Goal: Task Accomplishment & Management: Manage account settings

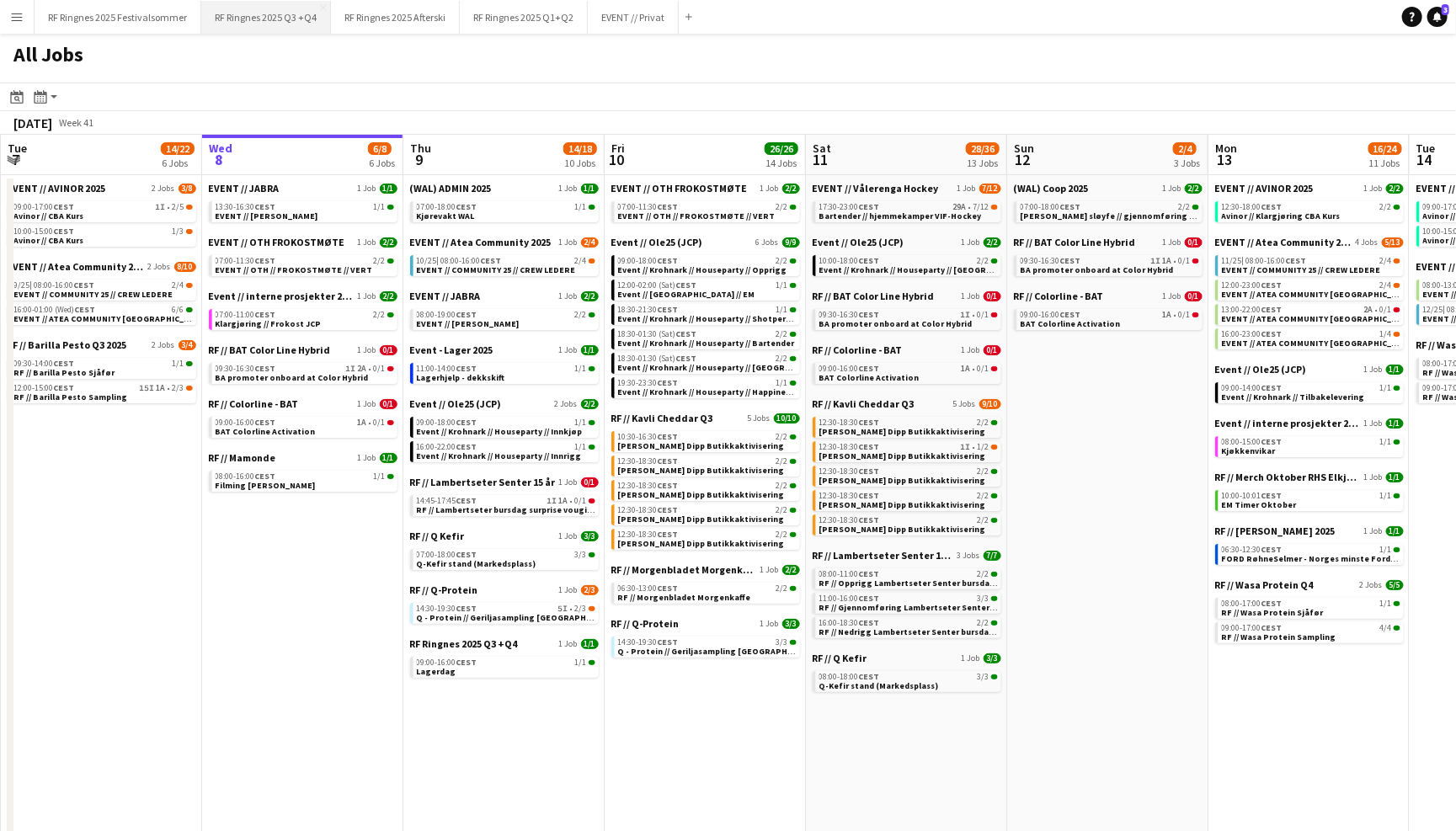
click at [285, 10] on button "RF Ringnes 2025 Q3 +Q4 Close" at bounding box center [266, 17] width 130 height 33
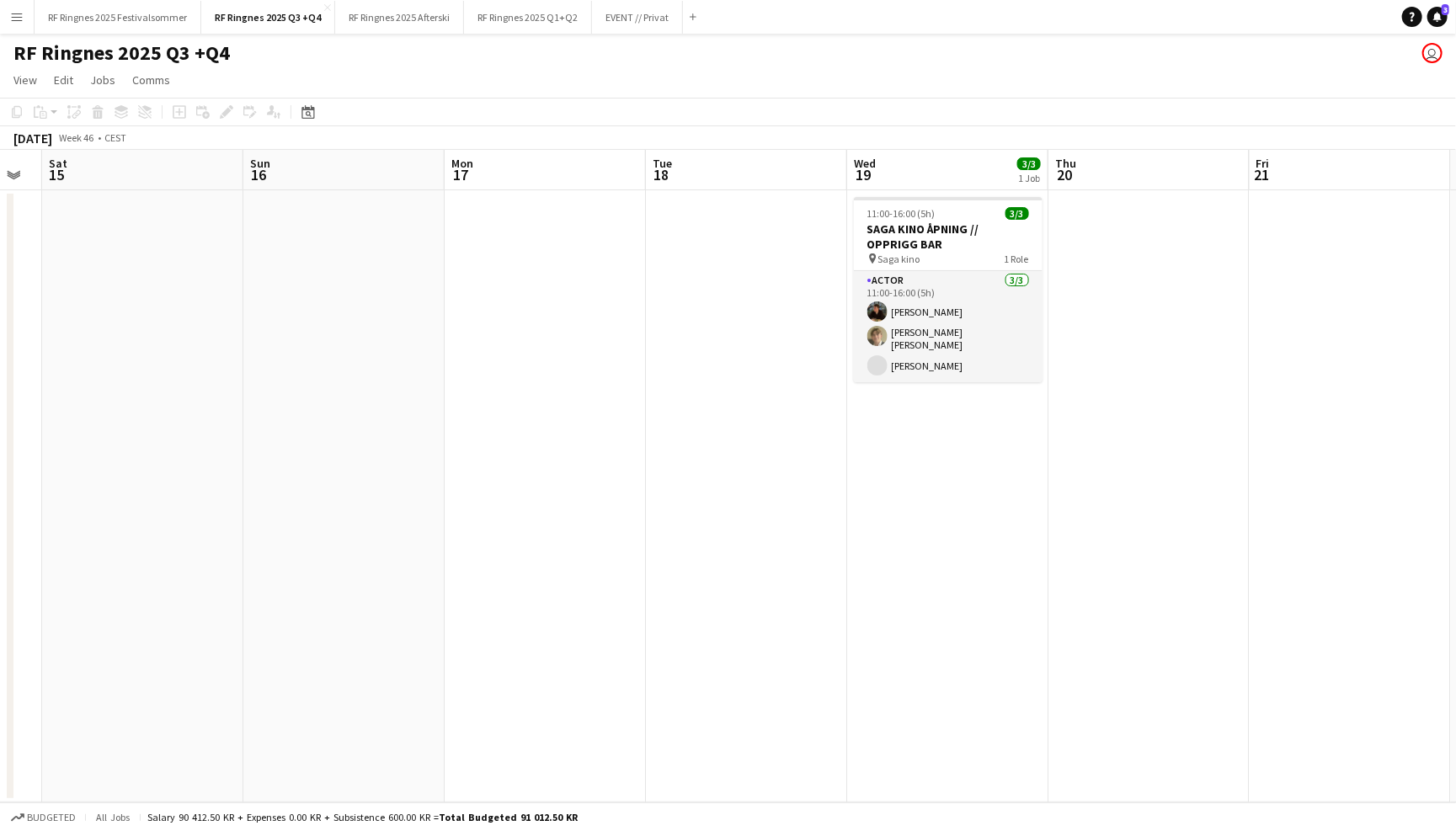
scroll to position [0, 575]
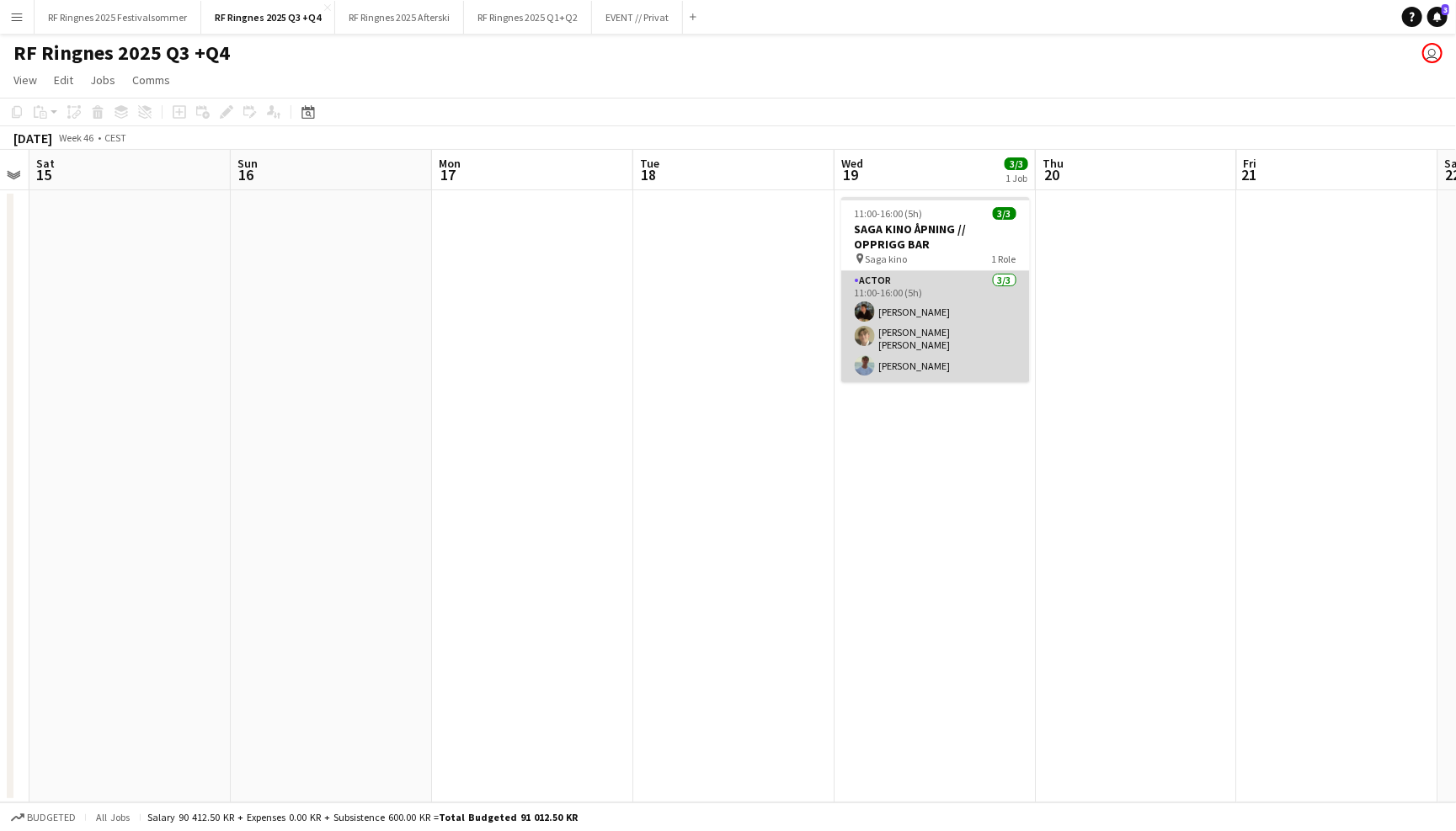
click at [973, 327] on app-card-role "Actor [DATE] 11:00-16:00 (5h) [PERSON_NAME] [PERSON_NAME] [PERSON_NAME]" at bounding box center [936, 326] width 188 height 112
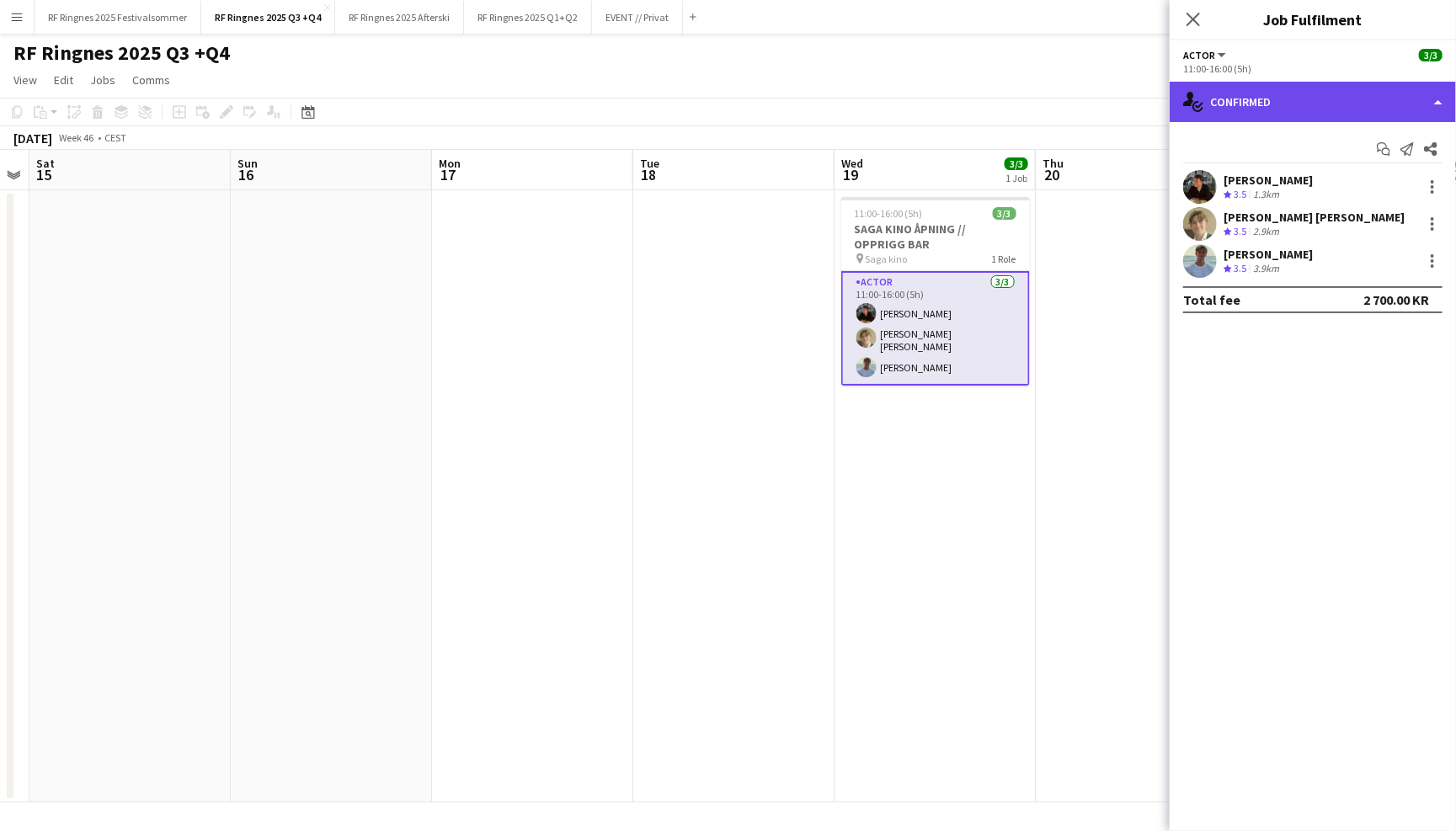
click at [1233, 109] on div "single-neutral-actions-check-2 Confirmed" at bounding box center [1312, 102] width 286 height 41
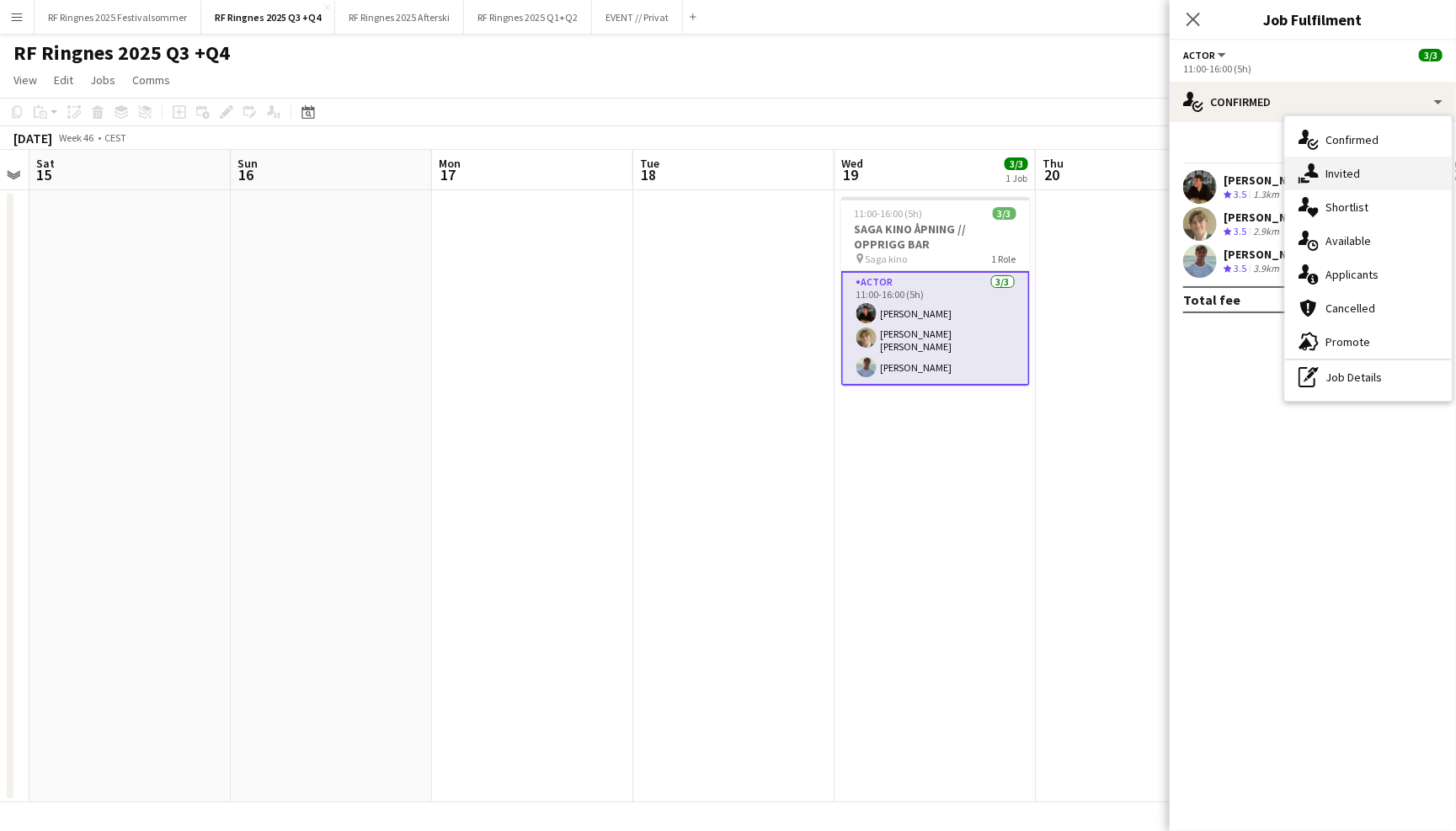
click at [1312, 182] on icon "single-neutral-actions-share-1" at bounding box center [1308, 173] width 20 height 20
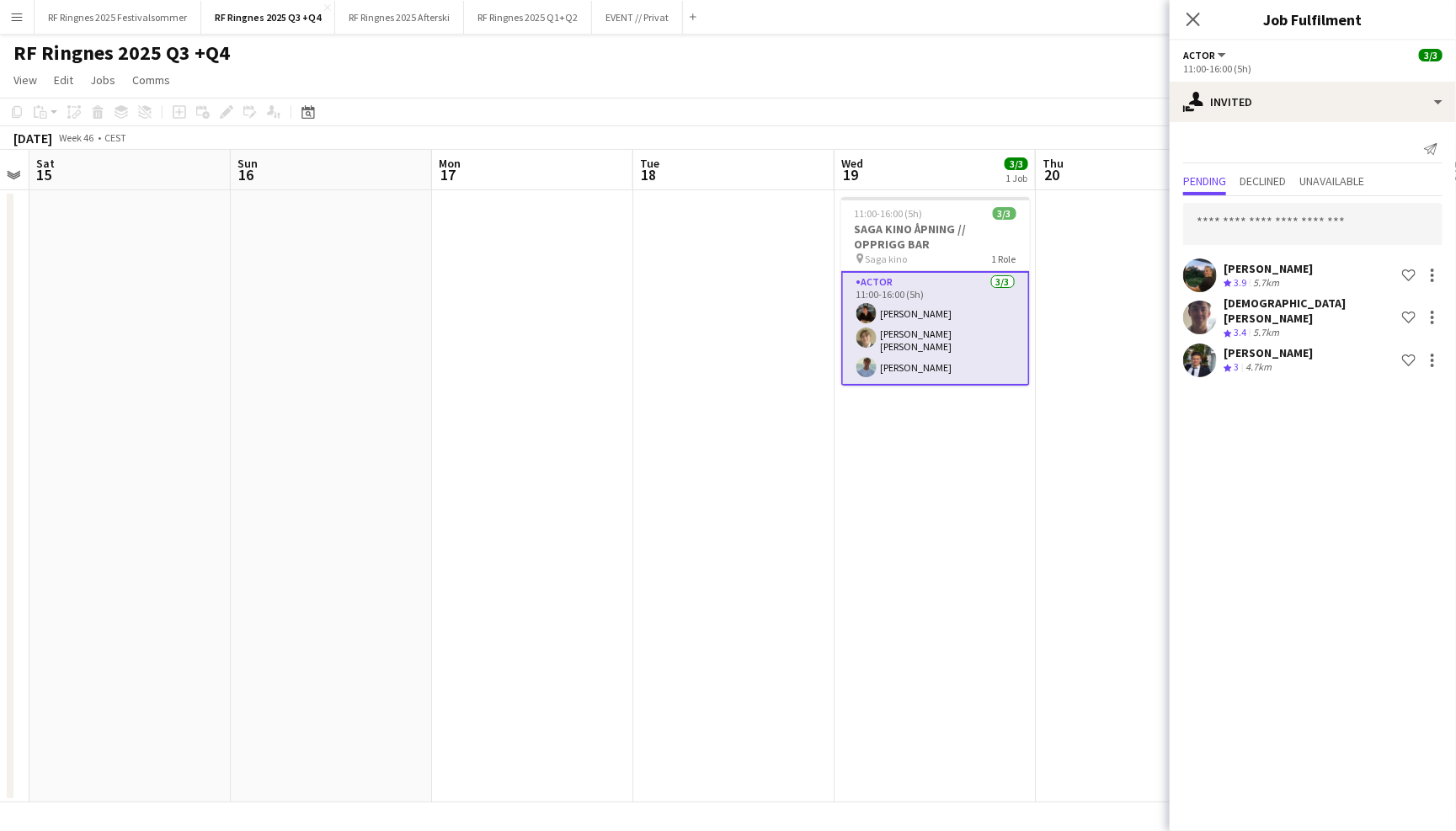
click at [993, 333] on app-card-role "Actor [DATE] 11:00-16:00 (5h) [PERSON_NAME] [PERSON_NAME] [PERSON_NAME]" at bounding box center [936, 328] width 188 height 115
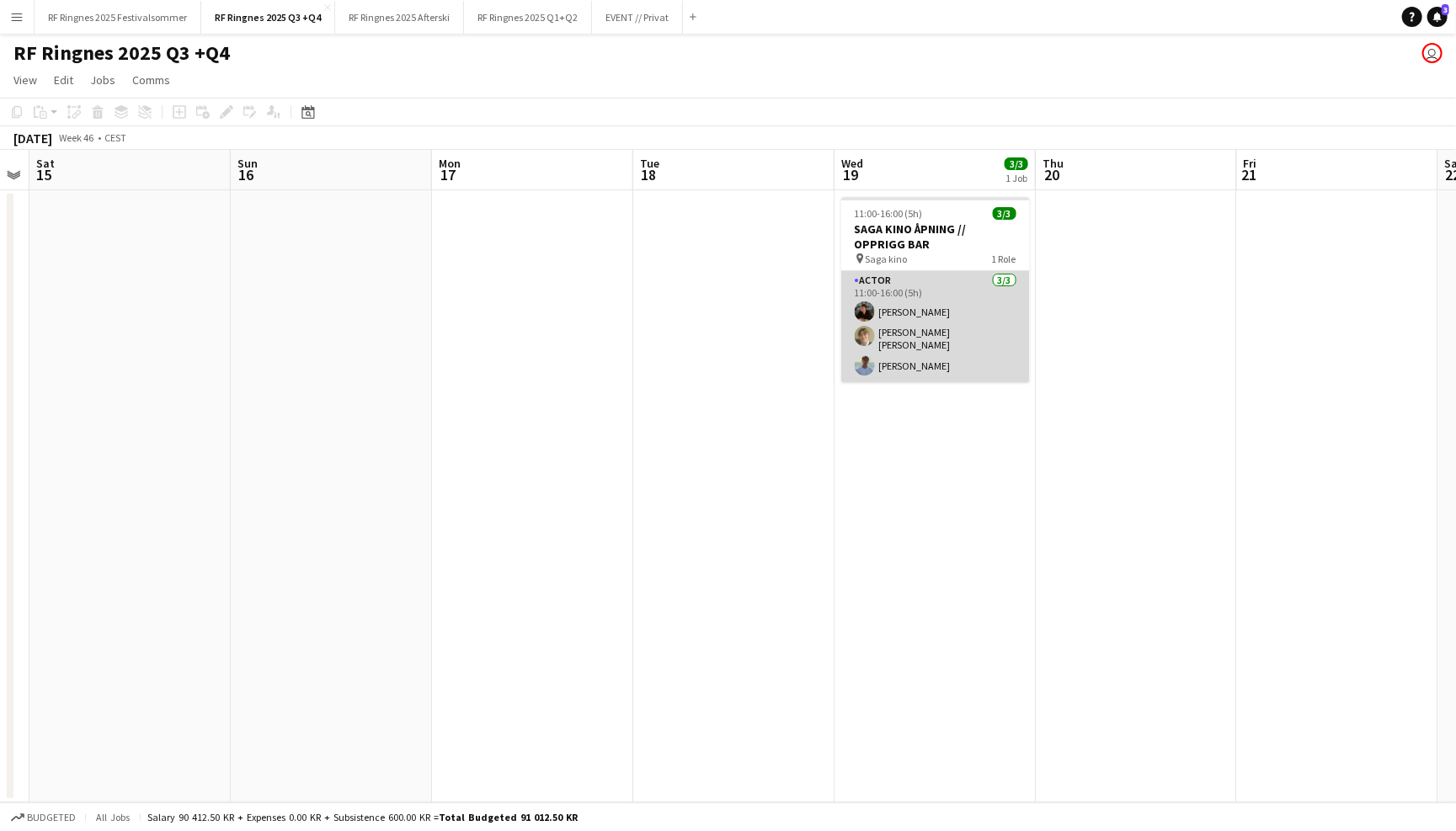
click at [993, 333] on app-card-role "Actor [DATE] 11:00-16:00 (5h) [PERSON_NAME] [PERSON_NAME] [PERSON_NAME]" at bounding box center [936, 326] width 188 height 112
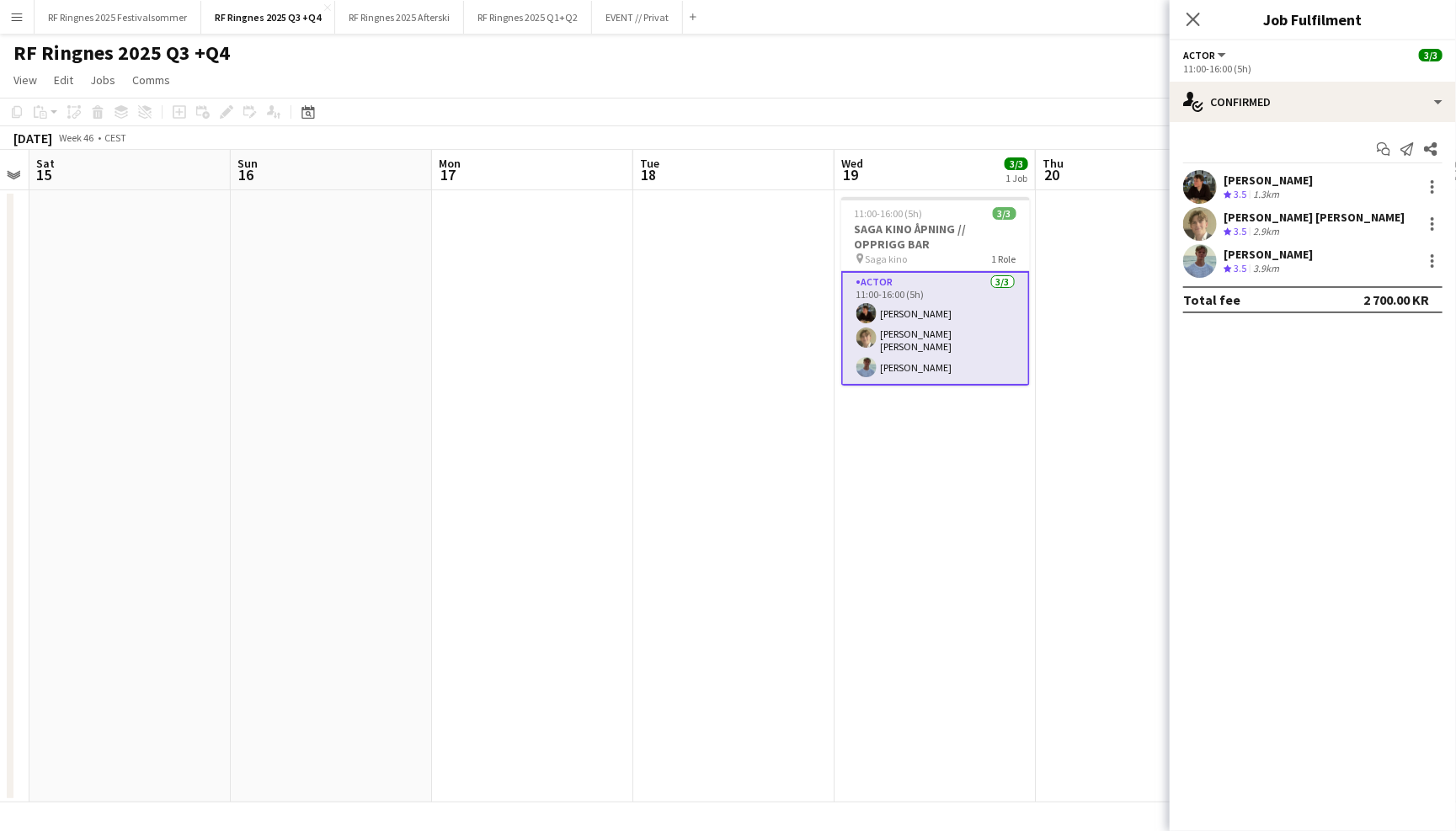
click at [1256, 125] on div "Start chat Send notification Share [PERSON_NAME] Crew rating 3.5 1.3[PERSON_NAM…" at bounding box center [1312, 224] width 286 height 205
click at [1260, 116] on div "single-neutral-actions-check-2 Confirmed" at bounding box center [1312, 102] width 286 height 41
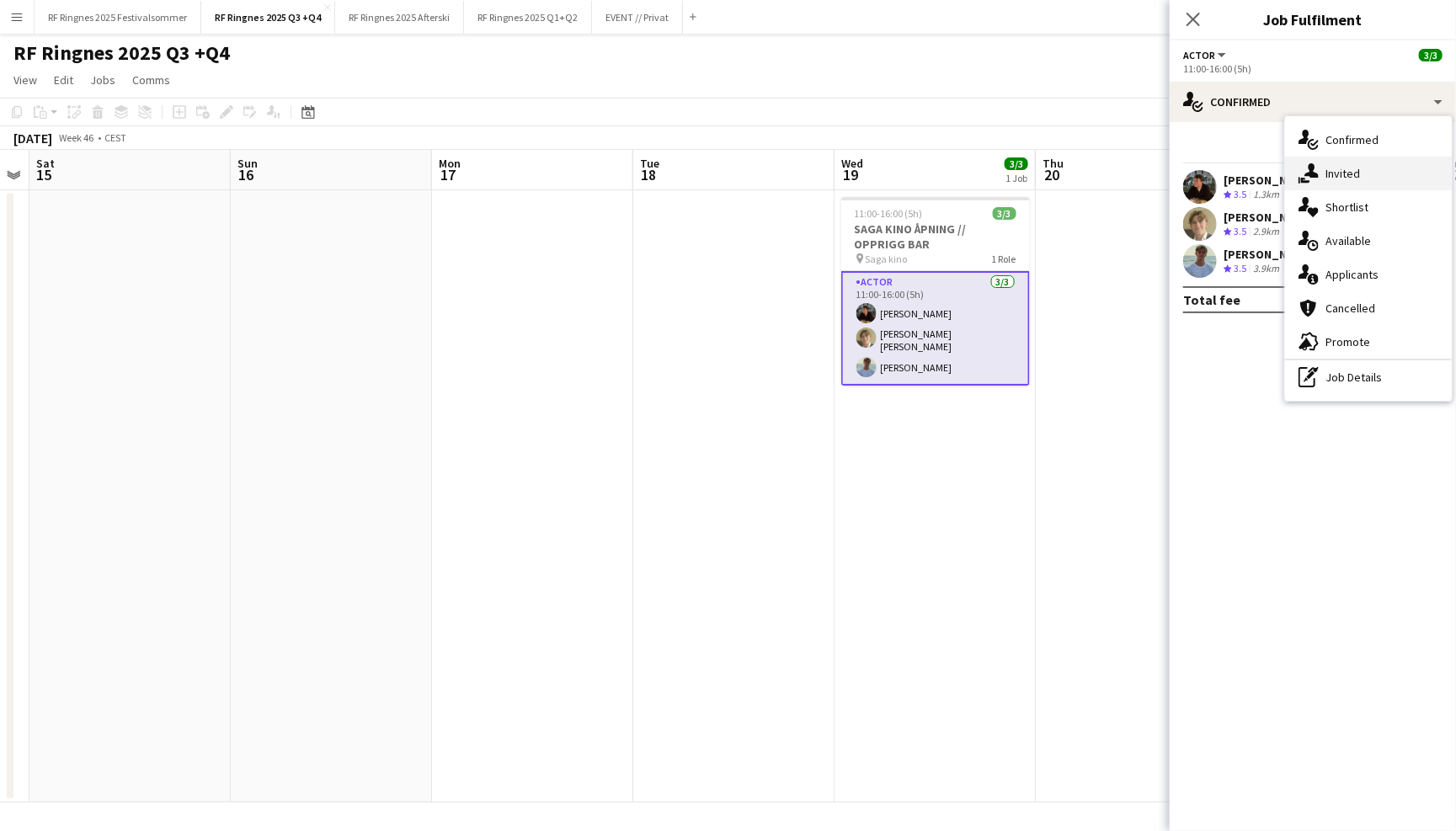
click at [1351, 182] on div "single-neutral-actions-share-1 Invited" at bounding box center [1369, 173] width 167 height 34
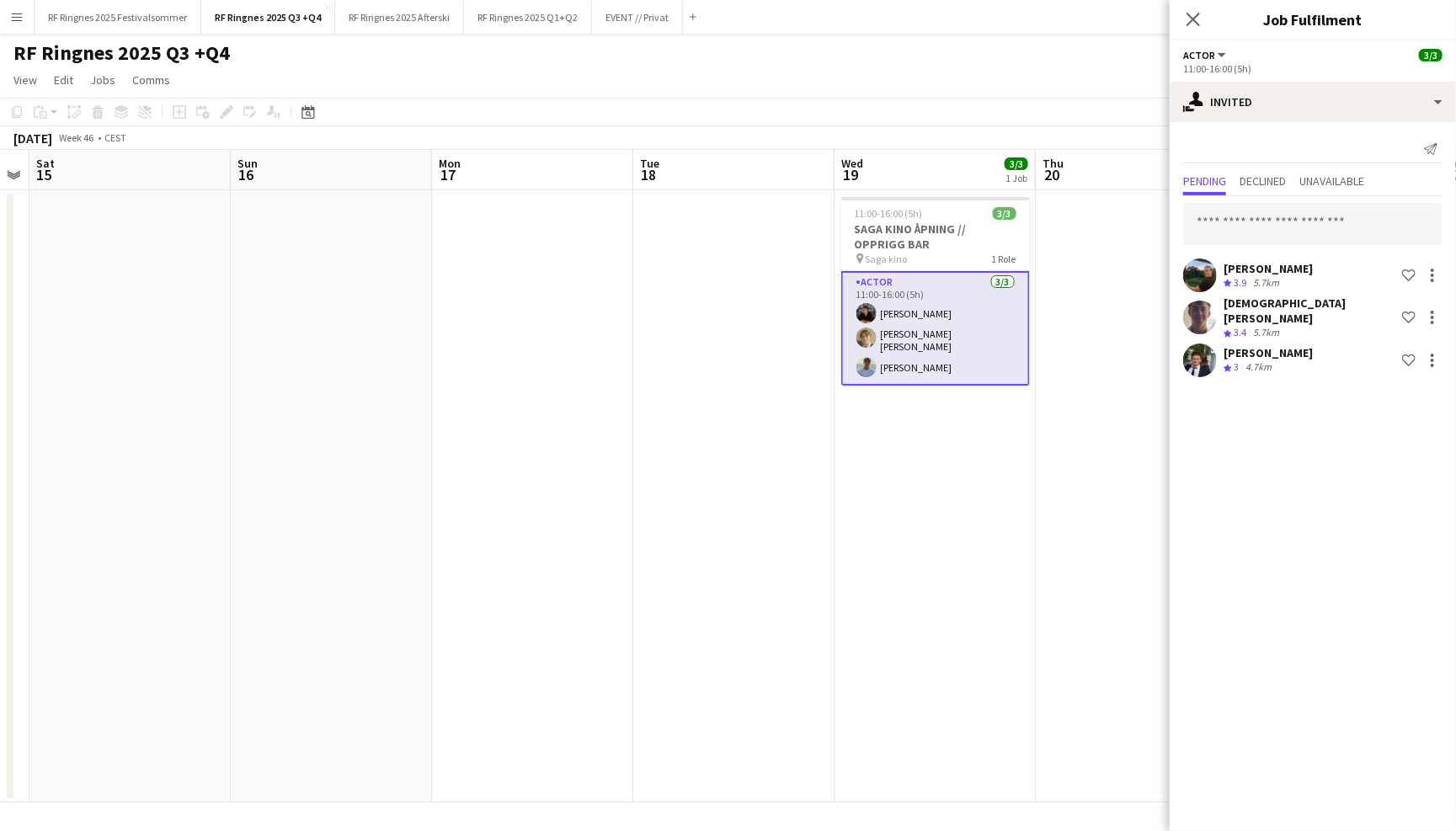
click at [1120, 58] on div "RF Ringnes 2025 Q3 +Q4 user" at bounding box center [728, 50] width 1456 height 32
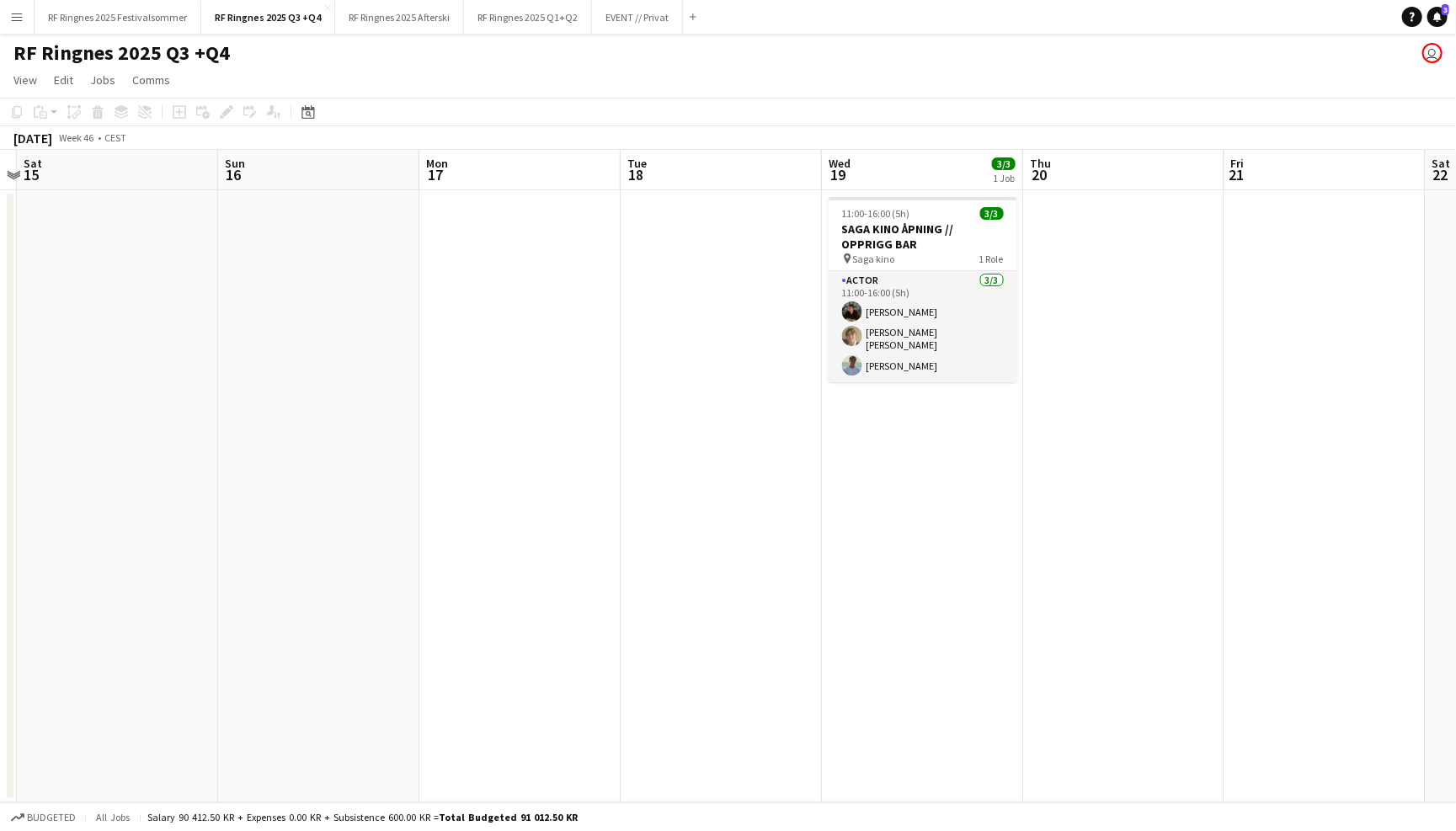
scroll to position [0, 590]
click at [927, 235] on h3 "SAGA KINO ÅPNING // OPPRIGG BAR" at bounding box center [919, 236] width 188 height 30
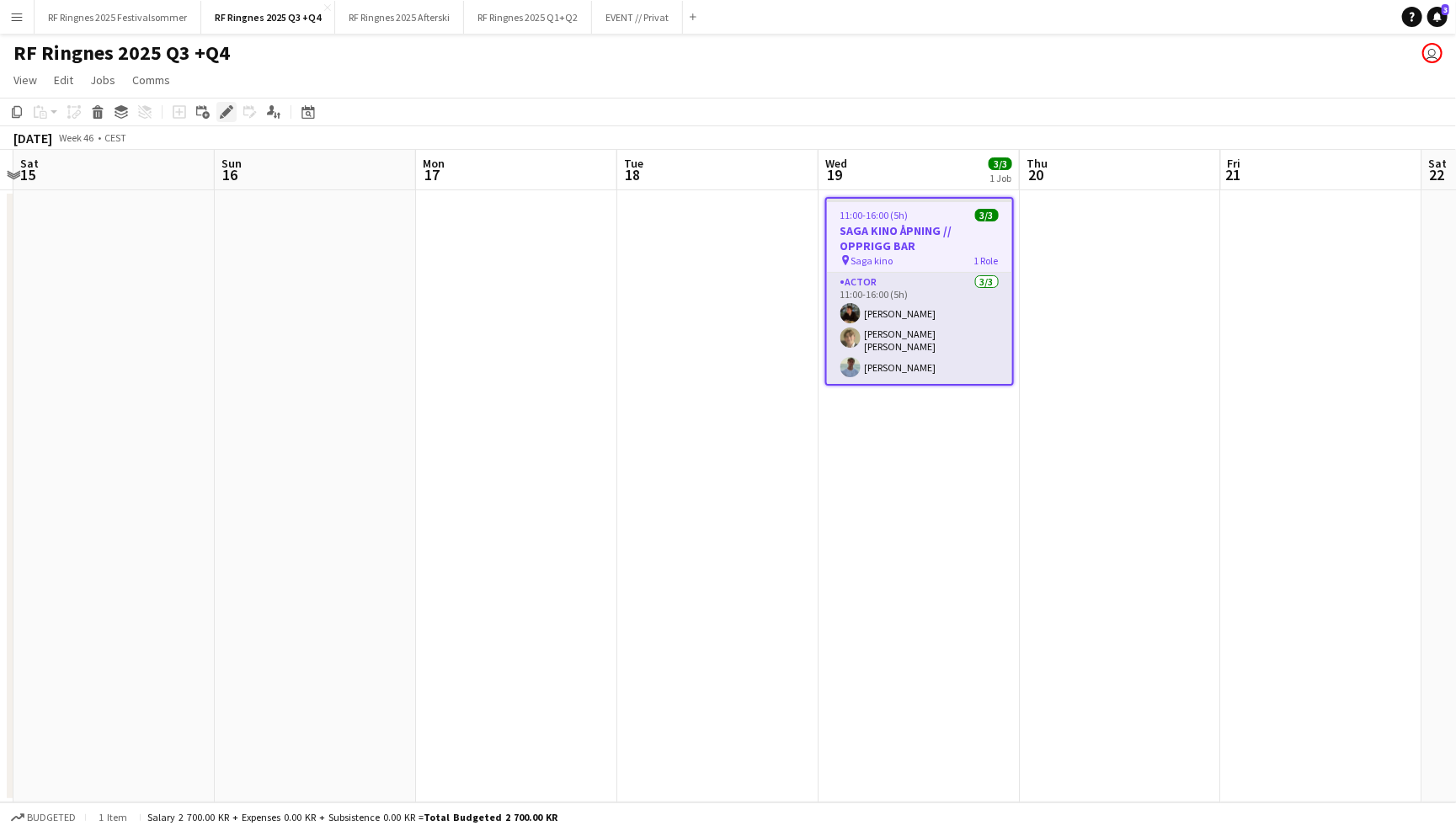
click at [220, 105] on icon "Edit" at bounding box center [226, 112] width 14 height 14
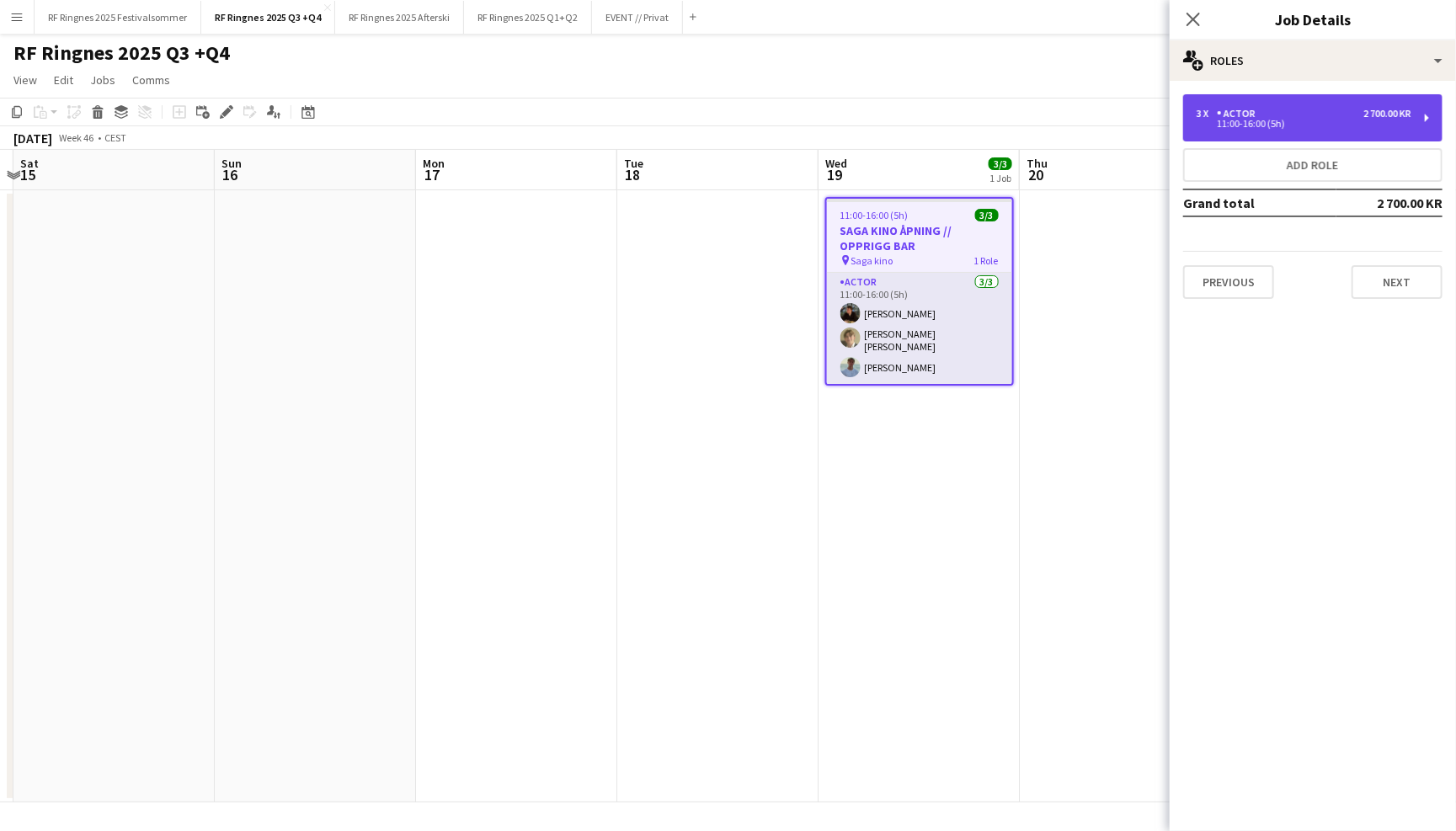
click at [1351, 128] on div "3 x Actor 2 700.00 KR 11:00-16:00 (5h)" at bounding box center [1312, 117] width 259 height 48
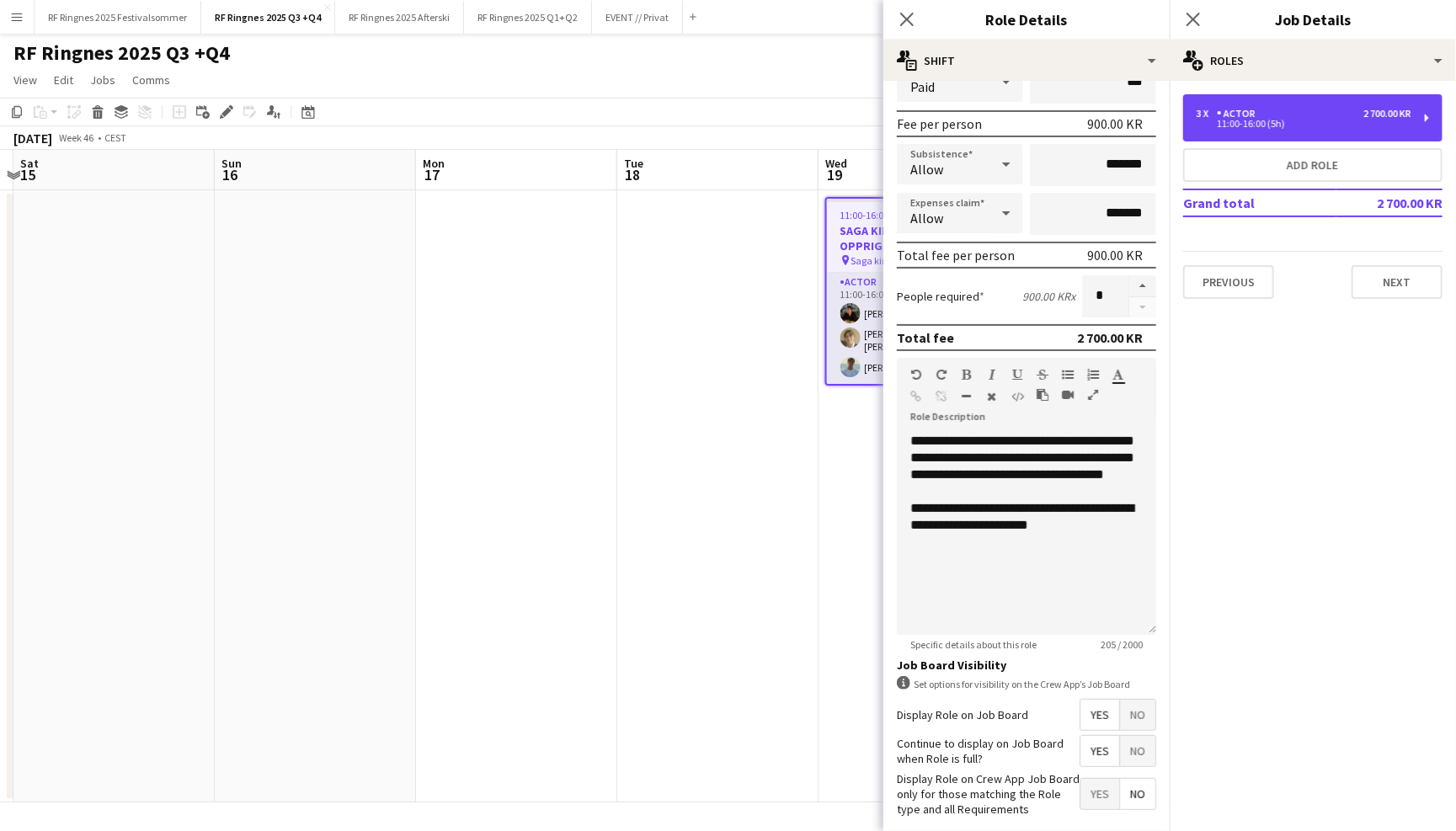
scroll to position [239, 0]
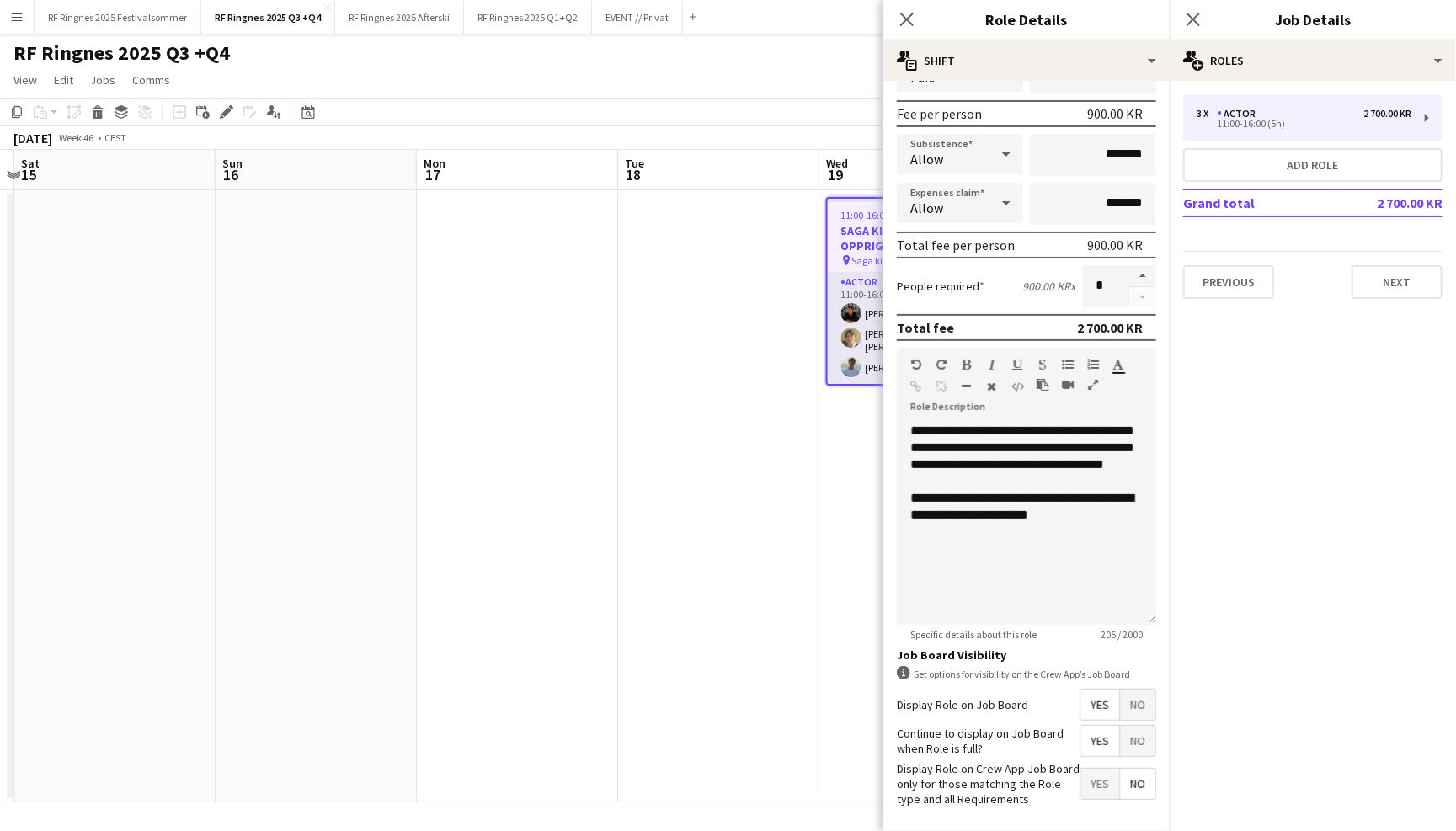
click at [830, 673] on app-date-cell "11:00-16:00 (5h) 3/3 SAGA KINO ÅPNING // OPPRIGG BAR pin Saga kino 1 Role Actor…" at bounding box center [919, 496] width 201 height 613
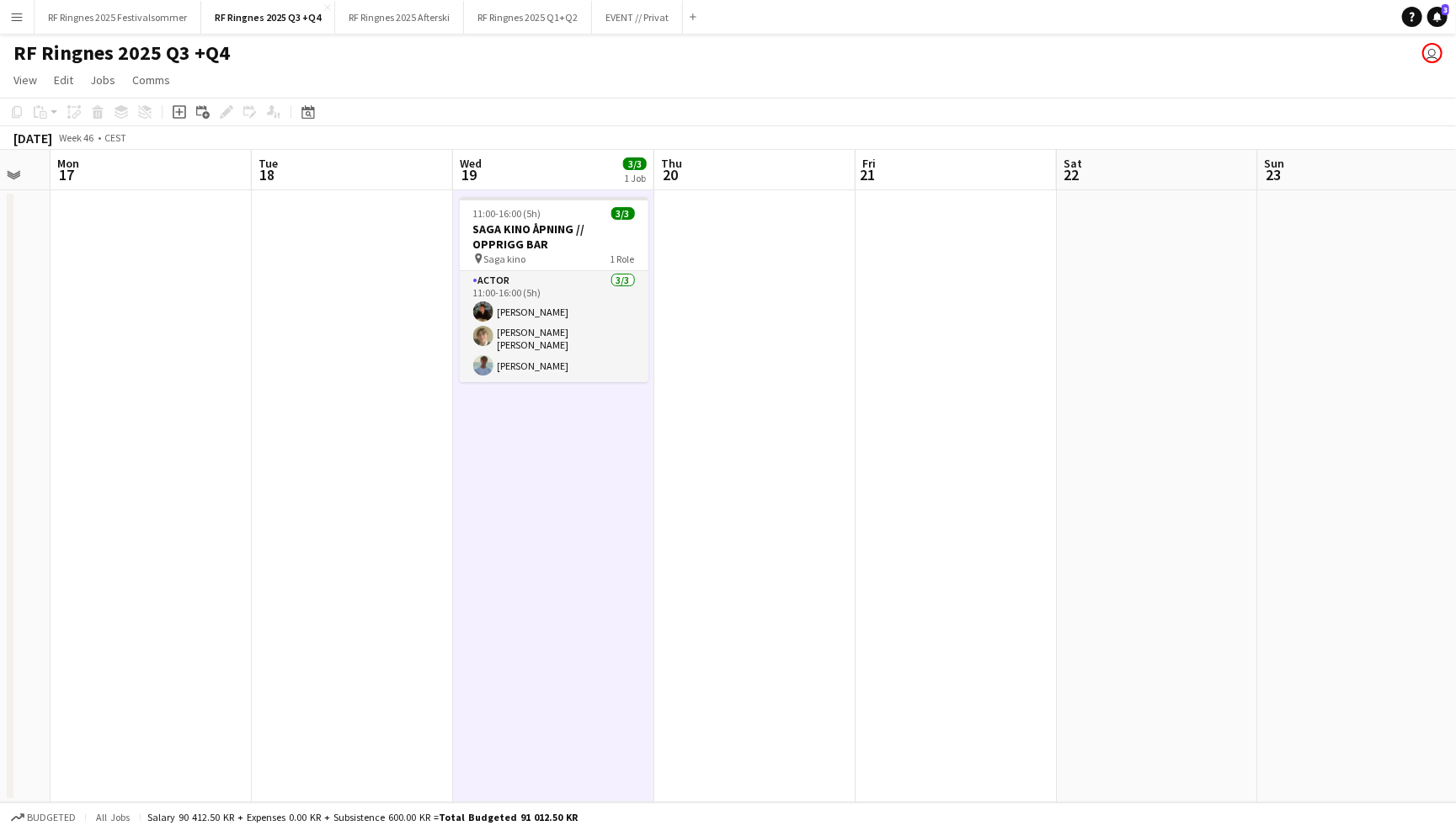
click at [787, 480] on app-date-cell at bounding box center [754, 496] width 201 height 613
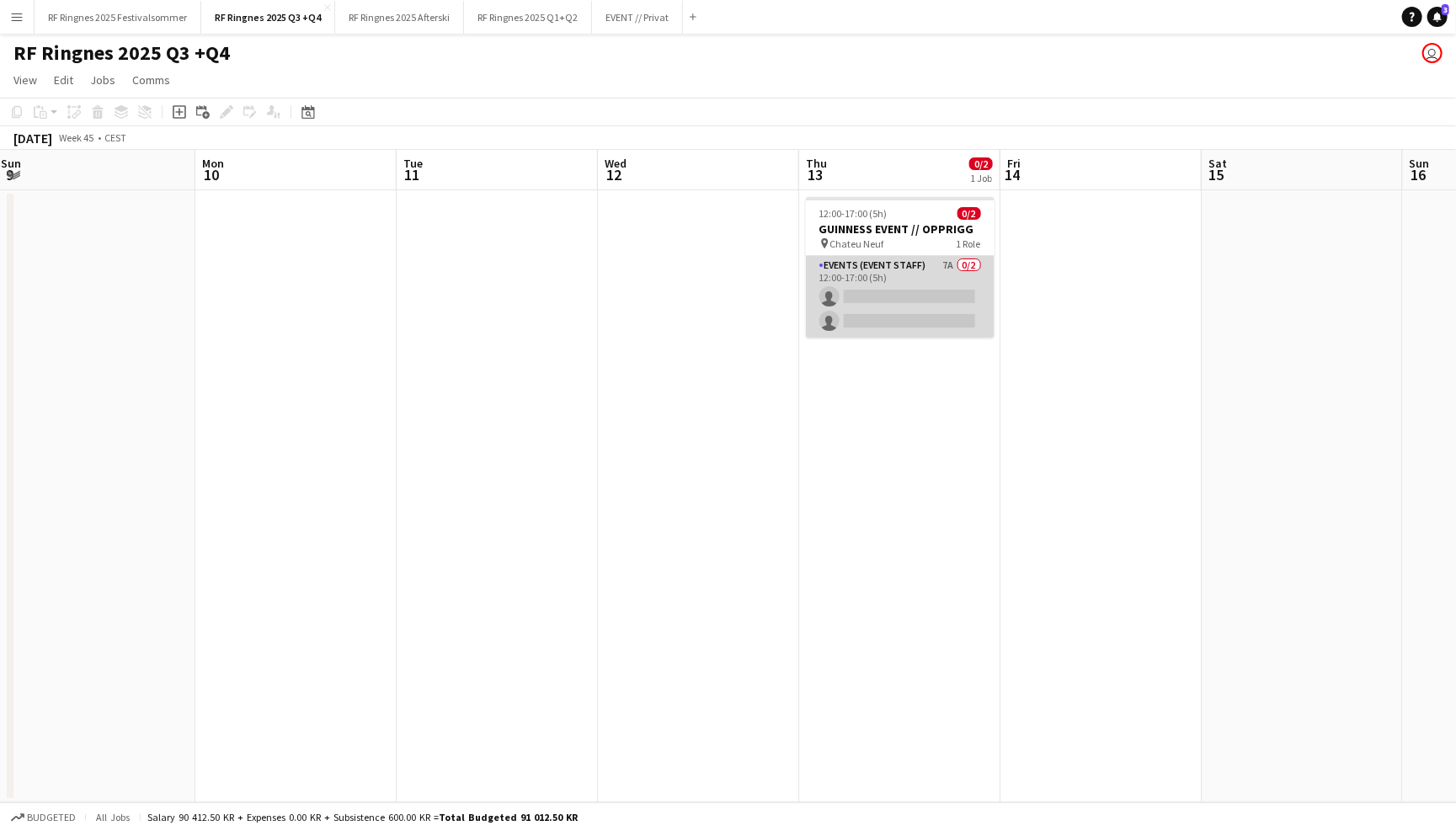
scroll to position [0, 408]
click at [903, 295] on app-card-role "Events (Event Staff) 7A 0/2 12:00-17:00 (5h) single-neutral-actions single-neut…" at bounding box center [901, 297] width 188 height 82
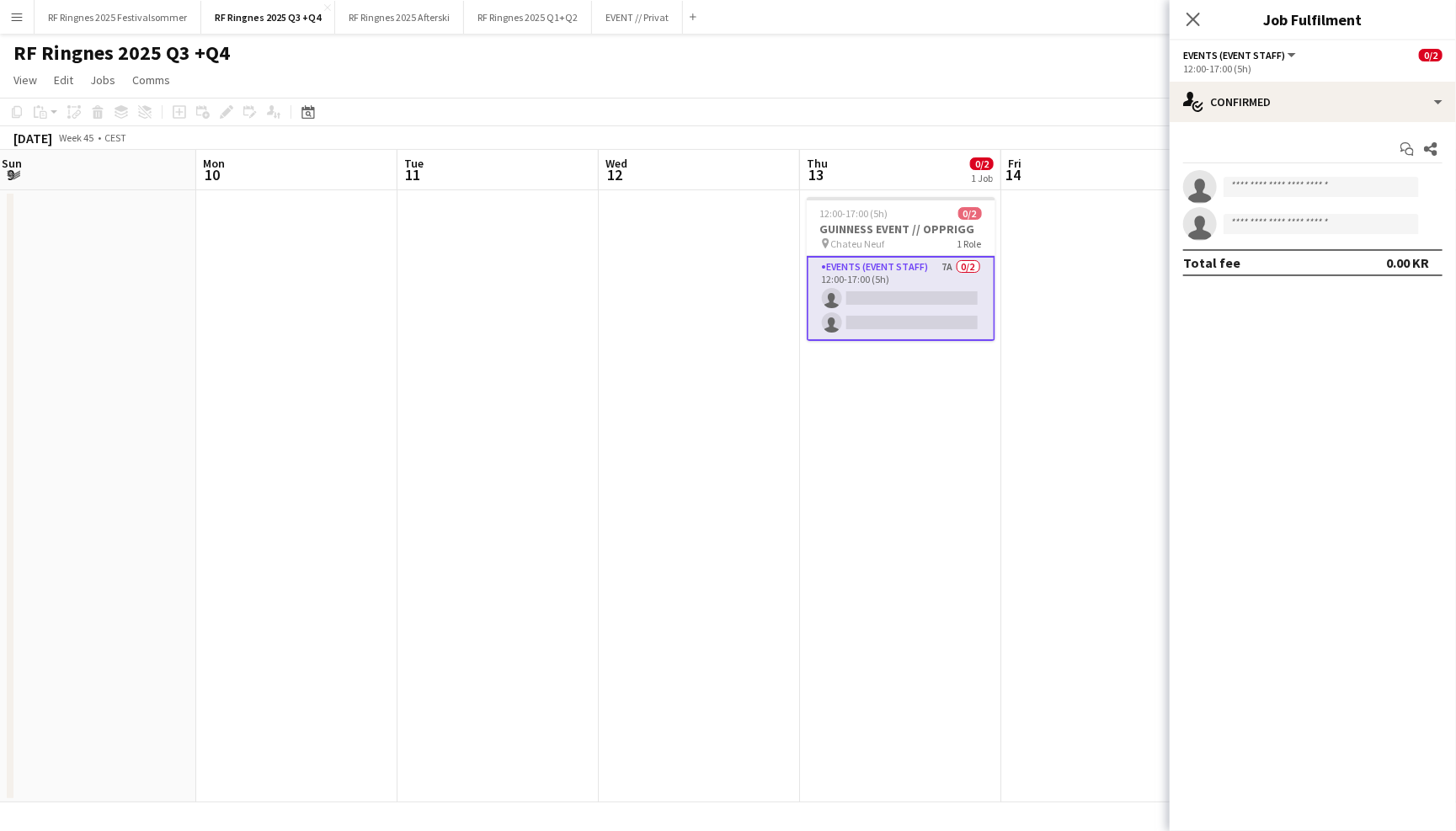
click at [1317, 127] on div "Start chat Share single-neutral-actions single-neutral-actions Total fee 0.00 KR" at bounding box center [1312, 206] width 286 height 168
click at [1316, 118] on div "single-neutral-actions-check-2 Confirmed" at bounding box center [1312, 102] width 286 height 41
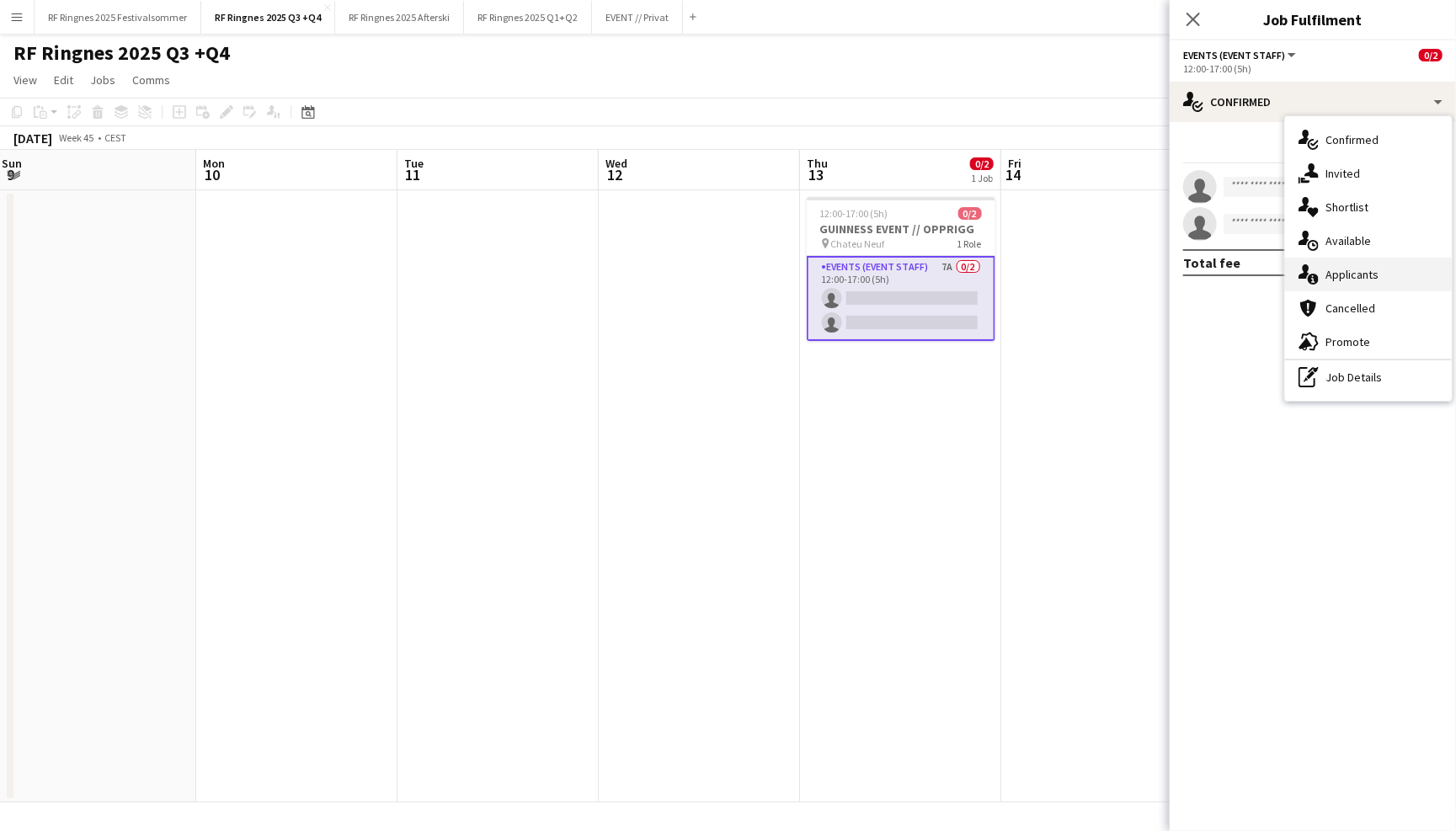
click at [1399, 268] on div "single-neutral-actions-information Applicants" at bounding box center [1369, 274] width 167 height 34
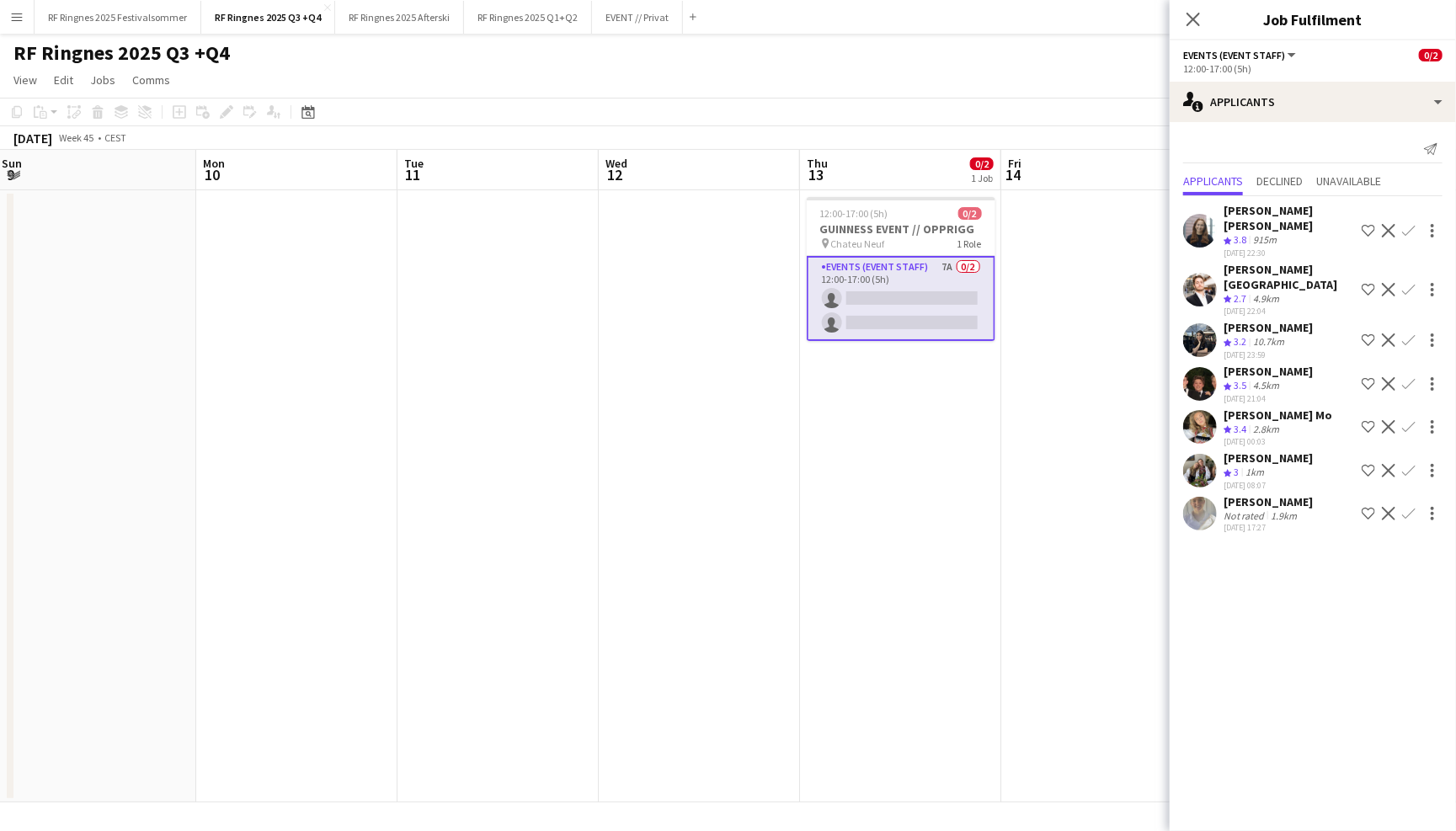
click at [1211, 497] on app-user-avatar at bounding box center [1200, 514] width 34 height 34
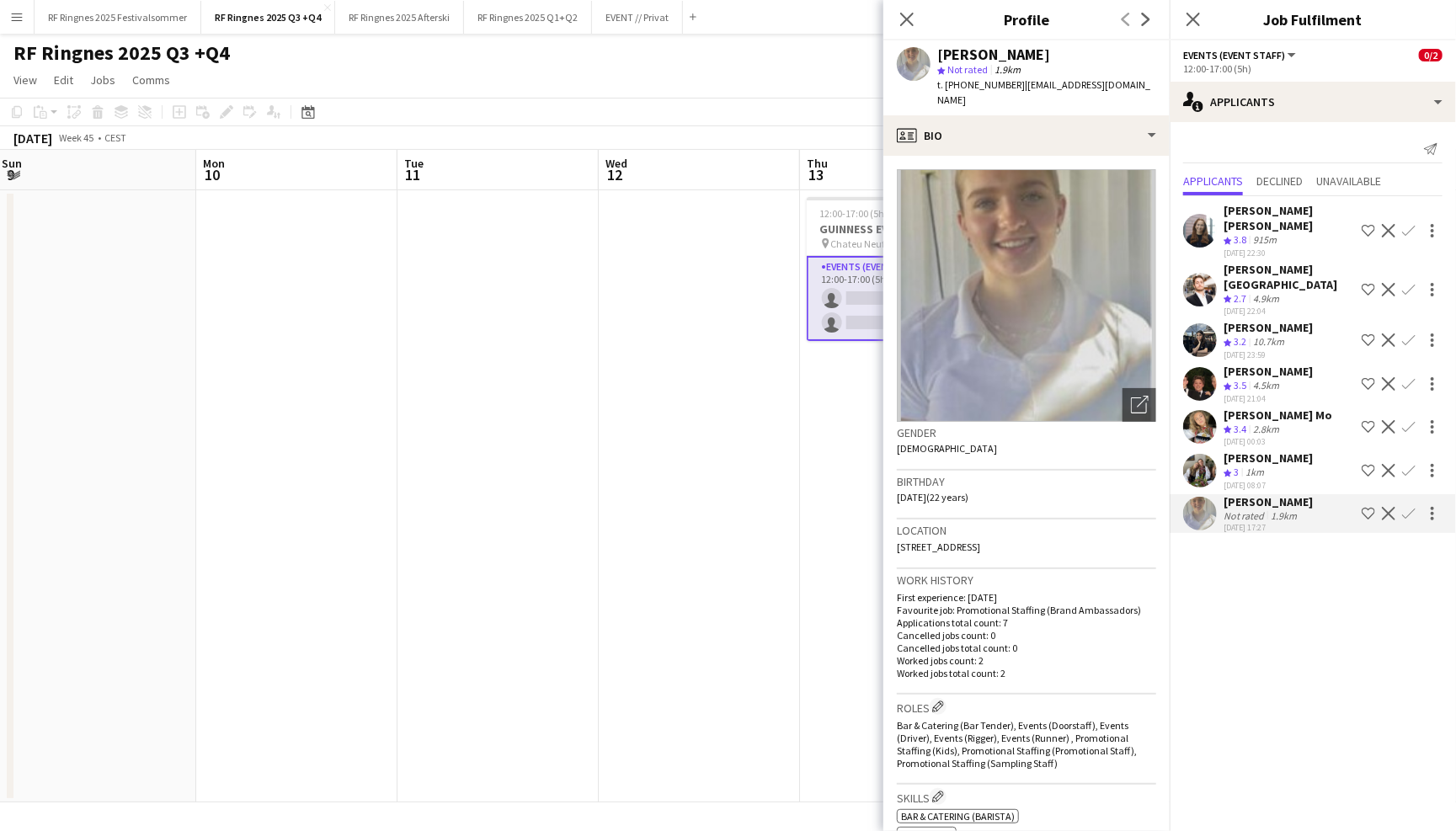
click at [1200, 454] on app-user-avatar at bounding box center [1200, 471] width 34 height 34
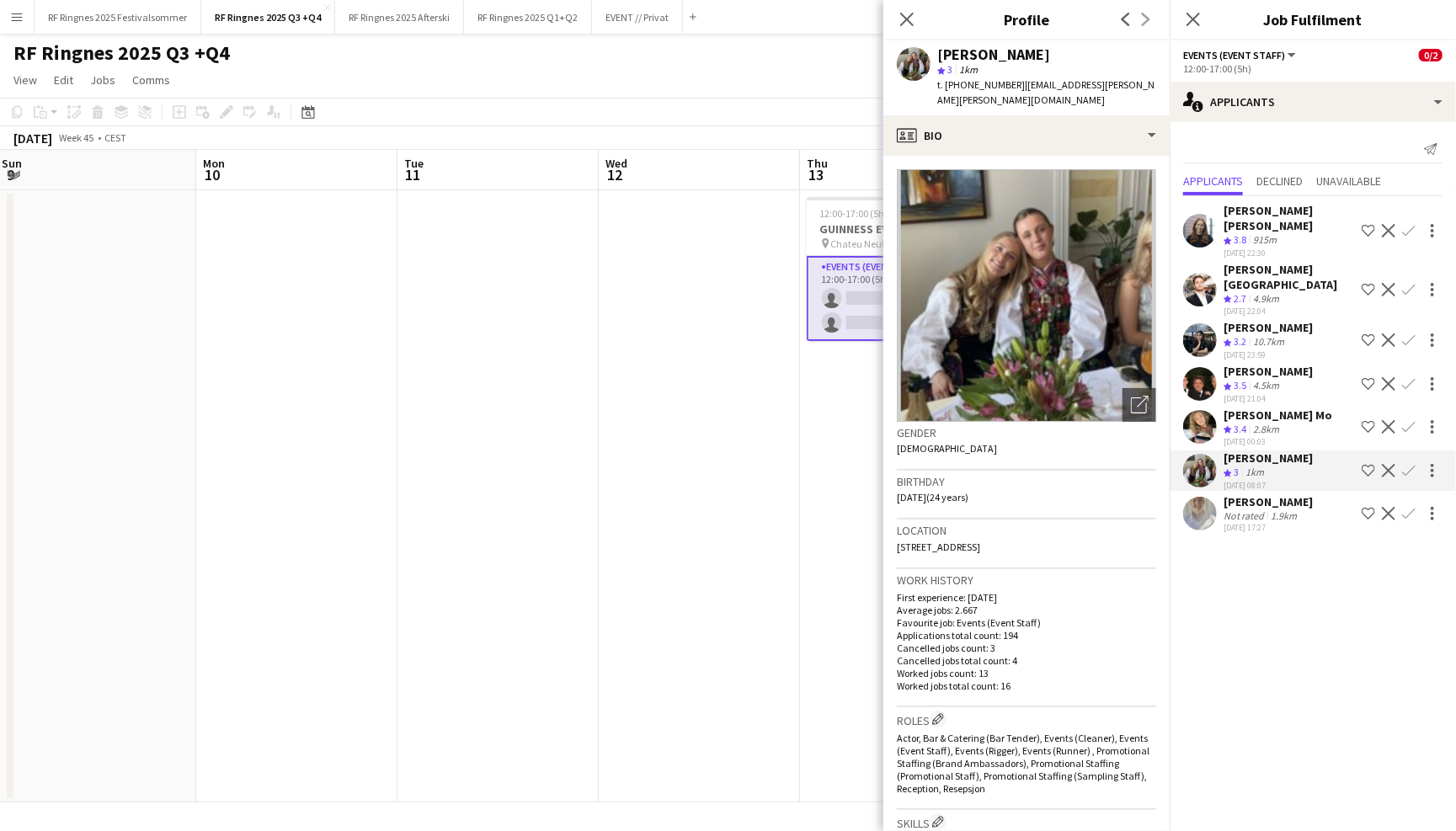
click at [1195, 410] on app-user-avatar at bounding box center [1200, 426] width 34 height 34
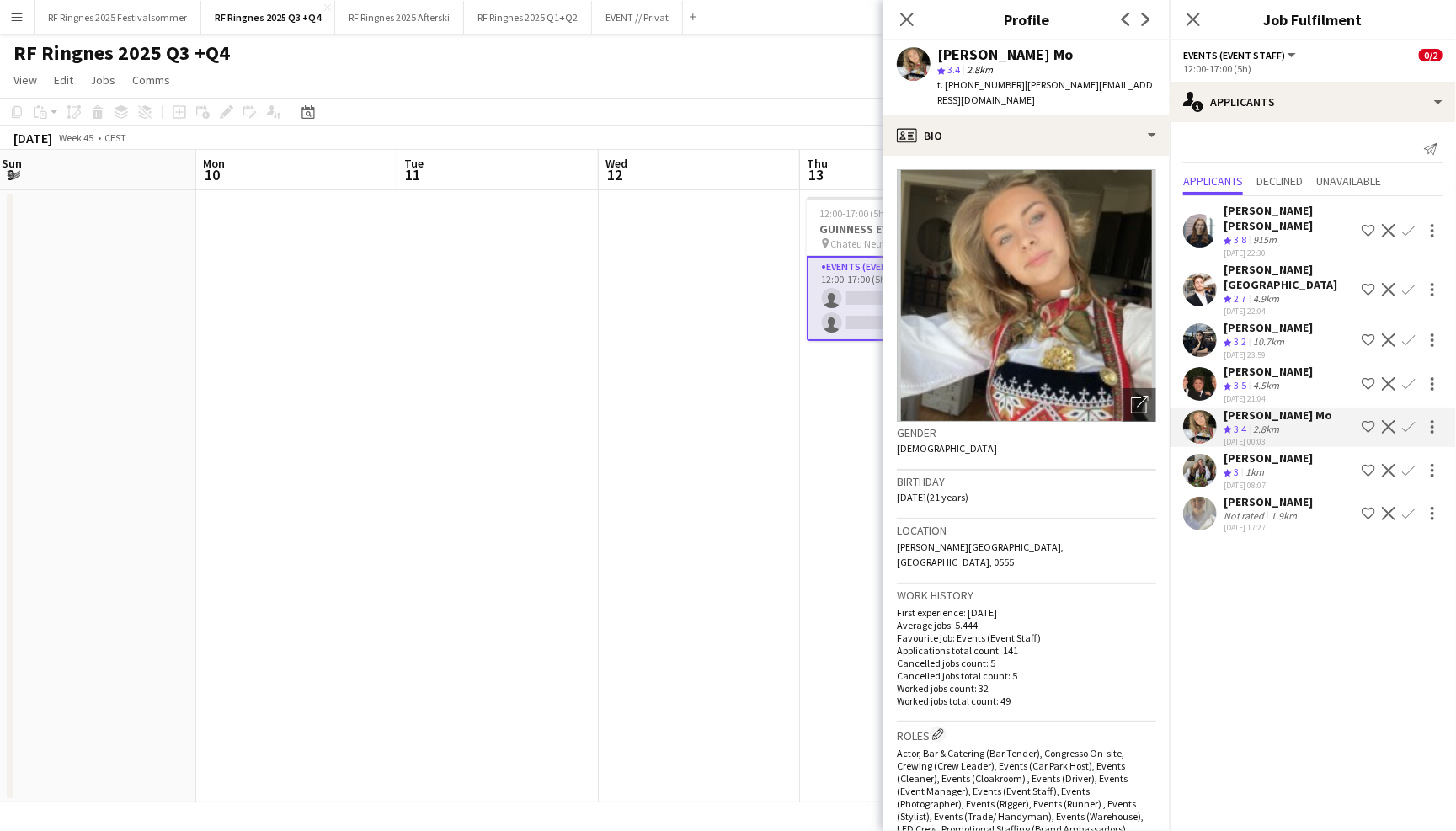
click at [1189, 367] on app-user-avatar at bounding box center [1200, 383] width 34 height 34
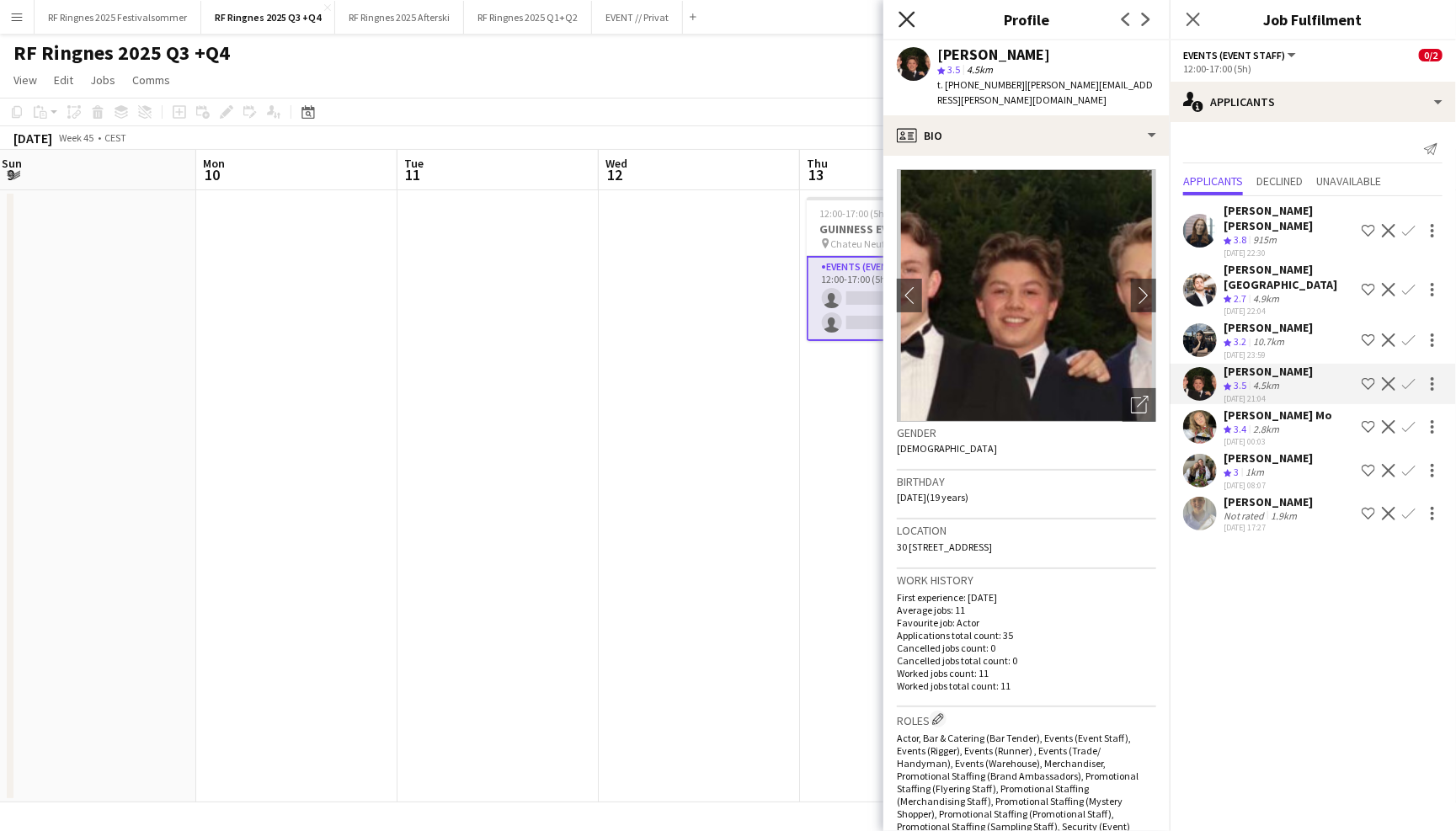
click at [907, 16] on icon "Close pop-in" at bounding box center [907, 18] width 16 height 16
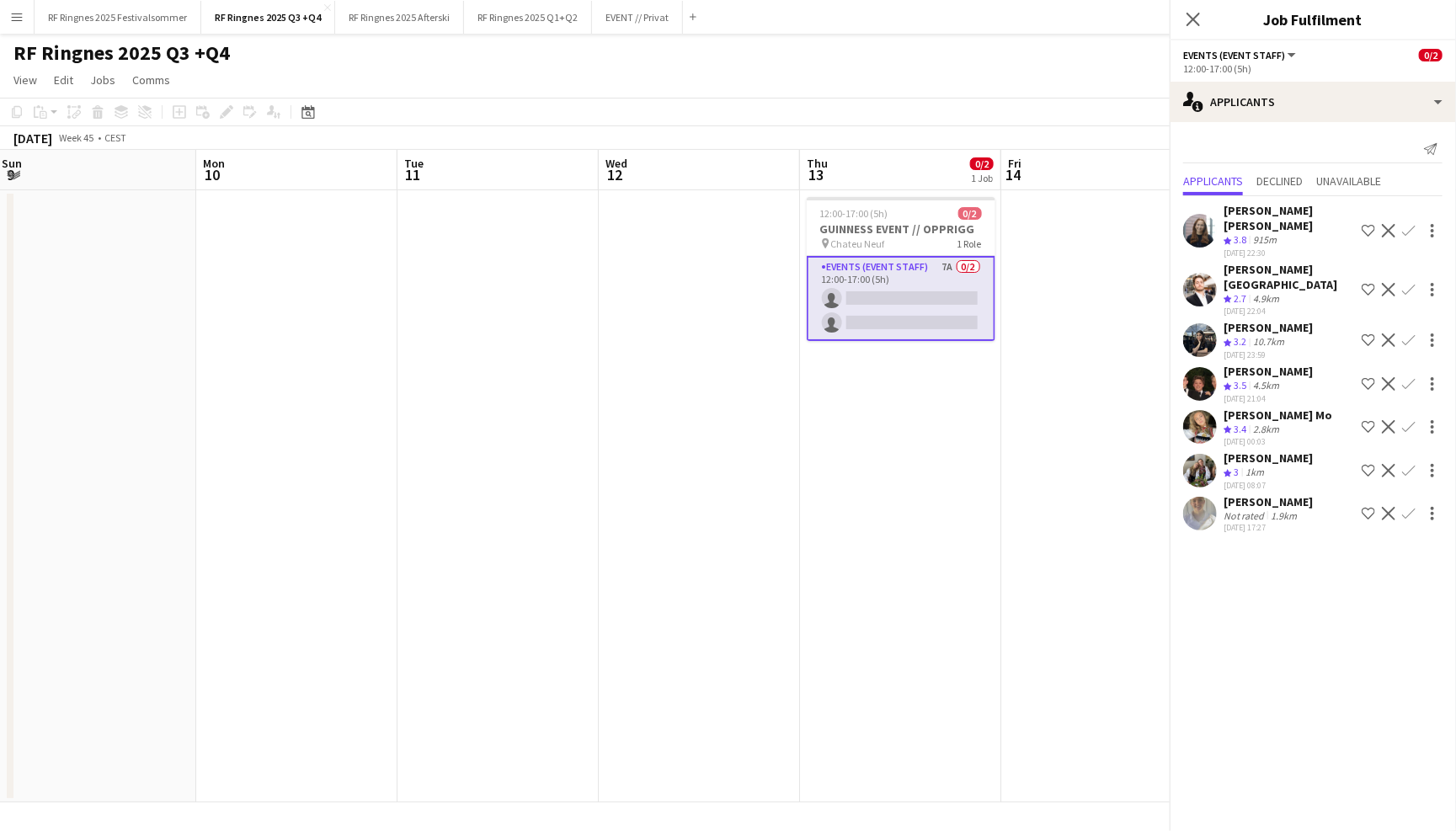
click at [846, 67] on app-page-menu "View Day view expanded Day view collapsed Month view Date picker Jump to [DATE]…" at bounding box center [728, 82] width 1456 height 32
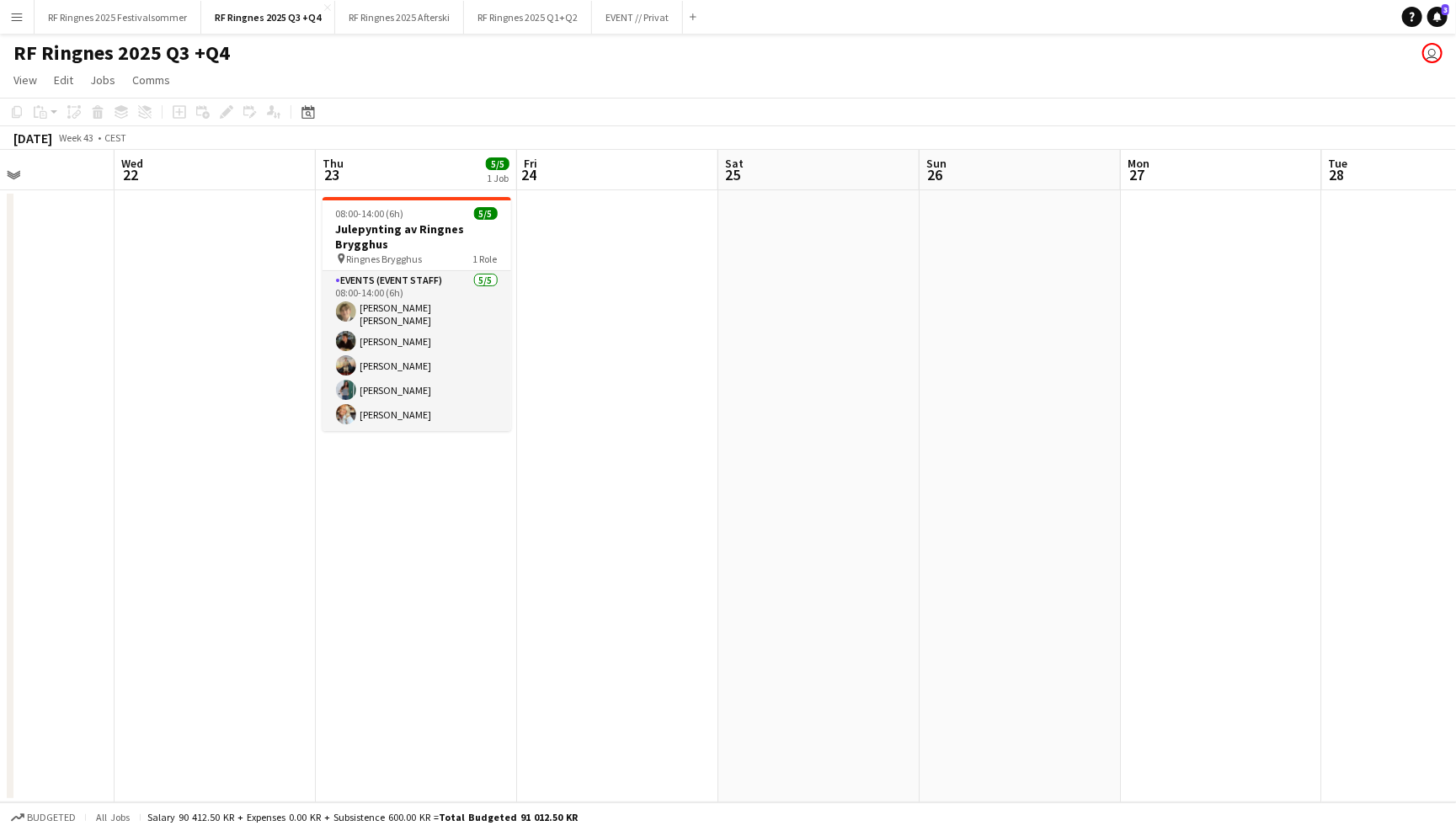
scroll to position [0, 488]
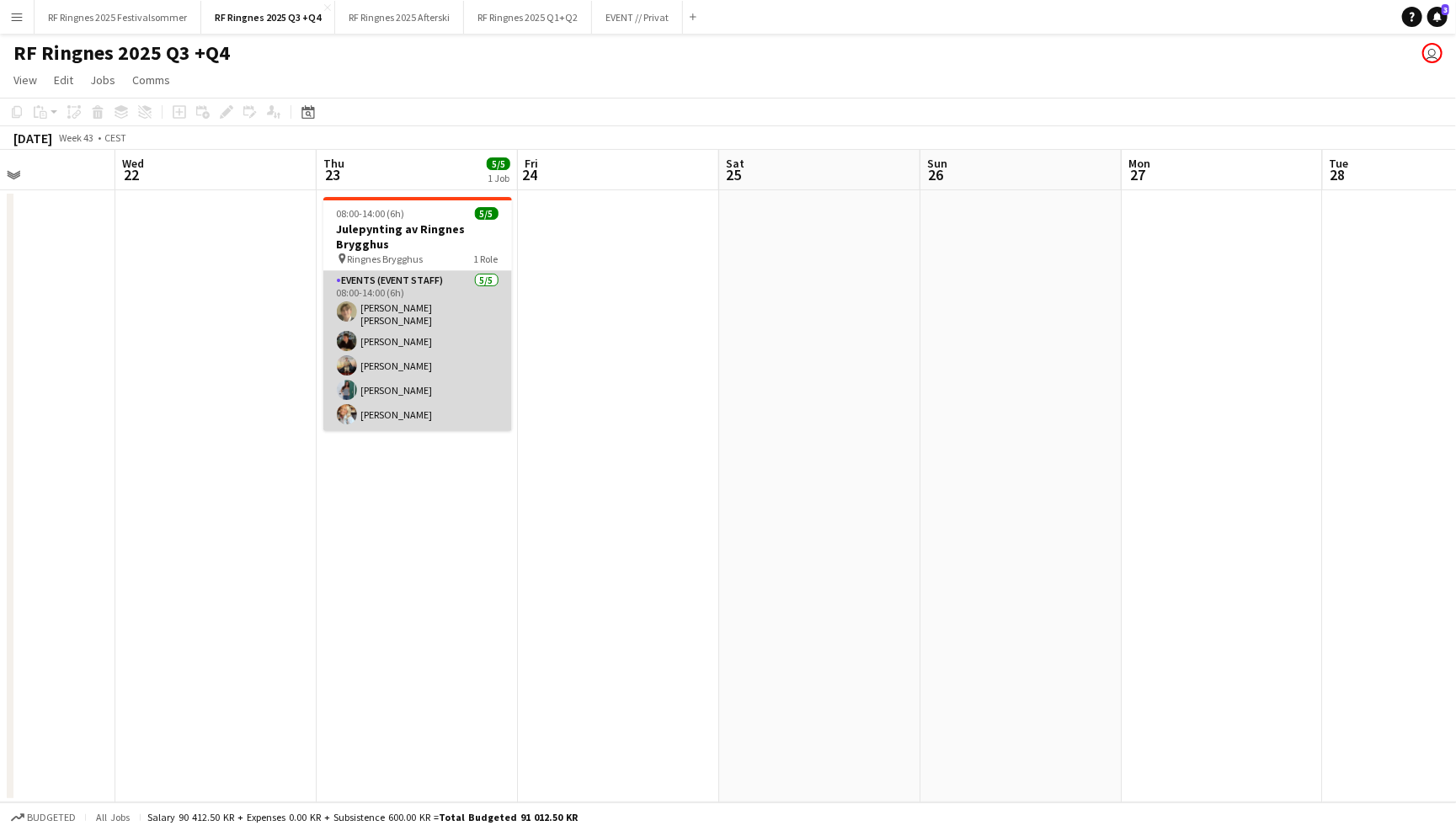
click at [489, 350] on app-card-role "Events (Event Staff) 5/5 08:00-14:00 (6h) Bastian Solem Mathias Holgersen Chris…" at bounding box center [417, 350] width 188 height 160
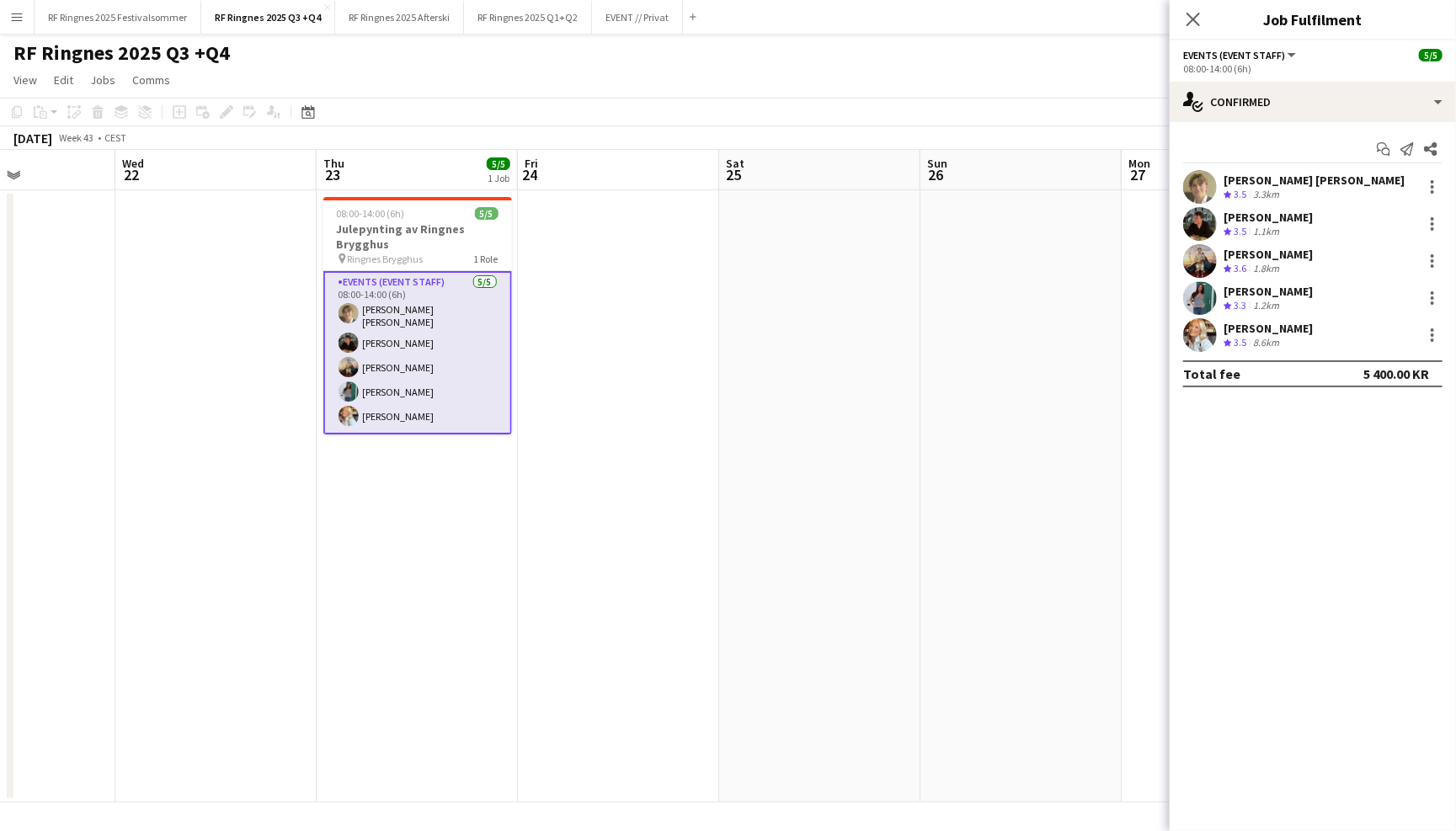
click at [1208, 231] on app-user-avatar at bounding box center [1200, 223] width 34 height 34
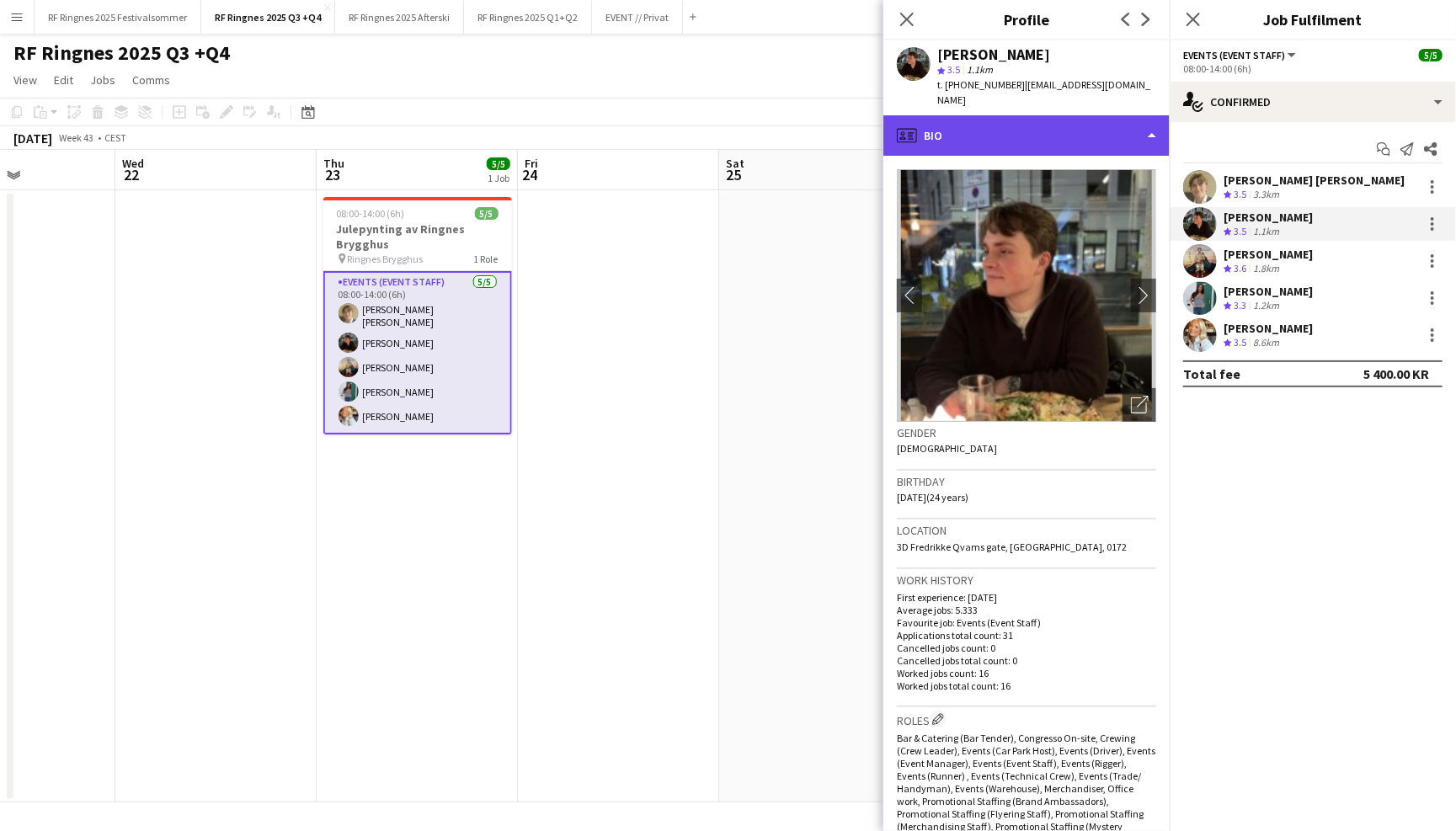
click at [1071, 131] on div "profile Bio" at bounding box center [1026, 136] width 286 height 41
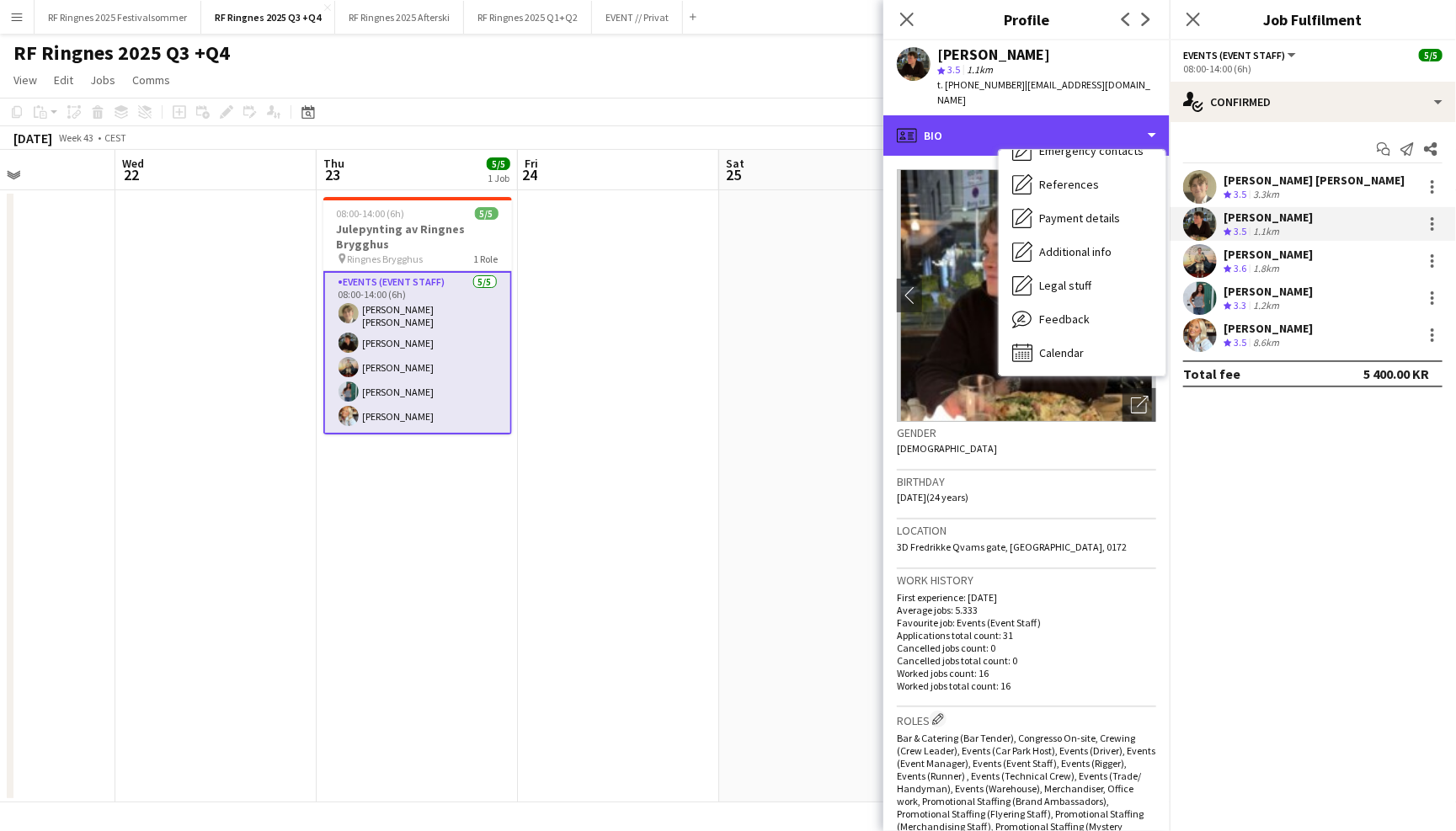
scroll to position [0, 0]
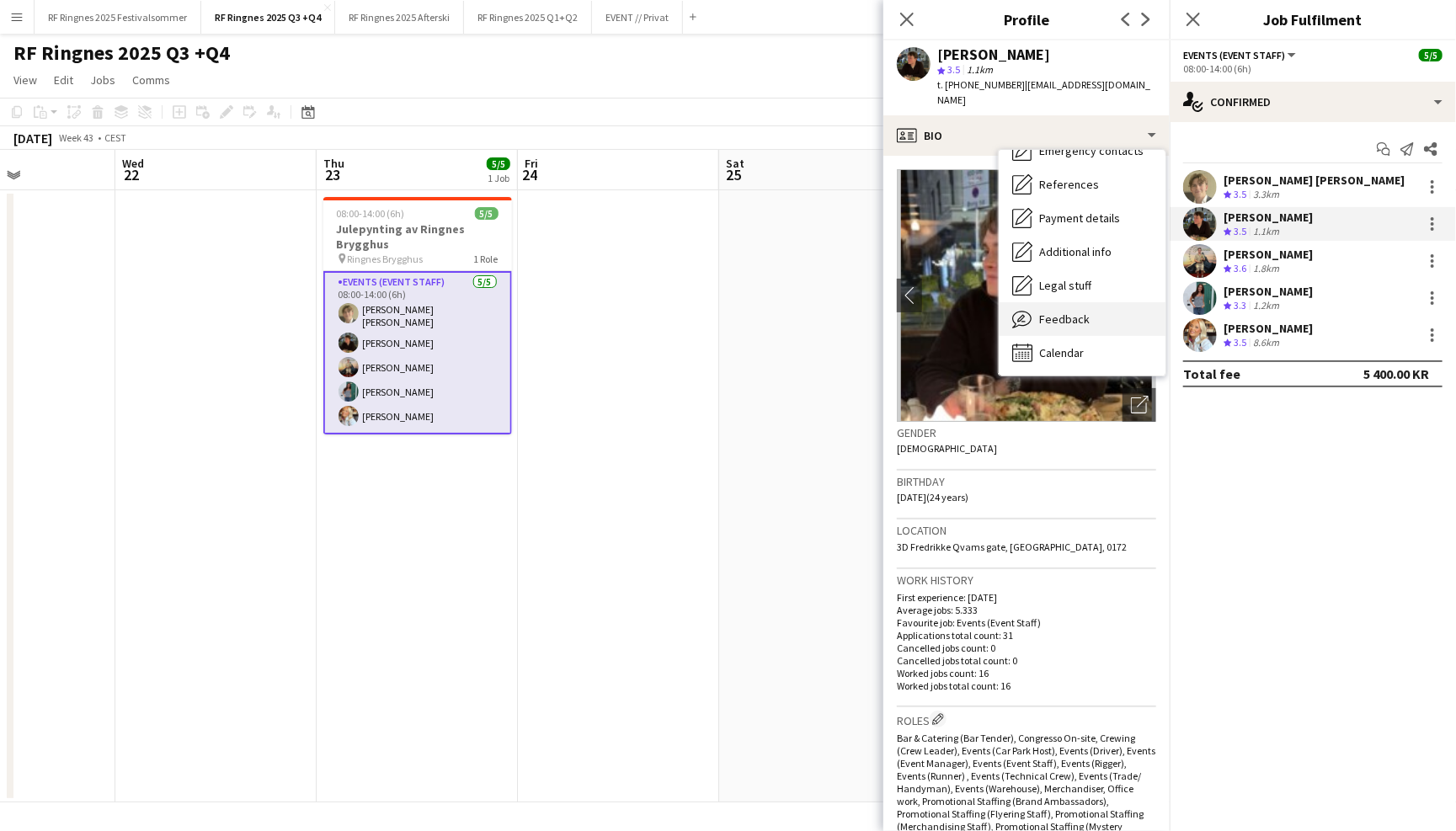
click at [1084, 312] on span "Feedback" at bounding box center [1065, 319] width 50 height 16
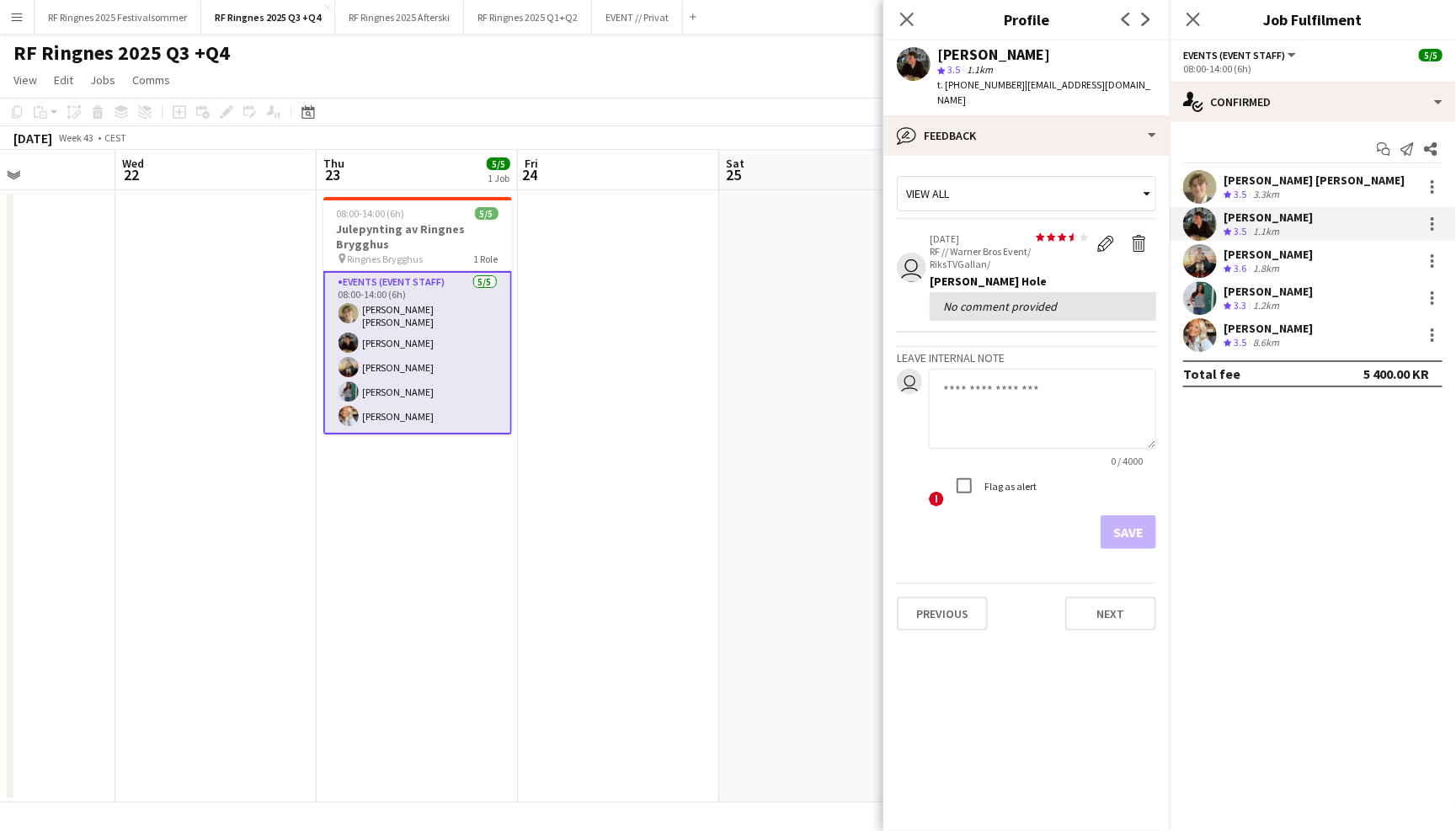
click at [1197, 262] on app-user-avatar at bounding box center [1200, 261] width 34 height 34
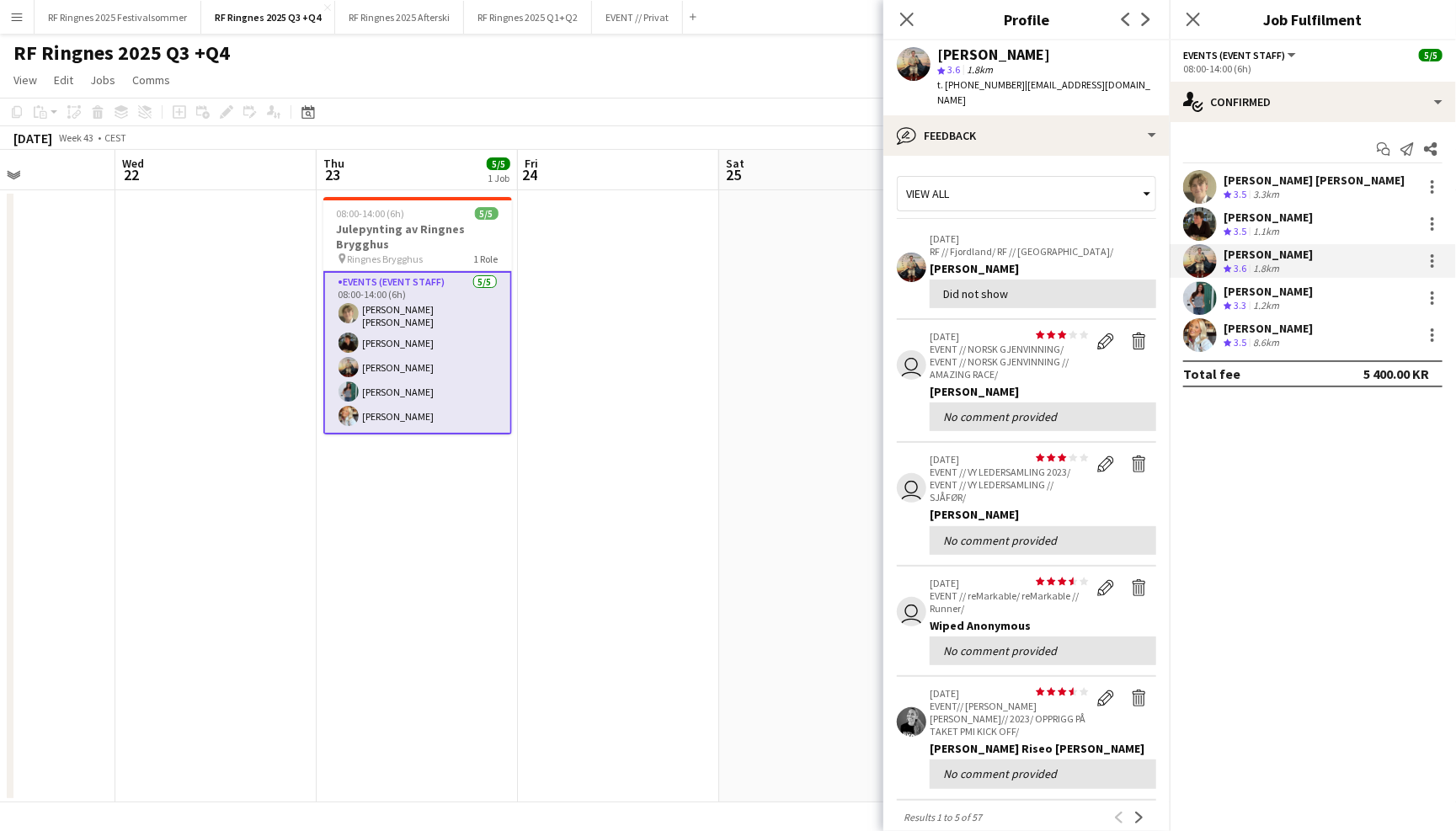
click at [1209, 302] on app-user-avatar at bounding box center [1200, 298] width 34 height 34
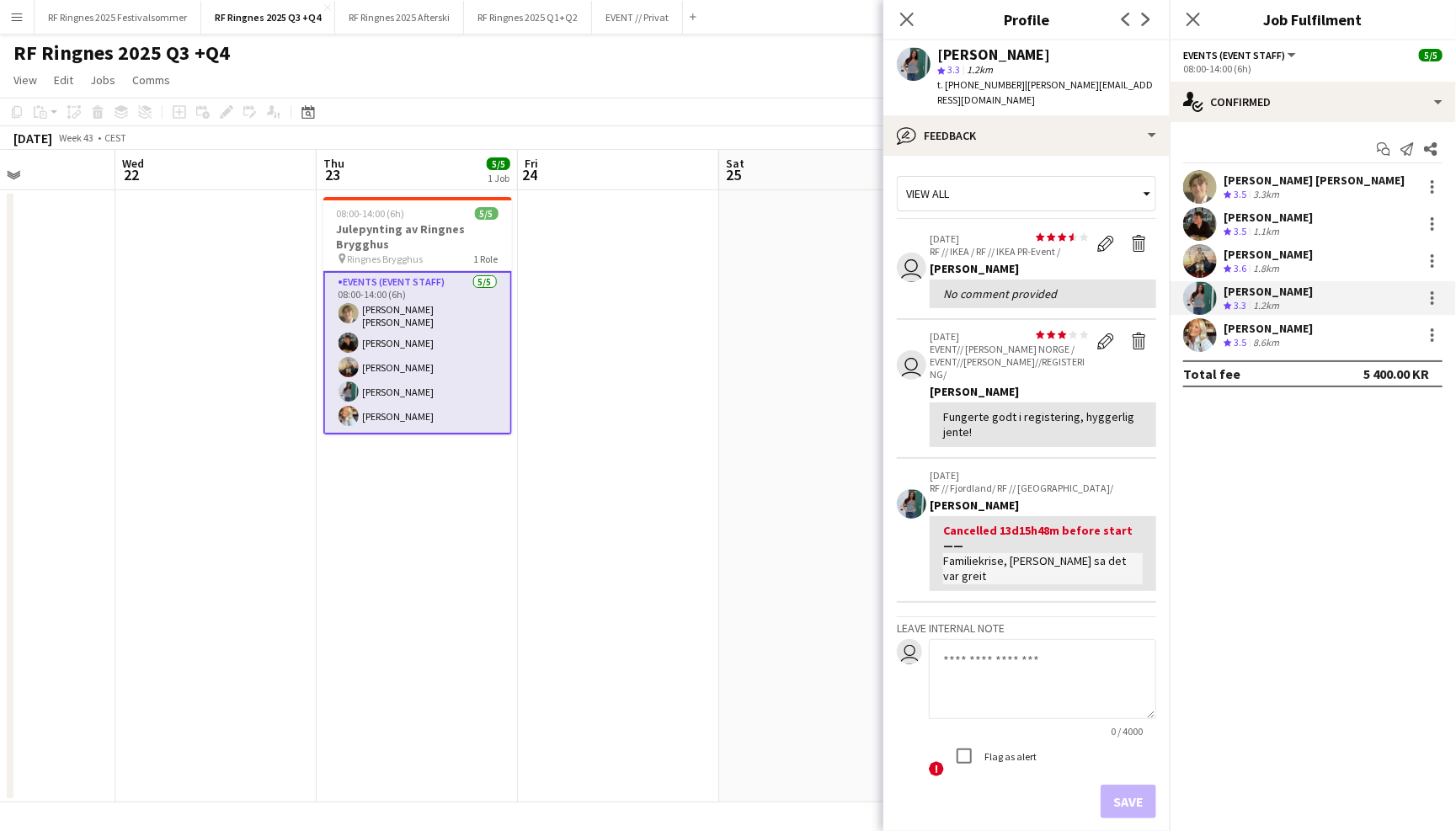
click at [1199, 330] on app-user-avatar at bounding box center [1200, 335] width 34 height 34
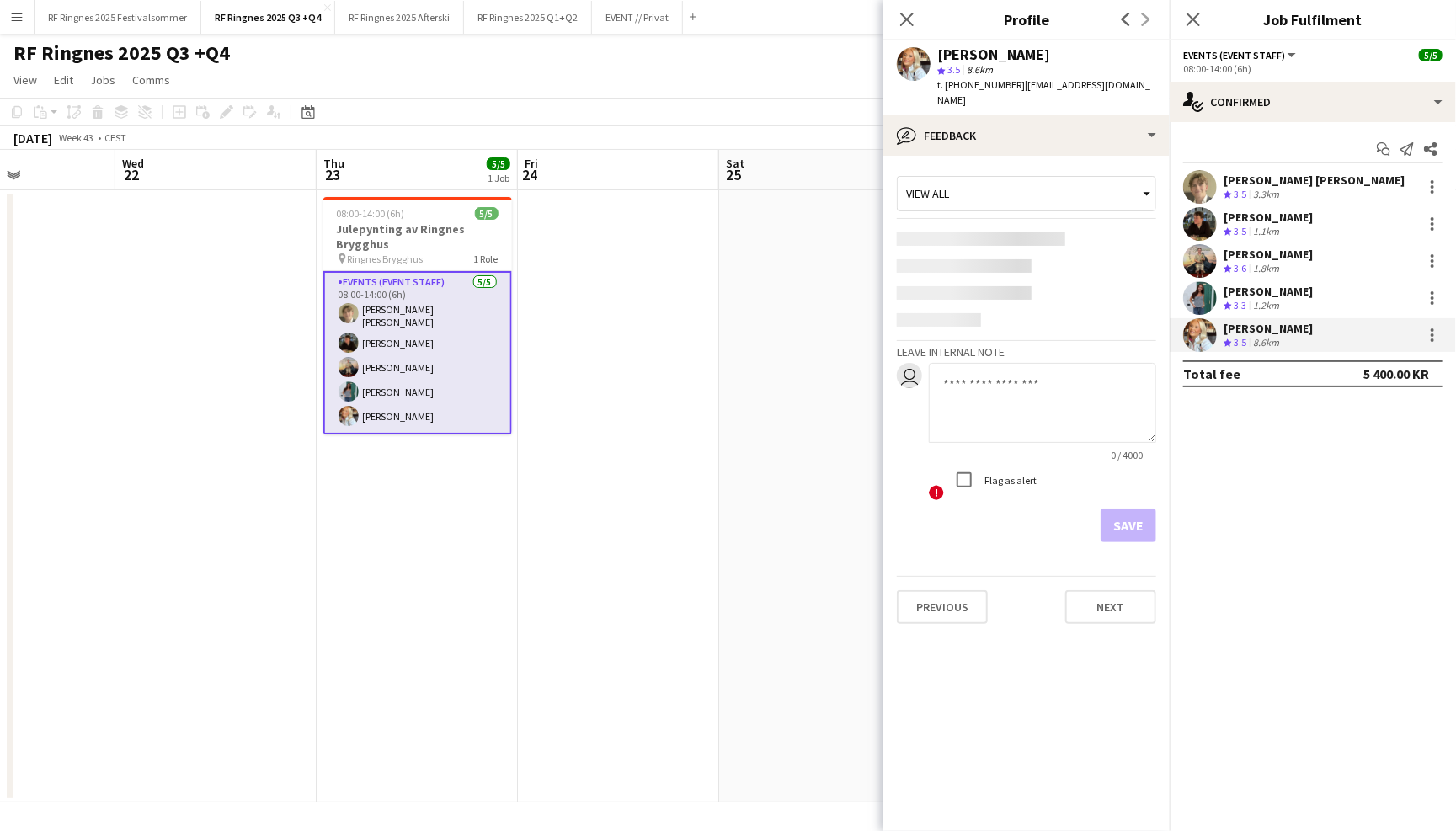
click at [1194, 285] on app-user-avatar at bounding box center [1200, 298] width 34 height 34
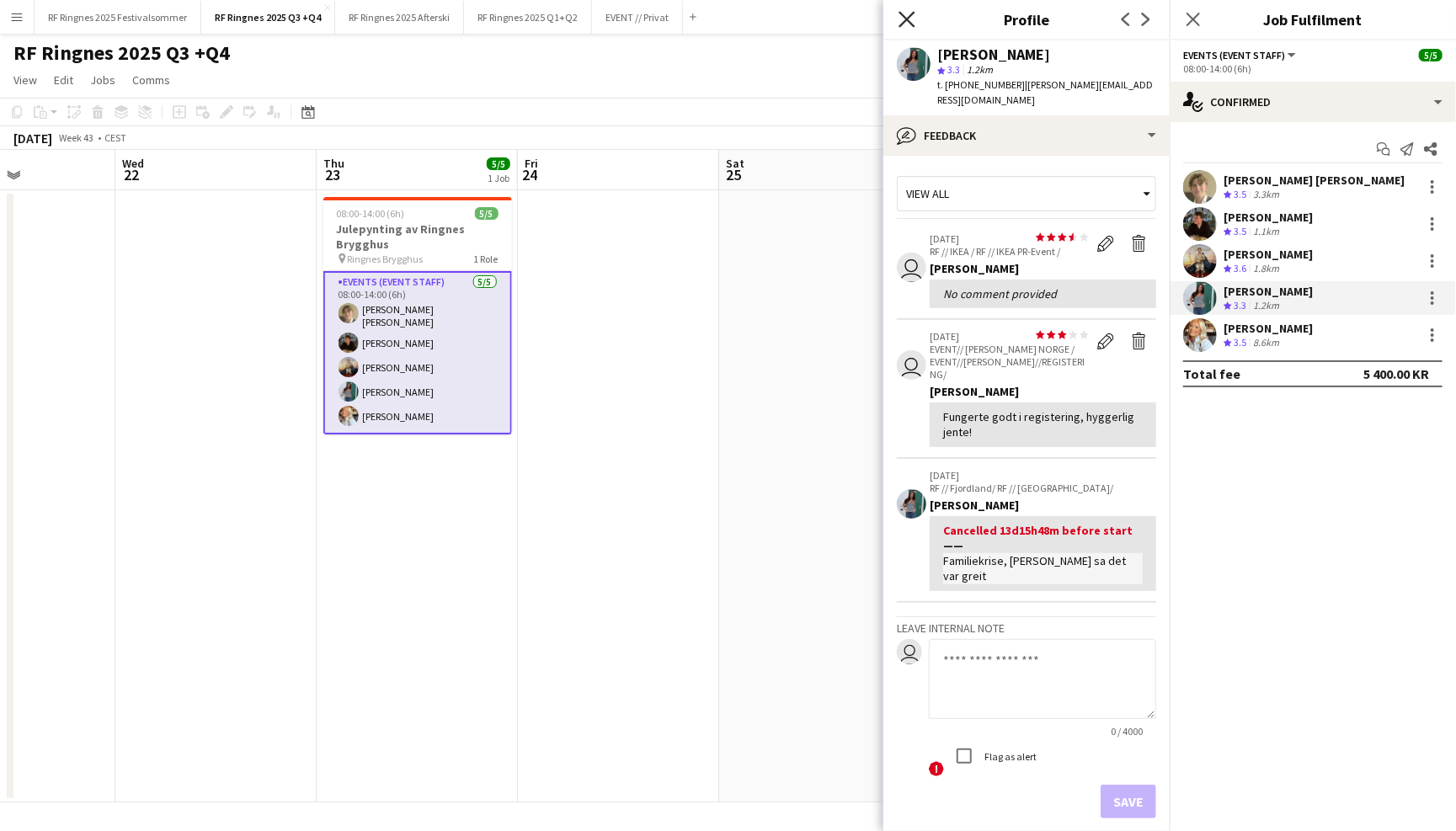
click at [908, 15] on icon "Close pop-in" at bounding box center [907, 18] width 16 height 16
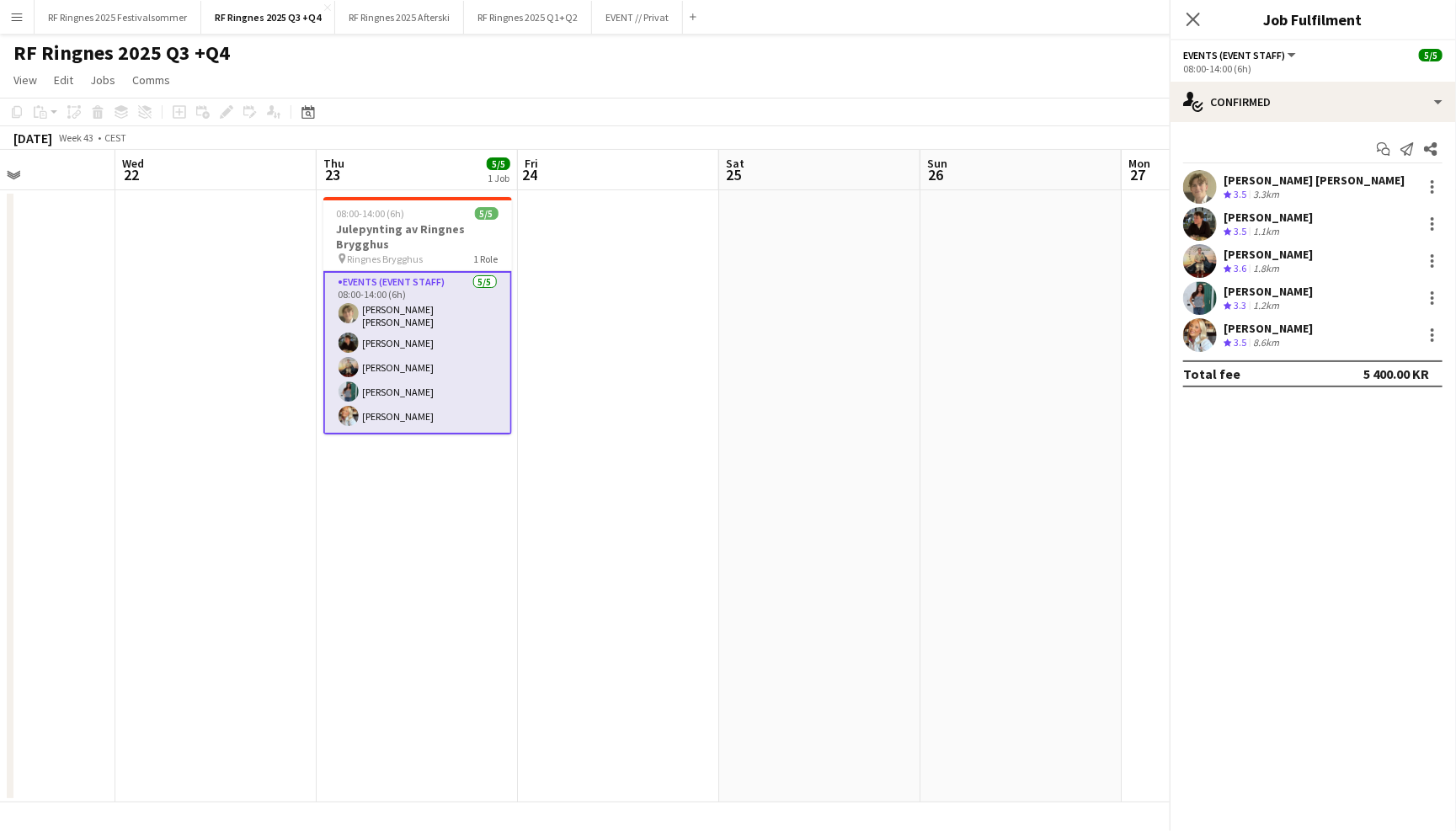
click at [880, 71] on app-page-menu "View Day view expanded Day view collapsed Month view Date picker Jump to [DATE]…" at bounding box center [728, 82] width 1456 height 32
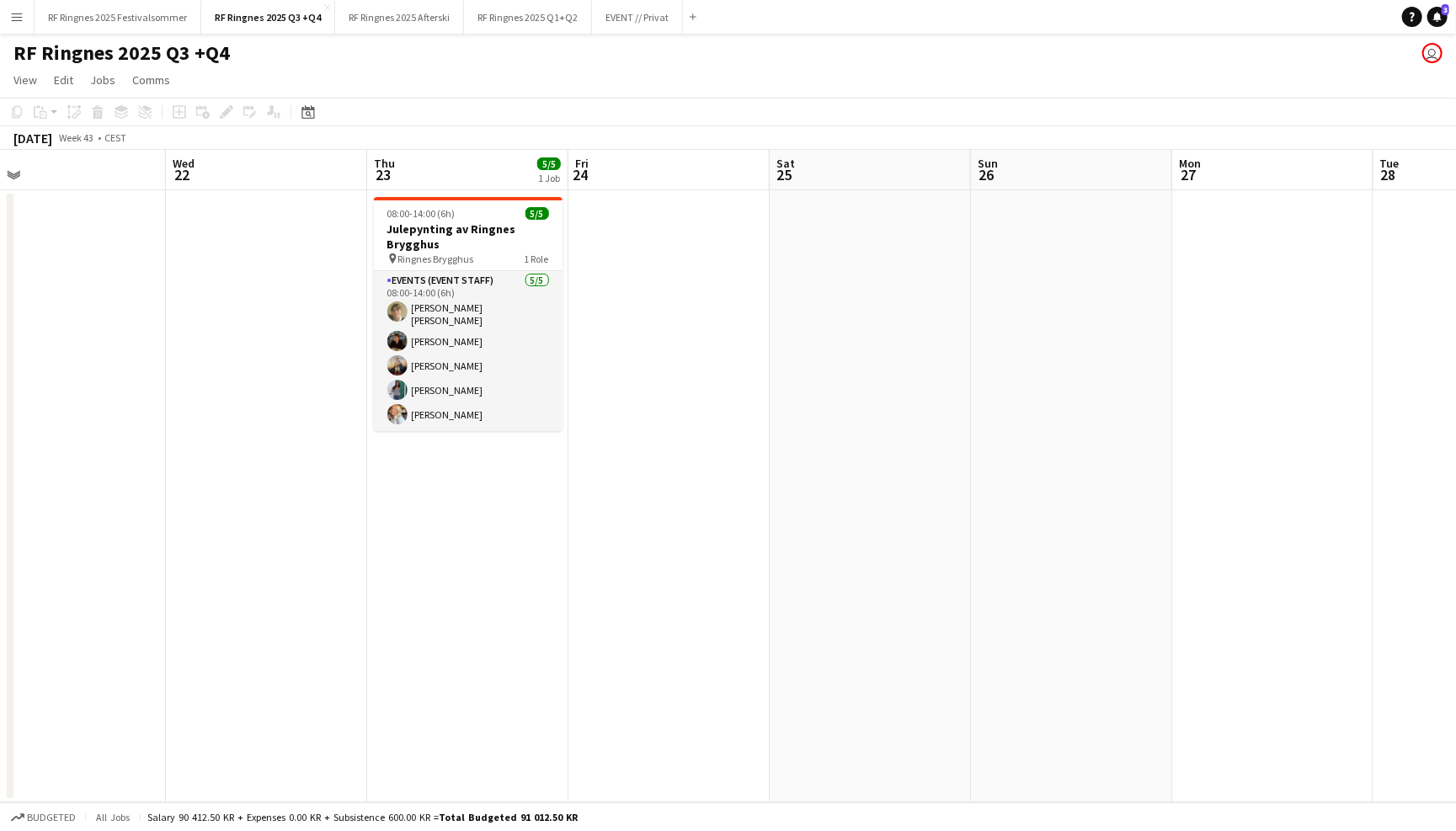
scroll to position [0, 419]
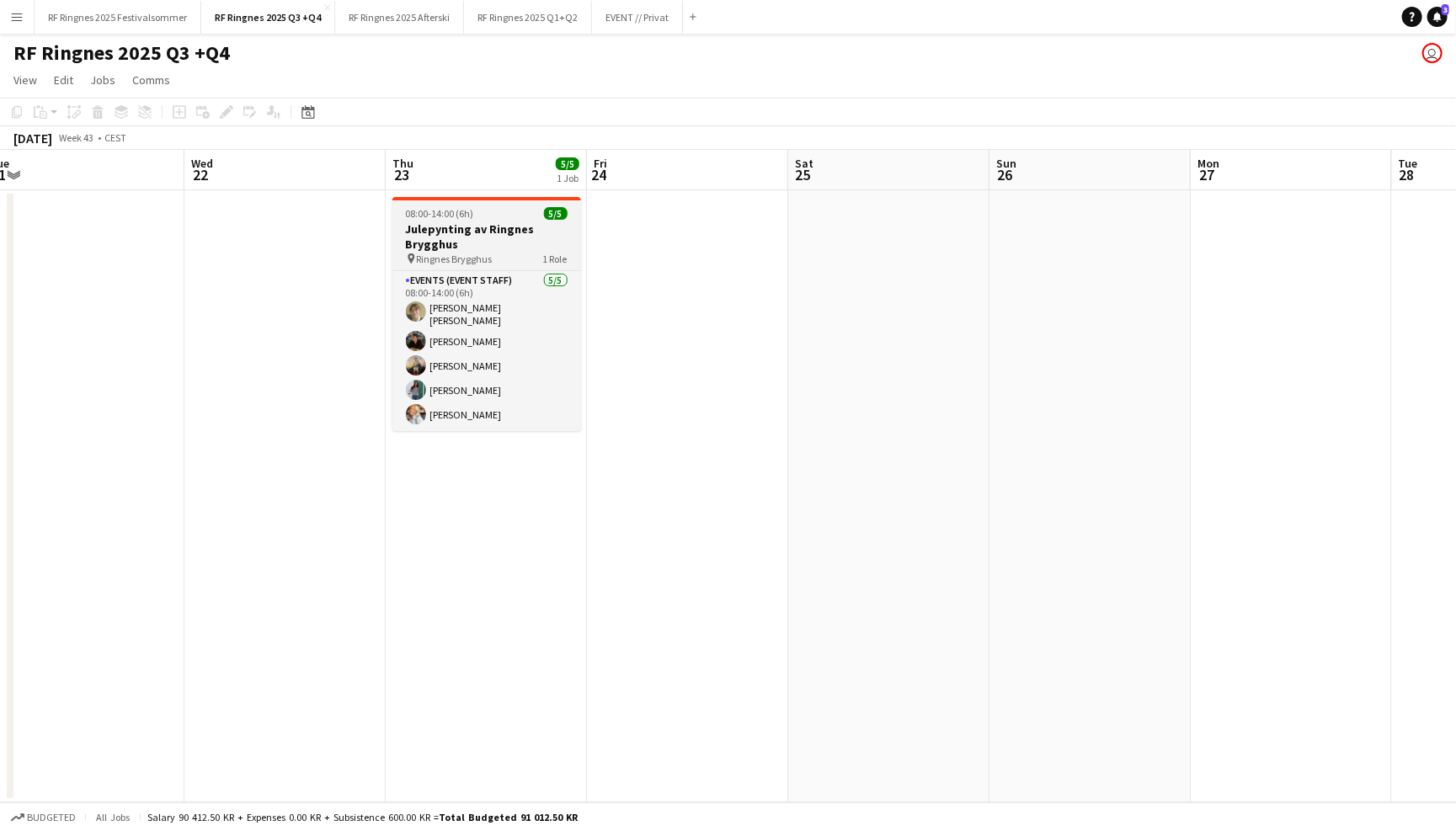
click at [518, 216] on div "08:00-14:00 (6h) 5/5" at bounding box center [486, 213] width 188 height 13
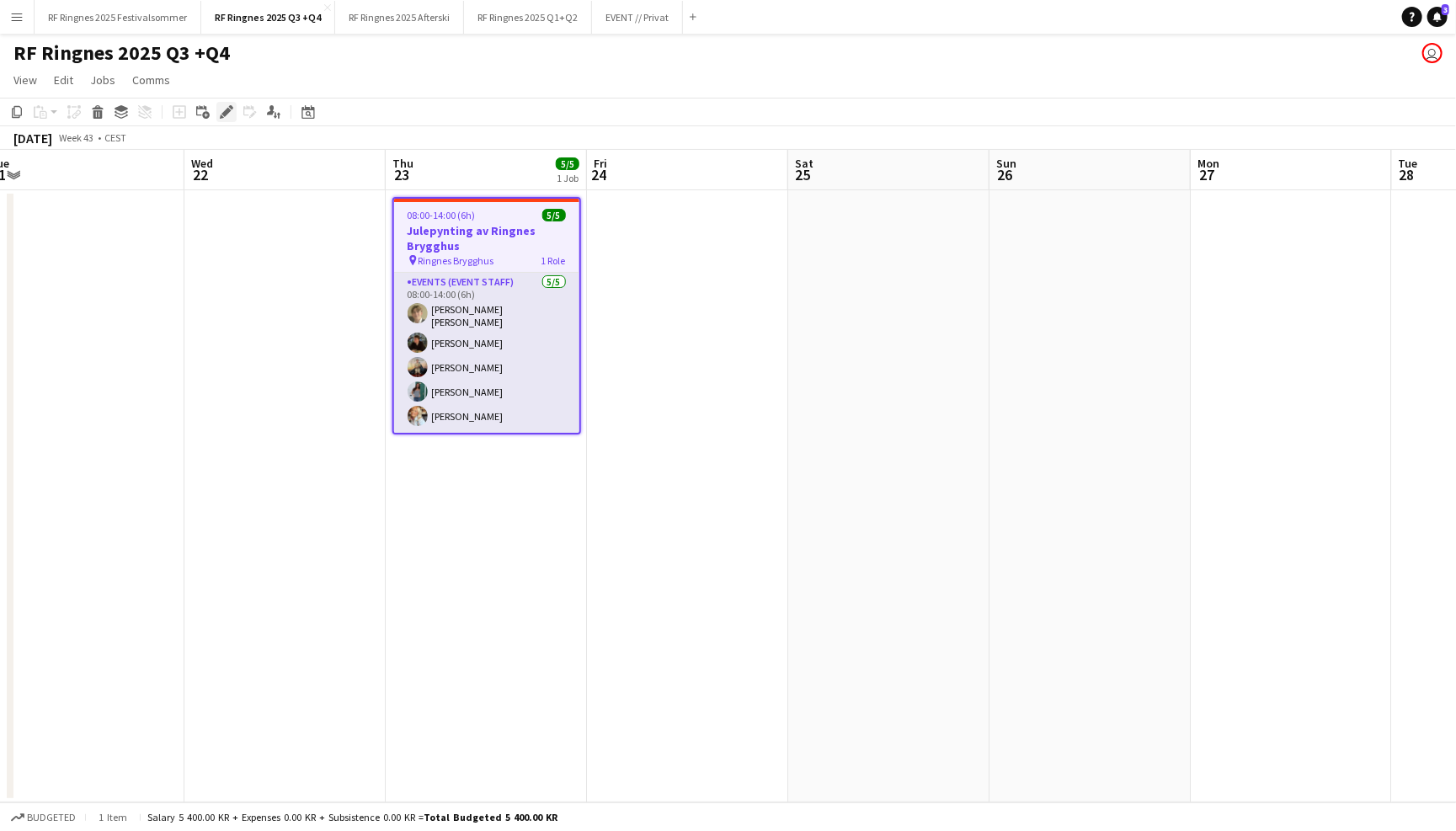
click at [216, 111] on div "Edit" at bounding box center [226, 112] width 20 height 20
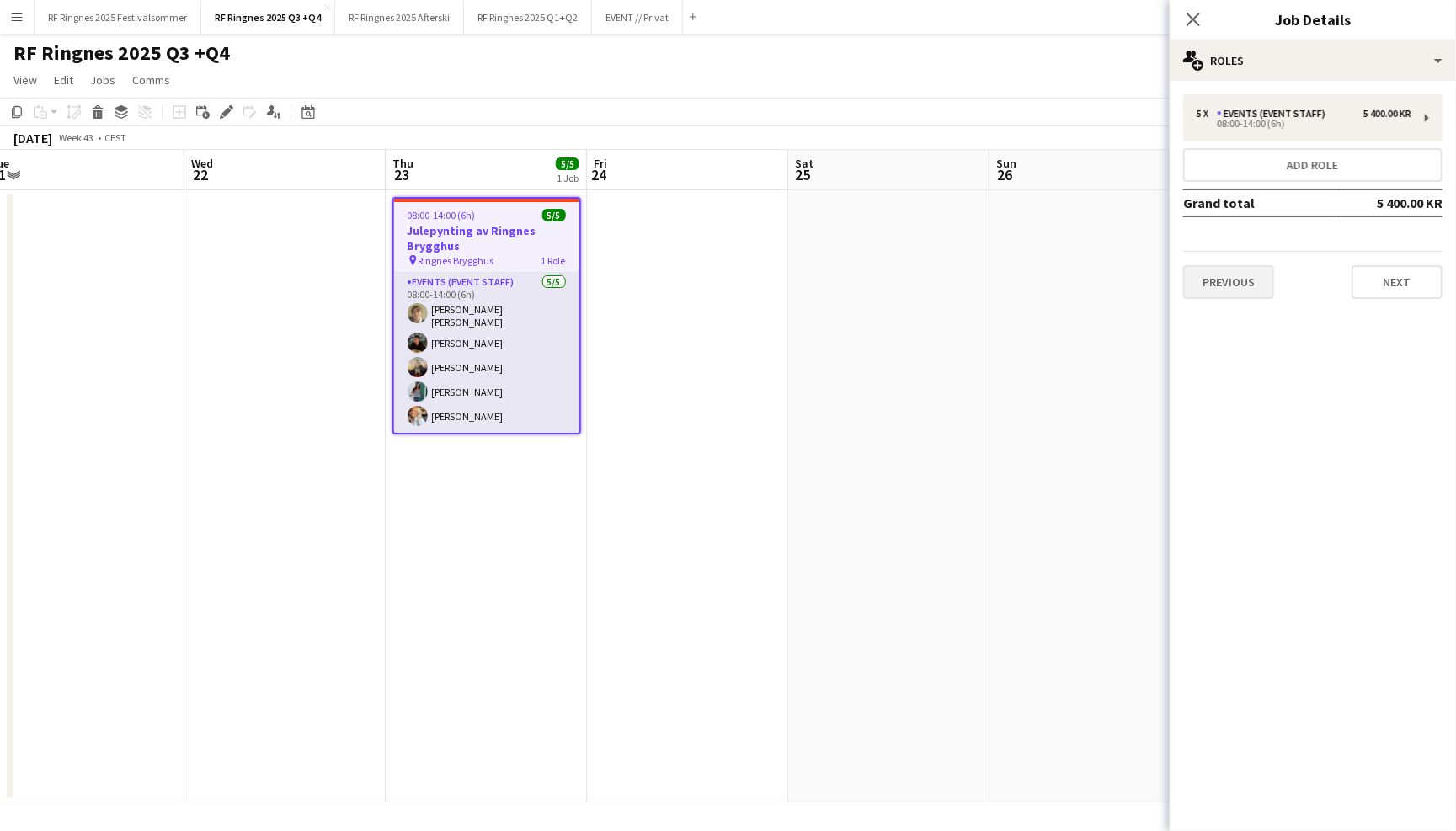
click at [1242, 274] on button "Previous" at bounding box center [1229, 282] width 91 height 34
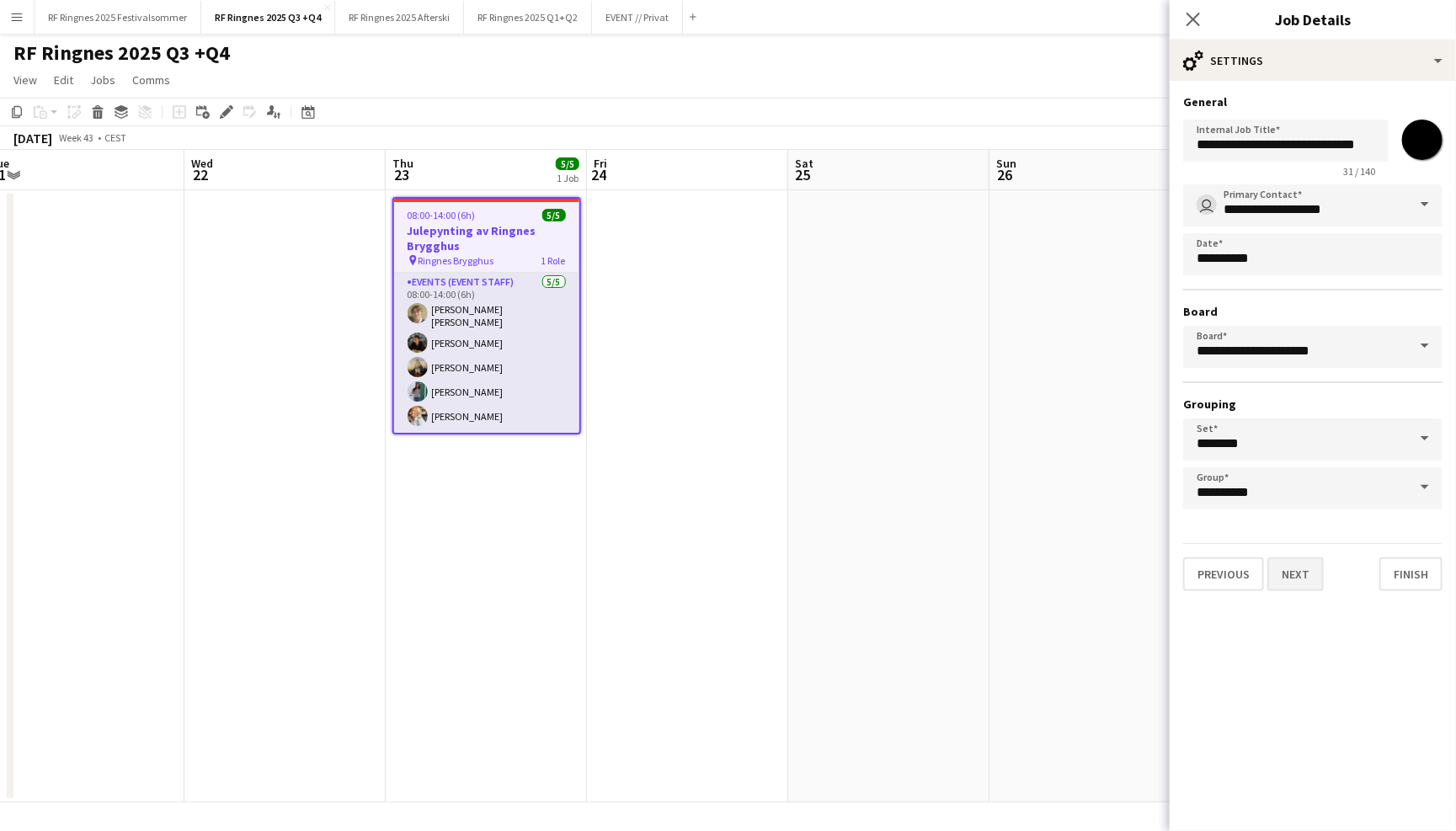
click at [1295, 581] on button "Next" at bounding box center [1296, 574] width 56 height 34
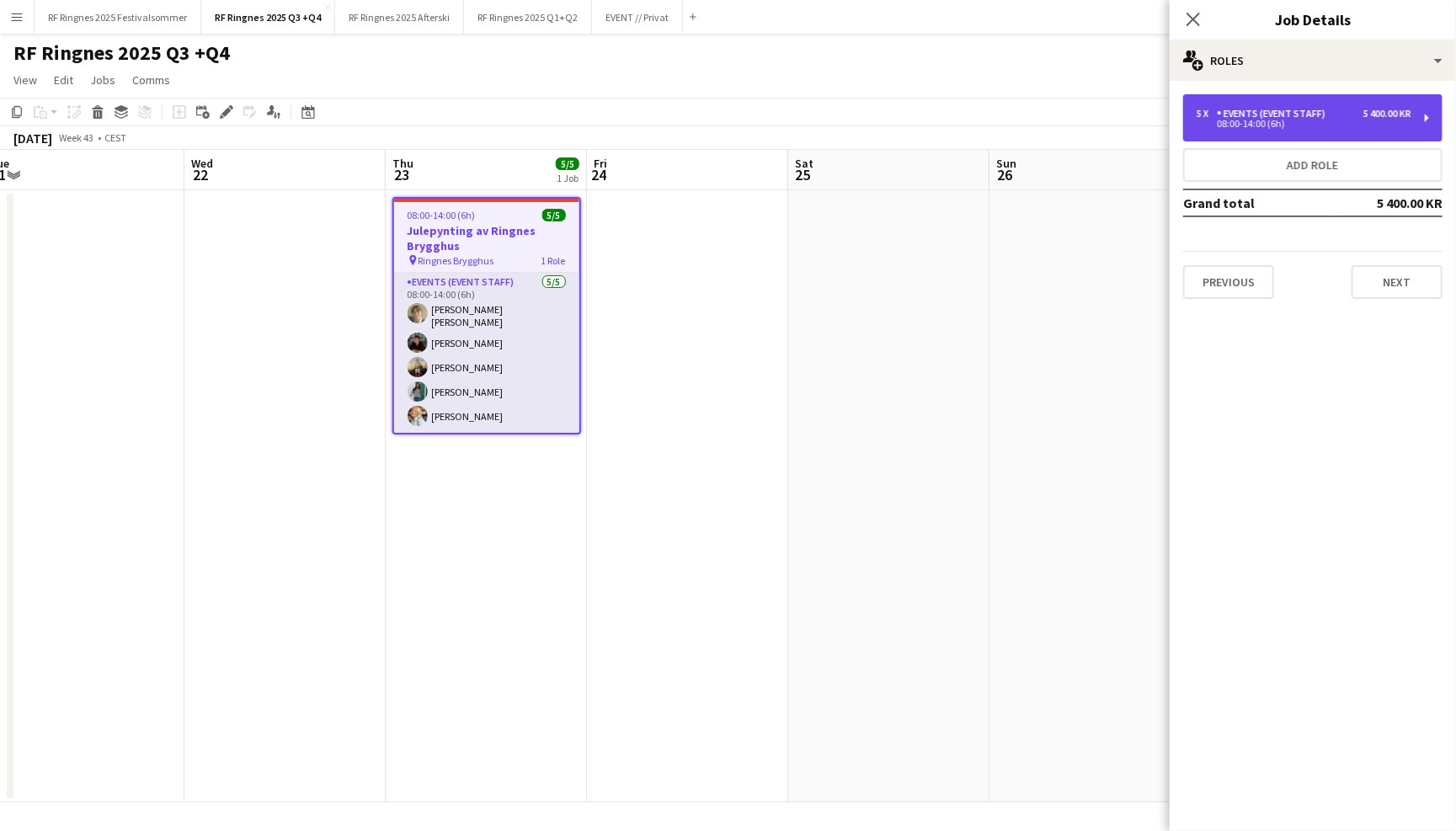
click at [1237, 131] on div "5 x Events (Event Staff) 5 400.00 KR 08:00-14:00 (6h)" at bounding box center [1312, 117] width 259 height 48
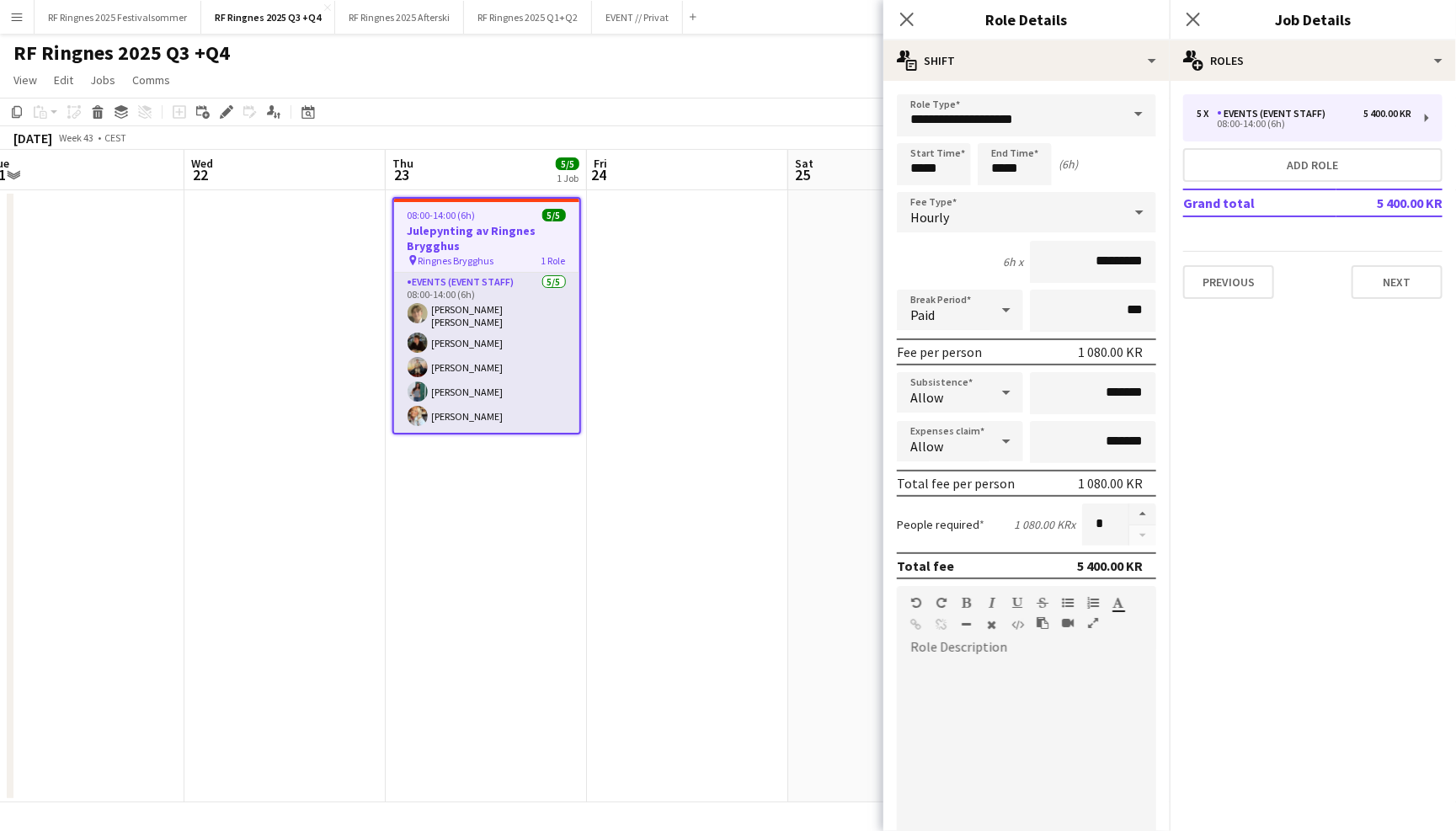
click at [753, 82] on app-page-menu "View Day view expanded Day view collapsed Month view Date picker Jump to [DATE]…" at bounding box center [728, 82] width 1456 height 32
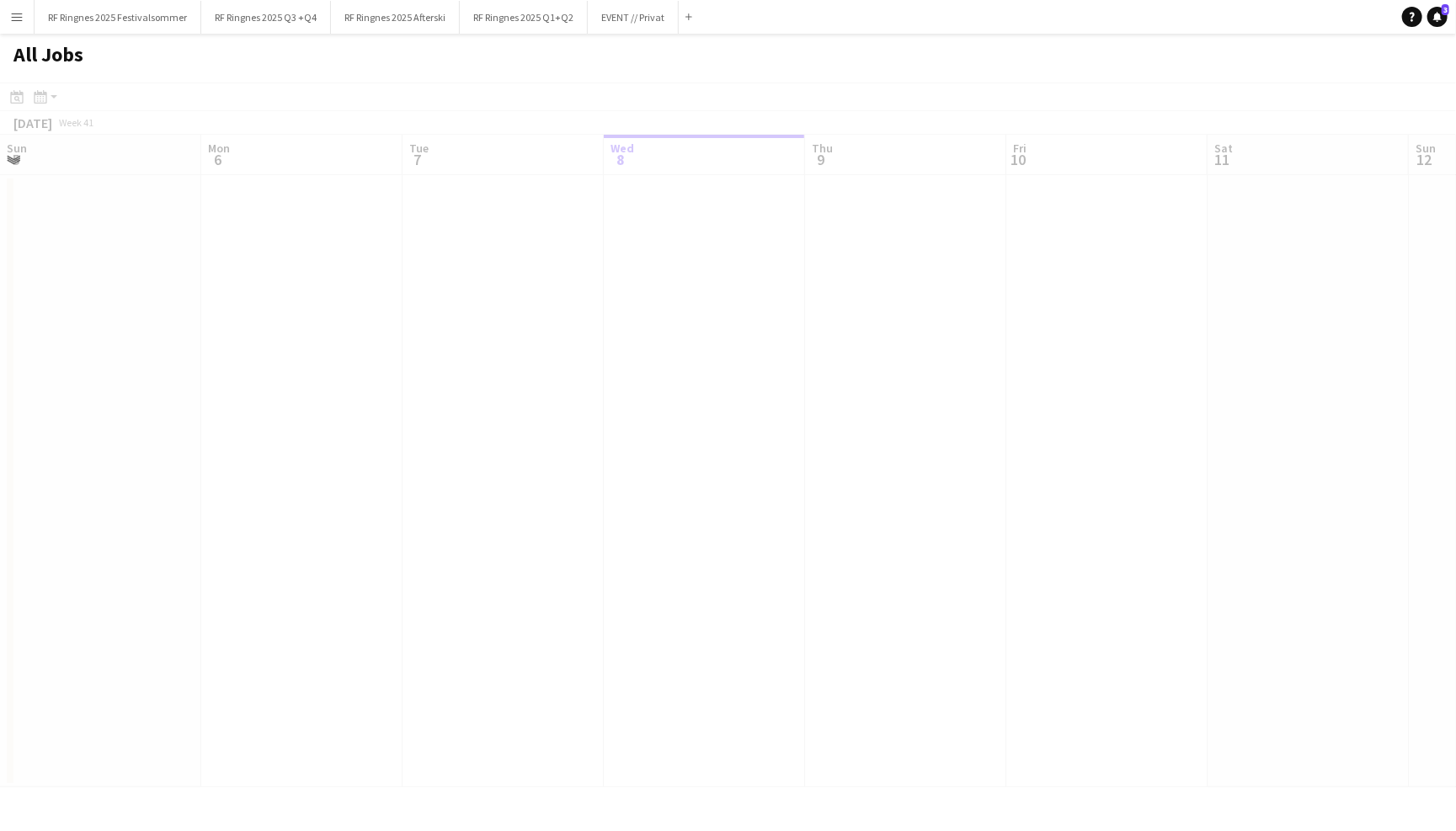
scroll to position [0, 402]
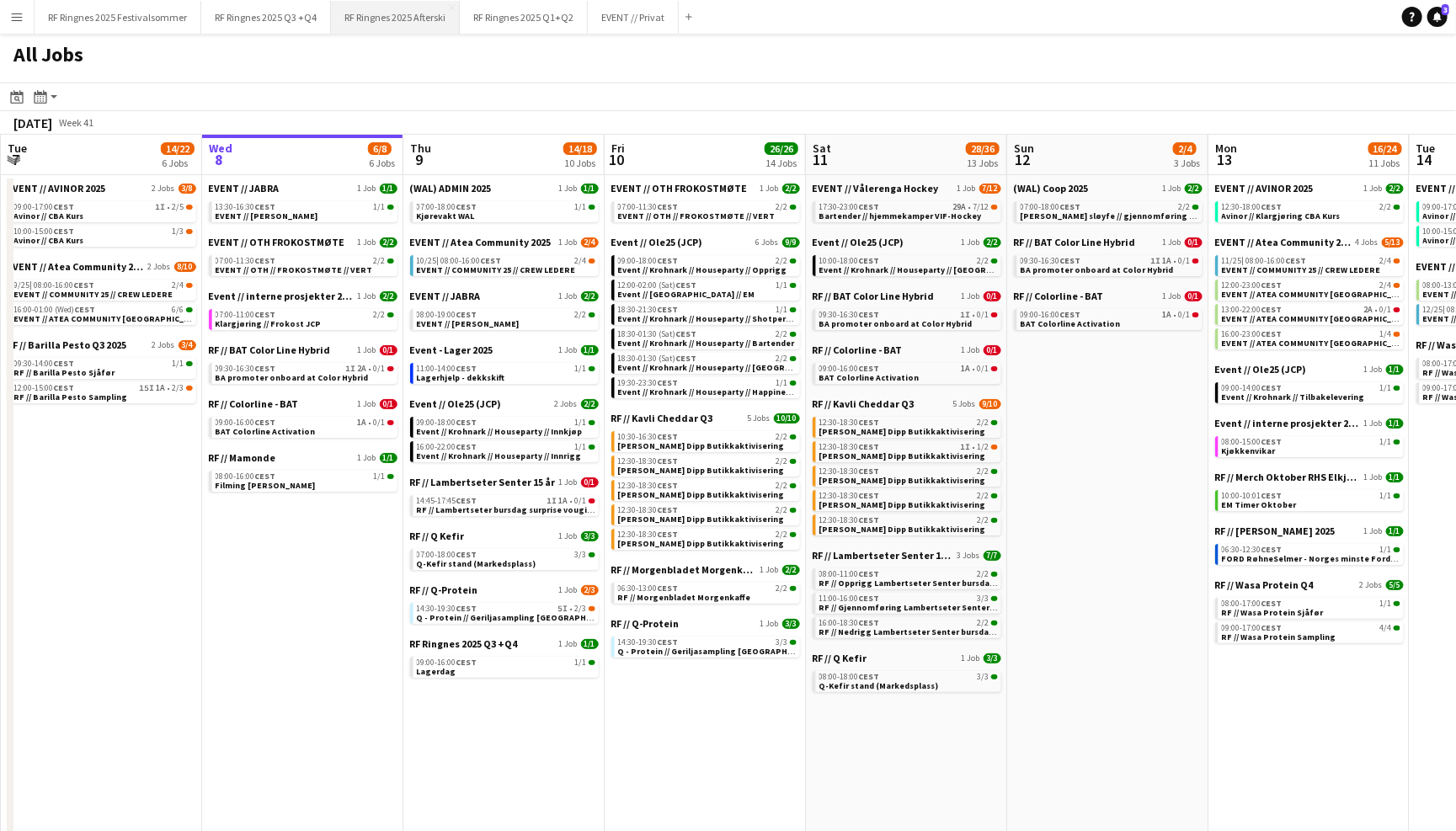
click at [391, 31] on button "RF Ringnes 2025 Afterski Close" at bounding box center [395, 17] width 129 height 33
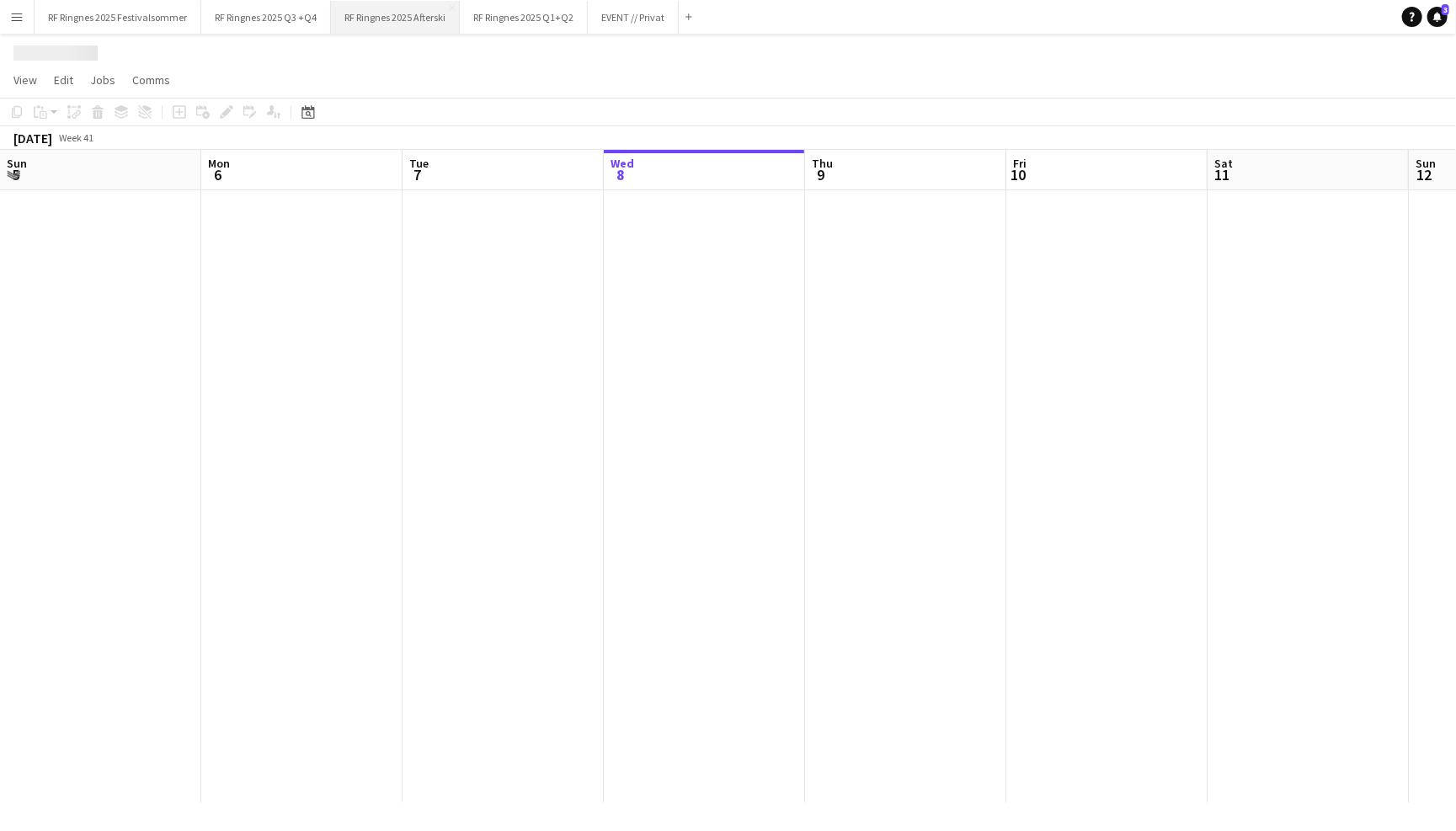
scroll to position [0, 402]
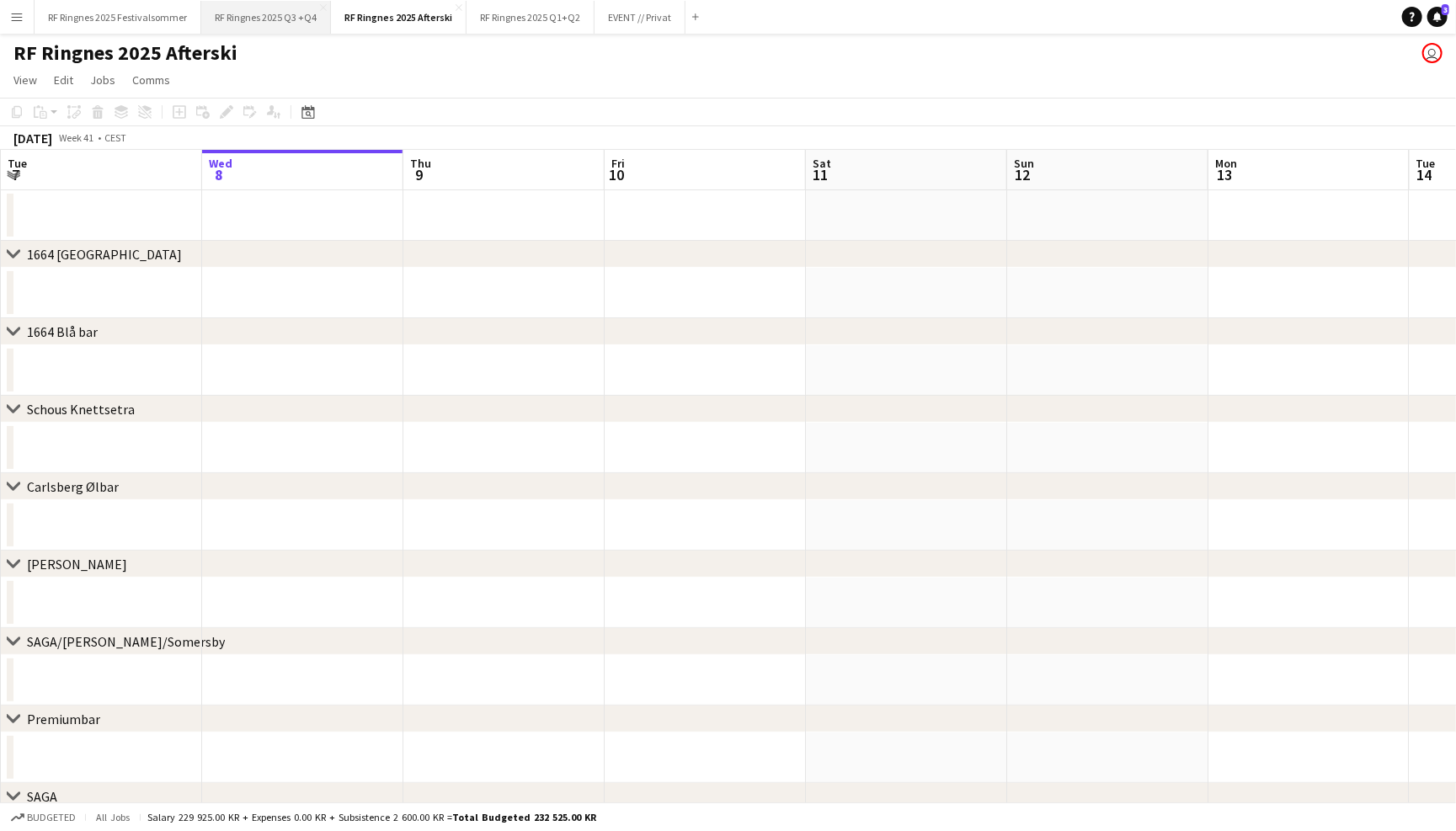
click at [293, 28] on button "RF Ringnes 2025 Q3 +Q4 Close" at bounding box center [266, 17] width 130 height 33
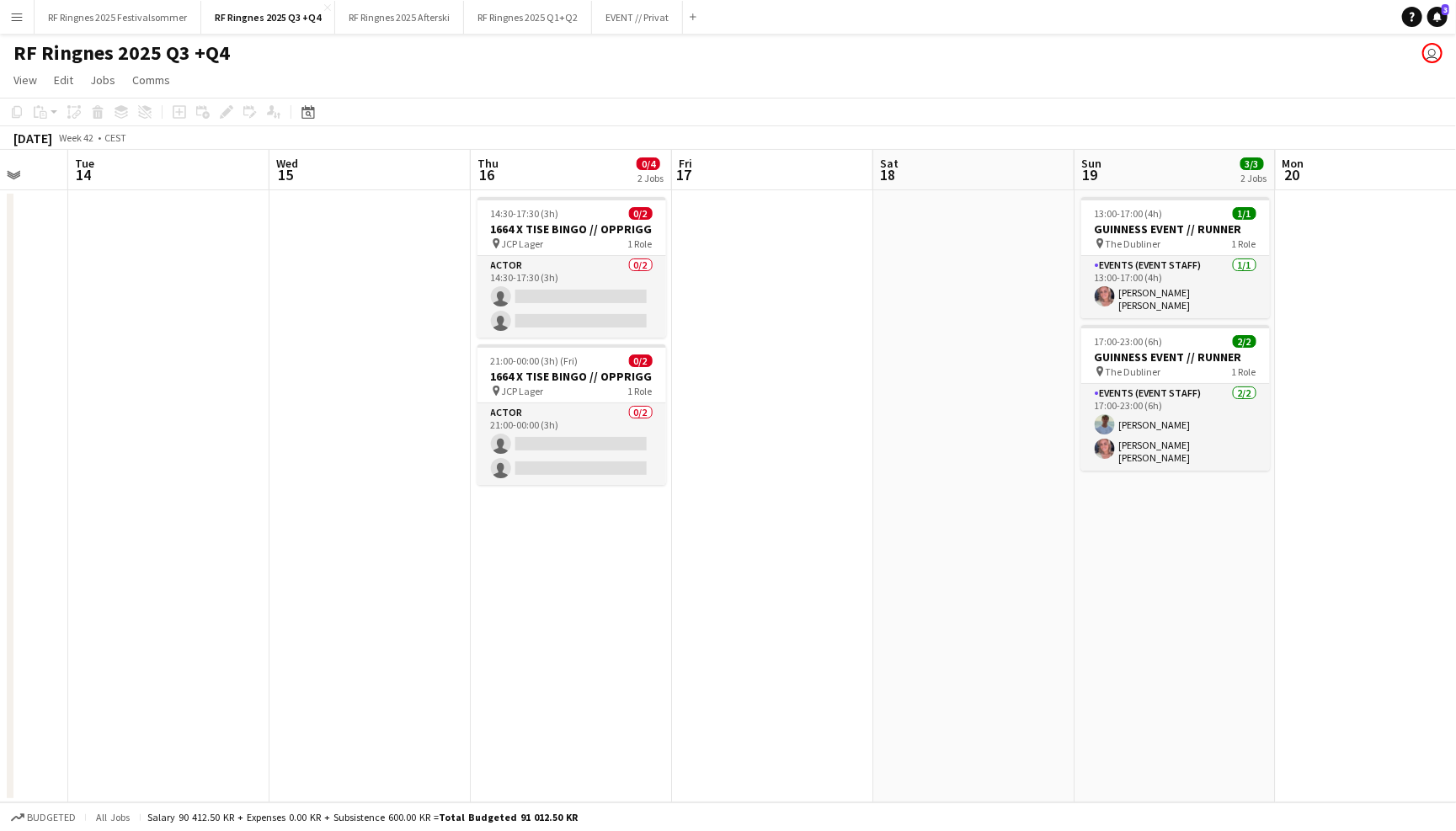
scroll to position [0, 563]
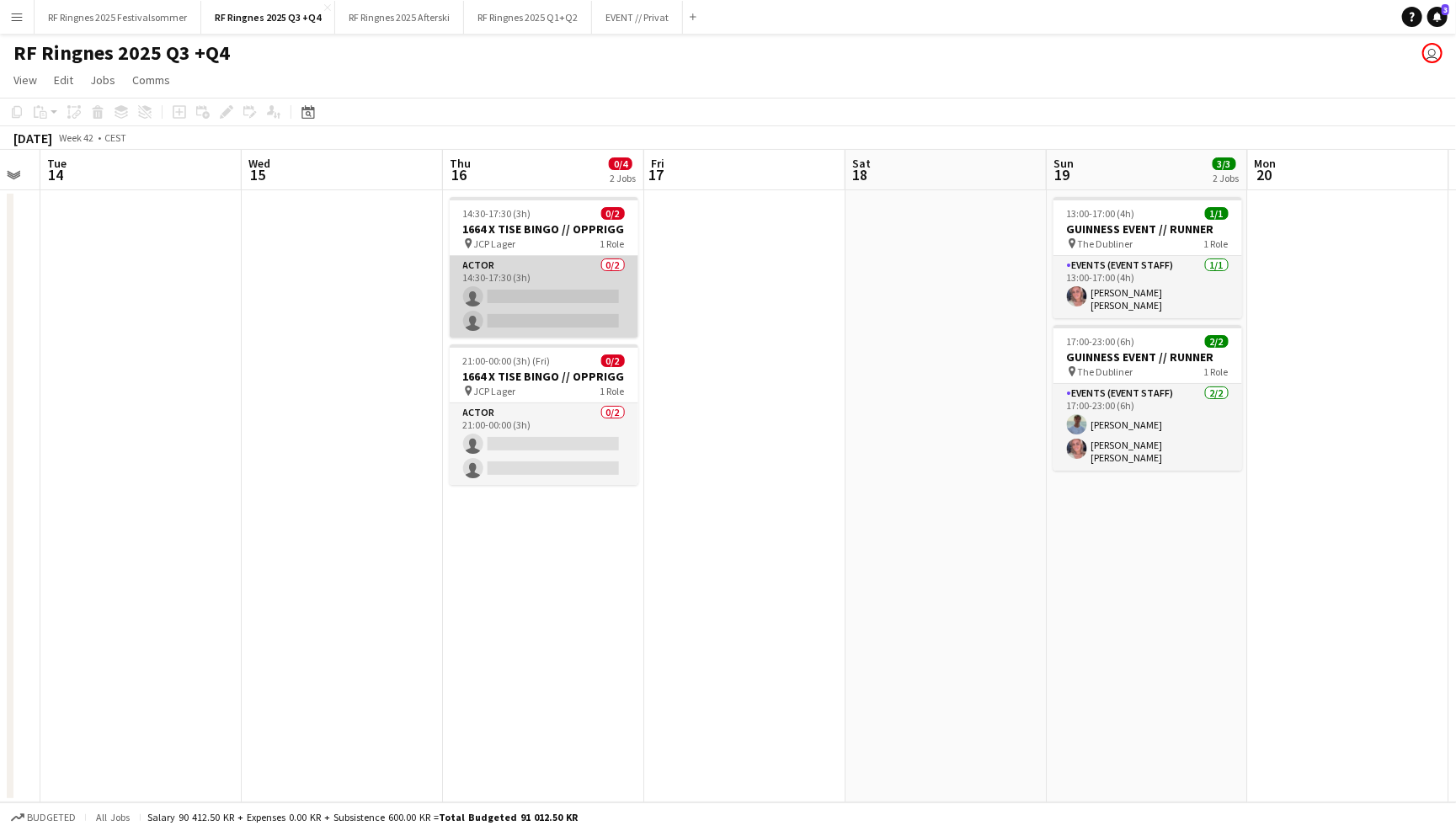
click at [542, 278] on app-card-role "Actor 0/2 14:30-17:30 (3h) single-neutral-actions single-neutral-actions" at bounding box center [544, 297] width 188 height 82
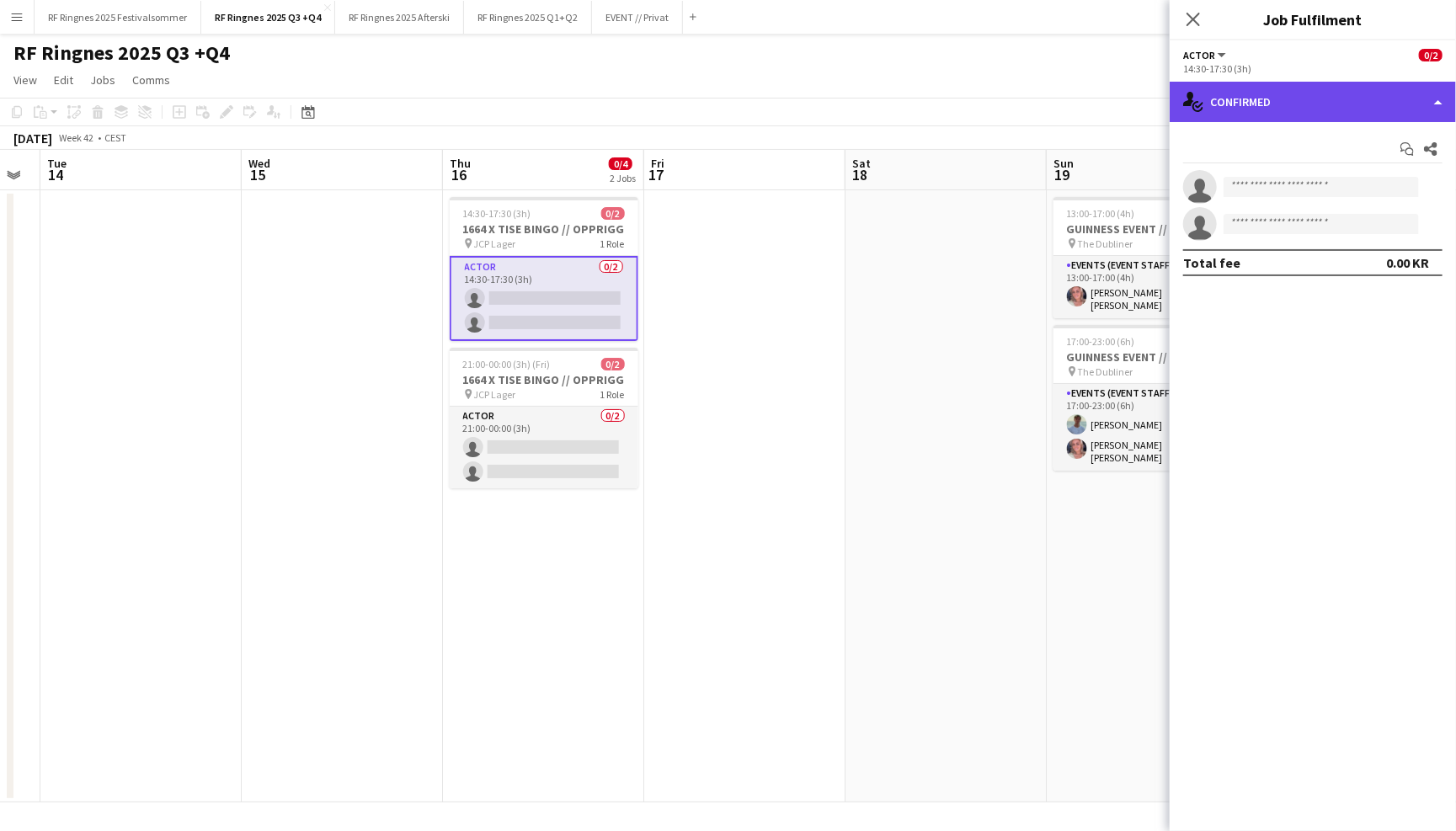
click at [1278, 111] on div "single-neutral-actions-check-2 Confirmed" at bounding box center [1312, 102] width 286 height 41
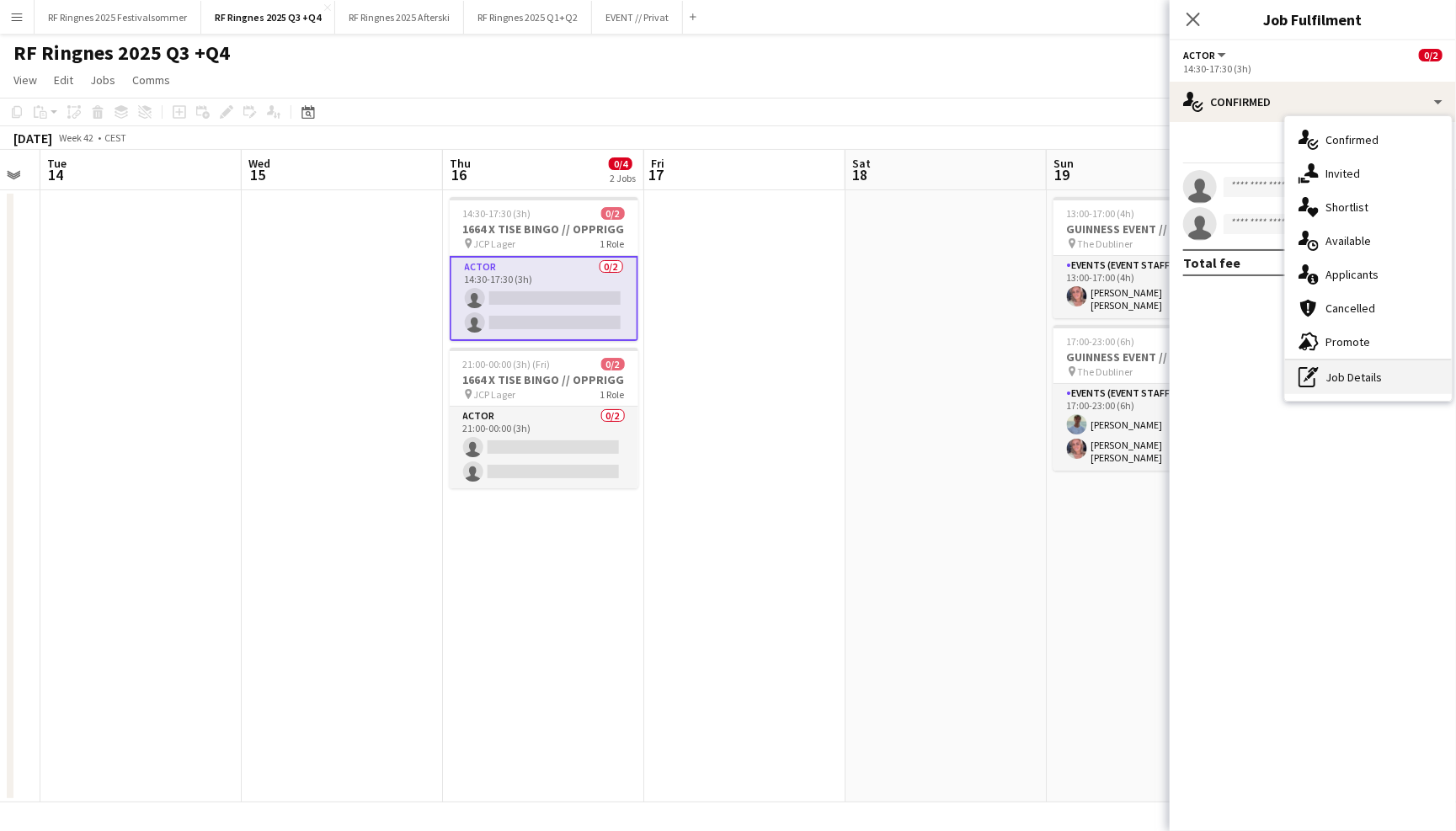
click at [1372, 380] on div "pen-write Job Details" at bounding box center [1369, 377] width 167 height 34
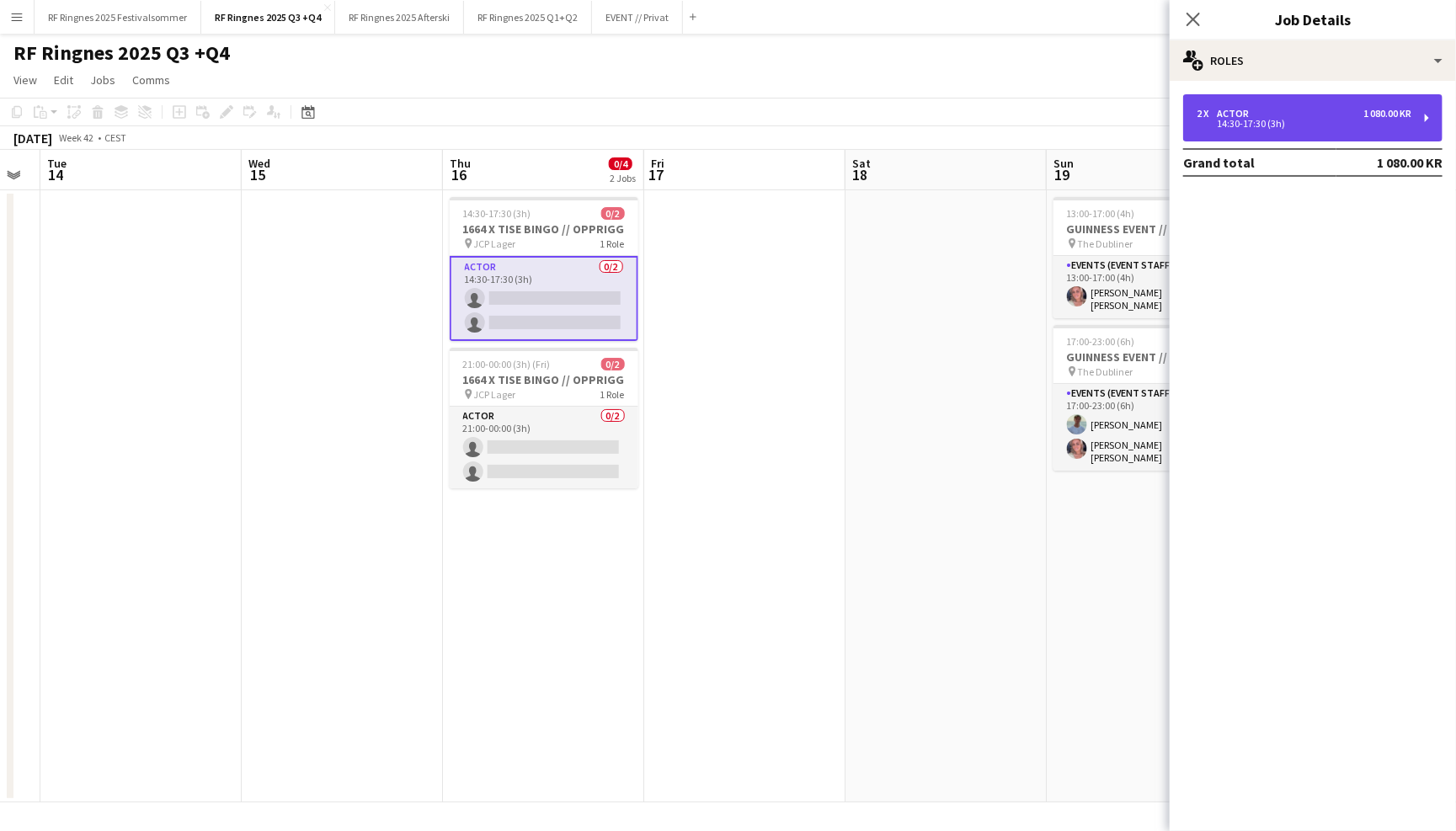
click at [1271, 119] on div "14:30-17:30 (3h)" at bounding box center [1304, 123] width 215 height 9
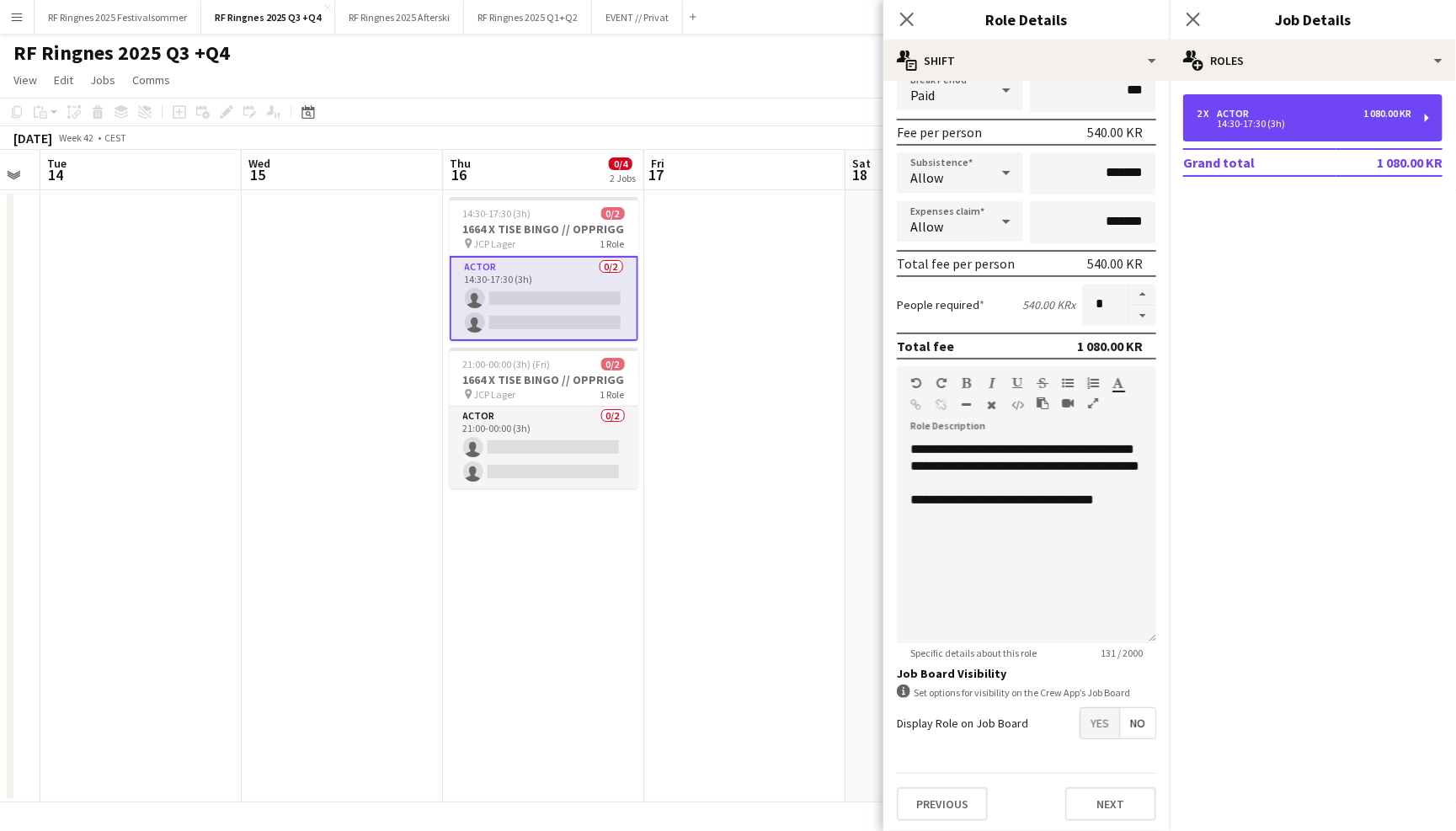
scroll to position [219, 0]
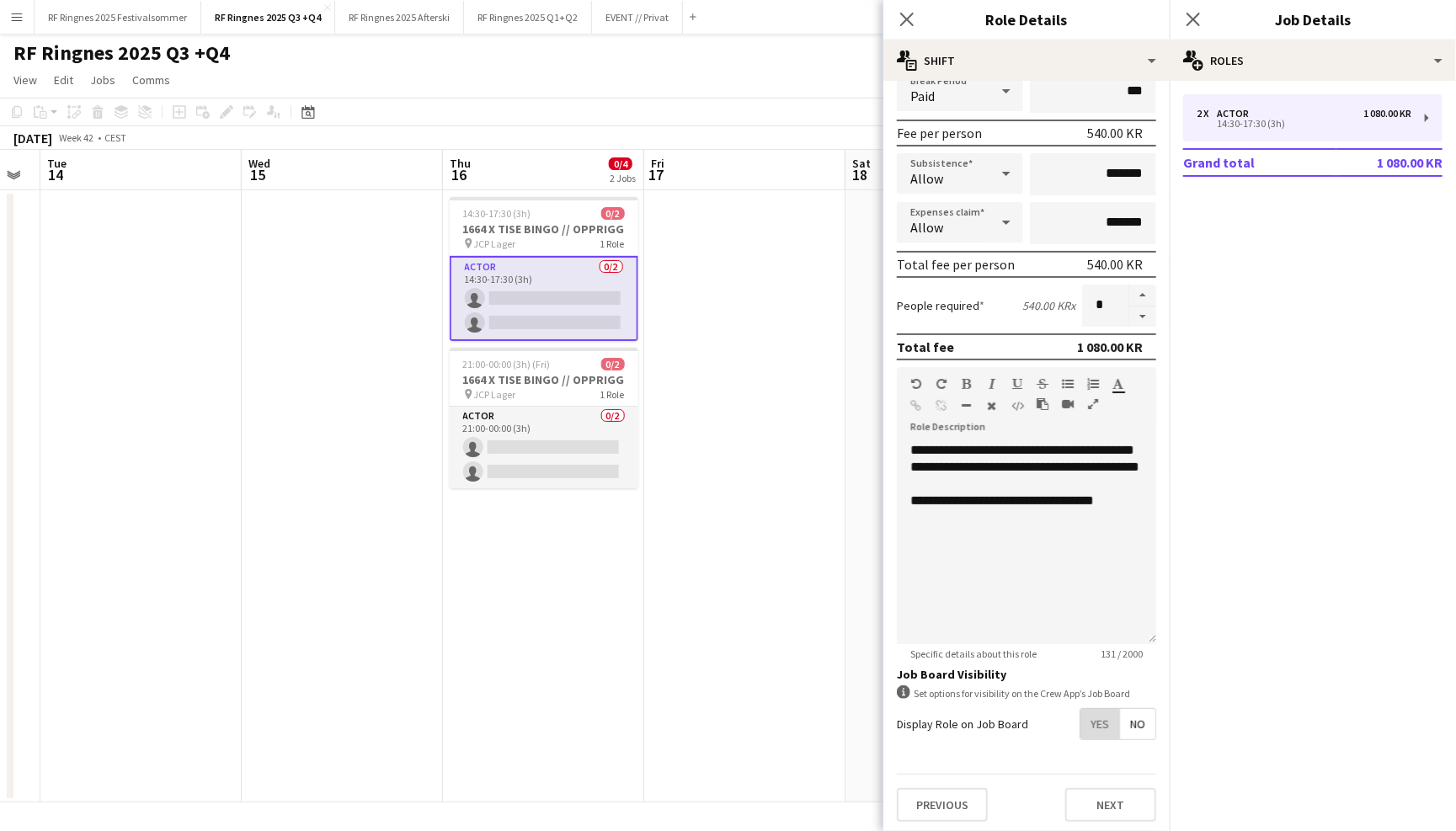
click at [1104, 720] on span "Yes" at bounding box center [1100, 723] width 39 height 30
click at [1097, 760] on span "Yes" at bounding box center [1100, 760] width 39 height 30
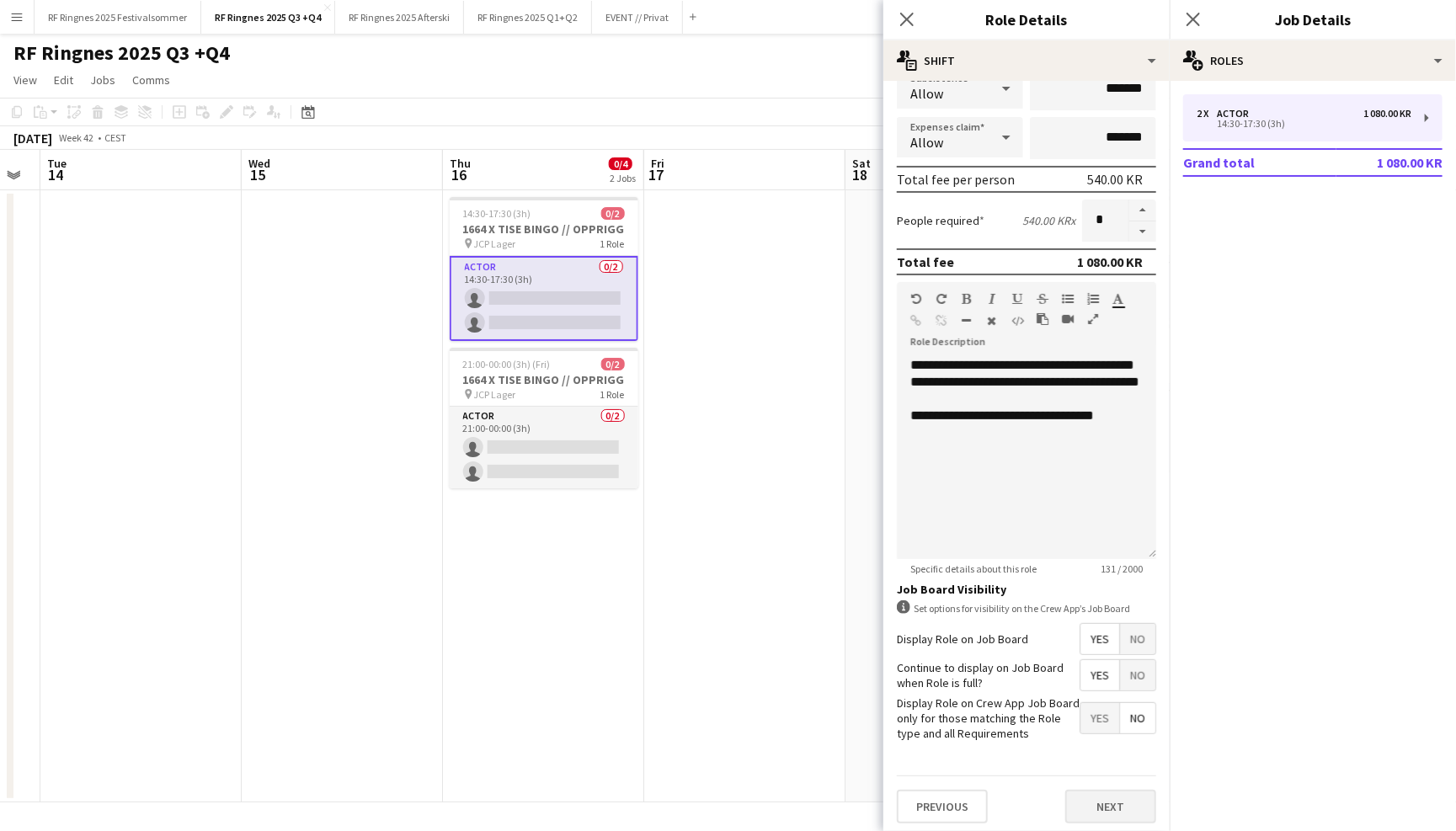
scroll to position [303, 0]
click at [1108, 804] on button "Next" at bounding box center [1110, 808] width 91 height 34
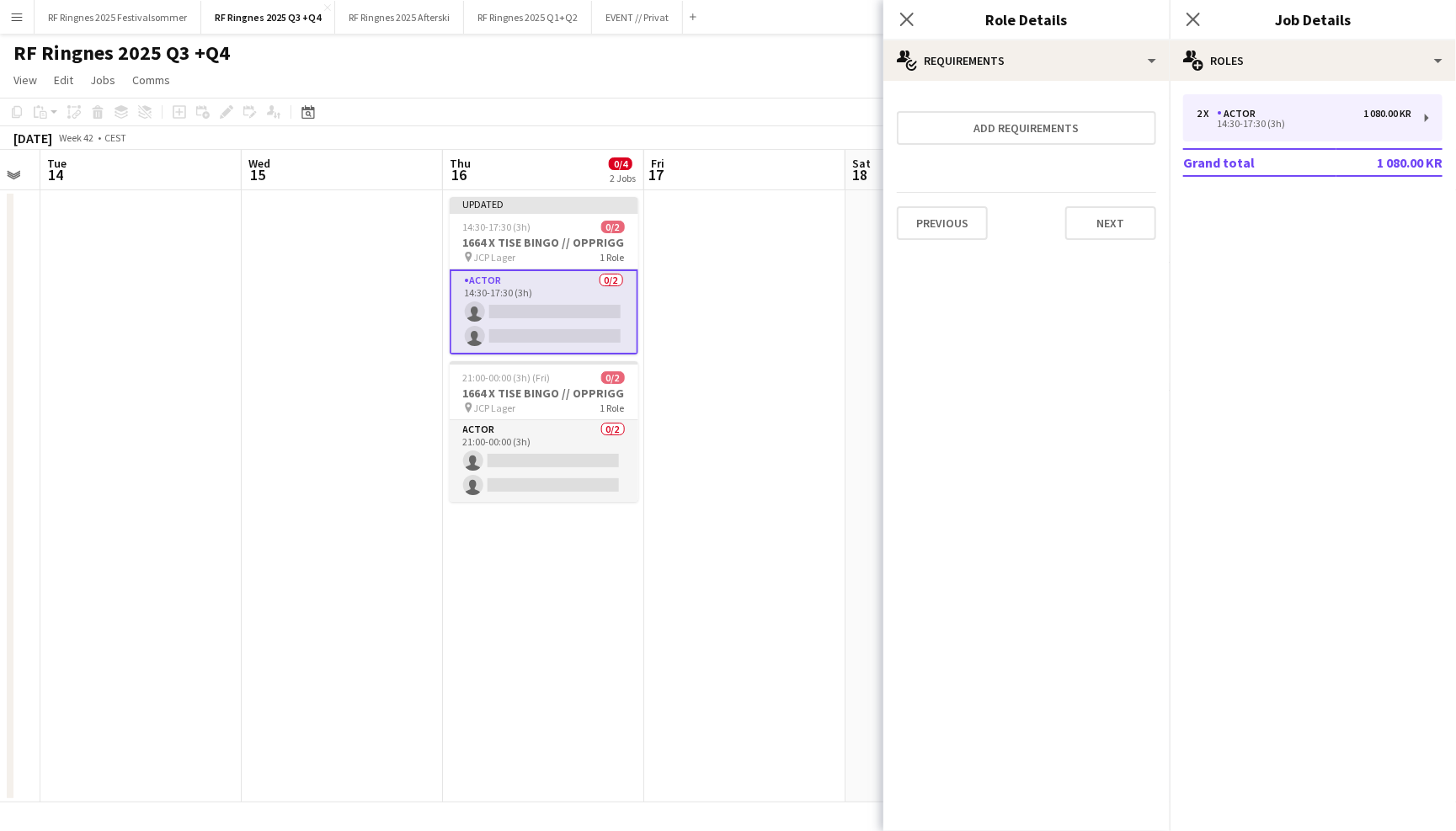
click at [757, 66] on app-page-menu "View Day view expanded Day view collapsed Month view Date picker Jump to [DATE]…" at bounding box center [728, 82] width 1456 height 32
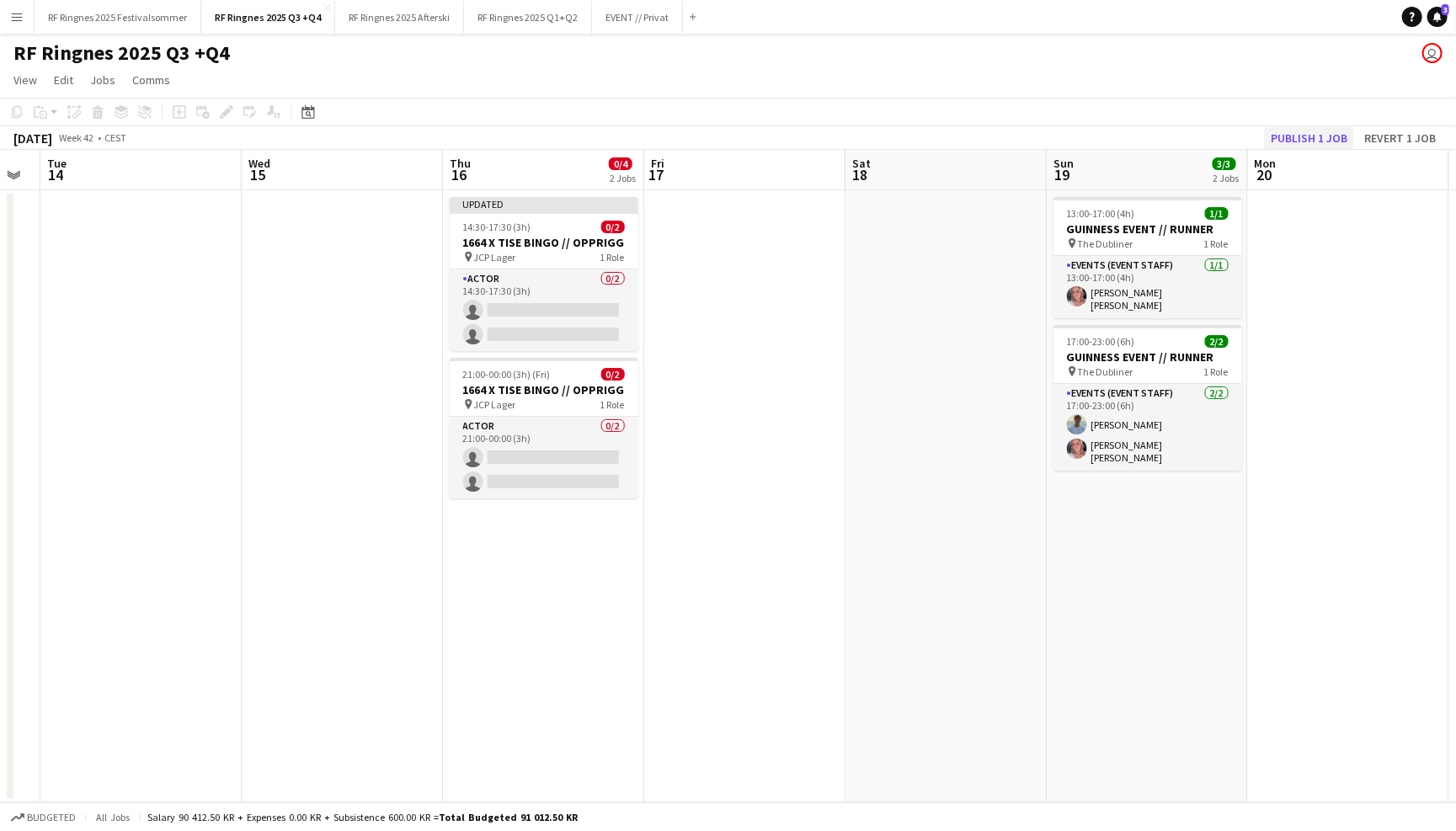
click at [1300, 137] on button "Publish 1 job" at bounding box center [1308, 138] width 90 height 22
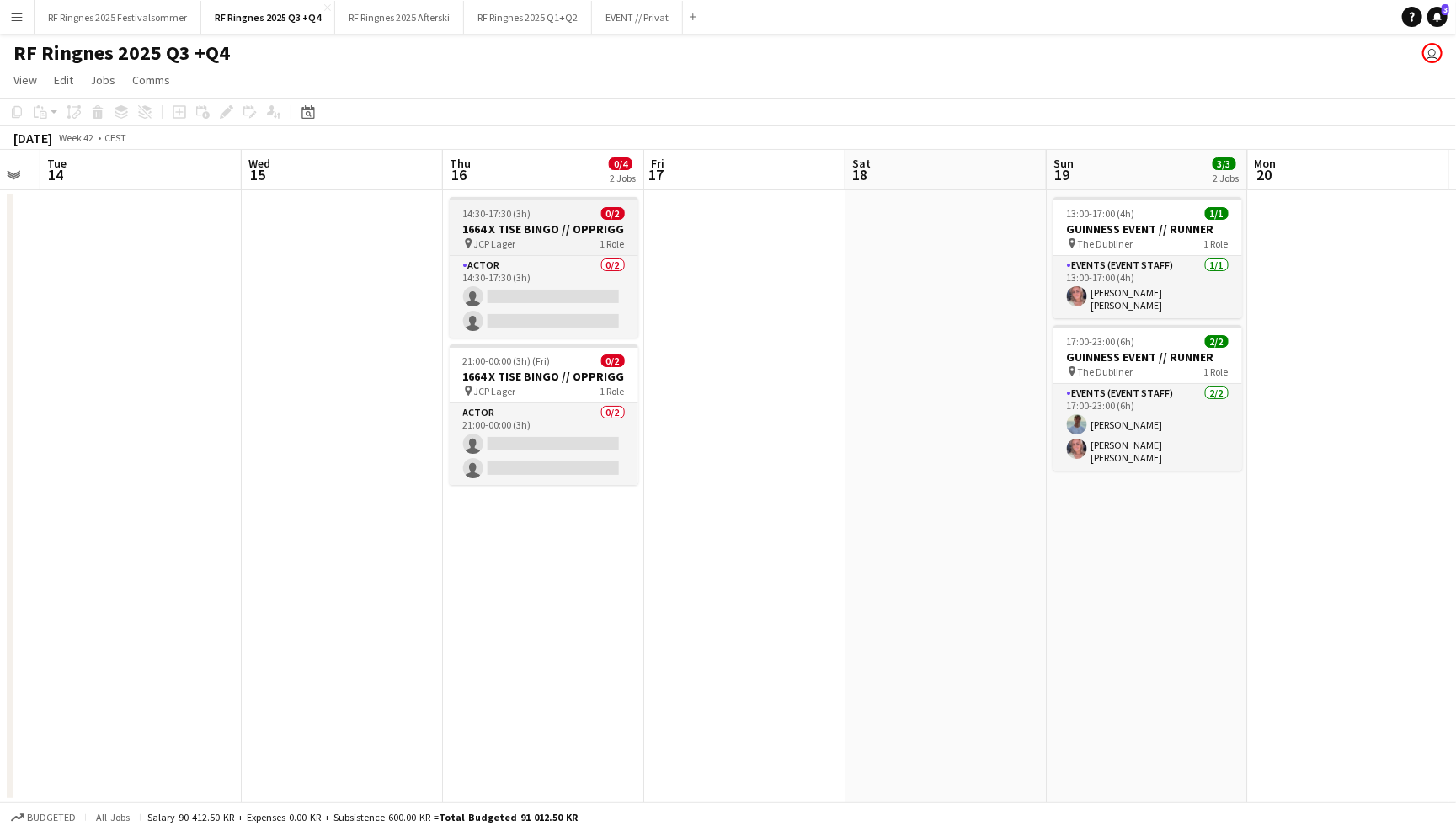
click at [551, 238] on div "pin JCP Lager 1 Role" at bounding box center [544, 244] width 188 height 14
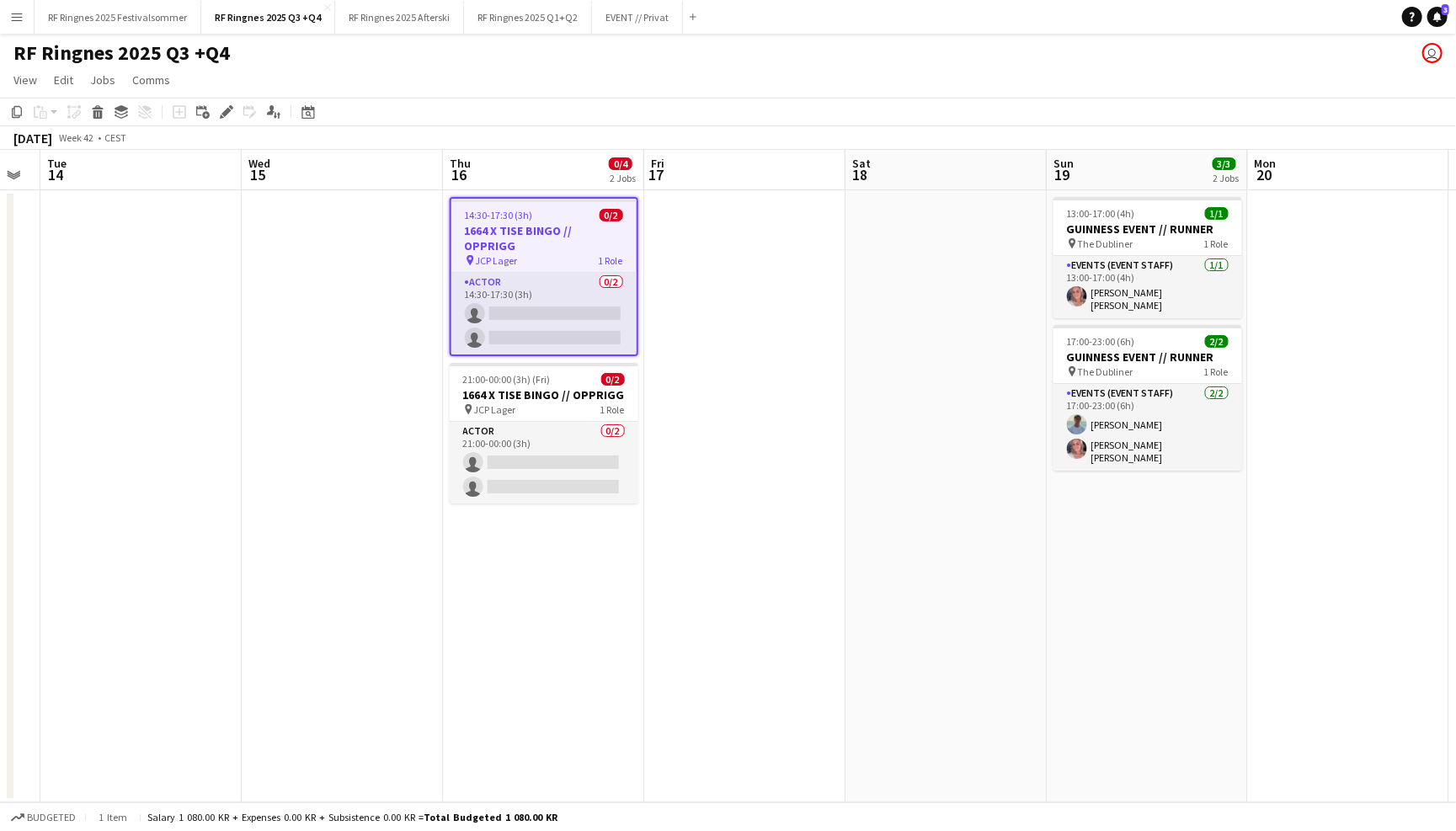
click at [225, 127] on div "October 2025 Week 42 • CEST" at bounding box center [728, 138] width 1456 height 23
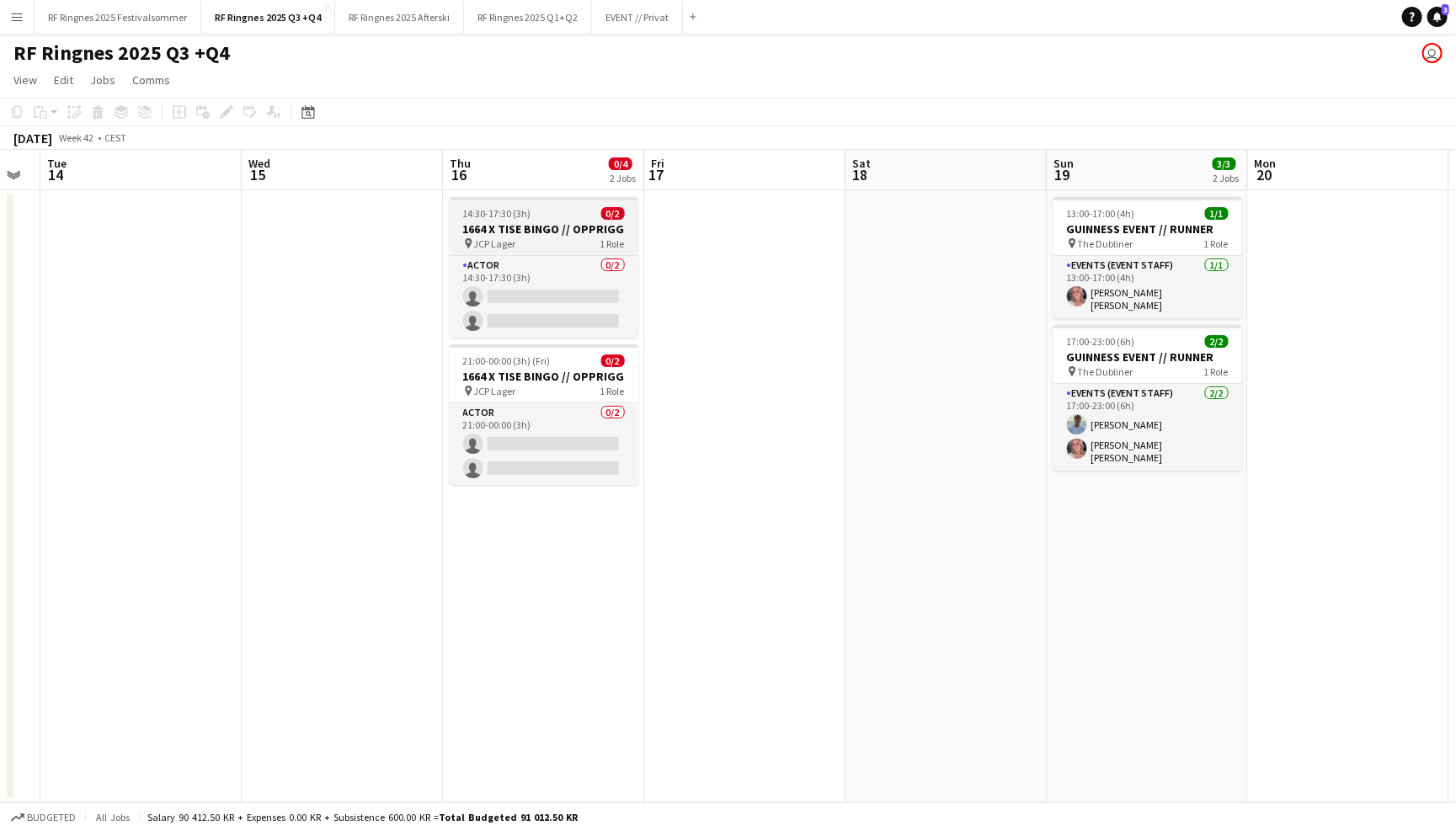
click at [569, 227] on h3 "1664 X TISE BINGO // OPPRIGG" at bounding box center [544, 229] width 188 height 16
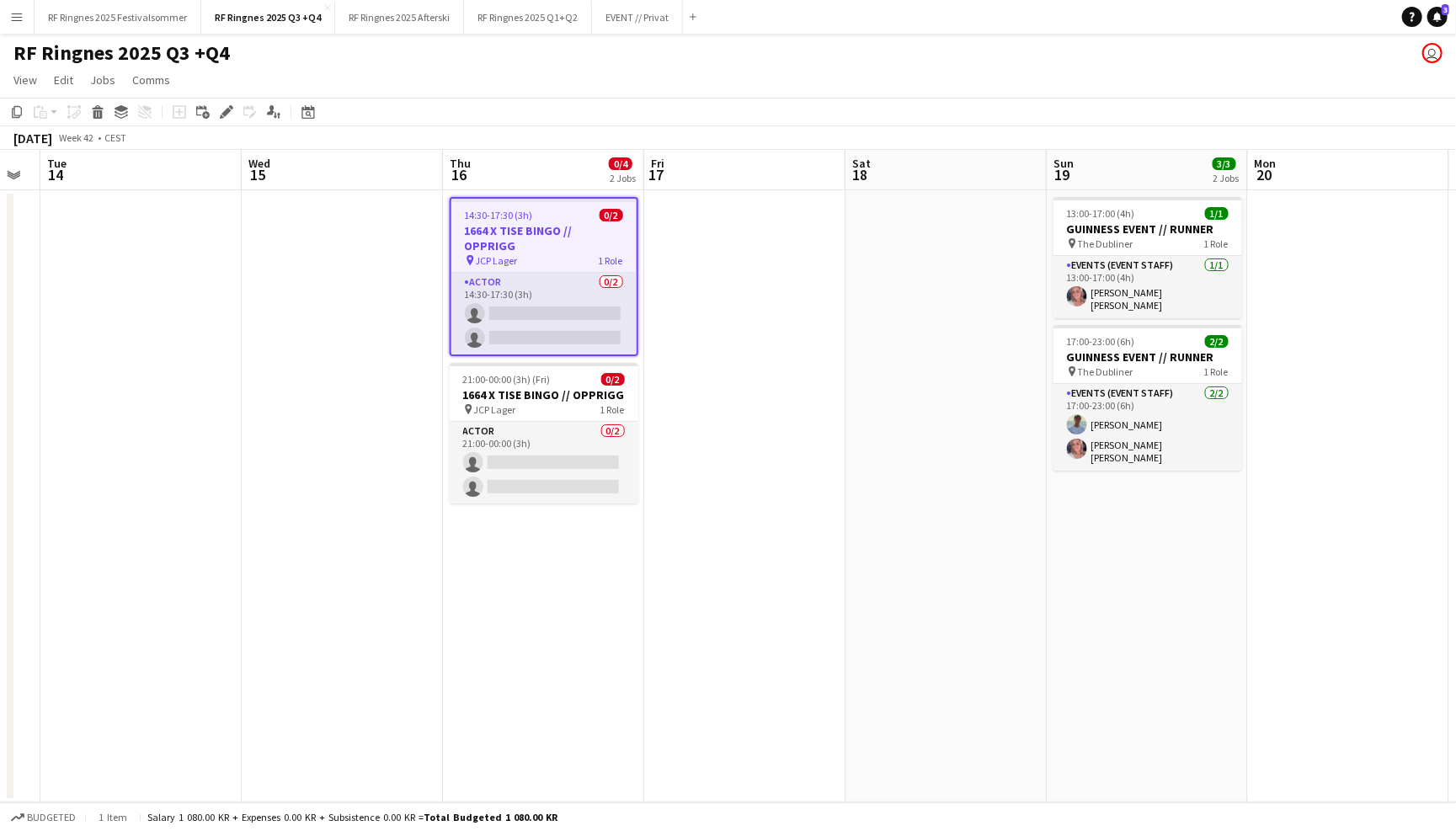
scroll to position [0, 563]
click at [220, 111] on icon "Edit" at bounding box center [226, 112] width 14 height 14
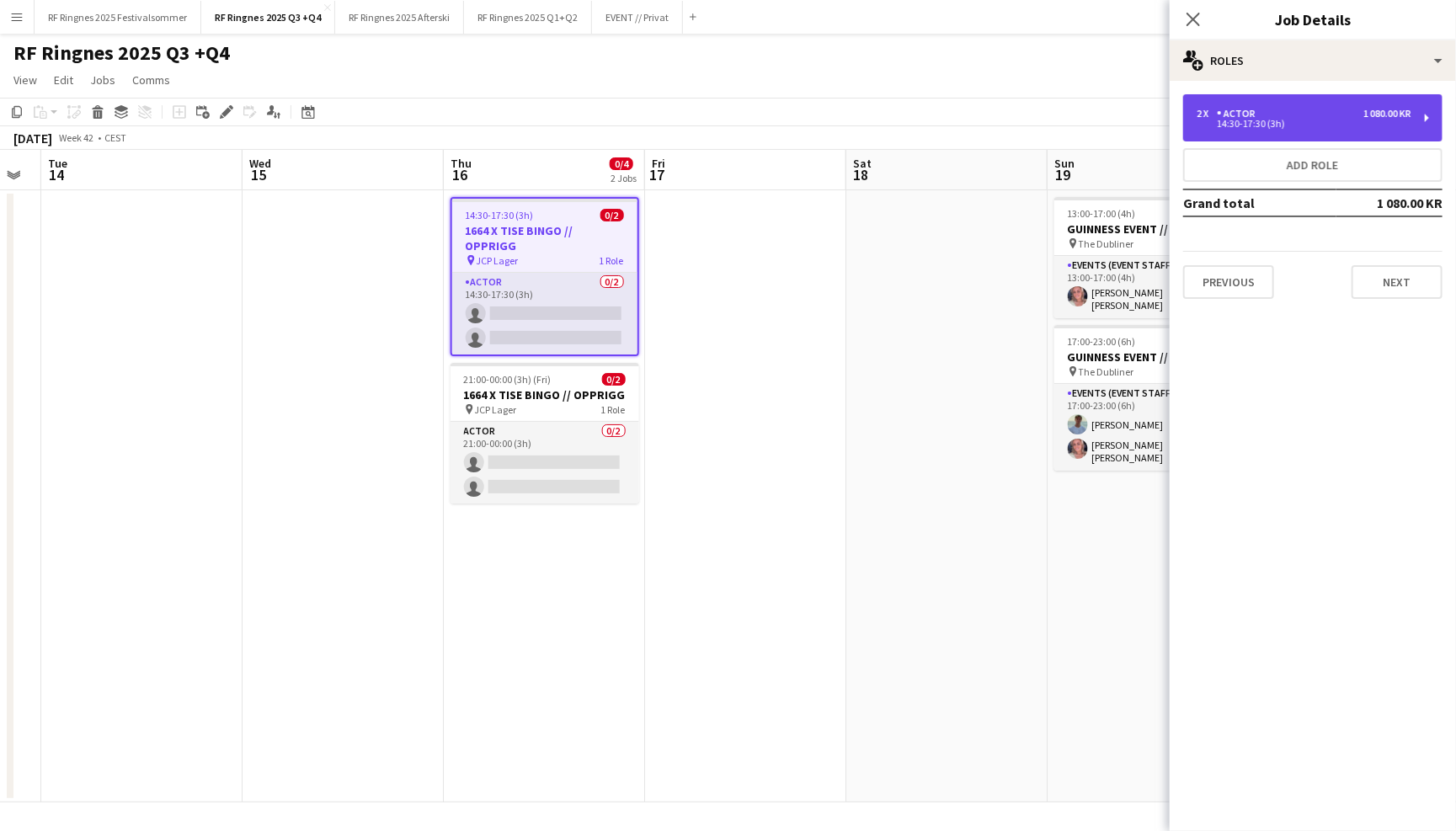
click at [1270, 105] on div "2 x Actor 1 080.00 KR 14:30-17:30 (3h)" at bounding box center [1312, 117] width 259 height 48
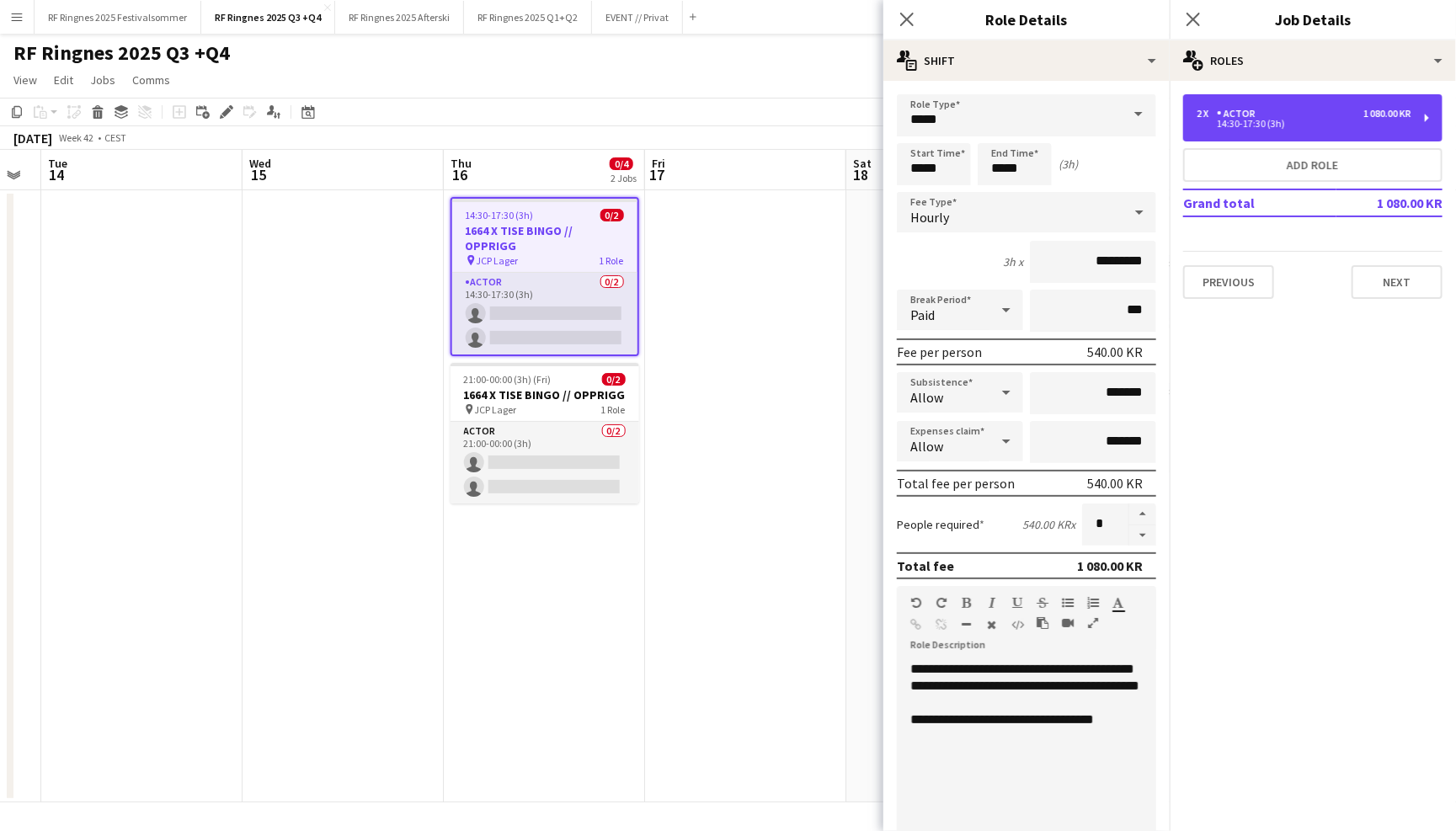
scroll to position [0, 0]
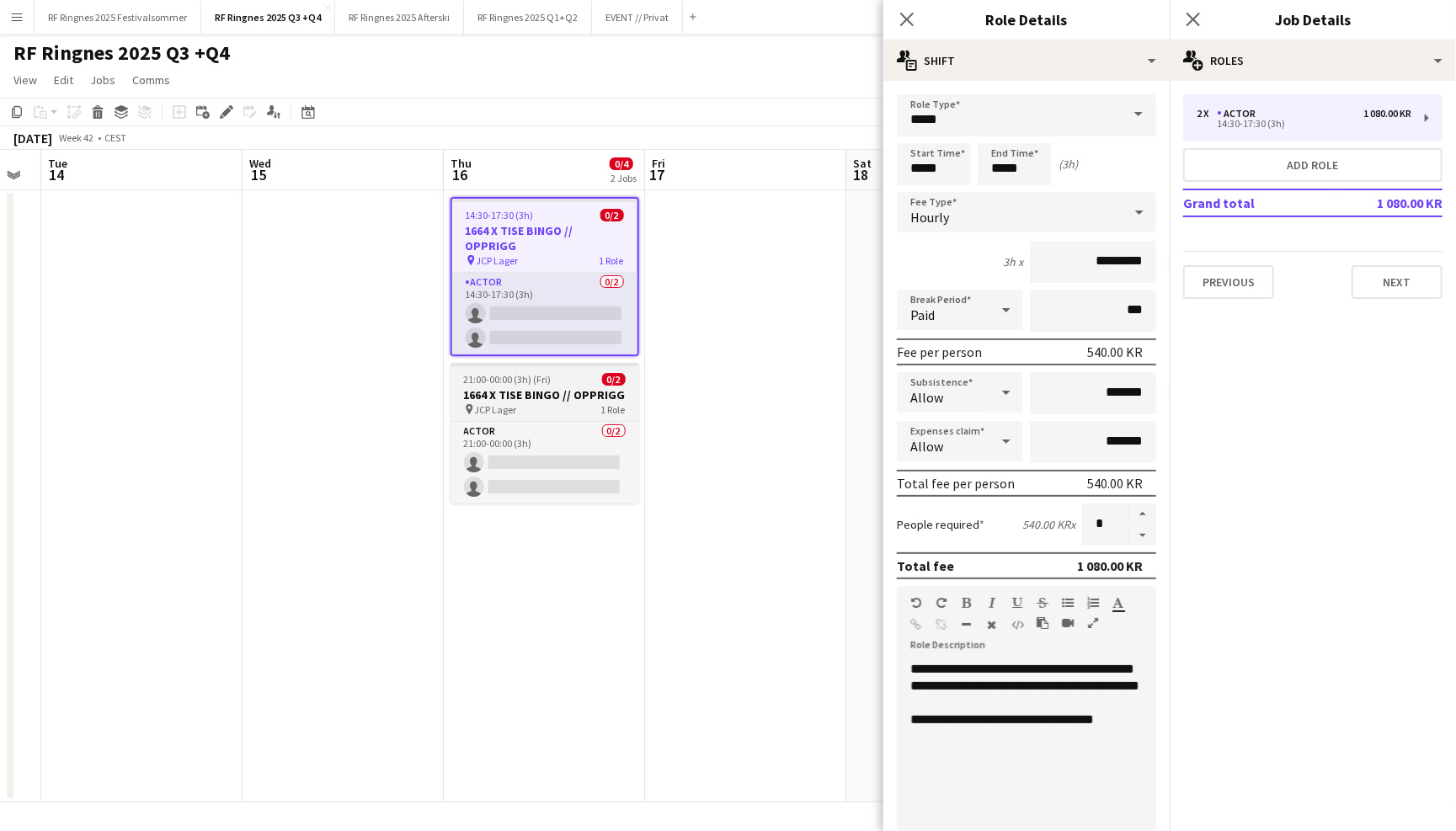
click at [548, 403] on div "pin JCP Lager 1 Role" at bounding box center [545, 410] width 188 height 14
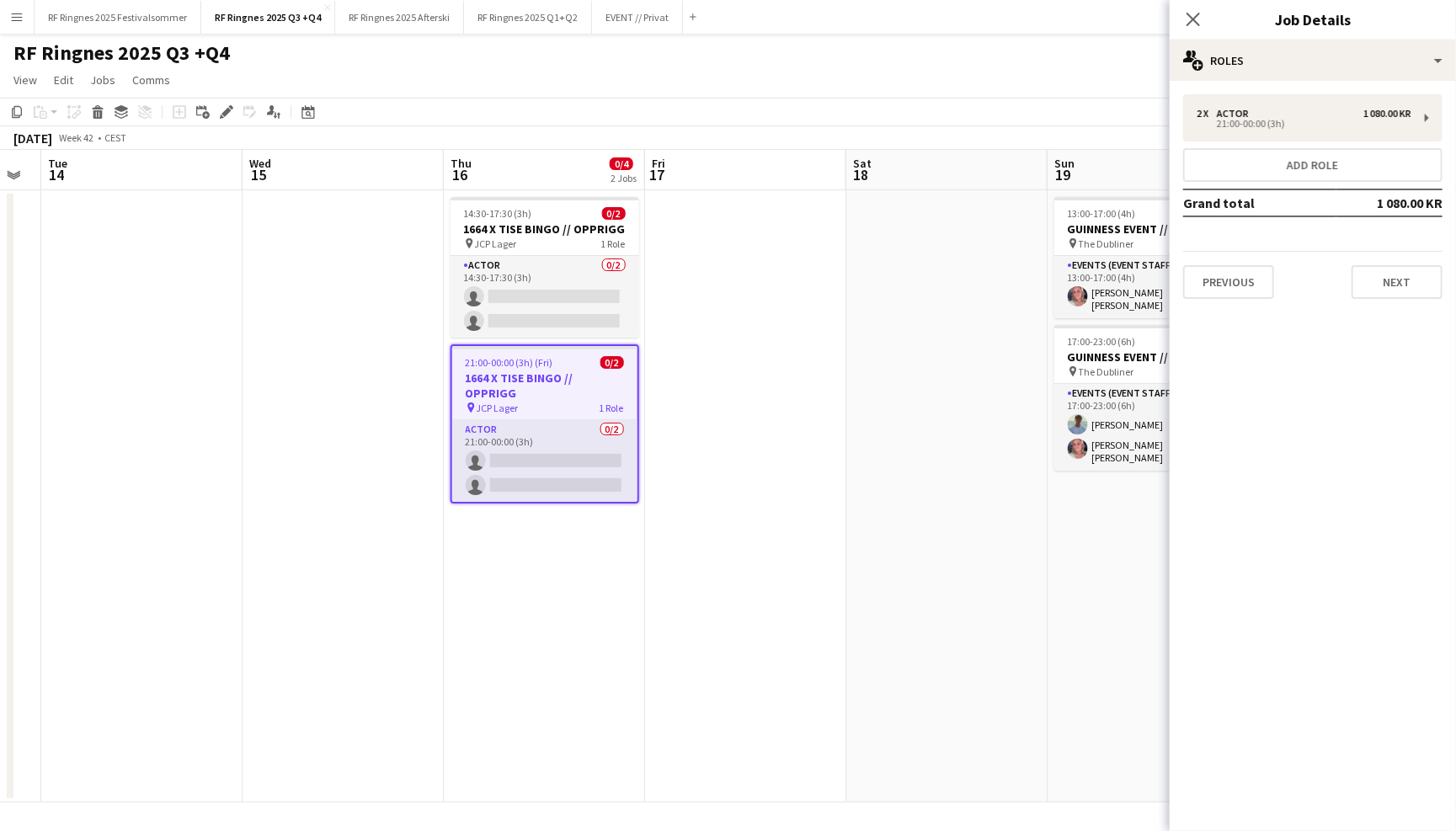
click at [776, 80] on app-page-menu "View Day view expanded Day view collapsed Month view Date picker Jump to today …" at bounding box center [728, 82] width 1456 height 32
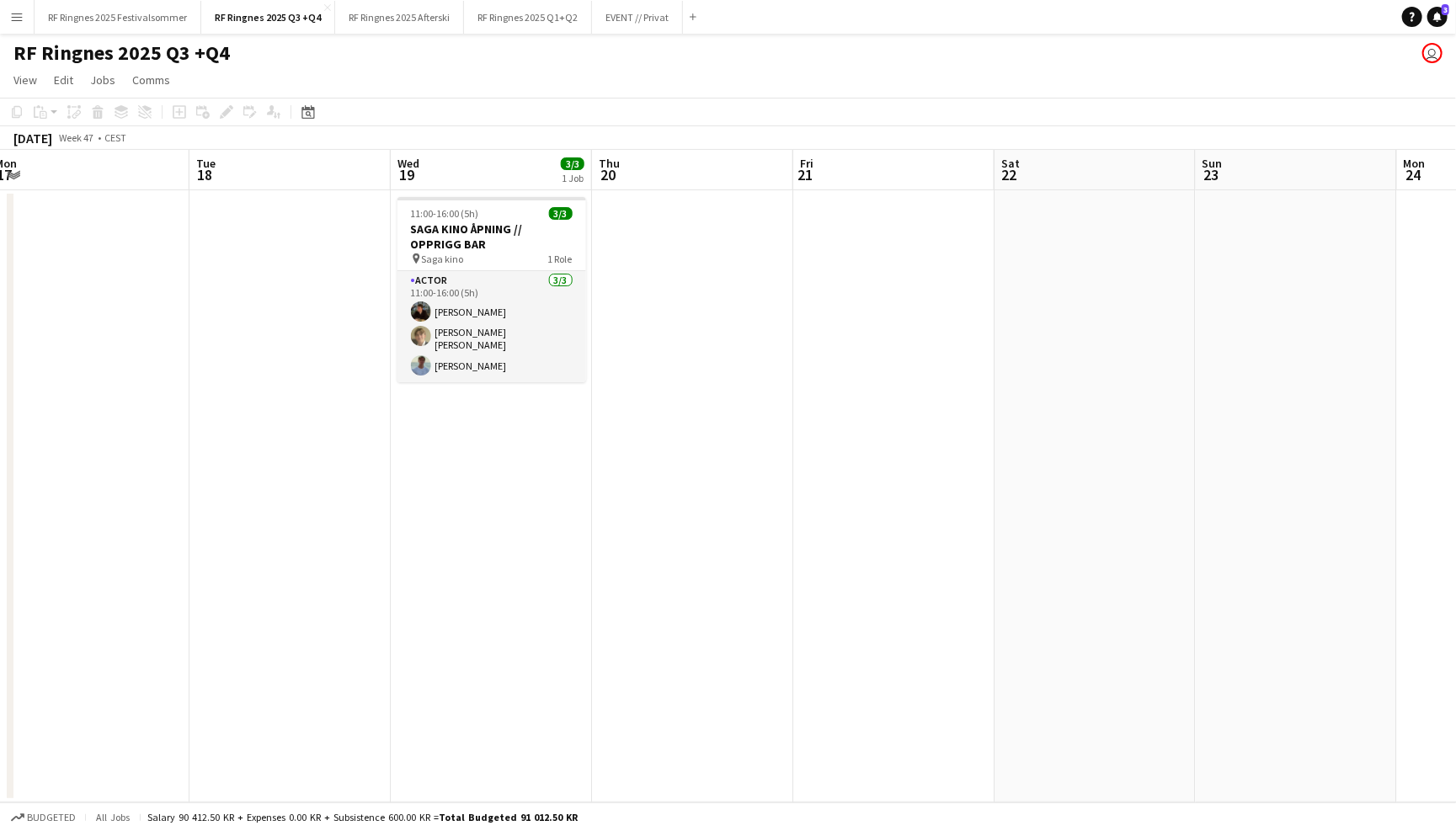
scroll to position [0, 640]
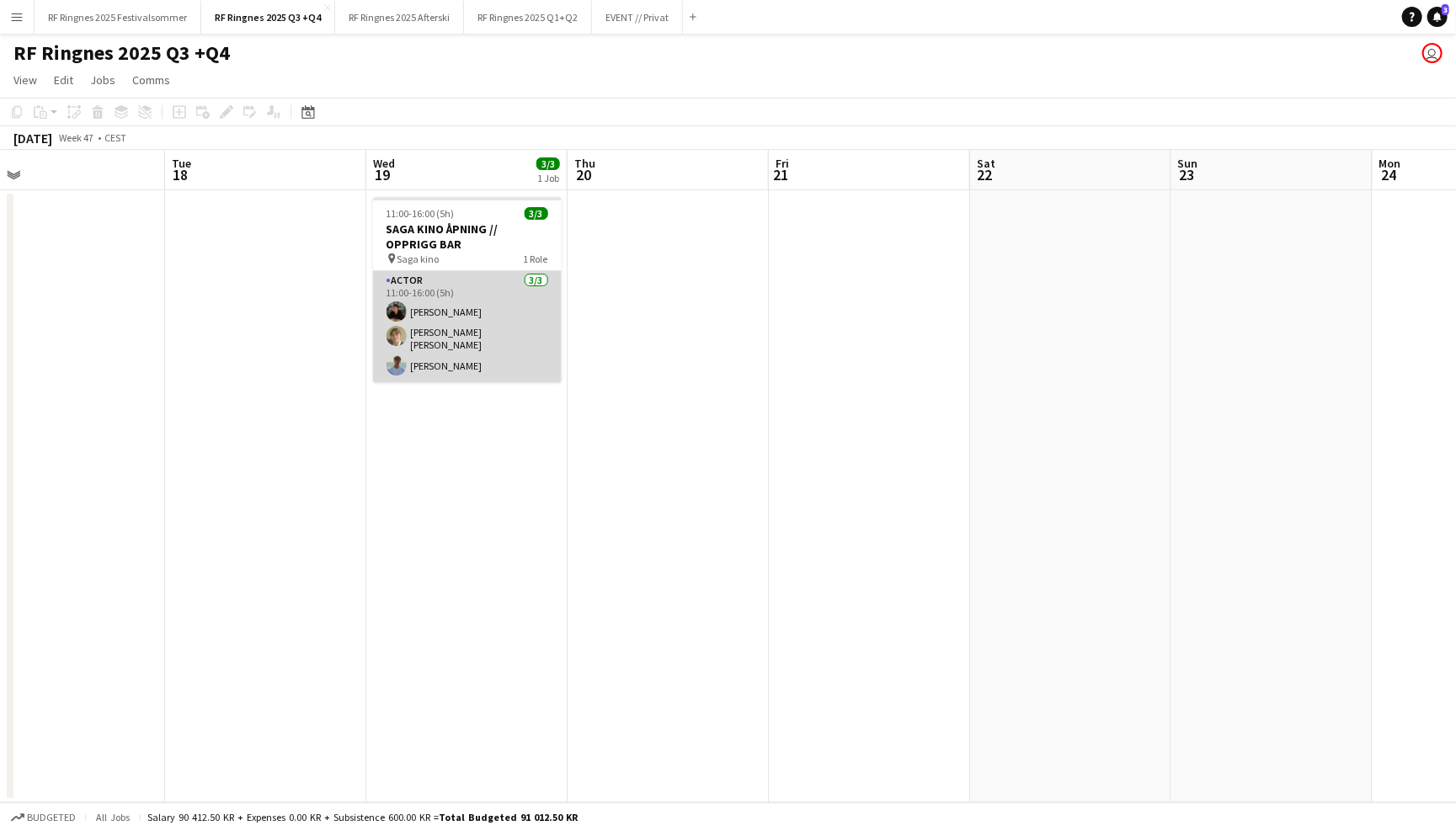
click at [465, 311] on app-card-role "Actor 3/3 11:00-16:00 (5h) Mathias Holgersen Bastian Solem Fredrik Bronken Næss" at bounding box center [467, 326] width 188 height 112
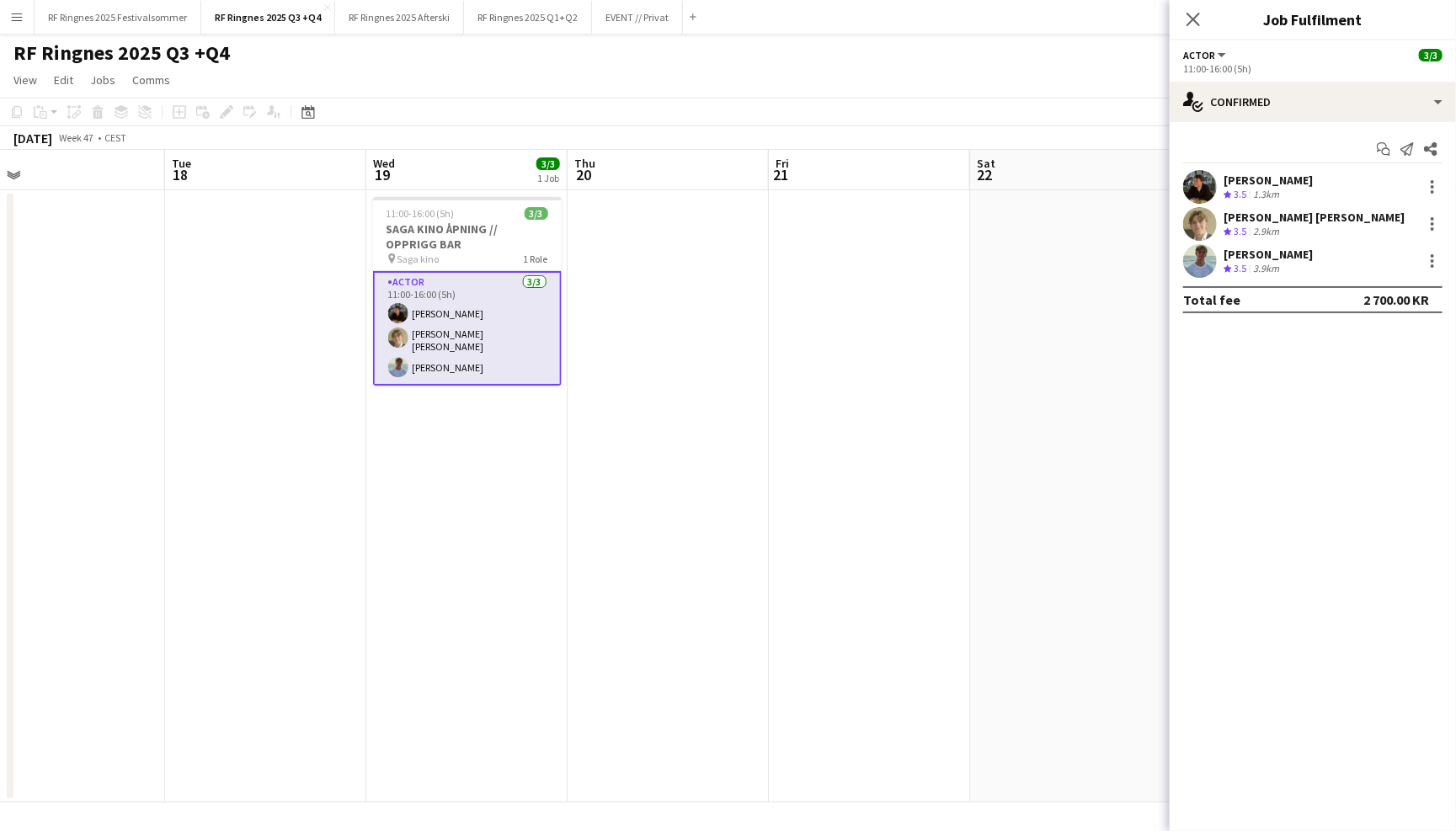
click at [1205, 228] on app-user-avatar at bounding box center [1200, 223] width 34 height 34
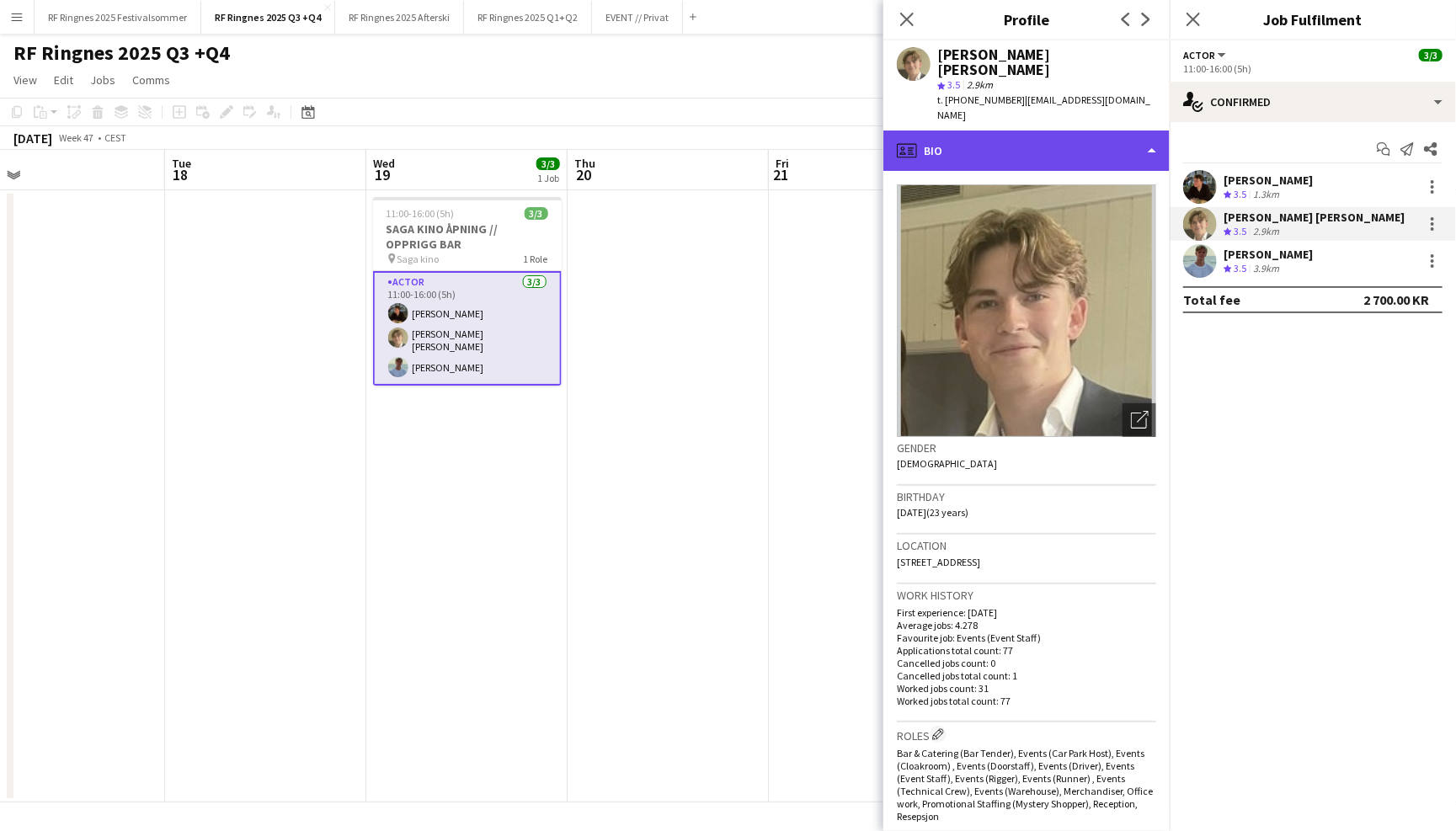
click at [1042, 130] on div "profile Bio" at bounding box center [1026, 150] width 286 height 41
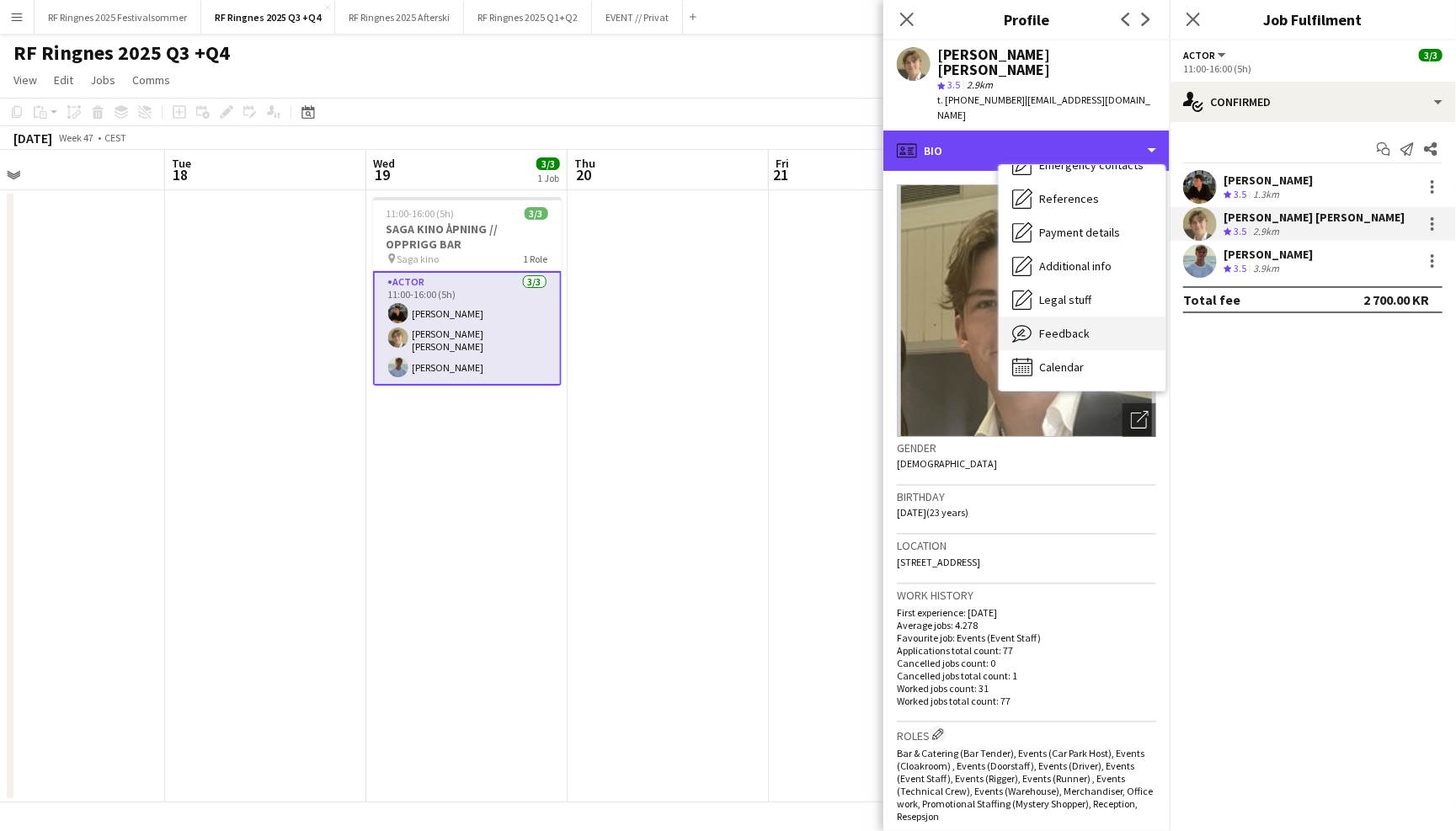
scroll to position [157, 0]
click at [1075, 317] on div "Feedback Feedback" at bounding box center [1082, 334] width 167 height 34
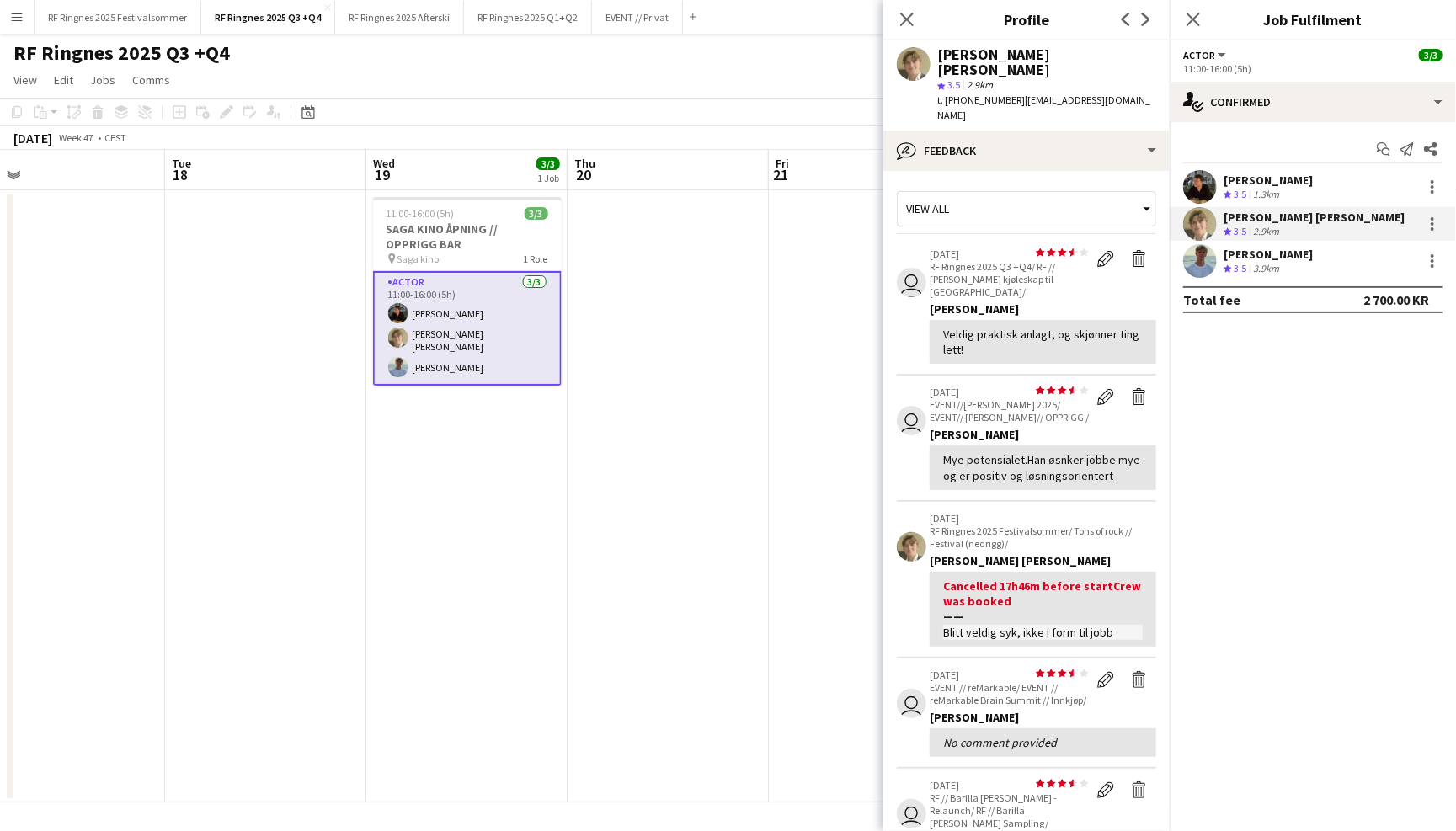
click at [1205, 268] on app-user-avatar at bounding box center [1200, 261] width 34 height 34
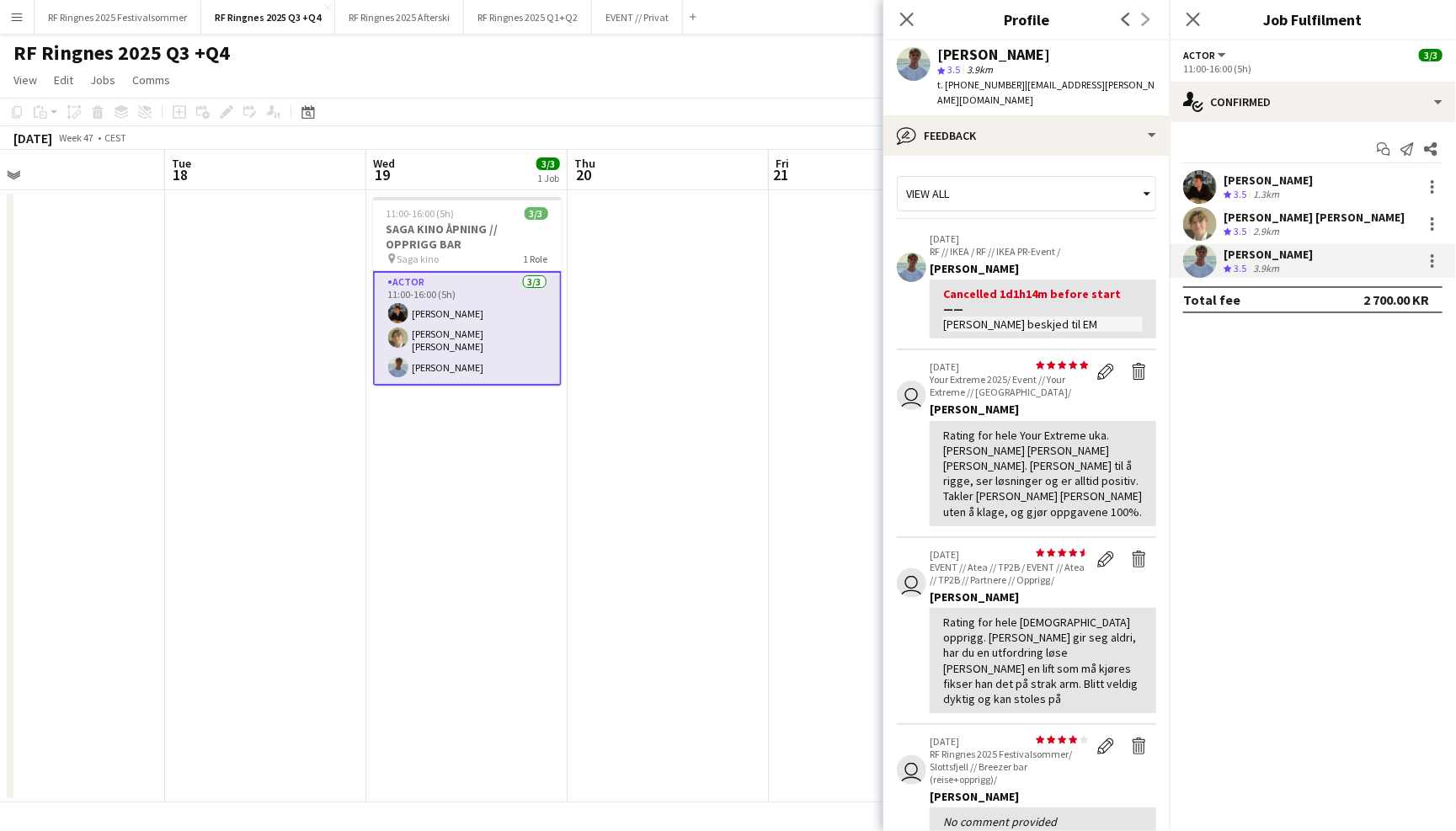
click at [1185, 192] on app-user-avatar at bounding box center [1200, 186] width 34 height 34
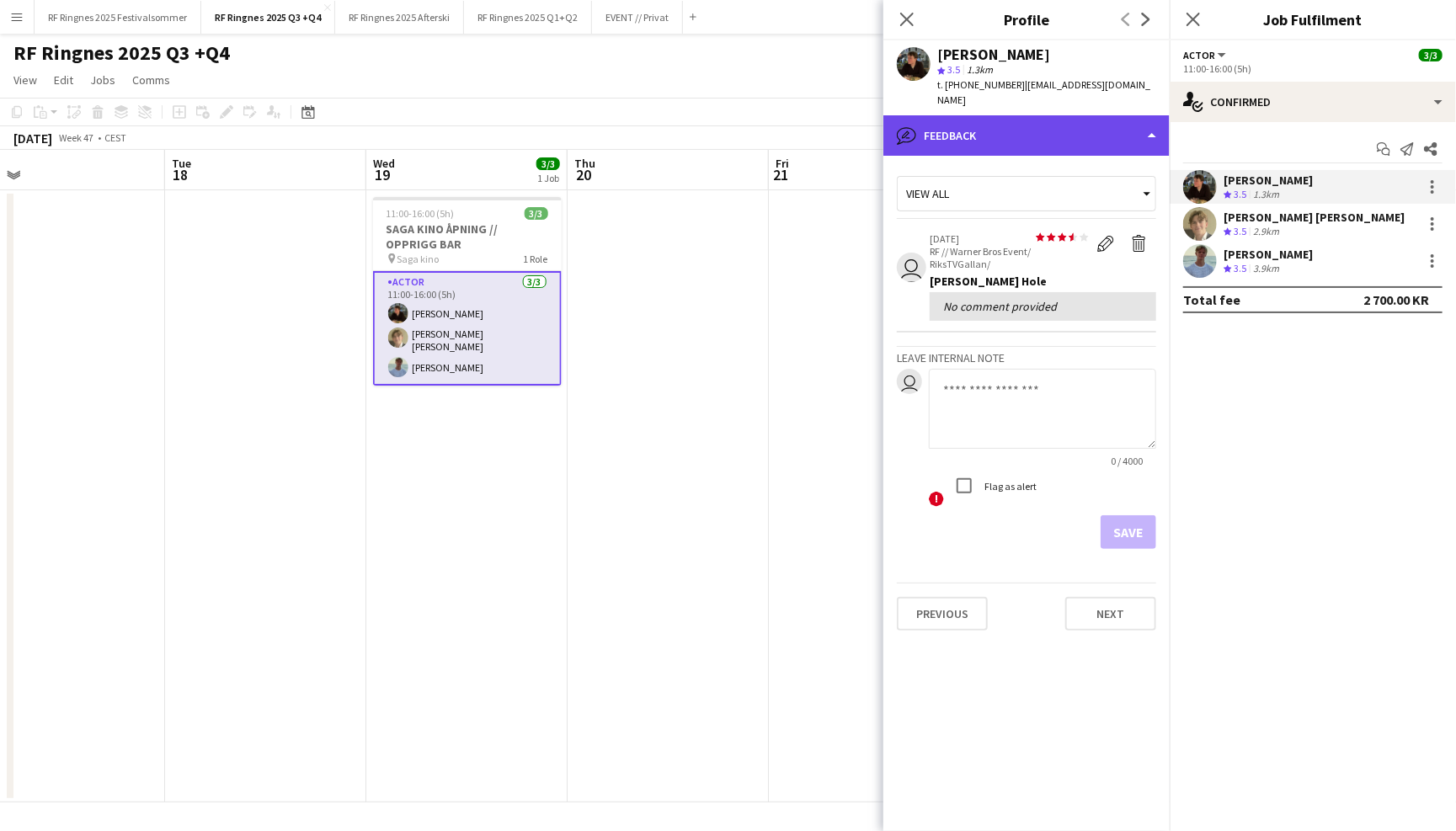
click at [1102, 127] on div "bubble-pencil Feedback" at bounding box center [1026, 136] width 286 height 41
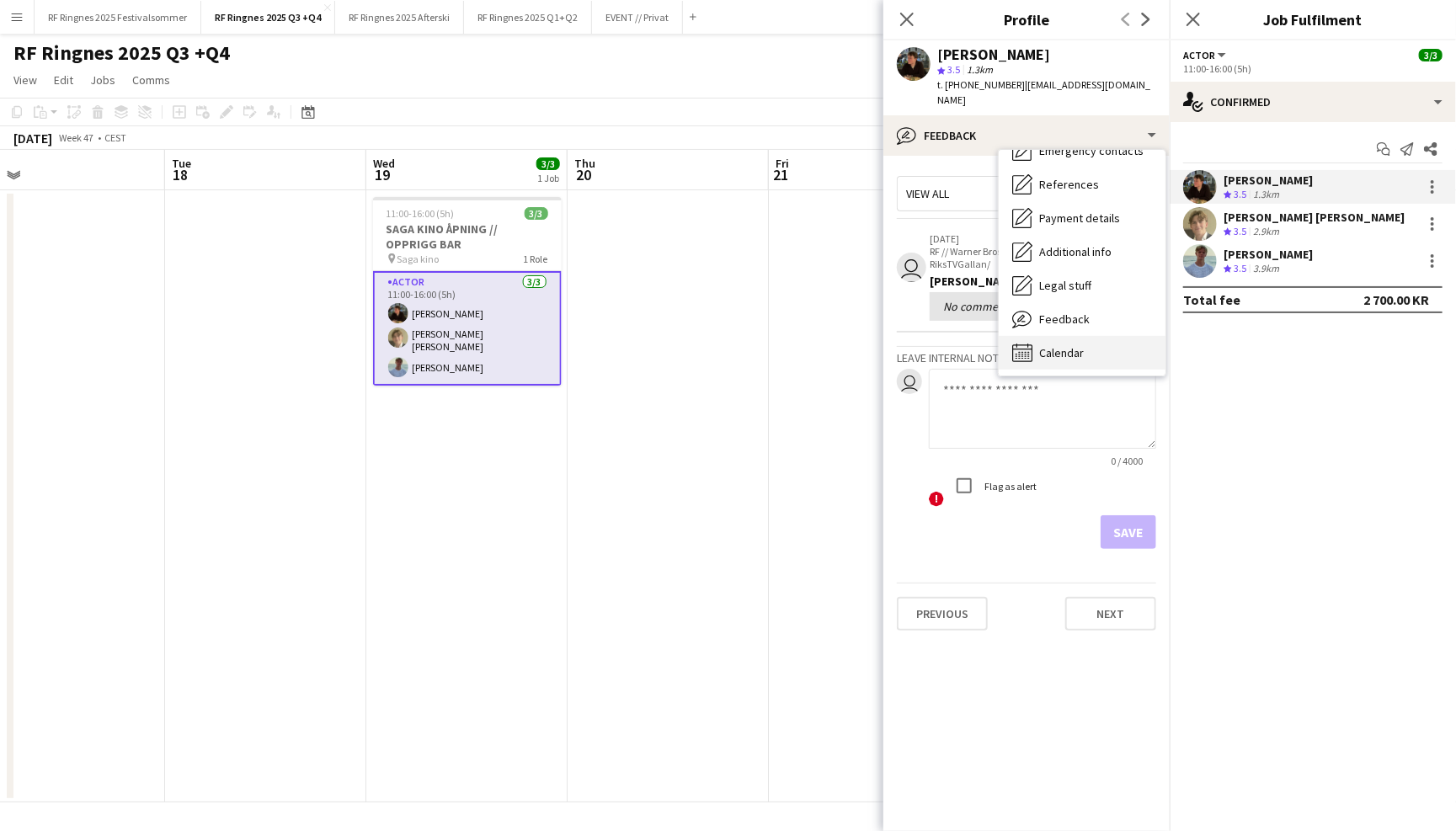
click at [1062, 345] on div "Calendar Calendar" at bounding box center [1082, 352] width 167 height 34
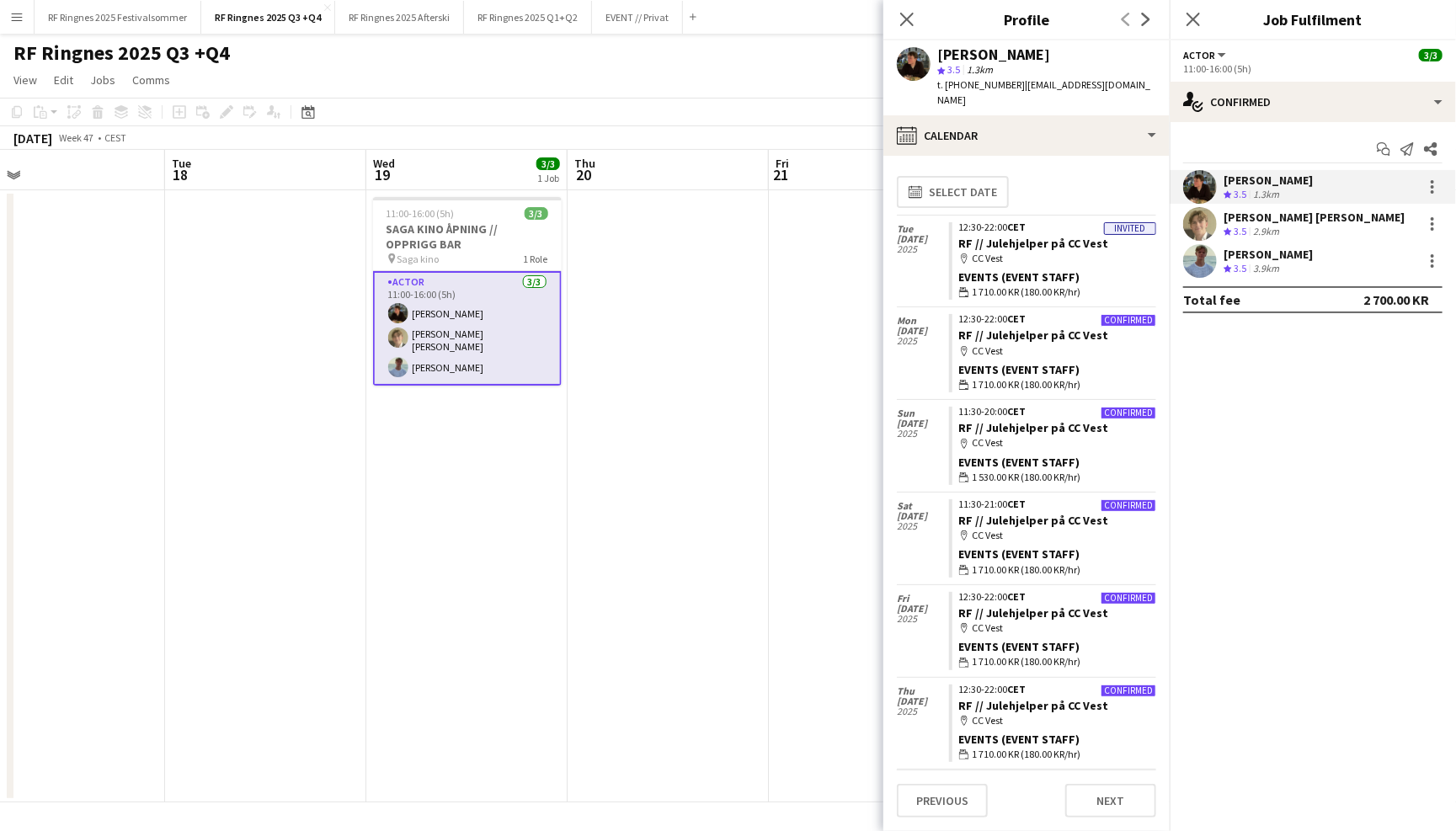
scroll to position [0, 0]
click at [909, 32] on div "Close pop-in" at bounding box center [907, 19] width 48 height 39
click at [1194, 229] on app-user-avatar at bounding box center [1200, 223] width 34 height 34
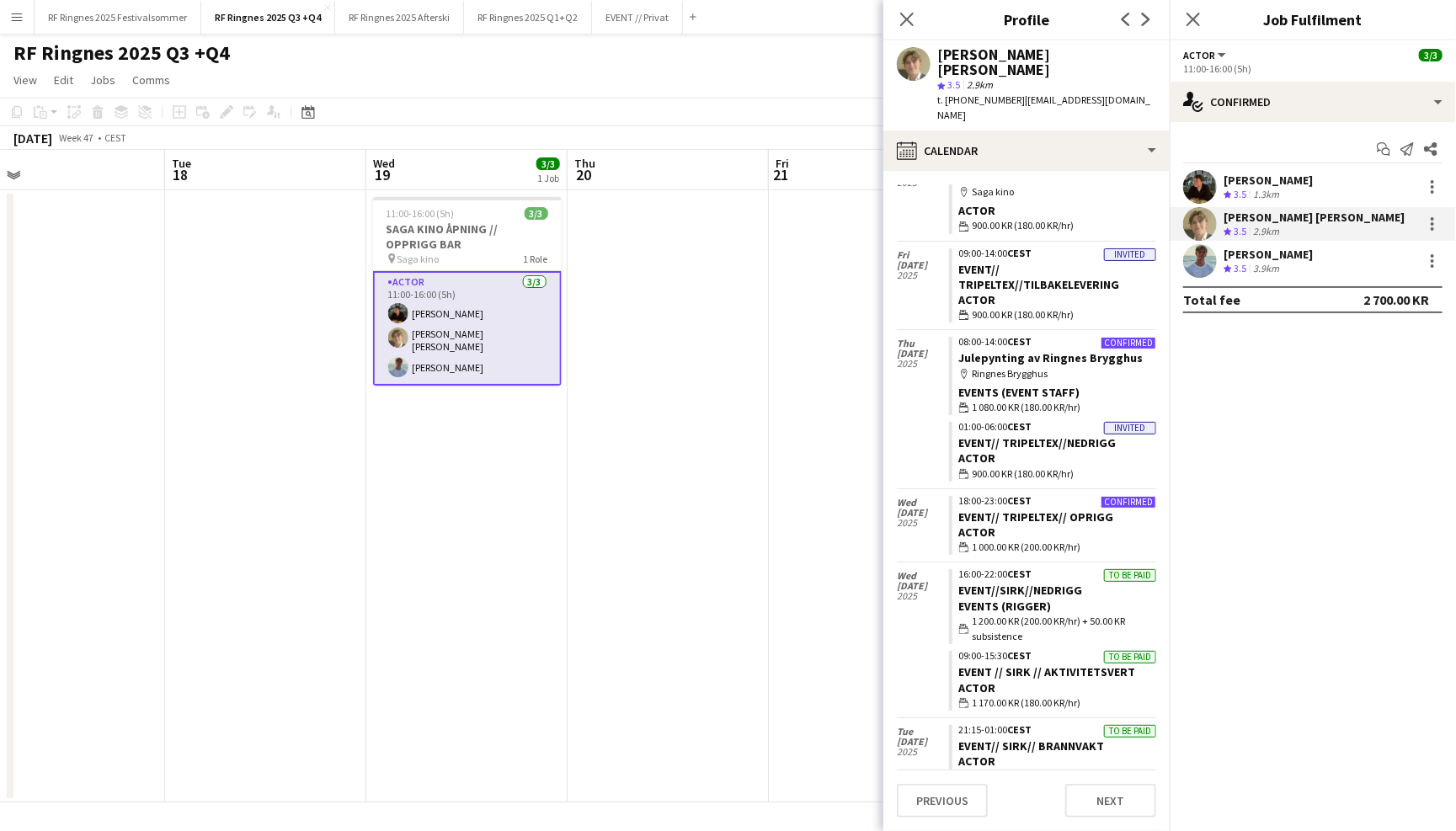
scroll to position [232, 0]
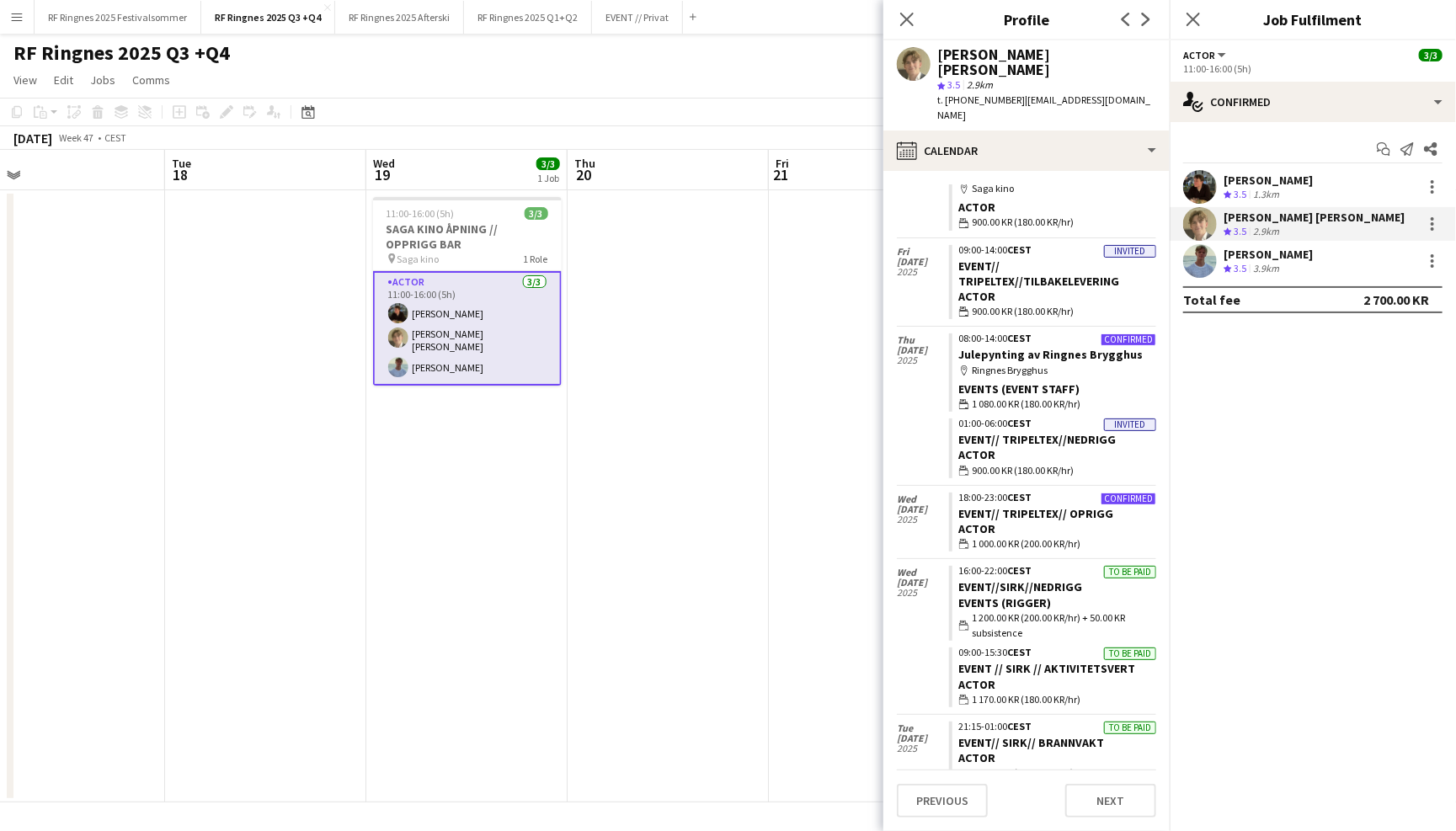
click at [1210, 263] on app-user-avatar at bounding box center [1200, 261] width 34 height 34
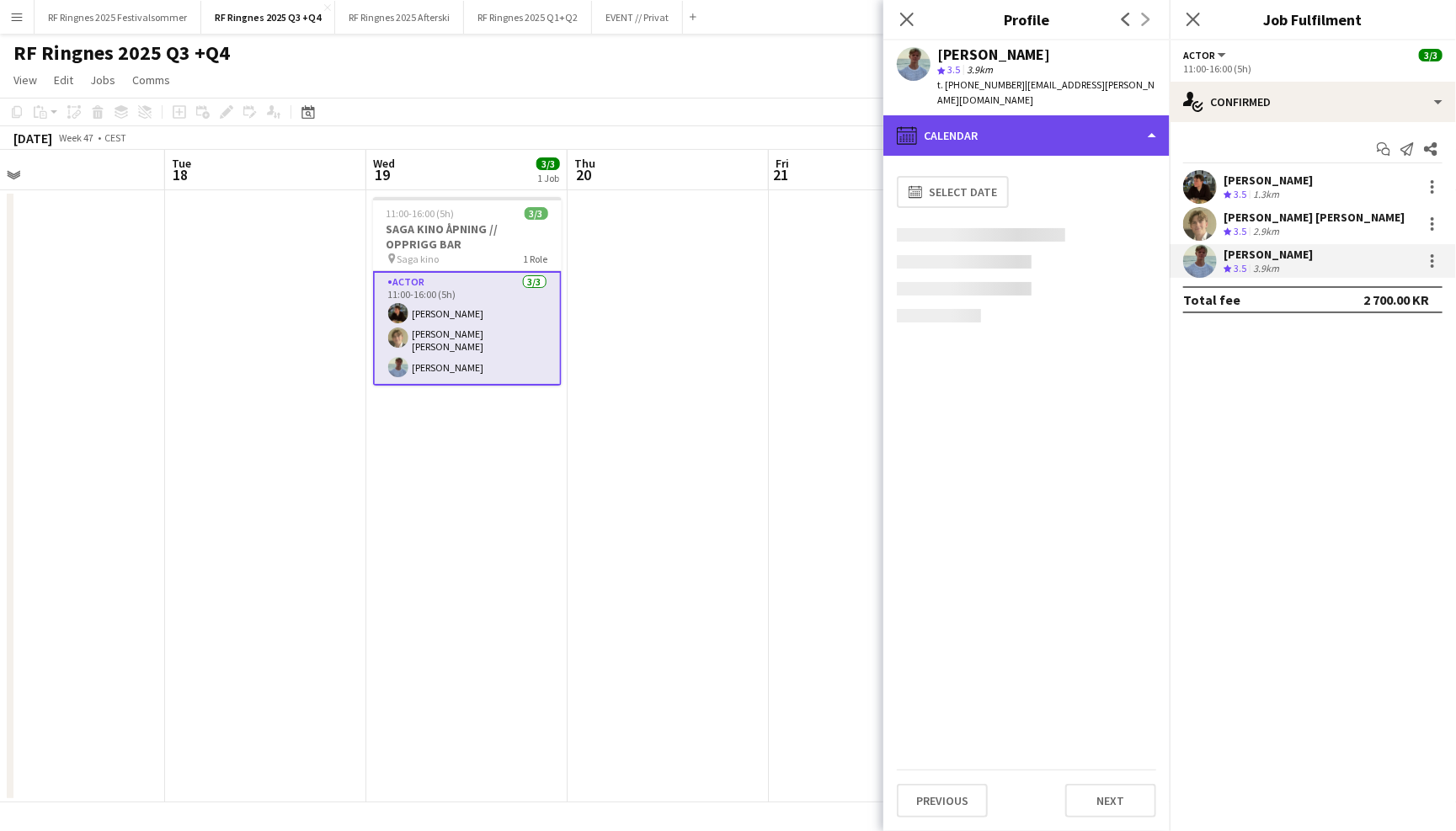
click at [1090, 116] on div "calendar-full Calendar" at bounding box center [1026, 136] width 286 height 41
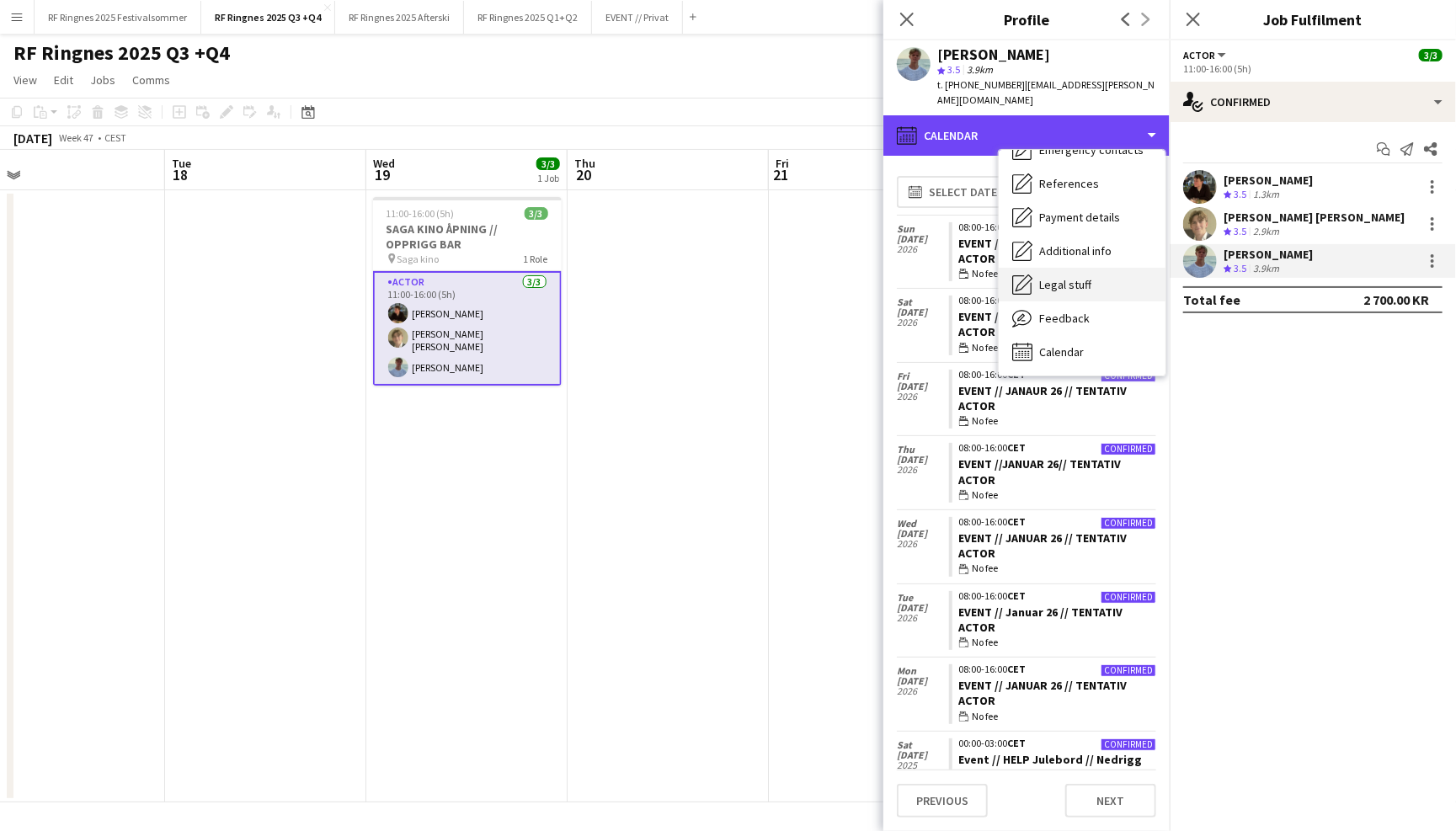
scroll to position [157, 0]
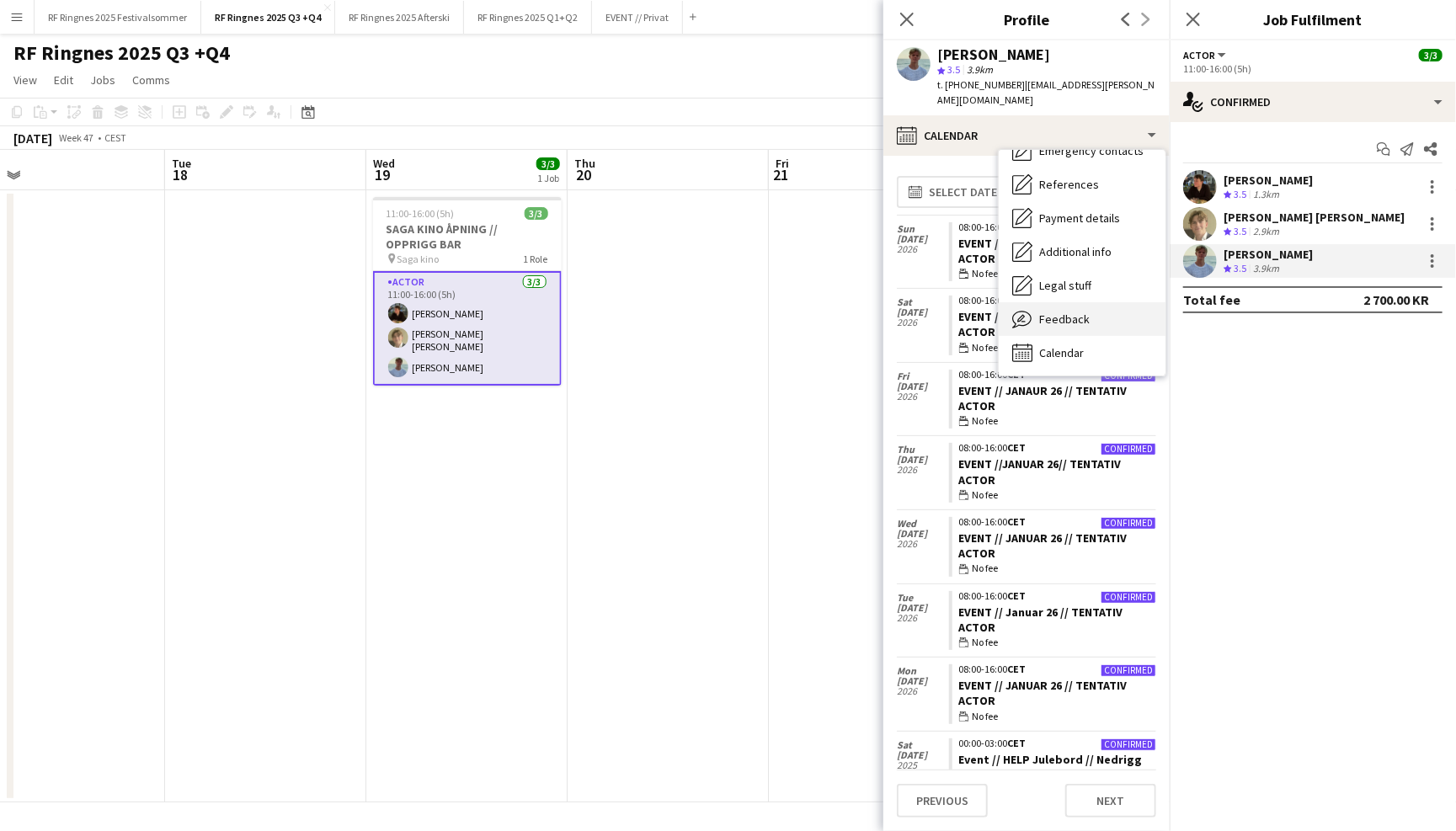
click at [1082, 312] on span "Feedback" at bounding box center [1065, 319] width 50 height 16
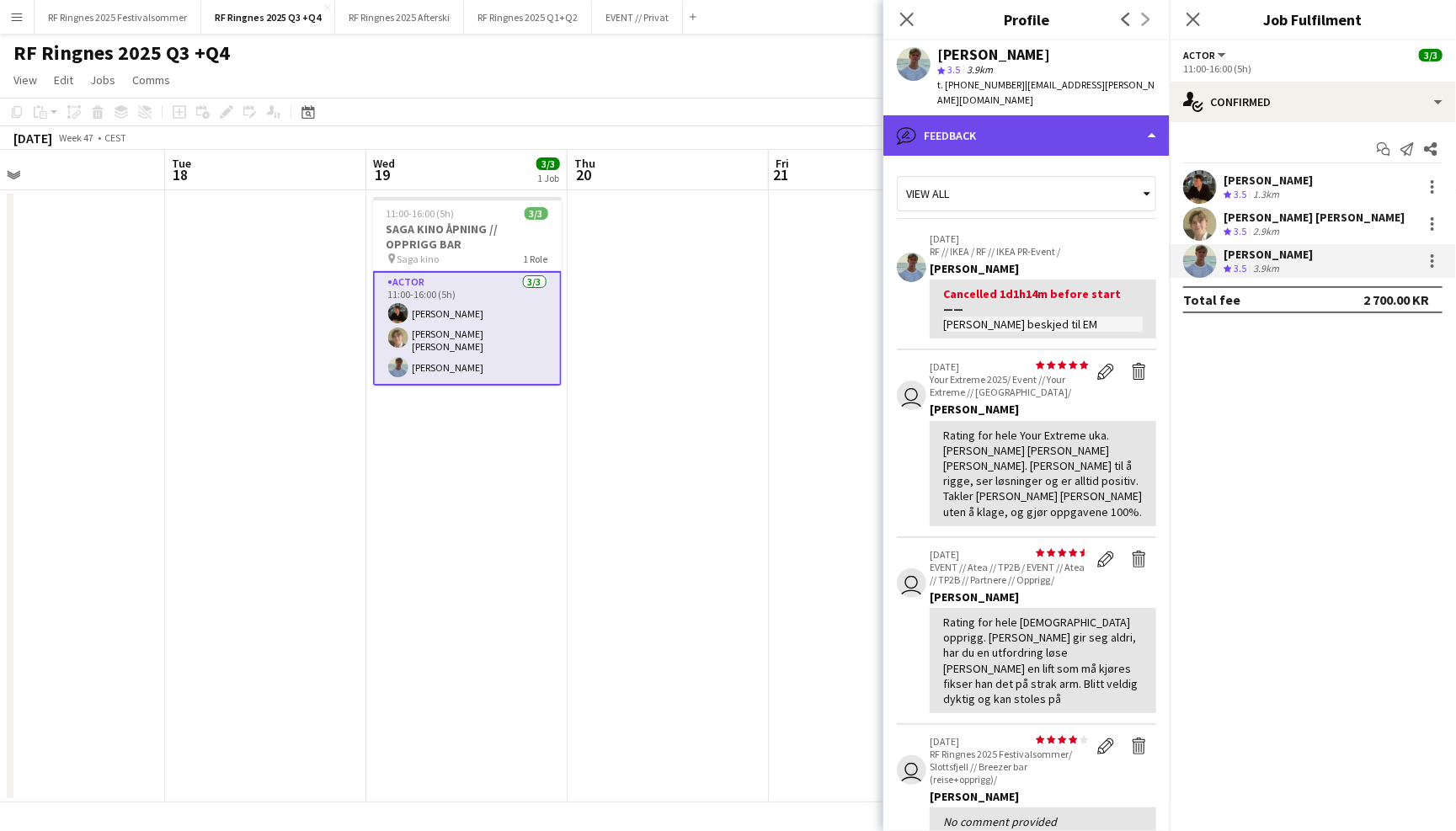
click at [1084, 117] on div "bubble-pencil Feedback" at bounding box center [1026, 136] width 286 height 41
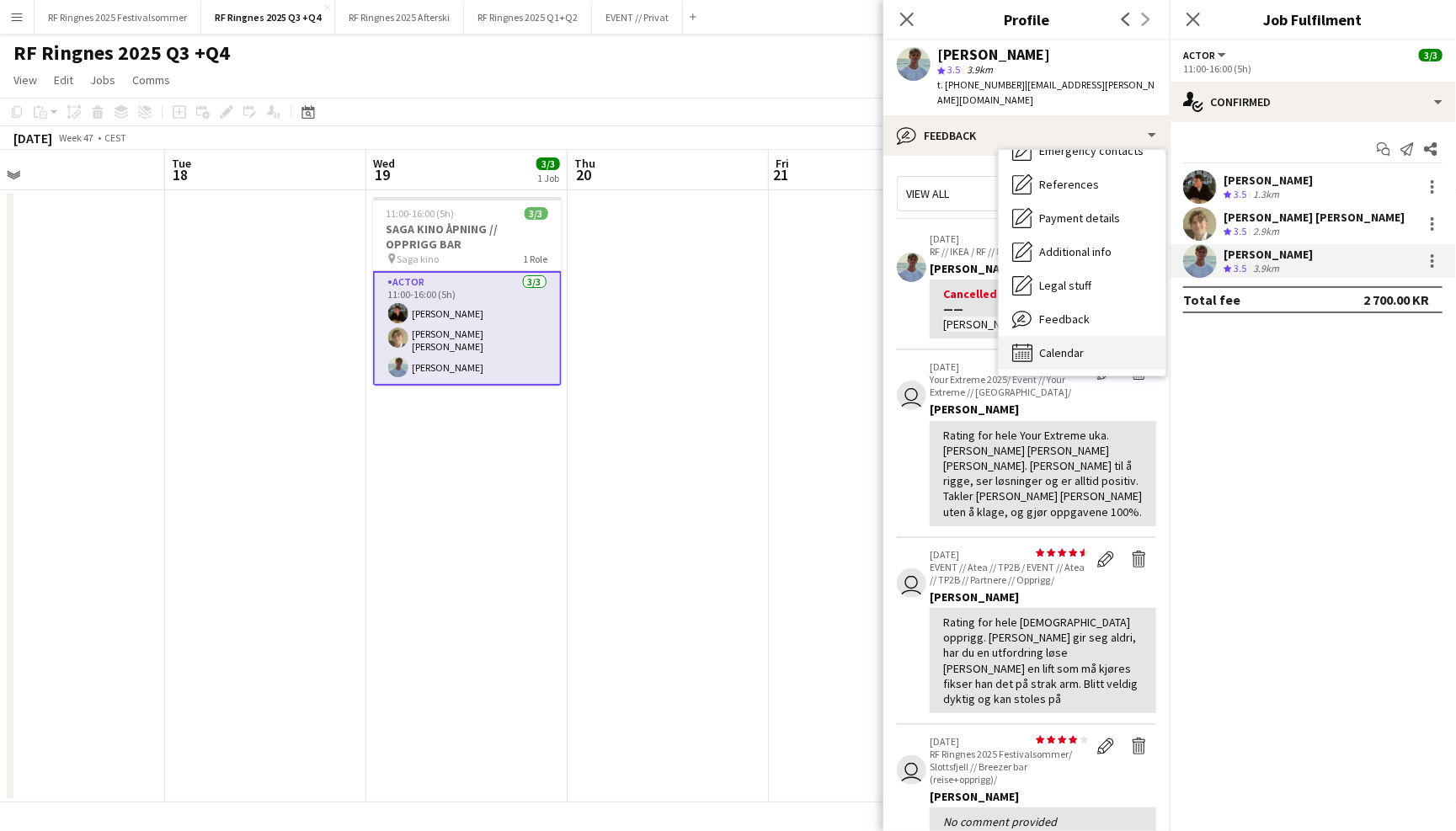
click at [1077, 346] on span "Calendar" at bounding box center [1062, 353] width 45 height 16
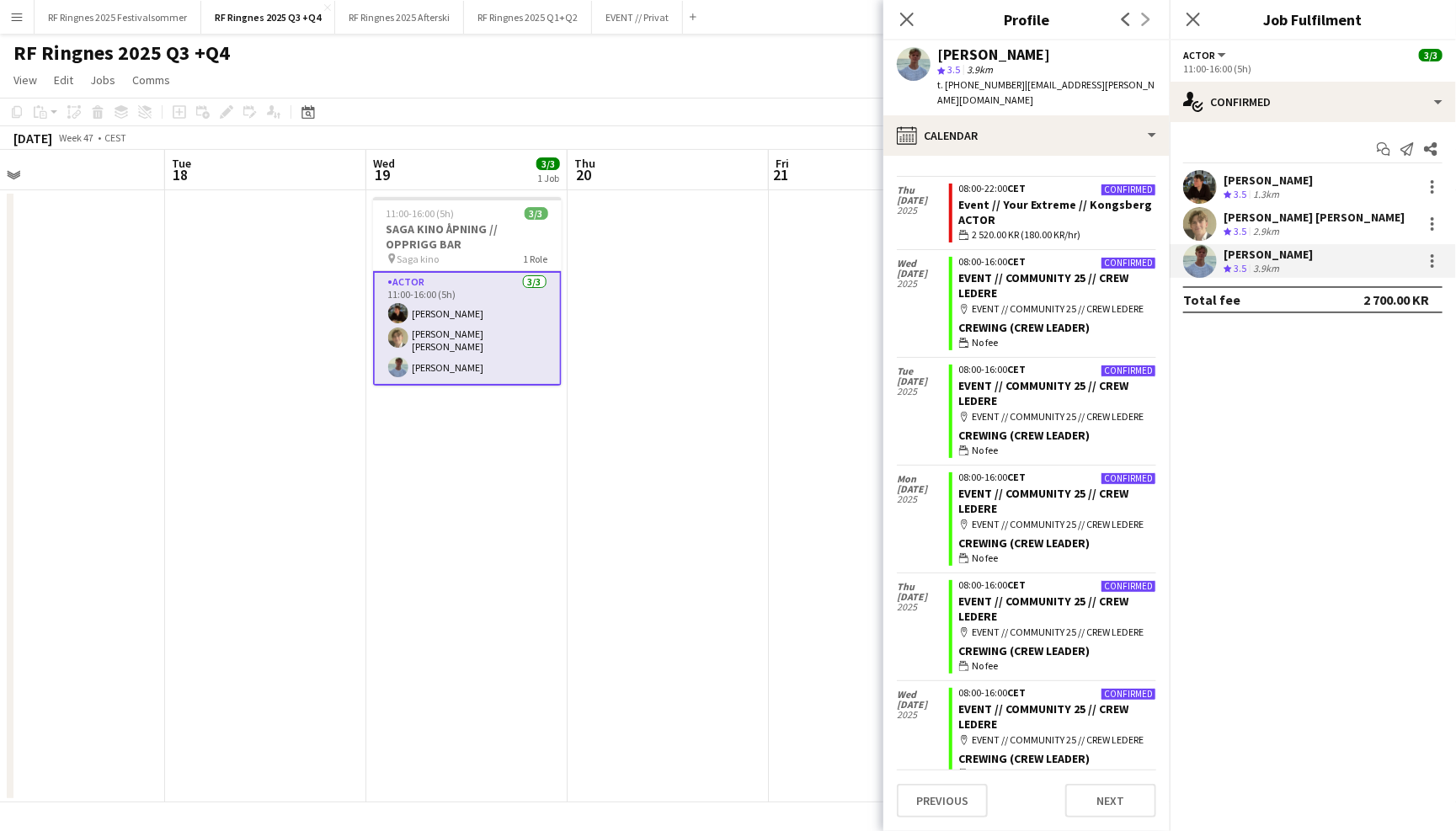
scroll to position [1427, 0]
click at [727, 85] on app-page-menu "View Day view expanded Day view collapsed Month view Date picker Jump to today …" at bounding box center [728, 82] width 1456 height 32
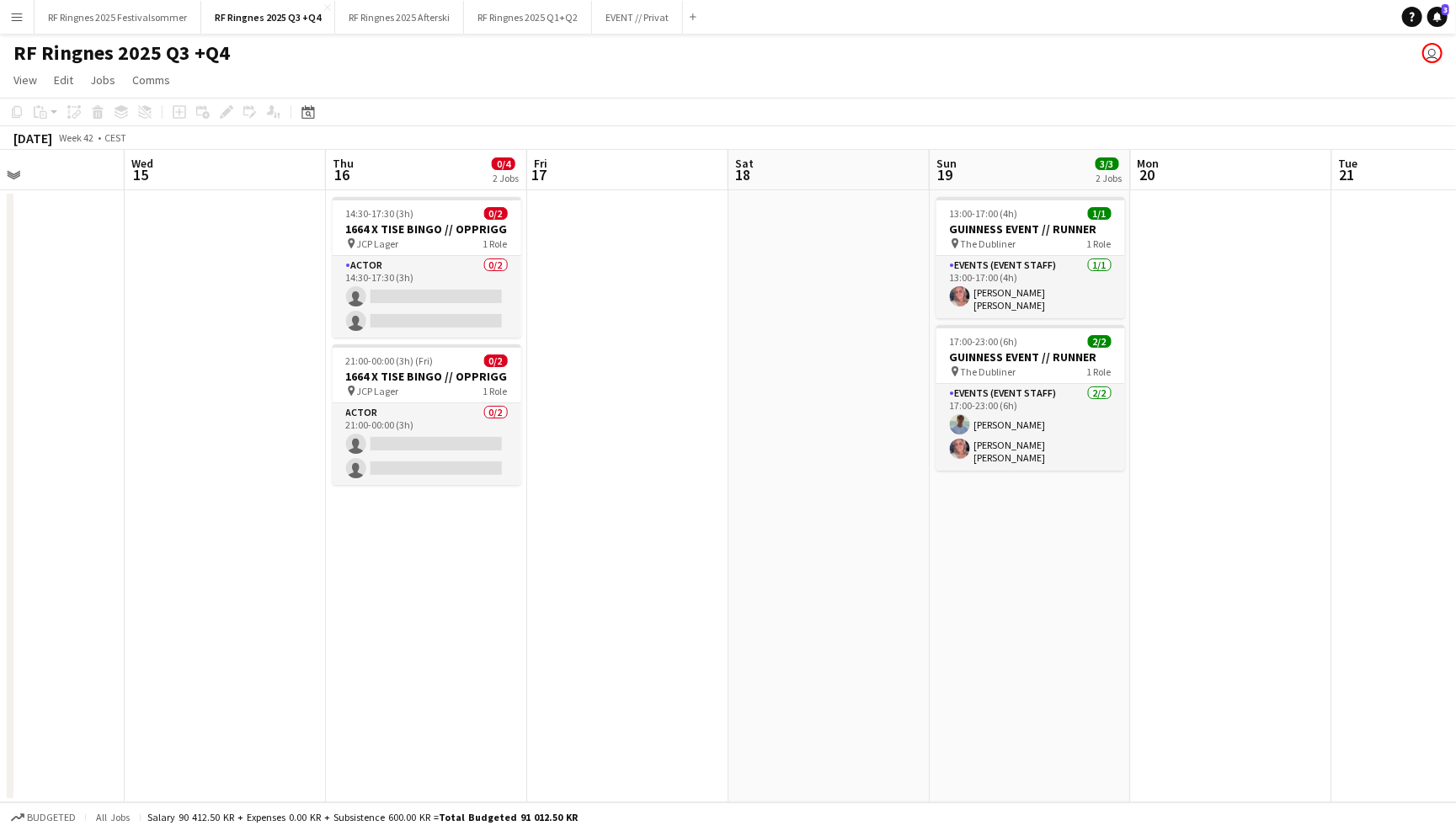
scroll to position [0, 703]
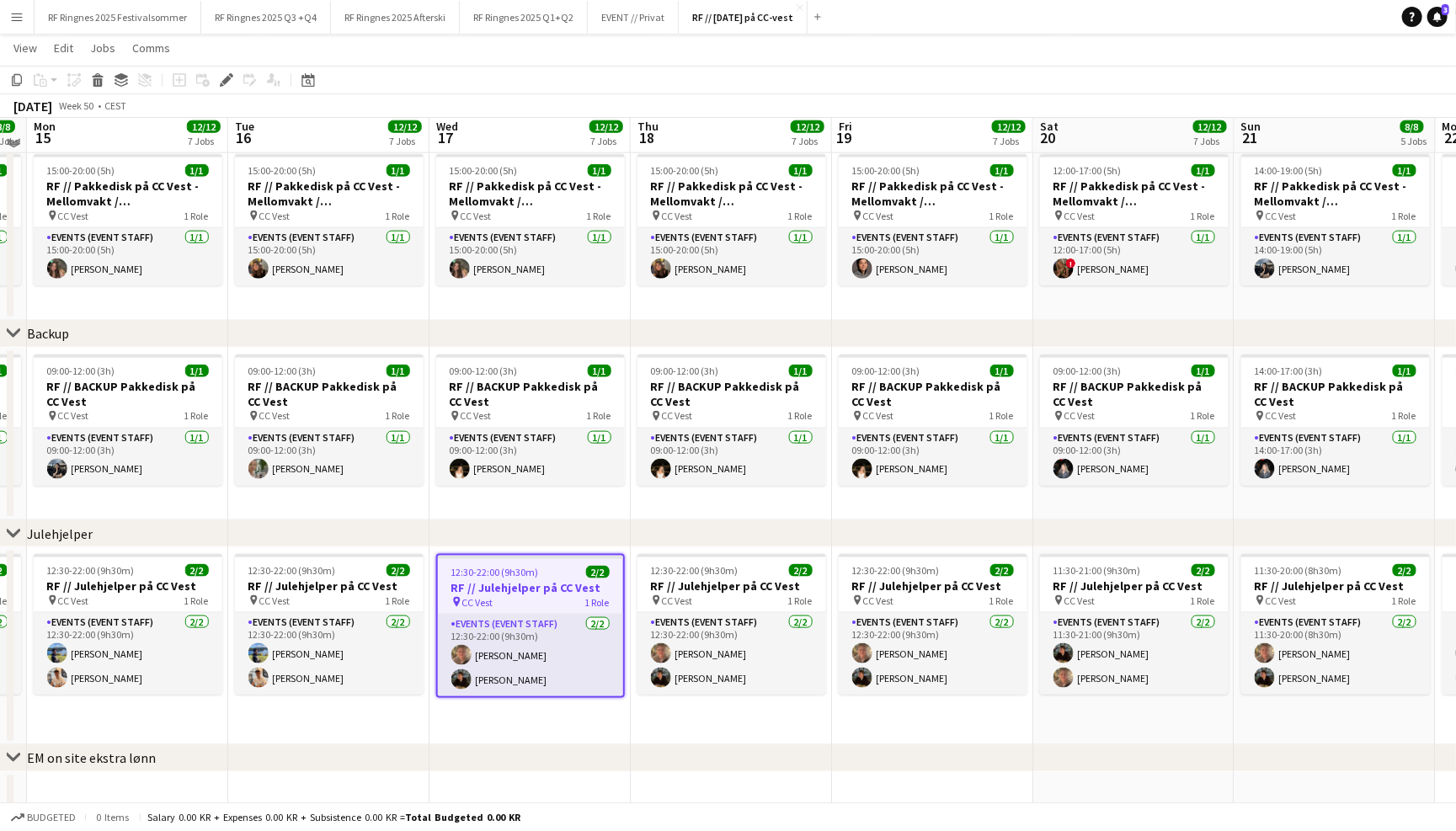
scroll to position [974, 0]
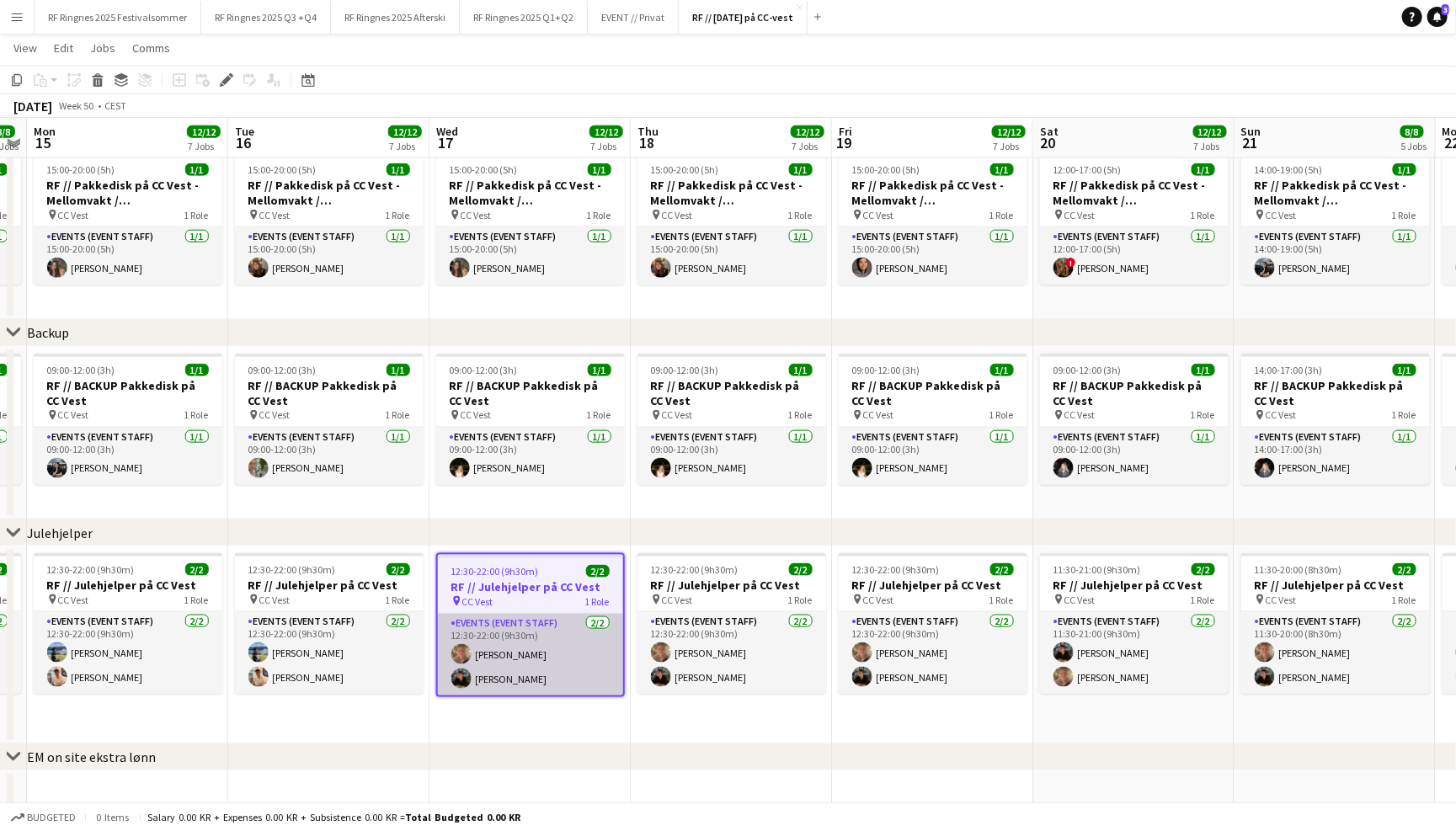
click at [580, 669] on app-card-role "Events (Event Staff) 2/2 12:30-22:00 (9h30m) Marius Korshavn Sørlie Mathias Hol…" at bounding box center [530, 654] width 185 height 82
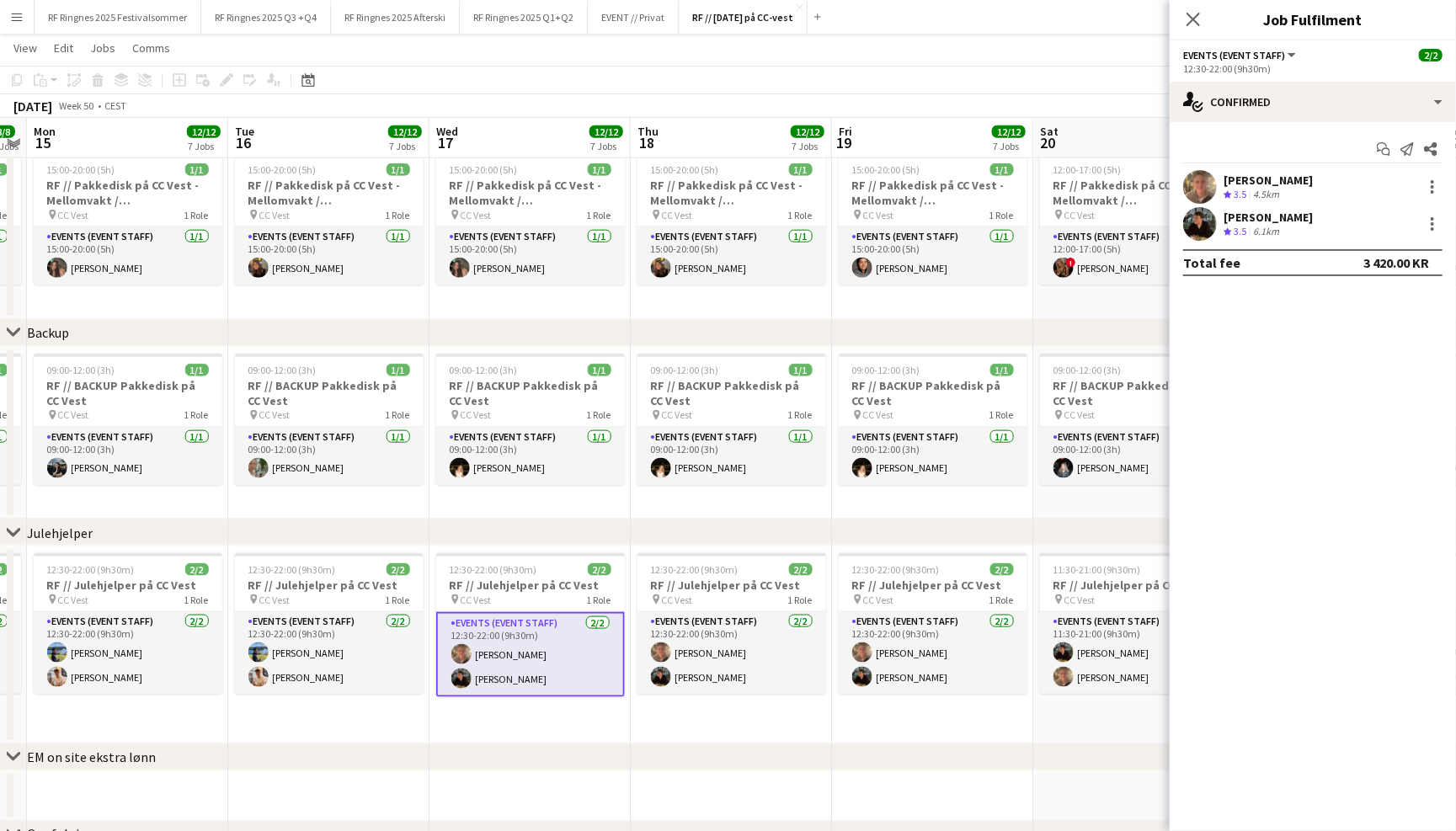
click at [1199, 184] on app-user-avatar at bounding box center [1200, 186] width 34 height 34
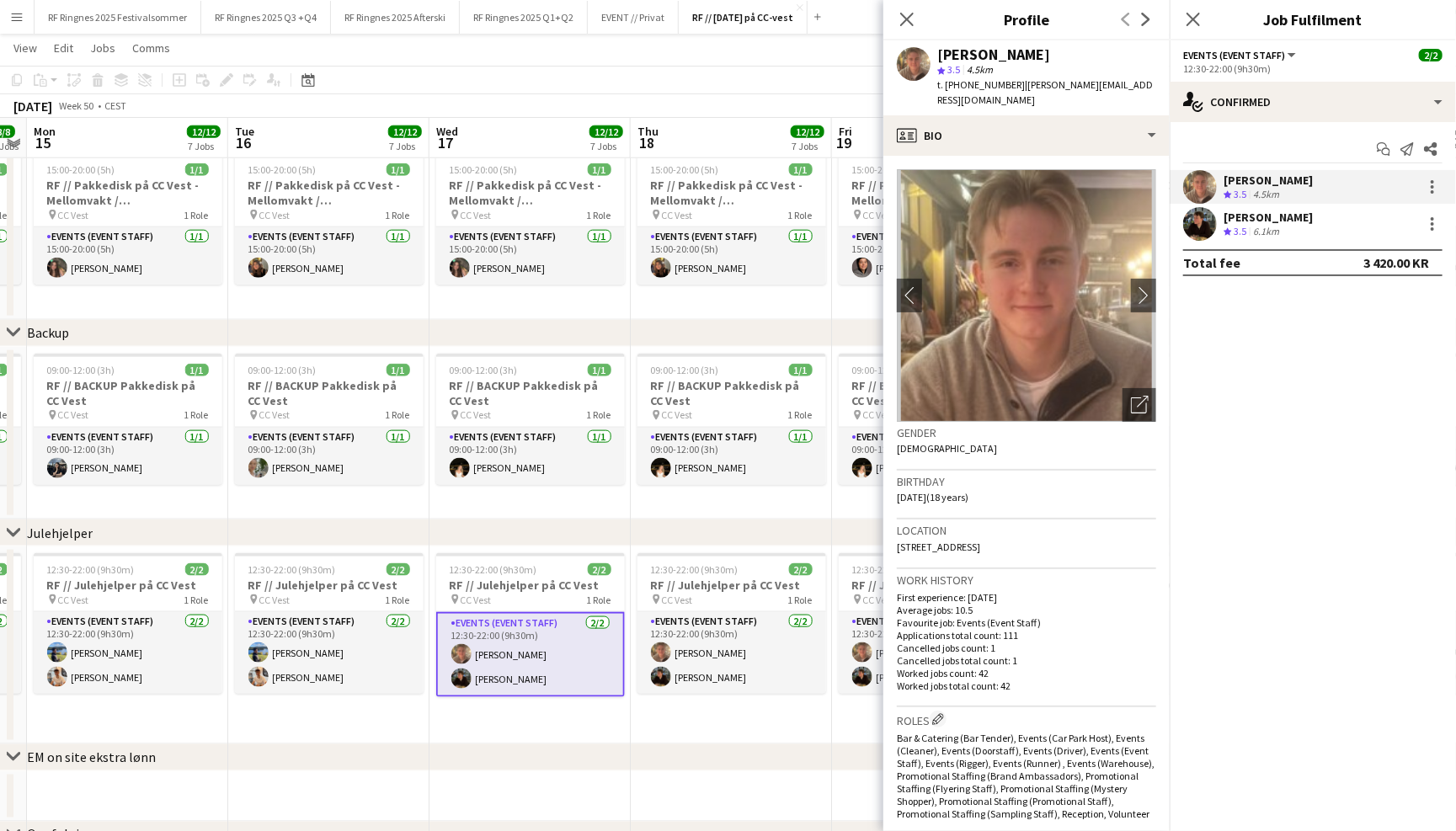
click at [1202, 213] on app-user-avatar at bounding box center [1200, 223] width 34 height 34
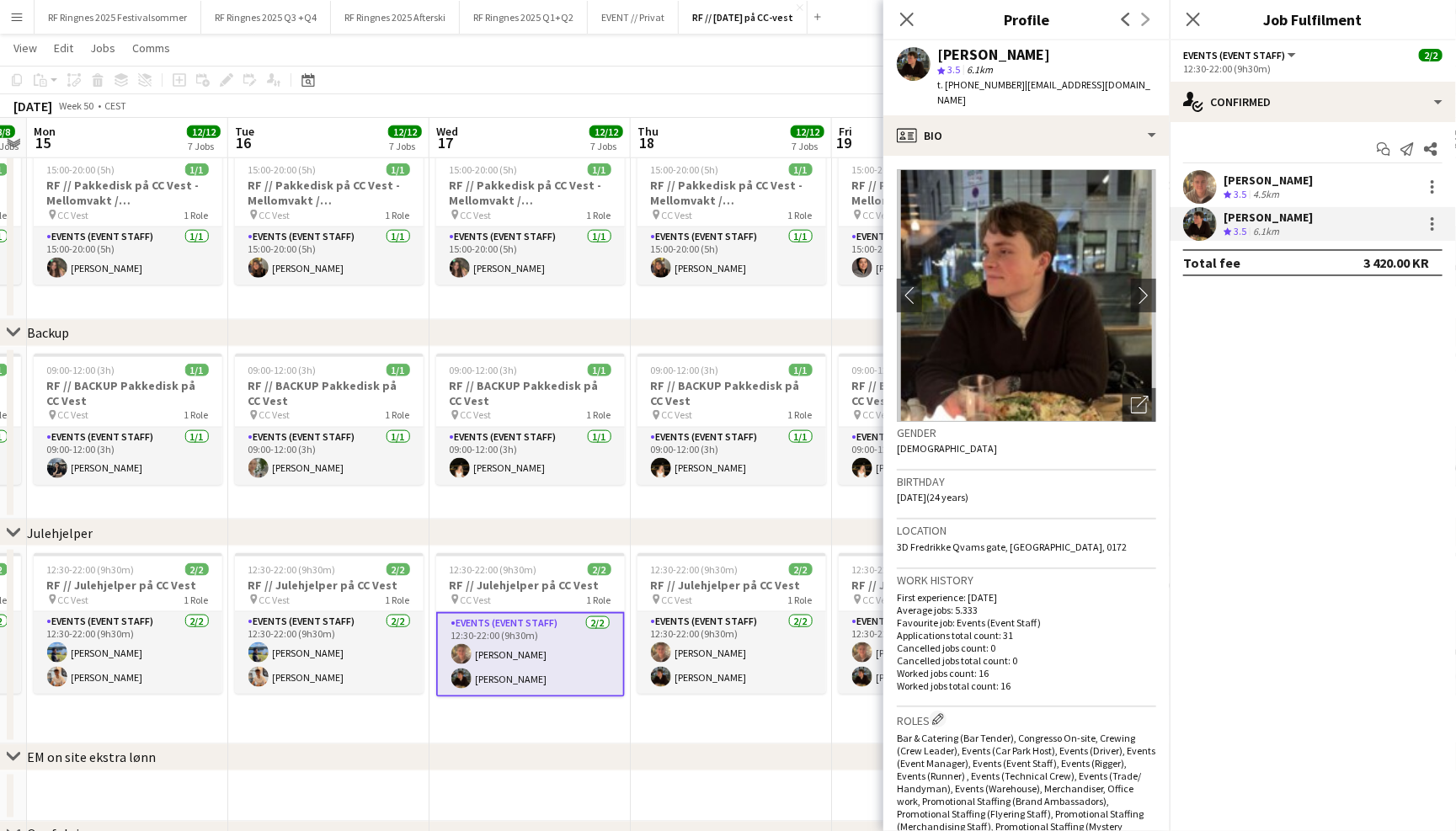
click at [1199, 183] on app-user-avatar at bounding box center [1200, 186] width 34 height 34
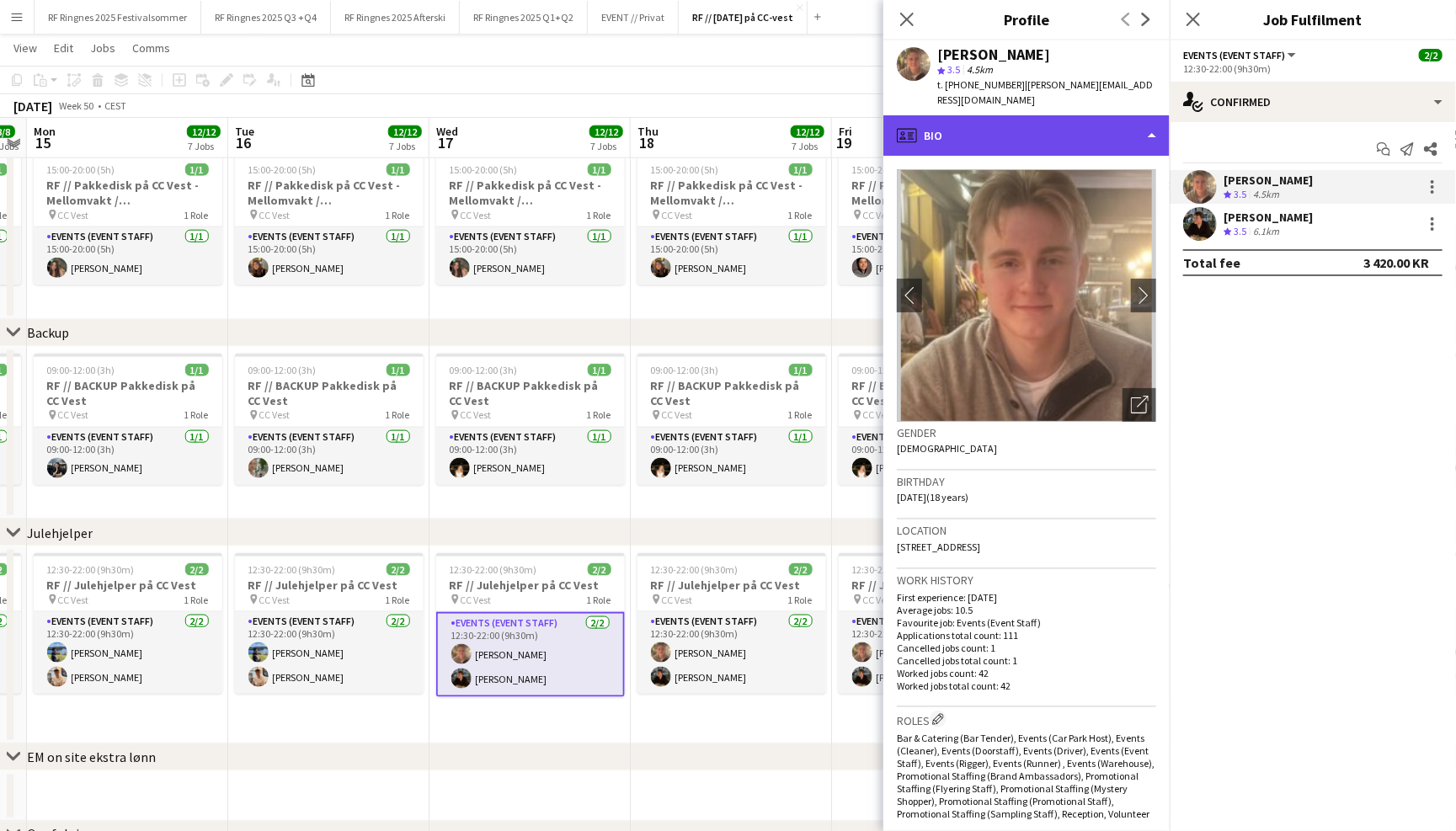
click at [1117, 137] on div "profile Bio" at bounding box center [1026, 136] width 286 height 41
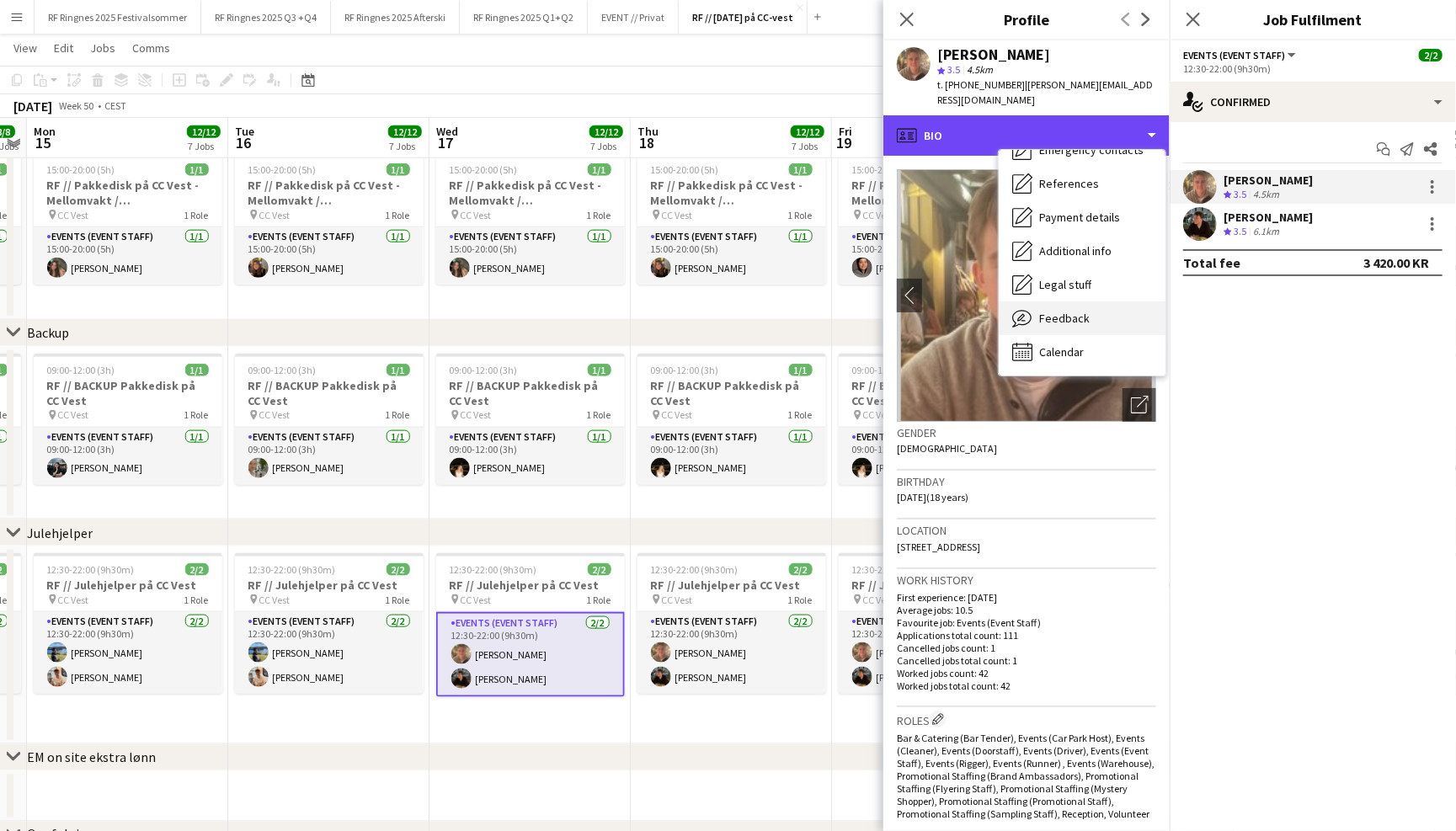
scroll to position [157, 0]
click at [1096, 302] on div "Feedback Feedback" at bounding box center [1082, 318] width 167 height 34
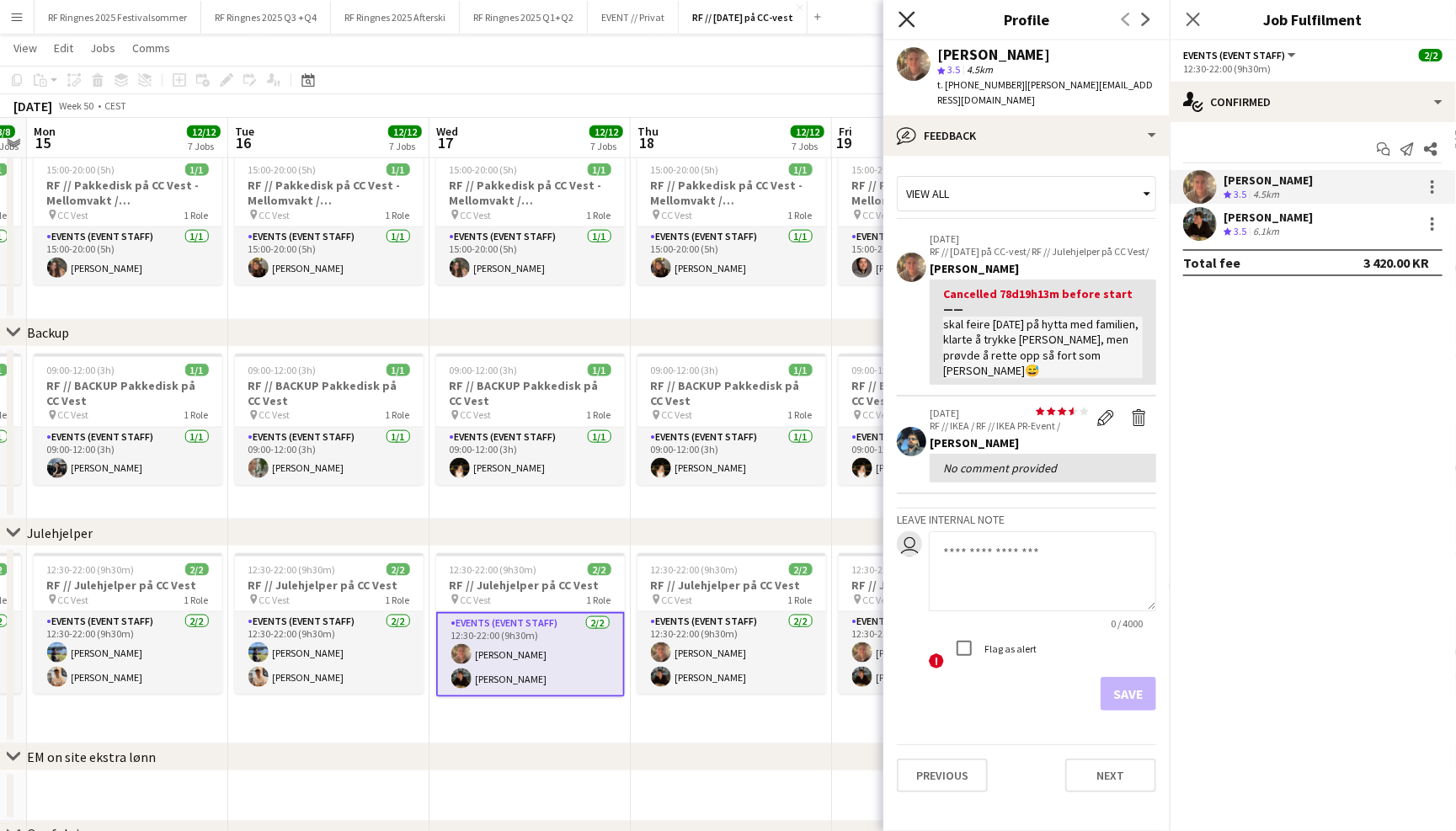
click at [906, 13] on icon "Close pop-in" at bounding box center [907, 18] width 16 height 16
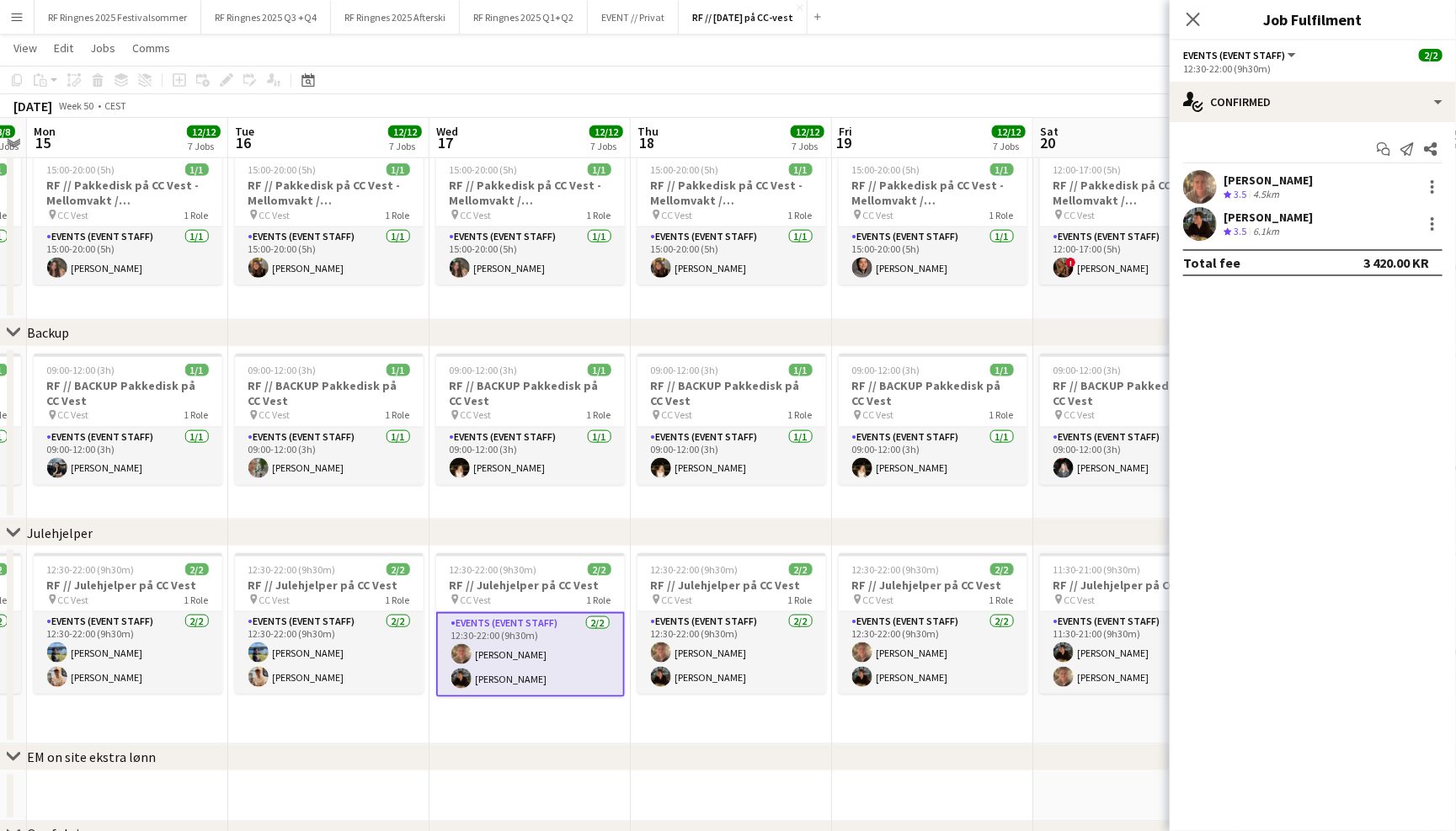
click at [911, 56] on app-page-menu "View Day view expanded Day view collapsed Month view Date picker Jump to [DATE]…" at bounding box center [728, 50] width 1456 height 32
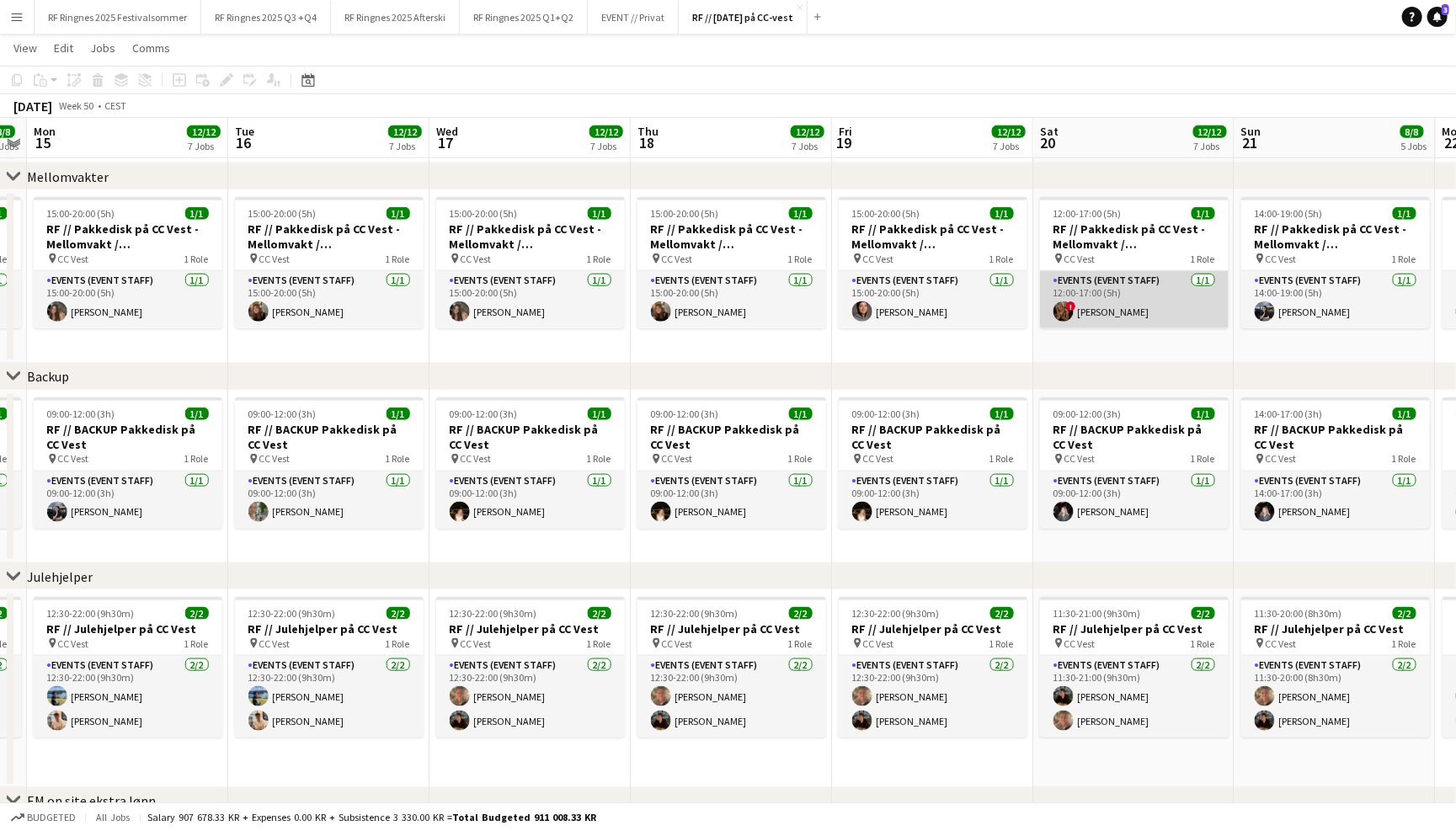
scroll to position [0, 576]
click at [1130, 296] on app-card-role "Events (Event Staff) 1/1 12:00-17:00 (5h) ! Selin Norvik" at bounding box center [1135, 299] width 188 height 57
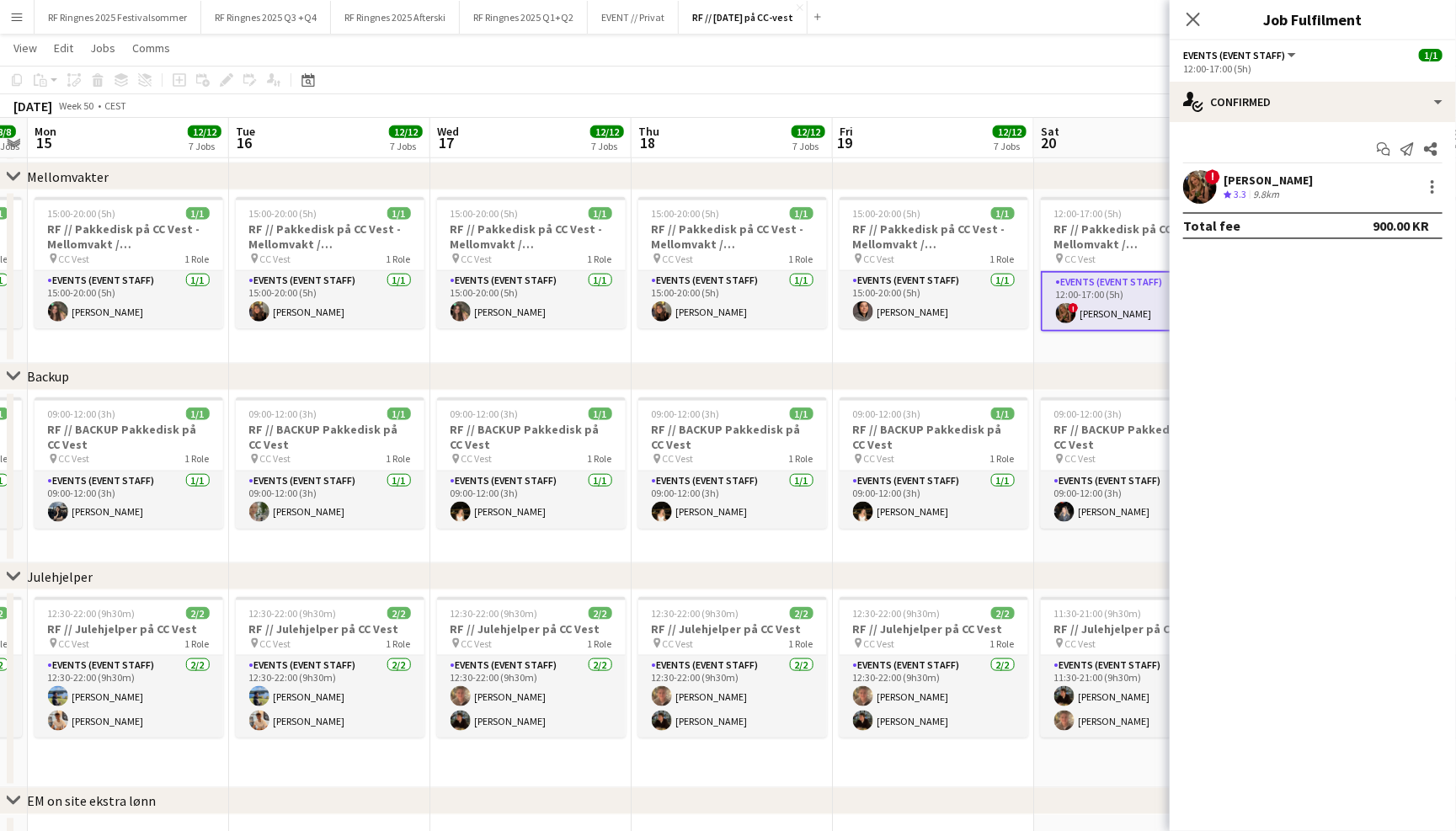
click at [1188, 183] on app-user-avatar at bounding box center [1200, 186] width 34 height 34
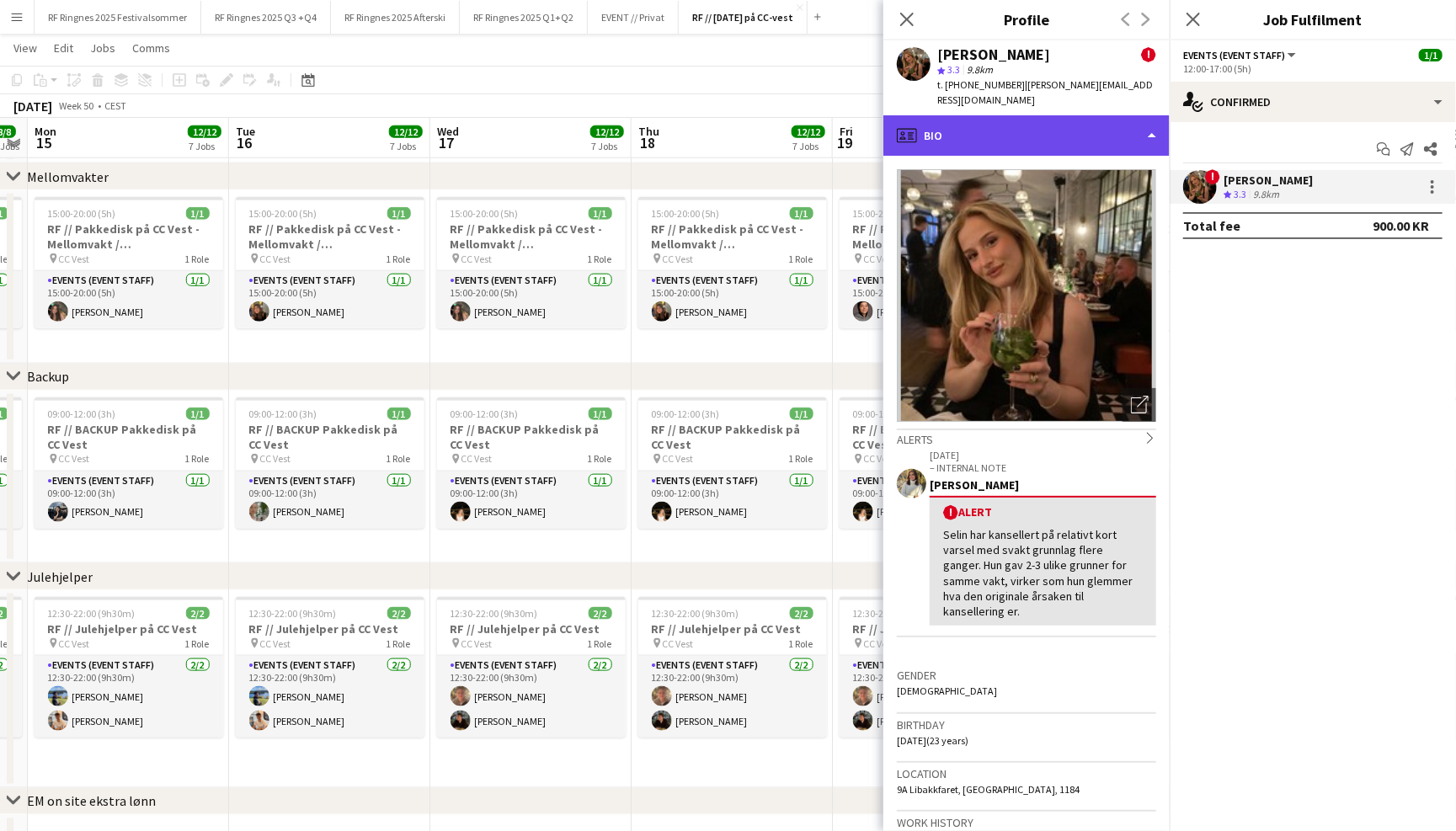
click at [1105, 128] on div "profile Bio" at bounding box center [1026, 136] width 286 height 41
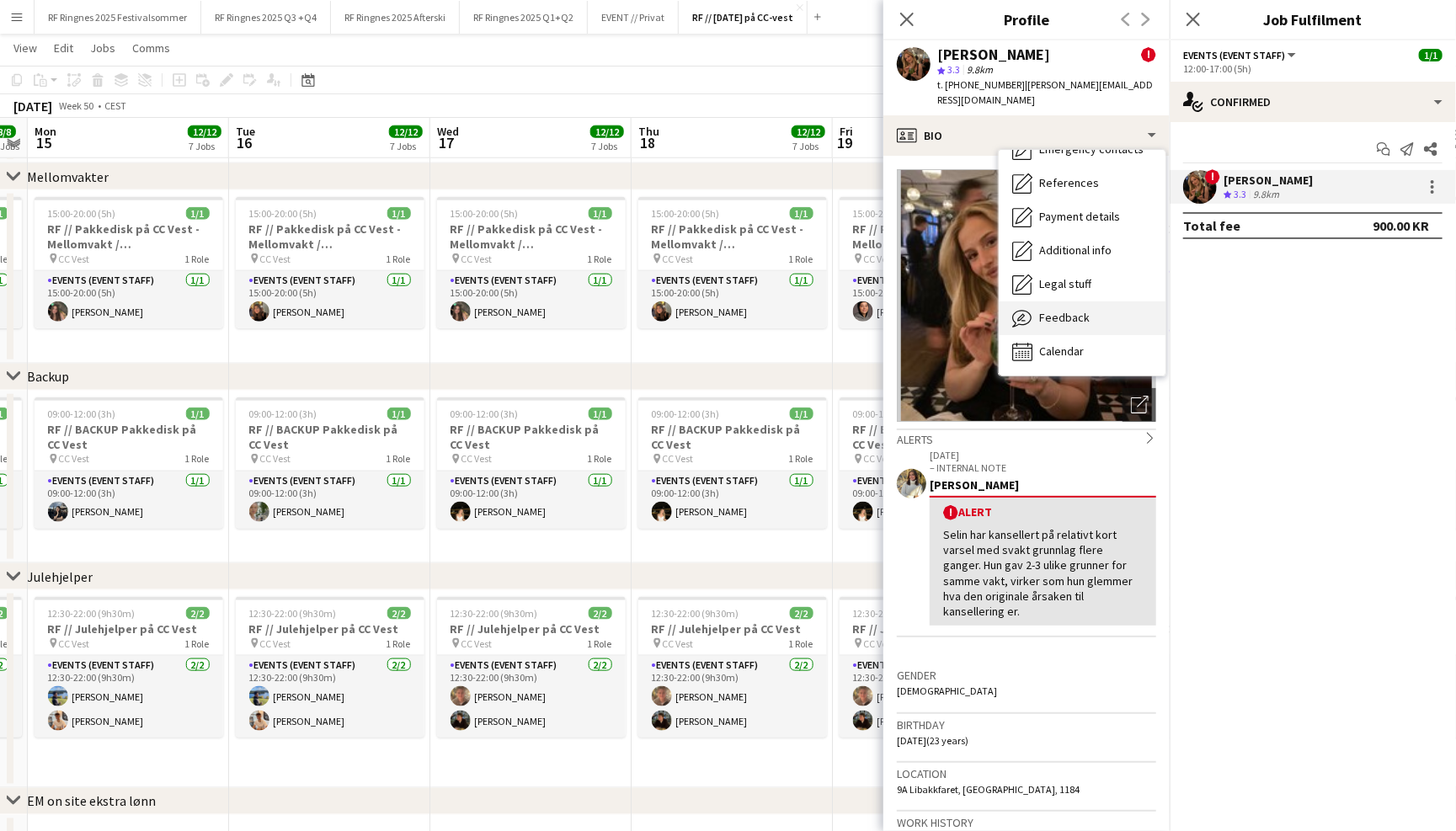
scroll to position [157, 0]
click at [1094, 312] on div "Feedback Feedback" at bounding box center [1082, 318] width 167 height 34
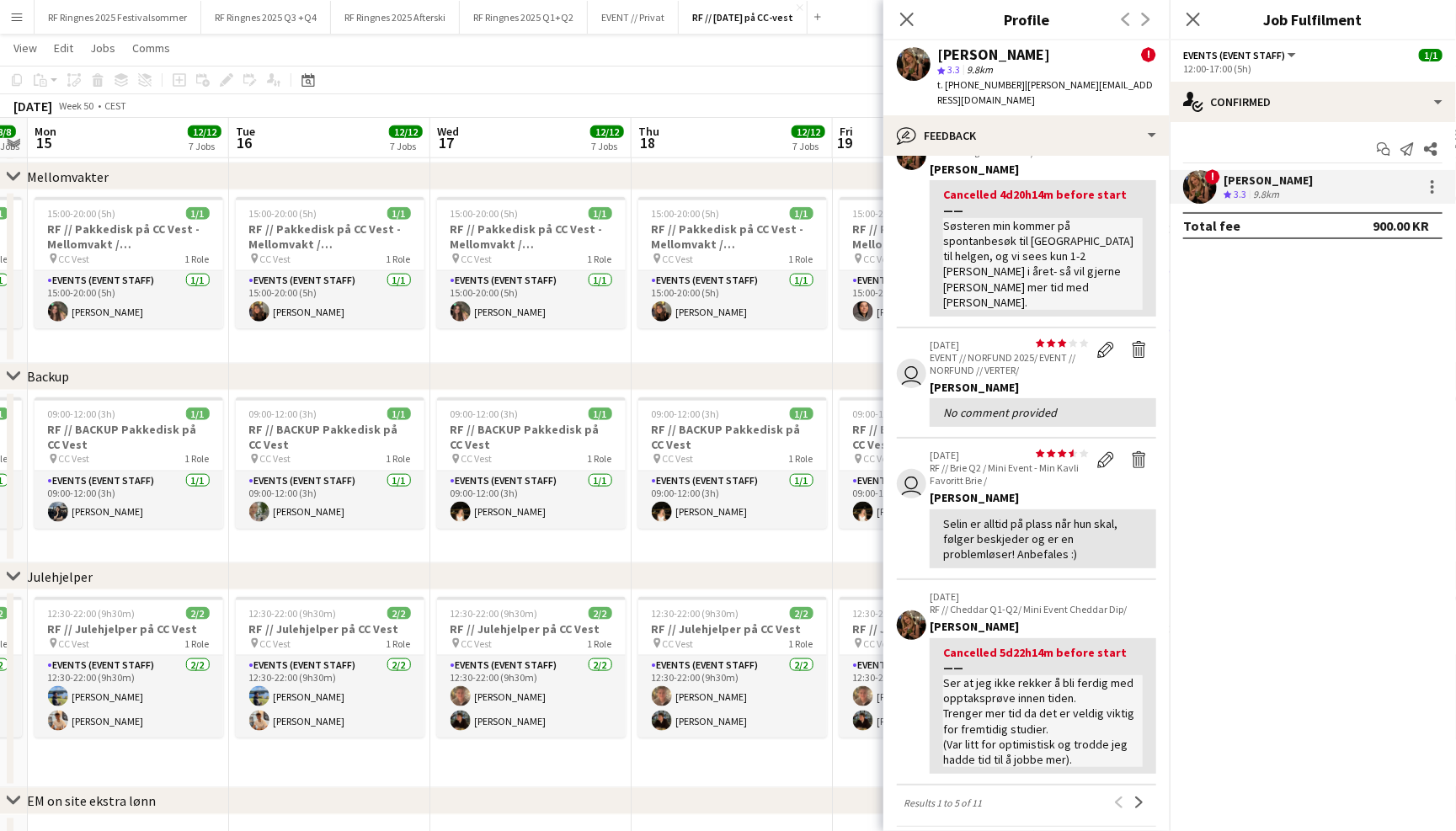
scroll to position [526, 0]
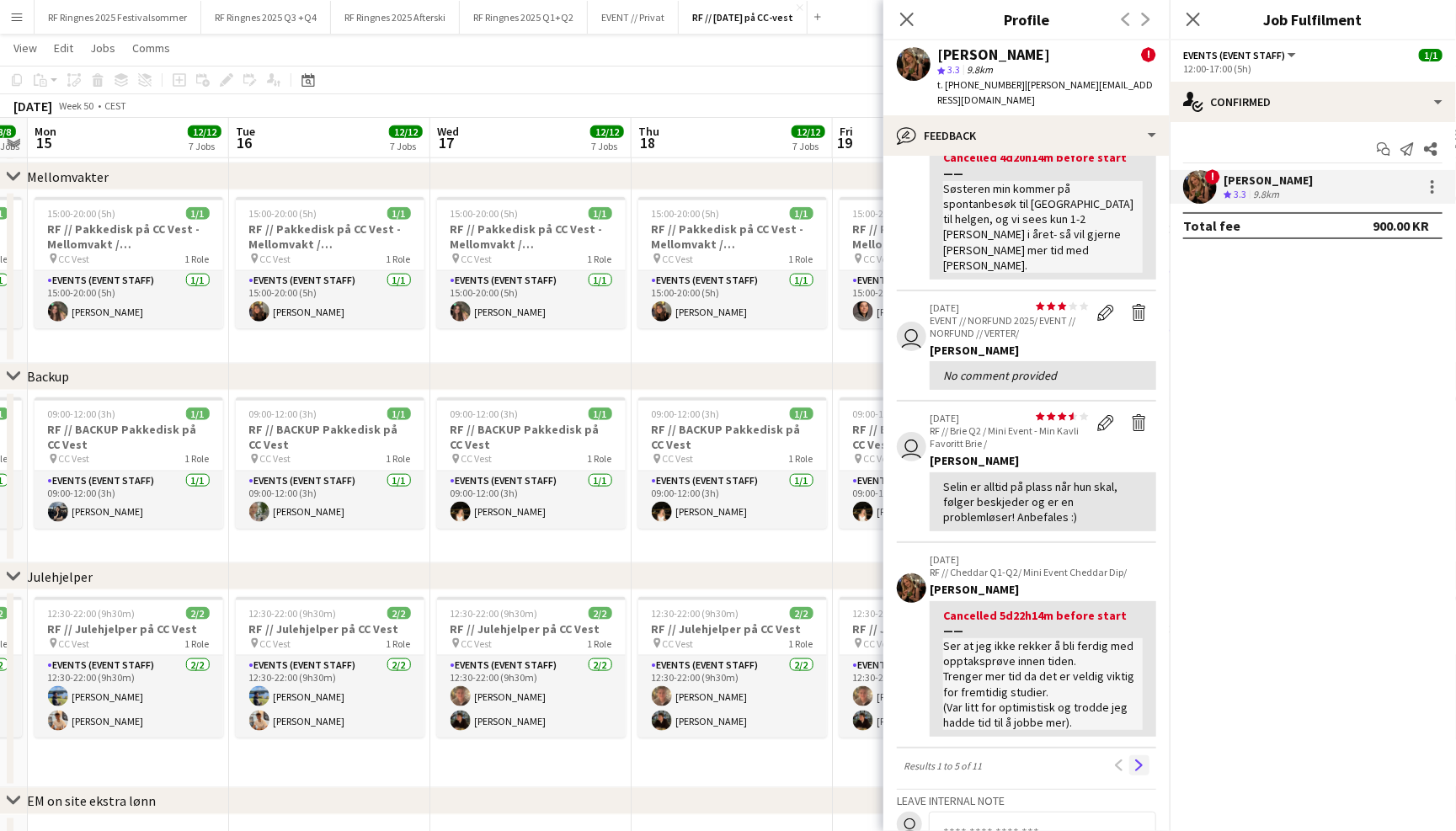
click at [1137, 760] on app-icon "Next" at bounding box center [1140, 766] width 12 height 12
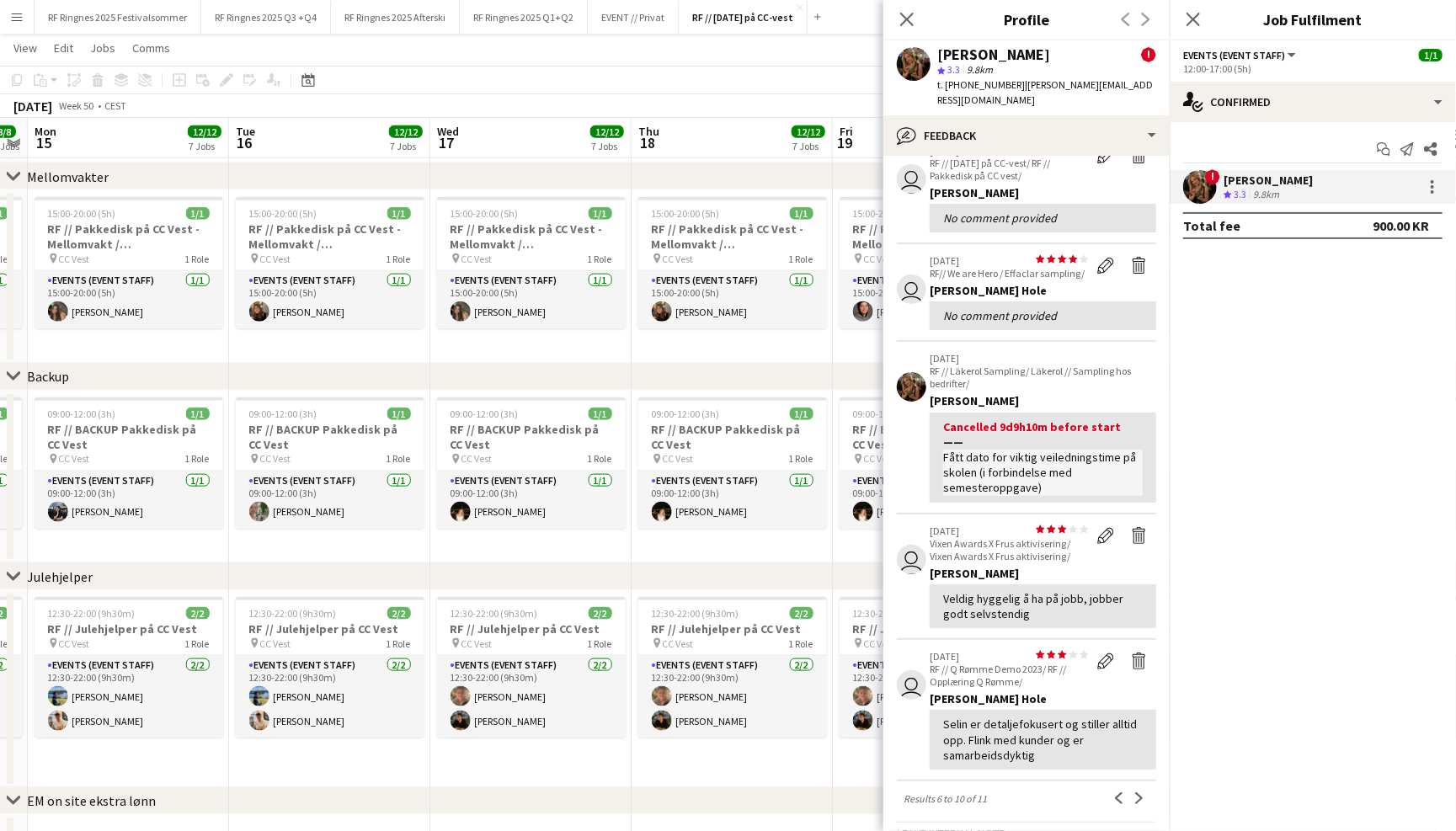
scroll to position [92, 0]
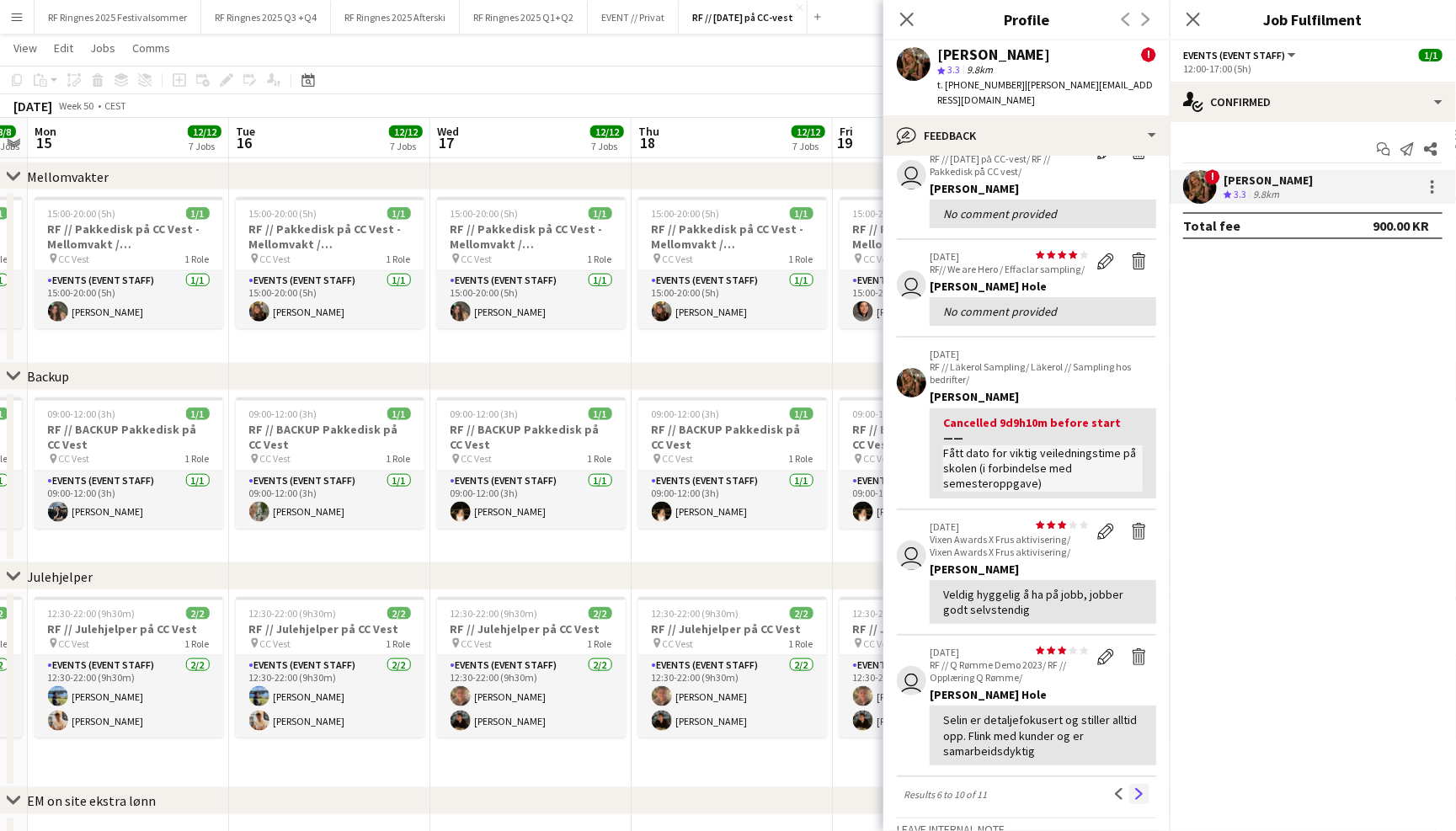
click at [1132, 784] on button "Next" at bounding box center [1139, 794] width 20 height 20
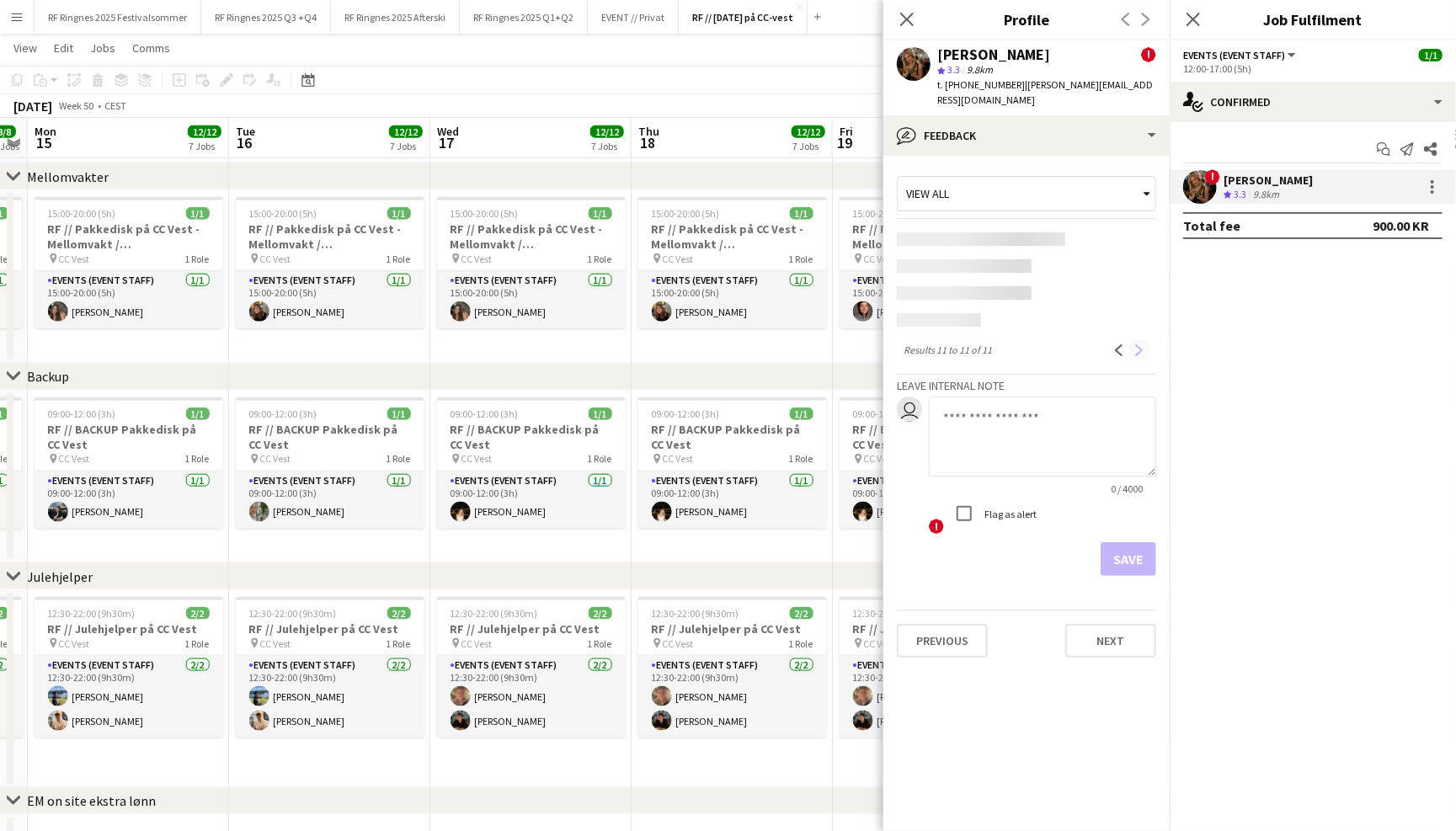
scroll to position [0, 0]
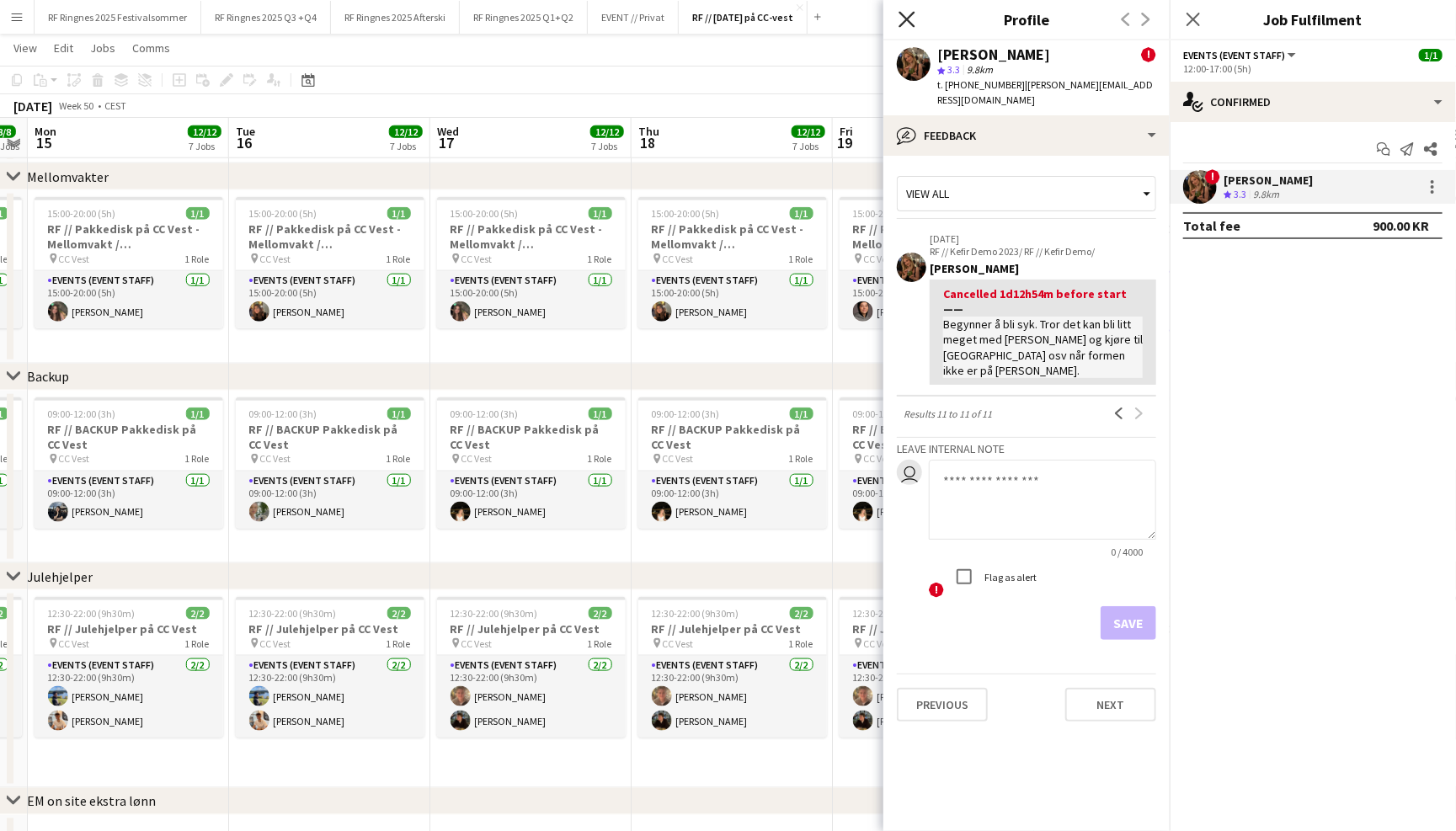
click at [905, 23] on icon "Close pop-in" at bounding box center [907, 18] width 16 height 16
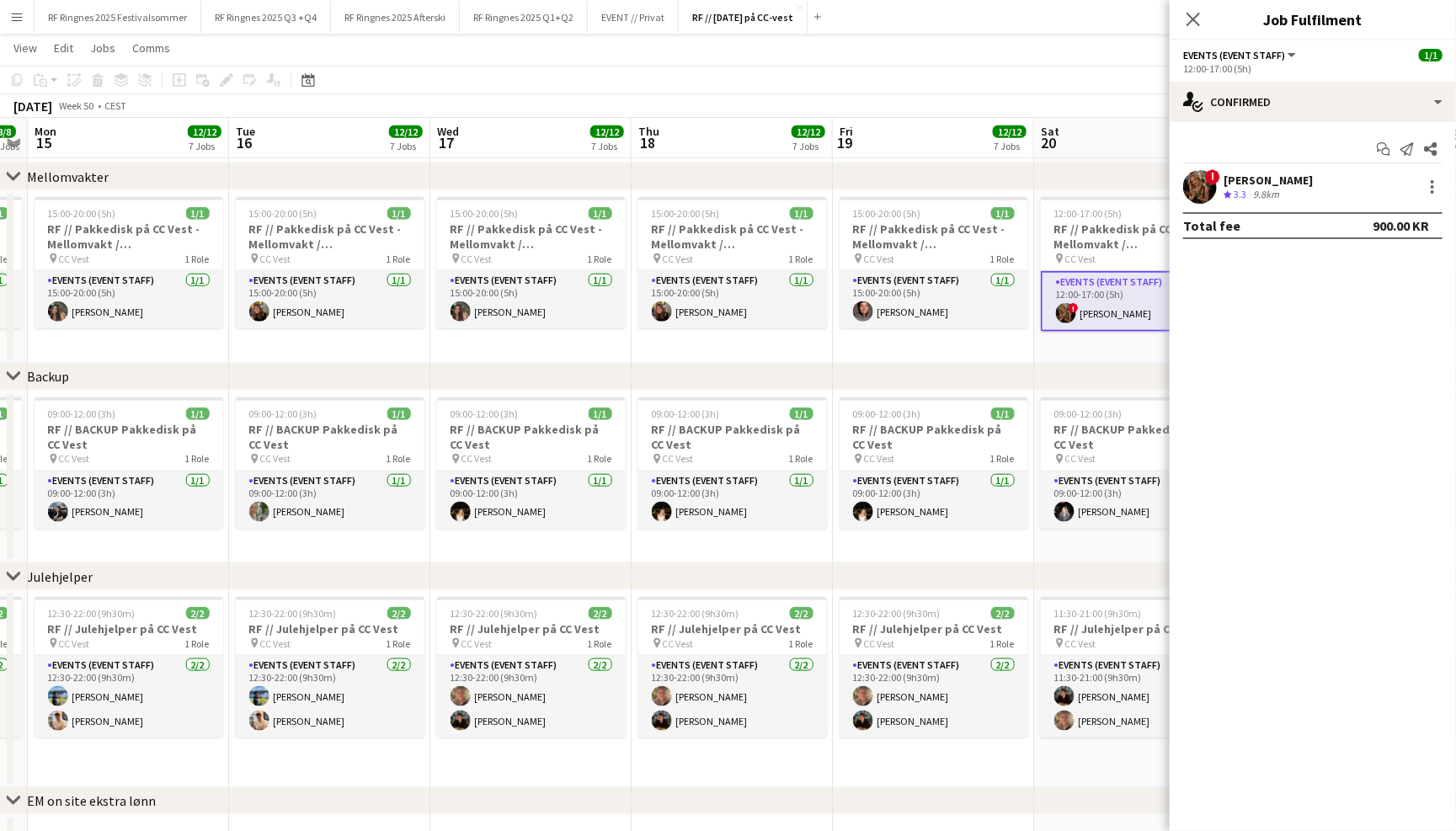
click at [936, 75] on app-toolbar "Copy Paste Paste Command V Paste with crew Command Shift V Paste linked Job Del…" at bounding box center [728, 80] width 1456 height 28
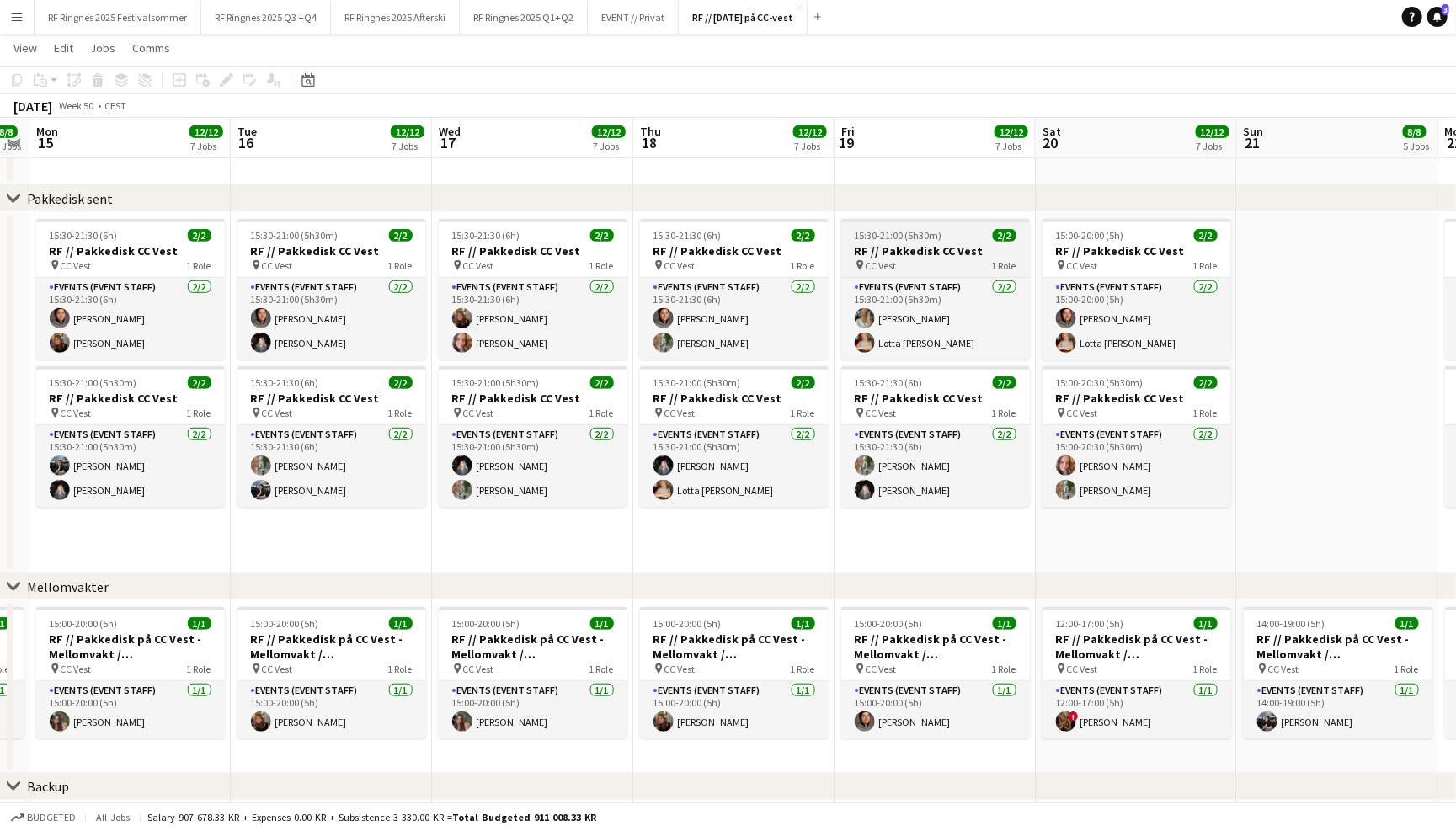
scroll to position [518, 0]
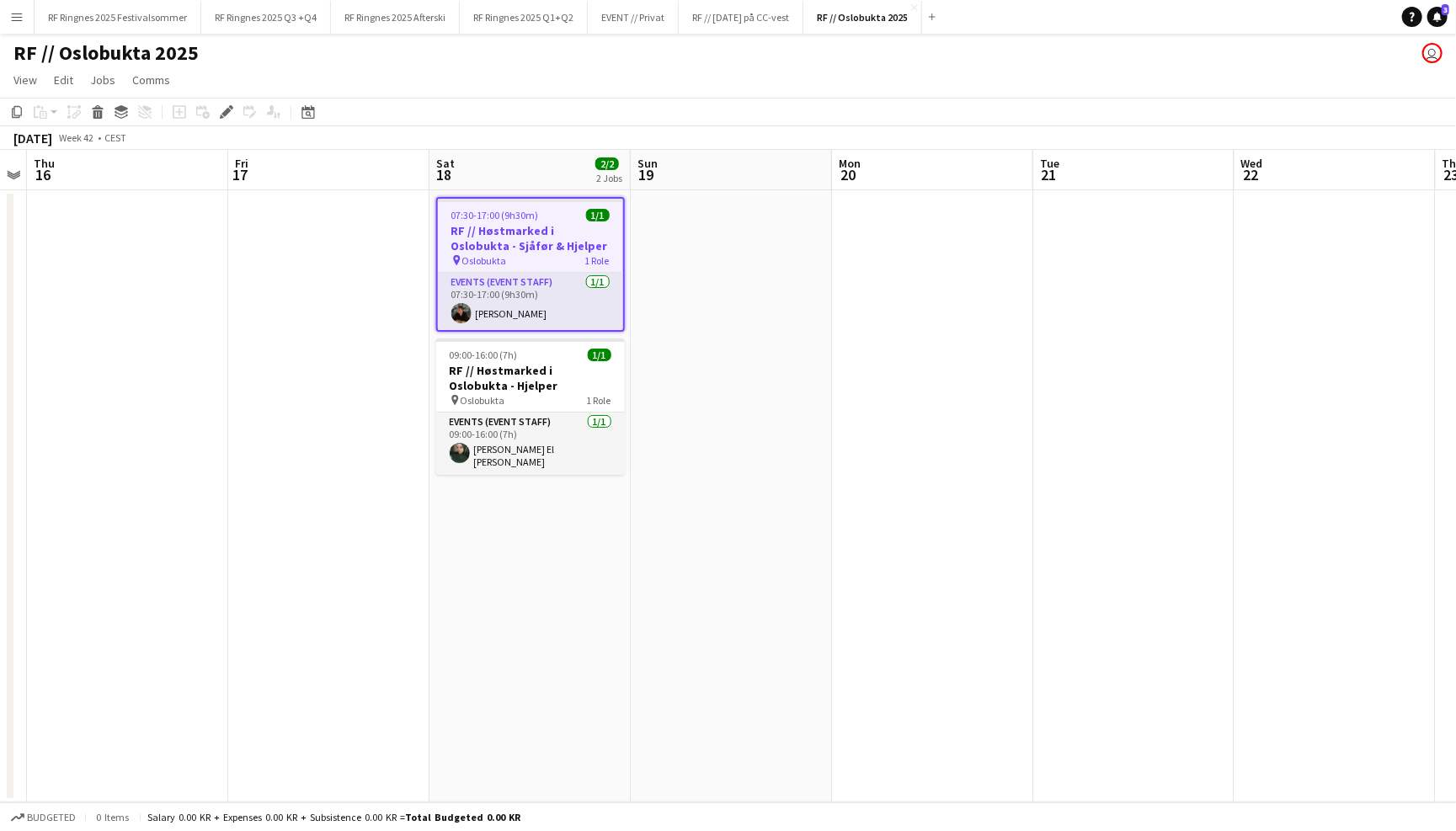
click at [565, 243] on h3 "RF // Høstmarked i Oslobukta - Sjåfør & Hjelper" at bounding box center [530, 238] width 185 height 30
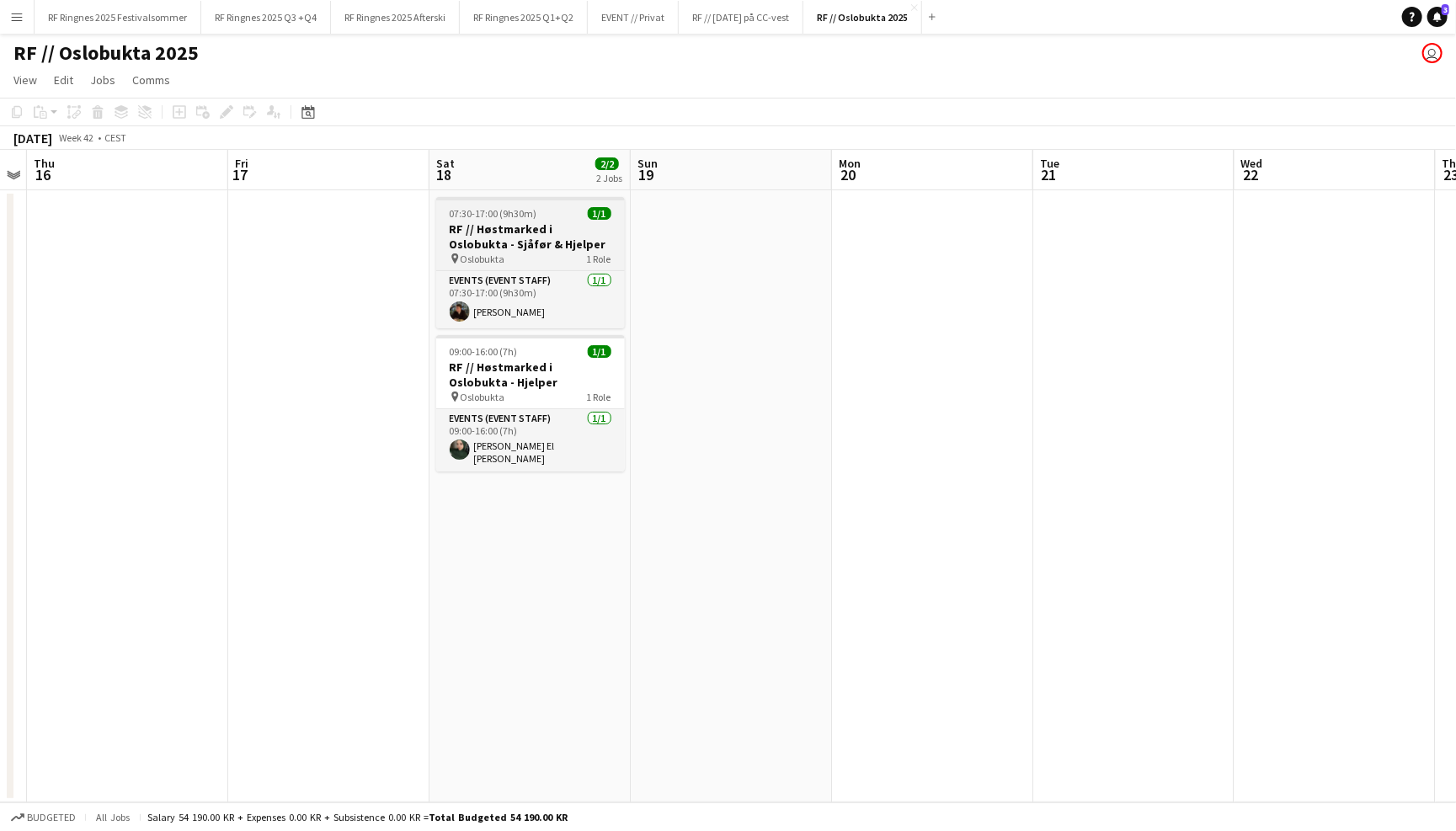
click at [565, 243] on h3 "RF // Høstmarked i Oslobukta - Sjåfør & Hjelper" at bounding box center [530, 236] width 188 height 30
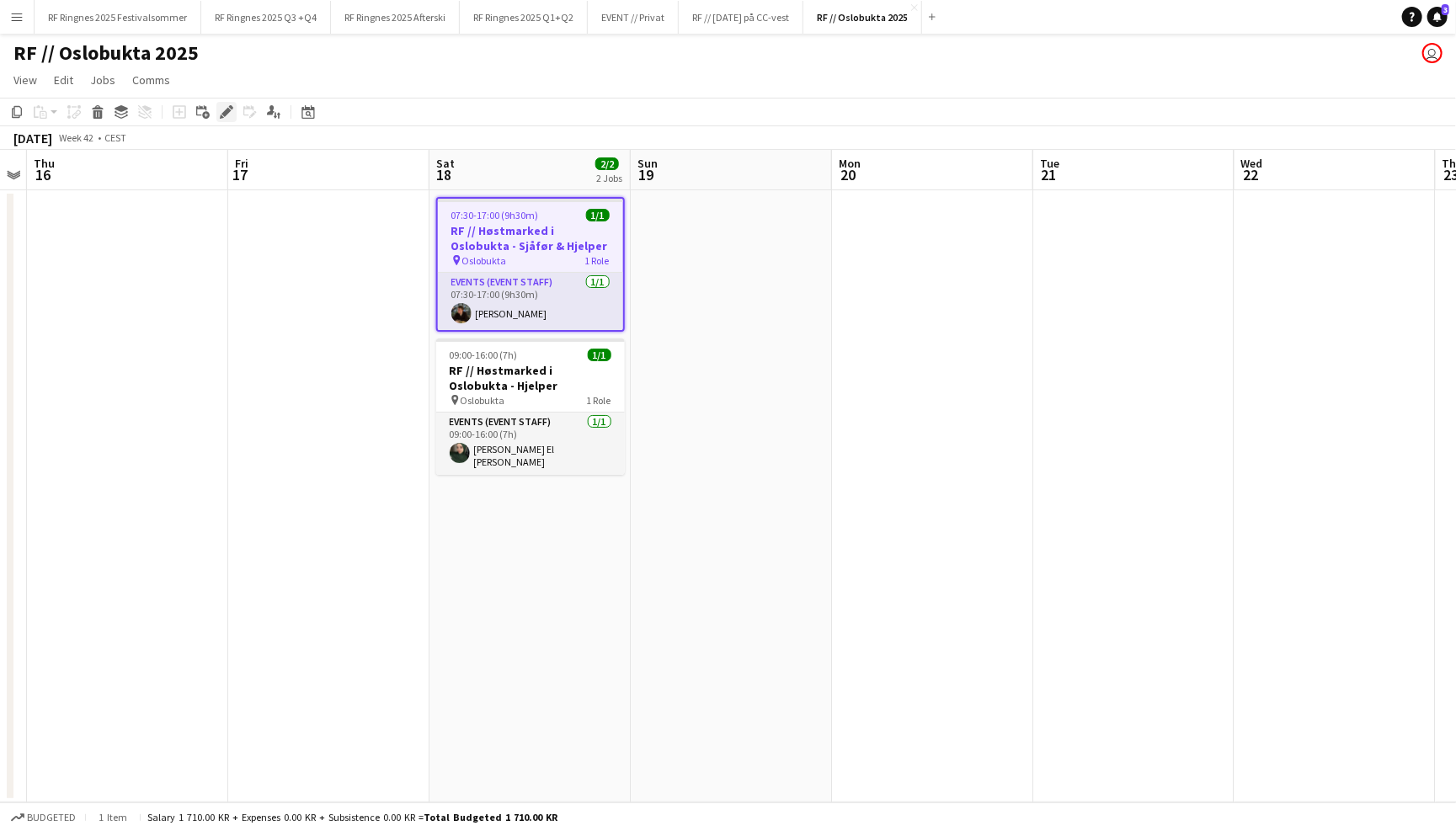
click at [225, 107] on icon "Edit" at bounding box center [226, 112] width 14 height 14
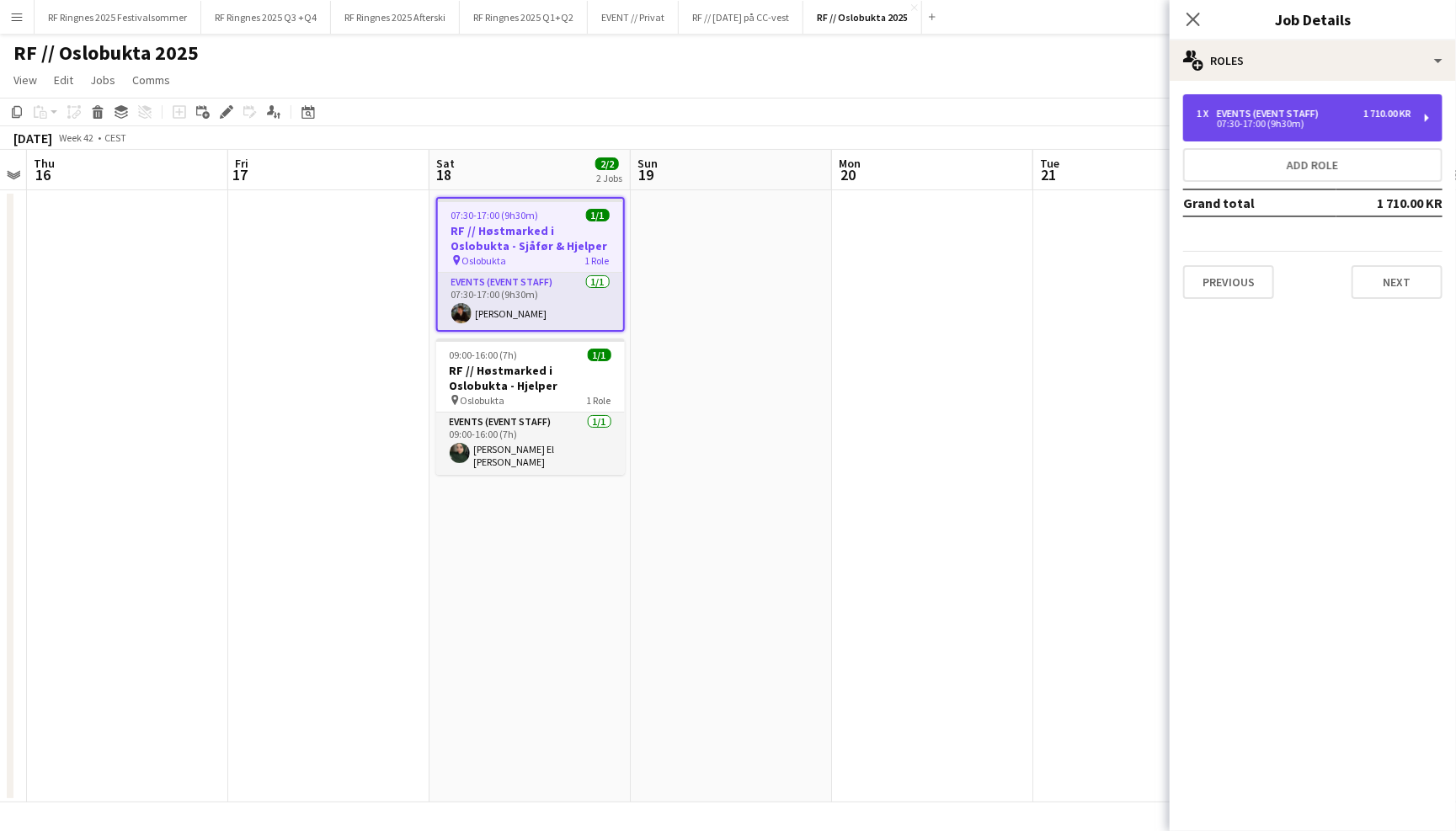
click at [1229, 122] on div "07:30-17:00 (9h30m)" at bounding box center [1304, 123] width 215 height 9
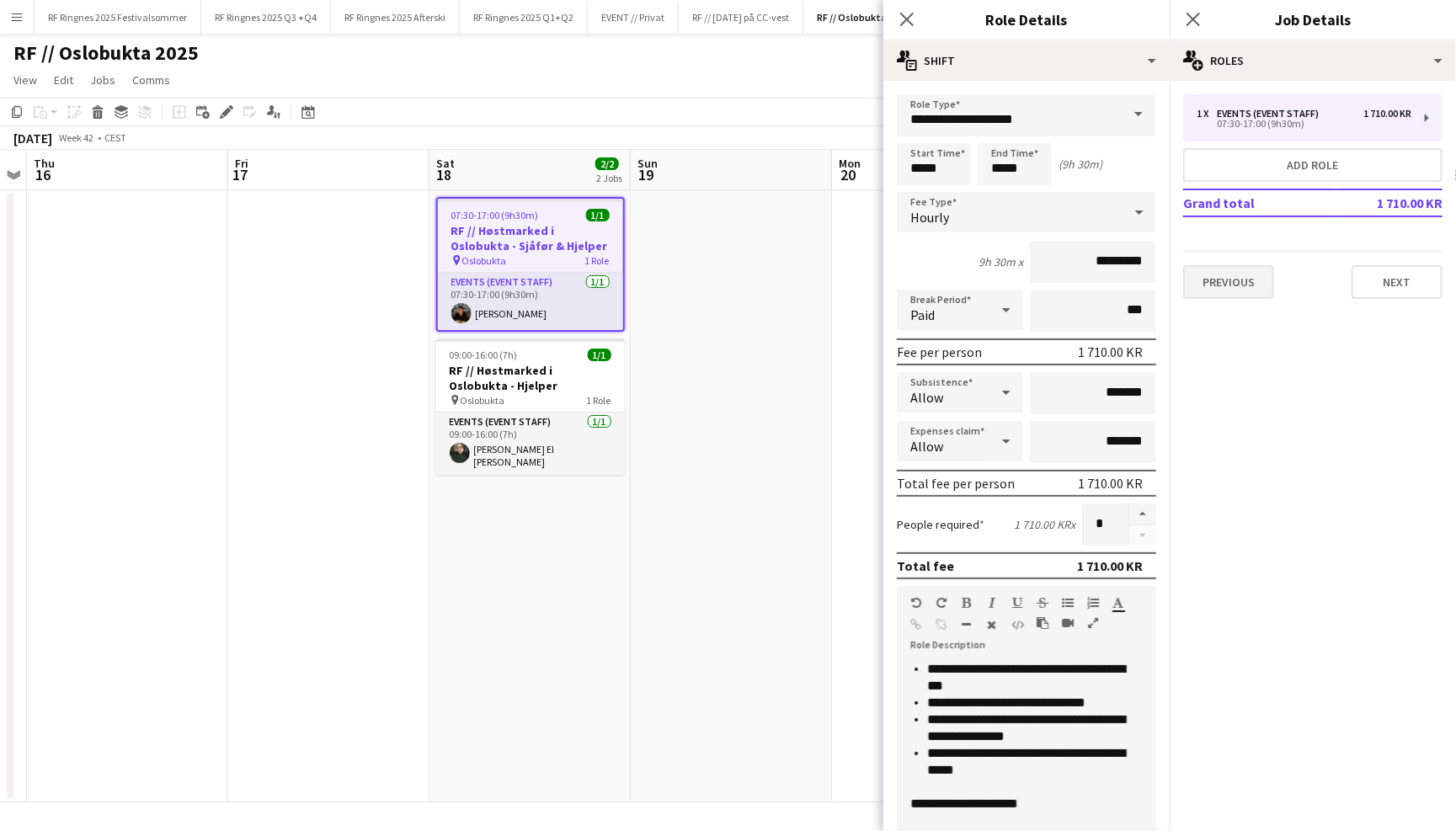
click at [1232, 293] on button "Previous" at bounding box center [1229, 282] width 91 height 34
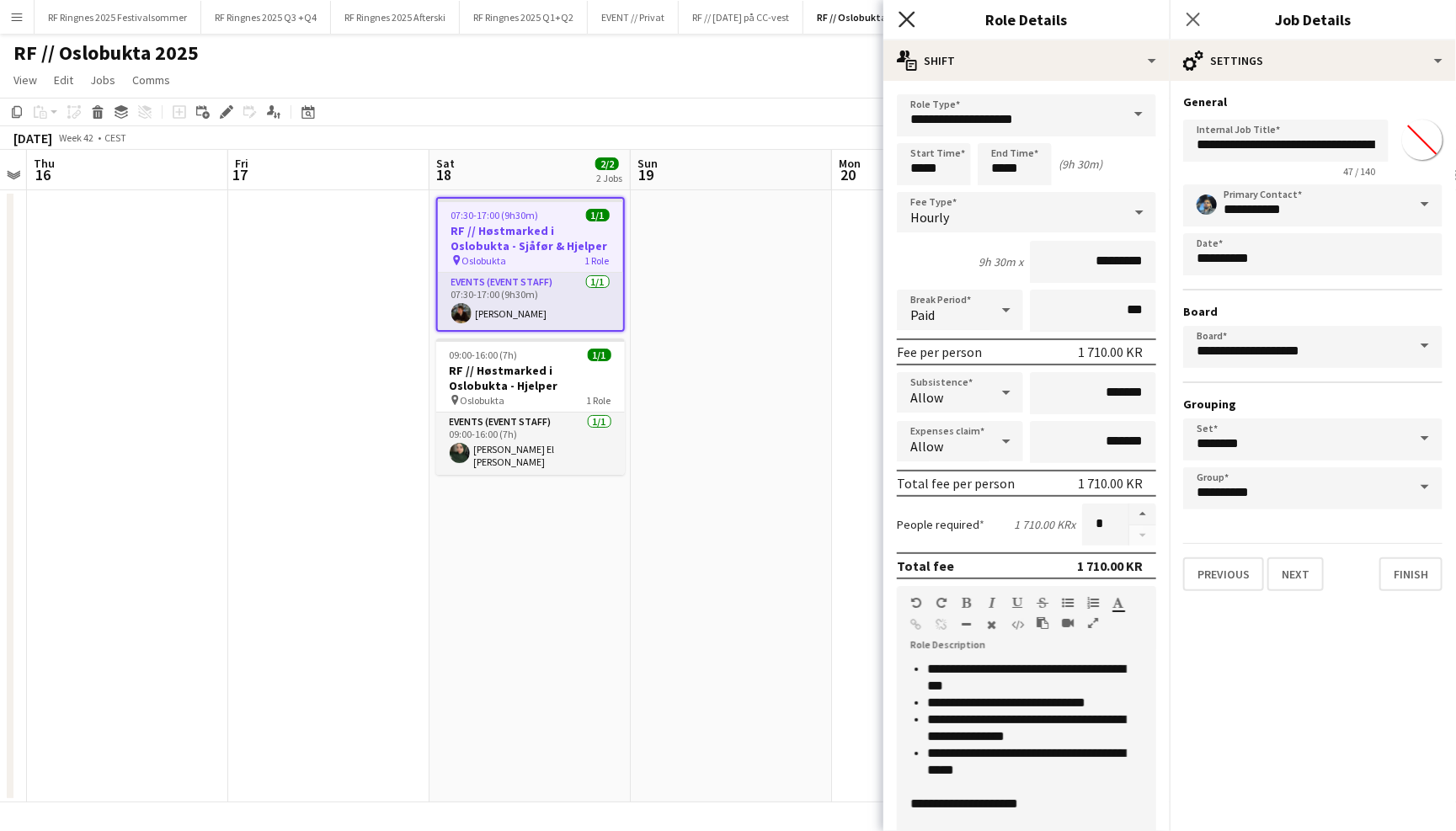
click at [903, 24] on icon "Close pop-in" at bounding box center [907, 18] width 16 height 16
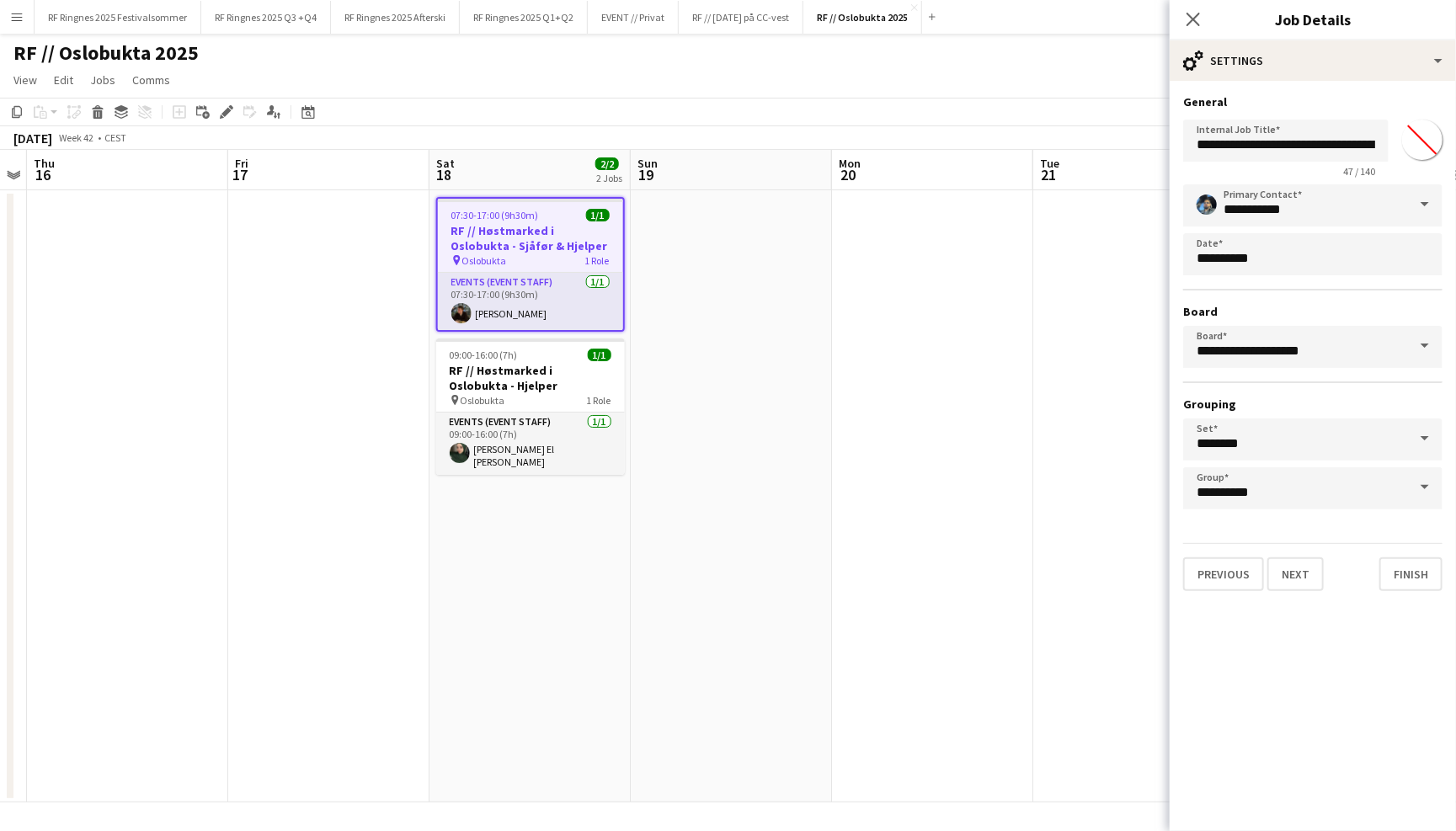
click at [917, 77] on app-page-menu "View Day view expanded Day view collapsed Month view Date picker Jump to [DATE]…" at bounding box center [728, 82] width 1456 height 32
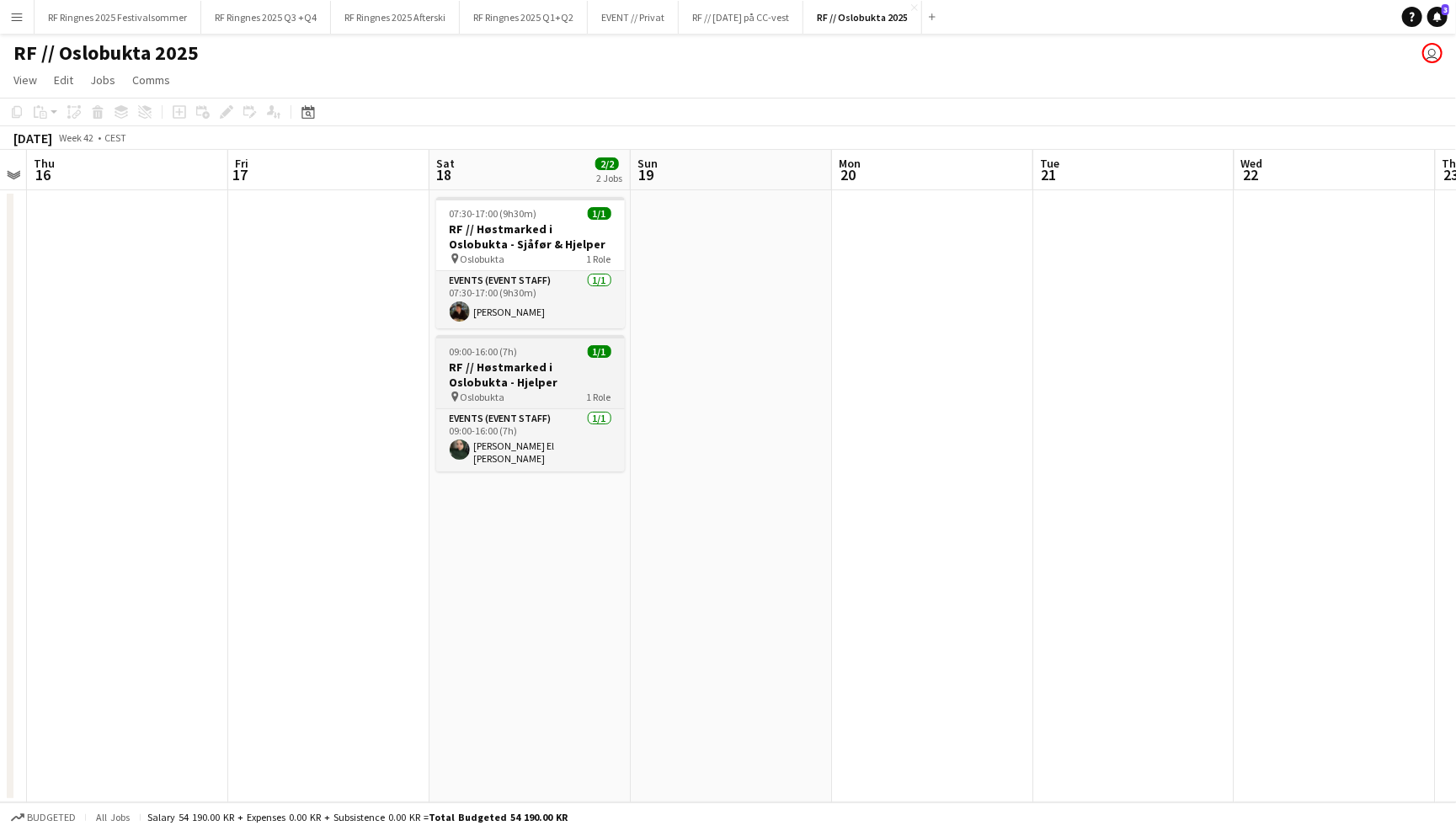
click at [579, 384] on h3 "RF // Høstmarked i Oslobukta - Hjelper" at bounding box center [530, 374] width 188 height 30
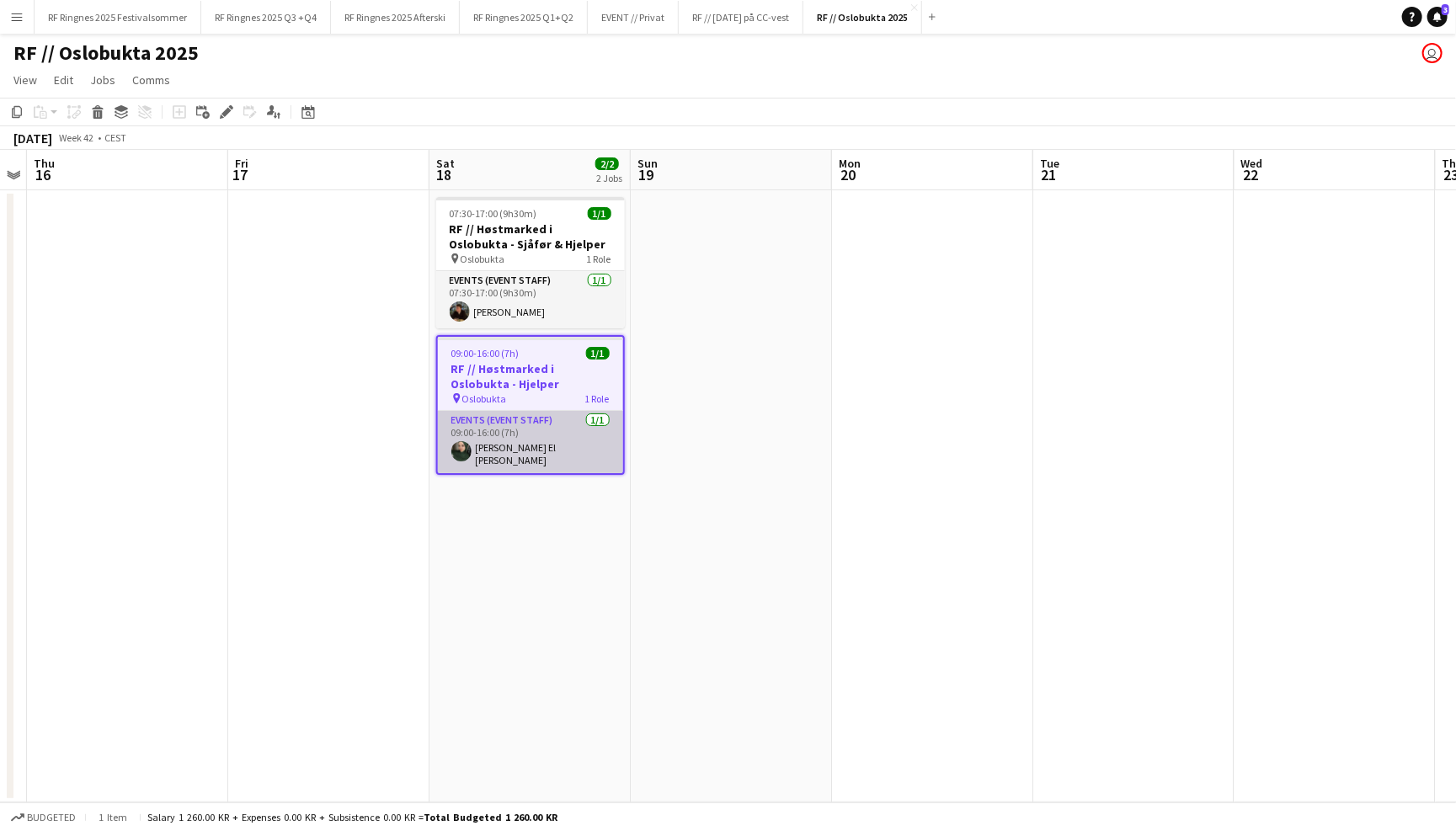
click at [524, 445] on app-card-role "Events (Event Staff) 1/1 09:00-16:00 (7h) Nawal El Baraka" at bounding box center [530, 442] width 185 height 62
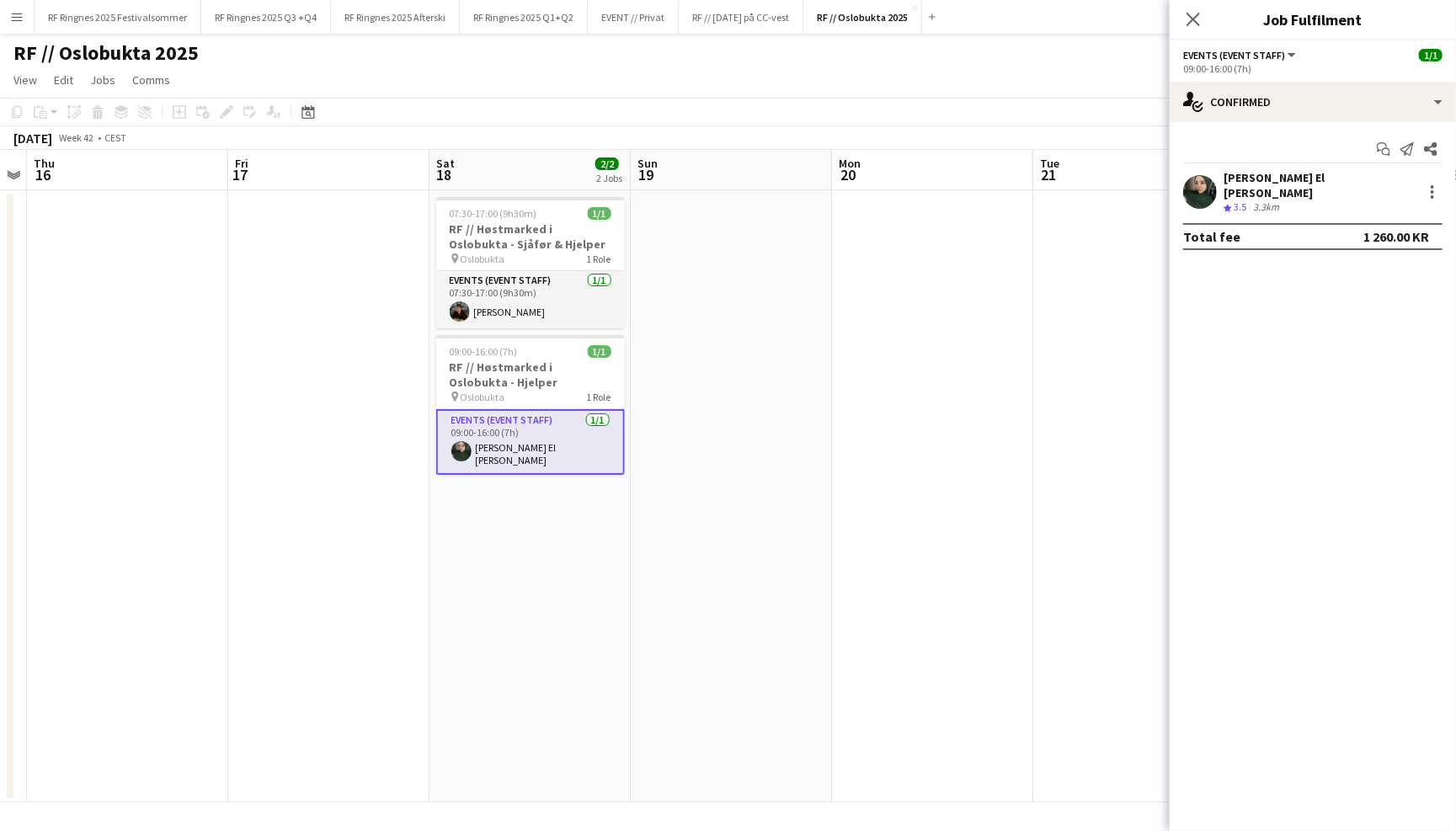
click at [1202, 184] on app-user-avatar at bounding box center [1200, 191] width 34 height 34
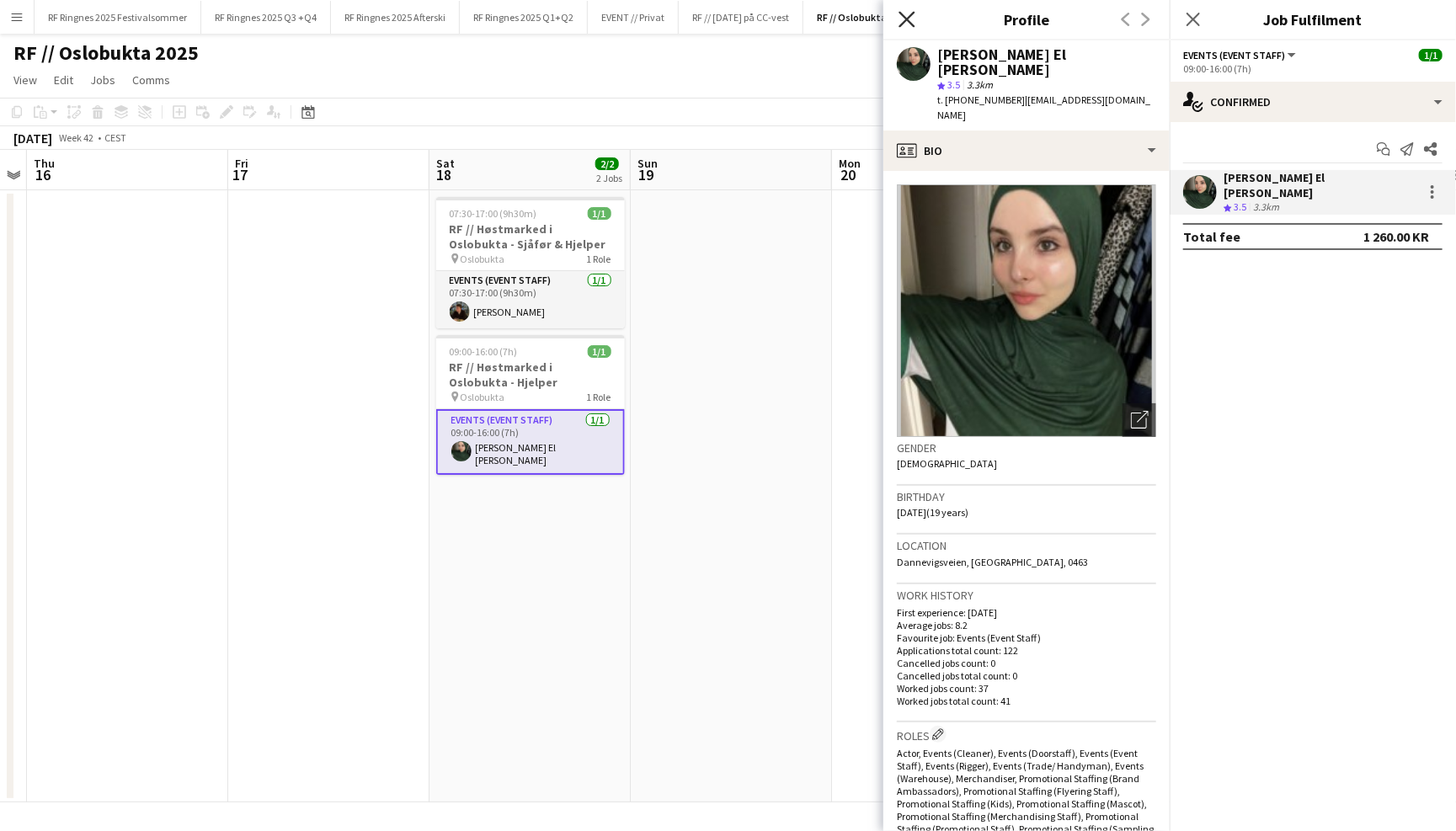
click at [903, 16] on icon at bounding box center [907, 18] width 16 height 16
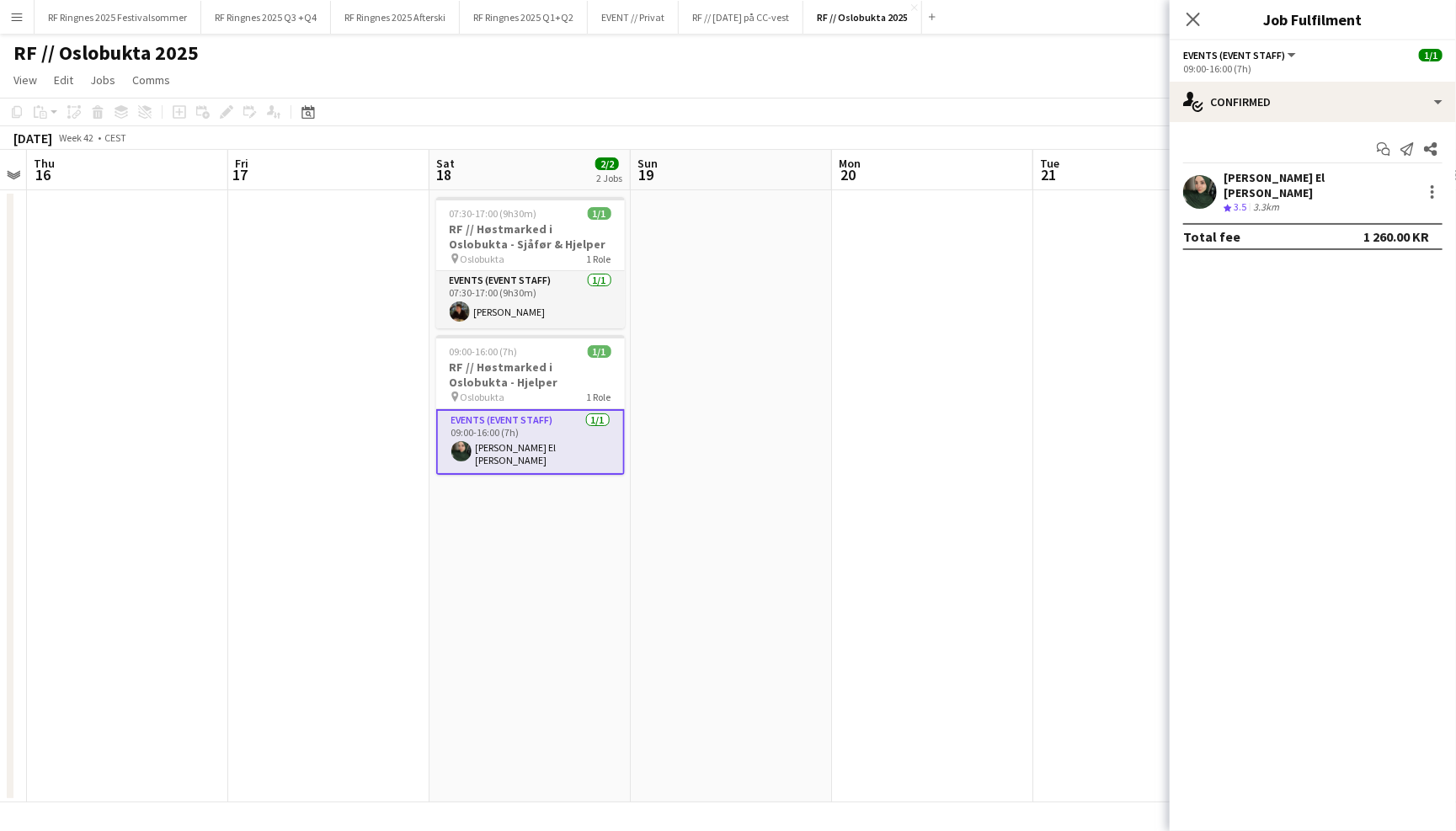
click at [854, 70] on app-page-menu "View Day view expanded Day view collapsed Month view Date picker Jump to [DATE]…" at bounding box center [728, 82] width 1456 height 32
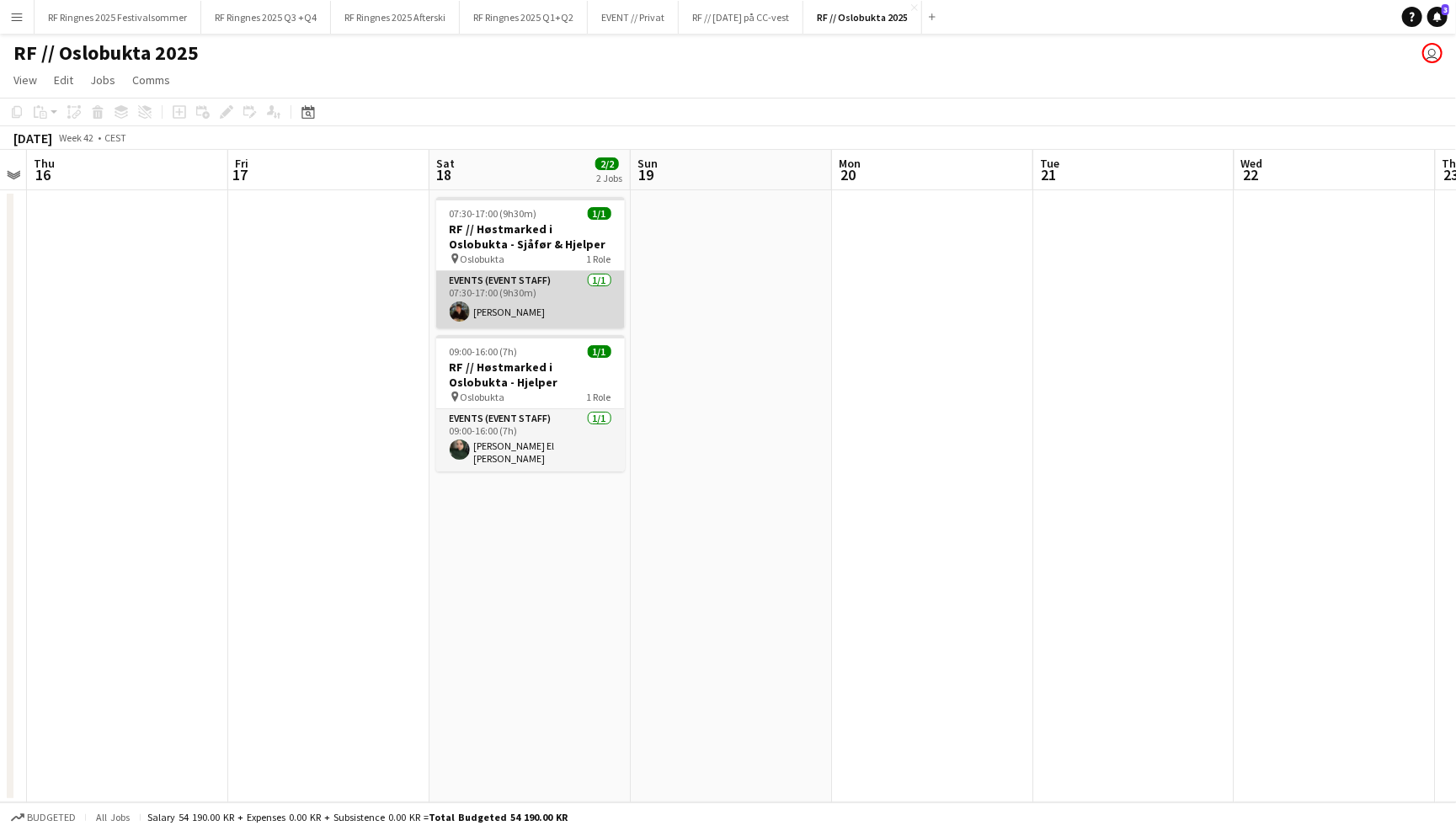
click at [519, 315] on app-card-role "Events (Event Staff) 1/1 07:30-17:00 (9h30m) Mathias Holgersen" at bounding box center [530, 299] width 188 height 57
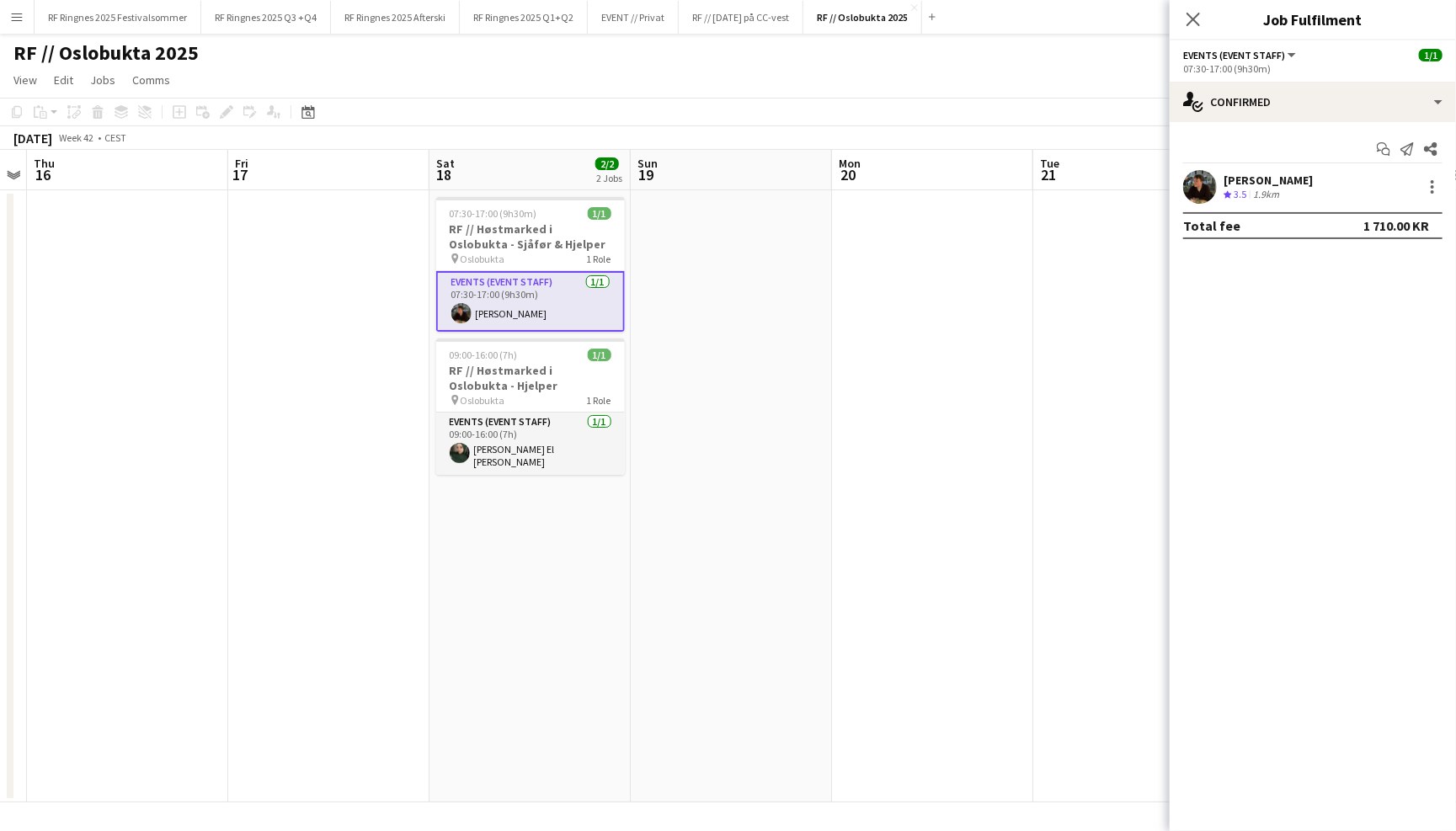
click at [1234, 188] on span "3.5" at bounding box center [1240, 193] width 13 height 13
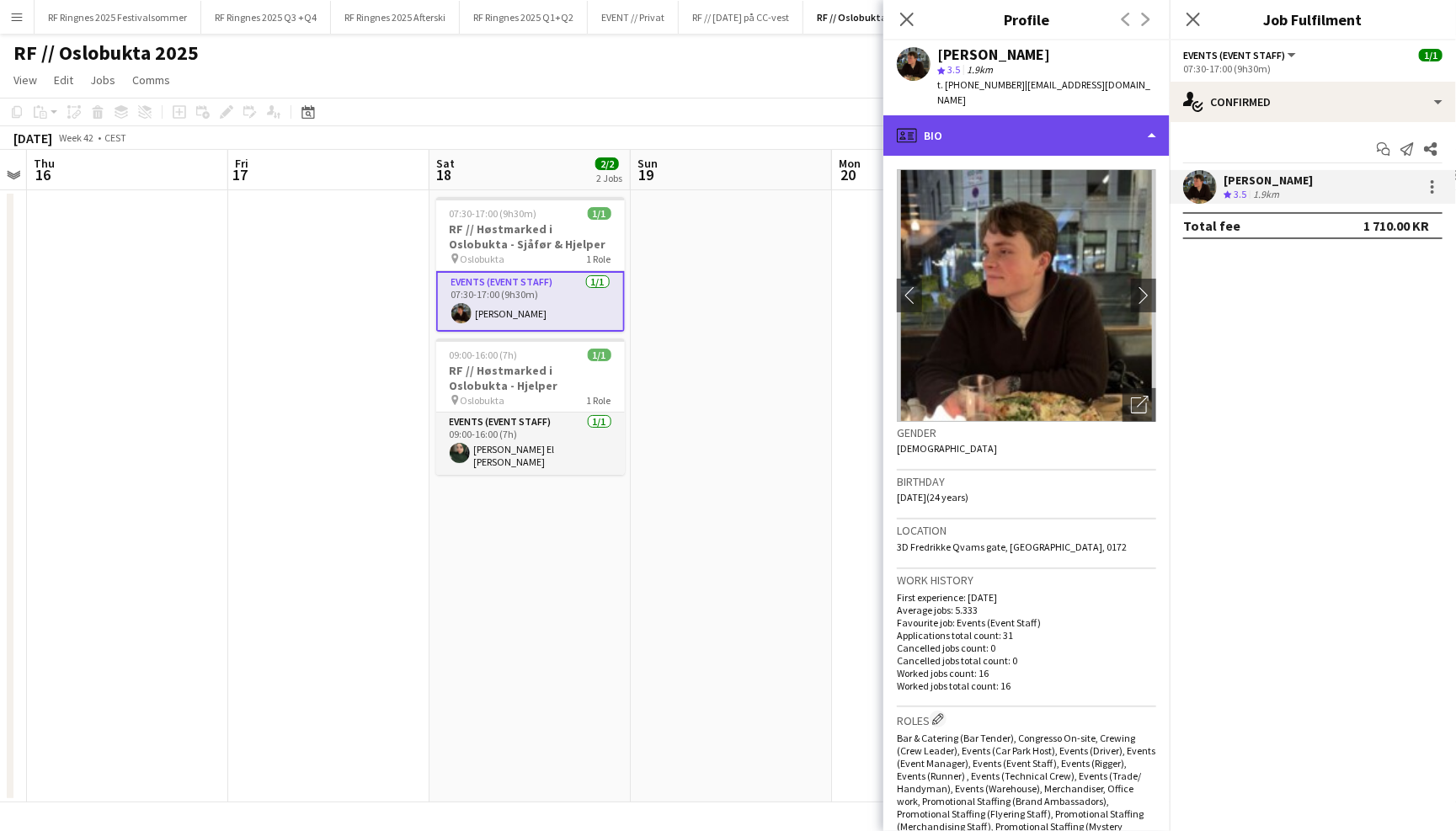
click at [1099, 116] on div "profile Bio" at bounding box center [1026, 136] width 286 height 41
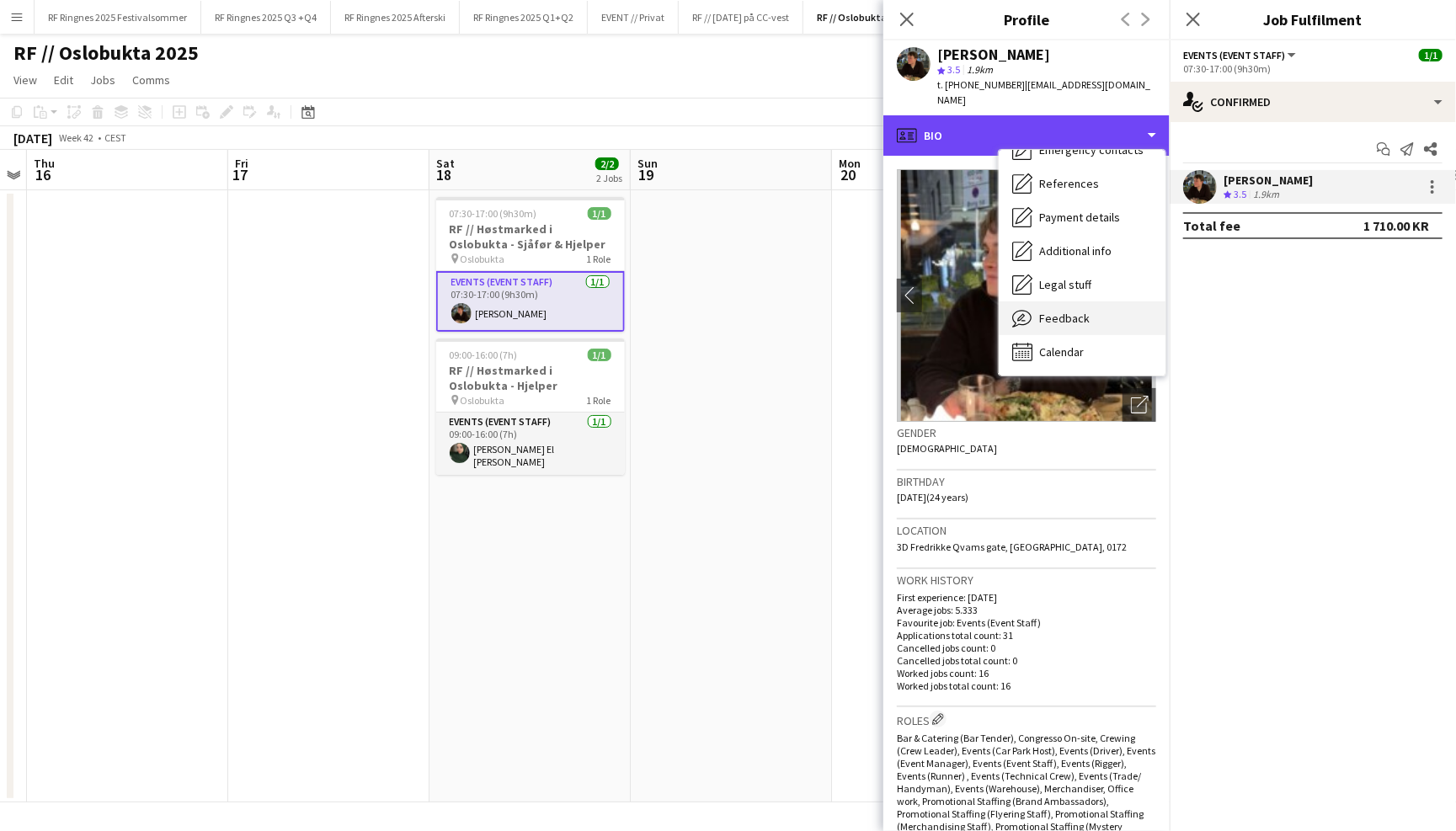
scroll to position [157, 0]
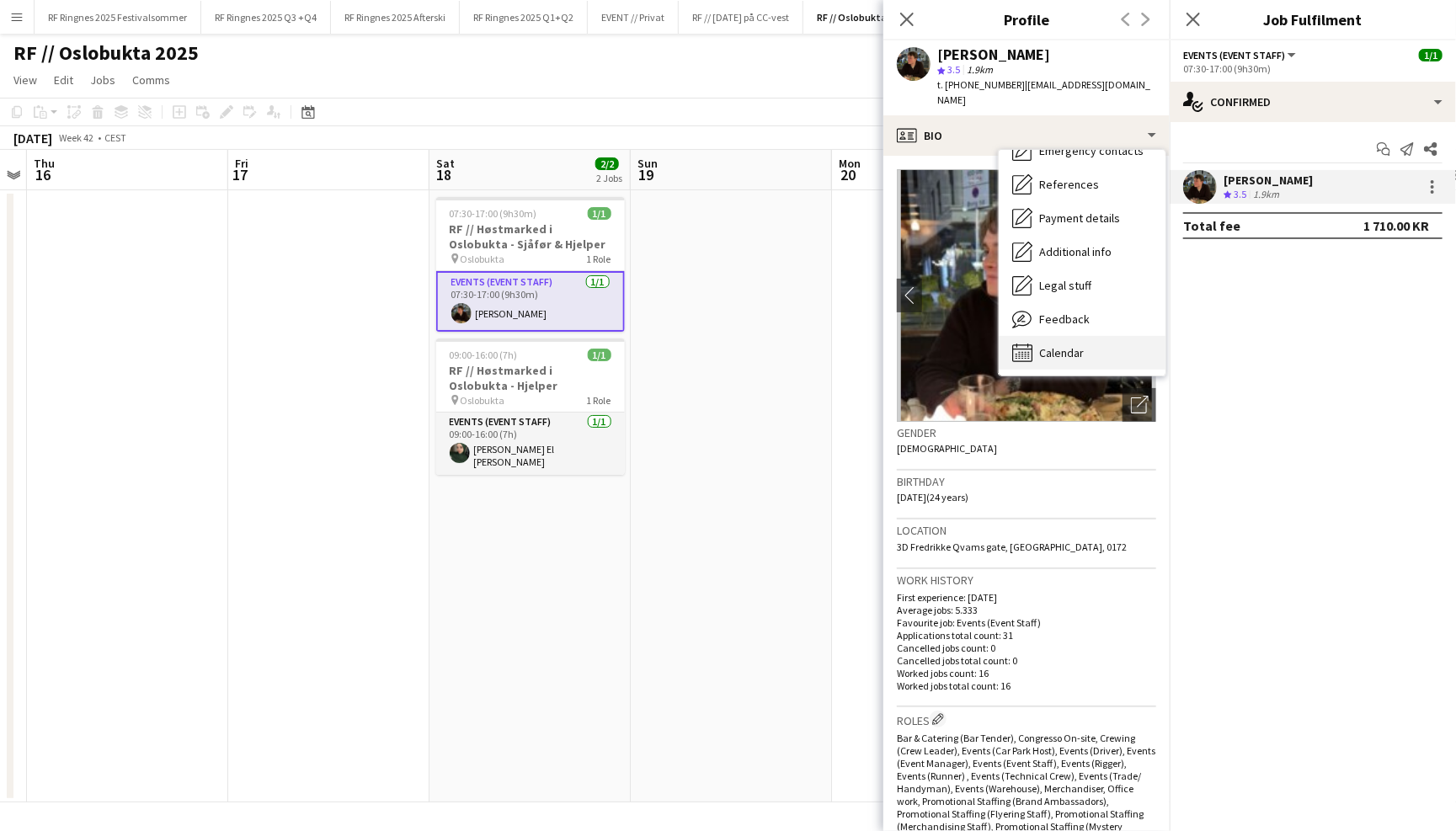
click at [1103, 336] on div "Calendar Calendar" at bounding box center [1082, 352] width 167 height 34
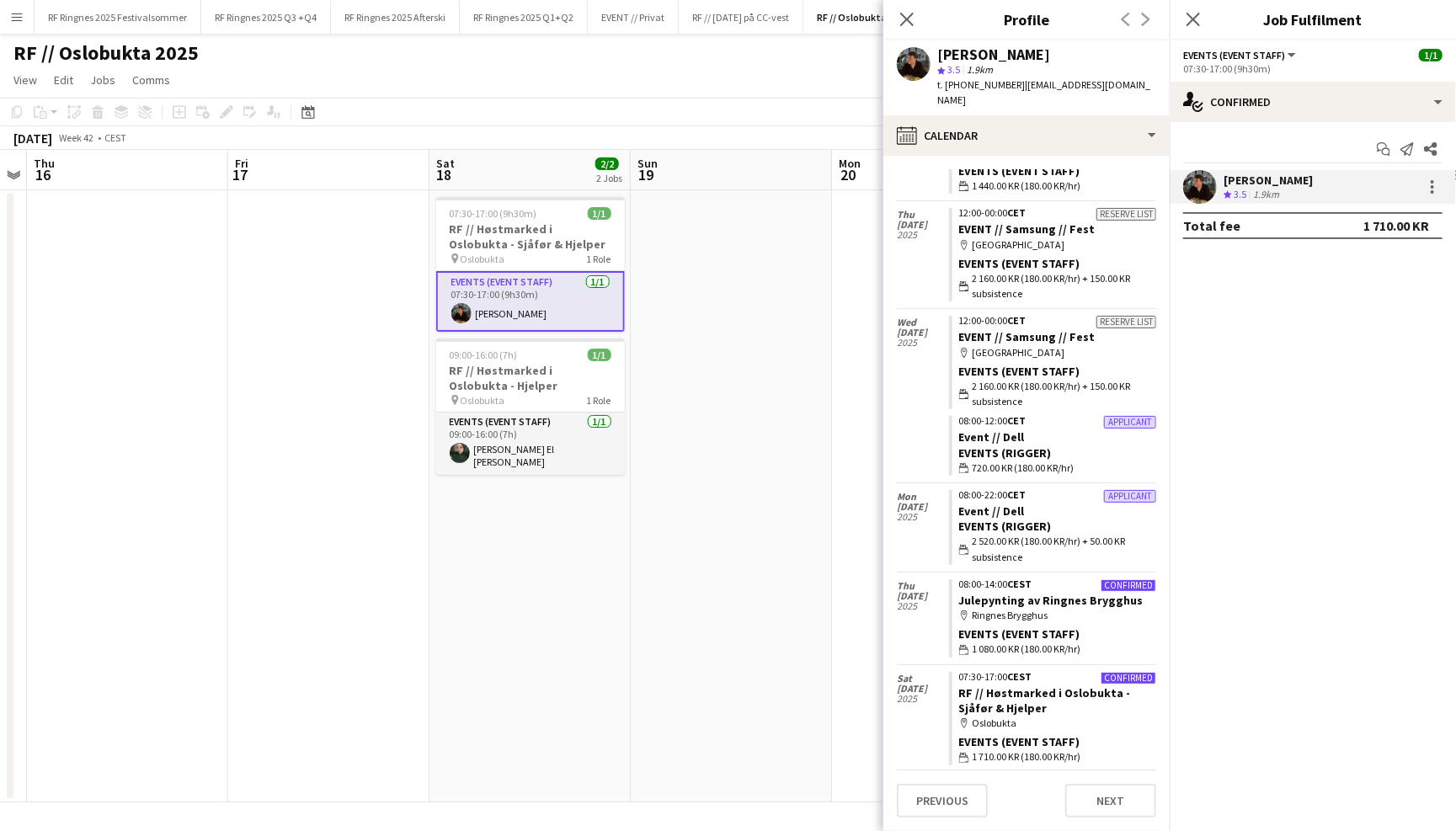
scroll to position [1365, 0]
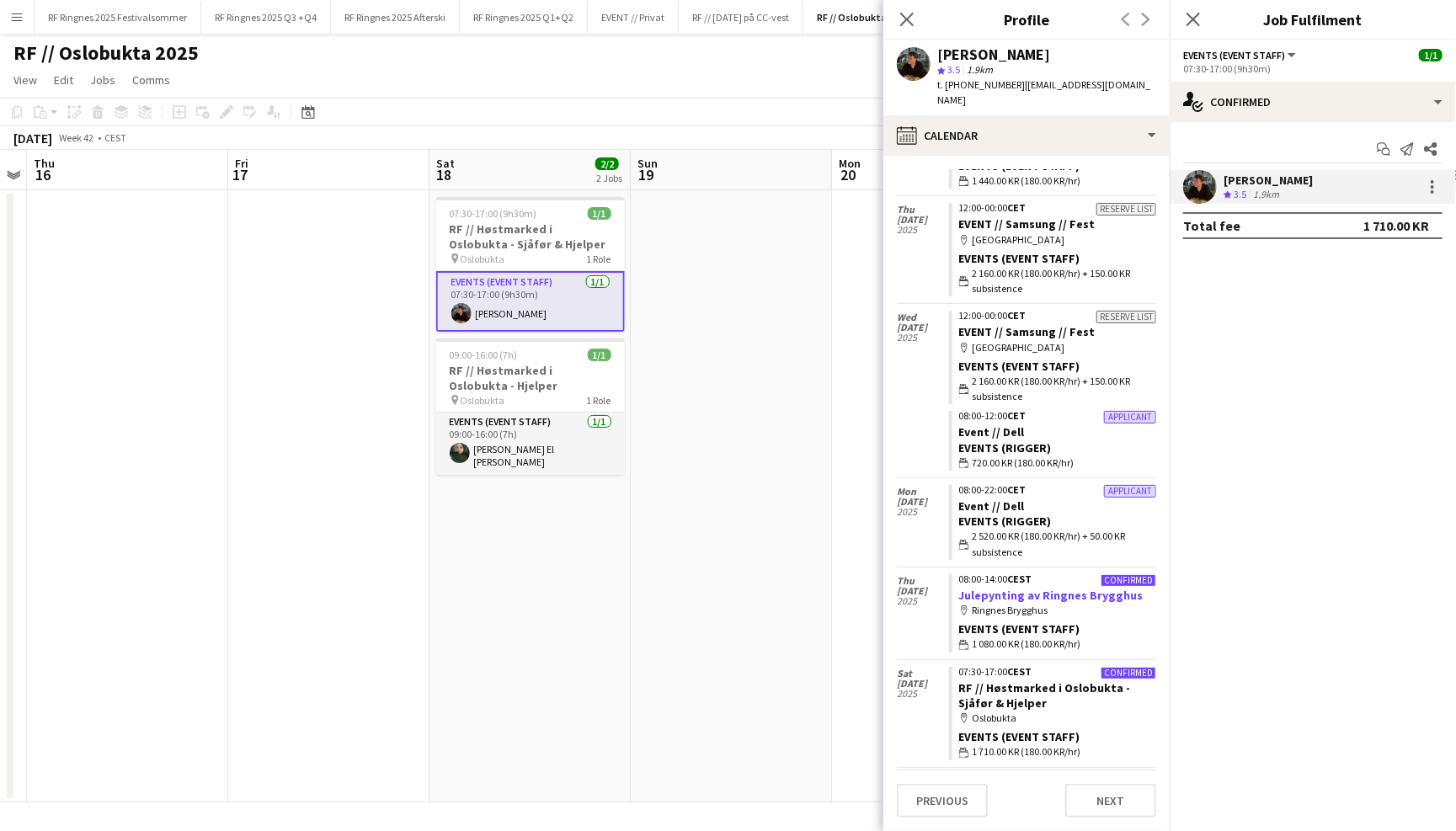
click at [1054, 588] on link "Julepynting av Ringnes Brygghus" at bounding box center [1051, 596] width 184 height 16
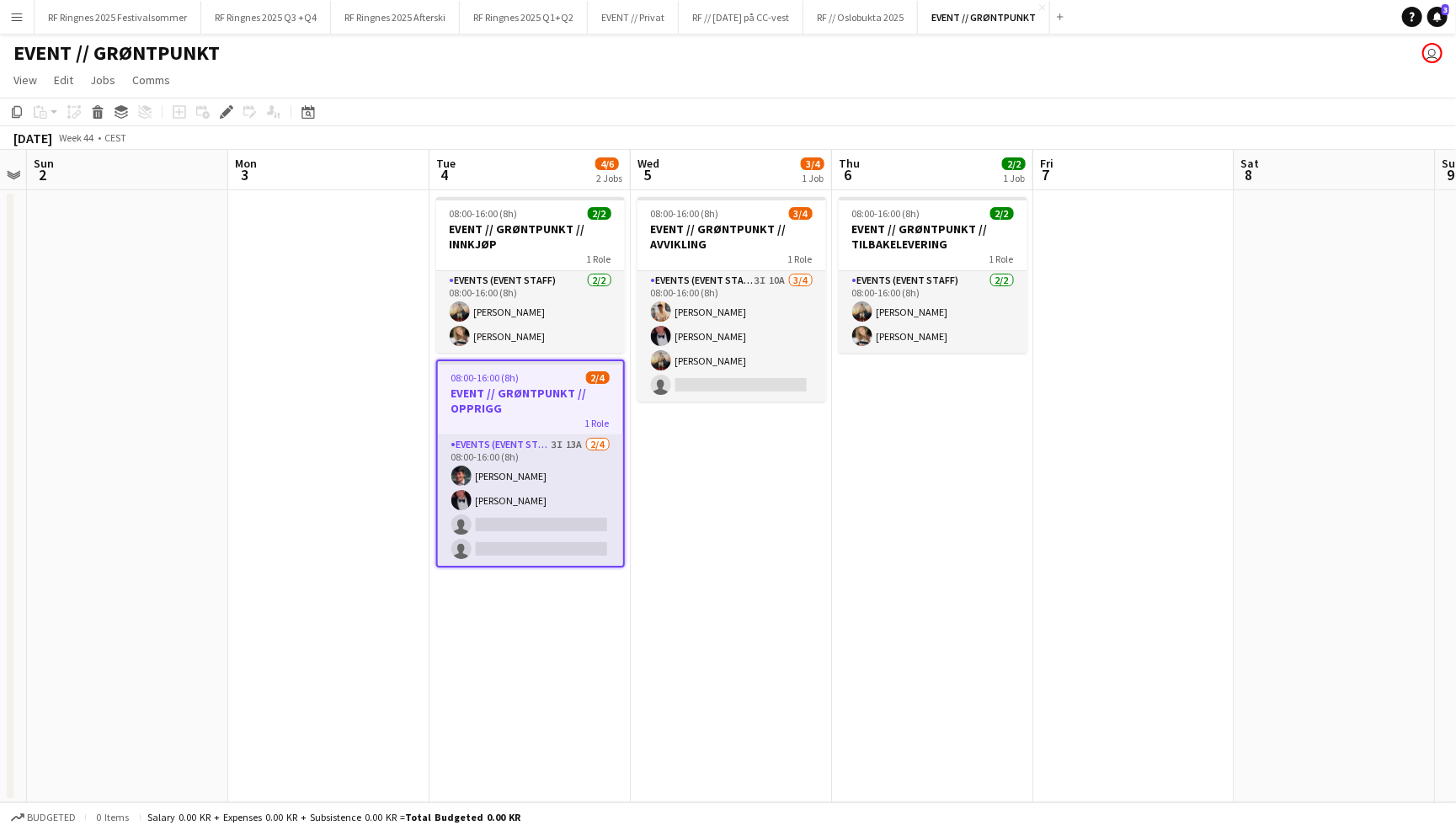
click at [1059, 57] on div "EVENT // GRØNTPUNKT user" at bounding box center [728, 50] width 1456 height 32
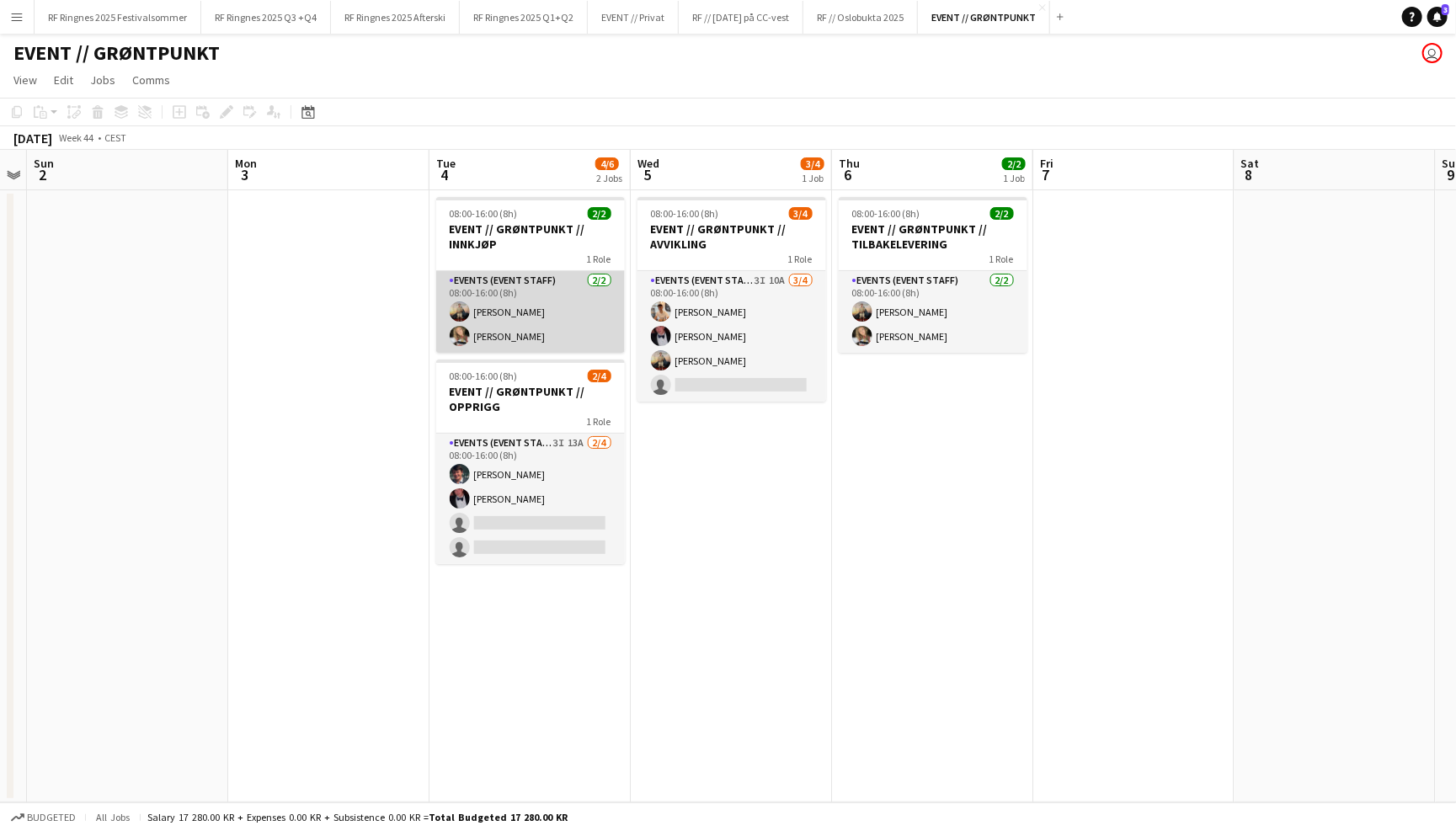
click at [584, 308] on app-card-role "Events (Event Staff) 2/2 08:00-16:00 (8h) Christian Jensen Marte Jensen Mo" at bounding box center [530, 312] width 188 height 82
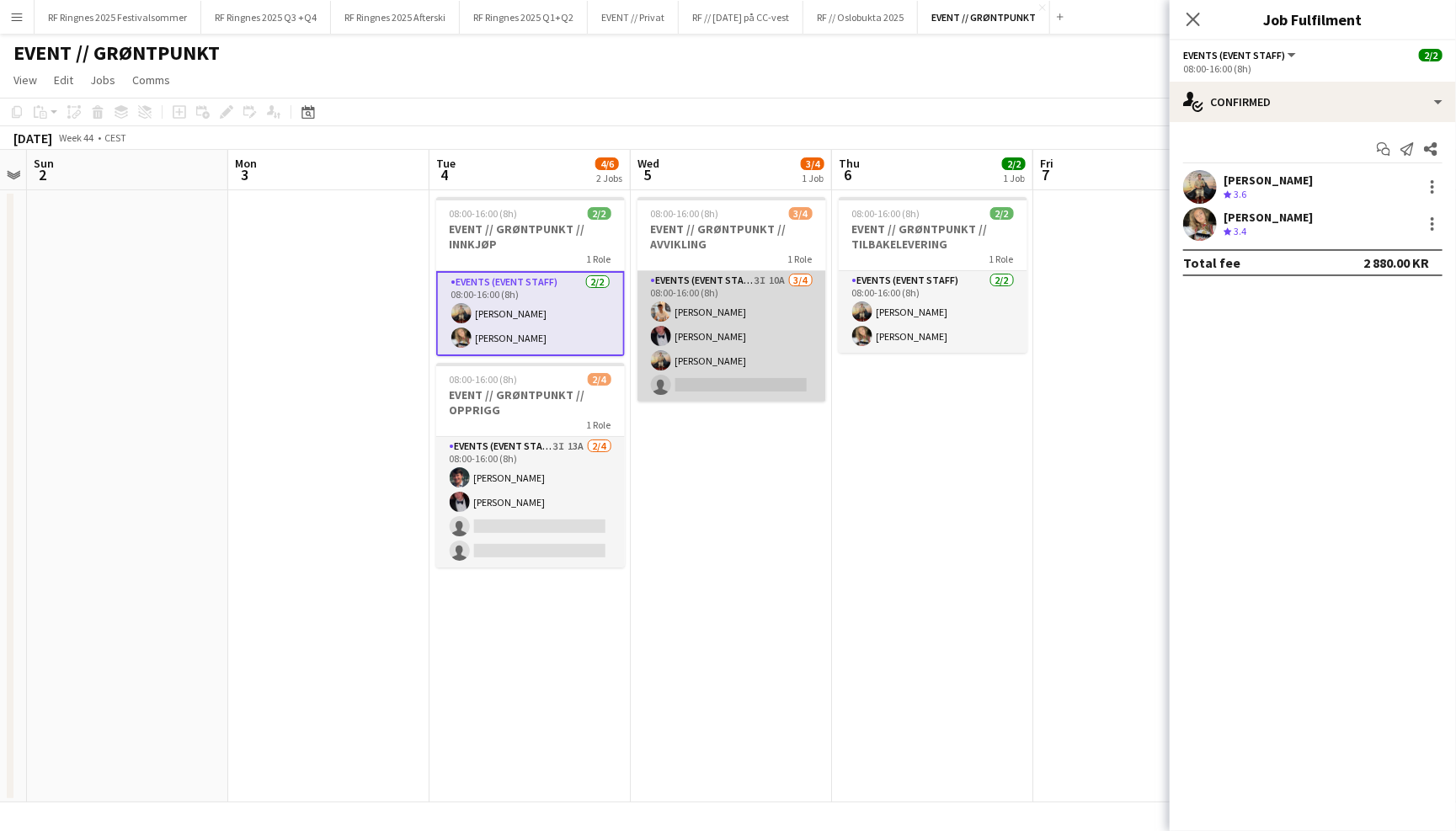
click at [695, 329] on app-card-role "Events (Event Staff) 3I 10A 3/4 08:00-16:00 (8h) Alban Idrizi Birk Eeg Christia…" at bounding box center [732, 336] width 188 height 130
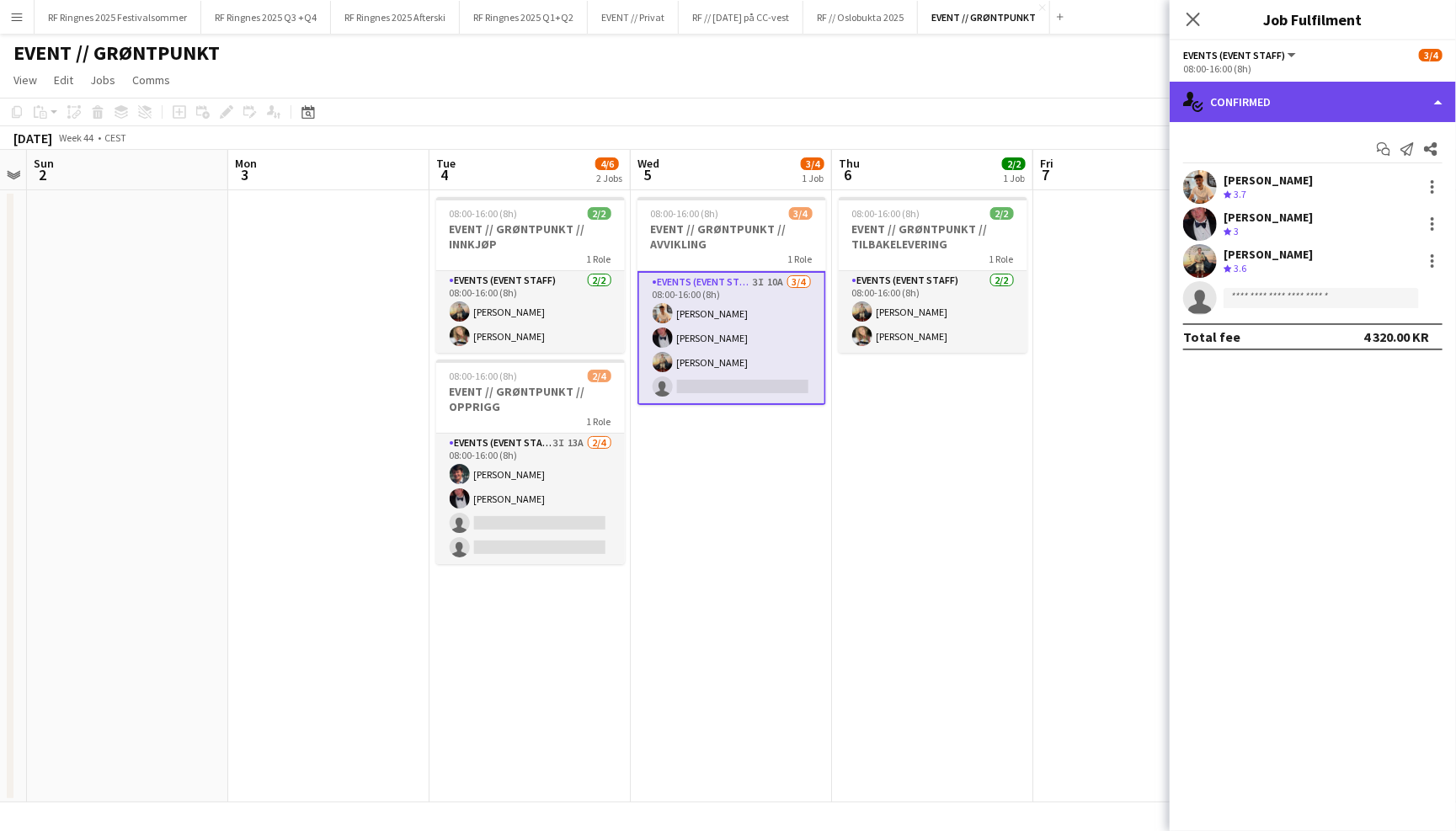
click at [1275, 118] on div "single-neutral-actions-check-2 Confirmed" at bounding box center [1312, 102] width 286 height 41
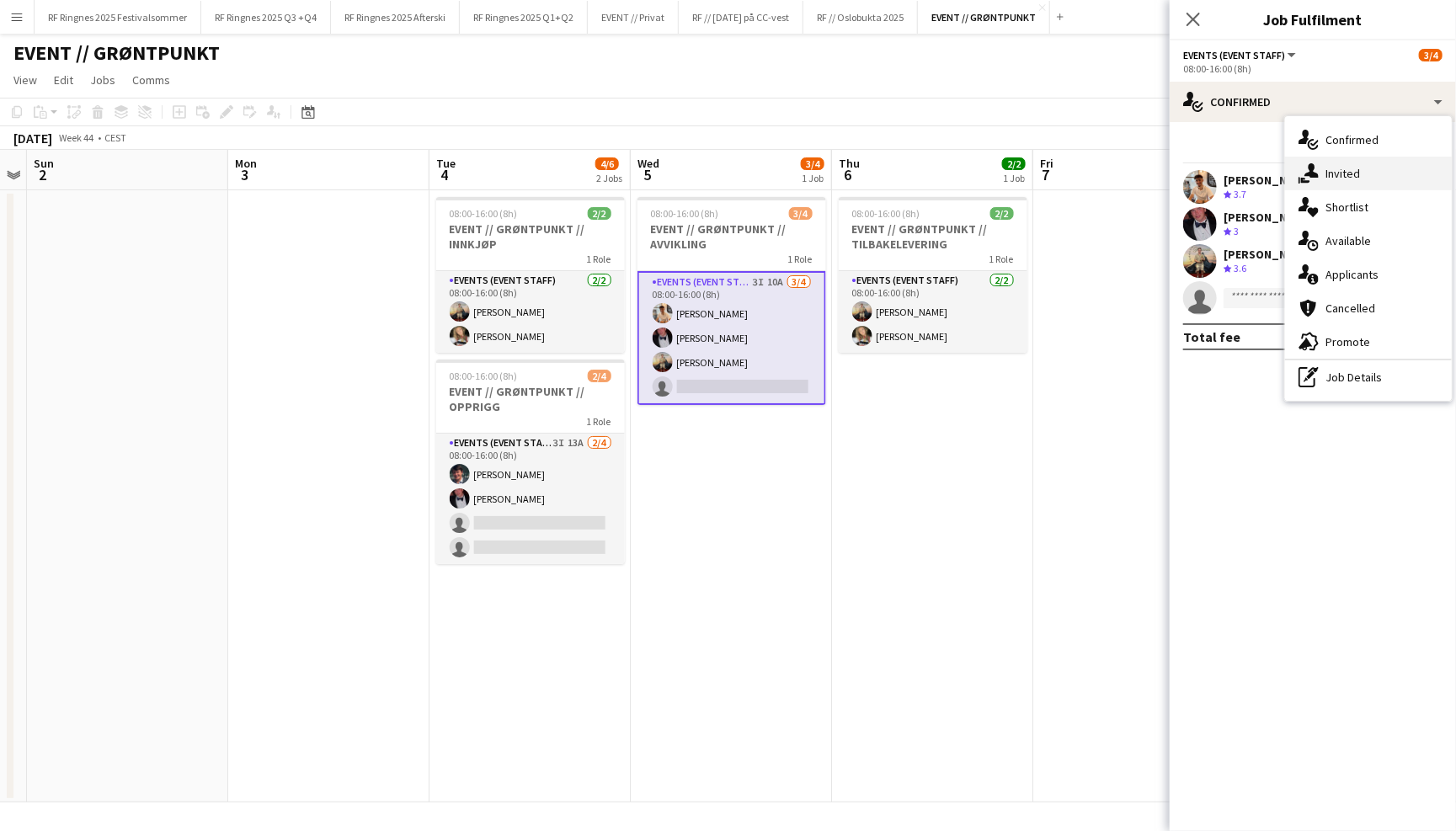
click at [1332, 170] on span "Invited" at bounding box center [1343, 174] width 35 height 16
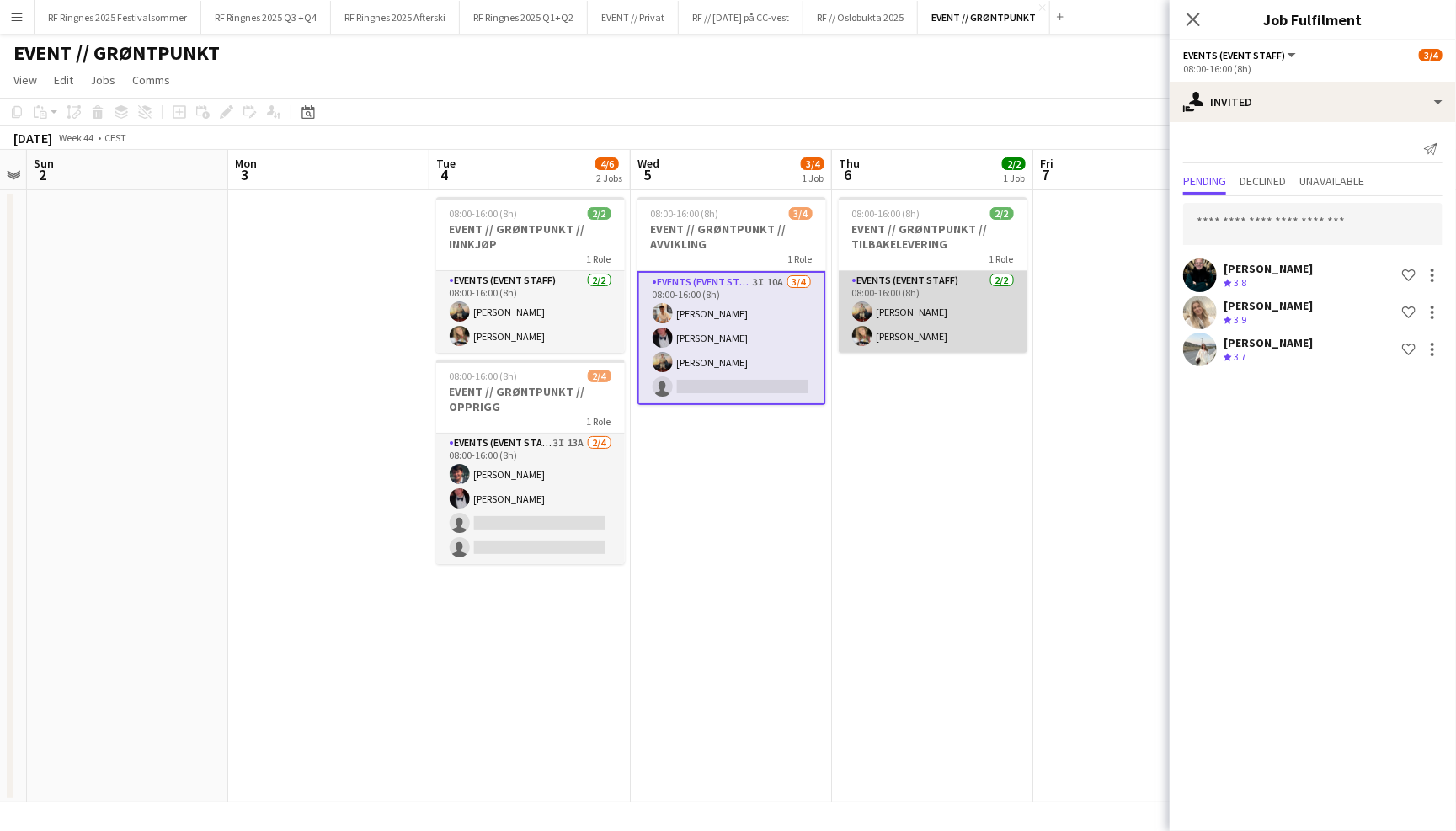
click at [884, 304] on app-card-role "Events (Event Staff) 2/2 08:00-16:00 (8h) Christian Jensen Marte Jensen Mo" at bounding box center [933, 312] width 188 height 82
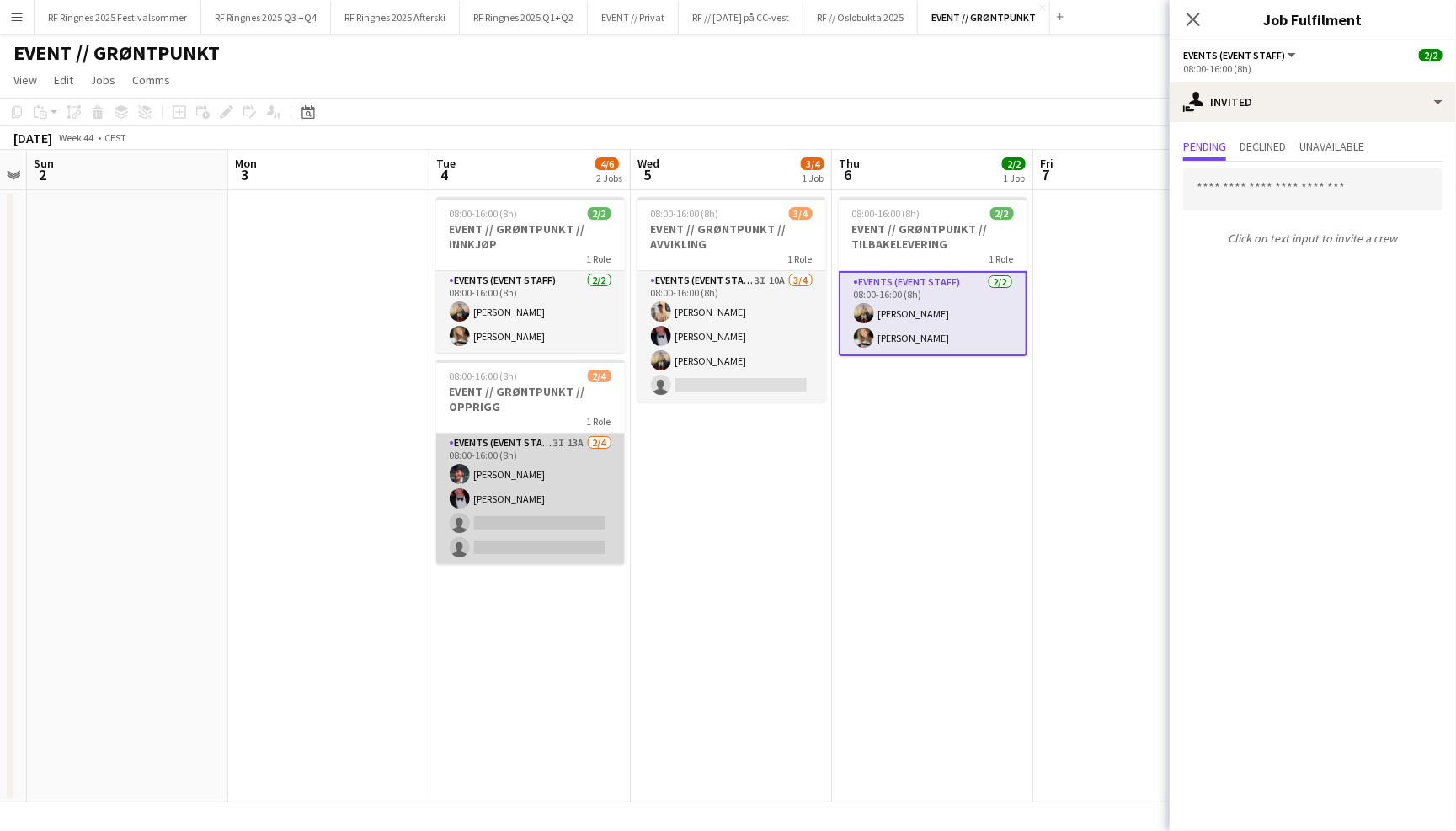
click at [545, 474] on app-card-role "Events (Event Staff) 3I 13A 2/4 08:00-16:00 (8h) Eskil Fossum Solhaug Birk Eeg …" at bounding box center [530, 499] width 188 height 130
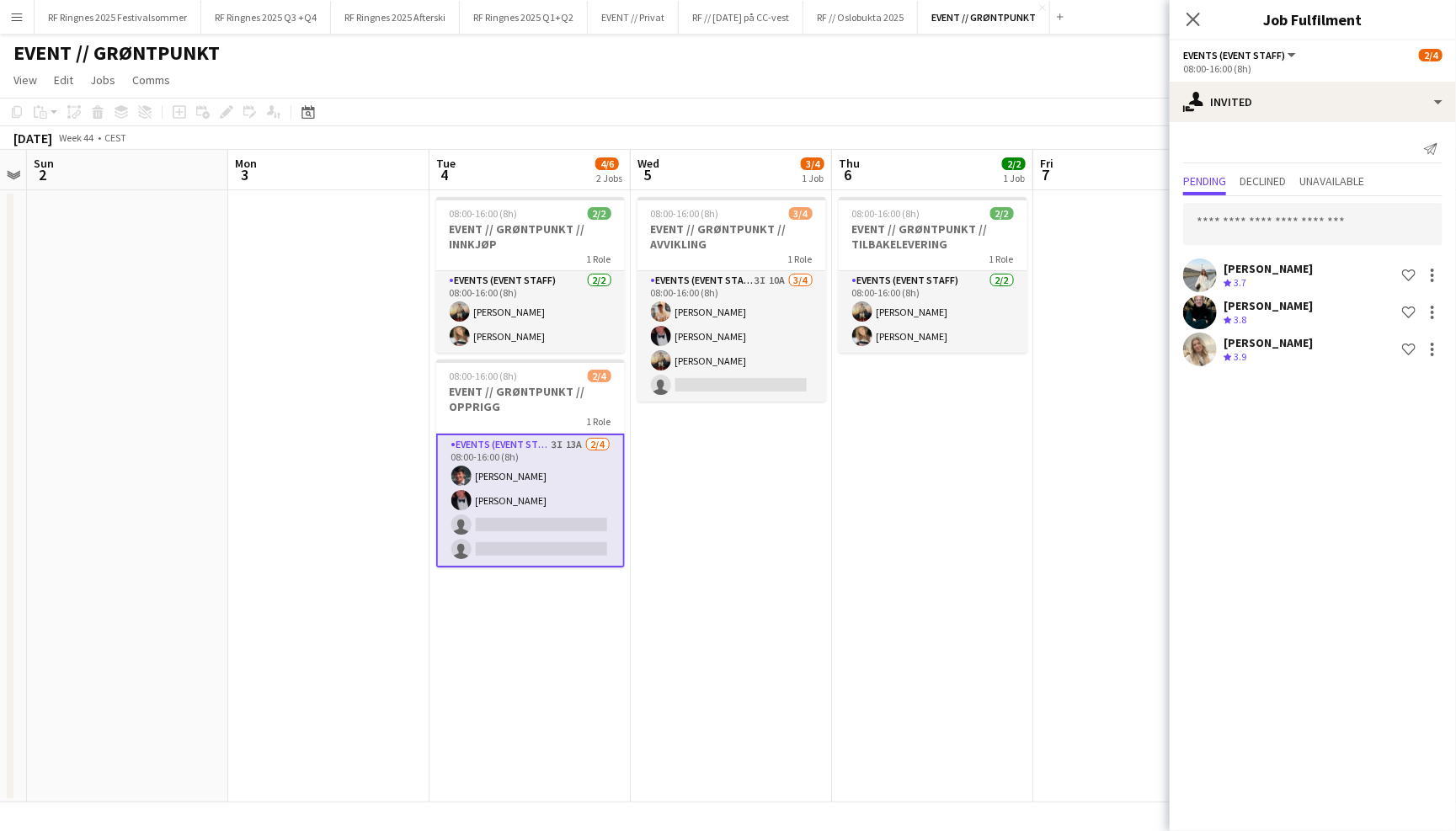
click at [1192, 284] on app-user-avatar at bounding box center [1200, 275] width 34 height 34
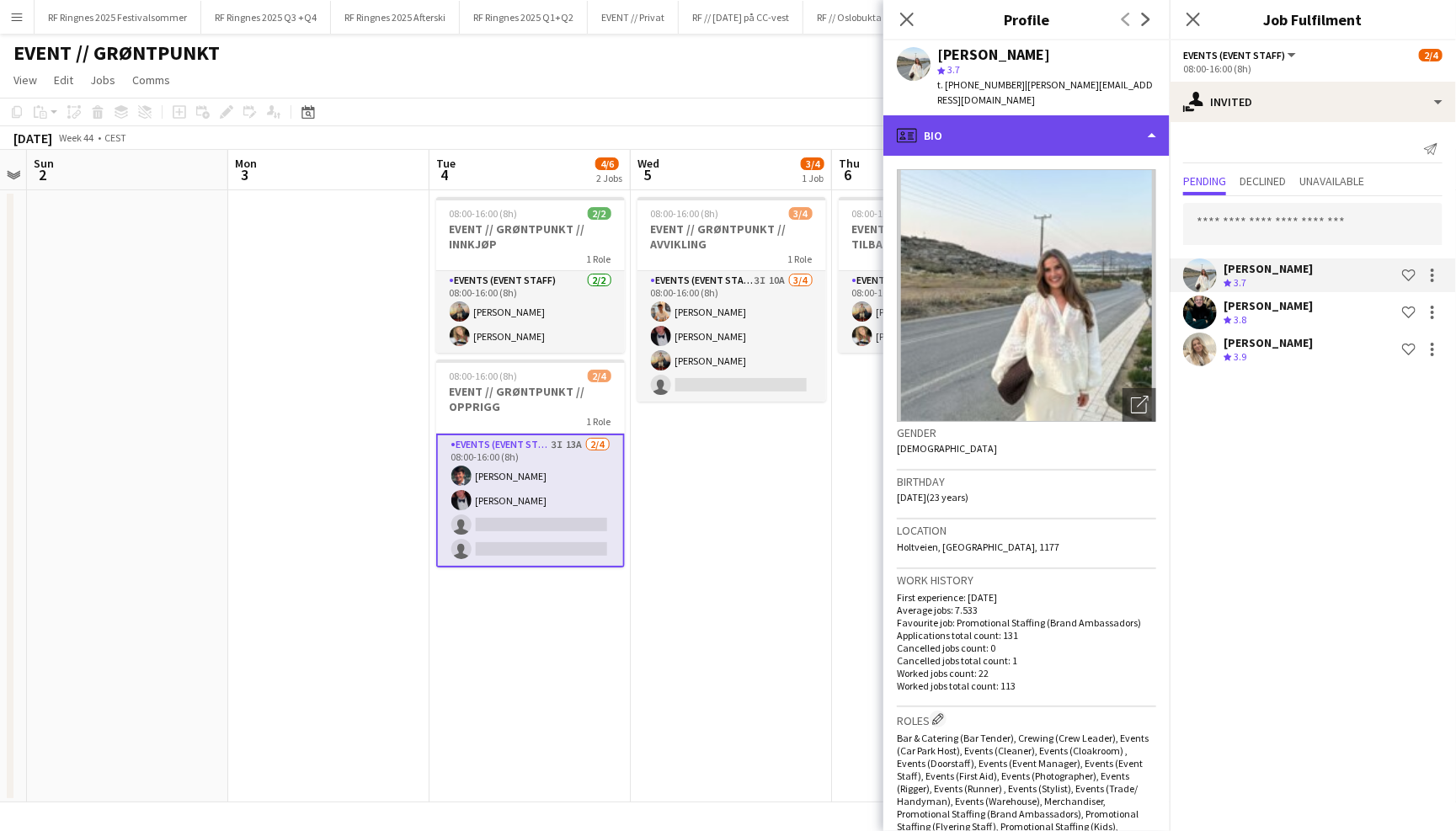
click at [1047, 130] on div "profile Bio" at bounding box center [1026, 136] width 286 height 41
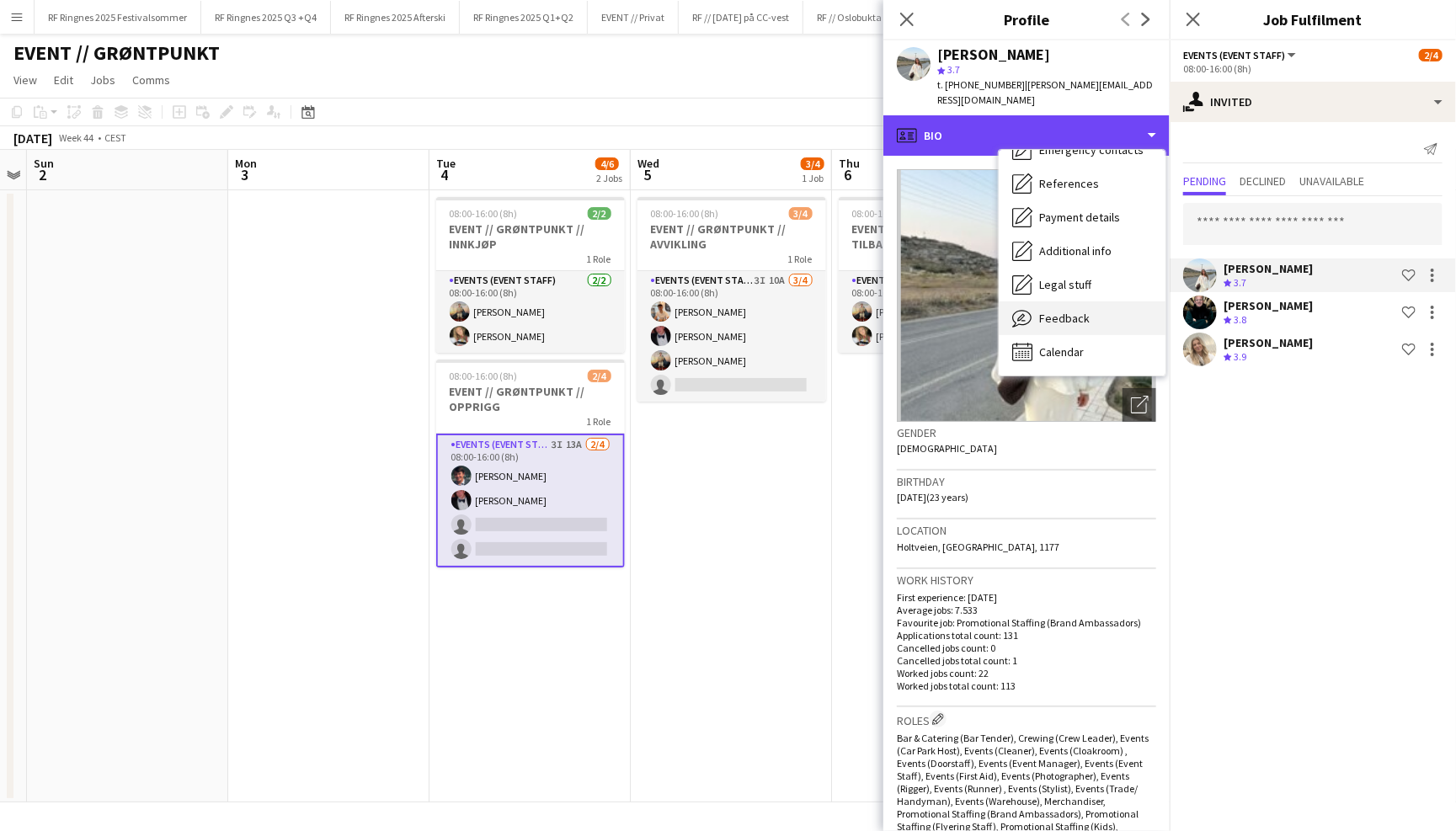
scroll to position [157, 0]
click at [1091, 306] on div "Feedback Feedback" at bounding box center [1082, 318] width 167 height 34
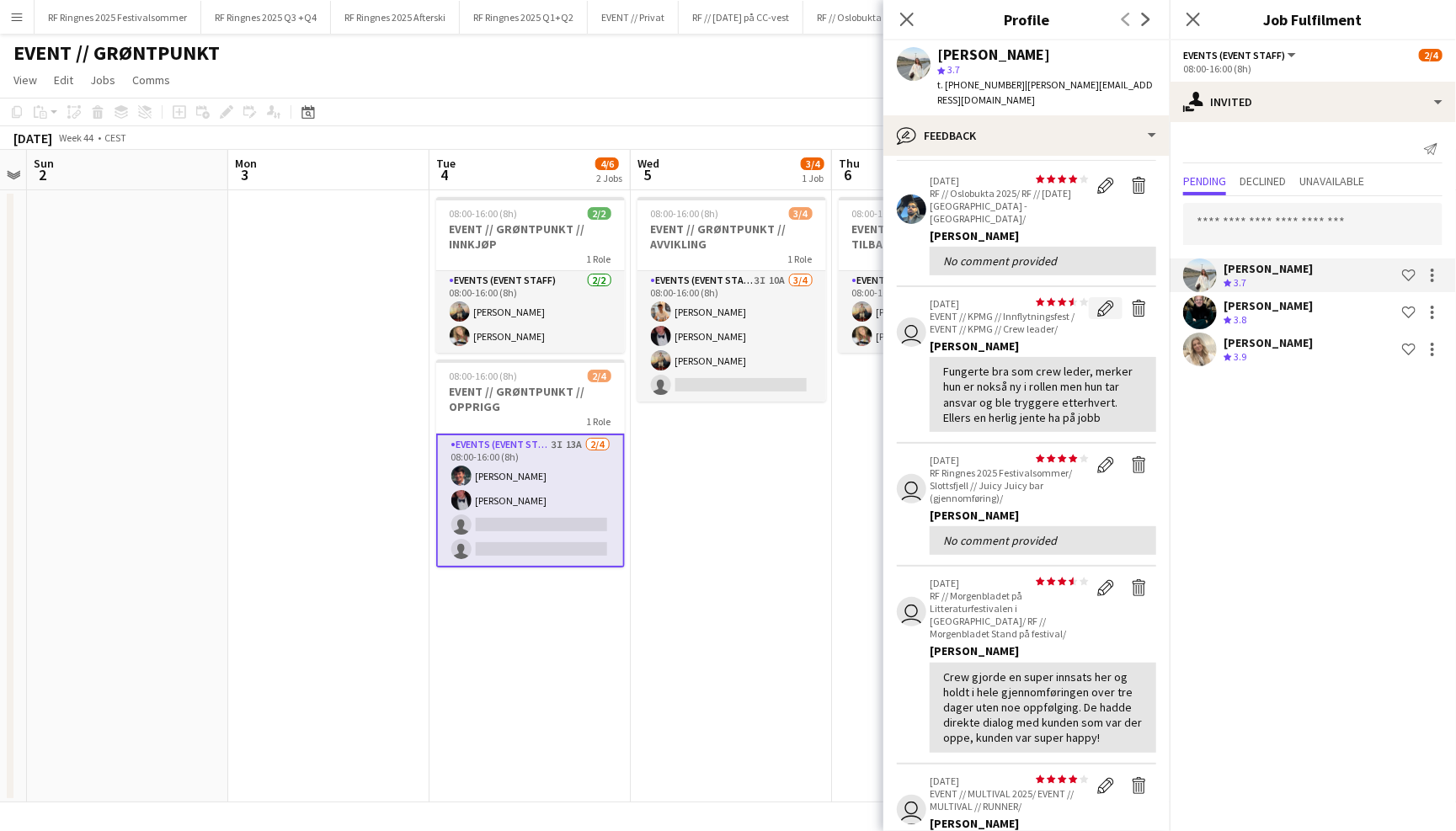
scroll to position [81, 0]
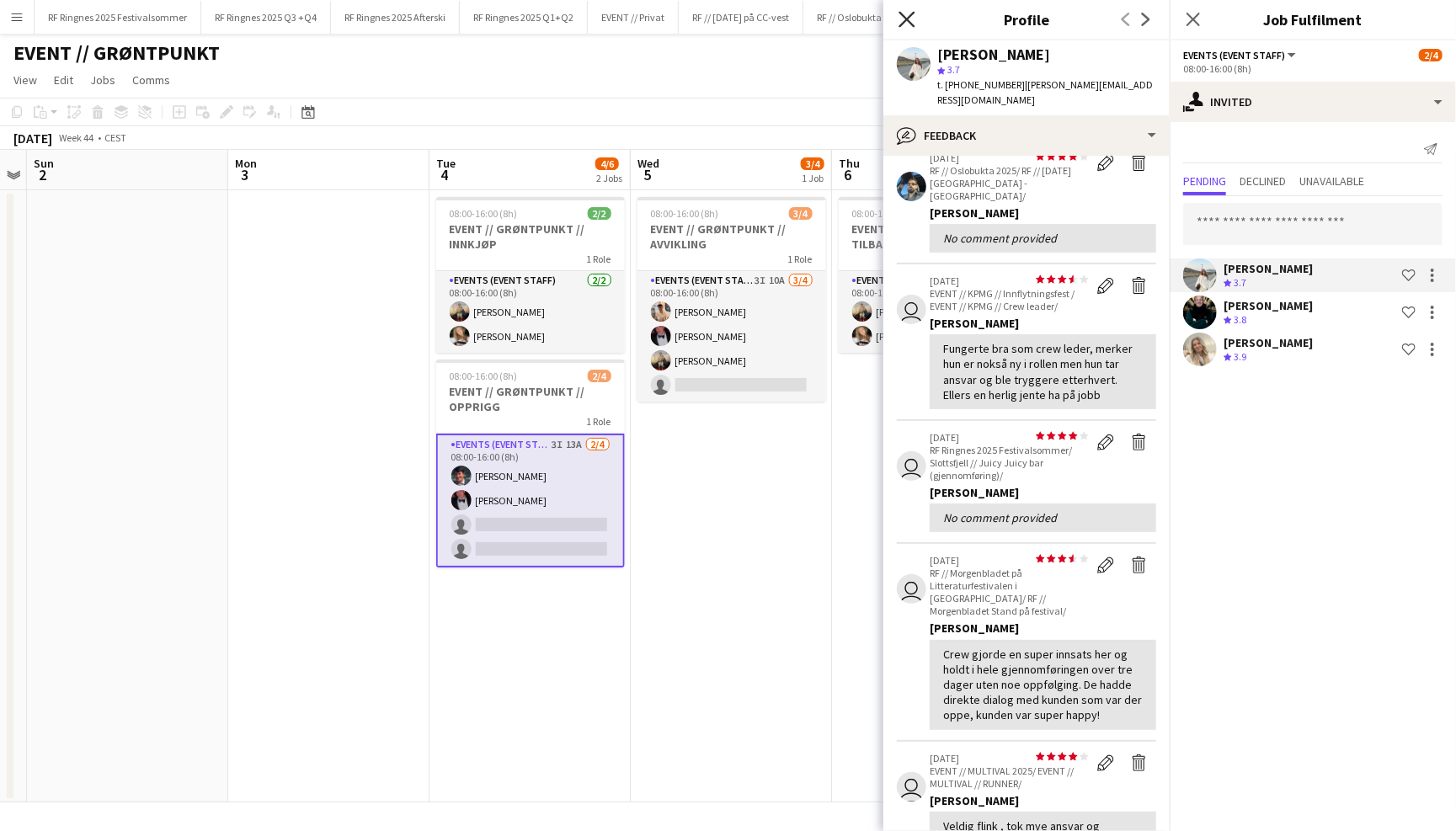
click at [902, 12] on icon "Close pop-in" at bounding box center [907, 18] width 16 height 16
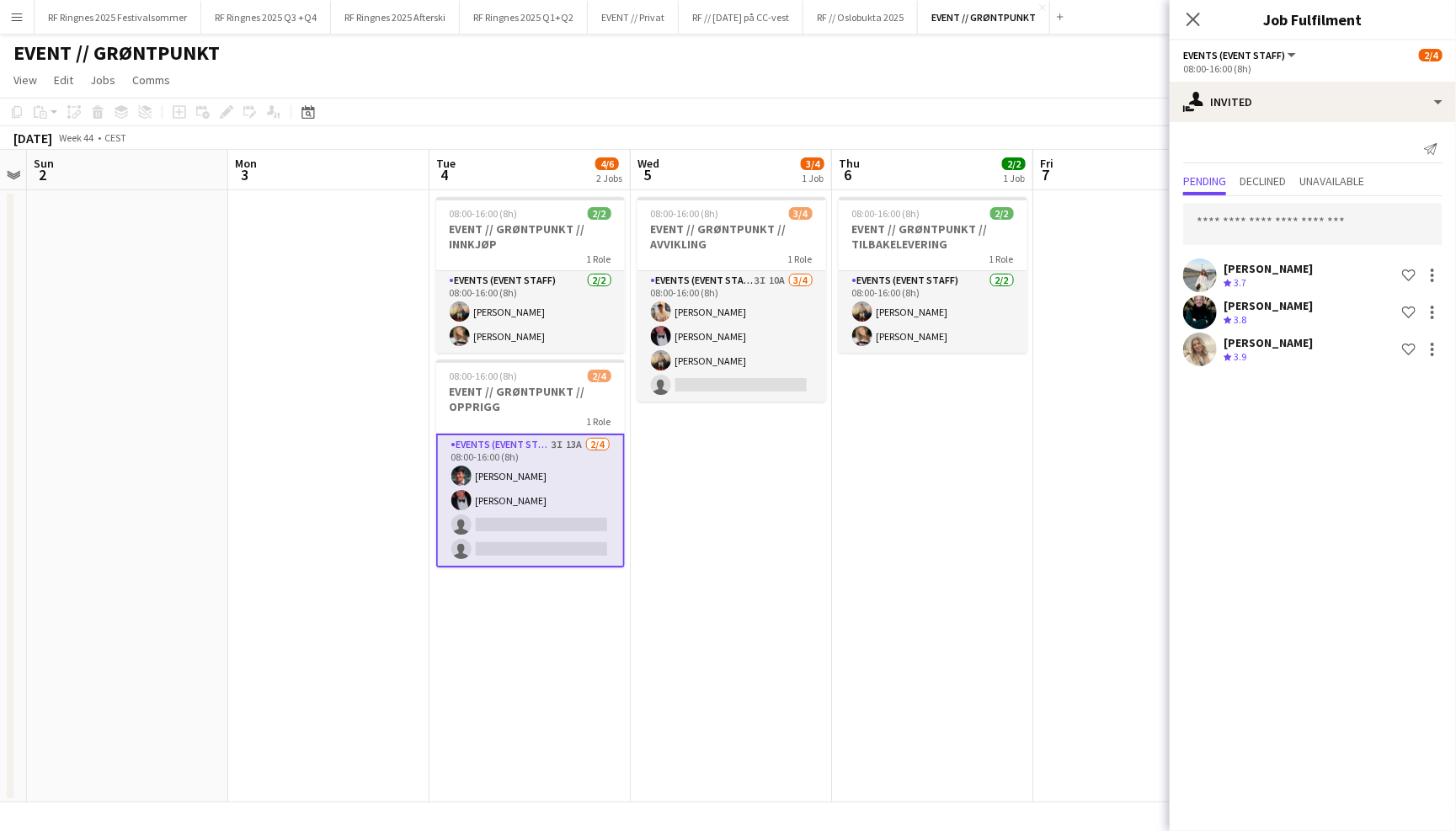
click at [855, 74] on app-page-menu "View Day view expanded Day view collapsed Month view Date picker Jump to [DATE]…" at bounding box center [728, 82] width 1456 height 32
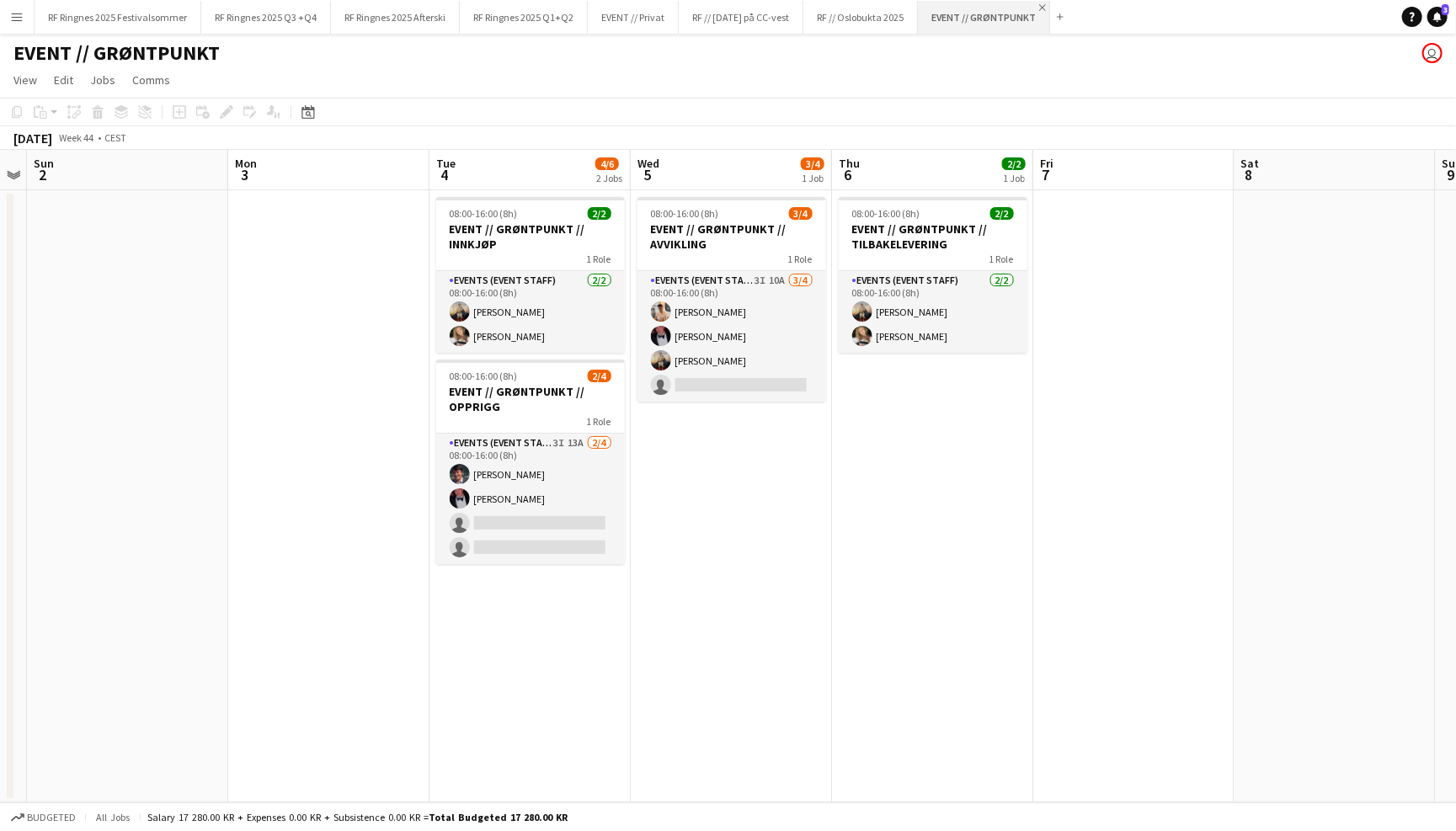
click at [1040, 10] on app-icon "Close" at bounding box center [1042, 7] width 7 height 7
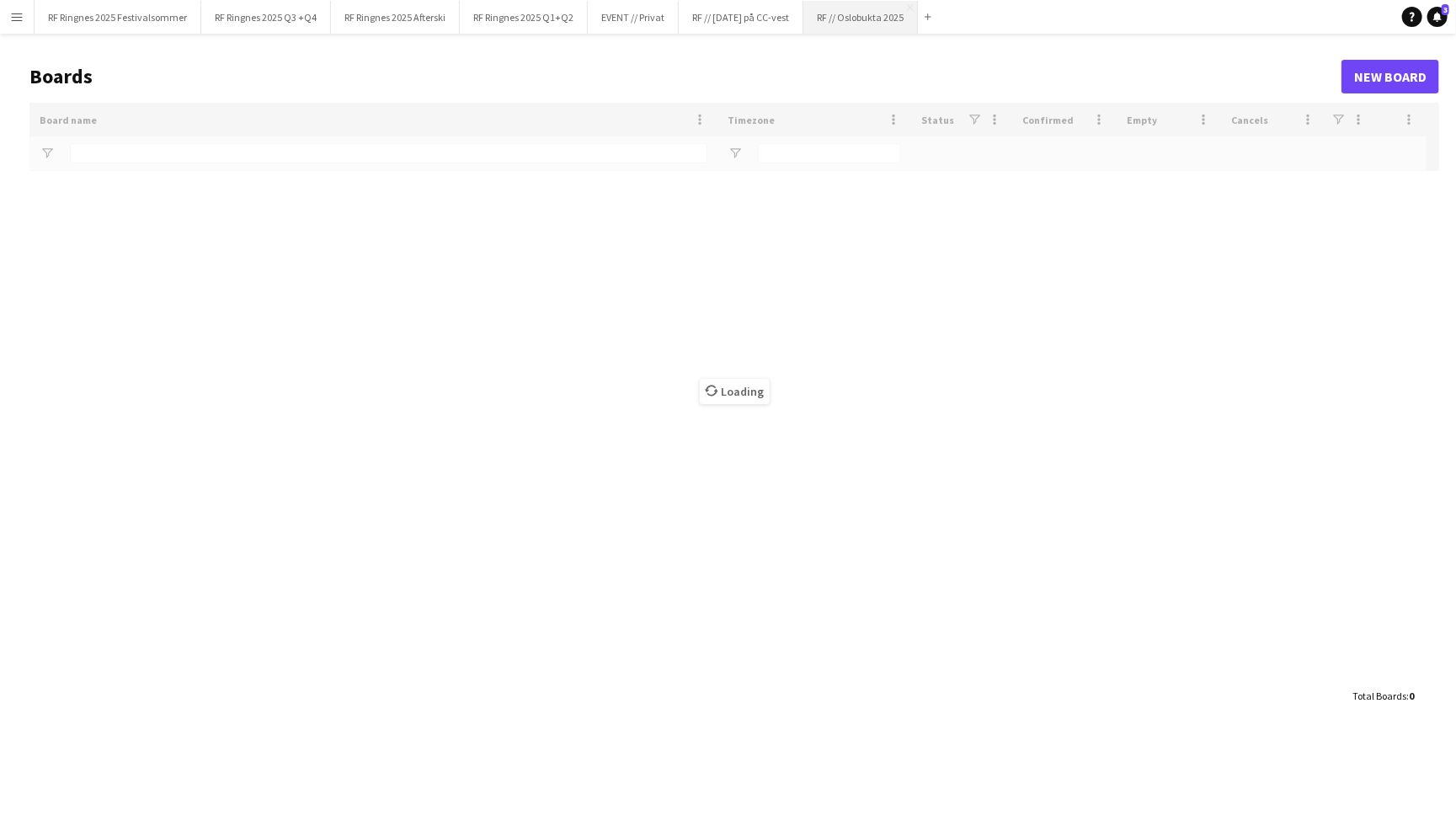
click at [875, 22] on button "RF // Oslobukta 2025 Close" at bounding box center [861, 17] width 115 height 33
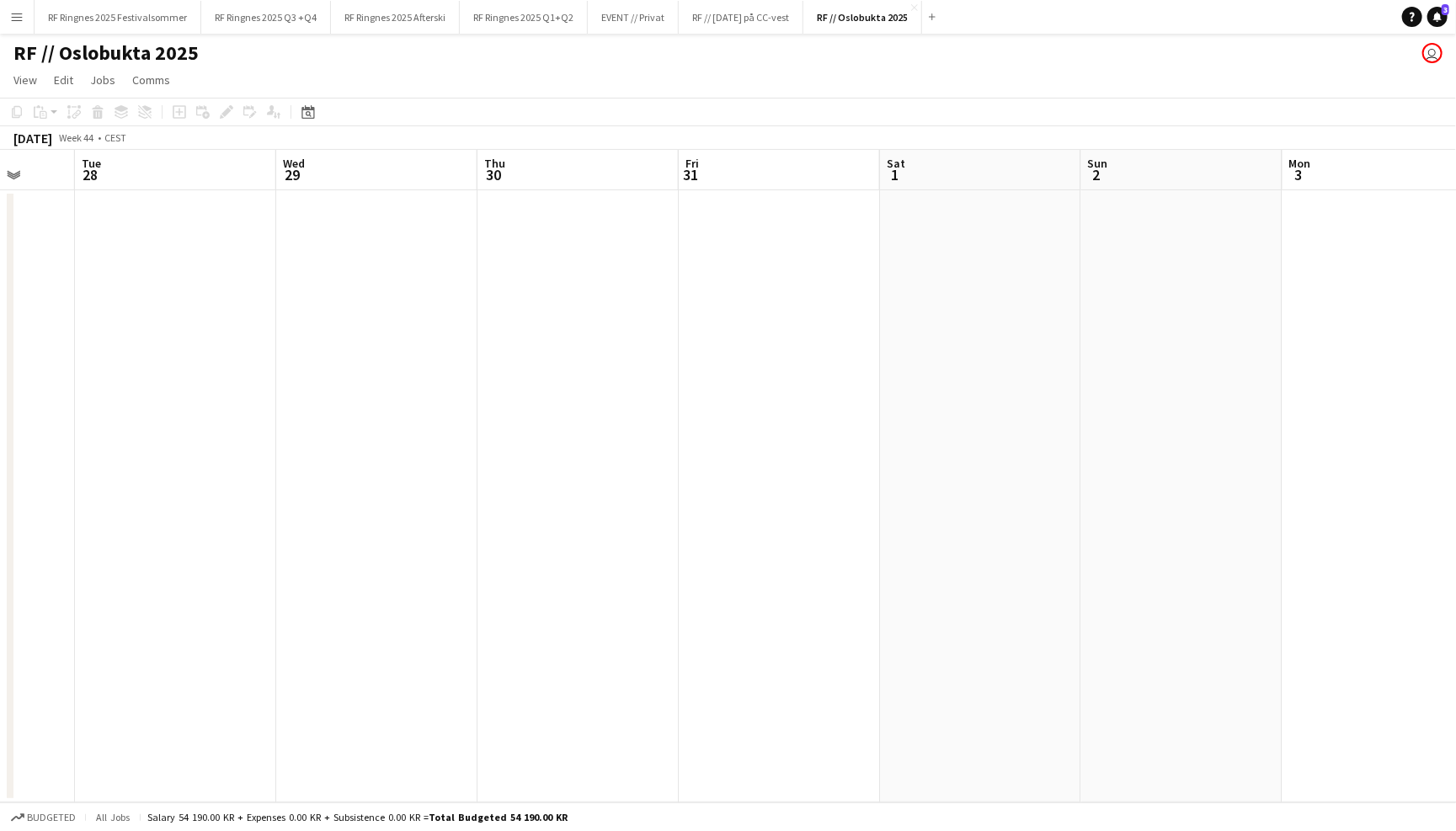
scroll to position [0, 820]
click at [911, 8] on app-icon "Close" at bounding box center [914, 7] width 7 height 7
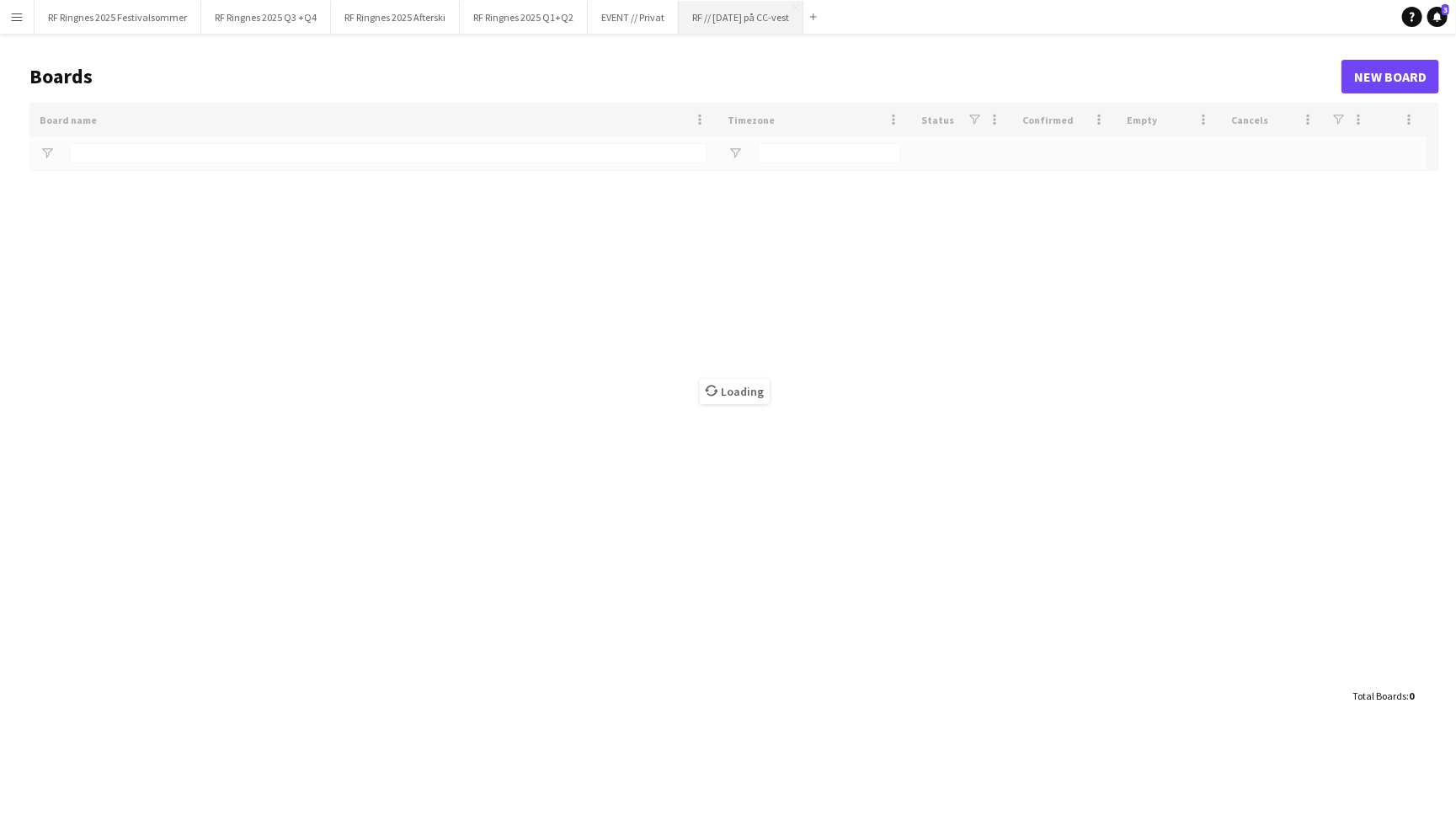
type input "**********"
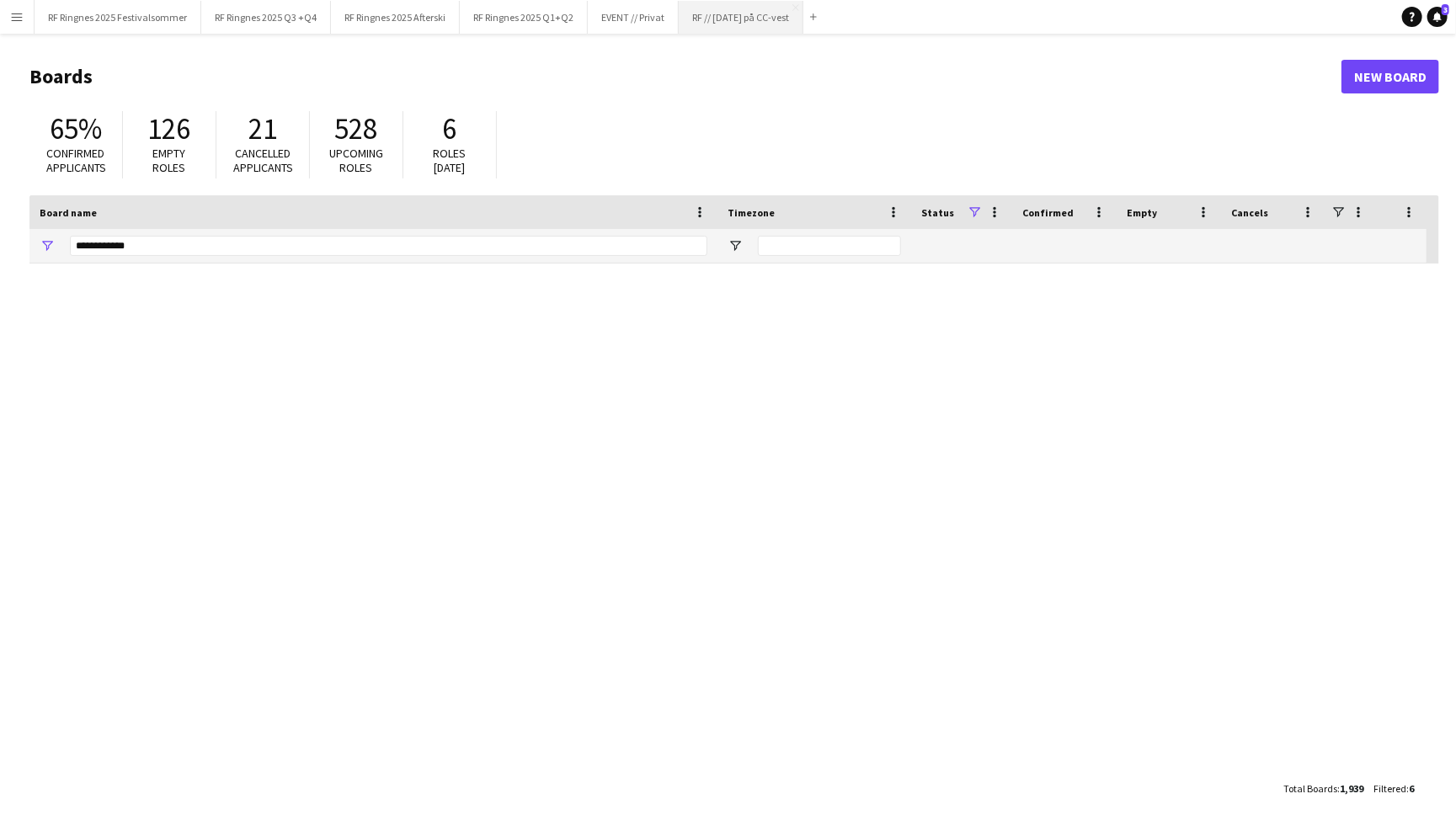
click at [730, 16] on button "RF // Jul på CC-vest Close" at bounding box center [741, 17] width 124 height 33
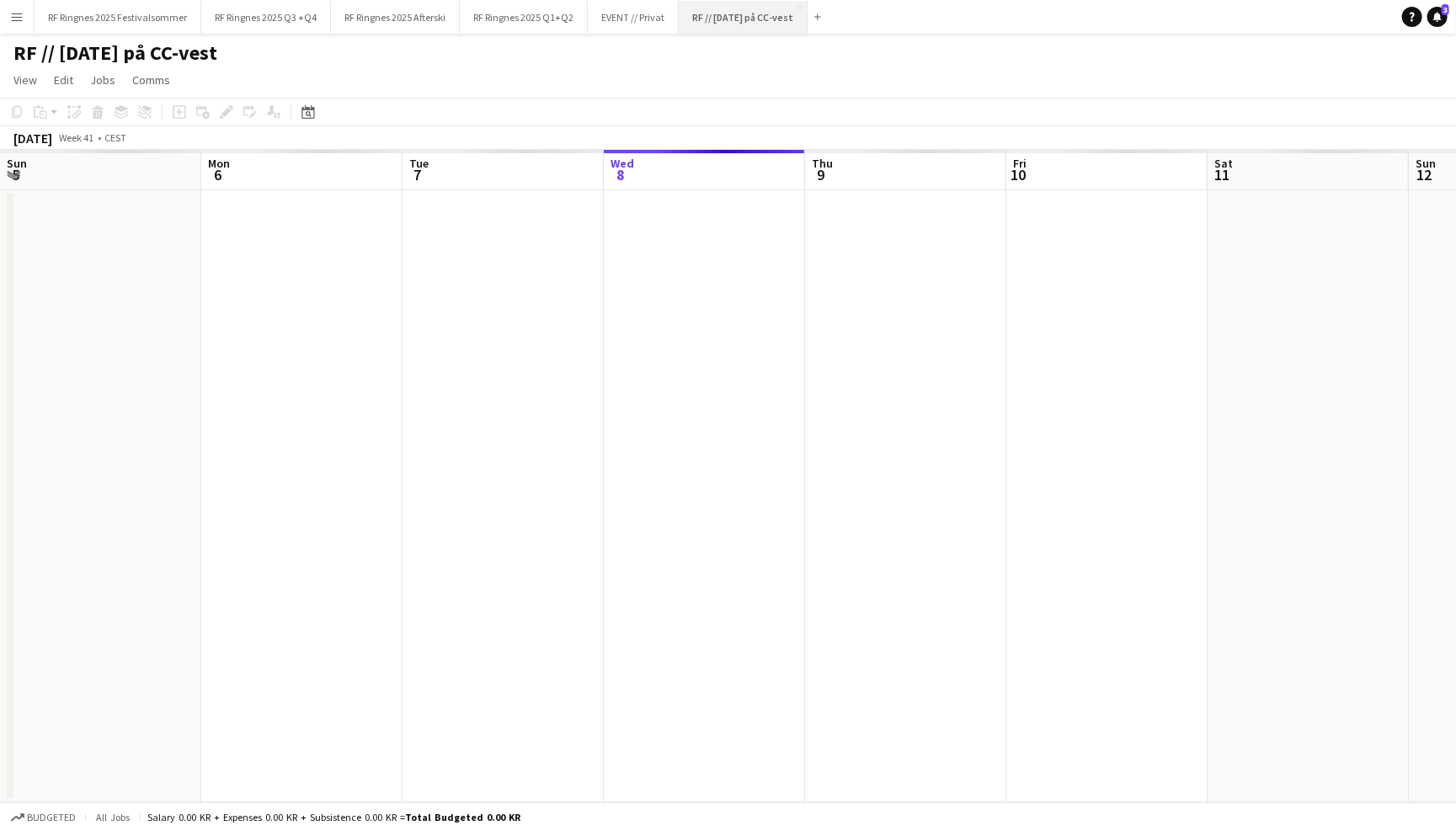
scroll to position [0, 402]
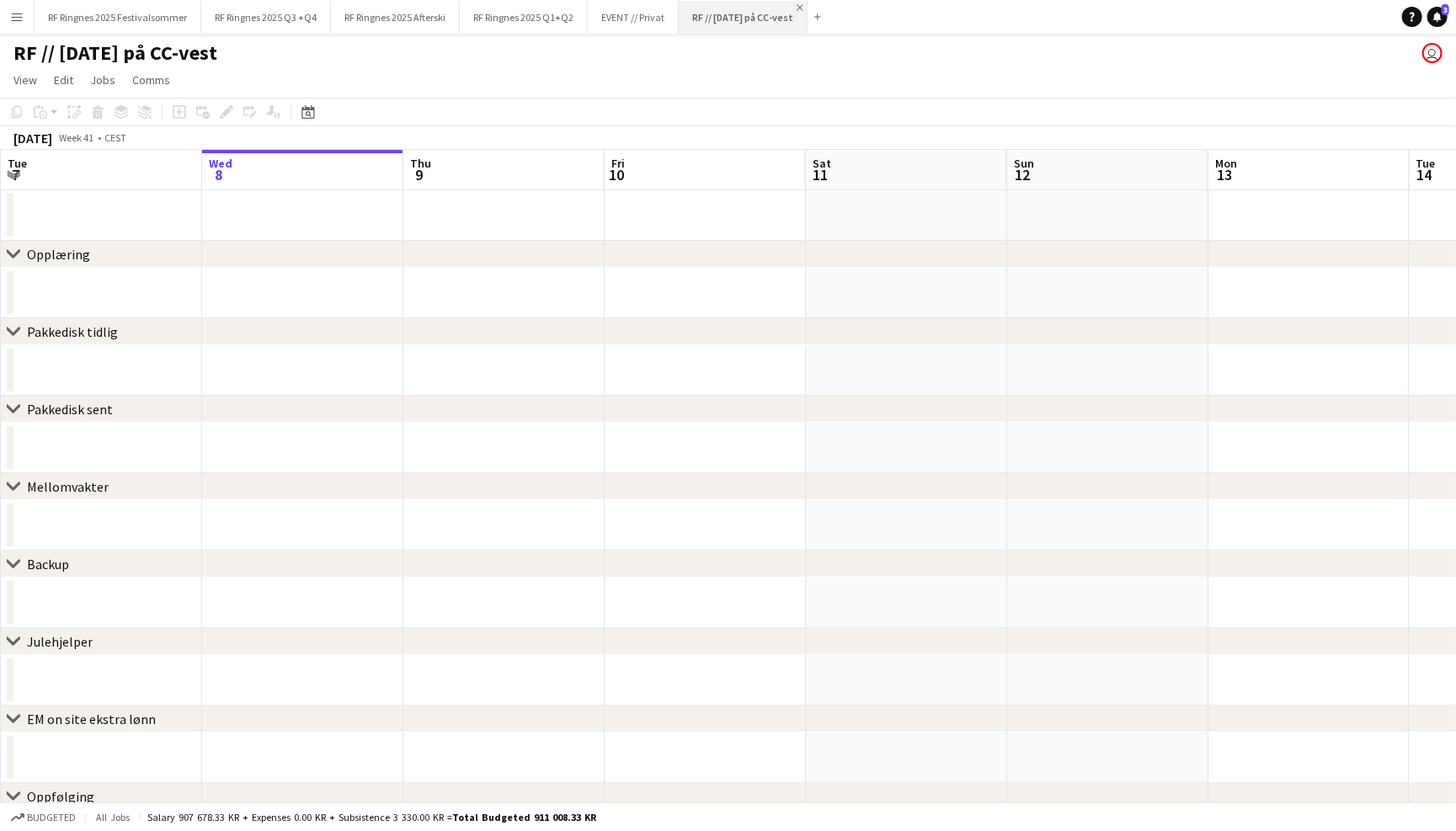
click at [797, 7] on app-icon "Close" at bounding box center [800, 7] width 7 height 7
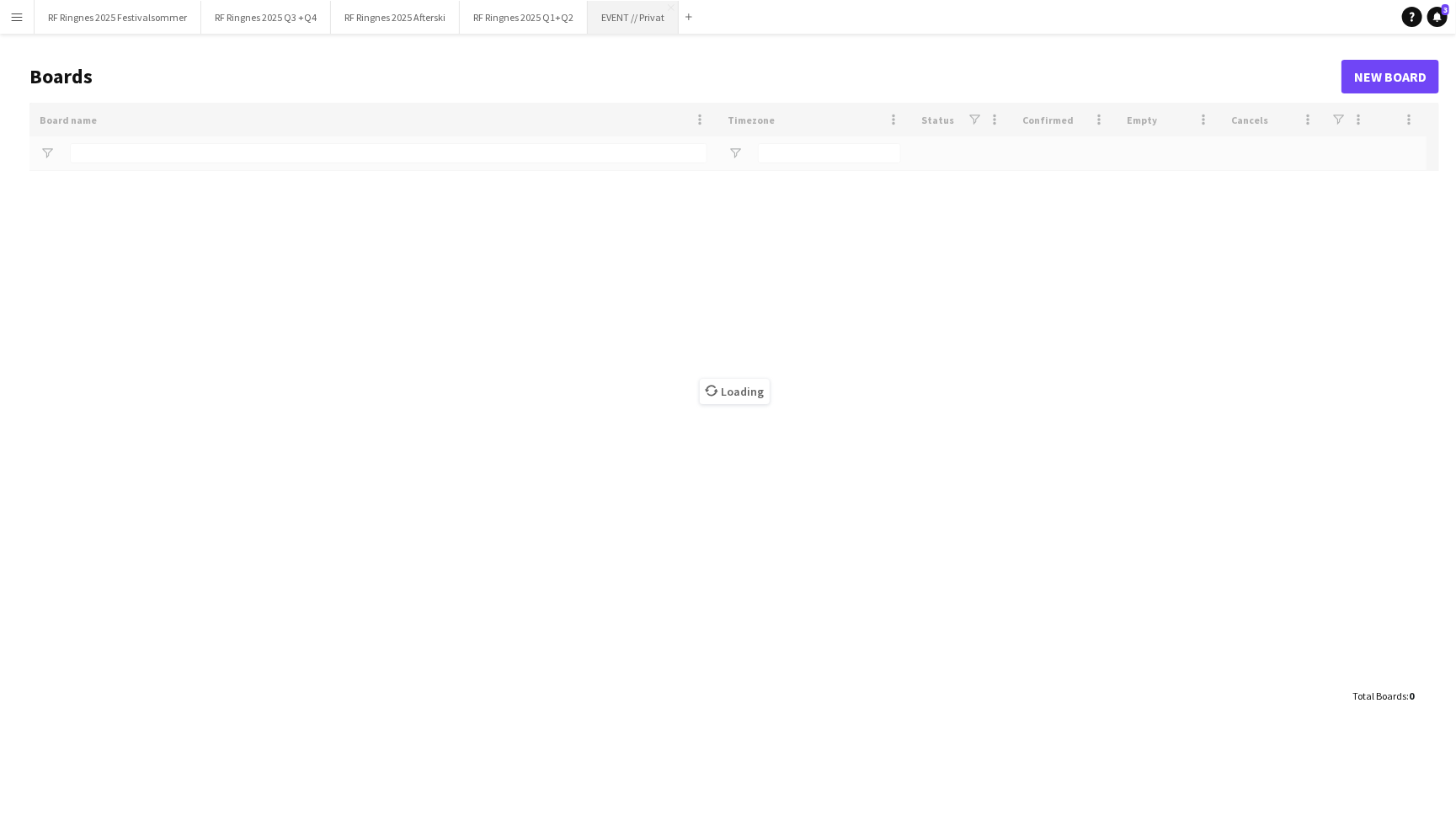
click at [649, 19] on button "EVENT // Privat Close" at bounding box center [634, 17] width 91 height 33
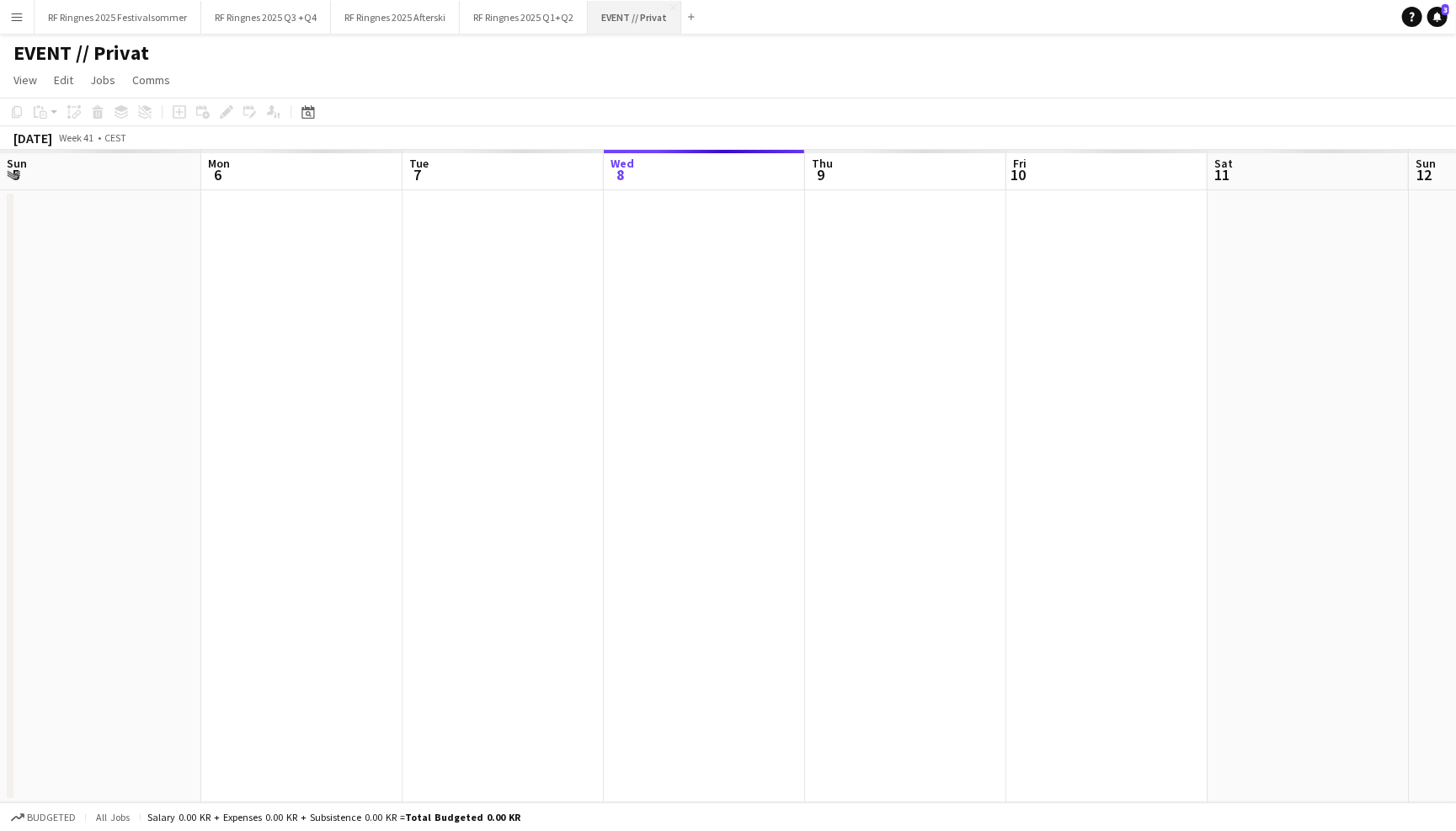
scroll to position [0, 402]
click at [671, 7] on app-icon "Close" at bounding box center [674, 7] width 7 height 7
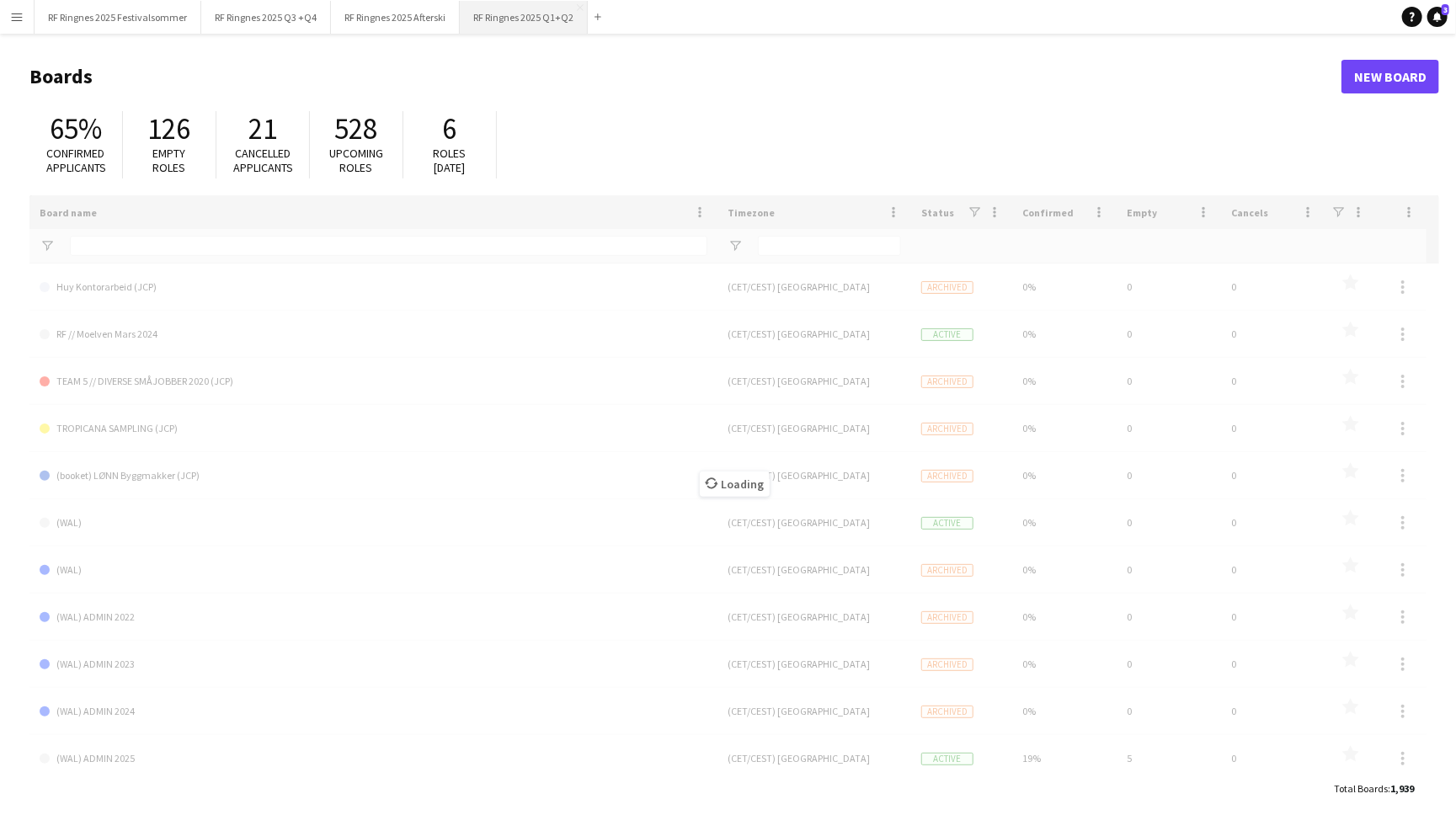
click at [543, 25] on button "RF Ringnes 2025 Q1+Q2 Close" at bounding box center [524, 17] width 128 height 33
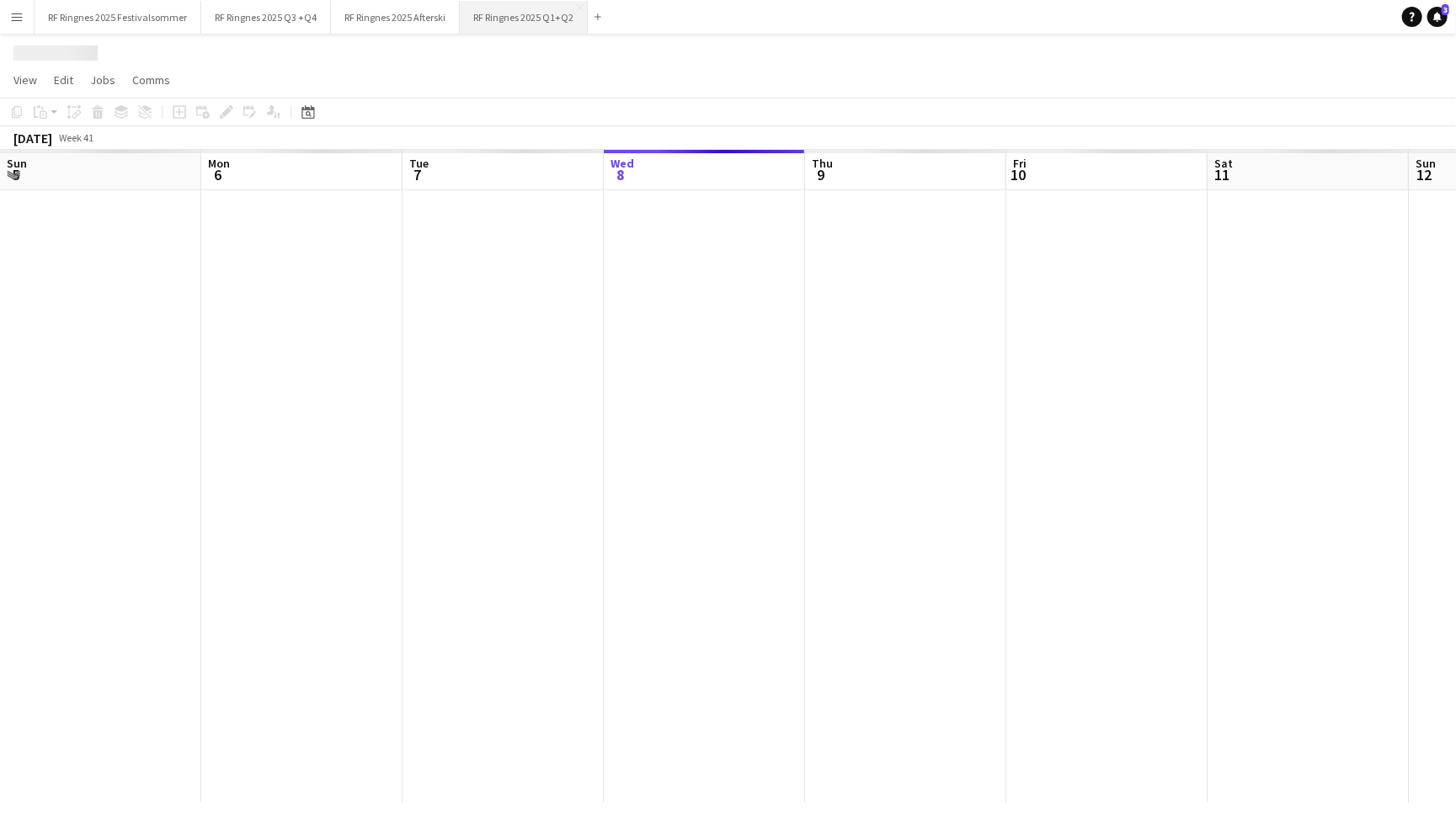
scroll to position [0, 402]
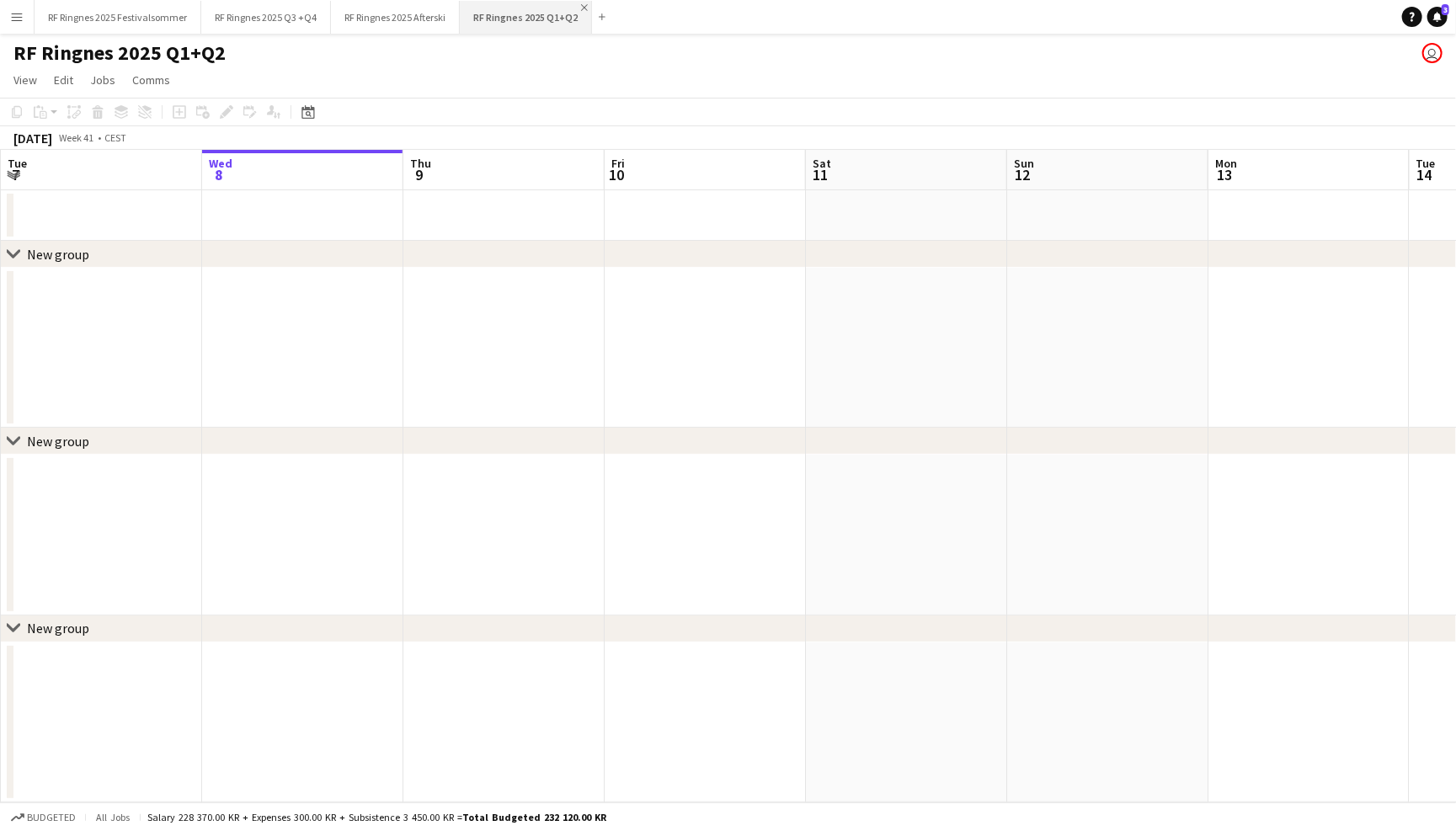
click at [581, 7] on app-icon "Close" at bounding box center [584, 7] width 7 height 7
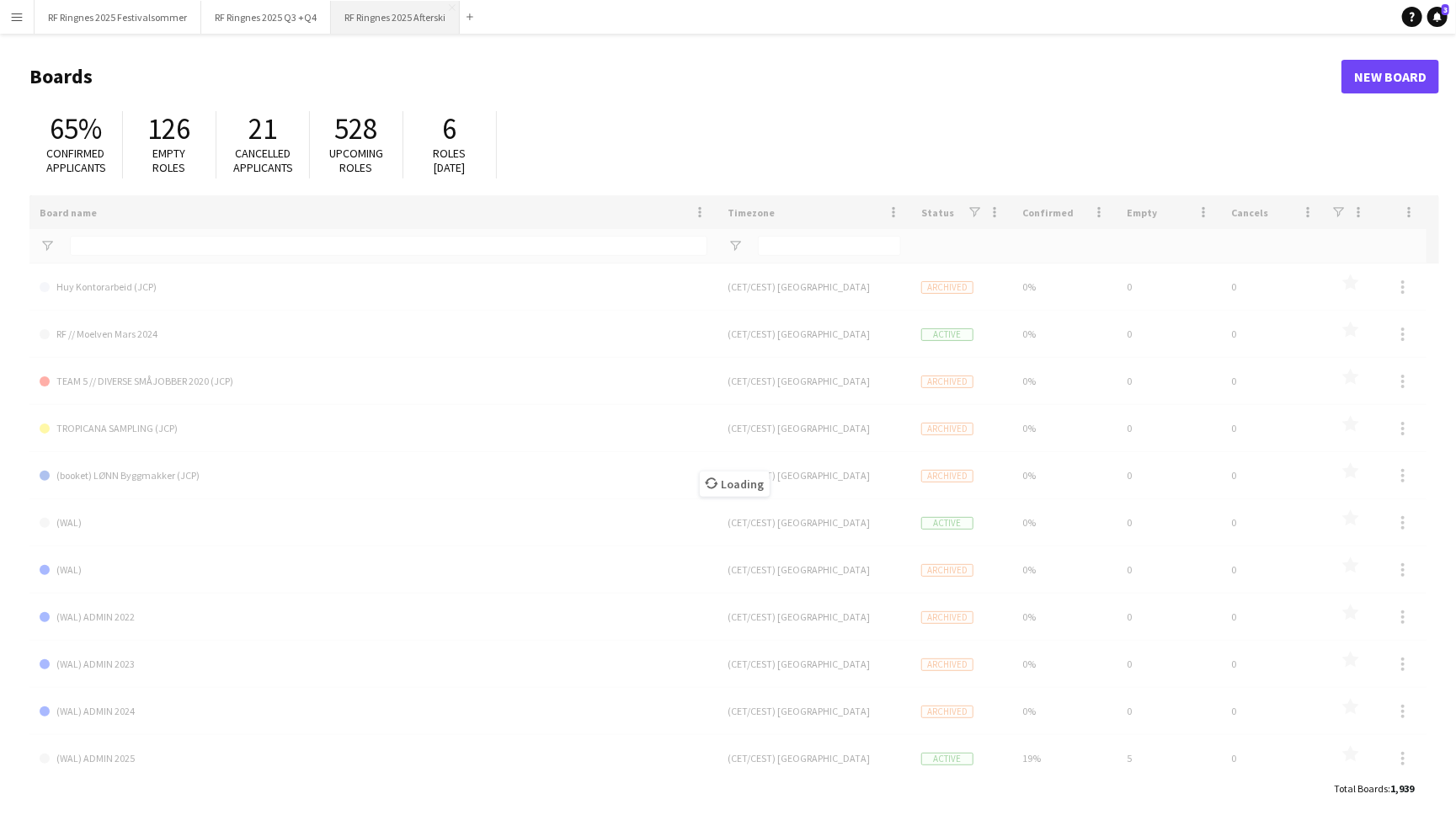
click at [447, 18] on button "RF Ringnes 2025 Afterski Close" at bounding box center [395, 17] width 129 height 33
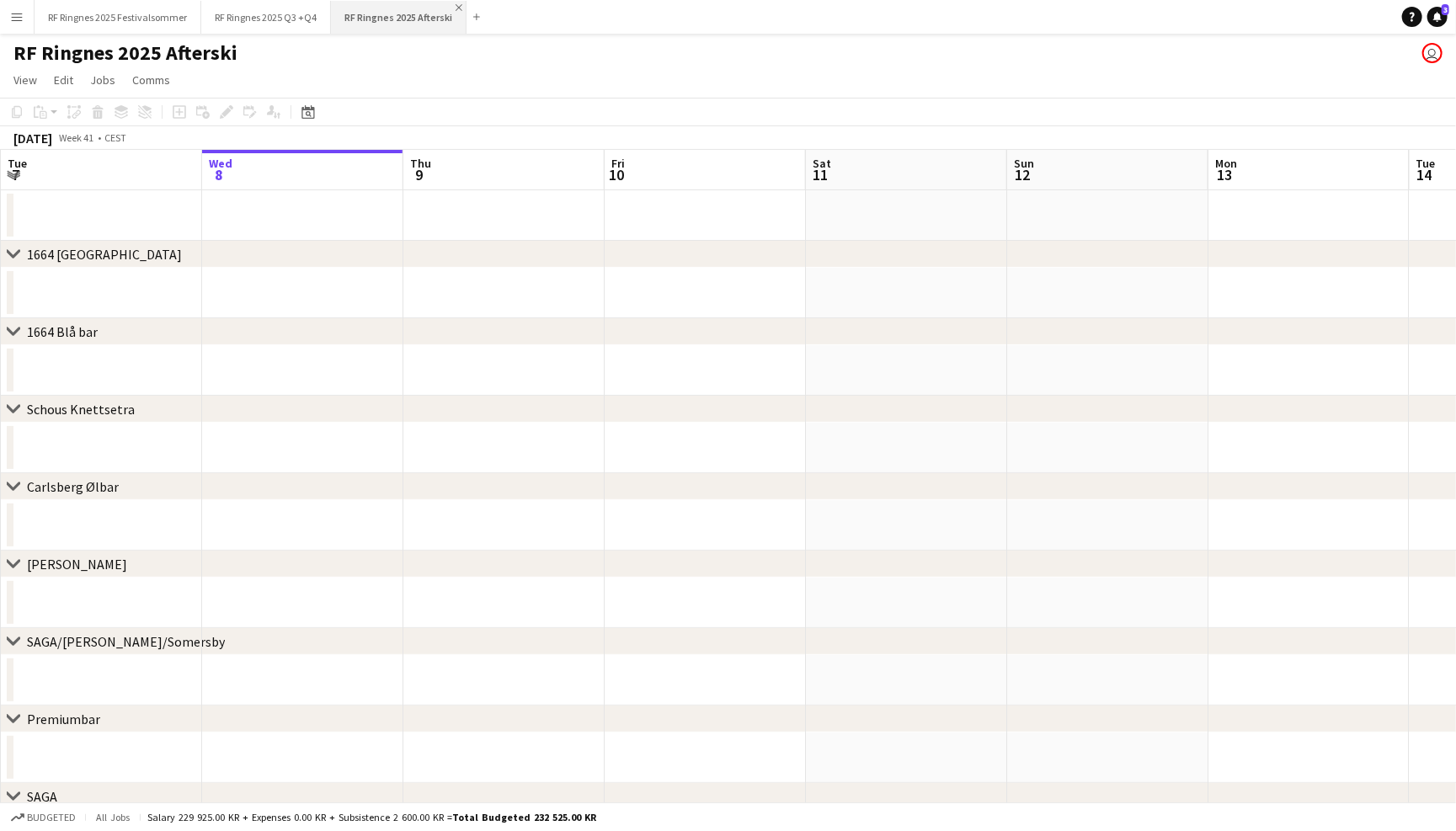
click at [456, 7] on app-icon "Close" at bounding box center [458, 7] width 7 height 7
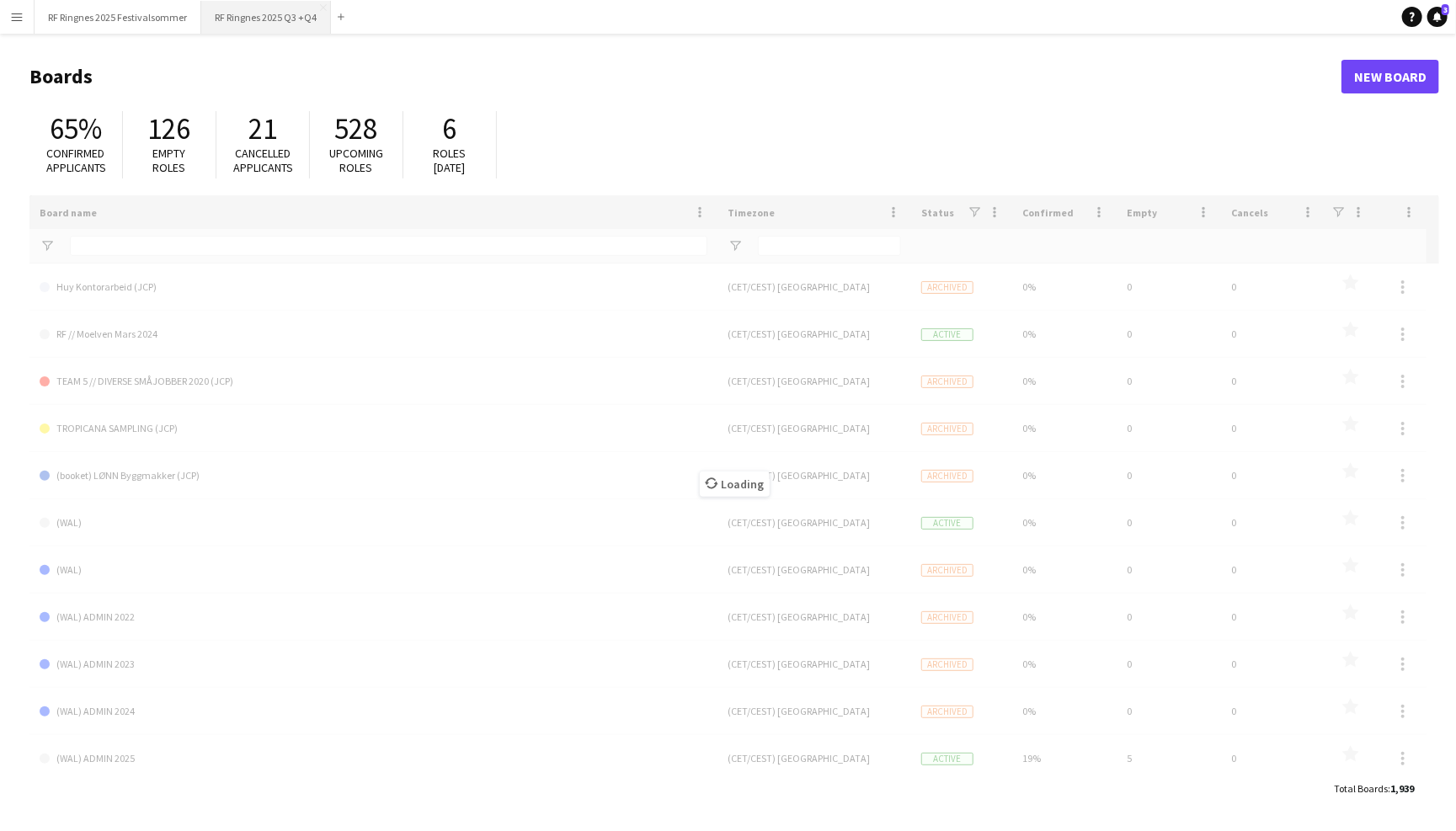
click at [294, 12] on button "RF Ringnes 2025 Q3 +Q4 Close" at bounding box center [266, 17] width 130 height 33
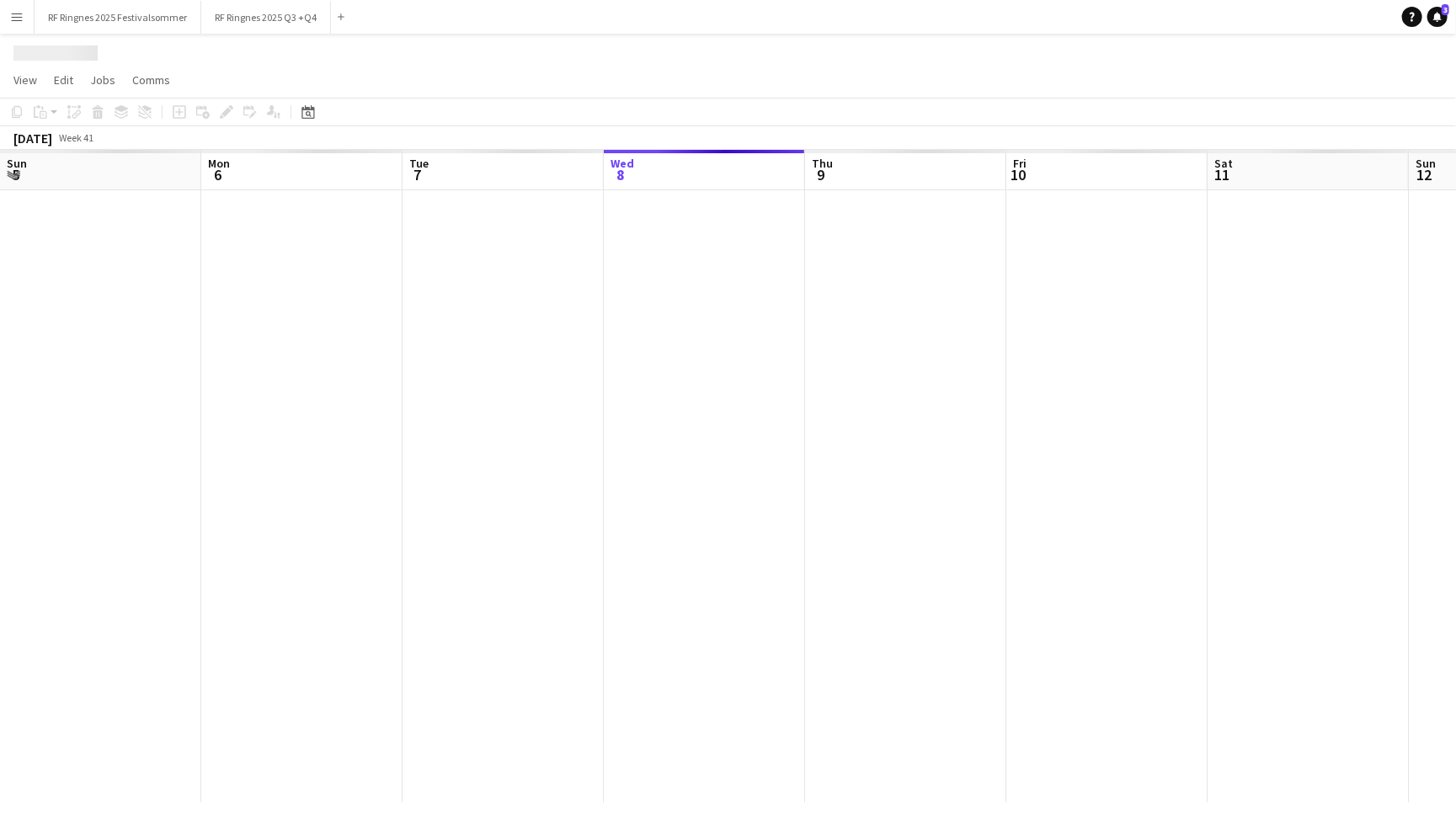
scroll to position [0, 402]
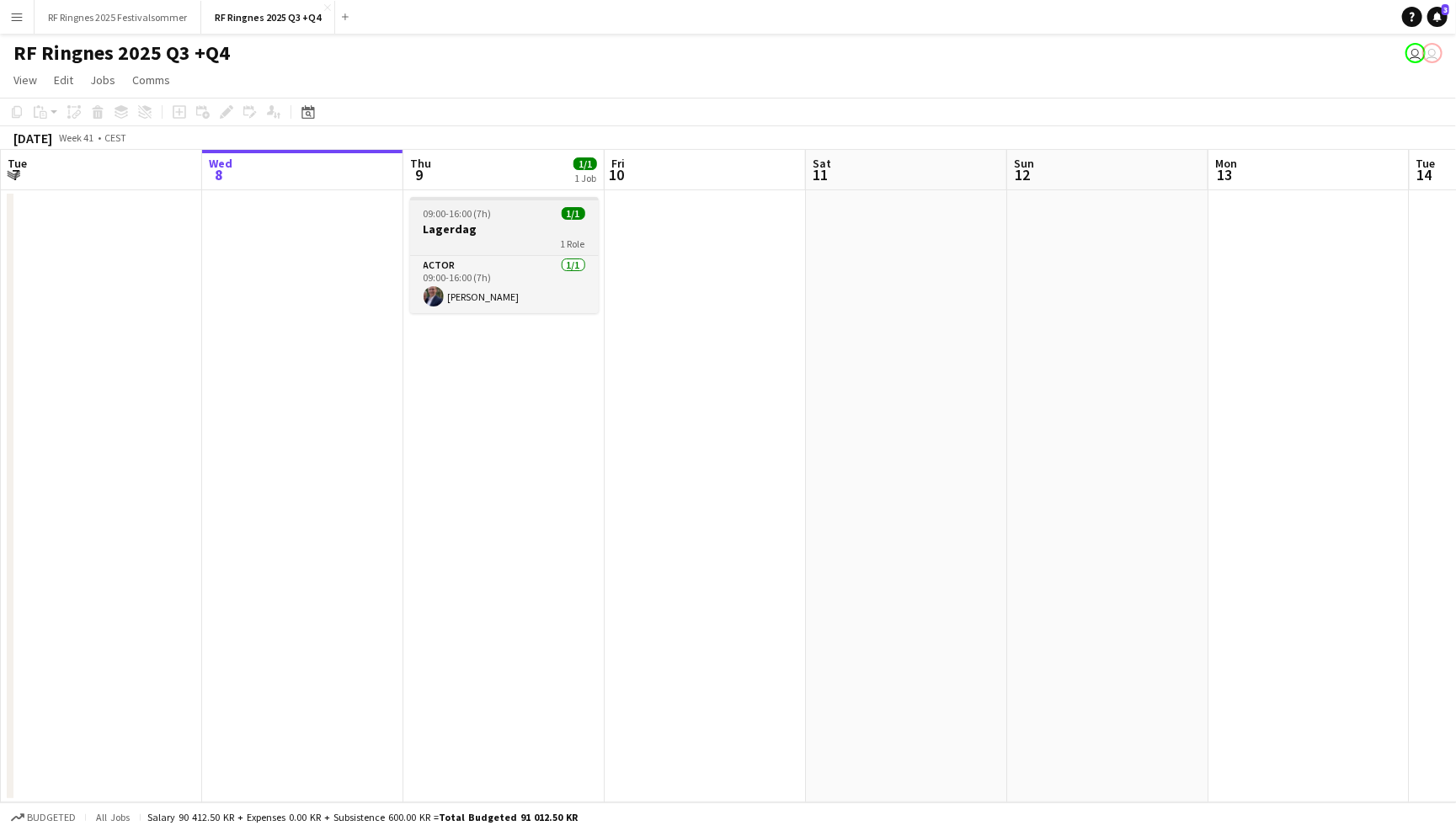
click at [490, 222] on h3 "Lagerdag" at bounding box center [504, 229] width 188 height 16
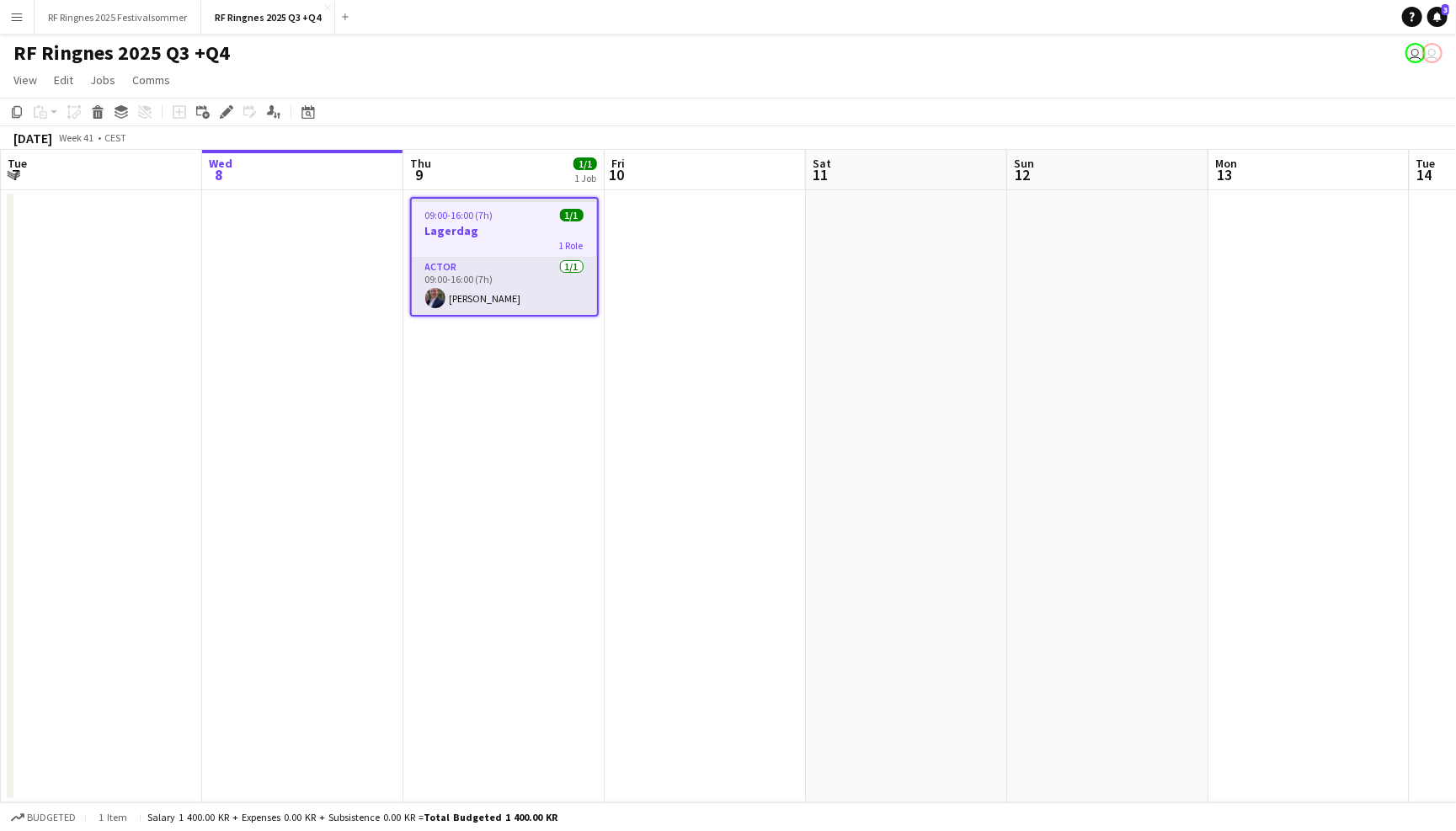
click at [507, 249] on div "1 Role" at bounding box center [504, 246] width 185 height 14
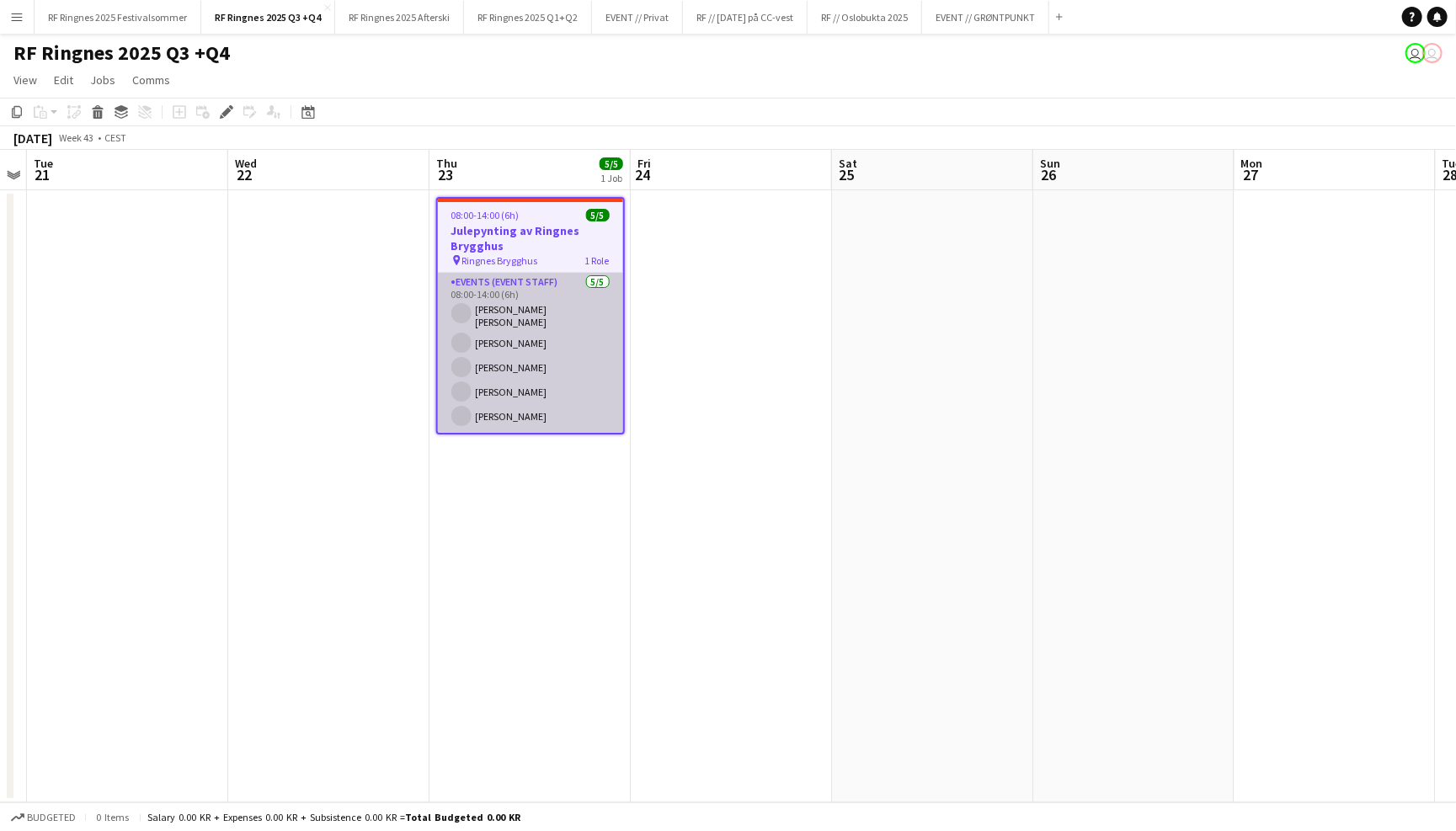
scroll to position [0, 576]
click at [588, 386] on app-card-role "Events (Event Staff) [DATE] 08:00-14:00 (6h) [PERSON_NAME] [PERSON_NAME] [PERSO…" at bounding box center [531, 352] width 185 height 160
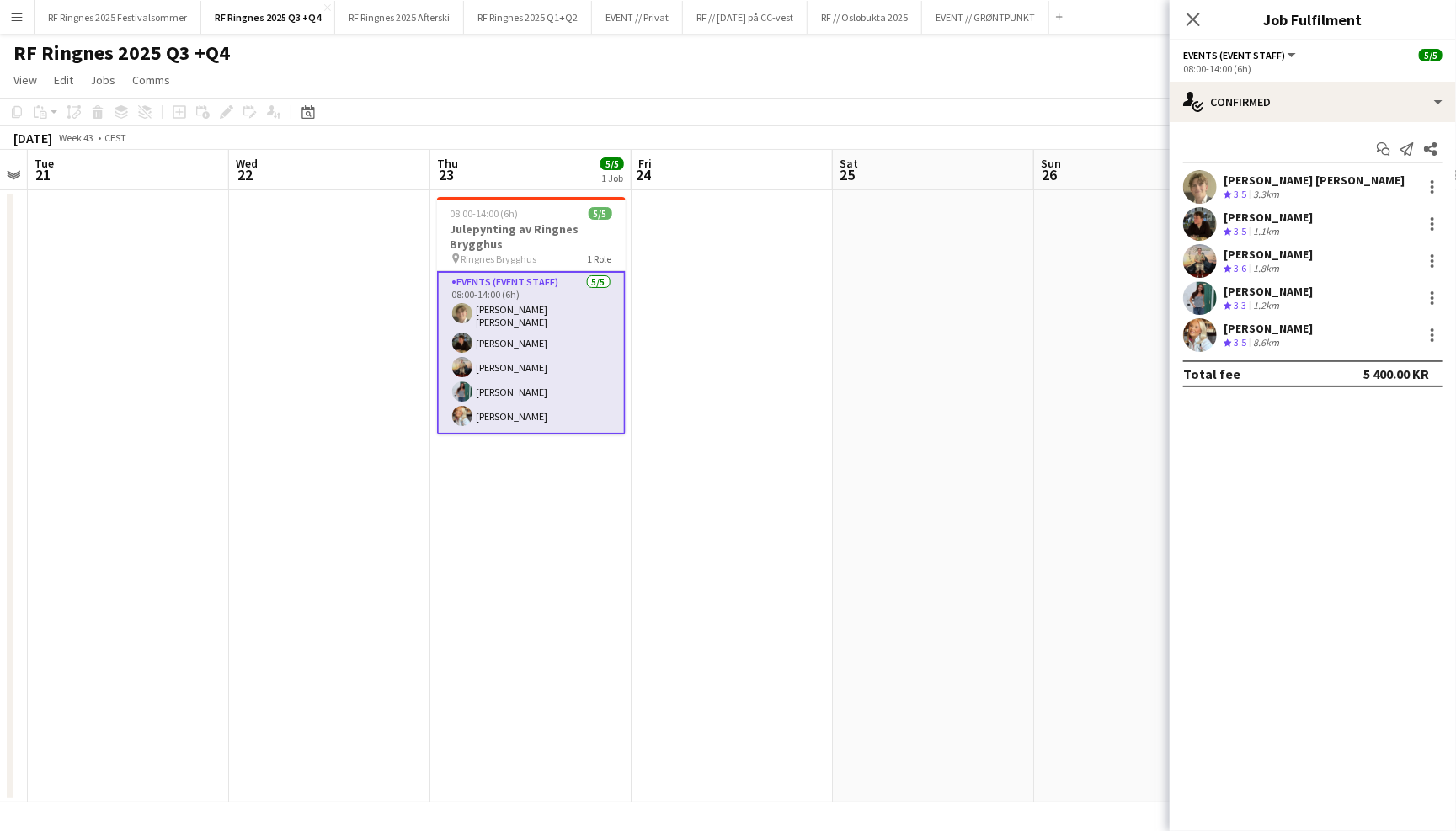
click at [1199, 332] on app-user-avatar at bounding box center [1200, 335] width 34 height 34
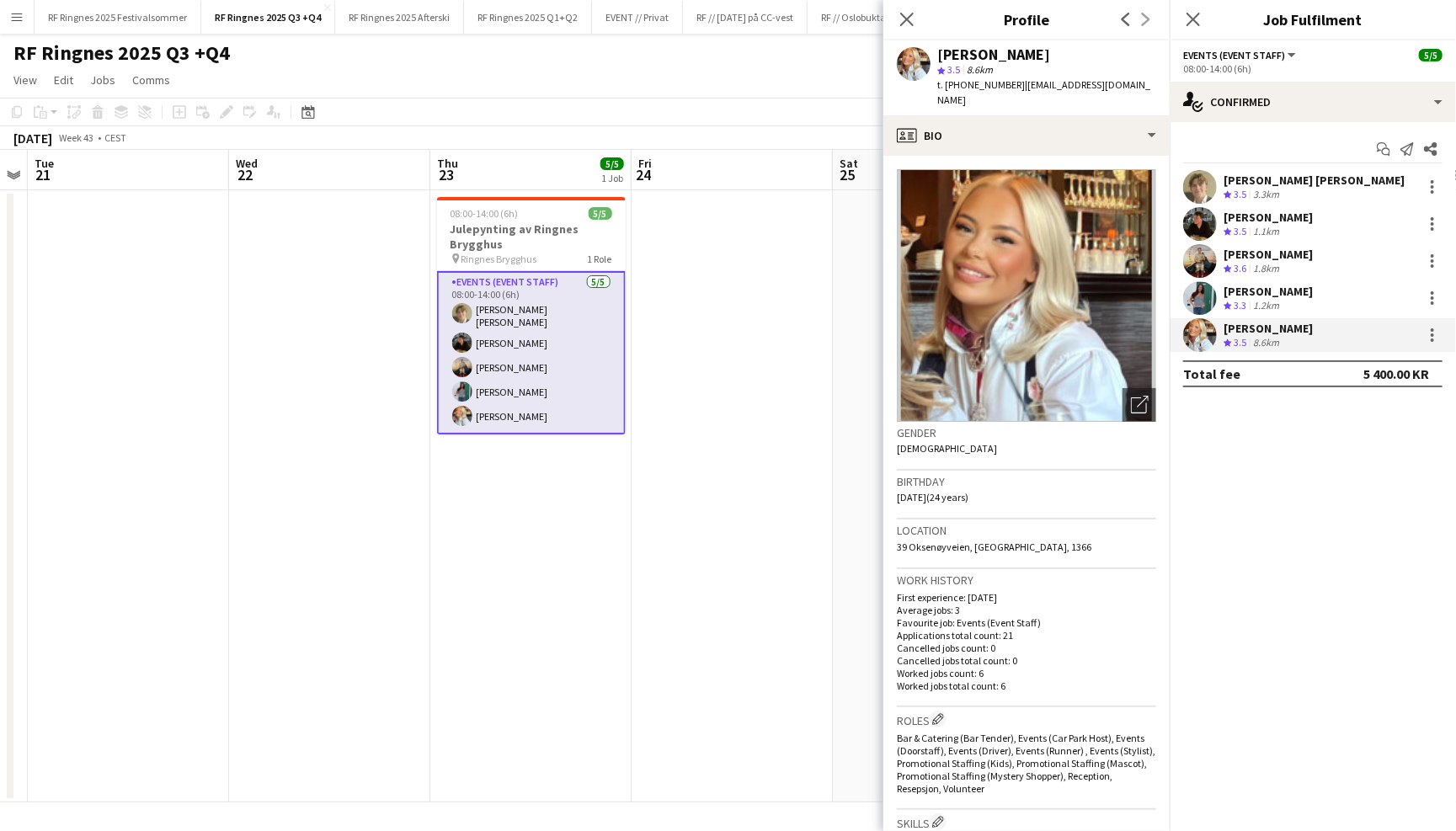
click at [1198, 296] on app-user-avatar at bounding box center [1200, 298] width 34 height 34
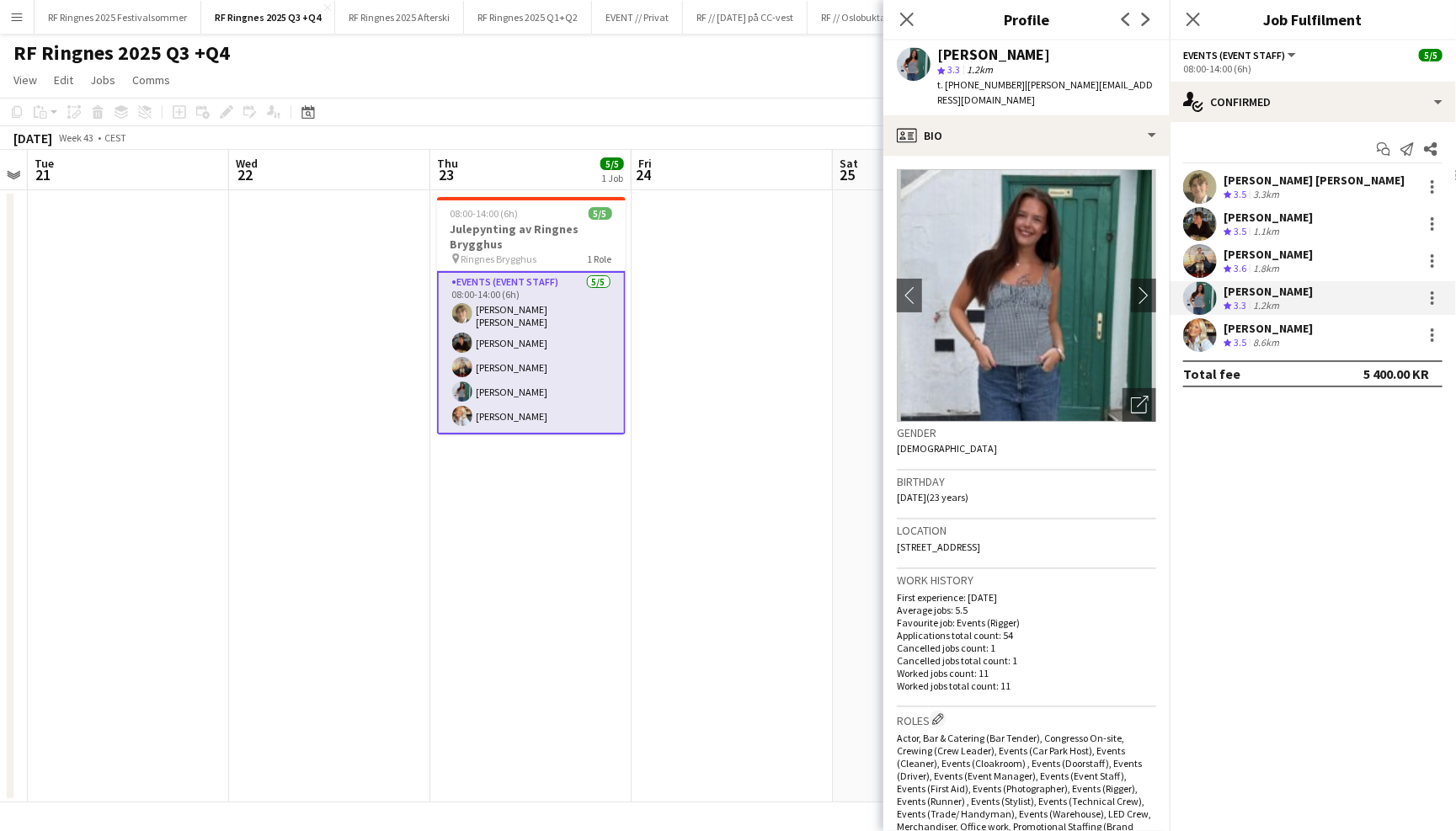
click at [1198, 245] on app-user-avatar at bounding box center [1200, 261] width 34 height 34
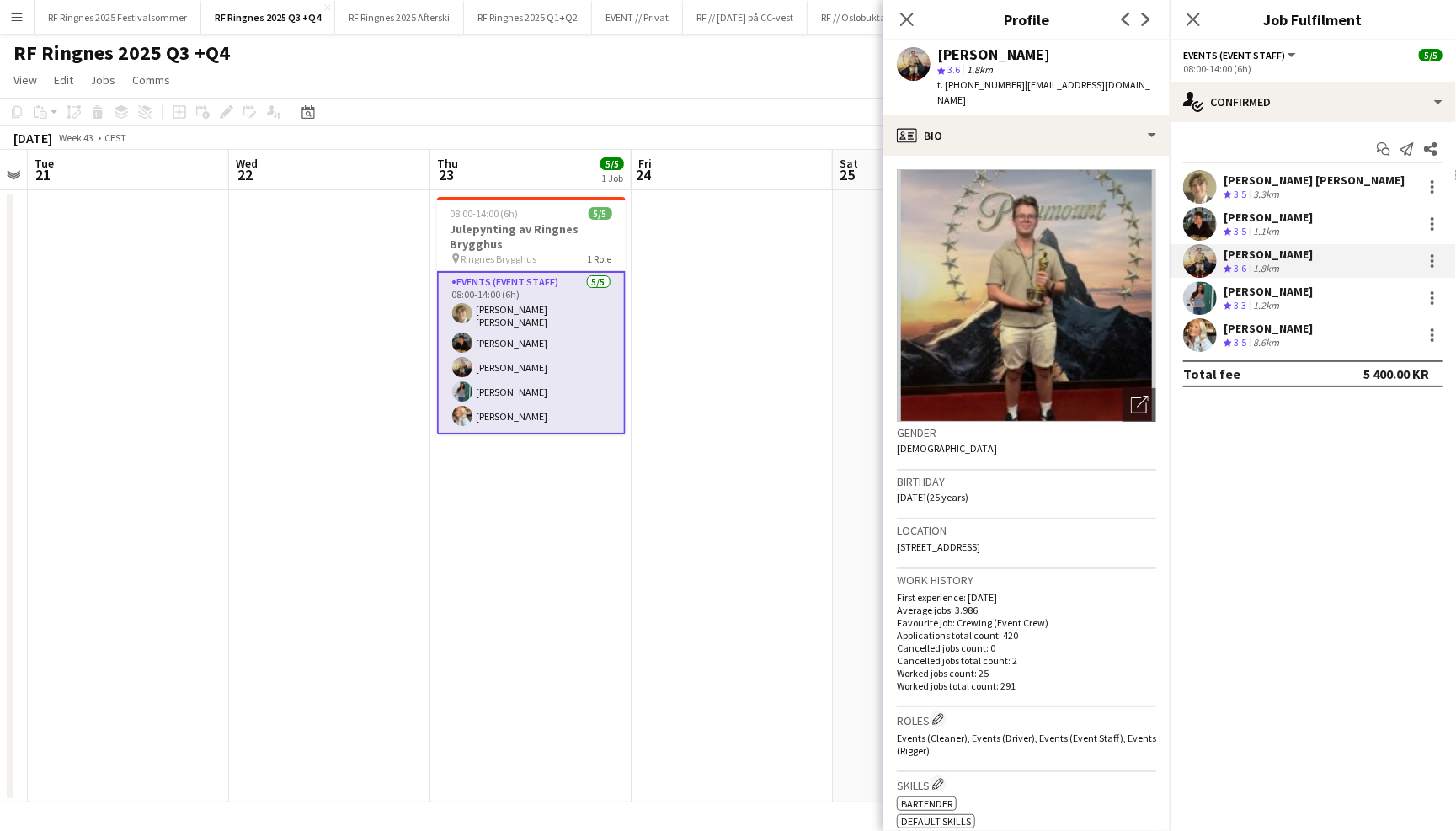
click at [1187, 210] on app-user-avatar at bounding box center [1200, 223] width 34 height 34
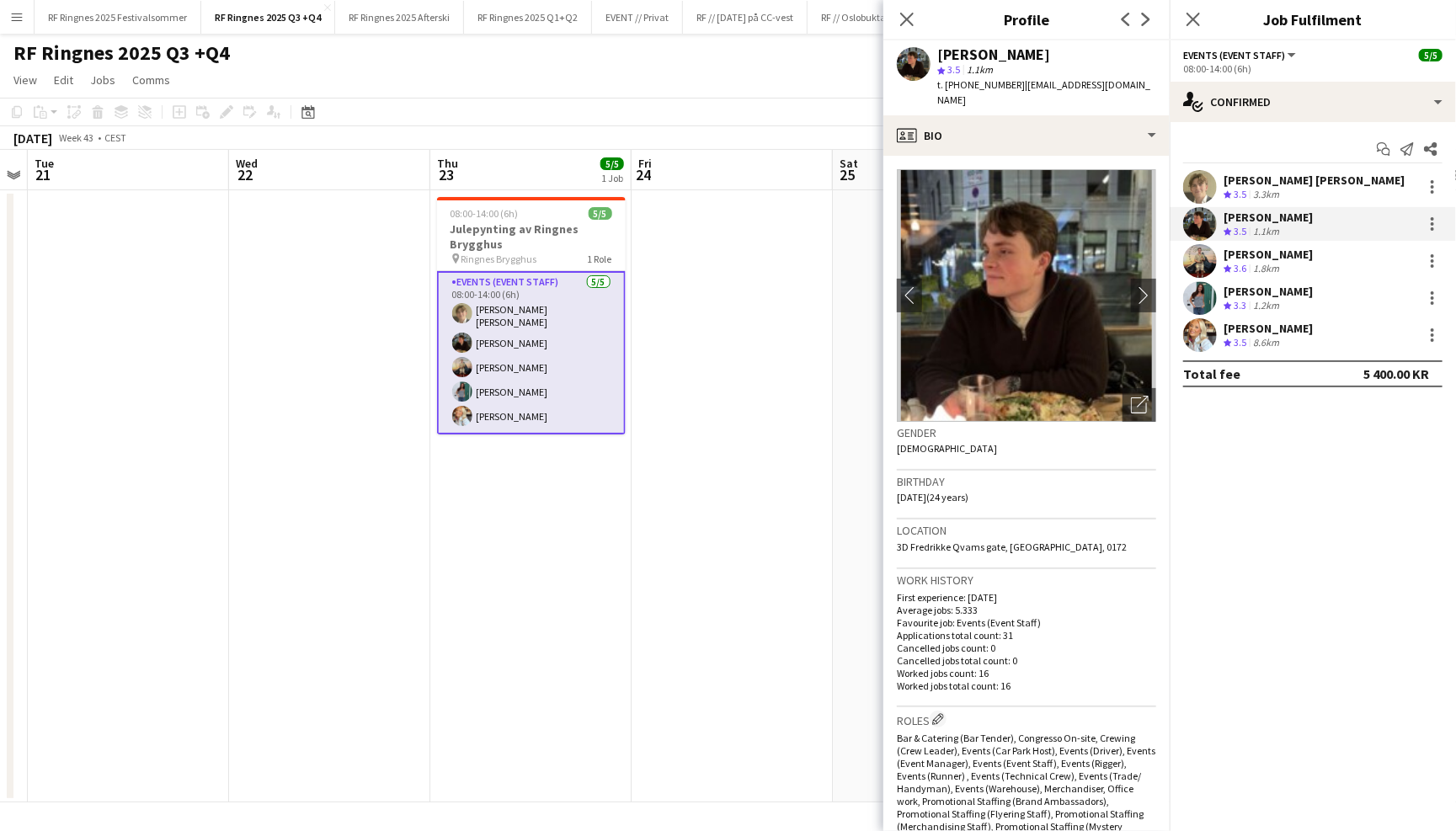
click at [1189, 177] on app-user-avatar at bounding box center [1200, 186] width 34 height 34
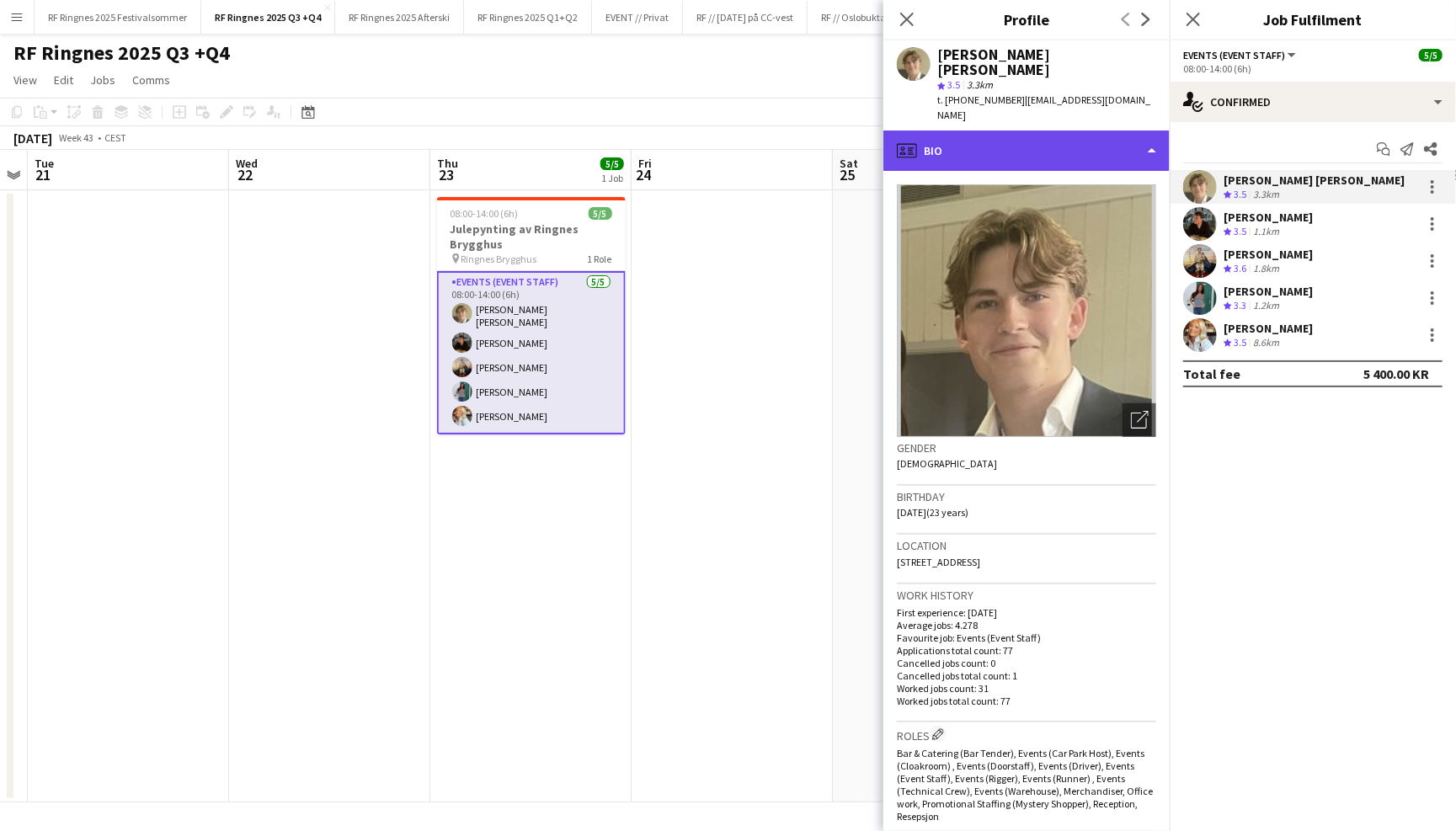
click at [1108, 130] on div "profile Bio" at bounding box center [1026, 150] width 286 height 41
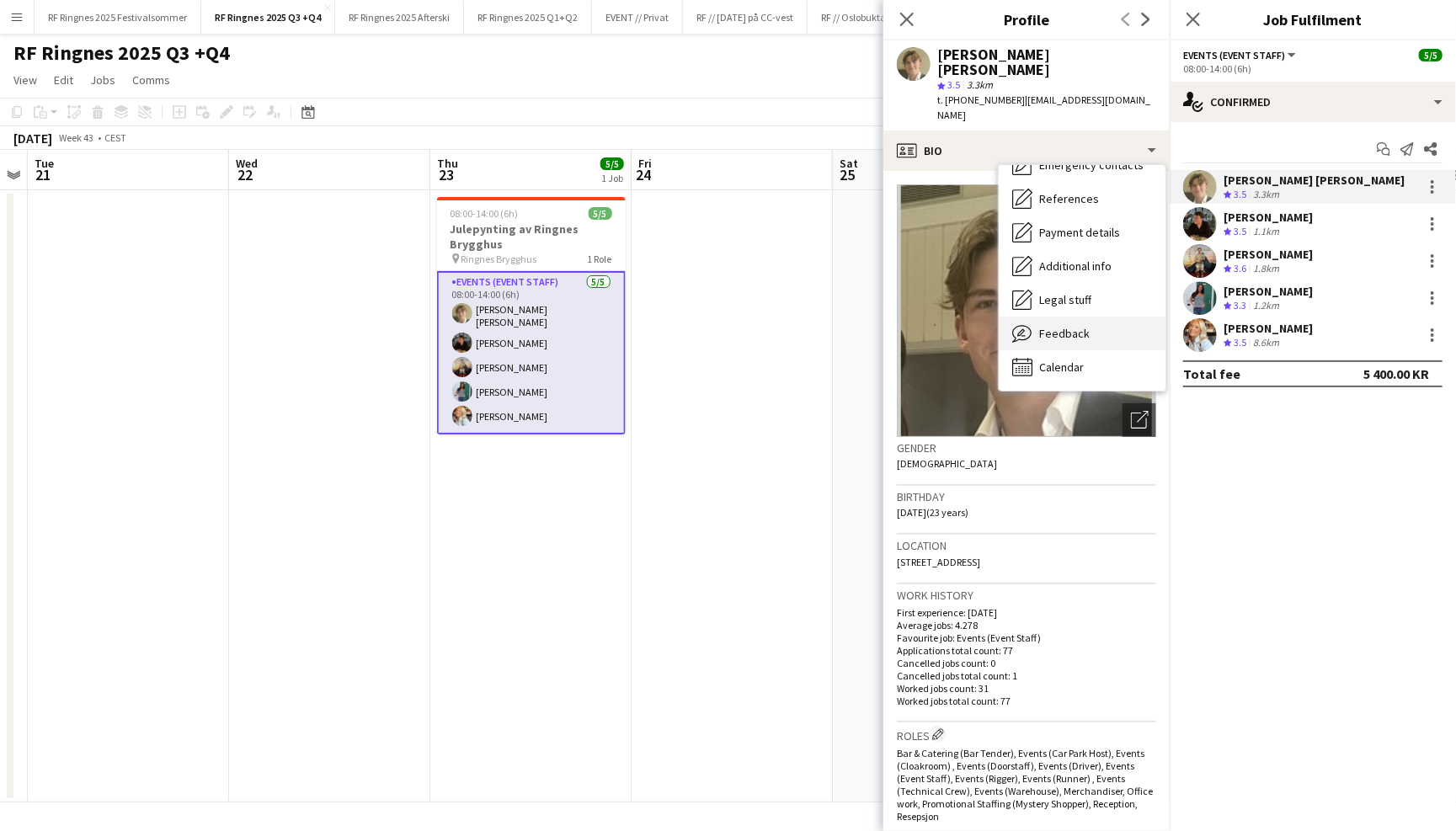
scroll to position [157, 0]
click at [1082, 317] on div "Feedback Feedback" at bounding box center [1082, 334] width 167 height 34
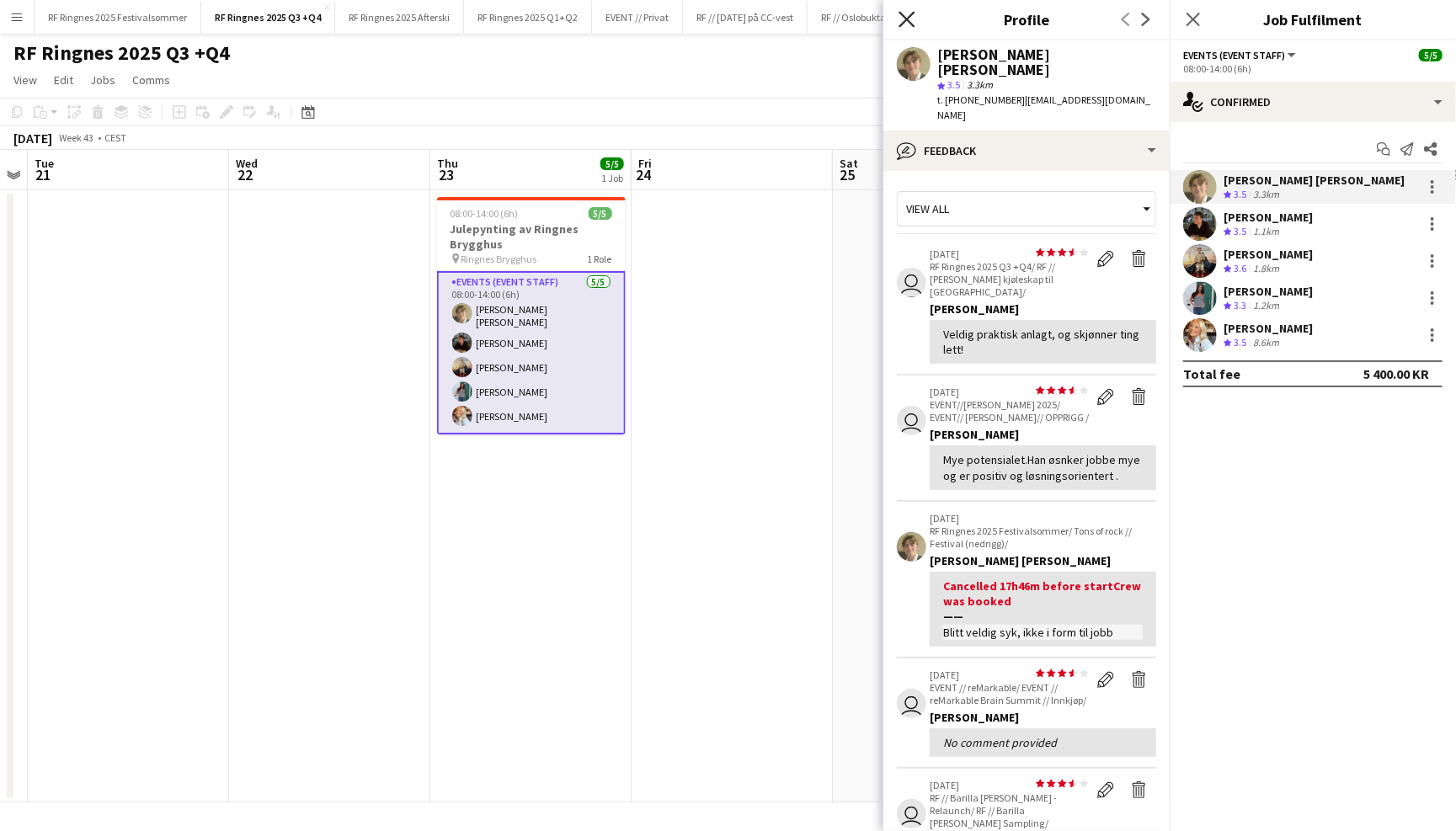
click at [903, 21] on icon at bounding box center [907, 18] width 16 height 16
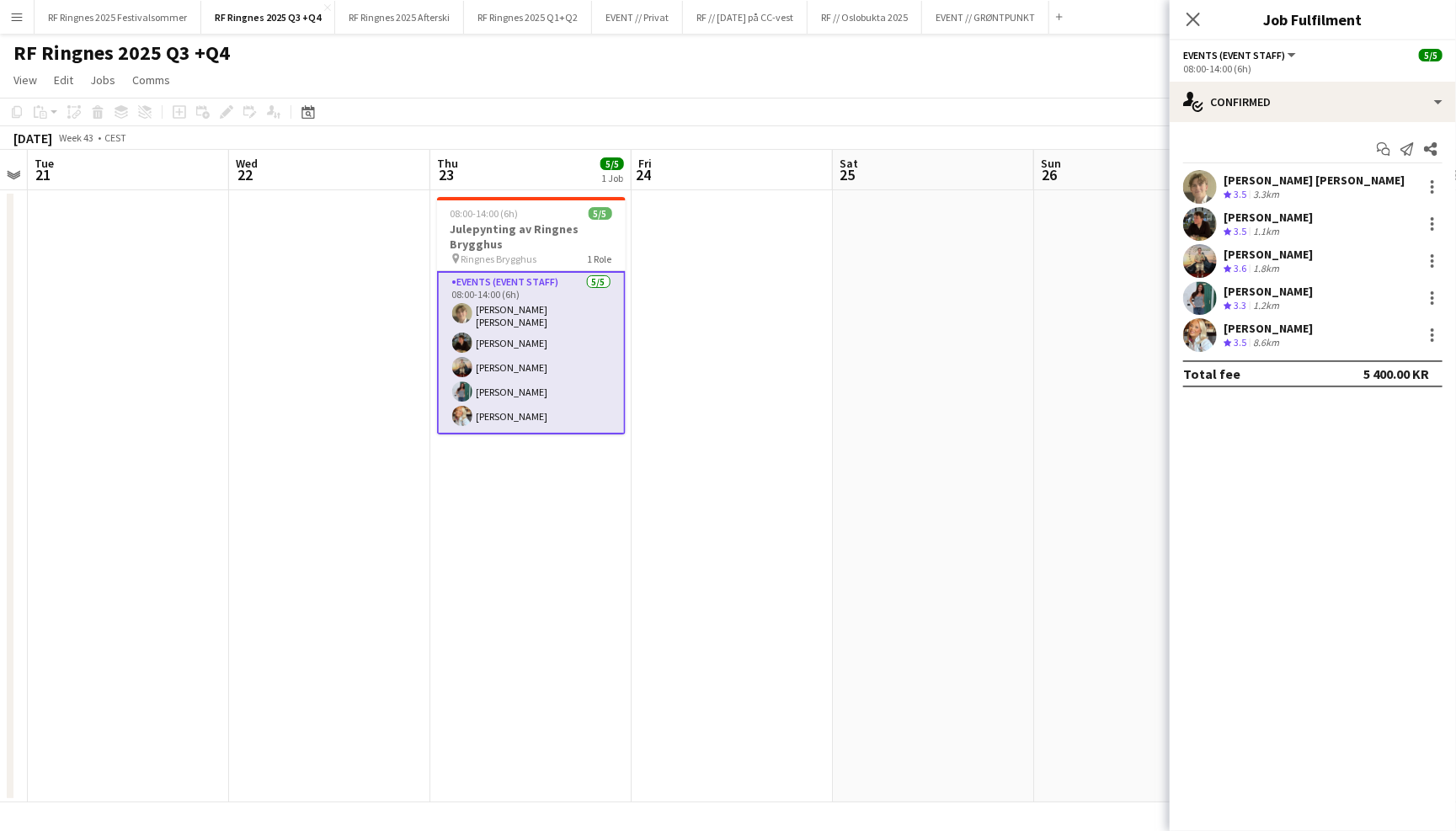
click at [906, 87] on app-page-menu "View Day view expanded Day view collapsed Month view Date picker Jump to [DATE]…" at bounding box center [728, 82] width 1456 height 32
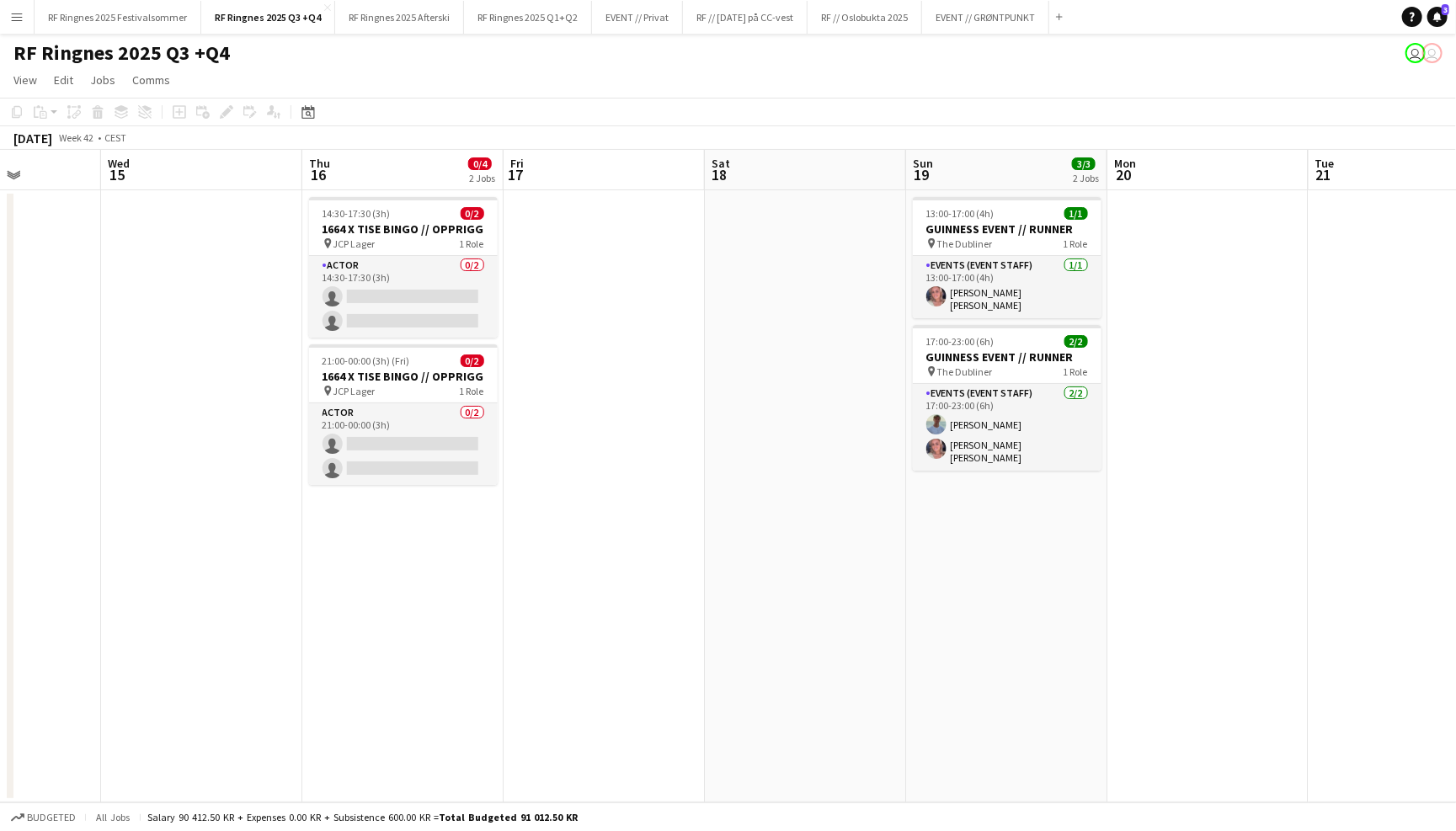
scroll to position [0, 501]
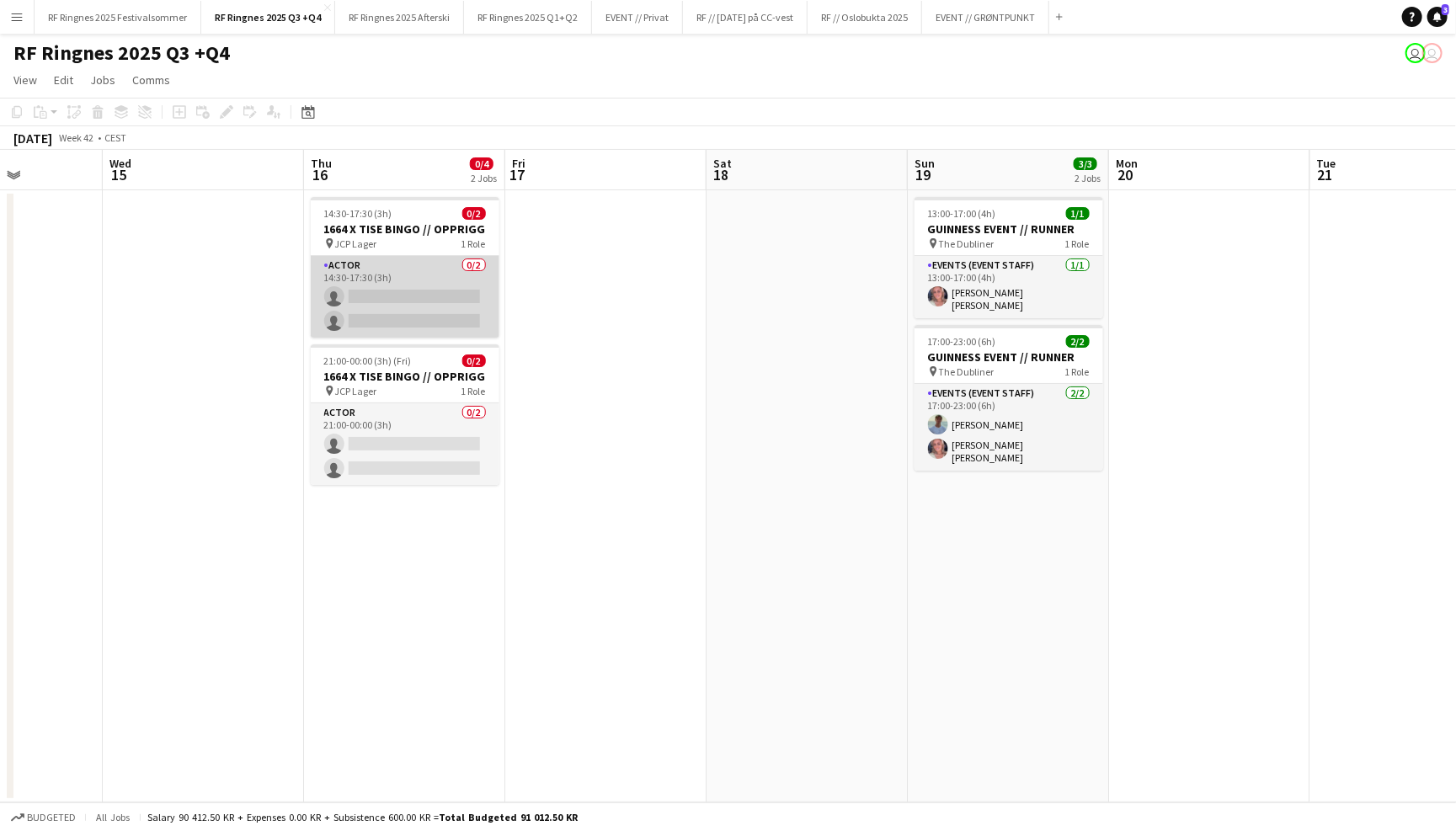
click at [430, 287] on app-card-role "Actor 0/2 14:30-17:30 (3h) single-neutral-actions single-neutral-actions" at bounding box center [405, 297] width 188 height 82
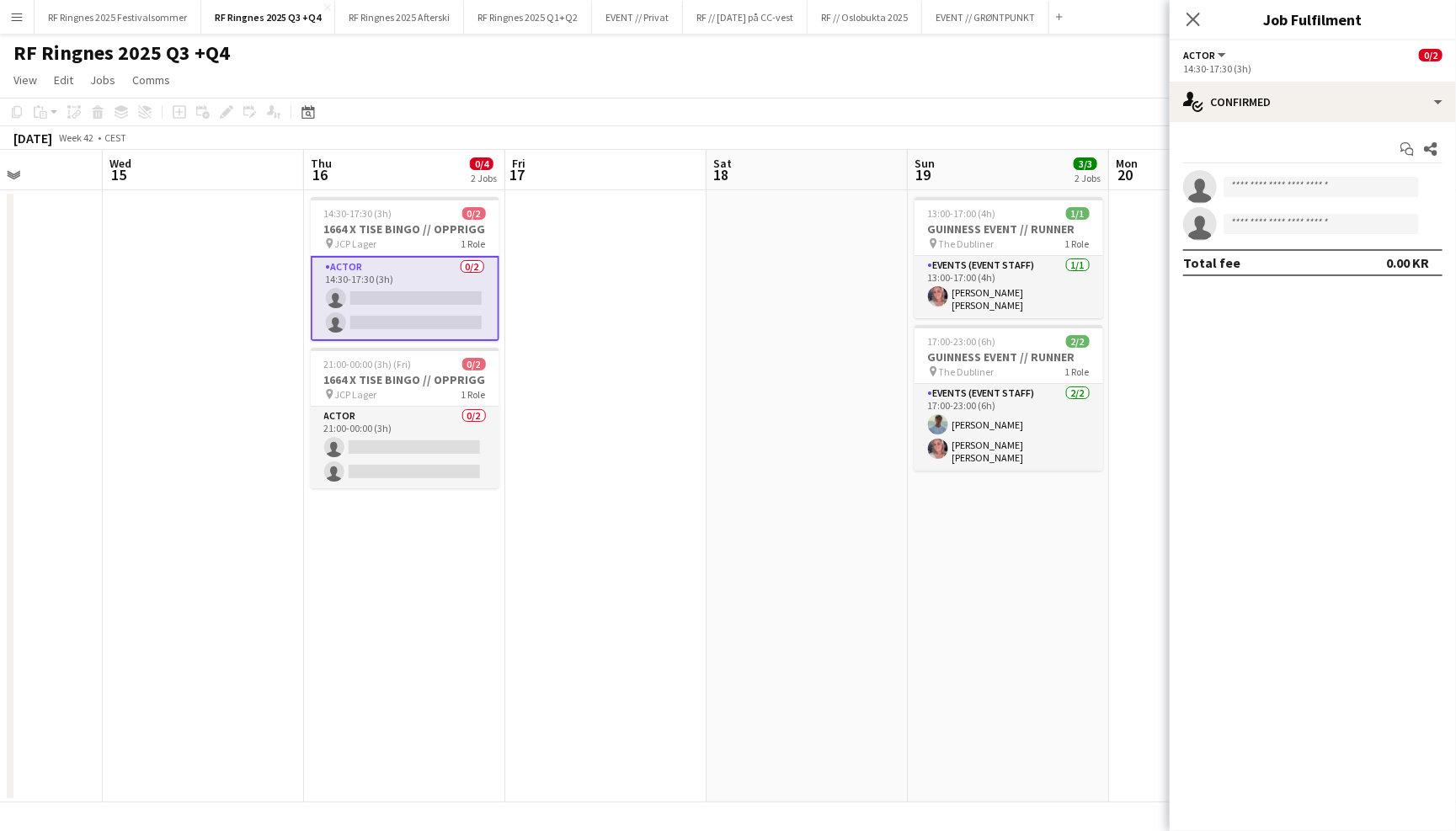
click at [760, 107] on app-toolbar "Copy Paste Paste Command V Paste with crew Command Shift V Paste linked Job Del…" at bounding box center [728, 112] width 1456 height 28
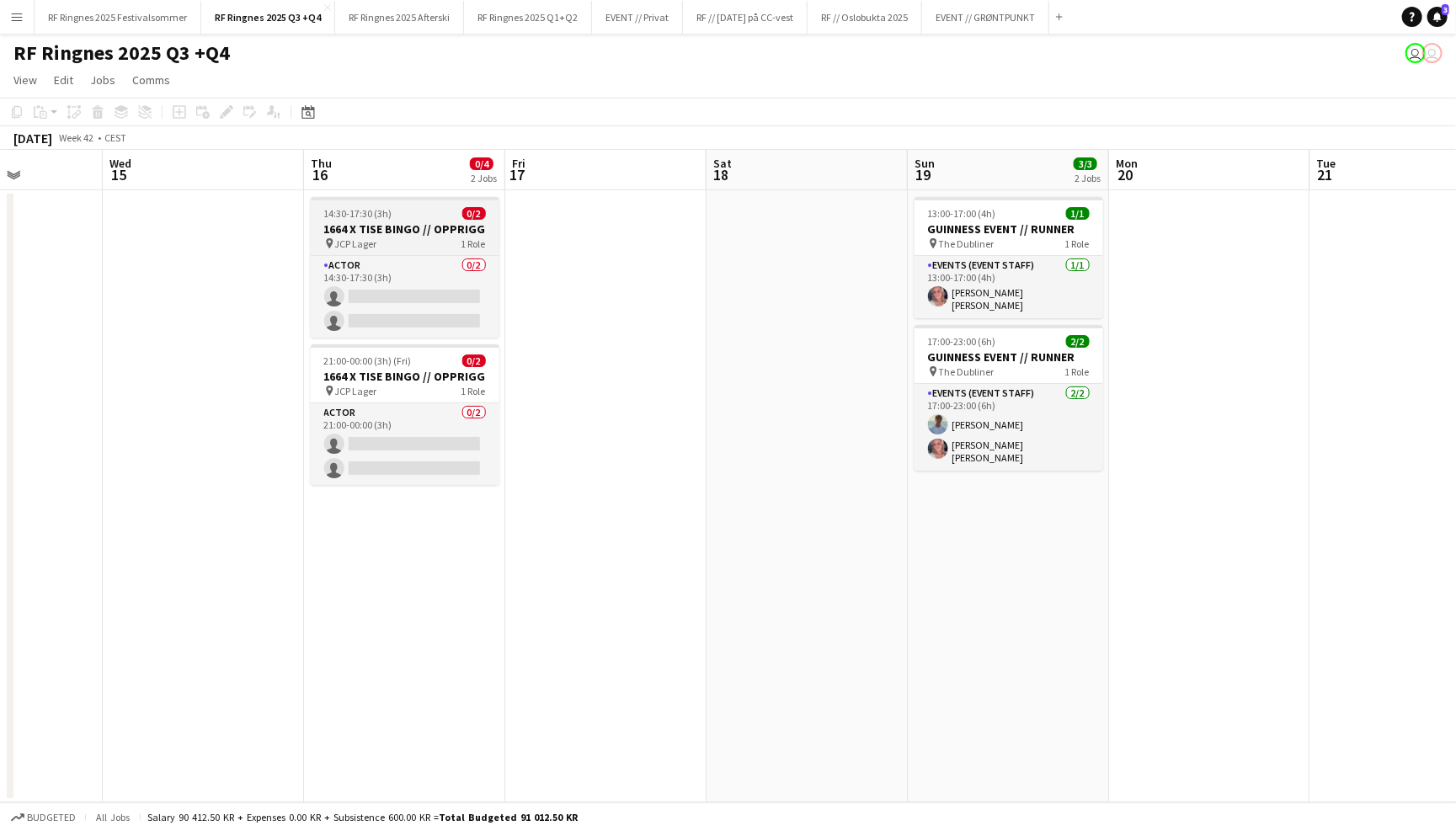
click at [416, 245] on div "pin JCP Lager 1 Role" at bounding box center [405, 244] width 188 height 14
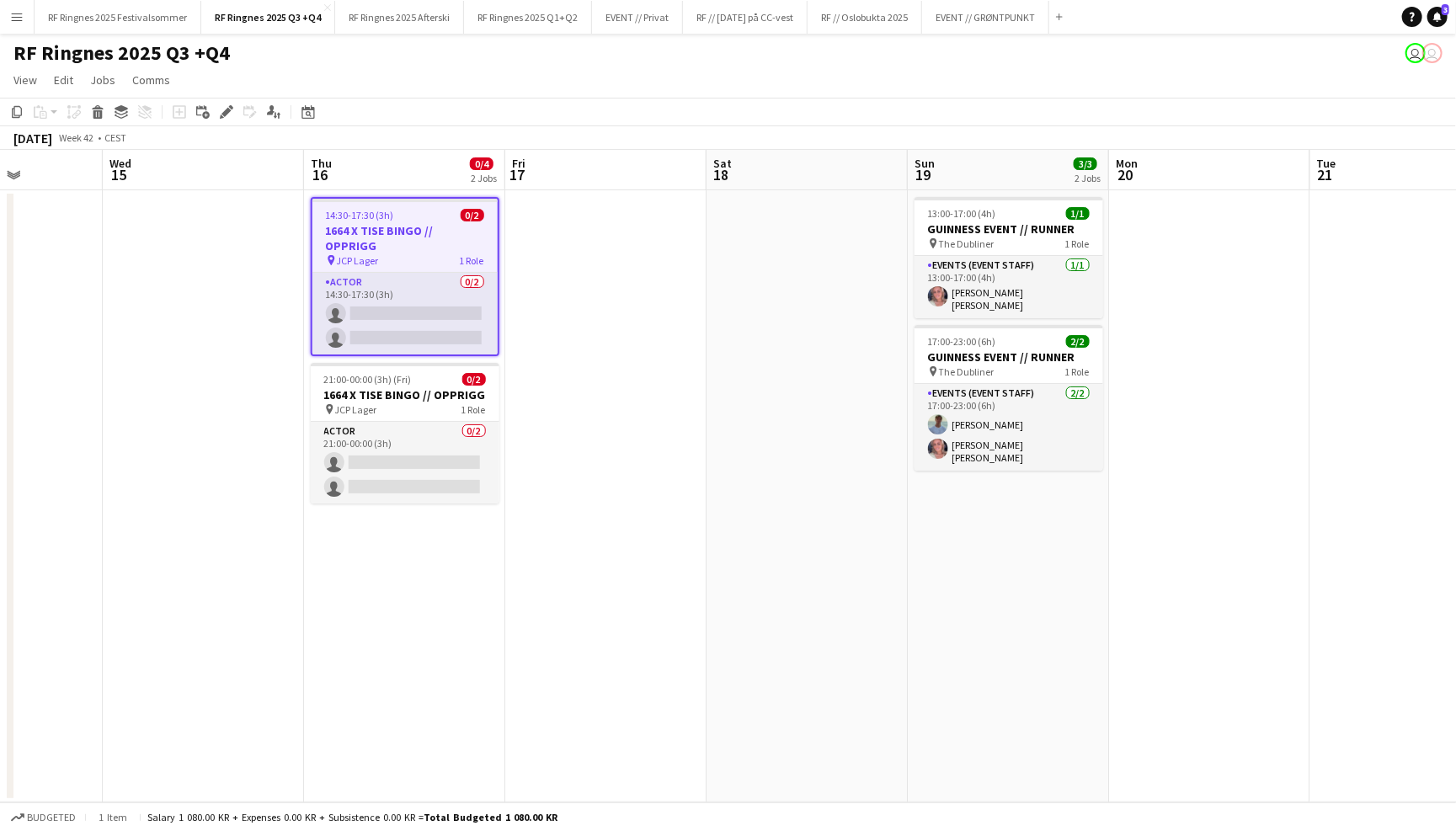
click at [242, 108] on div "Add job Add linked Job Edit Edit linked Job Applicants" at bounding box center [219, 112] width 129 height 20
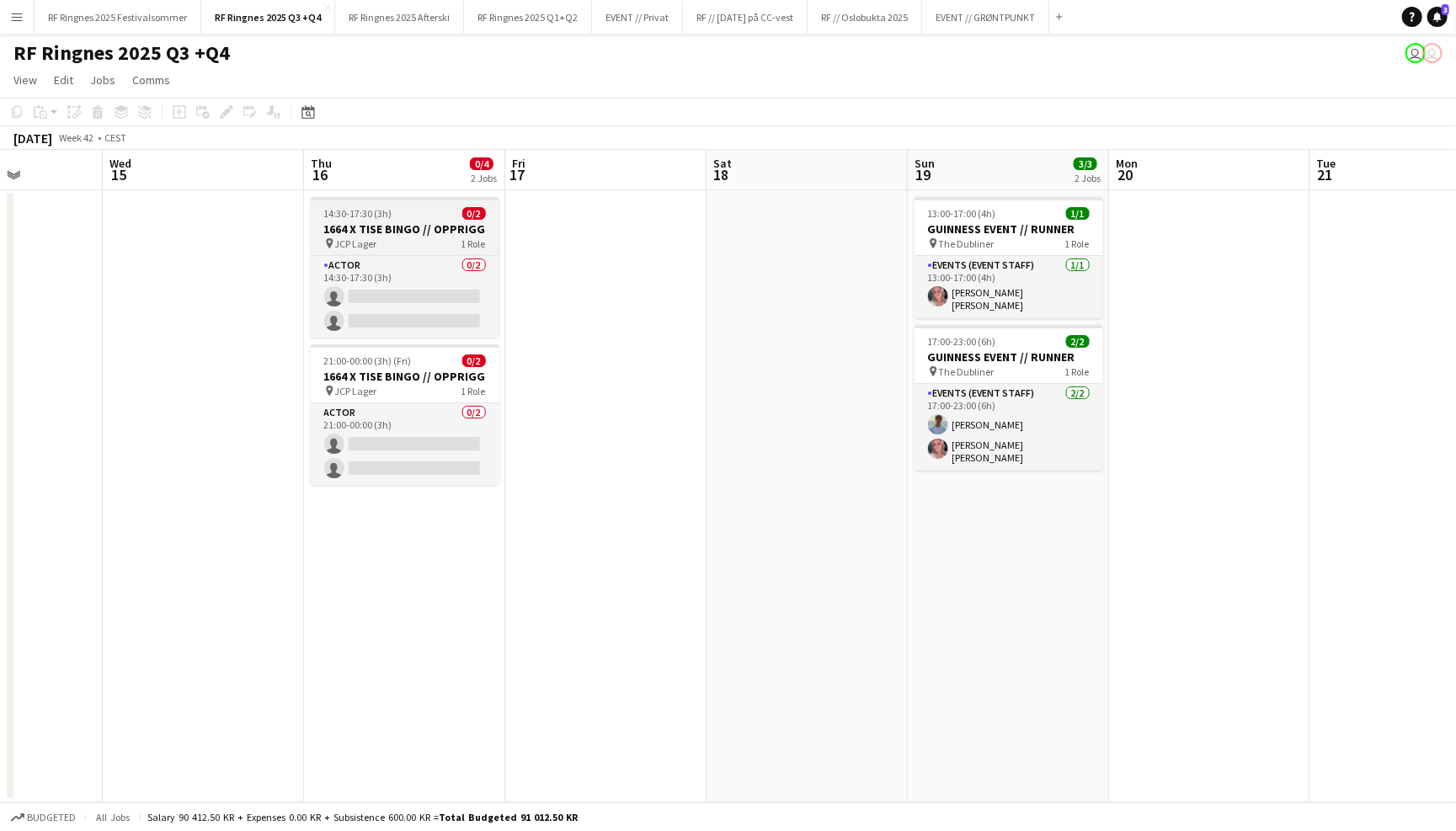
click at [366, 225] on h3 "1664 X TISE BINGO // OPPRIGG" at bounding box center [405, 229] width 188 height 16
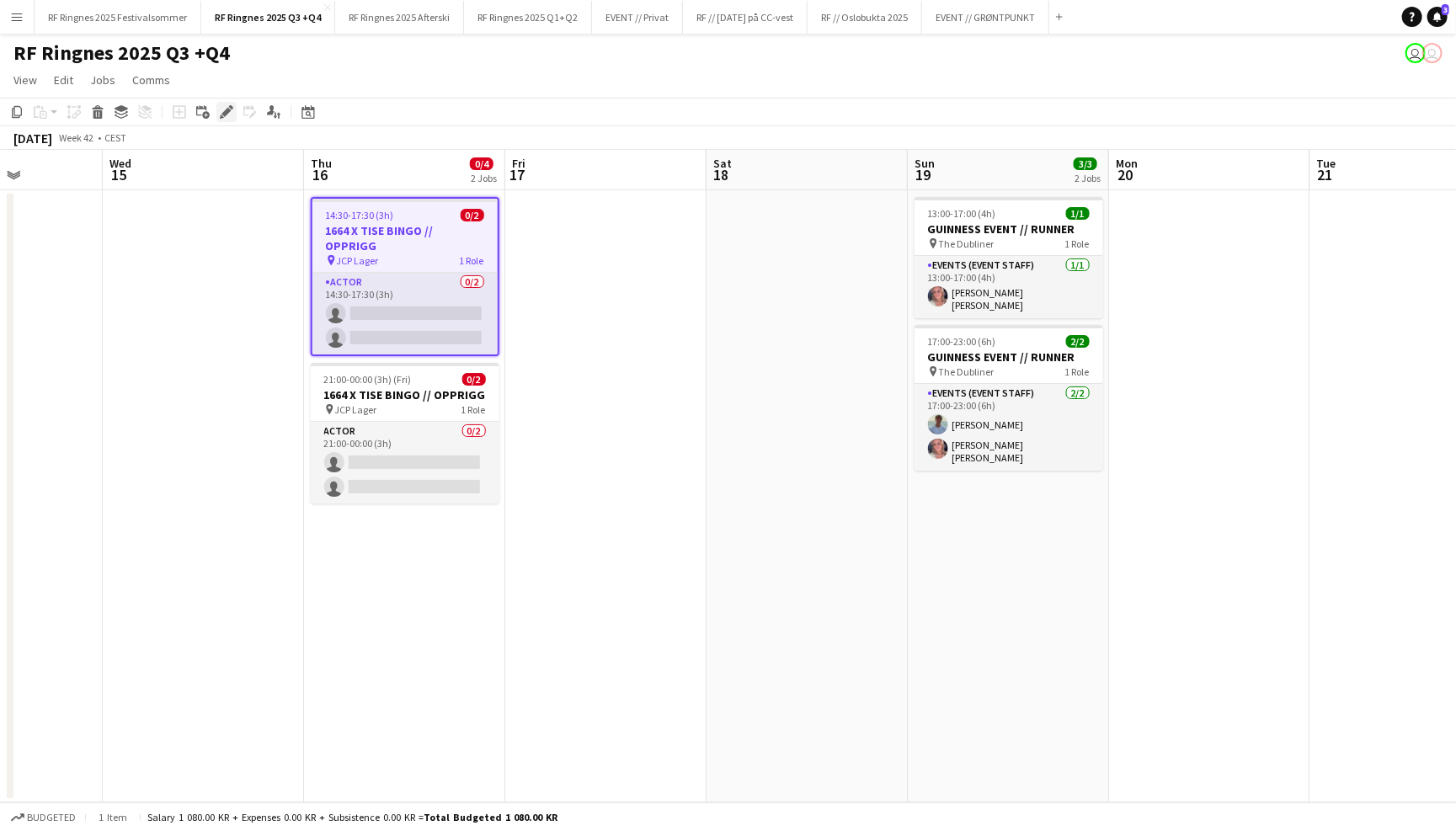
click at [222, 111] on icon at bounding box center [226, 113] width 10 height 10
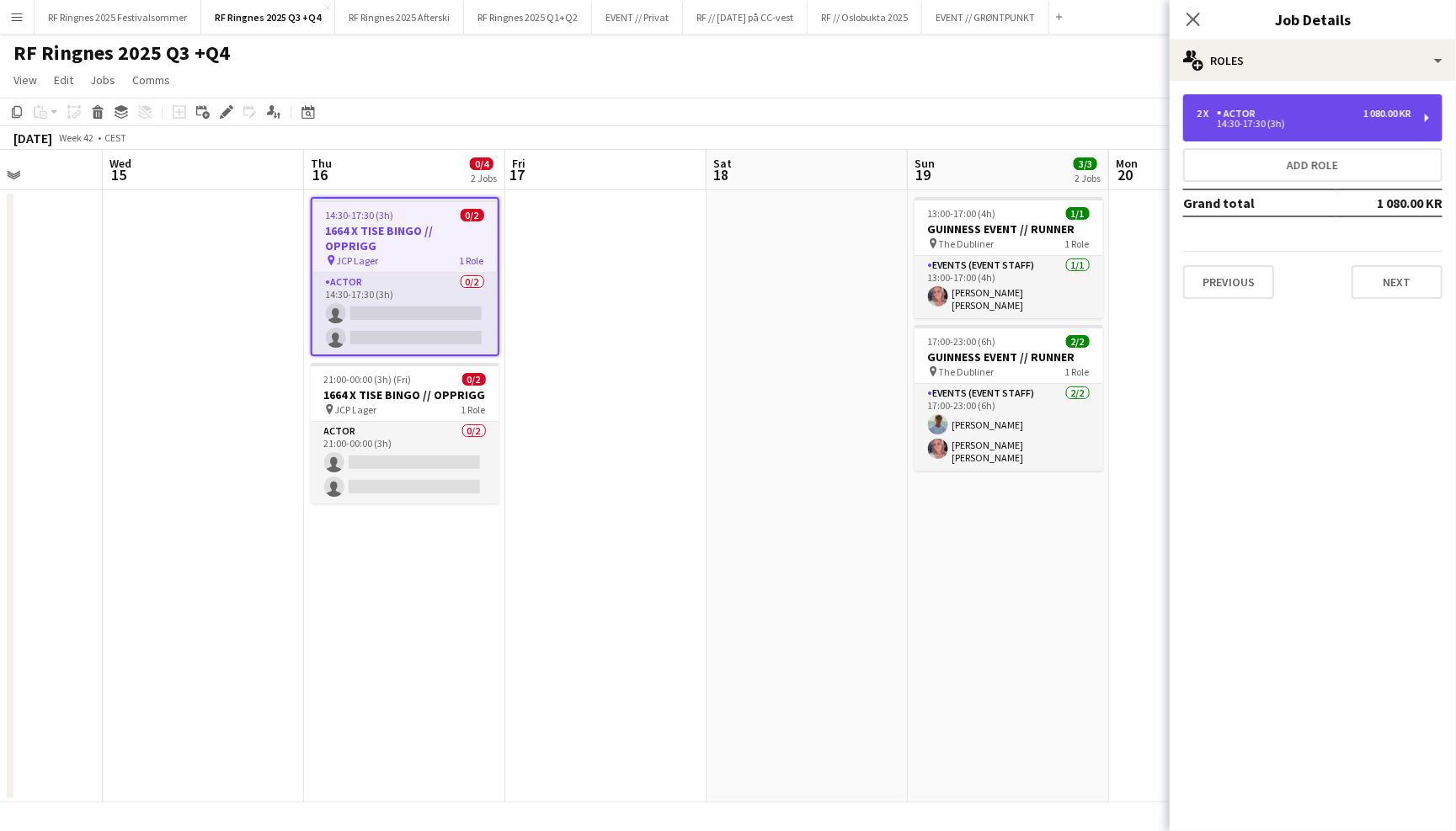
click at [1303, 119] on div "14:30-17:30 (3h)" at bounding box center [1304, 123] width 215 height 9
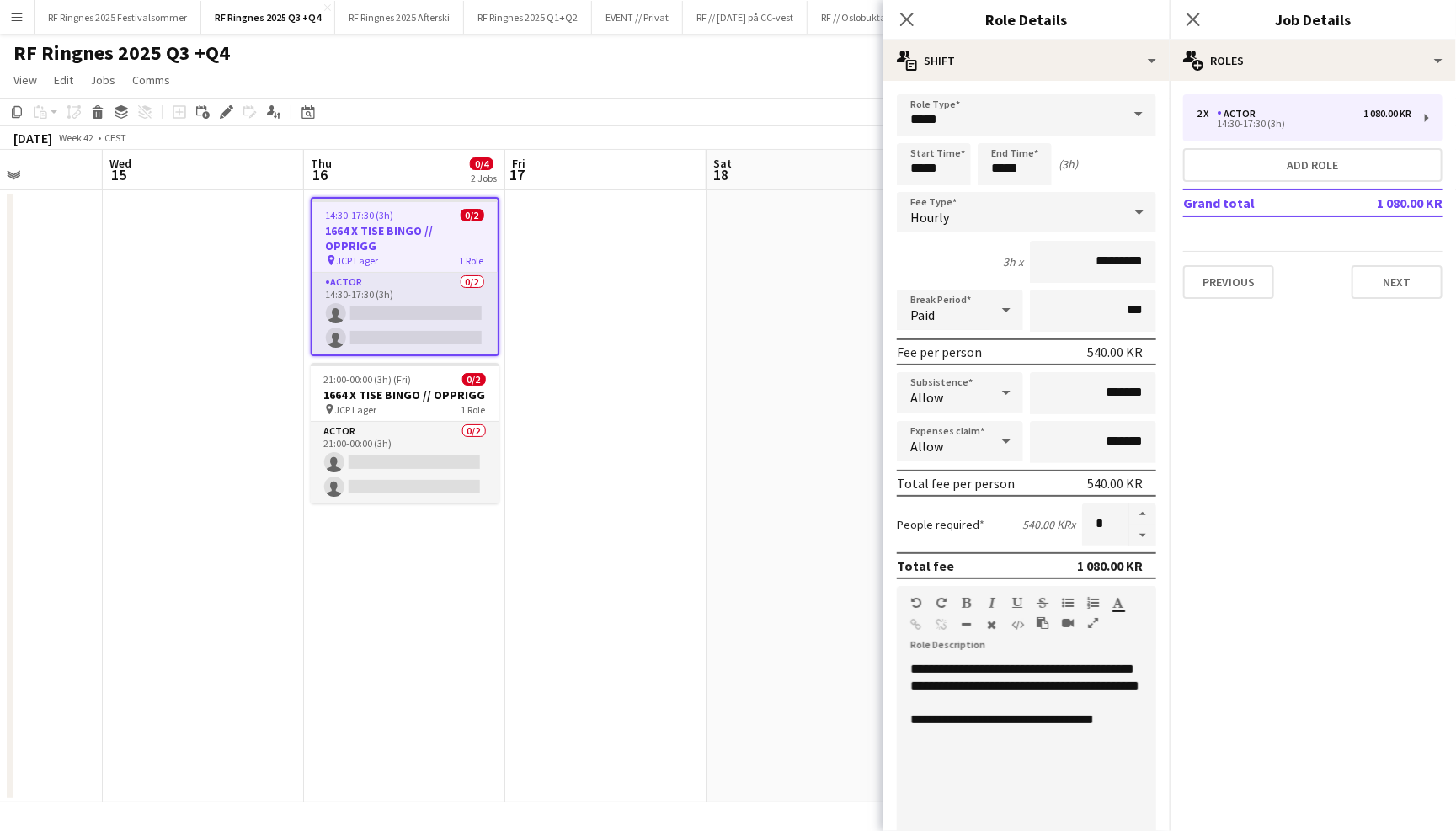
click at [984, 712] on div at bounding box center [1026, 703] width 232 height 17
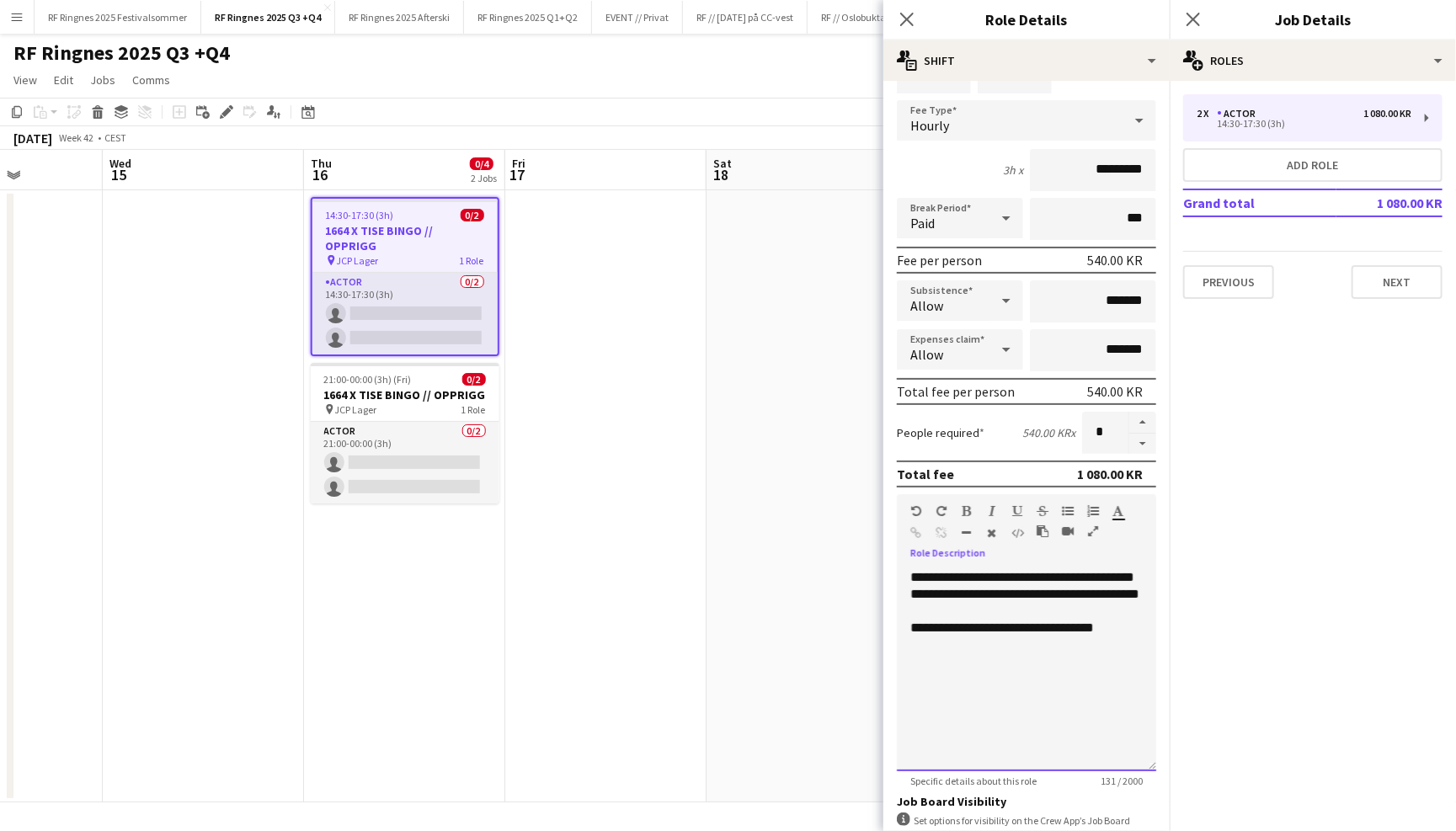
scroll to position [98, 0]
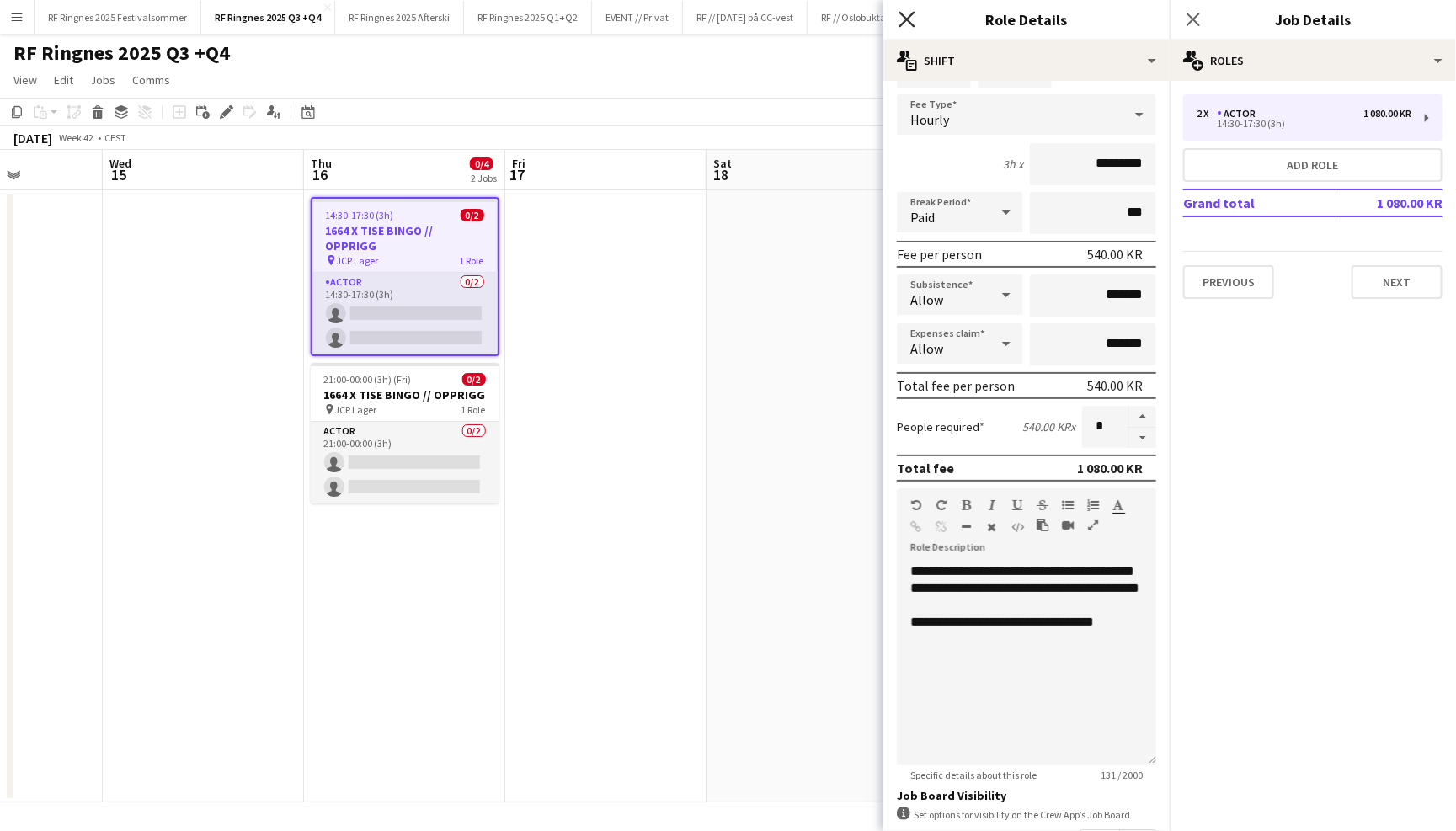
click at [907, 20] on icon at bounding box center [907, 18] width 16 height 16
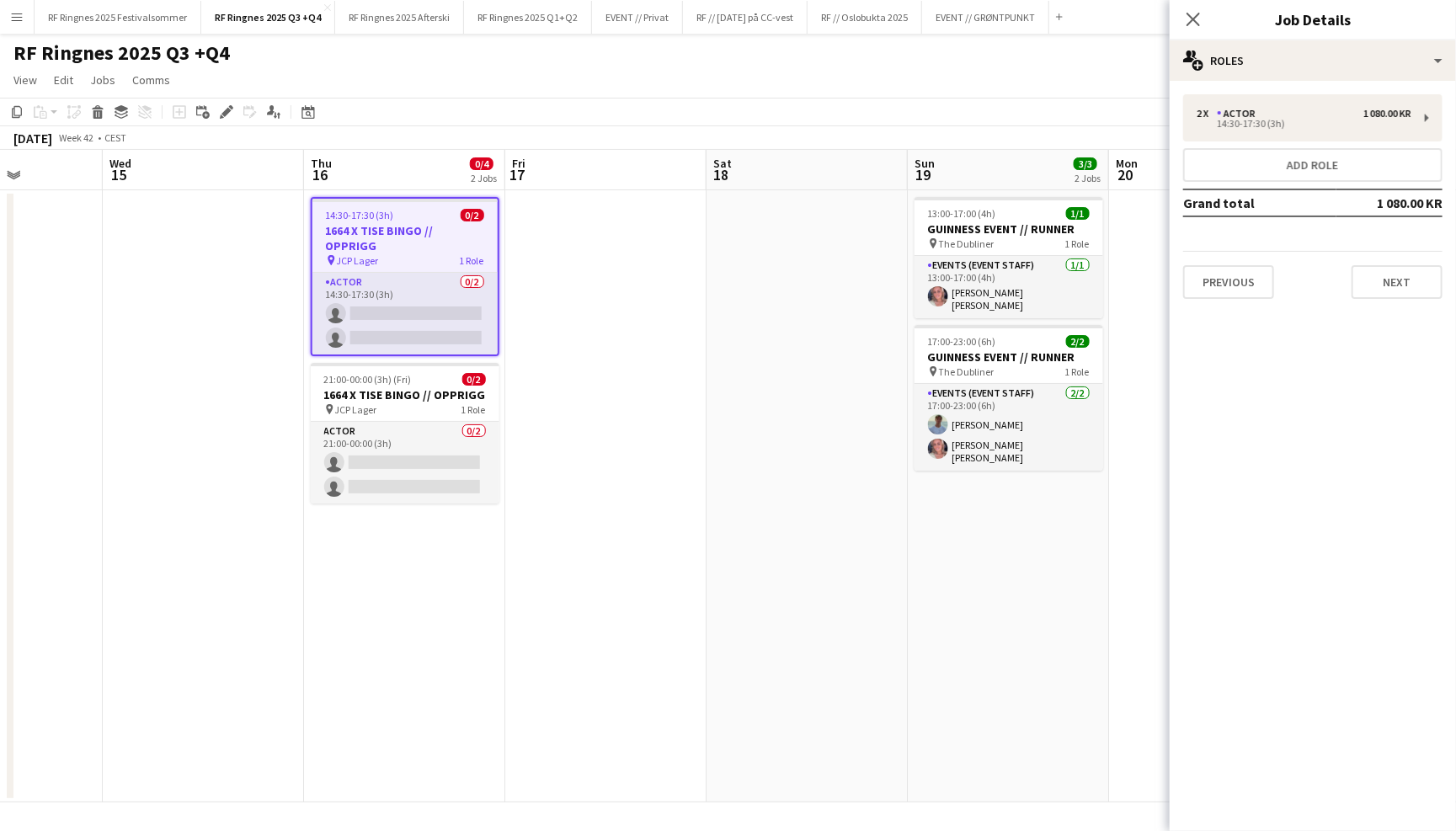
click at [907, 105] on app-toolbar "Copy Paste Paste Command V Paste with crew Command Shift V Paste linked Job Del…" at bounding box center [728, 112] width 1456 height 28
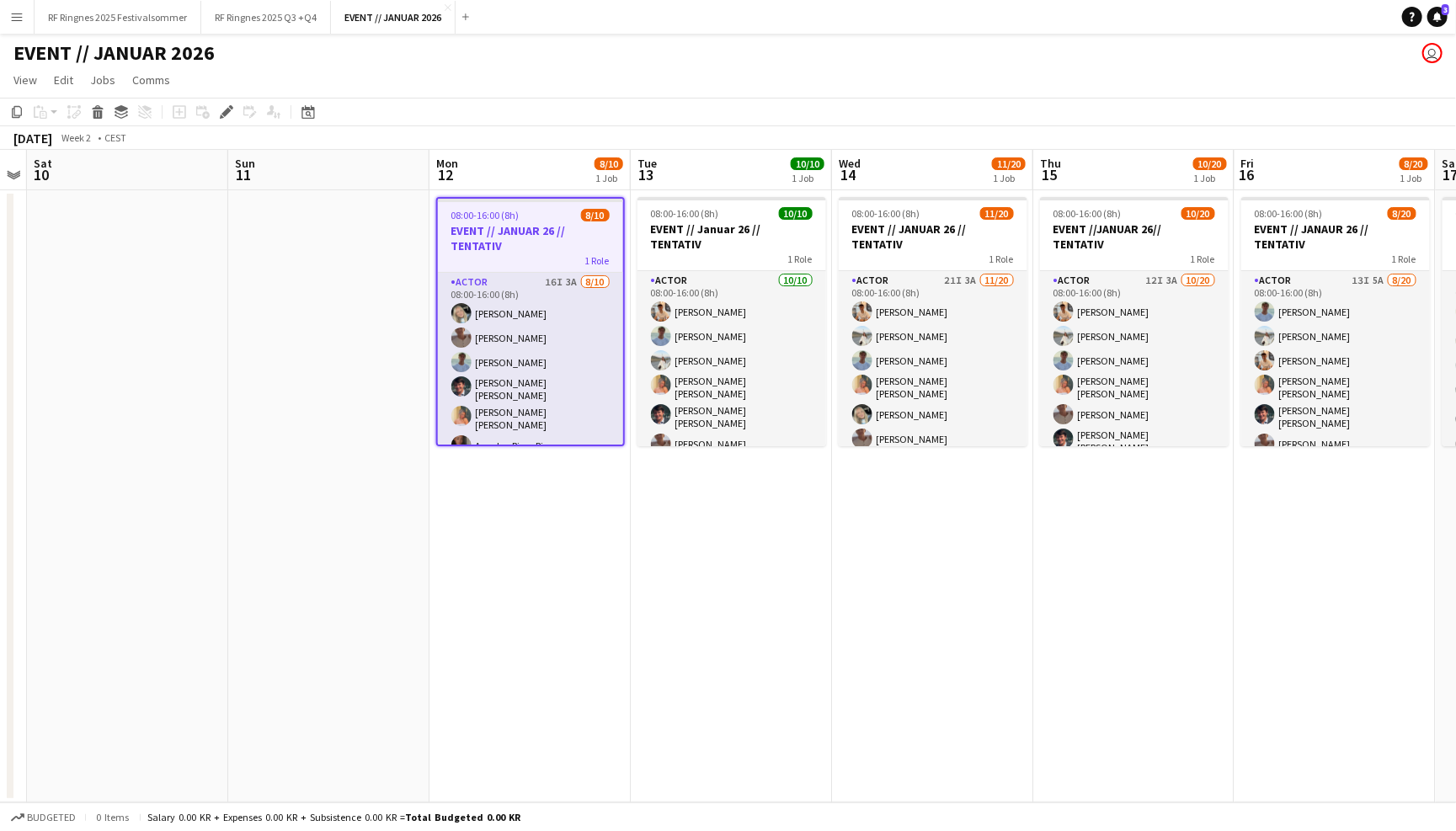
click at [1092, 85] on app-page-menu "View Day view expanded Day view collapsed Month view Date picker Jump to [DATE]…" at bounding box center [728, 82] width 1456 height 32
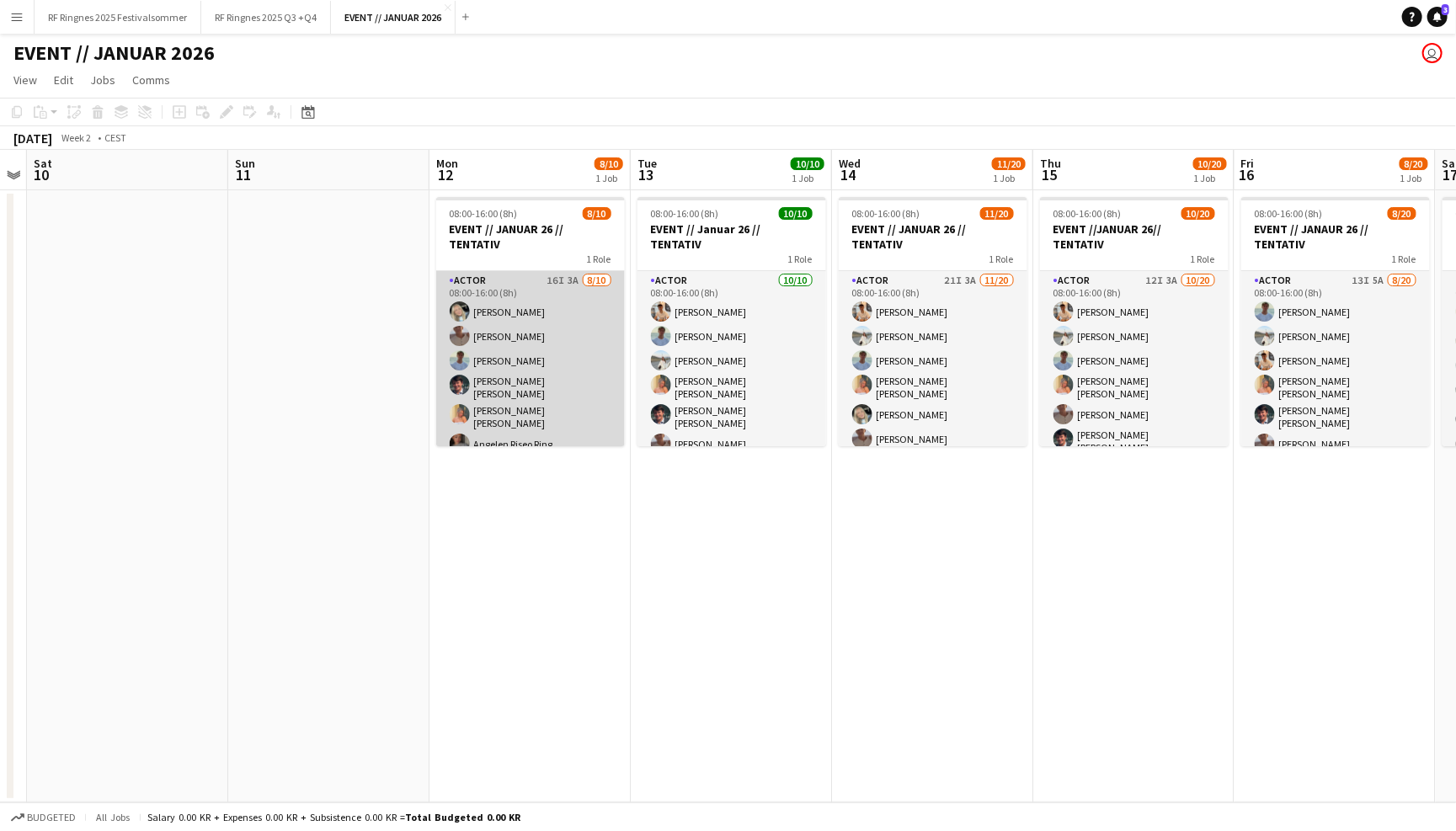
click at [560, 323] on app-card-role "Actor 16I 3A [DATE] 08:00-16:00 (8h) [PERSON_NAME] [PERSON_NAME] [PERSON_NAME] …" at bounding box center [530, 416] width 188 height 292
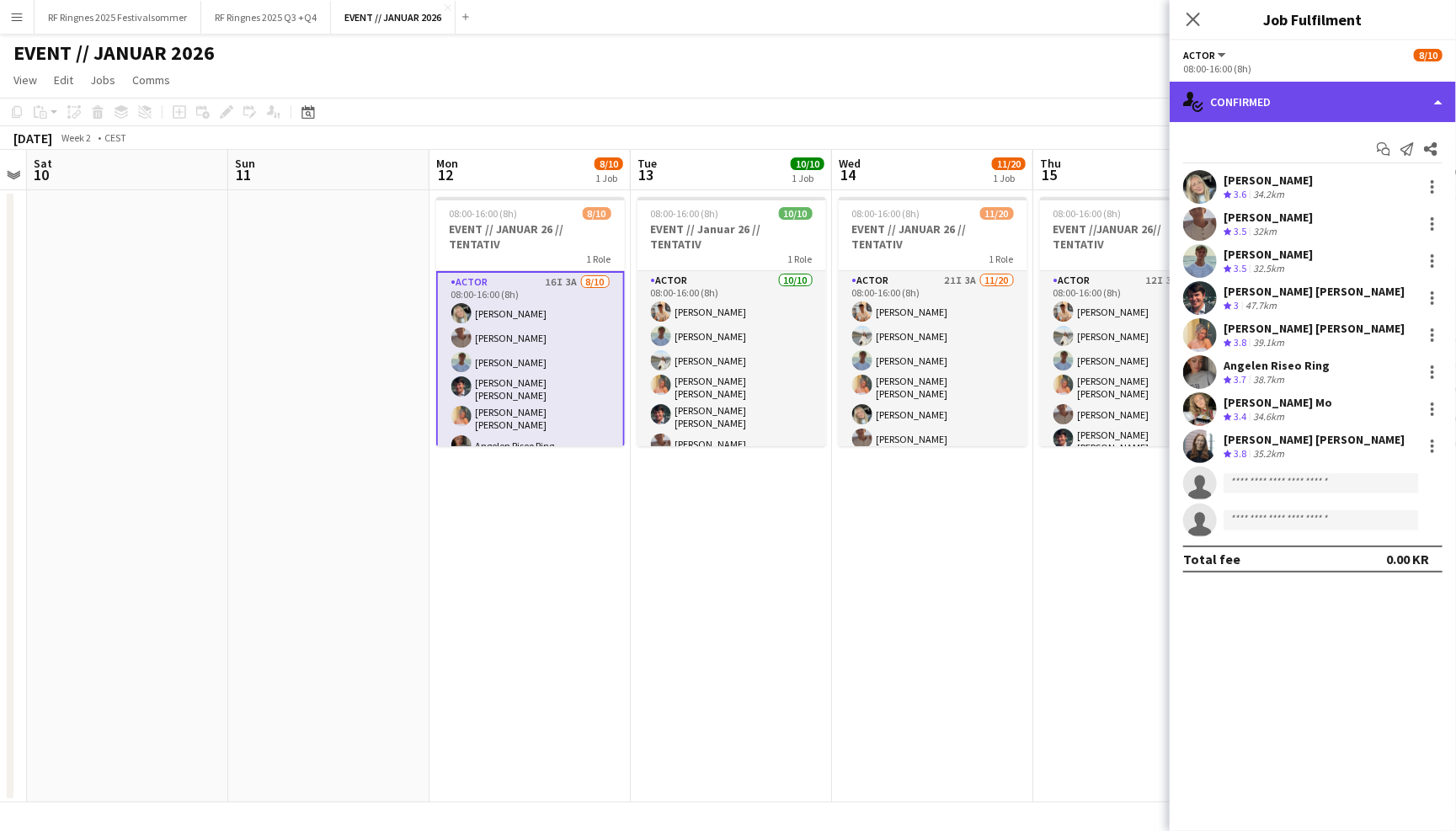
click at [1281, 98] on div "single-neutral-actions-check-2 Confirmed" at bounding box center [1312, 102] width 286 height 41
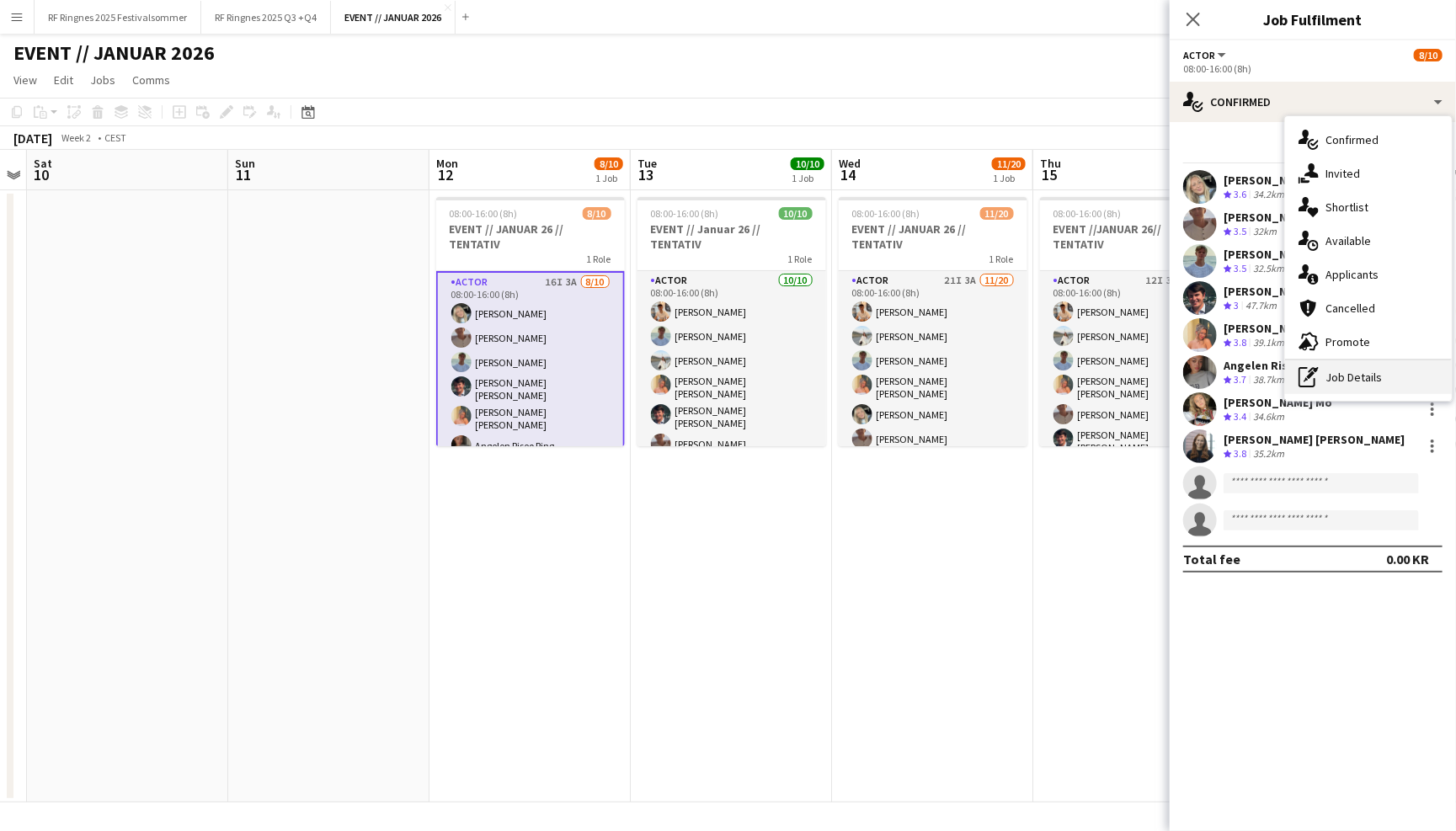
click at [1340, 384] on div "pen-write Job Details" at bounding box center [1369, 377] width 167 height 34
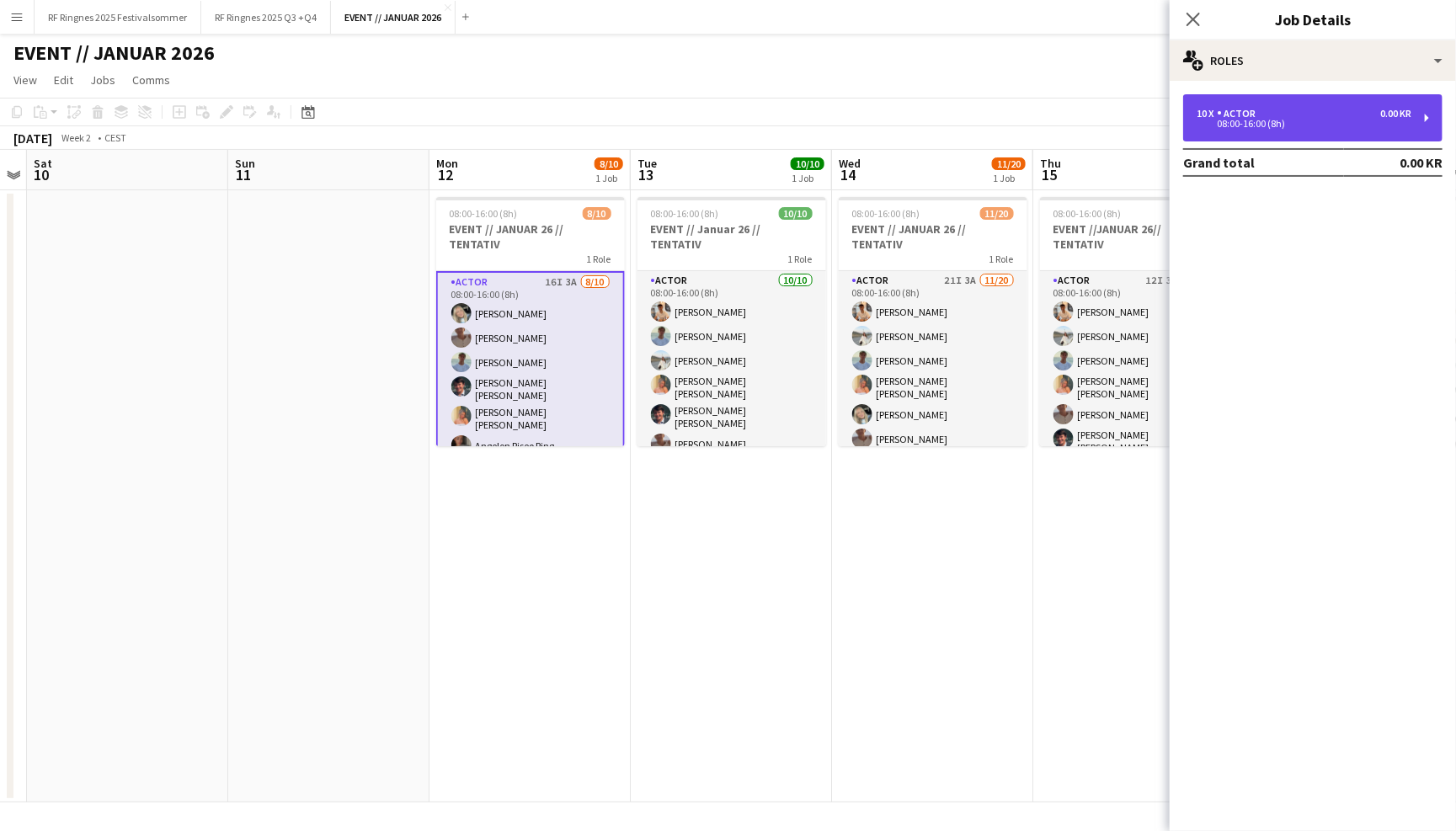
click at [1281, 121] on div "08:00-16:00 (8h)" at bounding box center [1304, 123] width 215 height 9
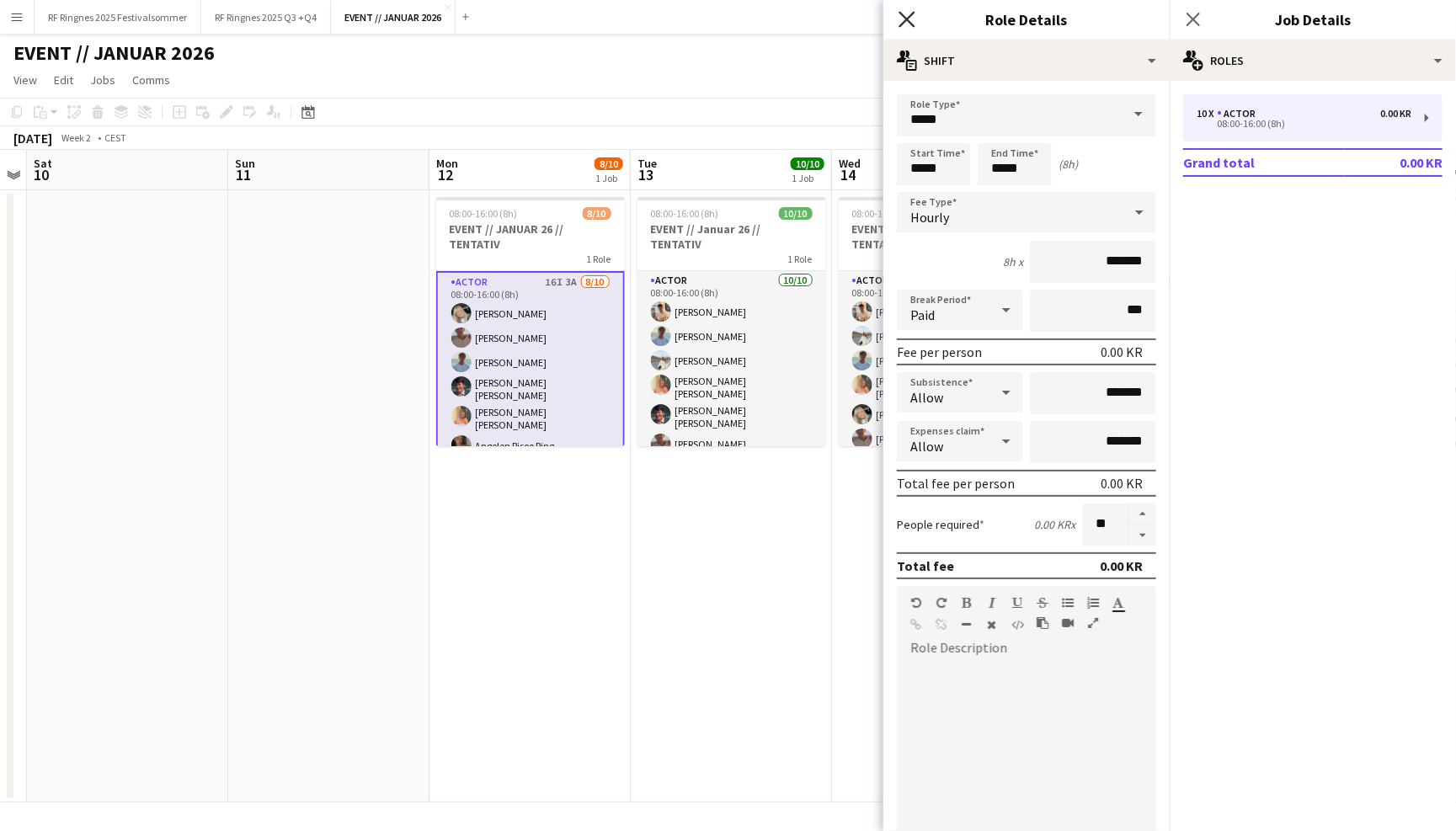
click at [911, 18] on icon "Close pop-in" at bounding box center [907, 18] width 16 height 16
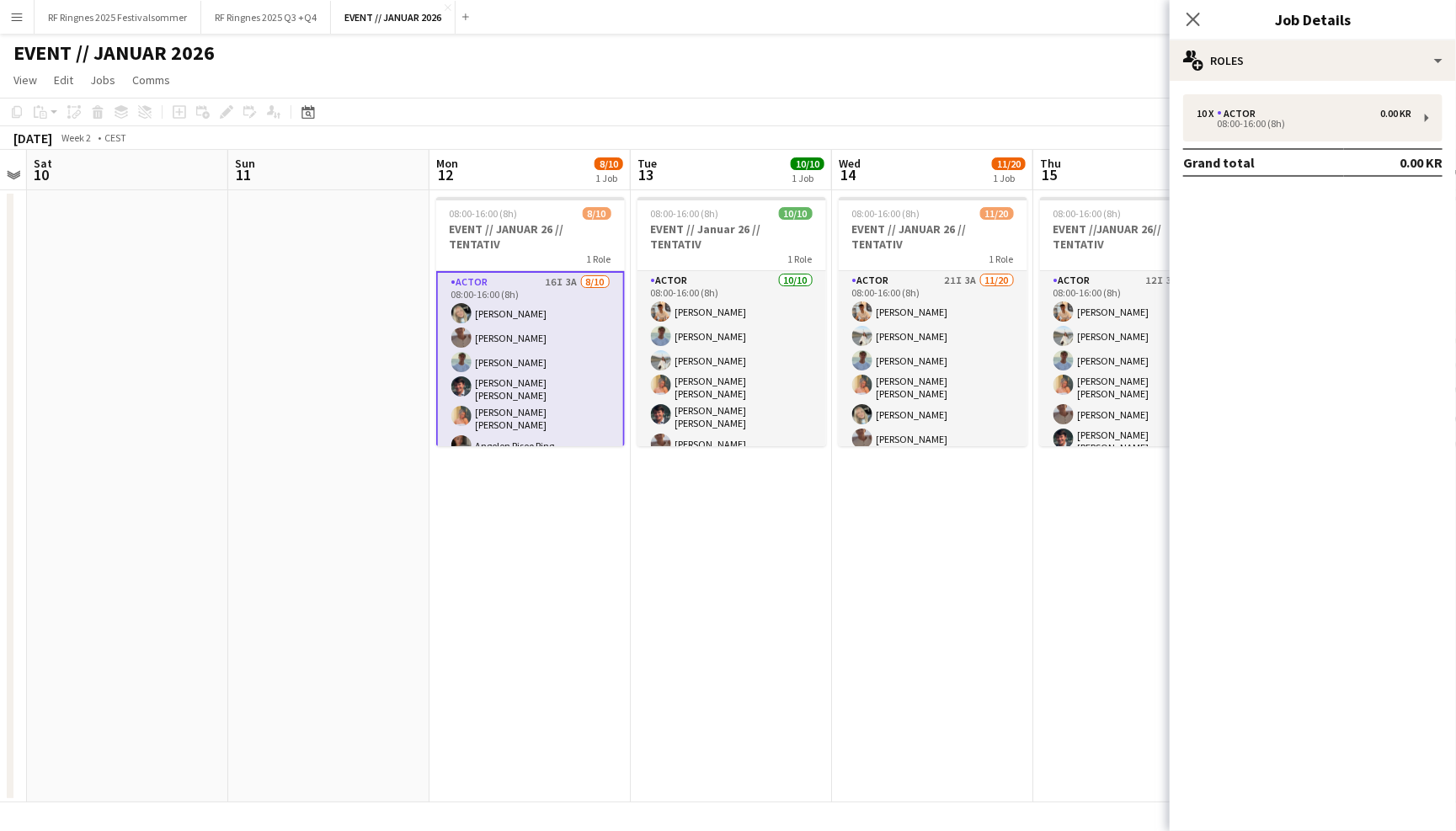
click at [995, 73] on app-page-menu "View Day view expanded Day view collapsed Month view Date picker Jump to [DATE]…" at bounding box center [728, 82] width 1456 height 32
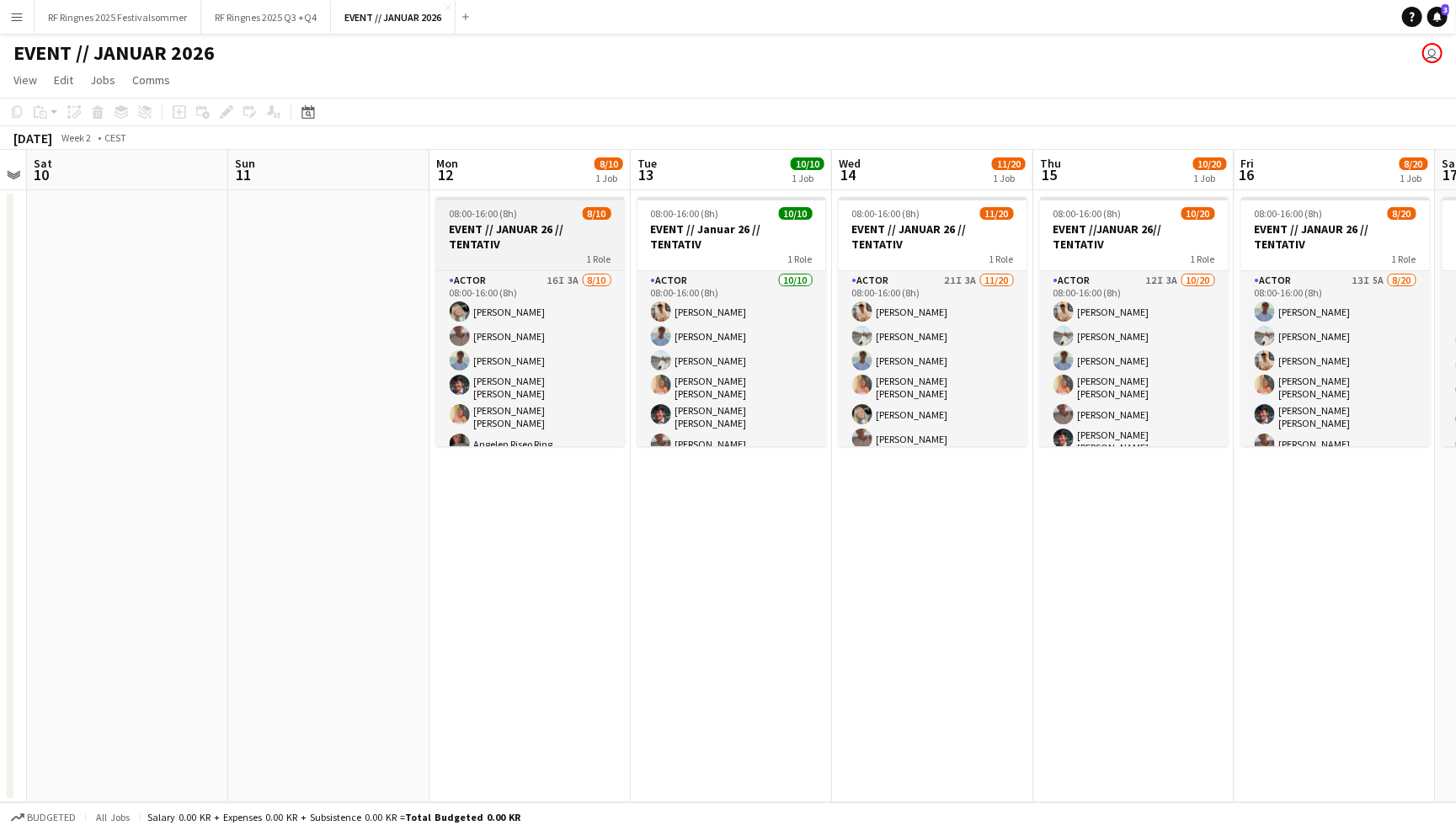
click at [519, 261] on div "1 Role" at bounding box center [530, 258] width 188 height 14
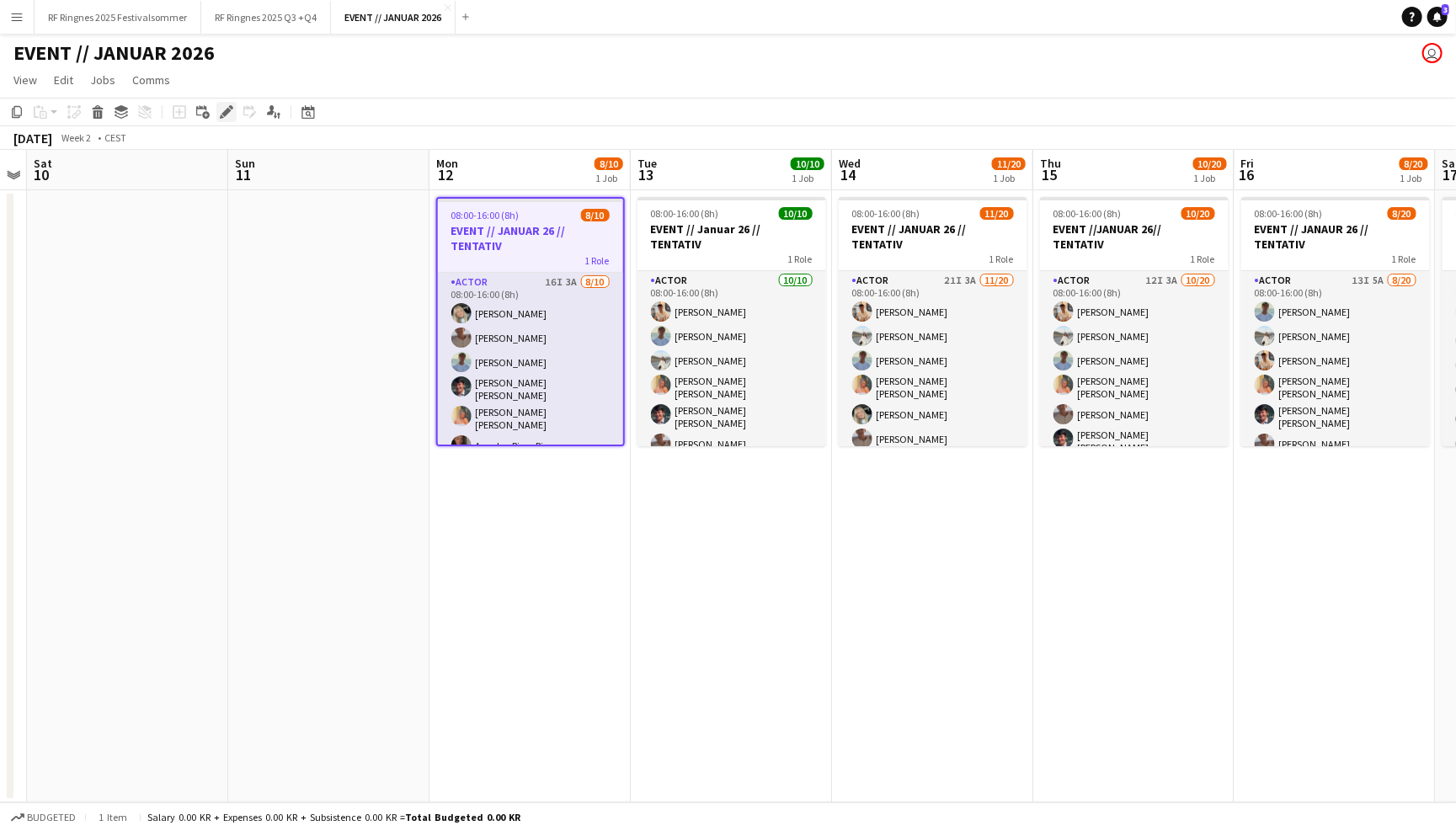
click at [227, 114] on icon "Edit" at bounding box center [226, 112] width 14 height 14
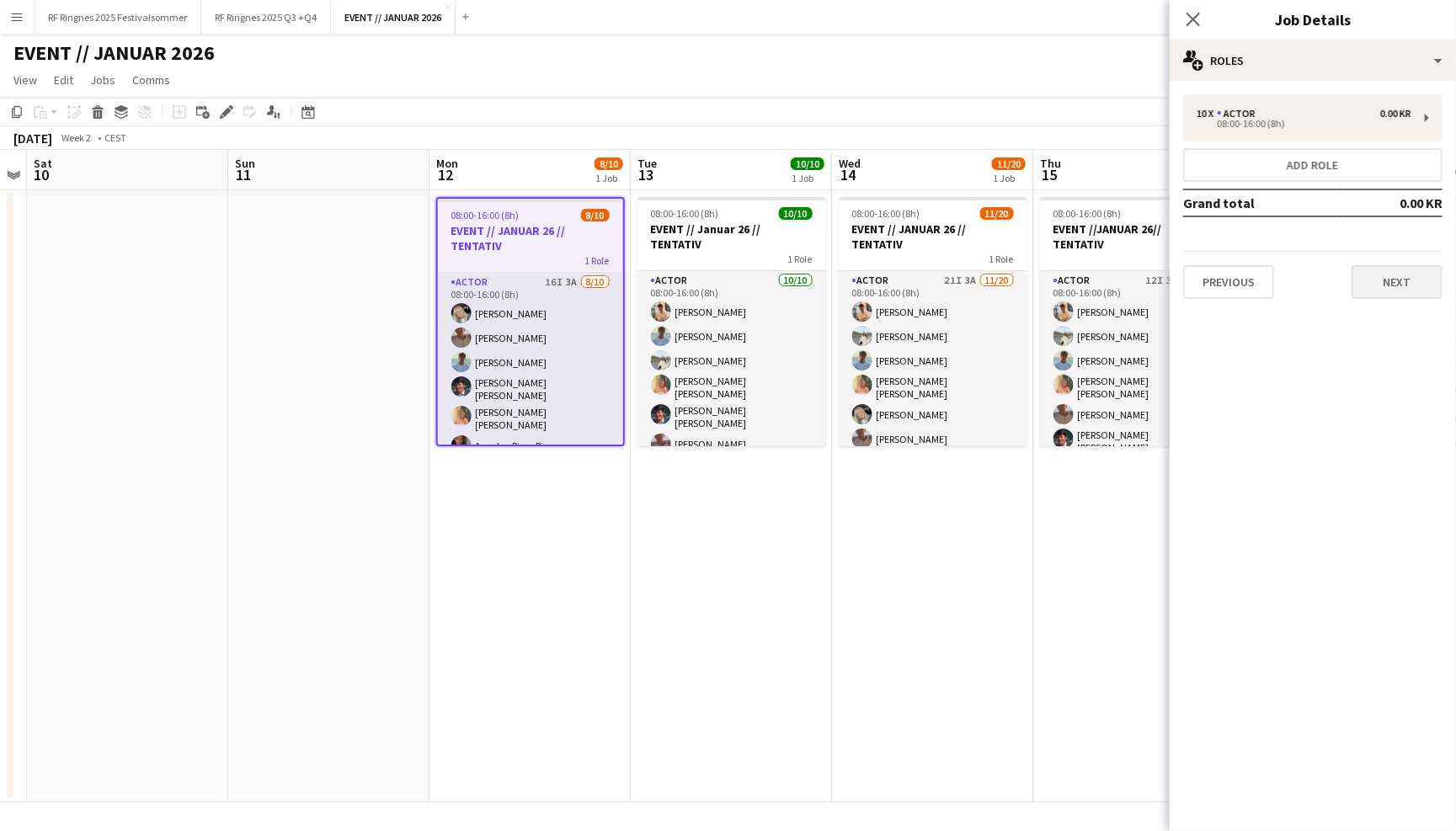
click at [1396, 279] on button "Next" at bounding box center [1397, 282] width 91 height 34
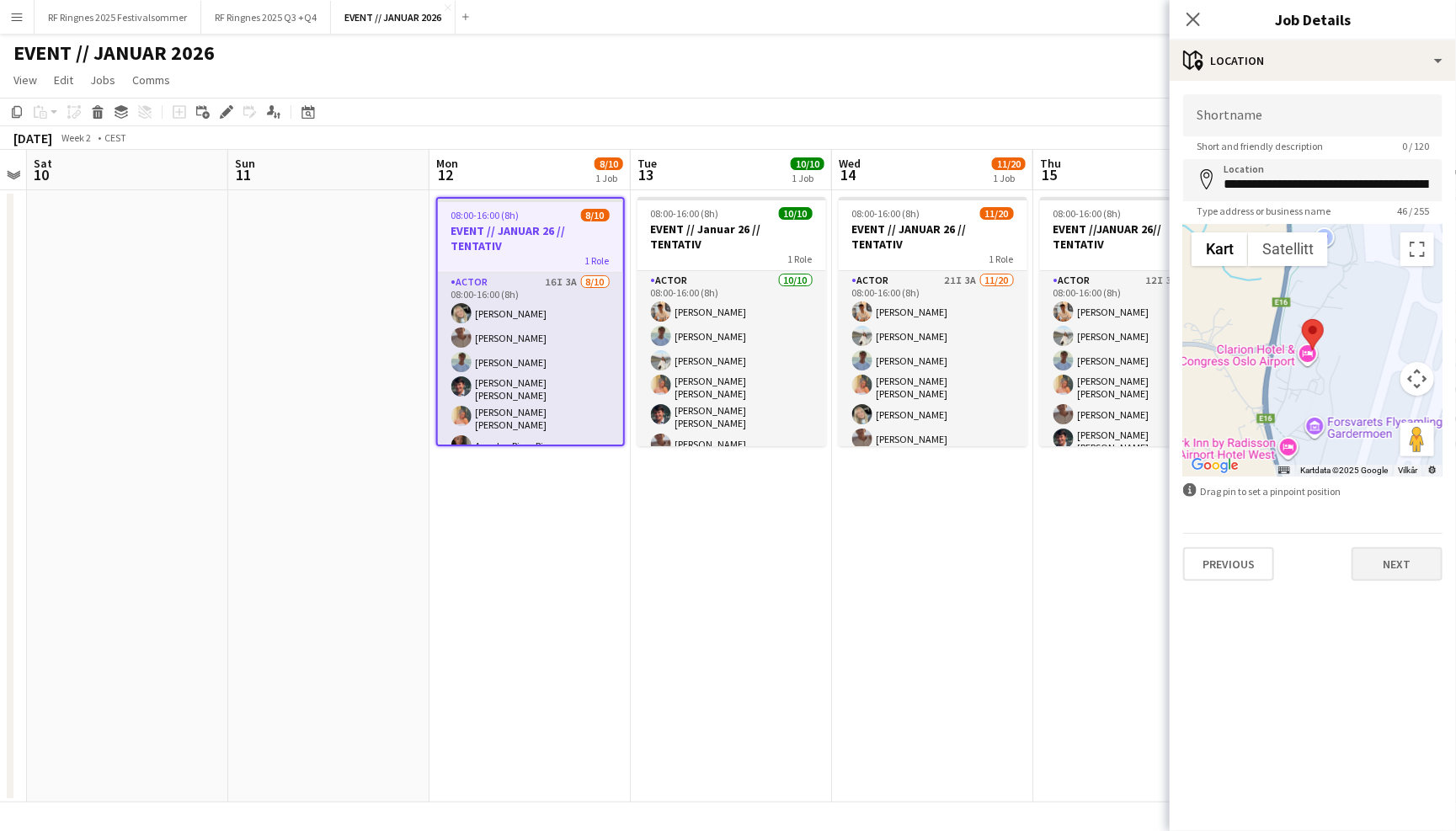
click at [1397, 554] on button "Next" at bounding box center [1397, 564] width 91 height 34
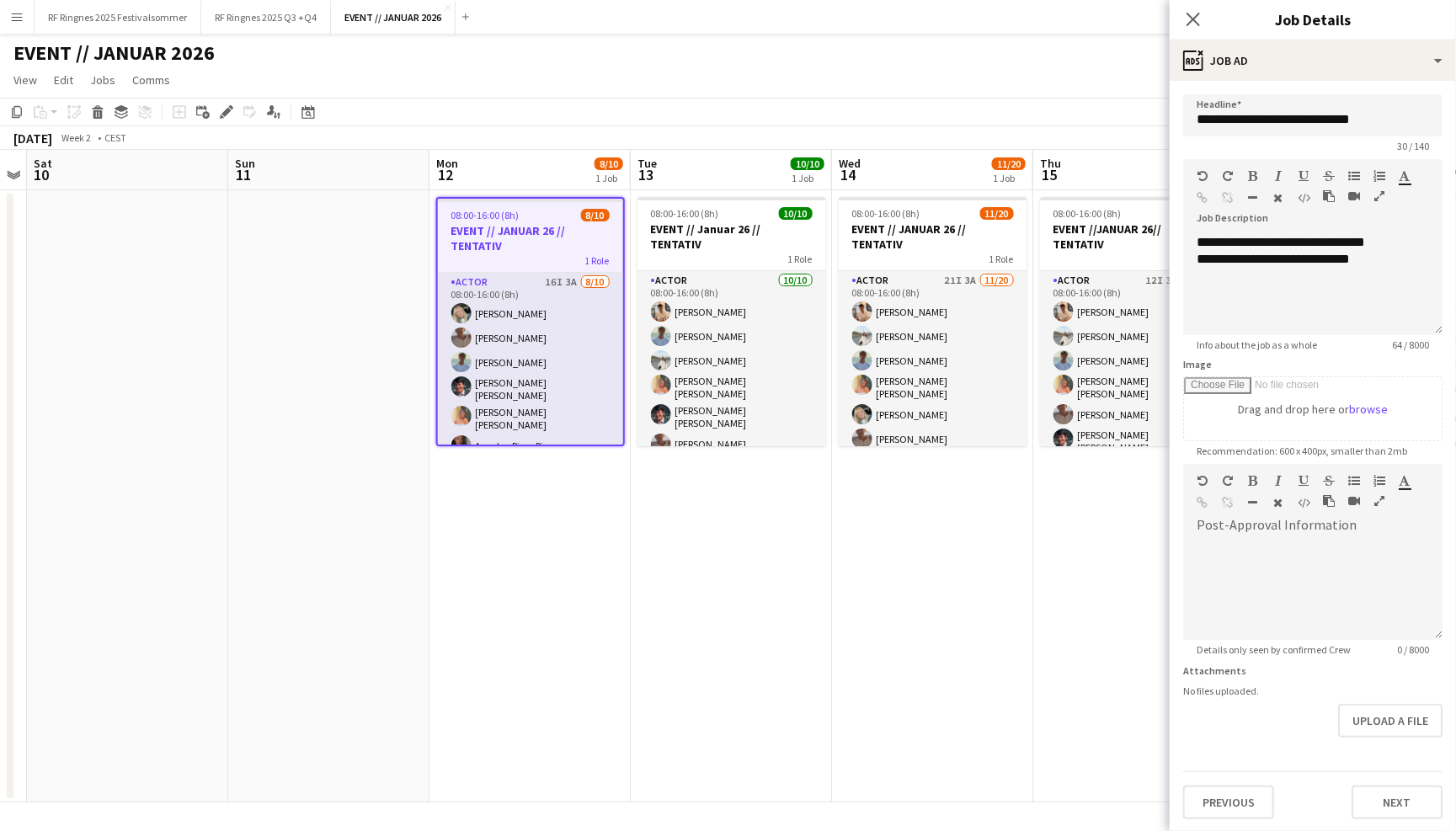
click at [1075, 57] on div "EVENT // JANUAR 2026 user" at bounding box center [728, 50] width 1456 height 32
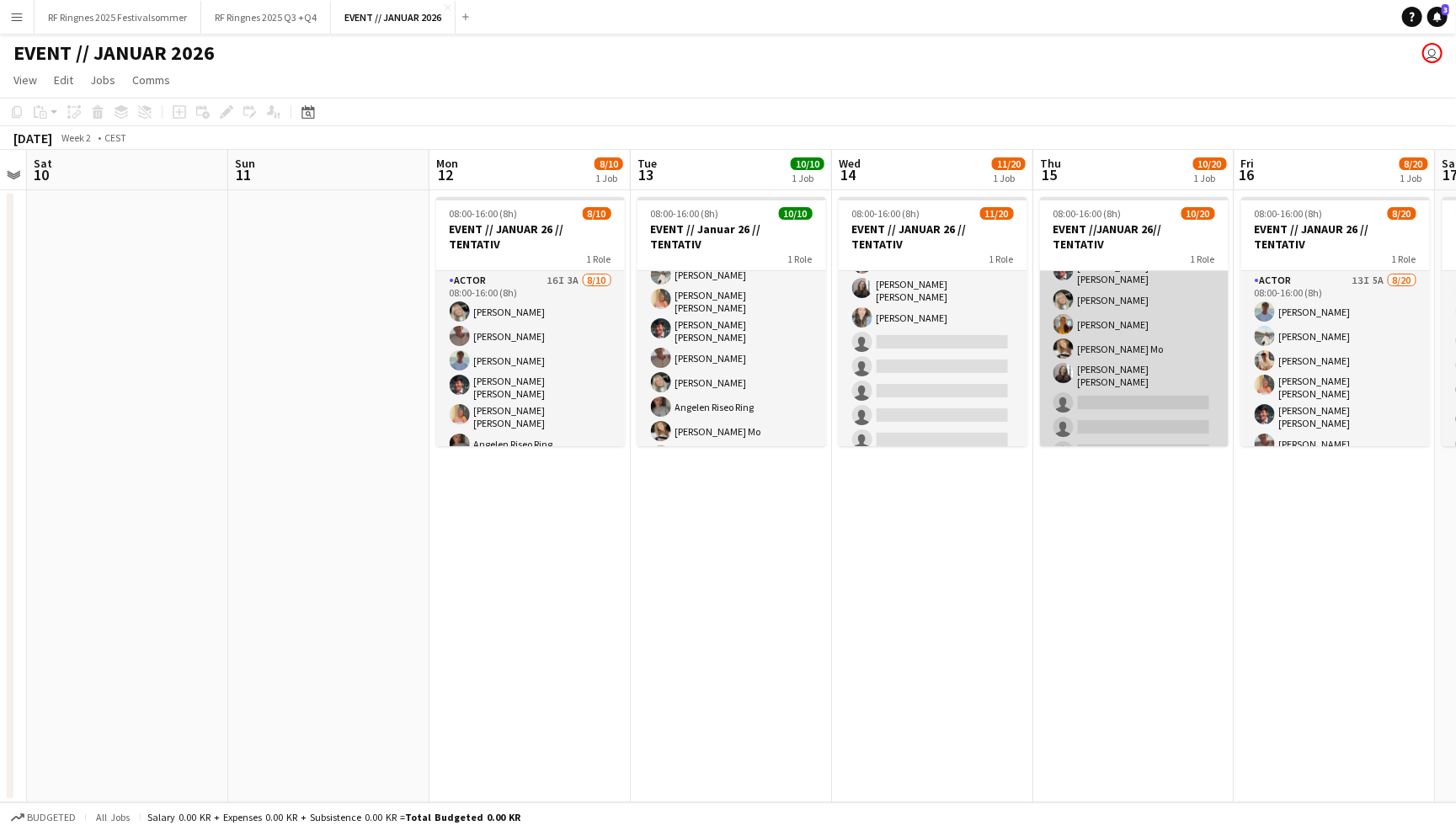
scroll to position [192, 0]
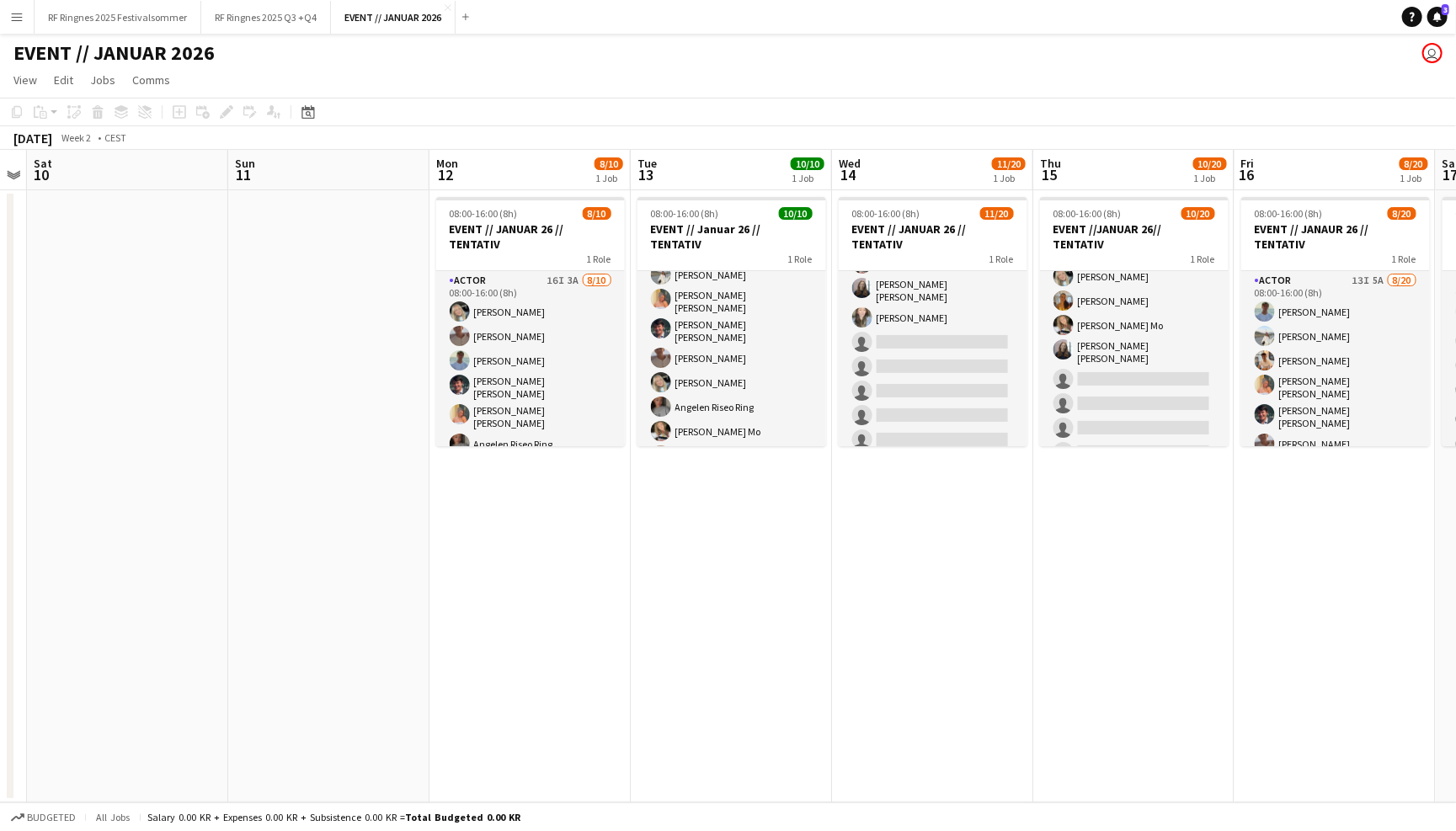
click at [1173, 88] on app-page-menu "View Day view expanded Day view collapsed Month view Date picker Jump to [DATE]…" at bounding box center [728, 82] width 1456 height 32
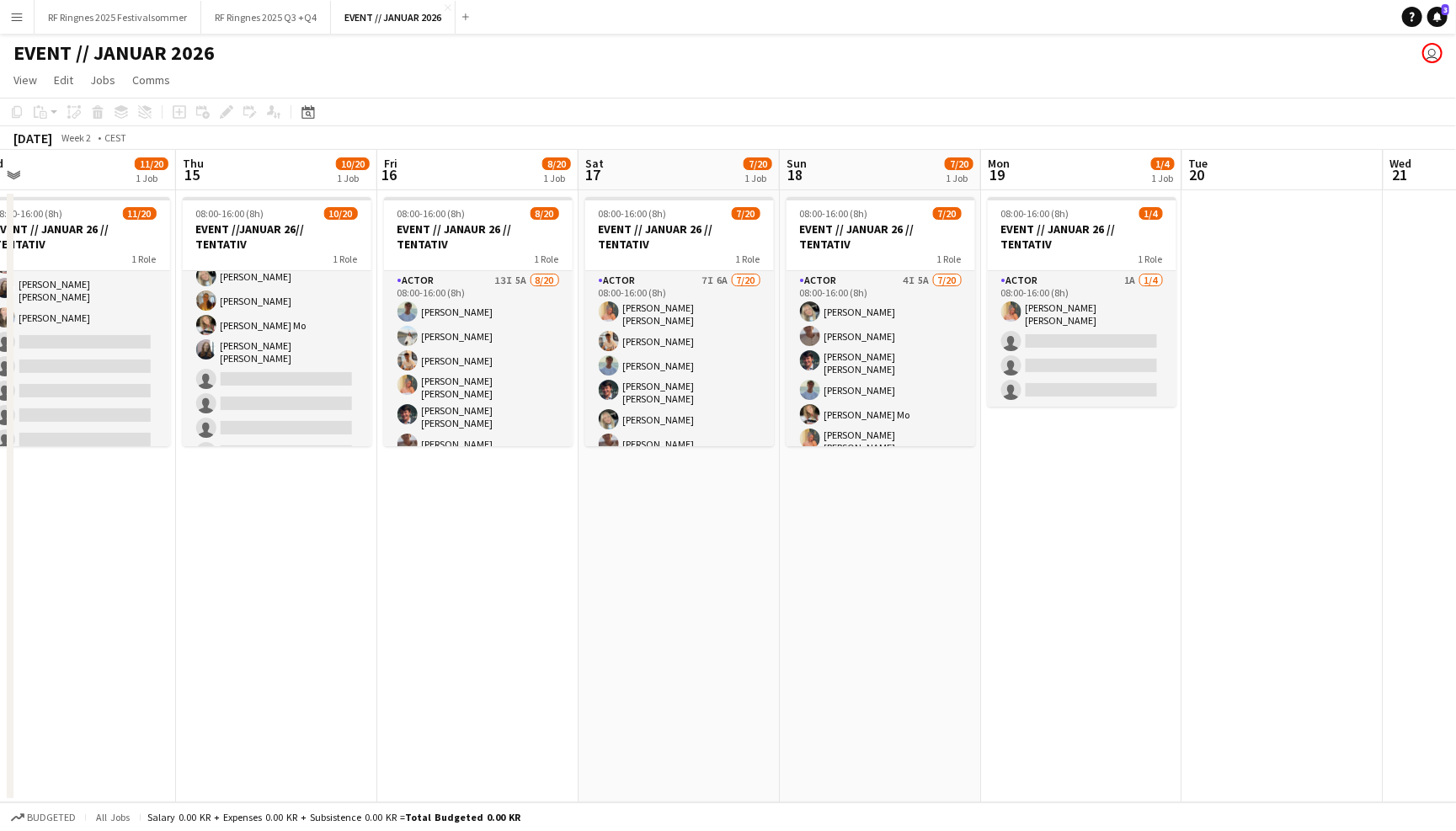
scroll to position [0, 666]
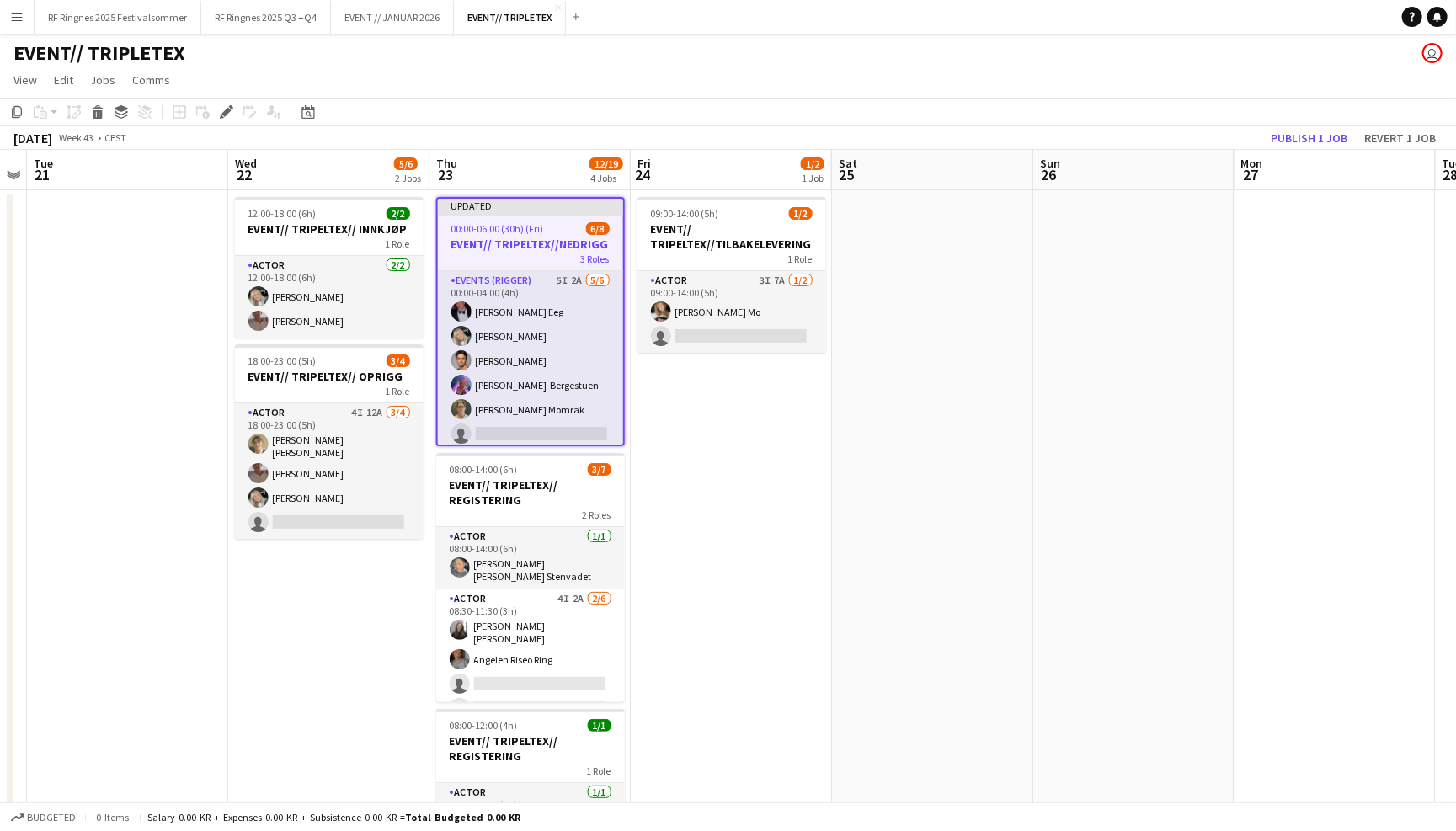
click at [796, 31] on app-navbar "Menu Boards Boards Boards All jobs Status Workforce Workforce My Workforce Recr…" at bounding box center [728, 17] width 1456 height 34
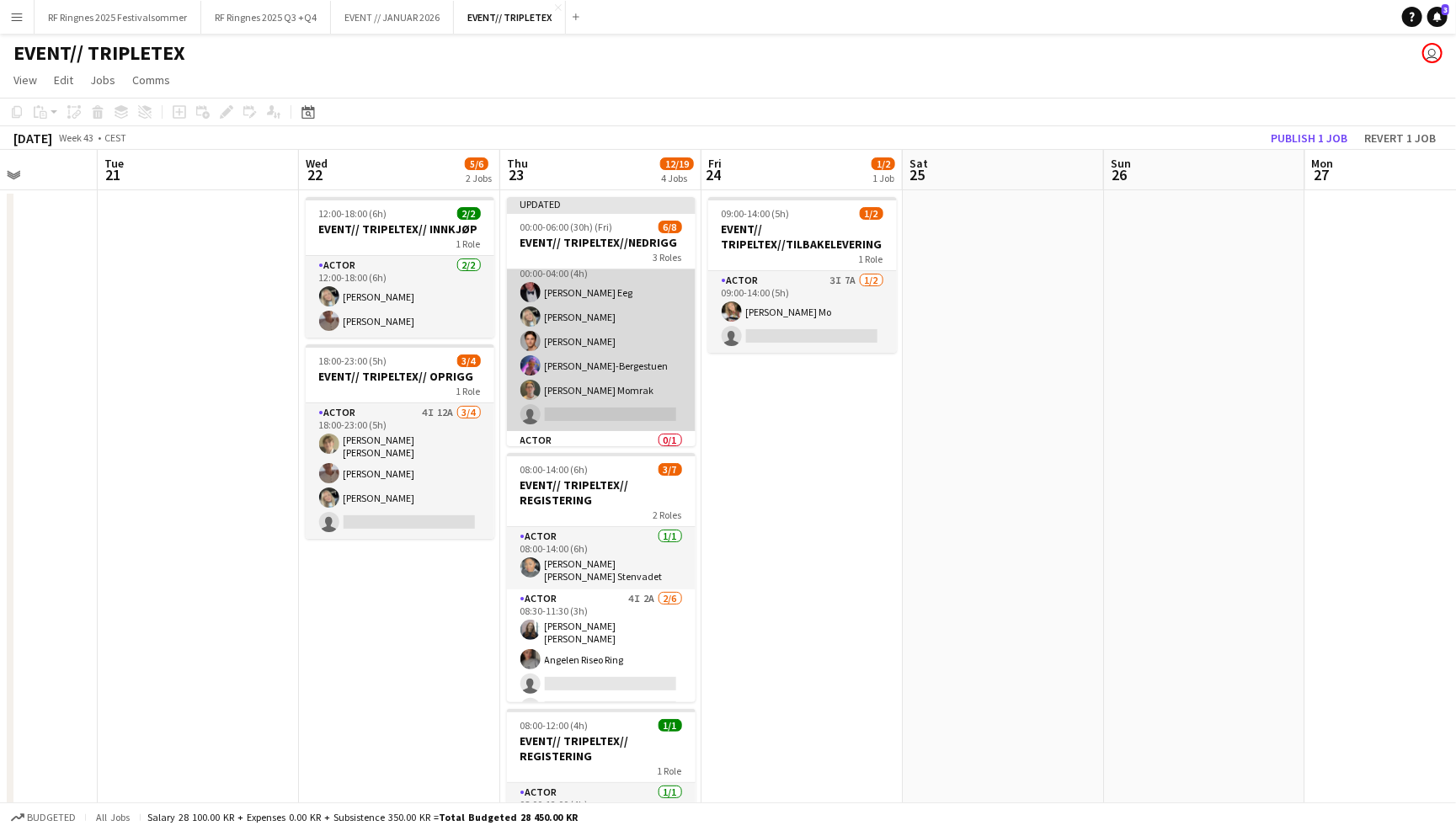
scroll to position [0, 506]
click at [627, 374] on app-card-role "Events (Rigger) 5I 2A [DATE] 00:00-04:00 (4h) [PERSON_NAME] Eeg [PERSON_NAME] U…" at bounding box center [602, 341] width 188 height 180
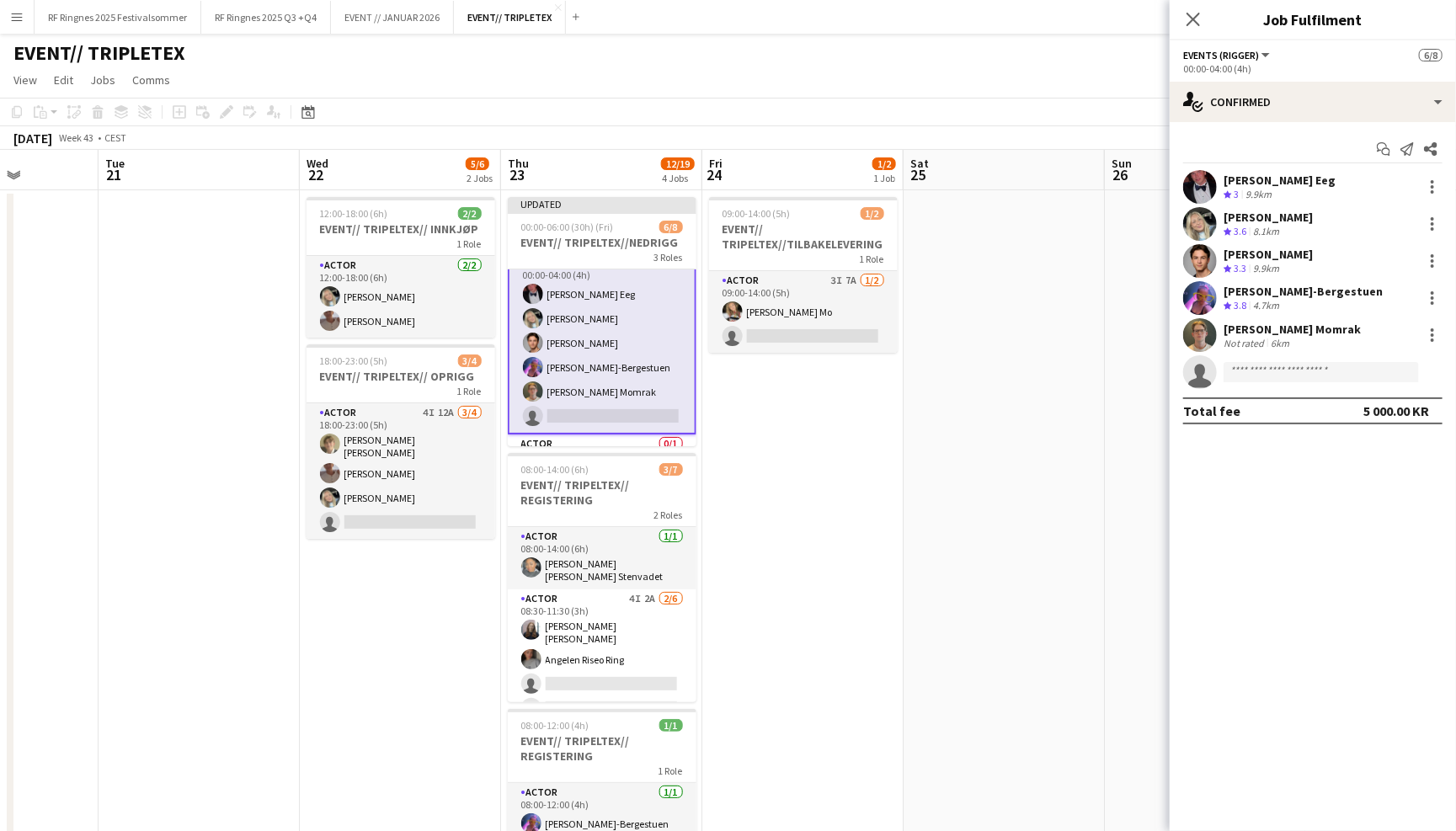
click at [1193, 332] on app-user-avatar at bounding box center [1200, 335] width 34 height 34
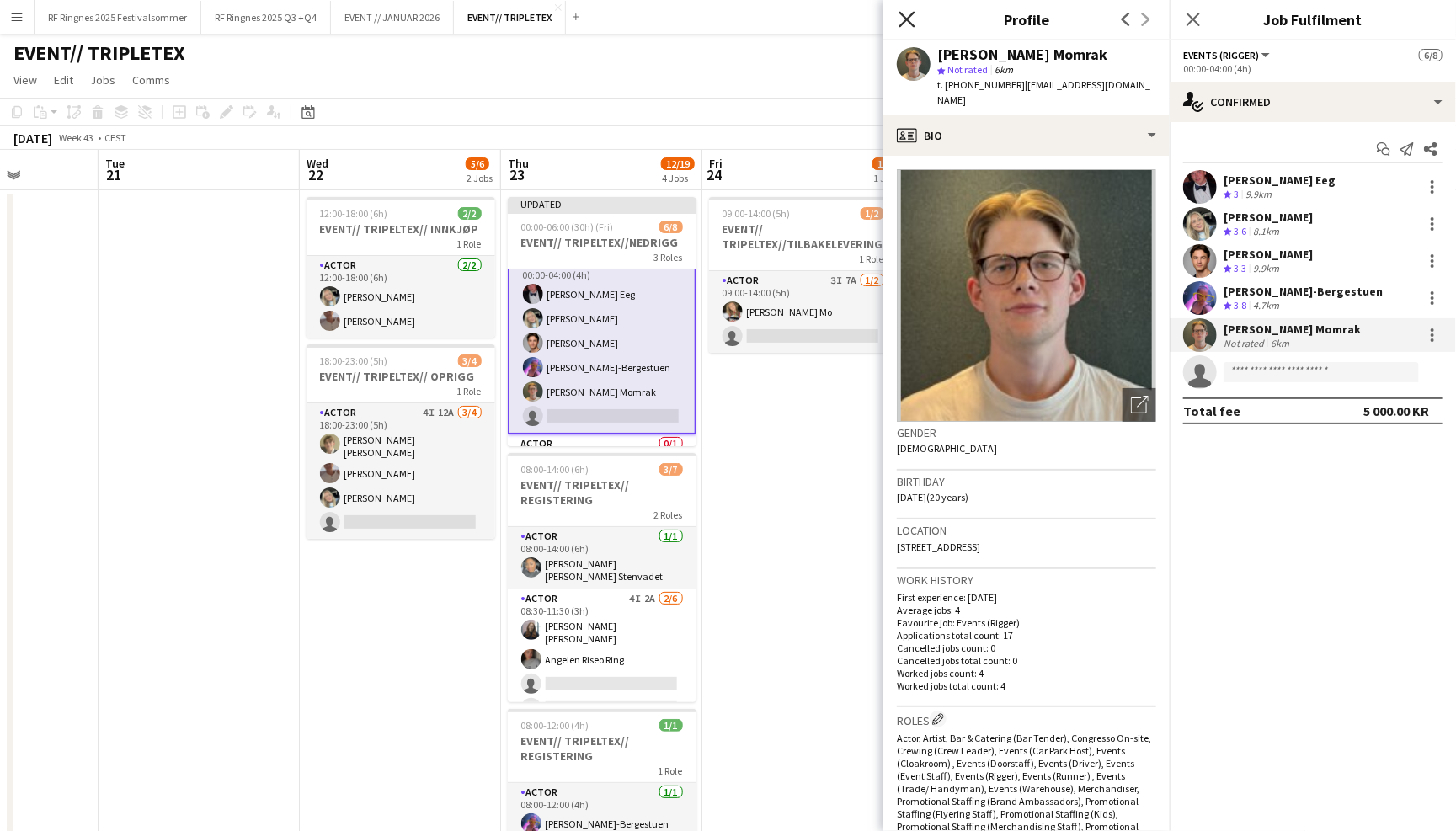
click at [908, 21] on icon at bounding box center [907, 18] width 16 height 16
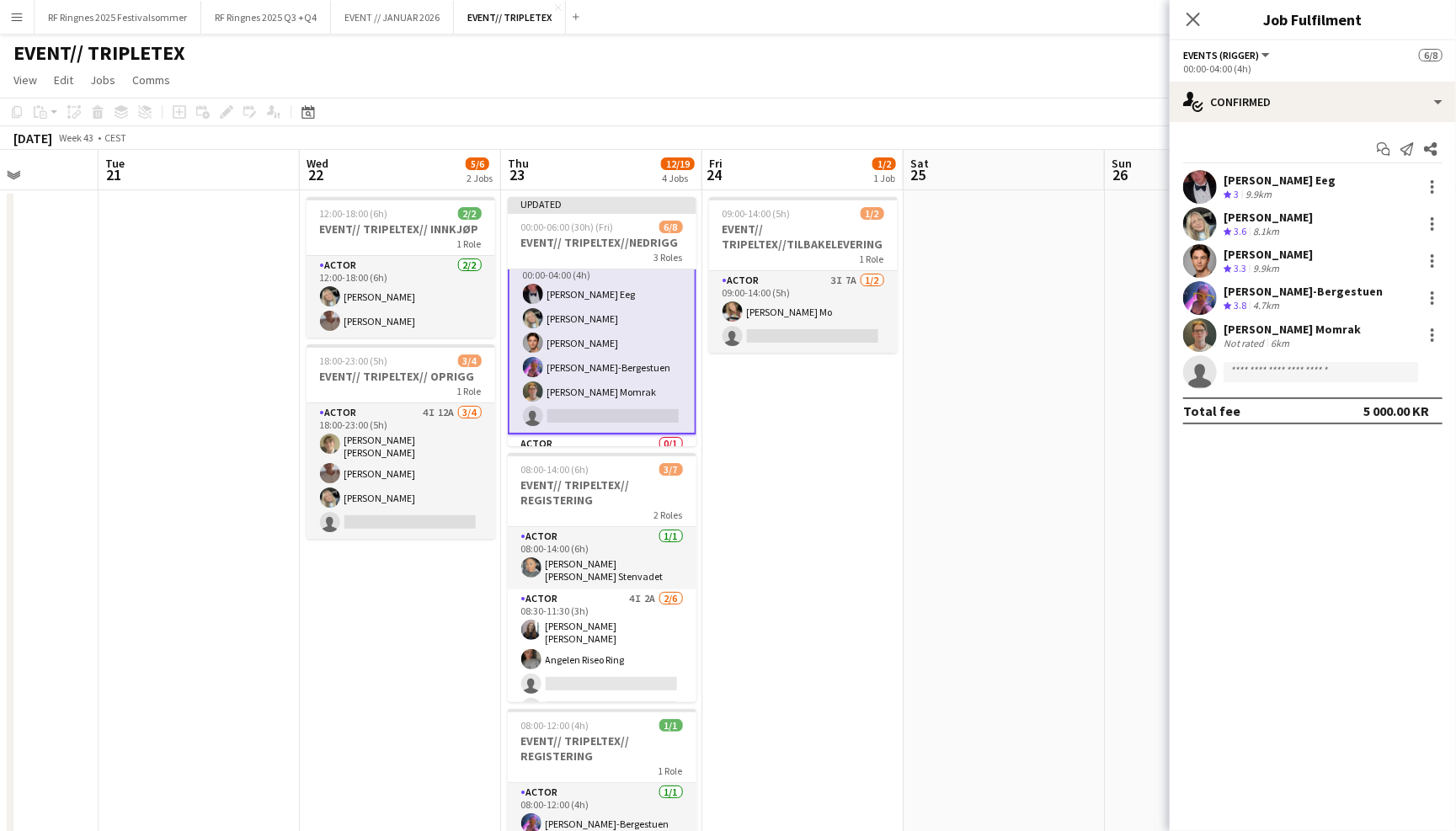
click at [661, 96] on app-page-menu "View Day view expanded Day view collapsed Month view Date picker Jump to [DATE]…" at bounding box center [728, 82] width 1456 height 32
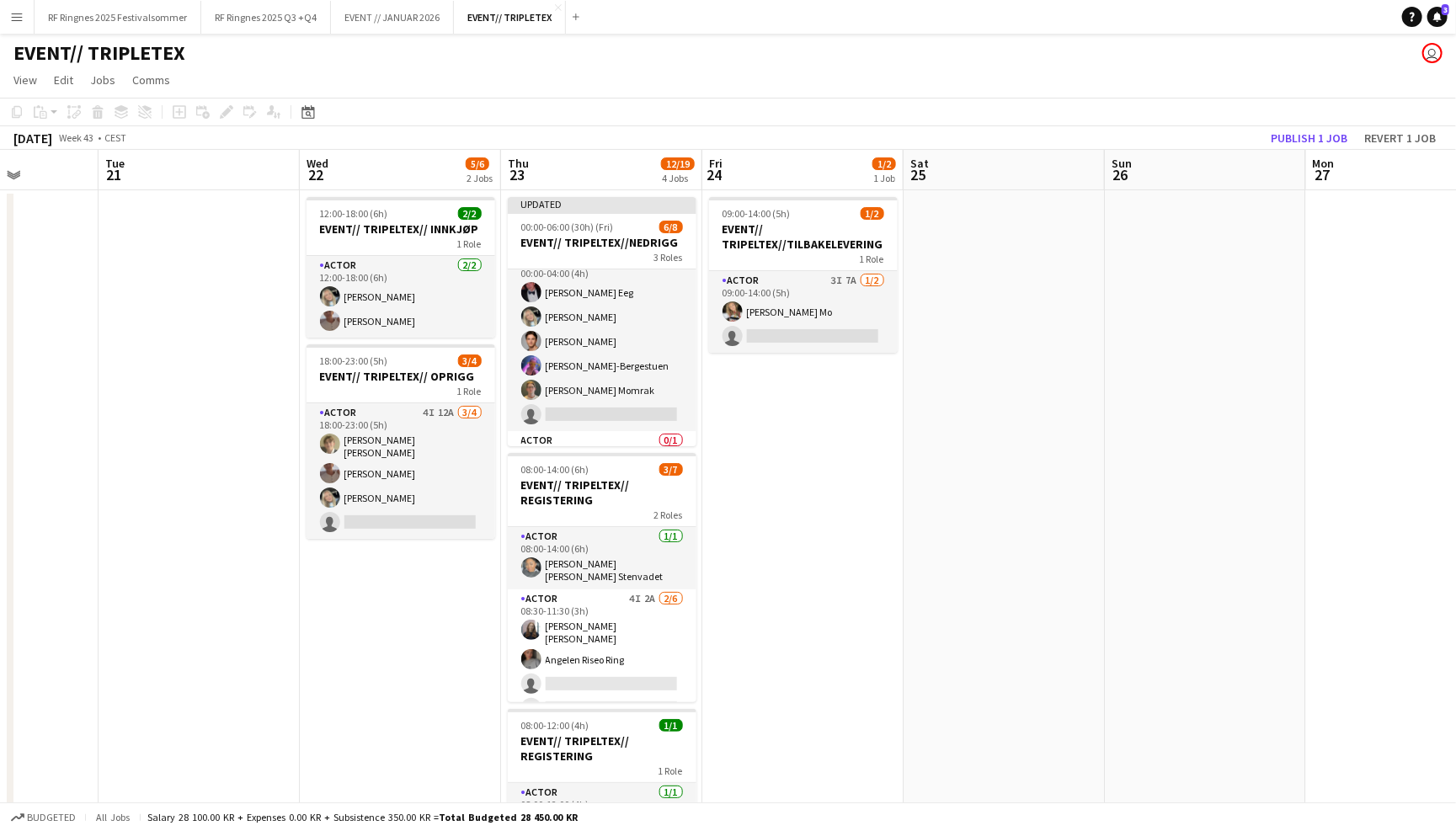
scroll to position [0, 0]
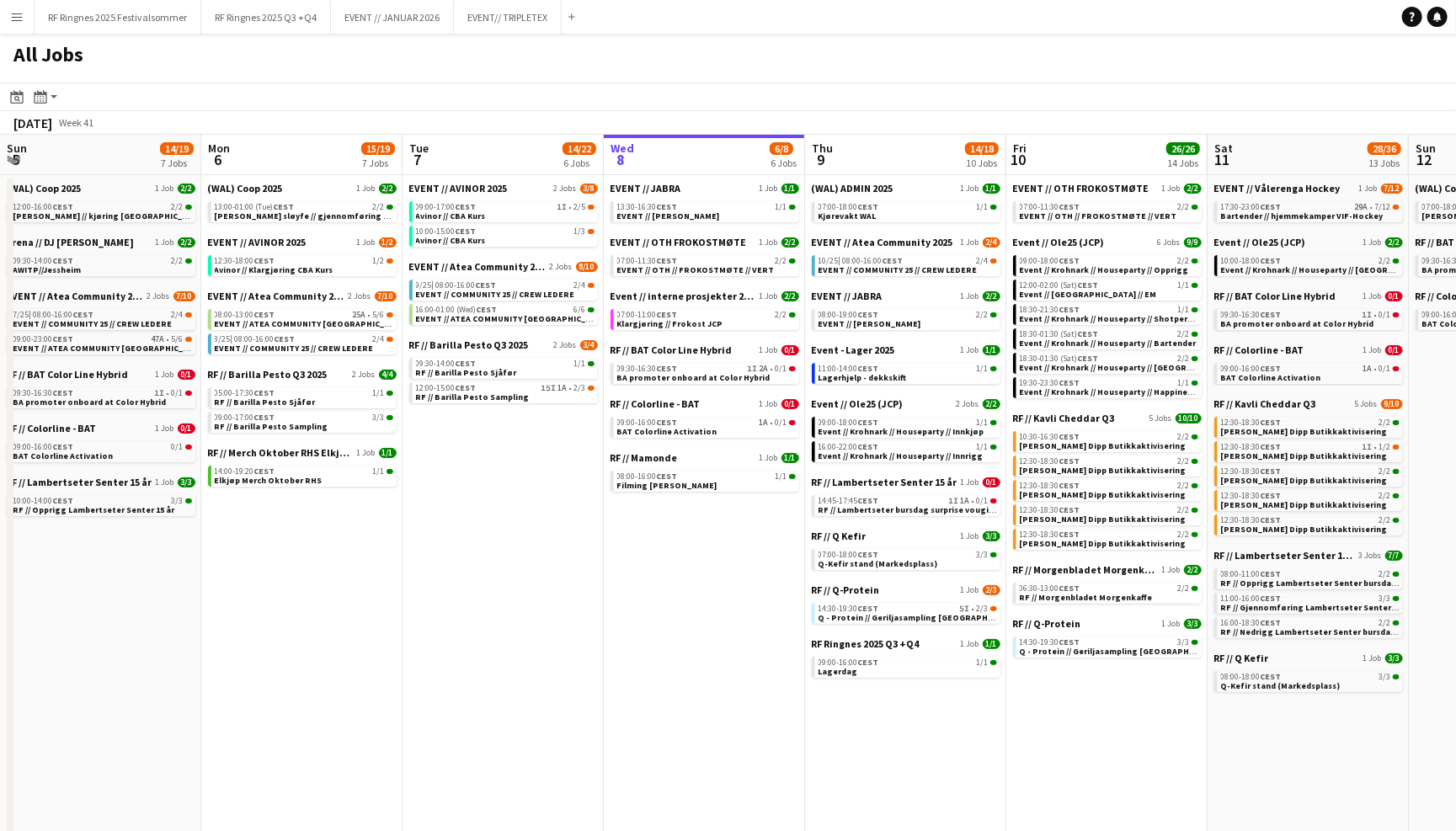
scroll to position [0, 402]
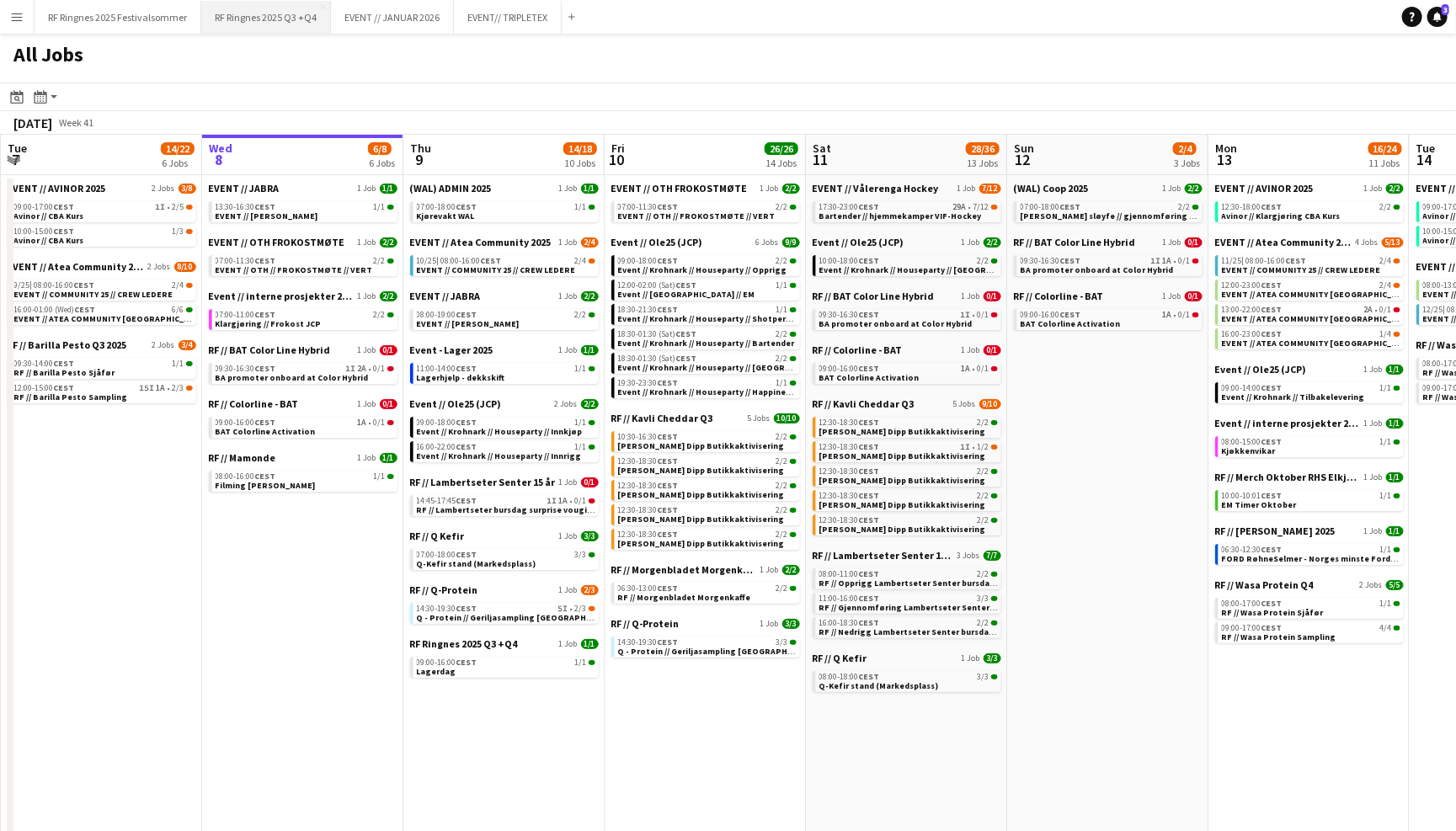
click at [267, 28] on button "RF Ringnes 2025 Q3 +Q4 Close" at bounding box center [266, 17] width 130 height 33
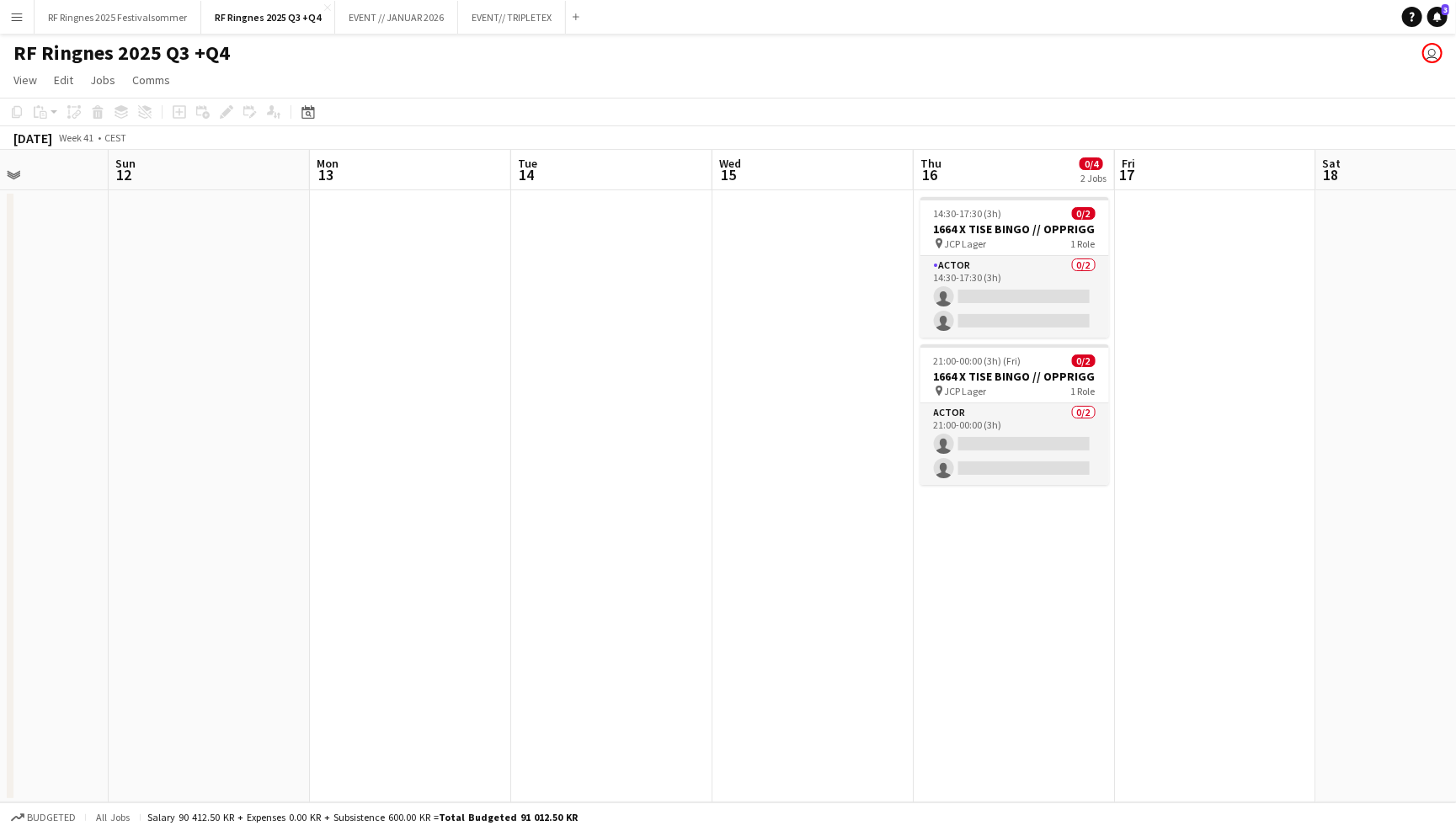
scroll to position [0, 493]
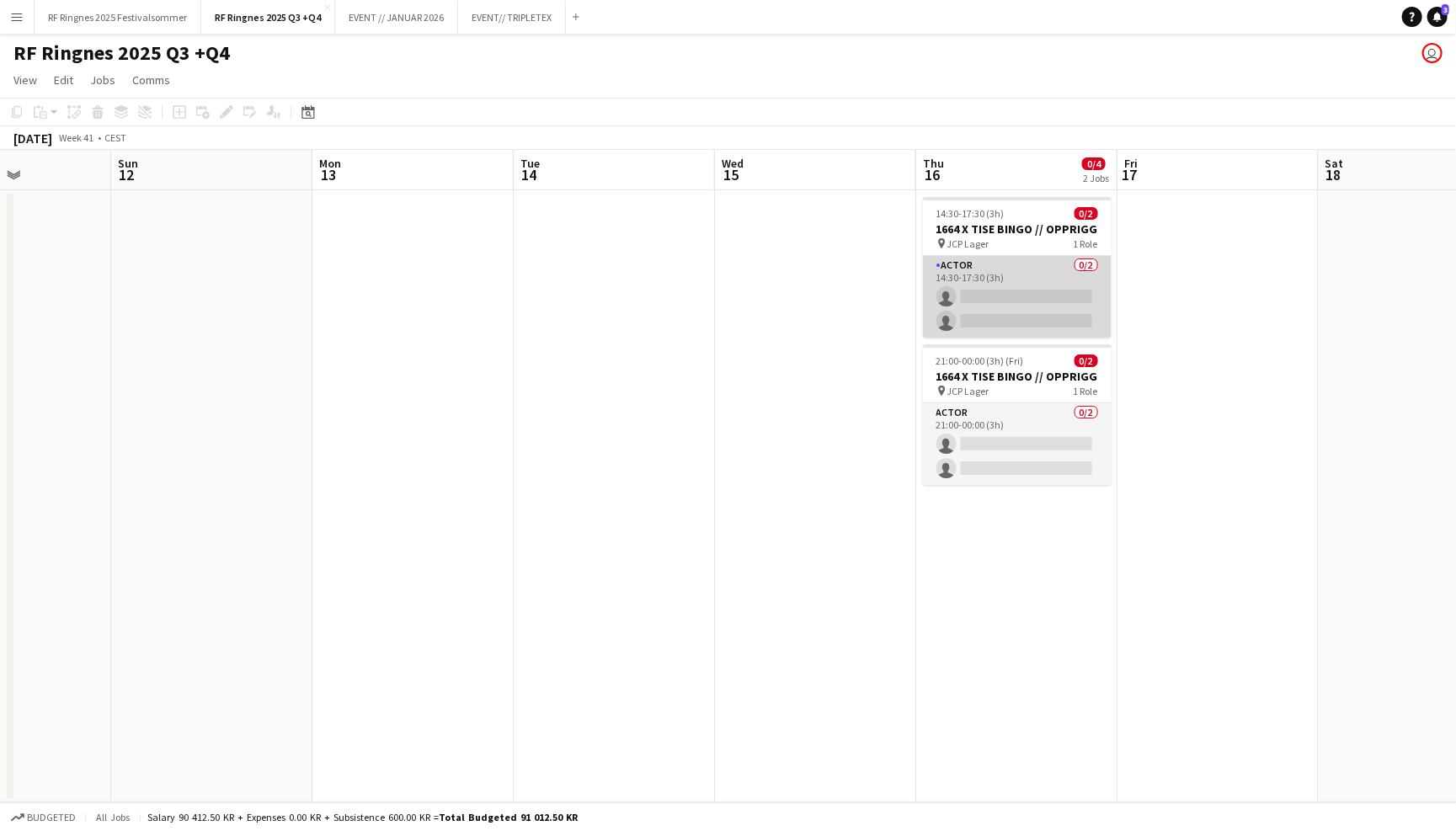
click at [1004, 289] on app-card-role "Actor 0/2 14:30-17:30 (3h) single-neutral-actions single-neutral-actions" at bounding box center [1017, 297] width 188 height 82
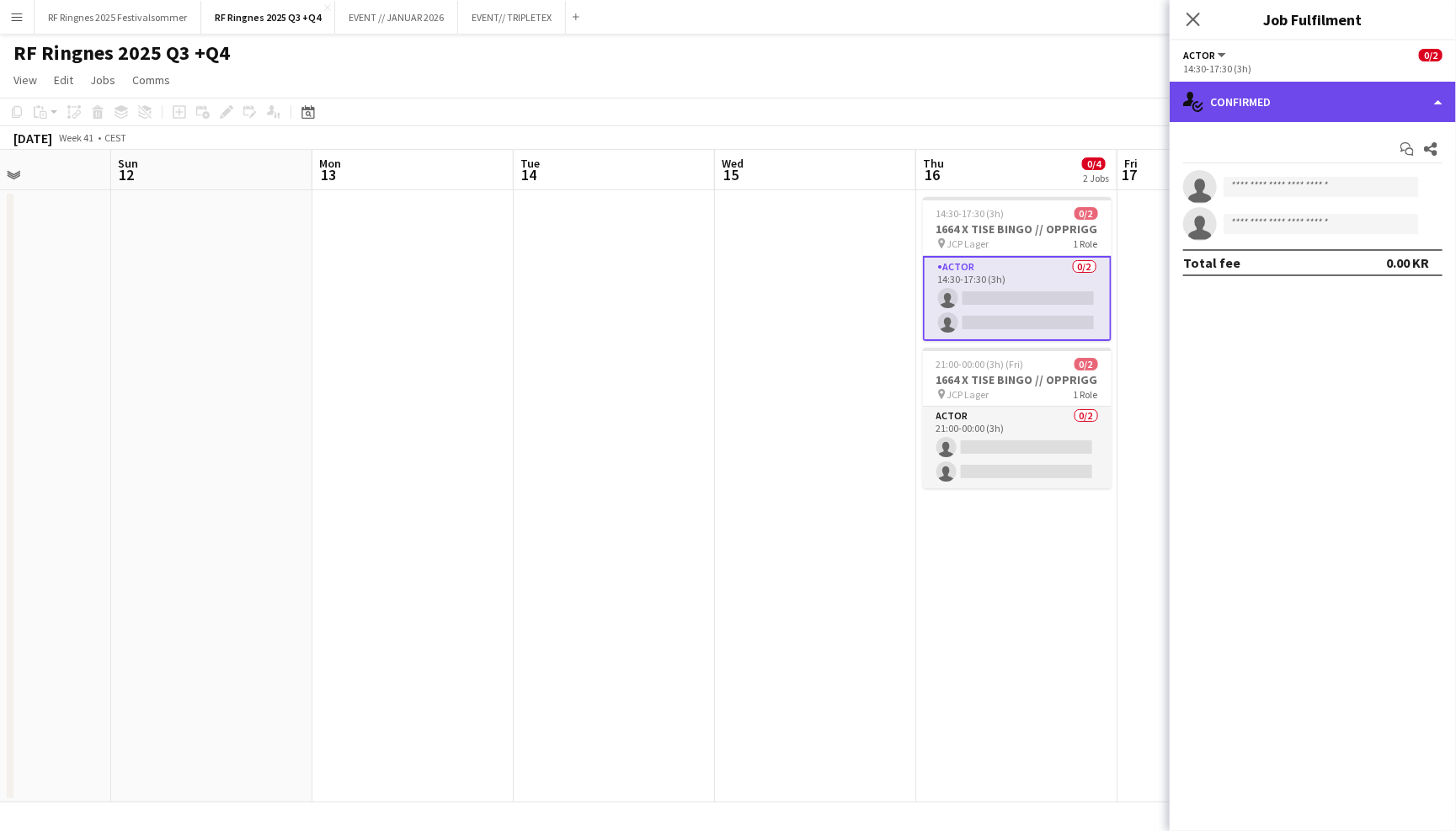
click at [1225, 116] on div "single-neutral-actions-check-2 Confirmed" at bounding box center [1312, 102] width 286 height 41
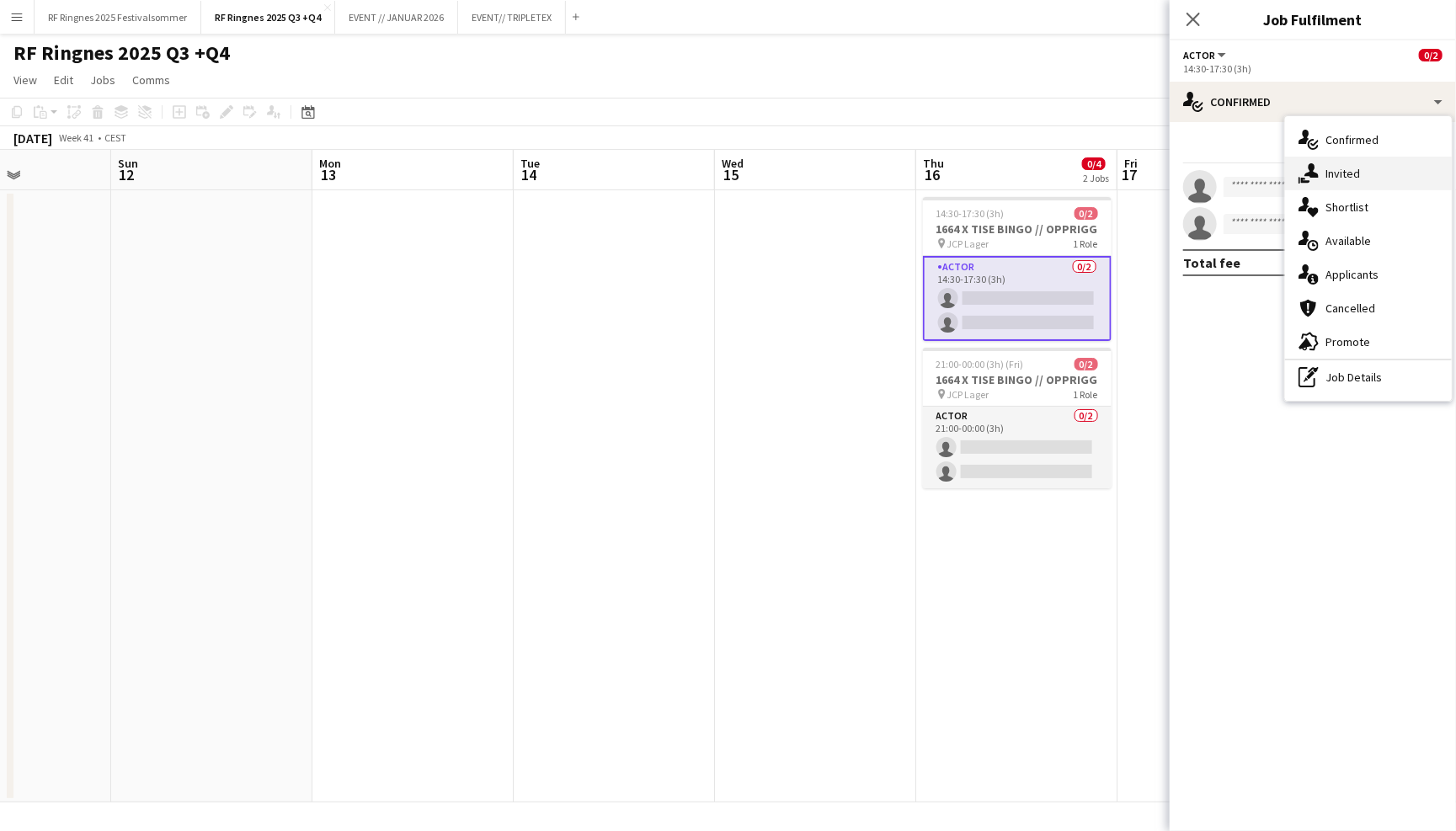
click at [1312, 164] on icon at bounding box center [1311, 170] width 15 height 15
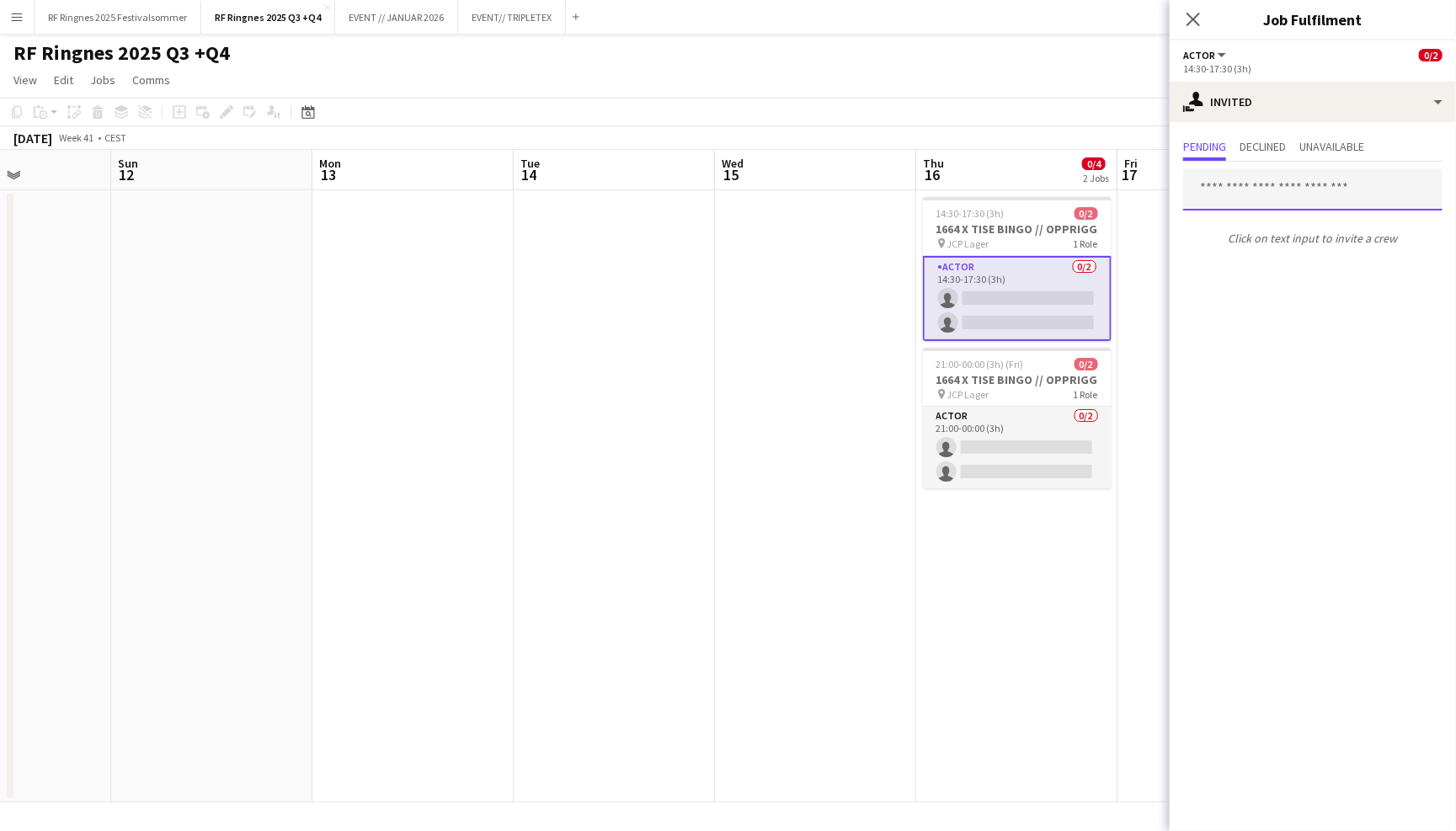
click at [1274, 187] on input "text" at bounding box center [1312, 189] width 259 height 42
click at [955, 94] on app-page-menu "View Day view expanded Day view collapsed Month view Date picker Jump to [DATE]…" at bounding box center [728, 82] width 1456 height 32
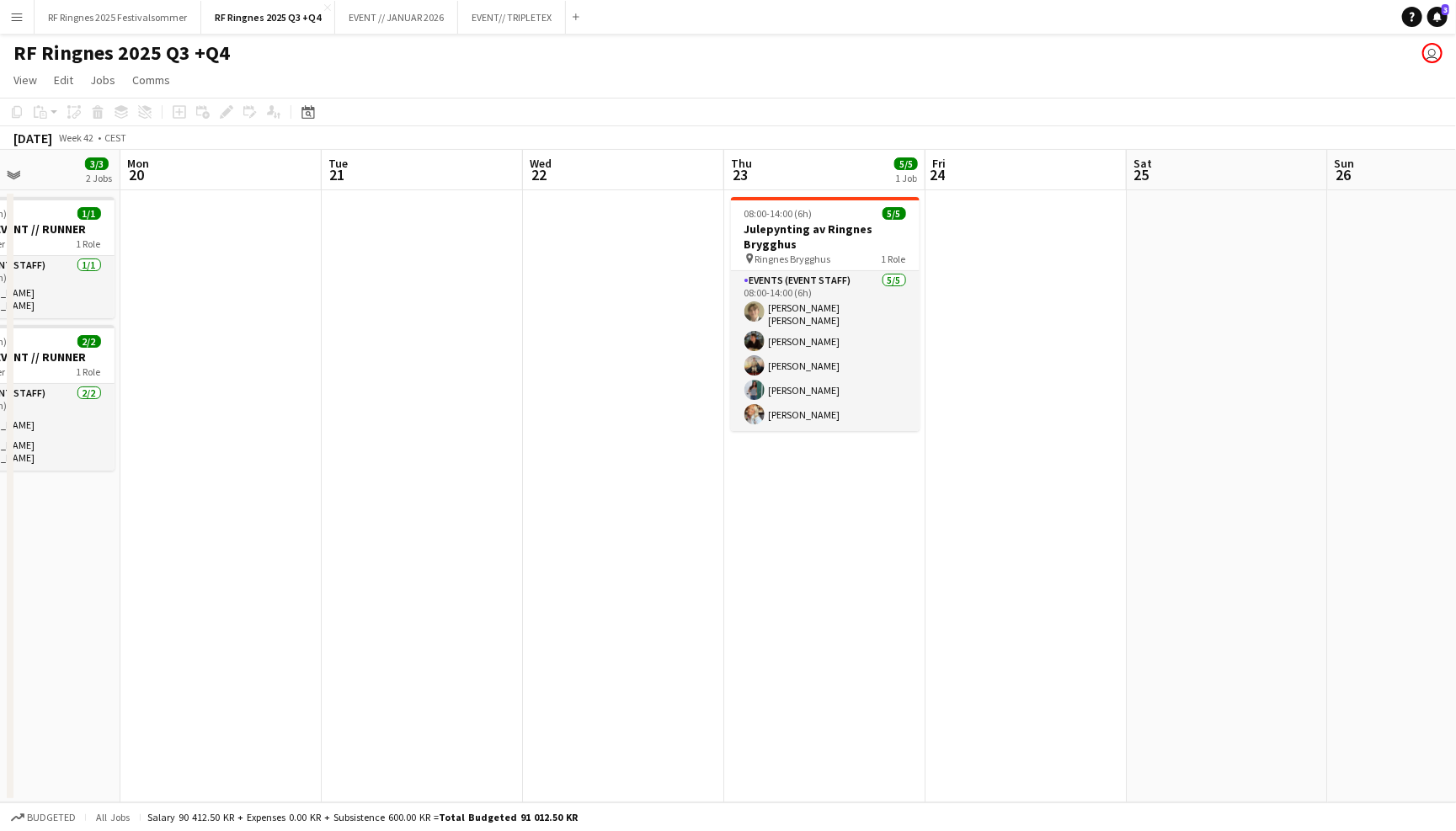
scroll to position [0, 388]
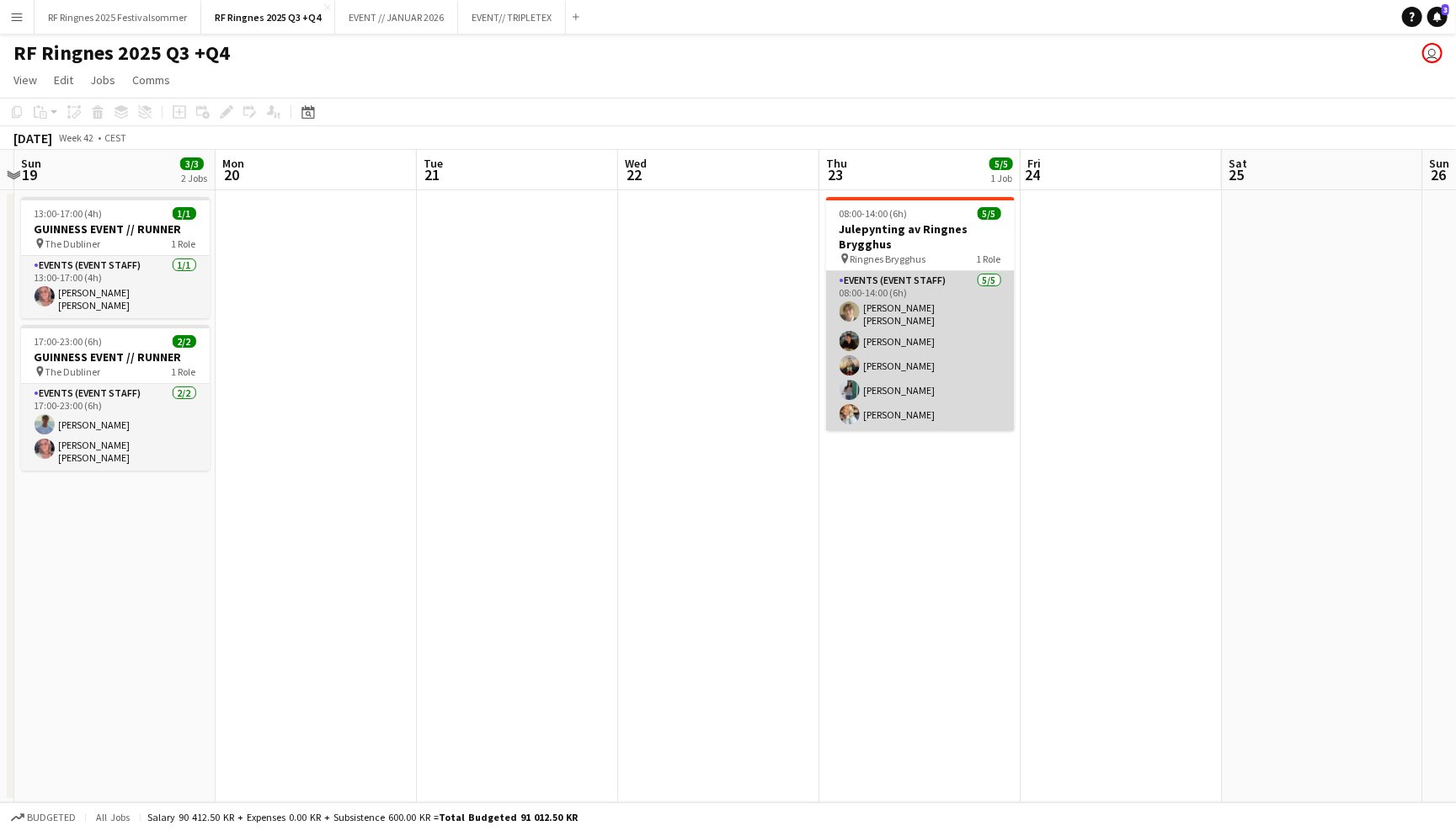
click at [976, 330] on app-card-role "Events (Event Staff) 5/5 08:00-14:00 (6h) Bastian Solem Mathias Holgersen Chris…" at bounding box center [920, 350] width 188 height 160
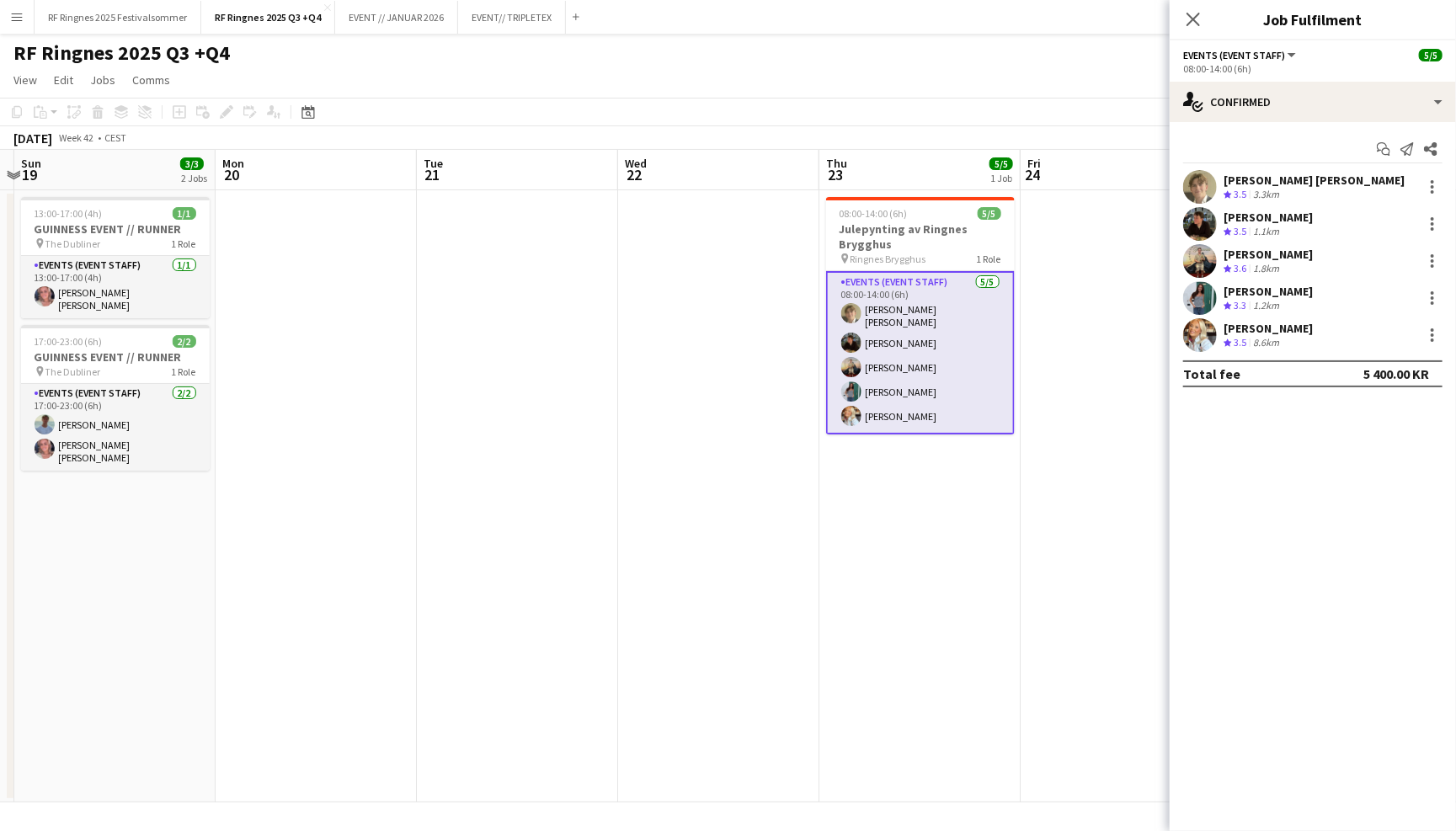
click at [1211, 184] on app-user-avatar at bounding box center [1200, 186] width 34 height 34
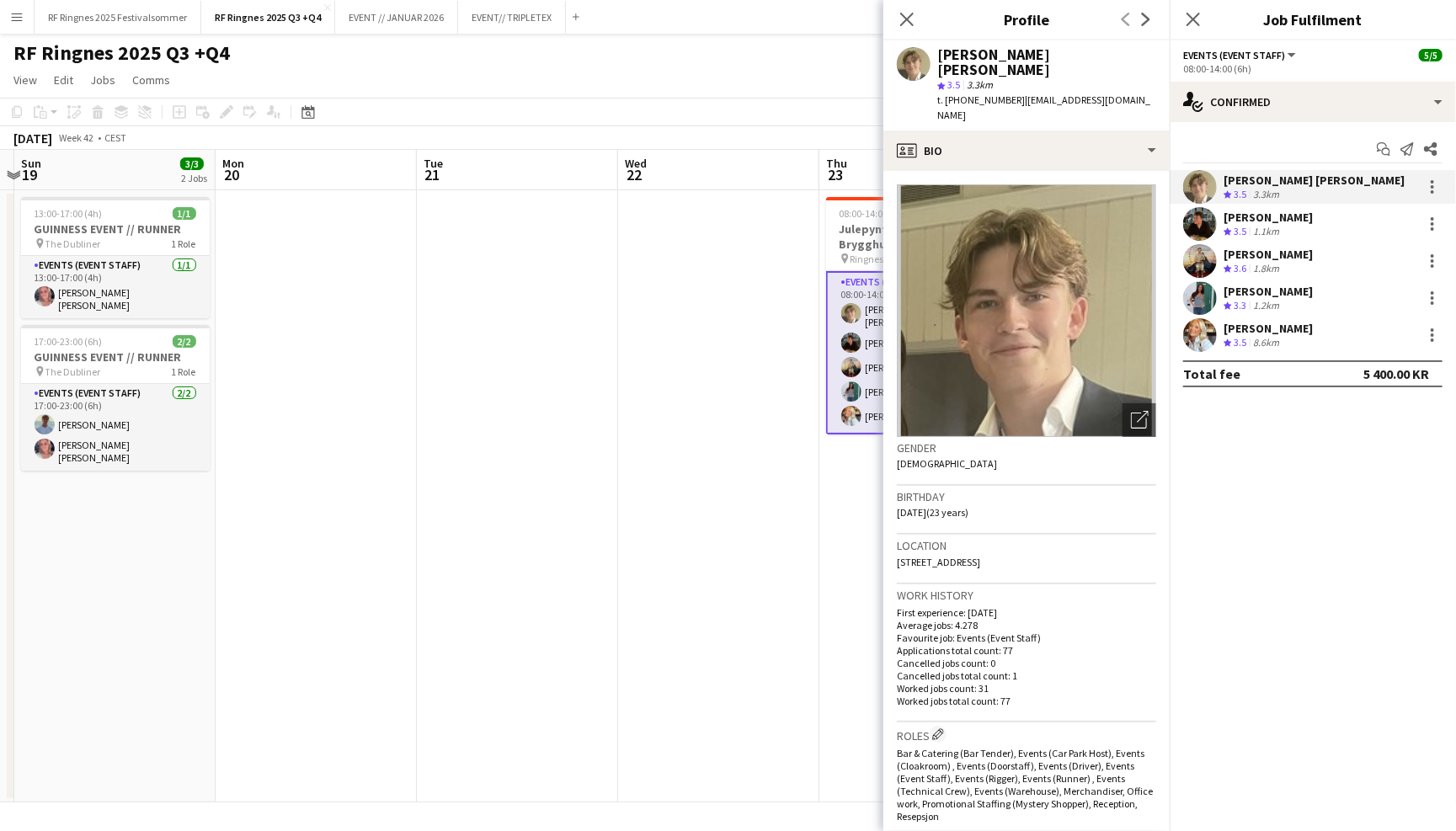
click at [1205, 218] on app-user-avatar at bounding box center [1200, 223] width 34 height 34
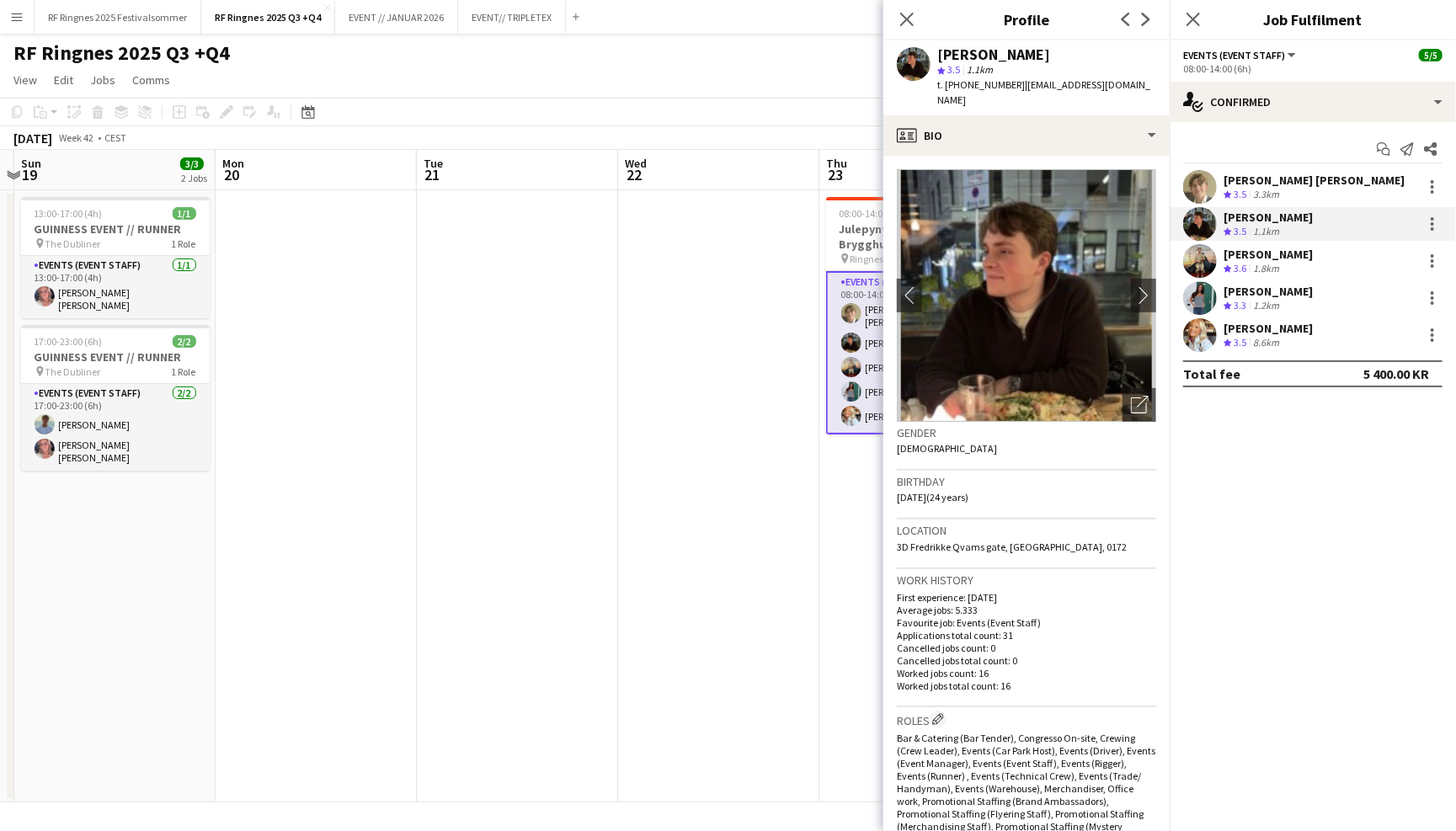
click at [1203, 249] on app-user-avatar at bounding box center [1200, 261] width 34 height 34
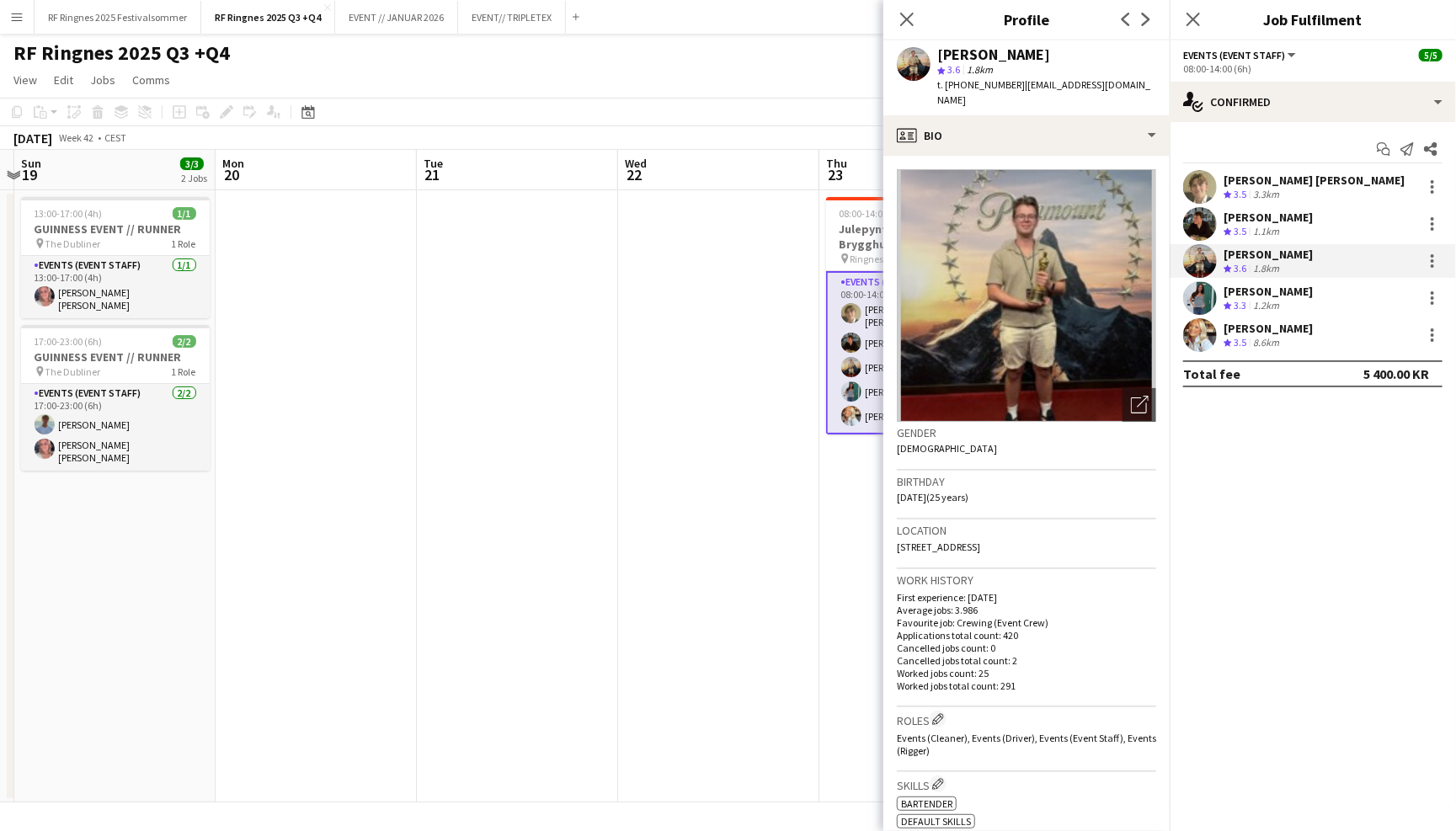
click at [1204, 289] on app-user-avatar at bounding box center [1200, 298] width 34 height 34
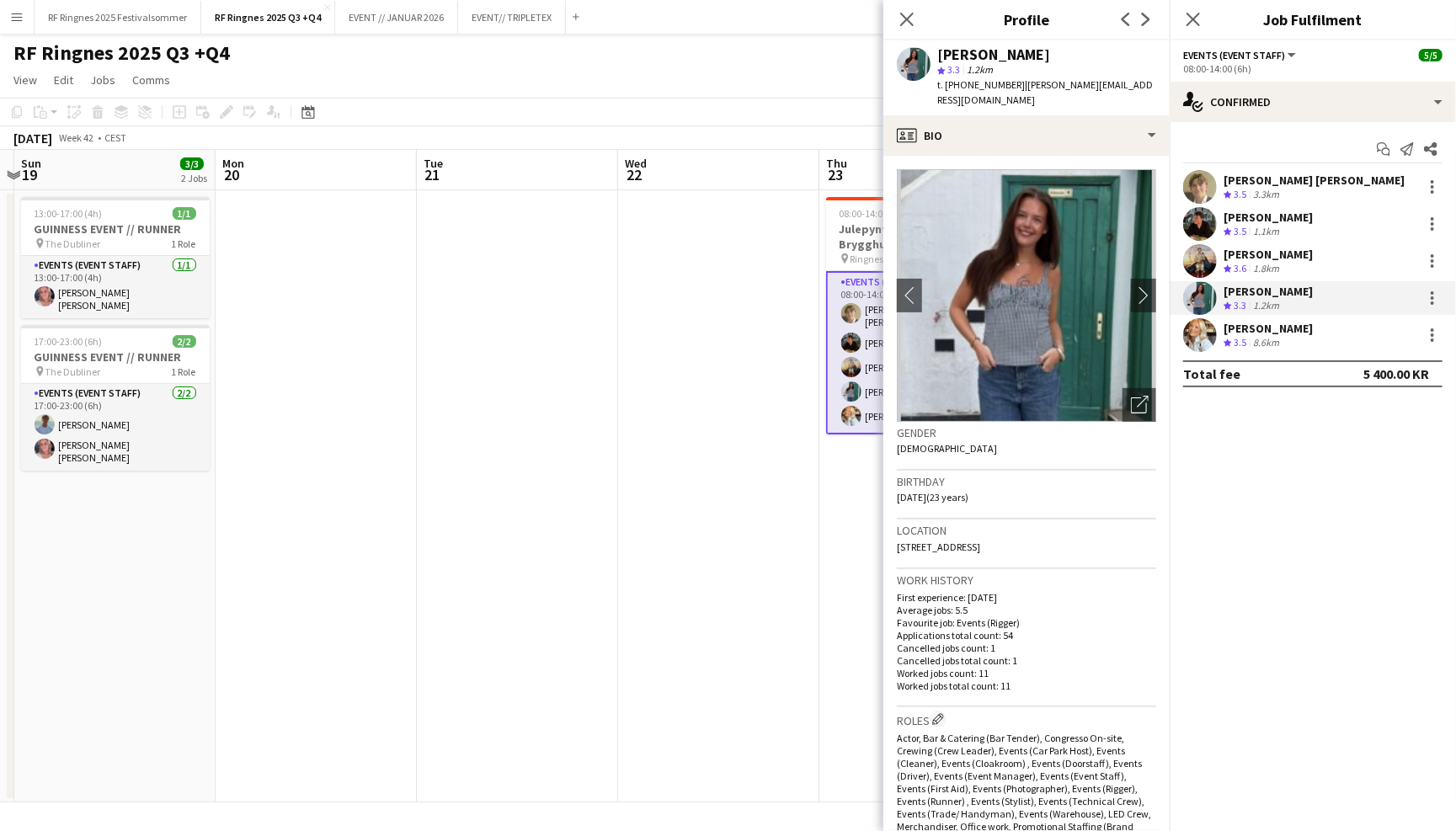
click at [1206, 327] on app-user-avatar at bounding box center [1200, 335] width 34 height 34
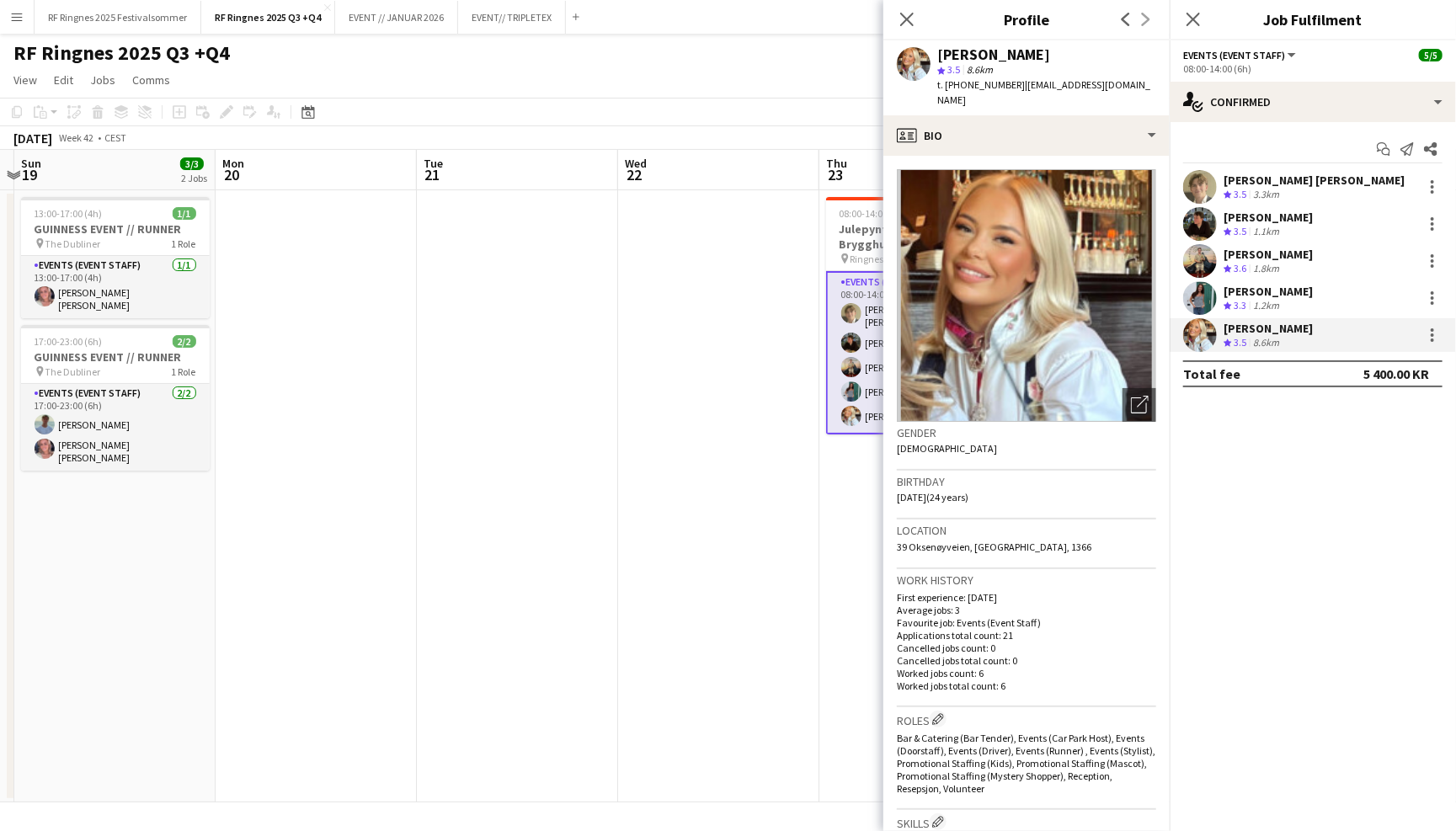
click at [1205, 301] on app-user-avatar at bounding box center [1200, 298] width 34 height 34
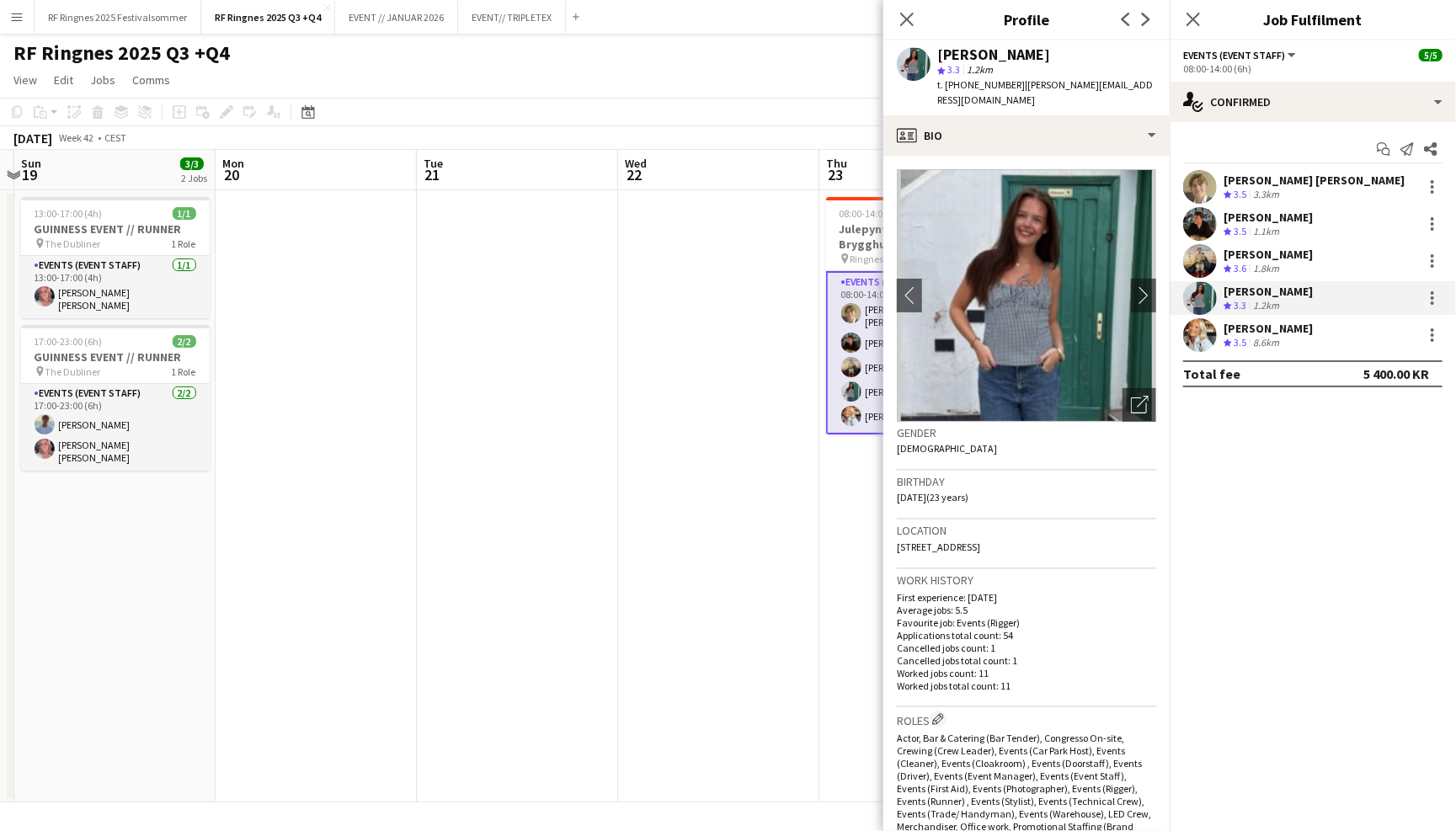
click at [1142, 250] on img at bounding box center [1026, 295] width 259 height 252
click at [1142, 286] on app-icon "chevron-right" at bounding box center [1143, 295] width 26 height 17
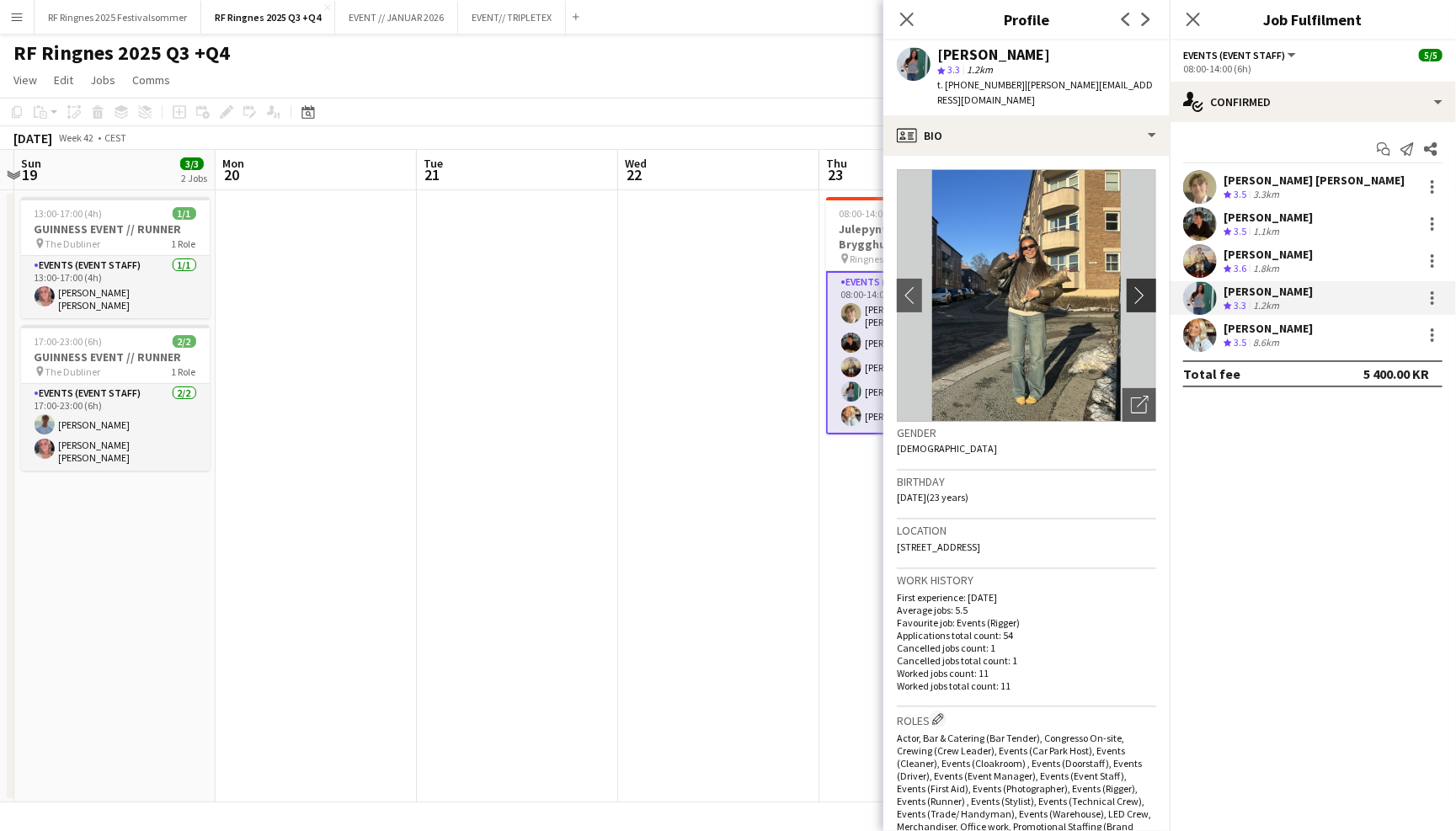
click at [1141, 286] on app-icon "chevron-right" at bounding box center [1143, 295] width 26 height 17
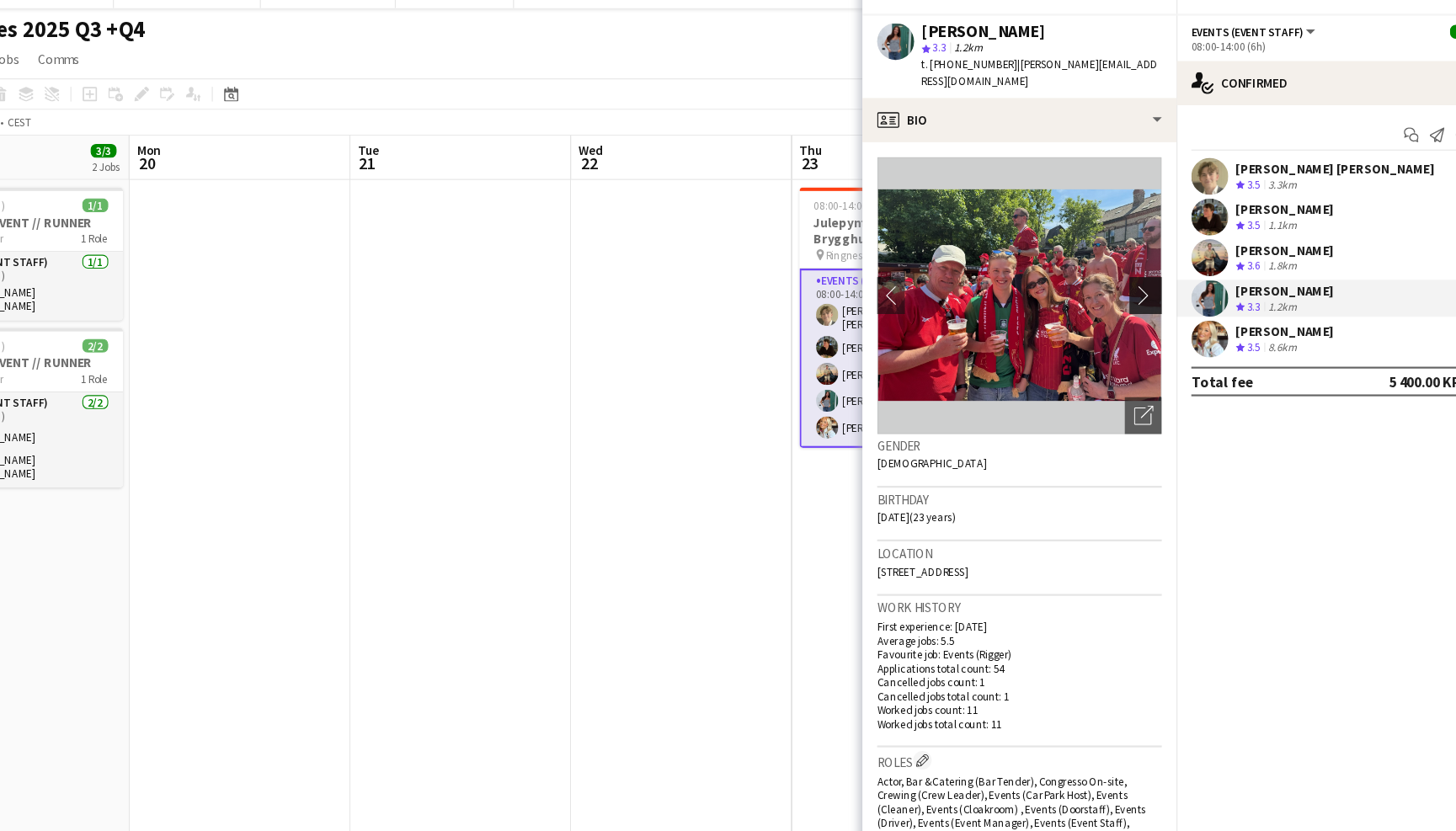
click at [1131, 286] on app-icon "chevron-right" at bounding box center [1143, 295] width 26 height 17
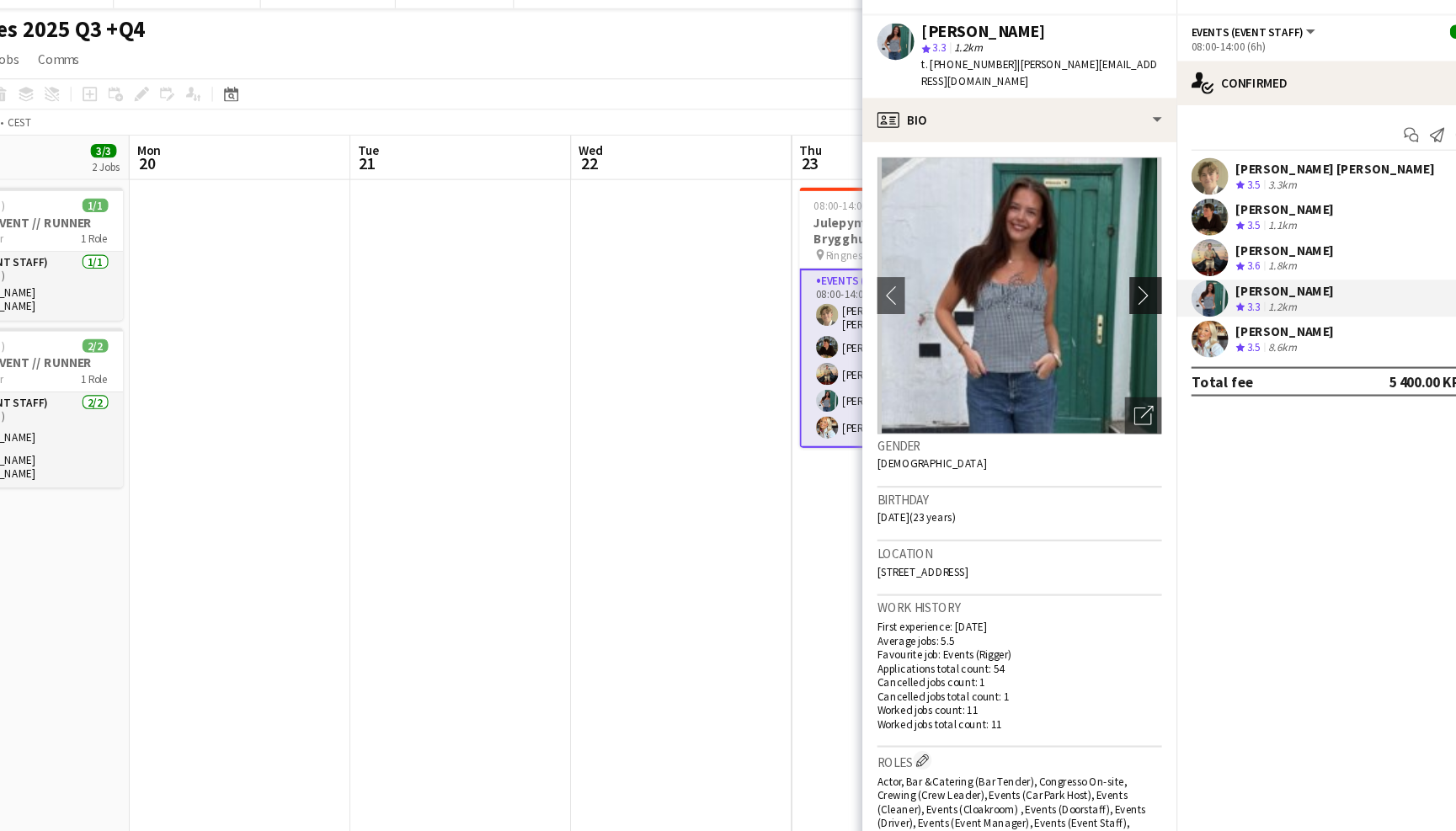
click at [1131, 286] on app-icon "chevron-right" at bounding box center [1143, 295] width 26 height 17
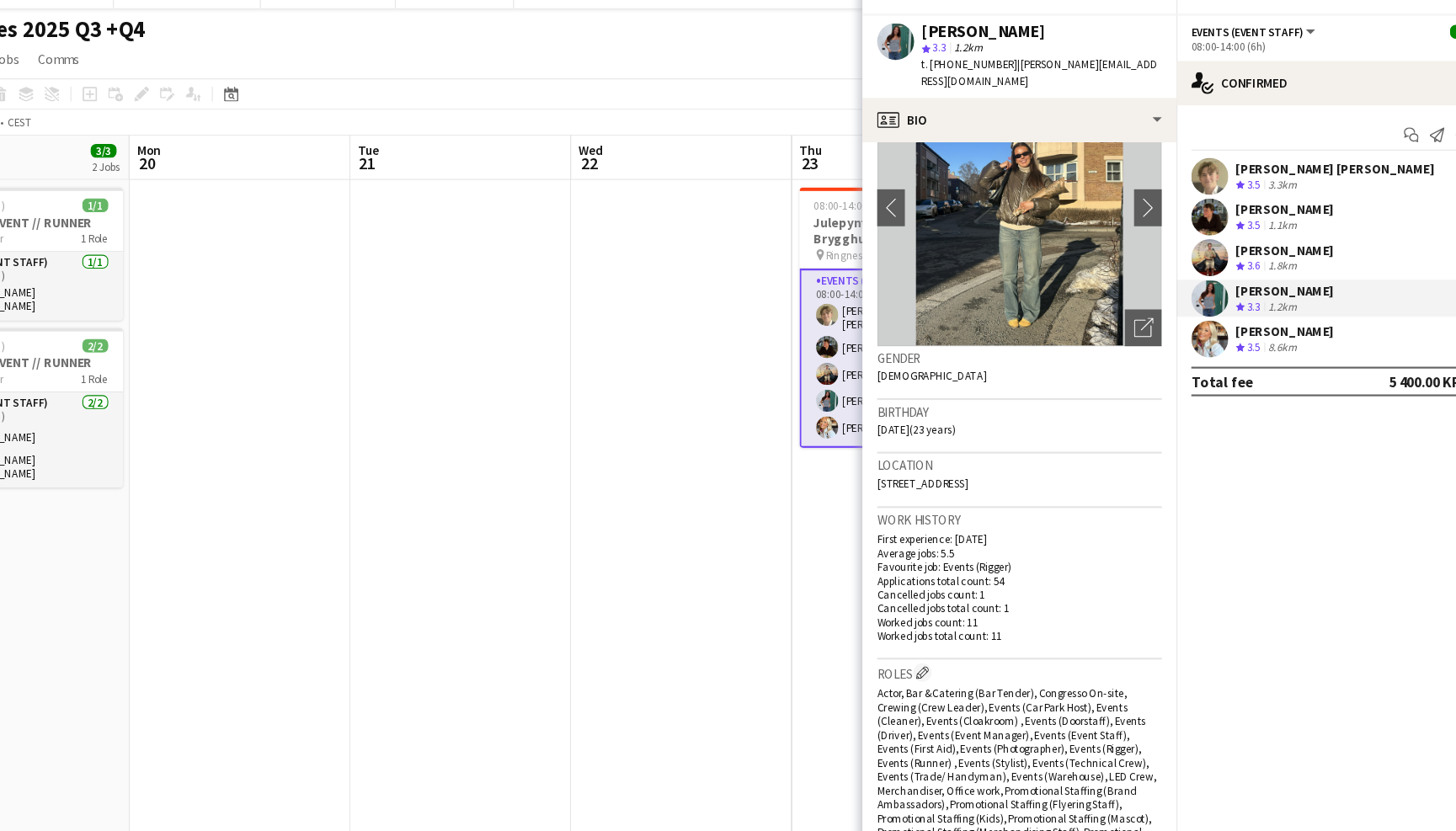
scroll to position [84, 0]
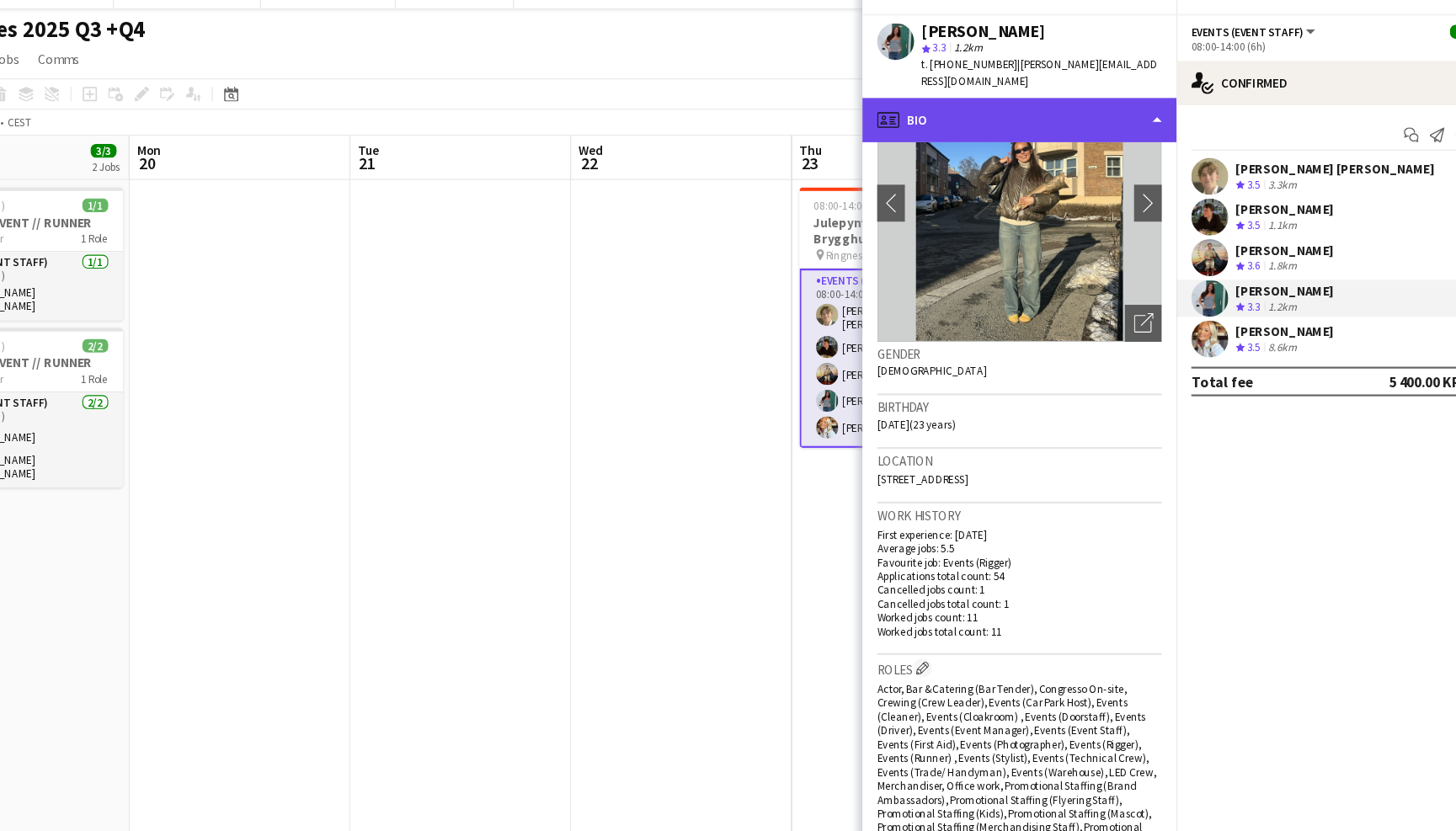
click at [1024, 116] on div "profile Bio" at bounding box center [1026, 136] width 286 height 41
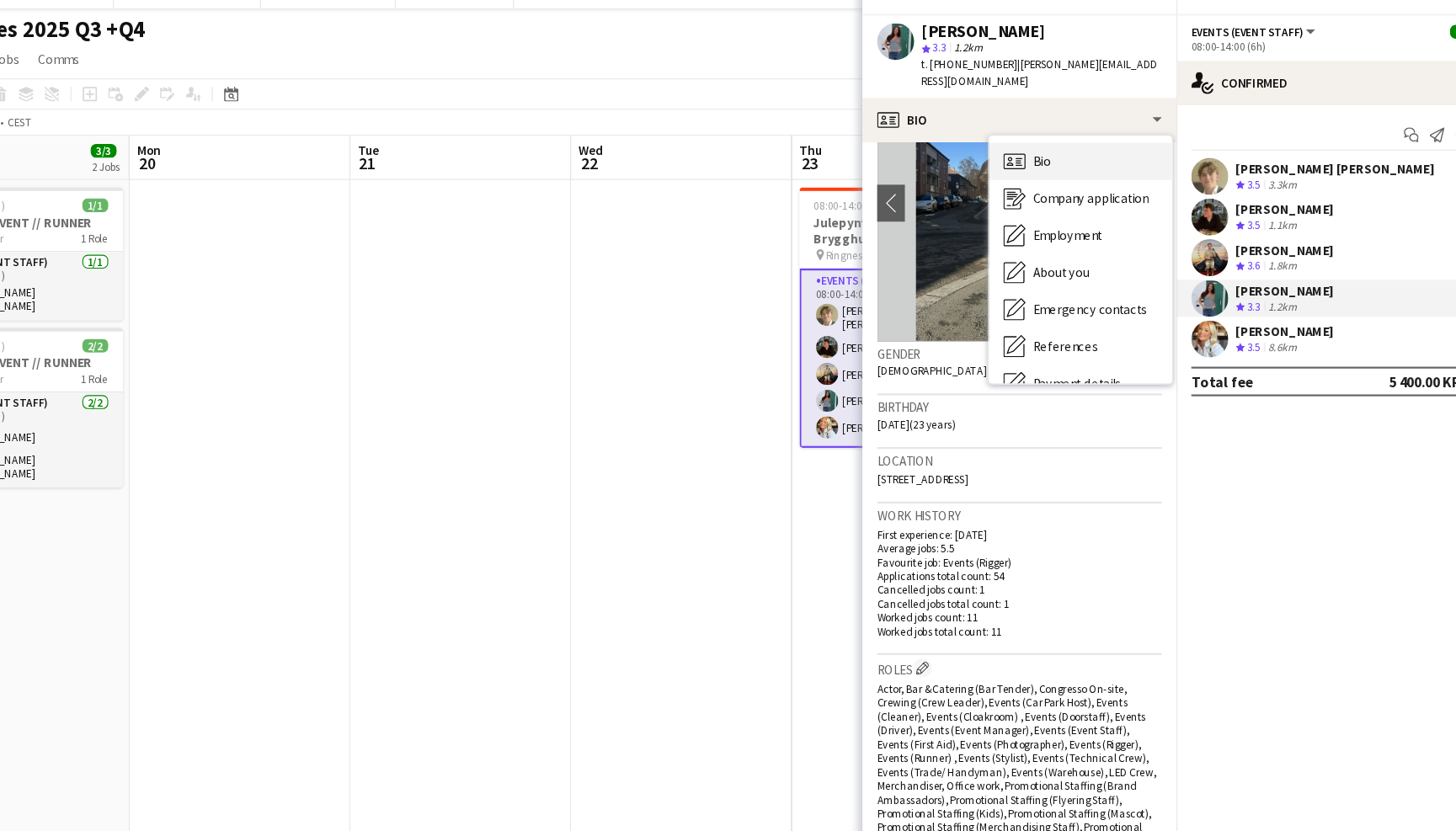
click at [1005, 156] on div "Bio Bio" at bounding box center [1082, 173] width 167 height 34
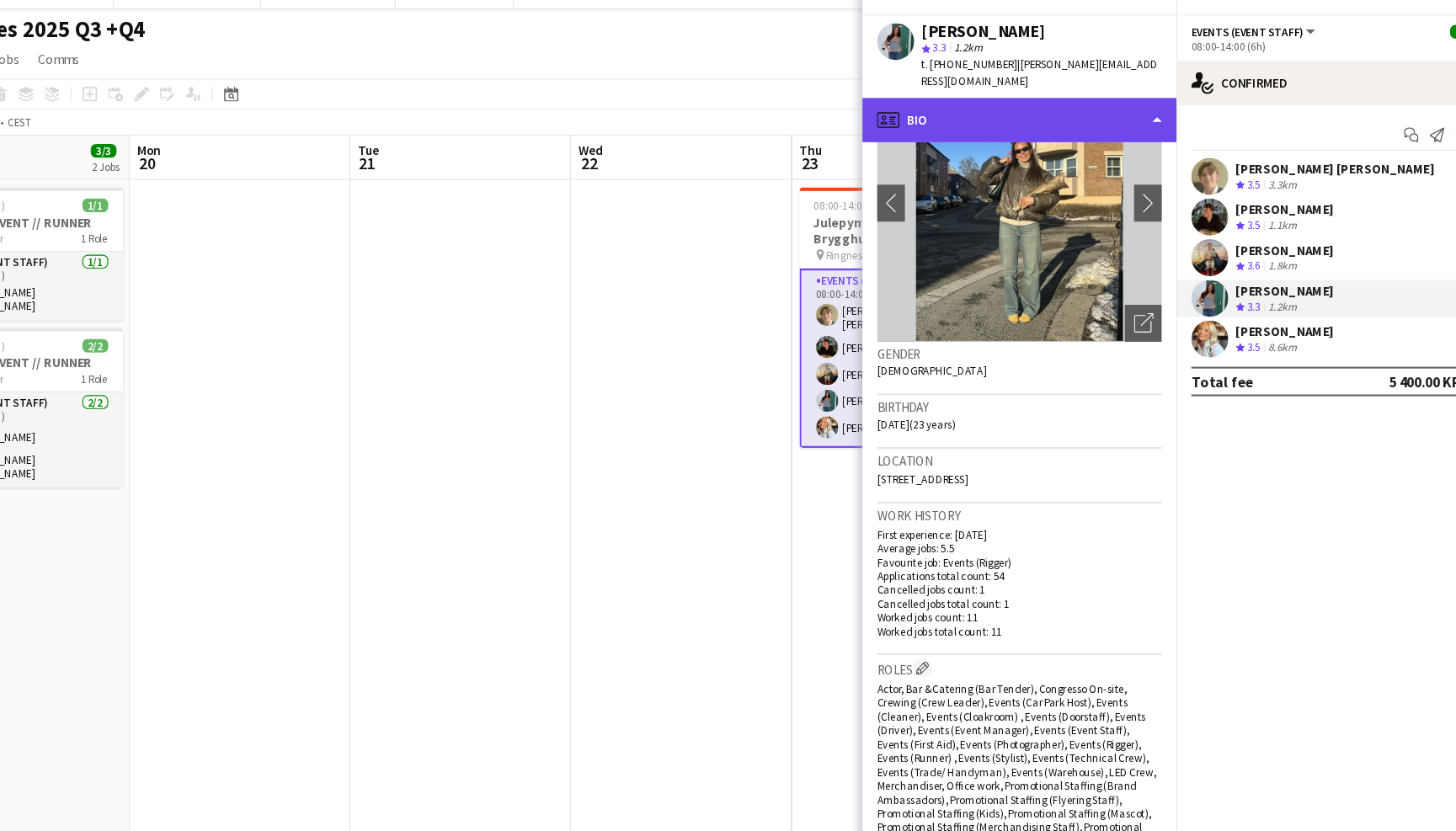
click at [1021, 116] on div "profile Bio" at bounding box center [1026, 136] width 286 height 41
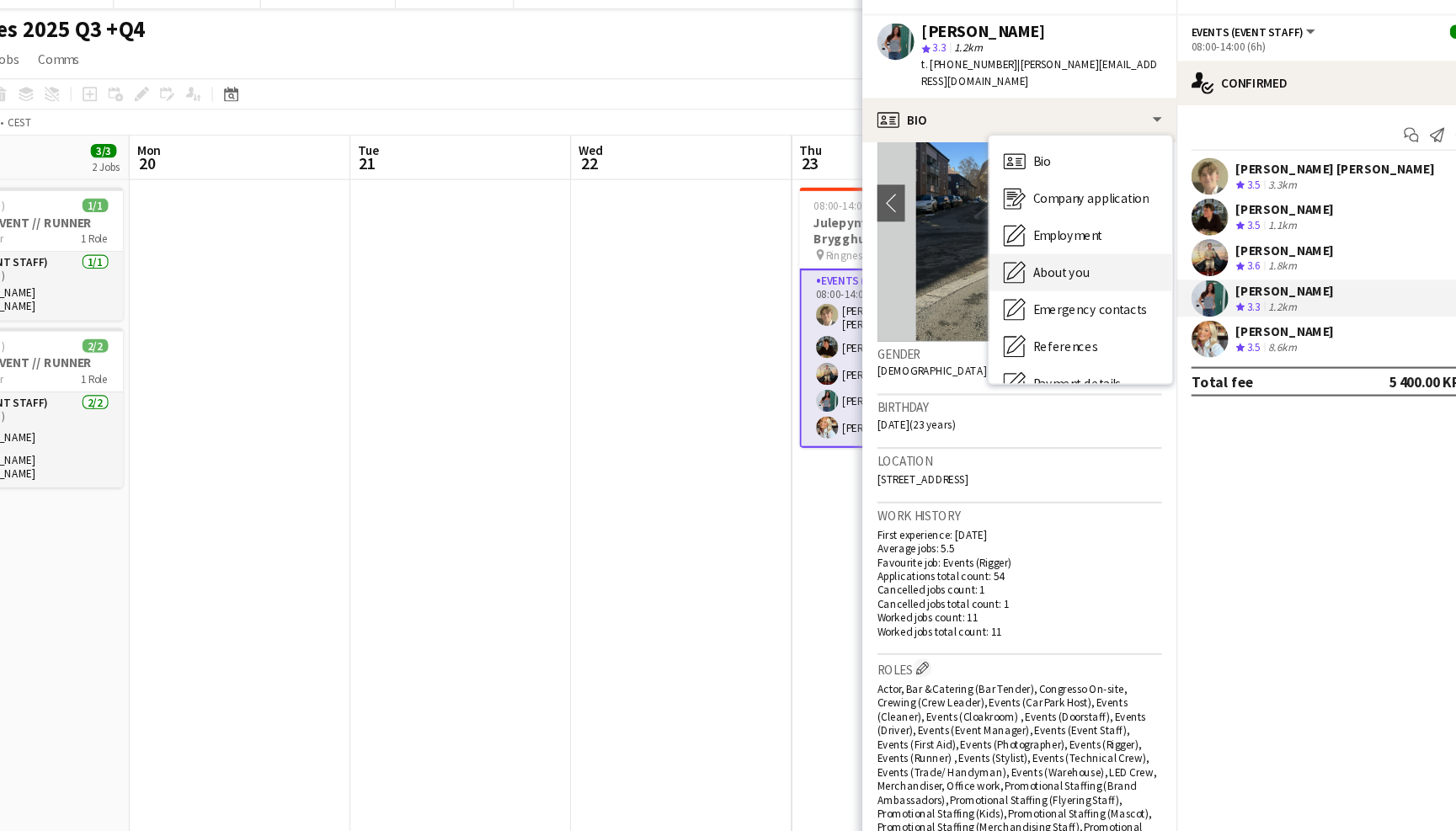
click at [1027, 257] on div "About you About you" at bounding box center [1082, 274] width 167 height 34
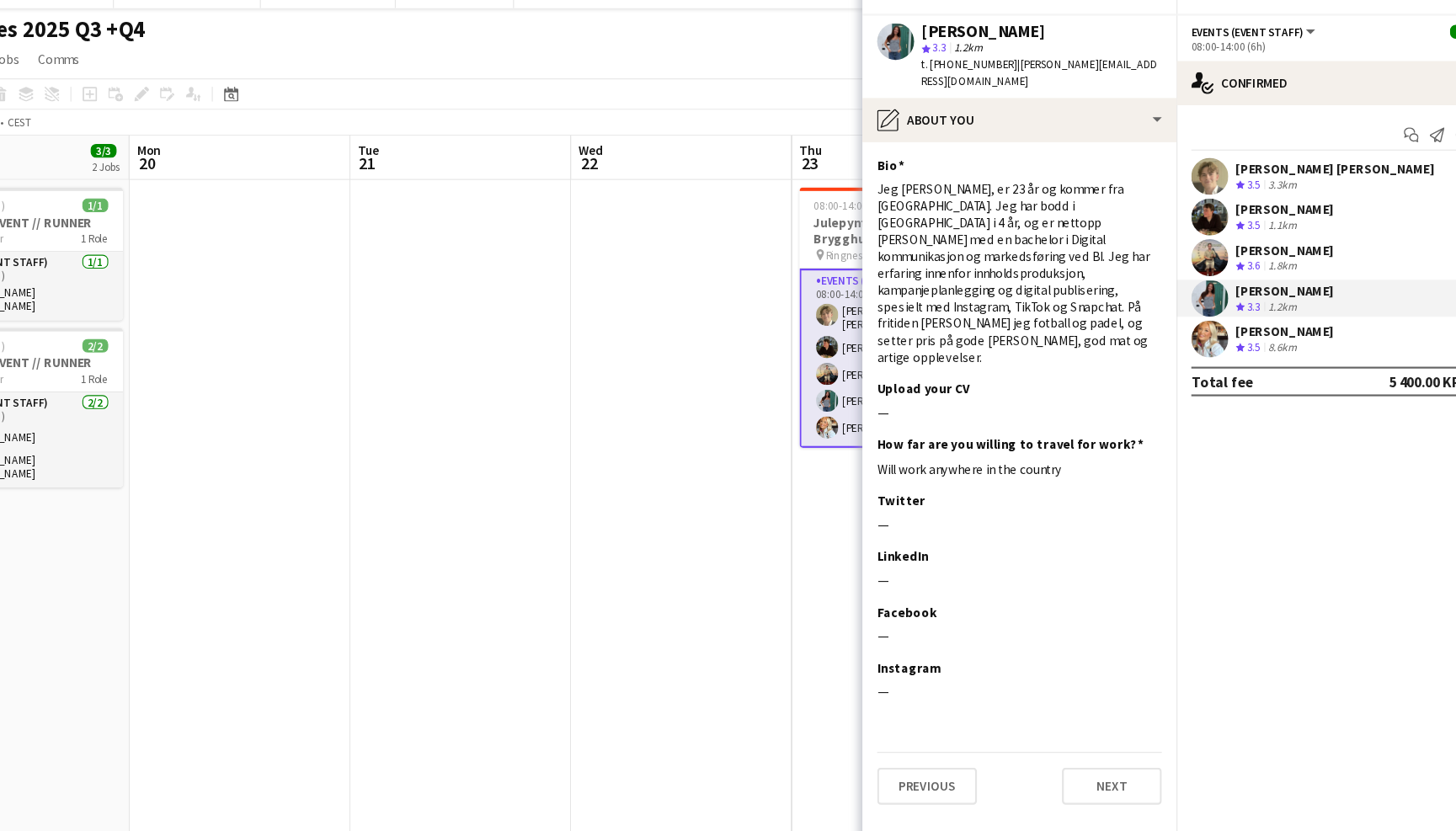
click at [1183, 245] on app-user-avatar at bounding box center [1200, 261] width 34 height 34
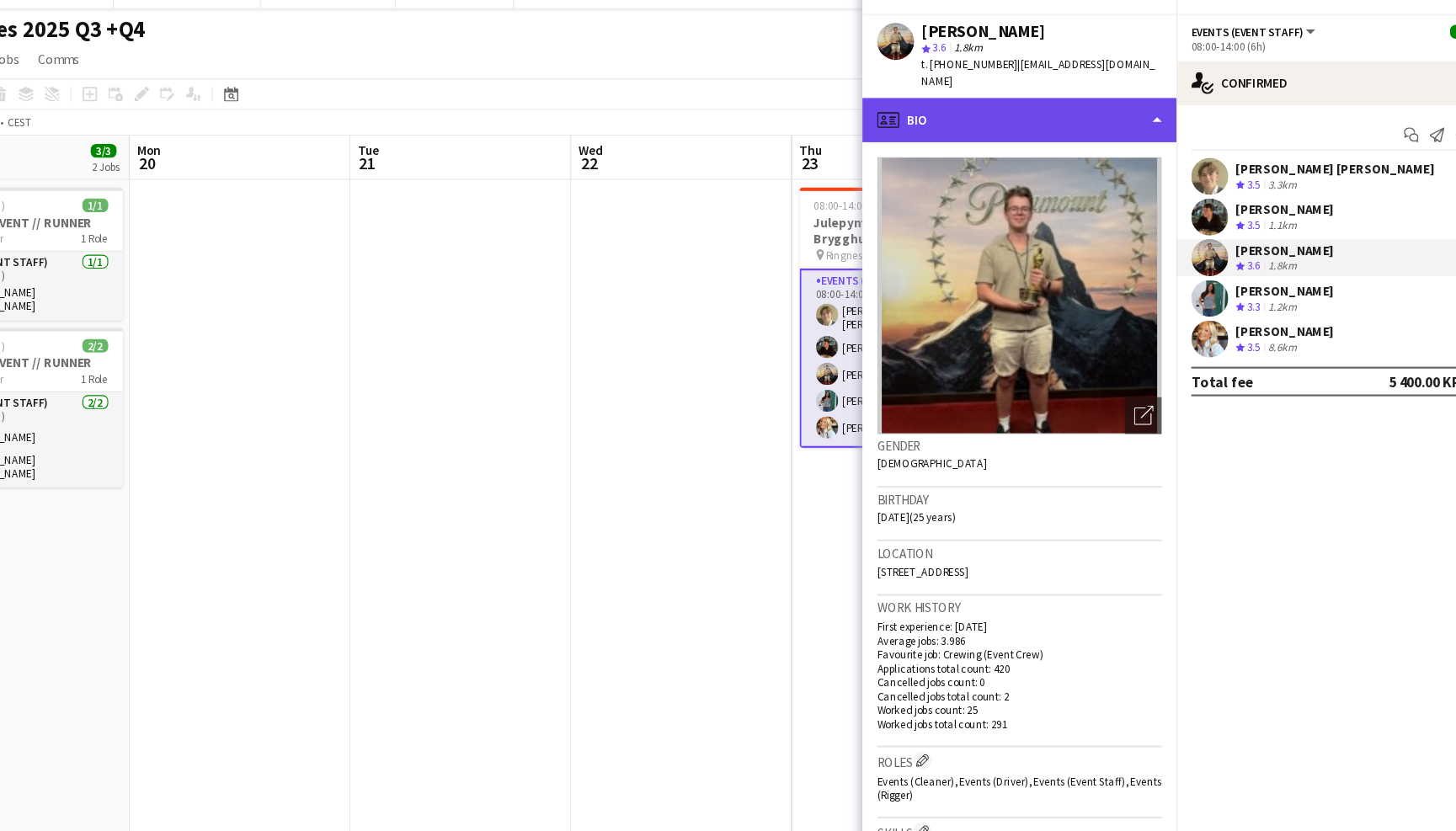
click at [1018, 116] on div "profile Bio" at bounding box center [1026, 136] width 286 height 41
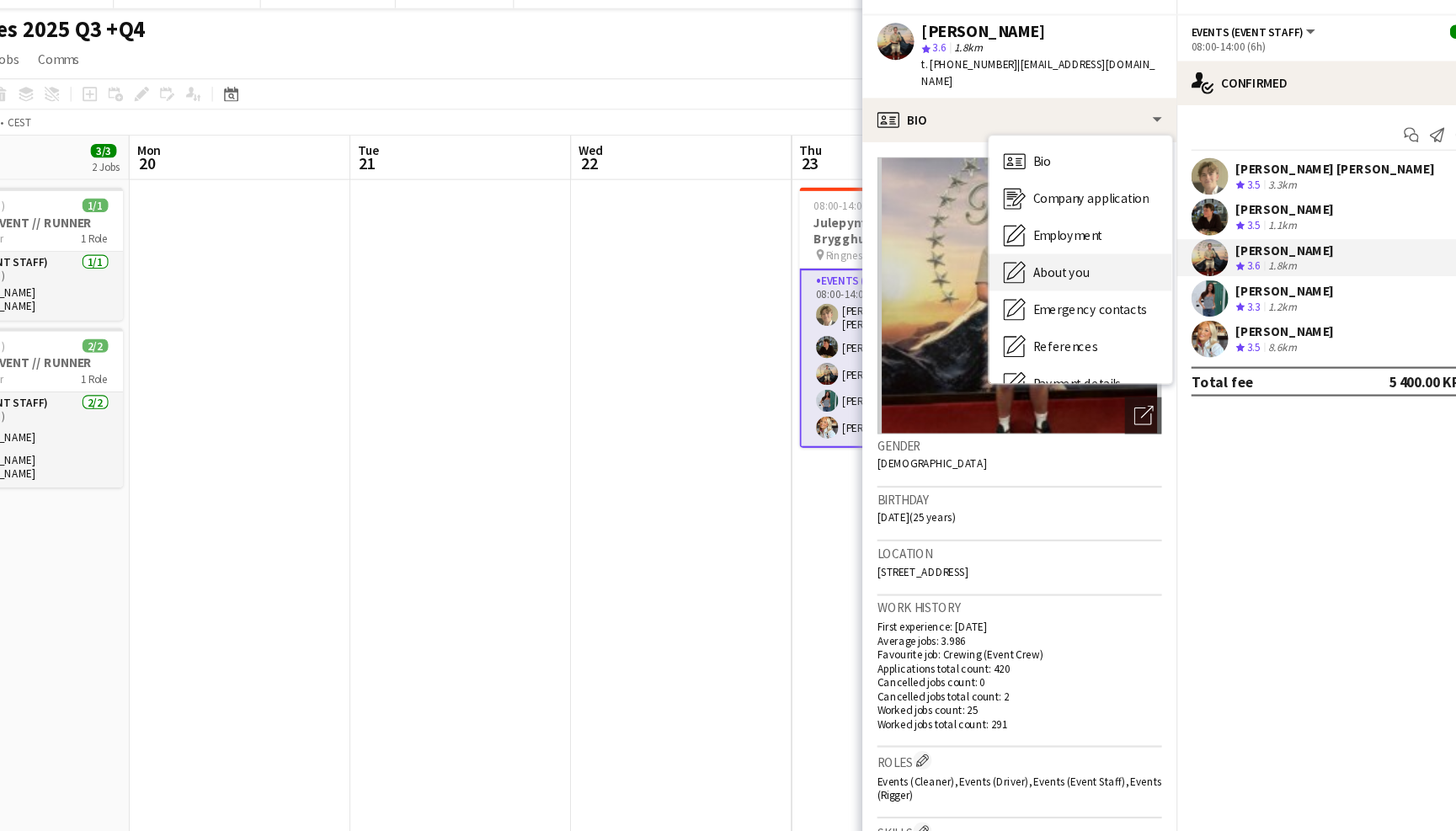
click at [1028, 257] on div "About you About you" at bounding box center [1082, 274] width 167 height 34
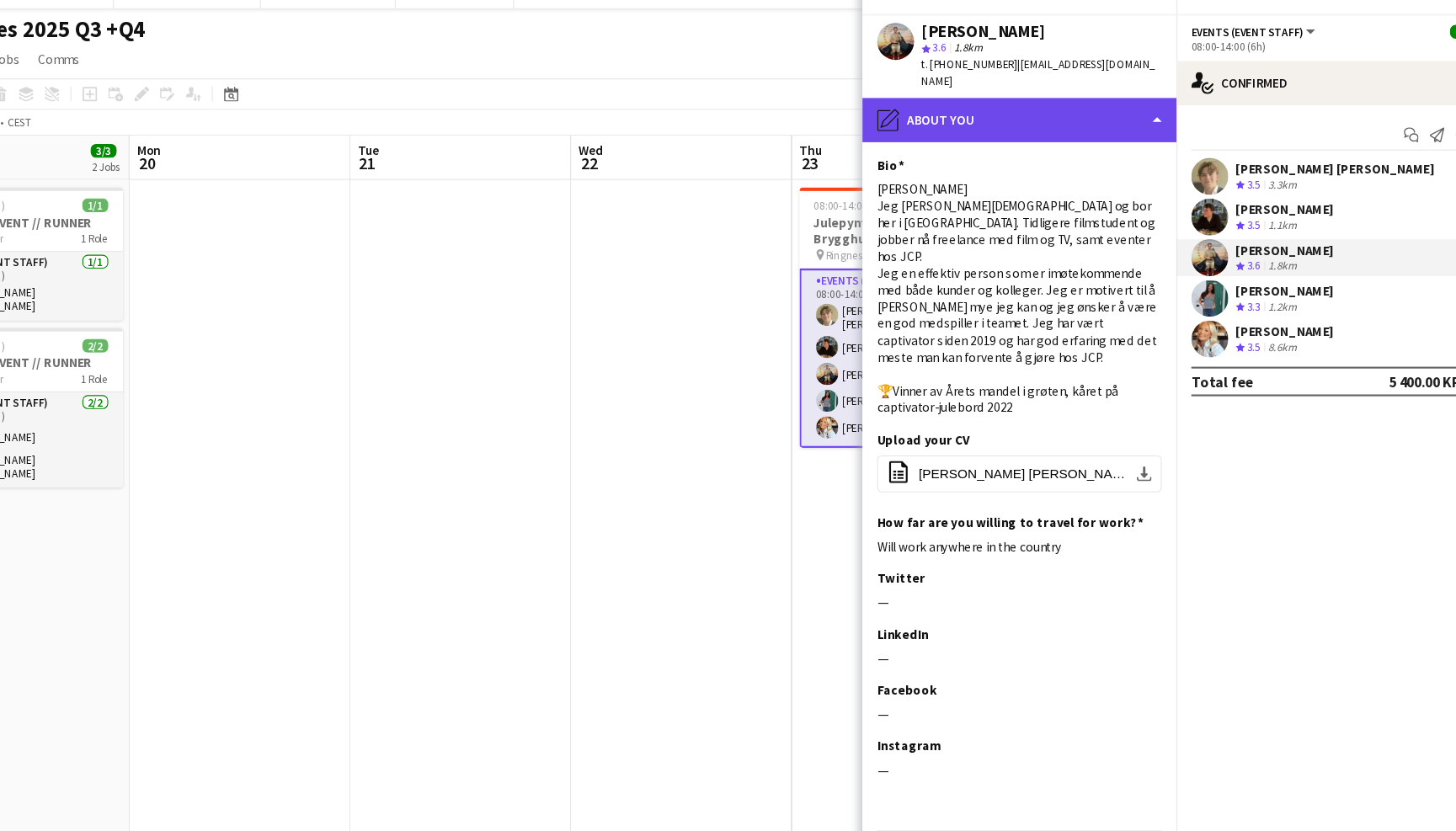
click at [1022, 116] on div "pencil4 About you" at bounding box center [1026, 136] width 286 height 41
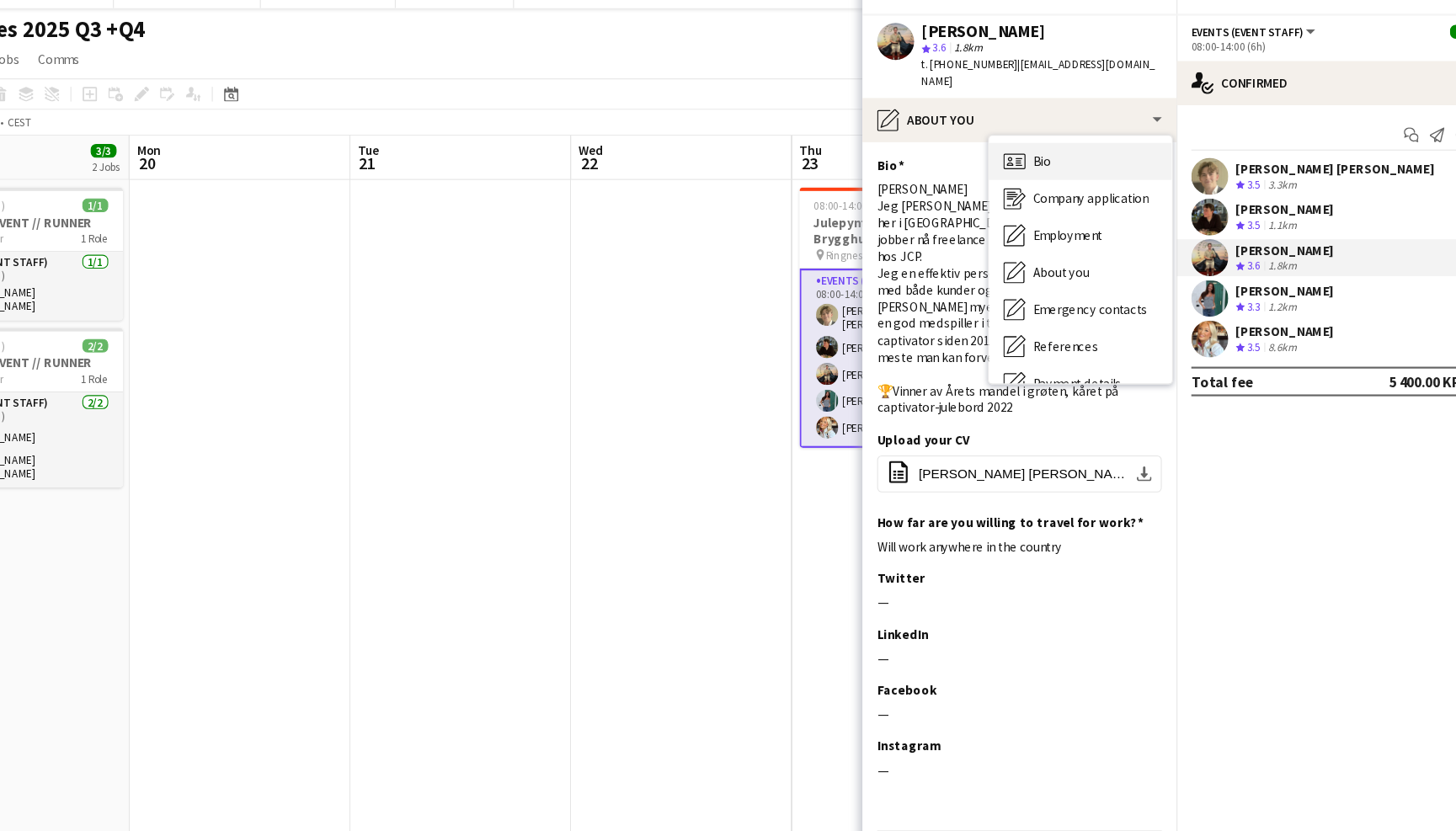
click at [1022, 156] on div "Bio Bio" at bounding box center [1082, 173] width 167 height 34
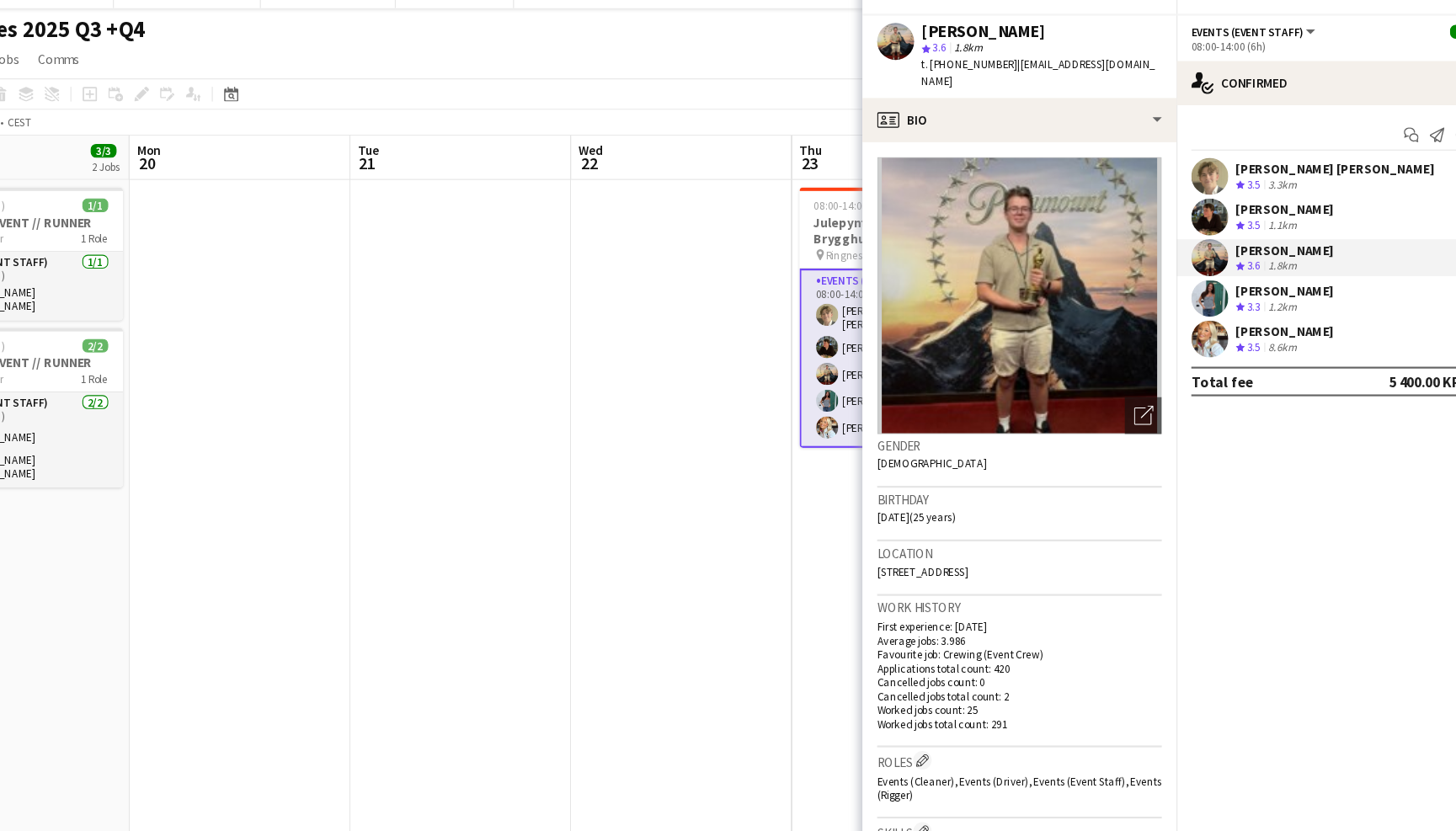
click at [1183, 207] on app-user-avatar at bounding box center [1200, 223] width 34 height 34
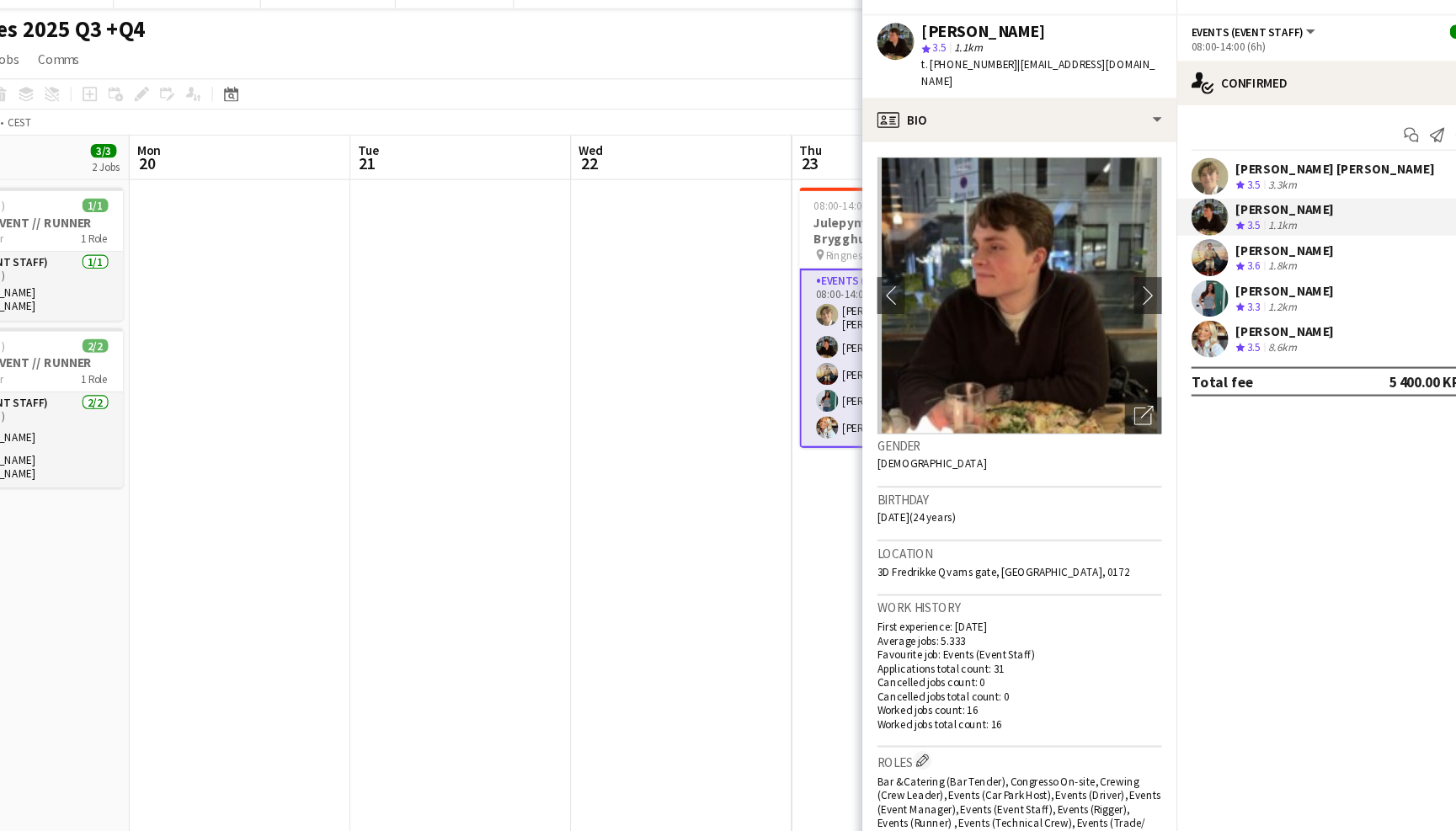
click at [1183, 170] on app-user-avatar at bounding box center [1200, 186] width 34 height 34
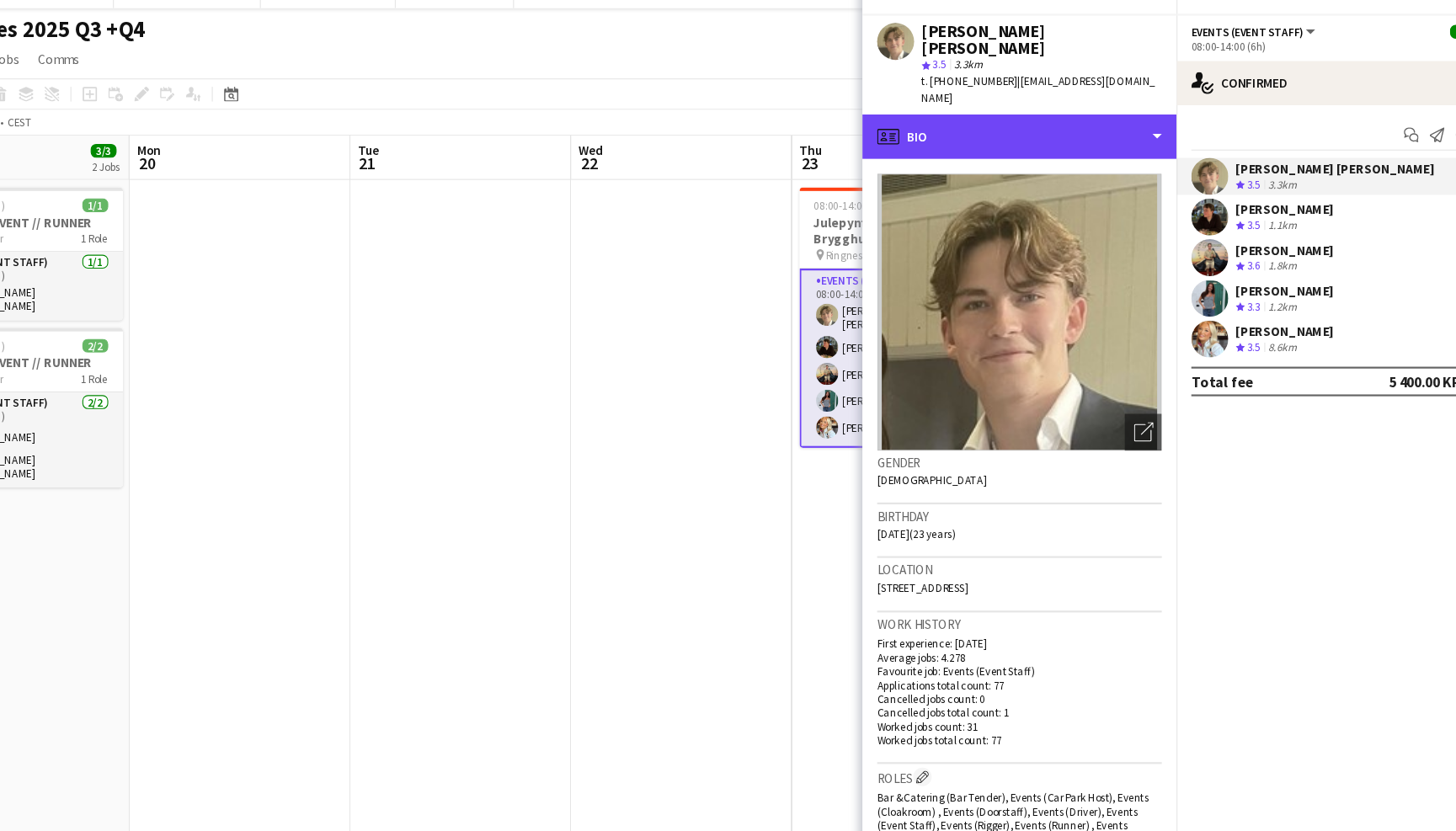
click at [1038, 130] on div "profile Bio" at bounding box center [1026, 150] width 286 height 41
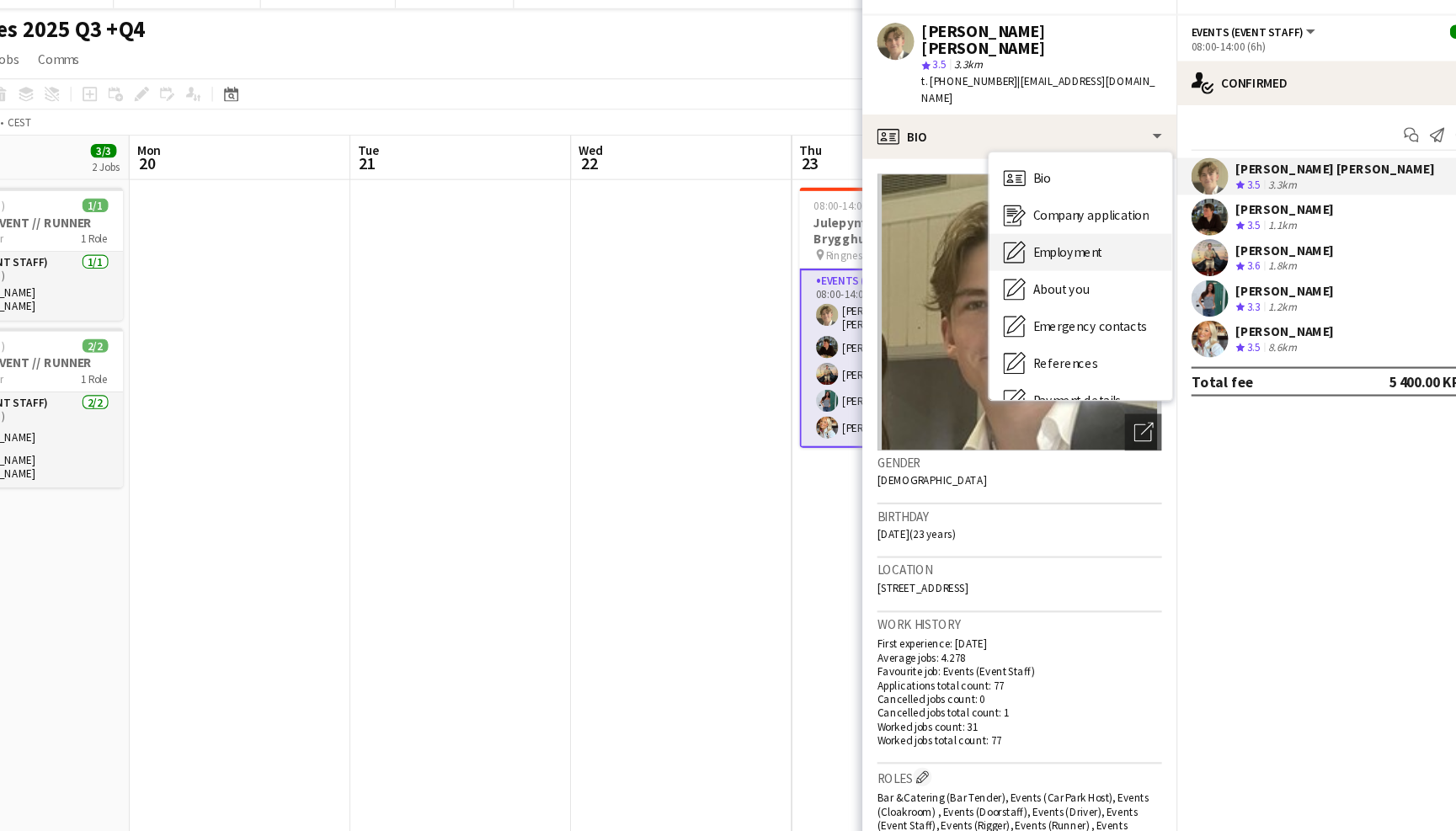
click at [1040, 239] on div "Employment Employment" at bounding box center [1082, 255] width 167 height 34
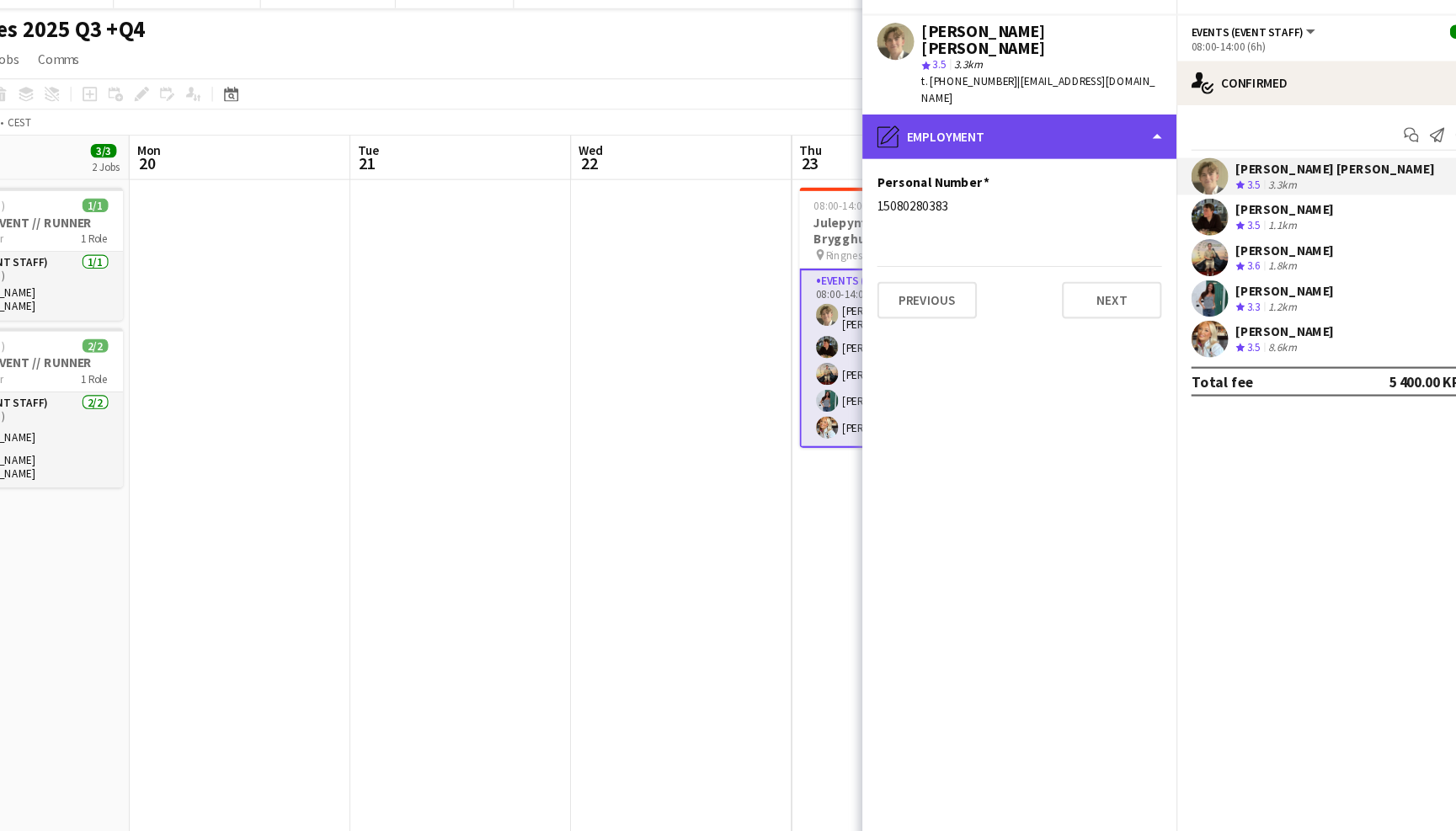
click at [1033, 130] on div "pencil4 Employment" at bounding box center [1026, 150] width 286 height 41
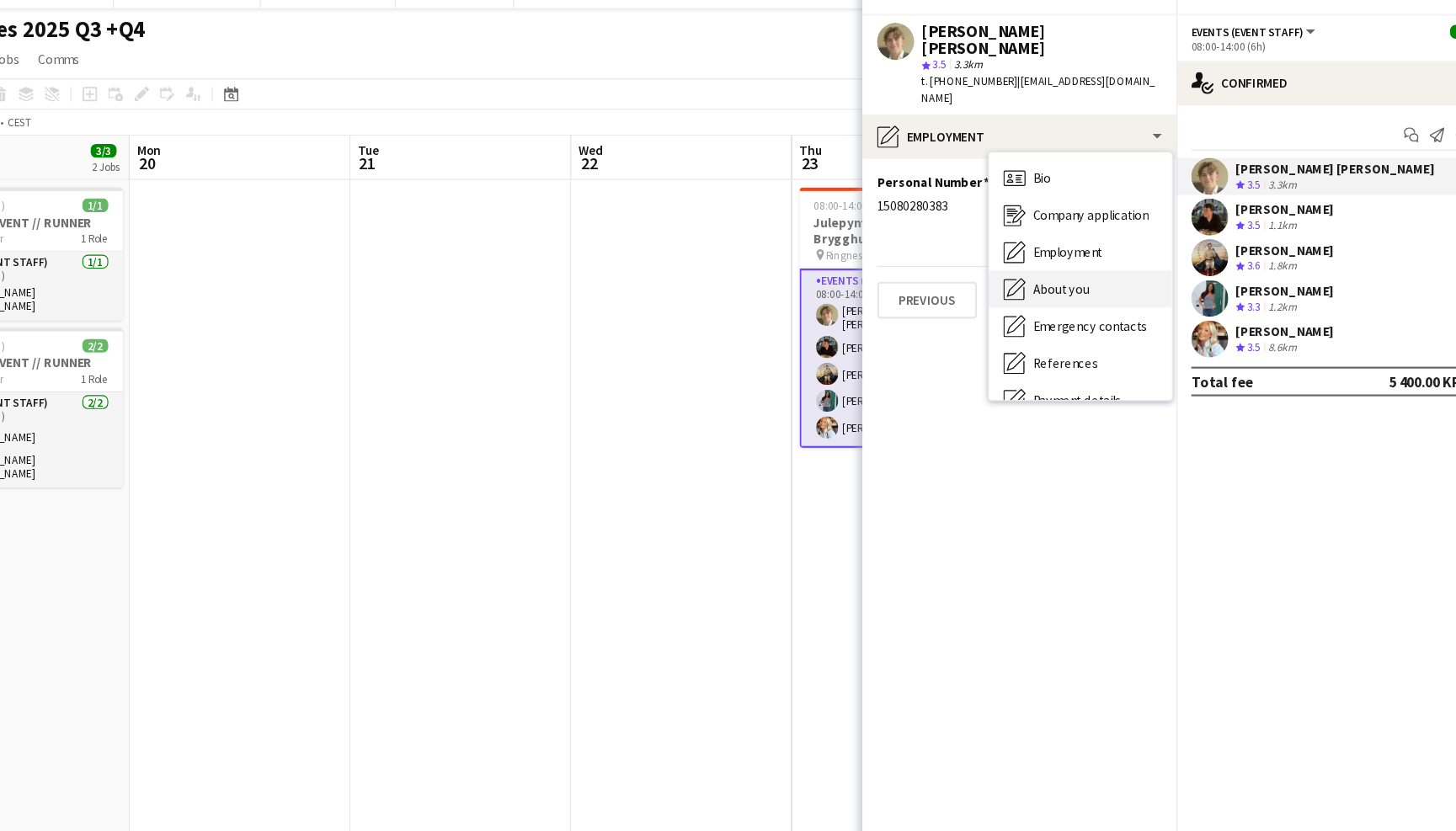
click at [1035, 273] on div "About you About you" at bounding box center [1082, 289] width 167 height 34
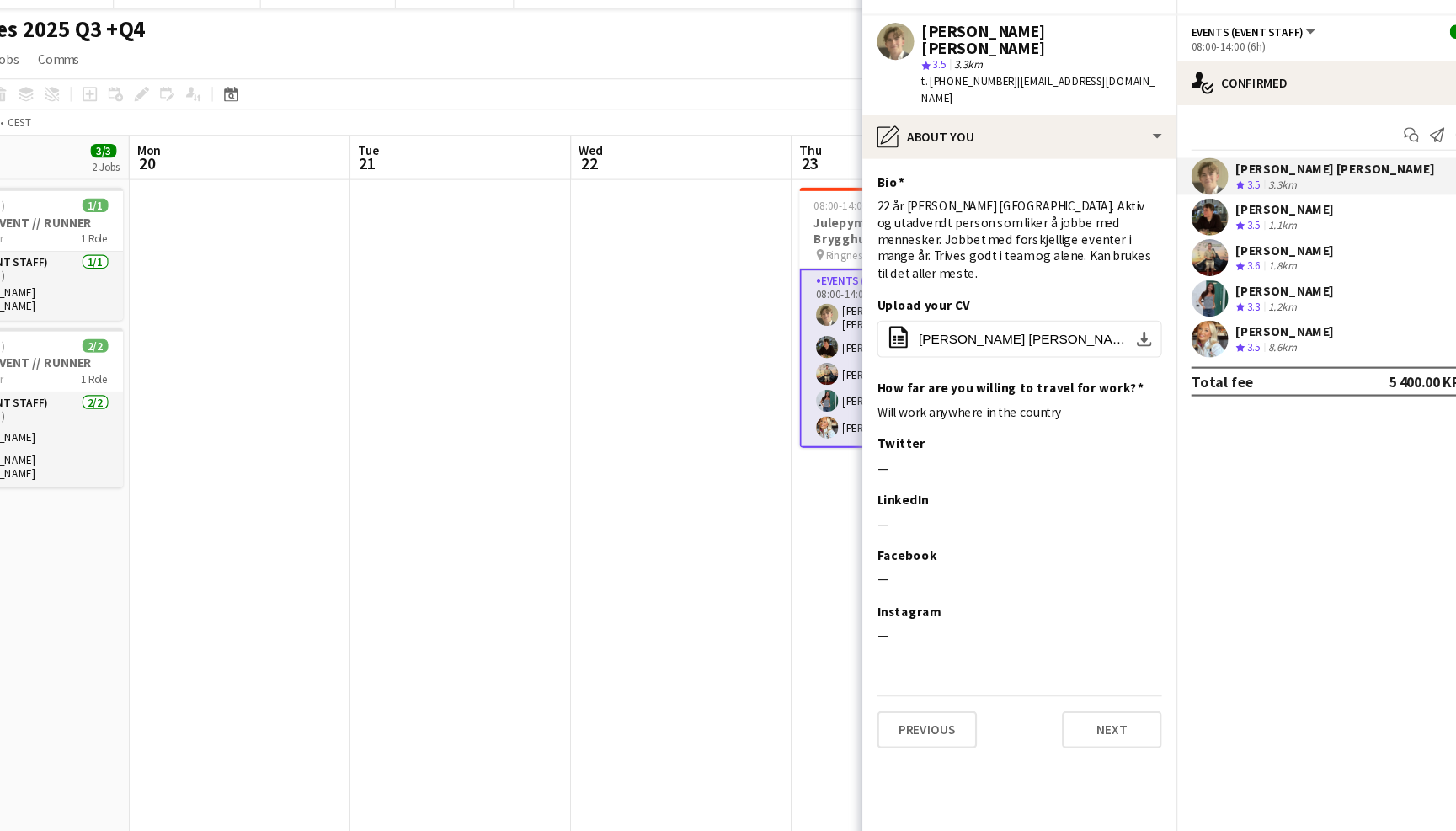
click at [1183, 209] on app-user-avatar at bounding box center [1200, 223] width 34 height 34
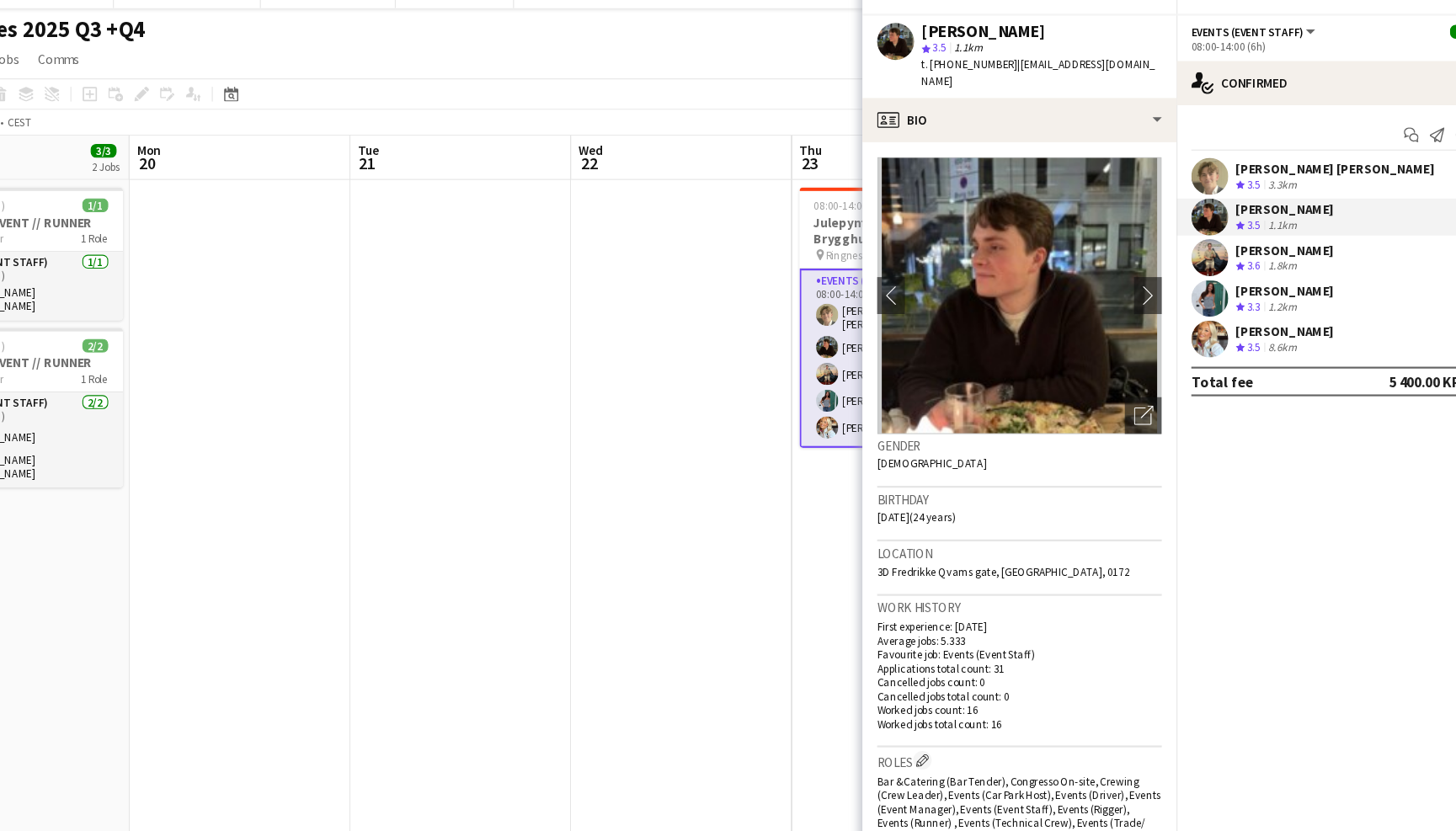
click at [1170, 318] on div "Aurora Hansen Crew rating 3.5 8.6km" at bounding box center [1312, 335] width 286 height 34
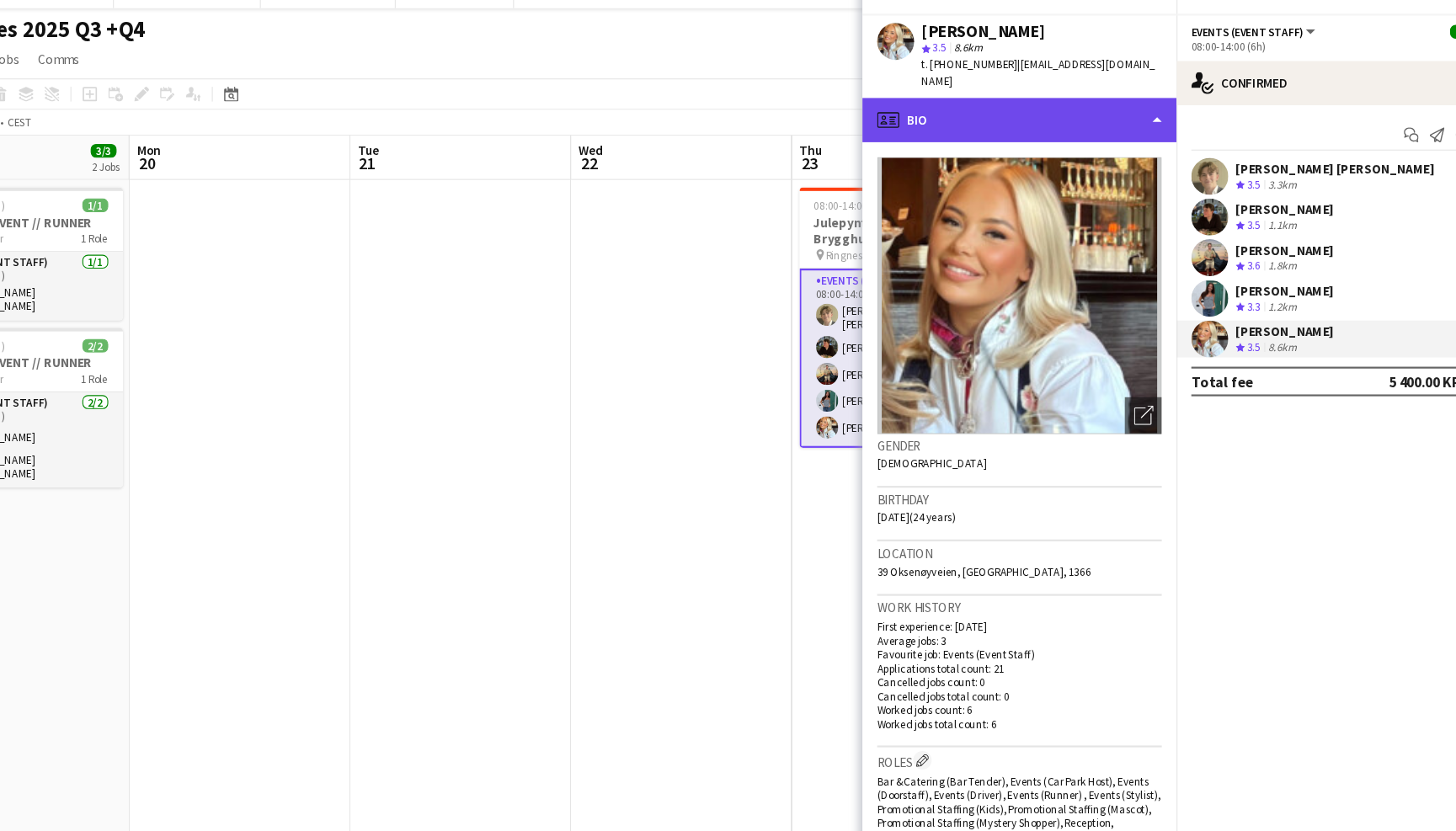
click at [1027, 116] on div "profile Bio" at bounding box center [1026, 136] width 286 height 41
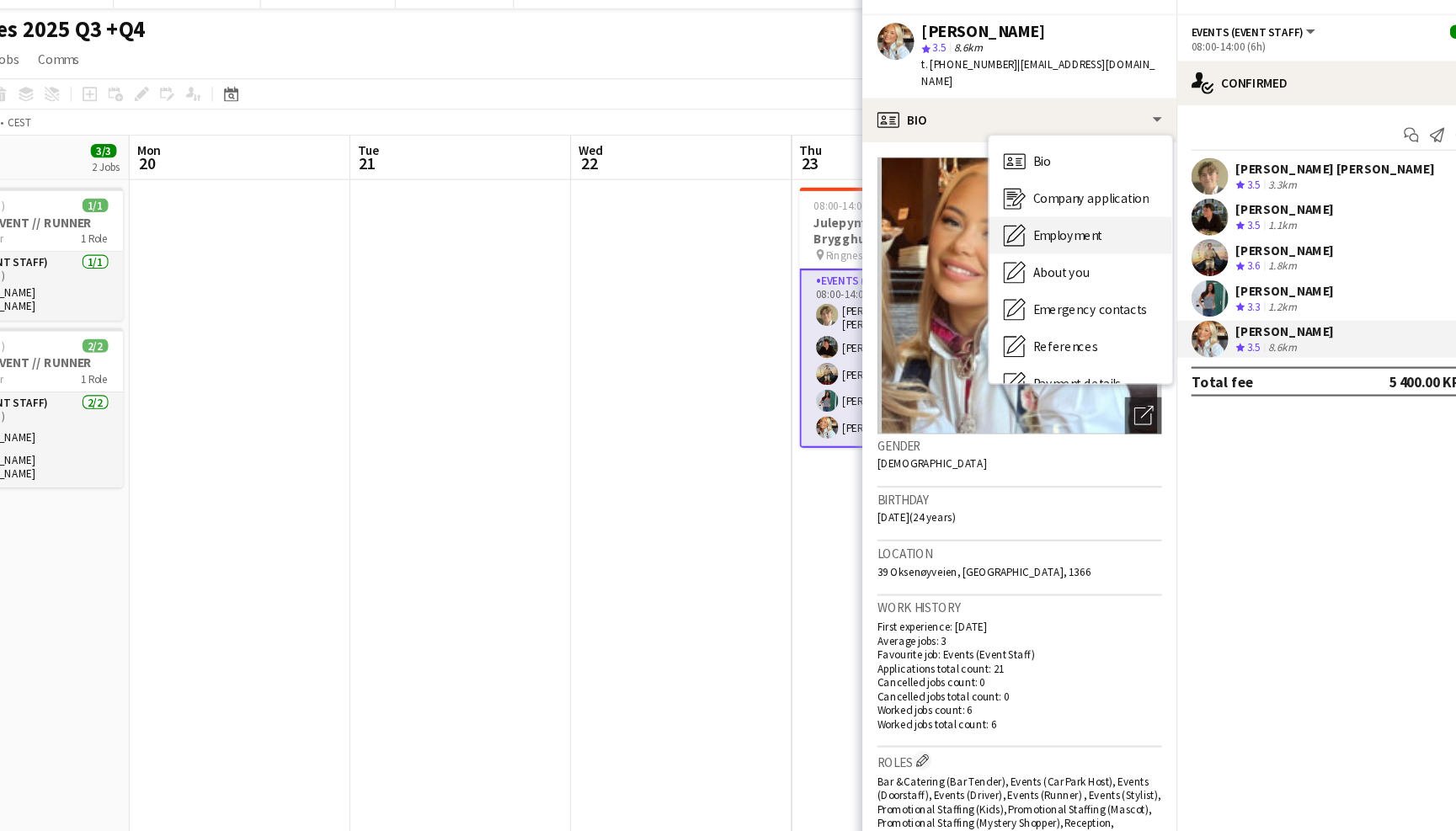
click at [1027, 224] on div "Employment Employment" at bounding box center [1082, 241] width 167 height 34
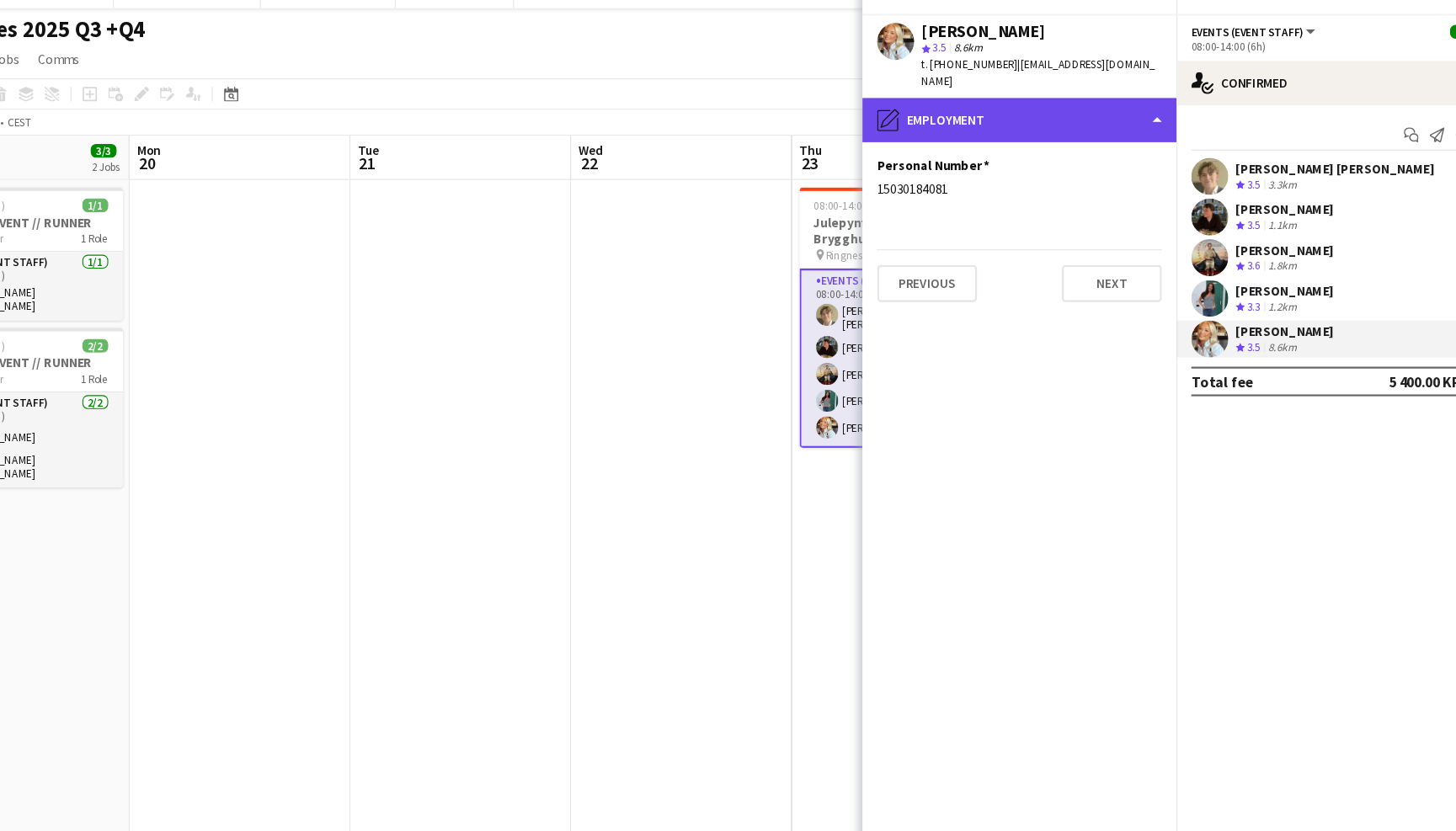
click at [984, 116] on div "pencil4 Employment" at bounding box center [1026, 136] width 286 height 41
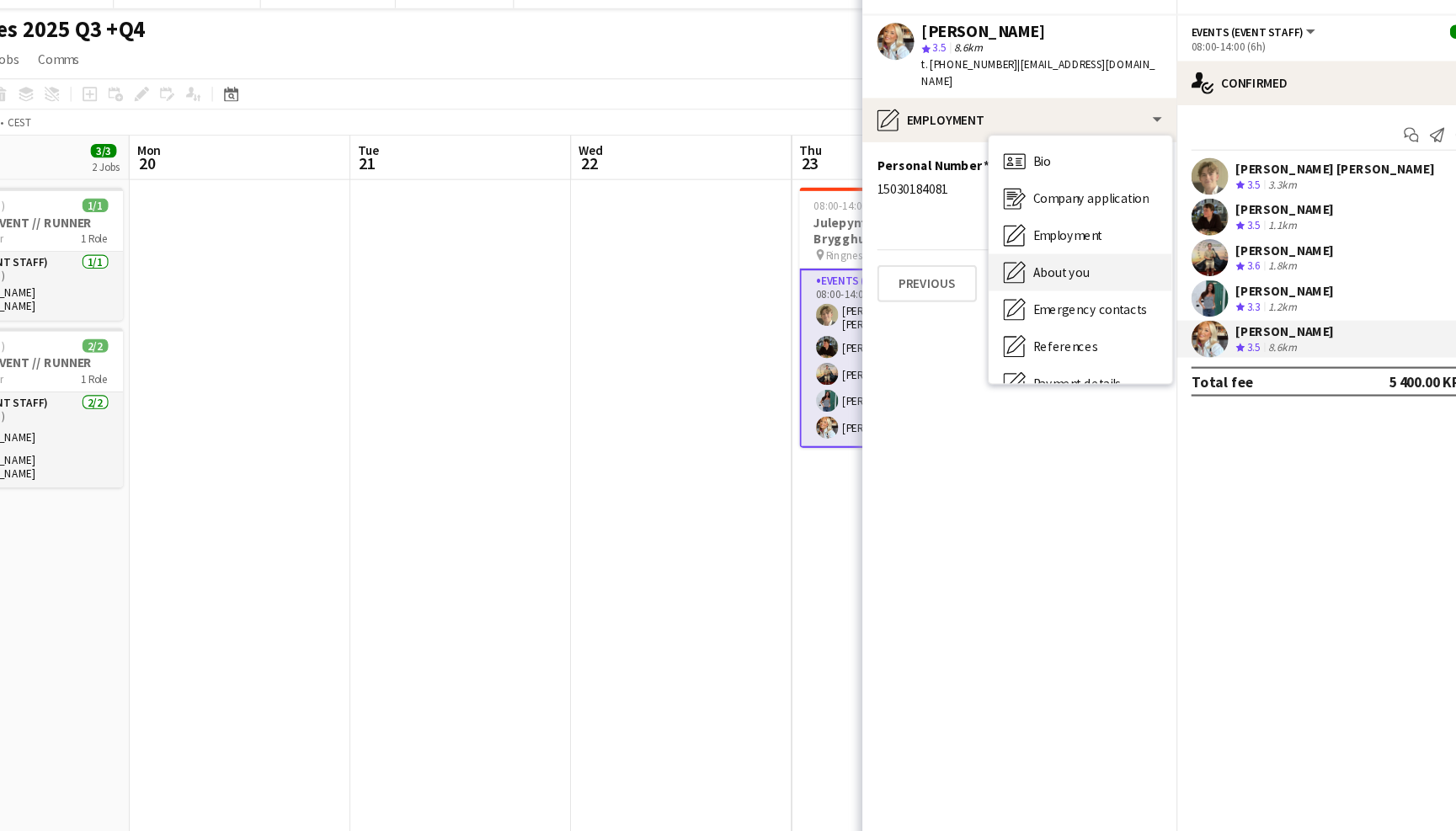
click at [1040, 267] on span "About you" at bounding box center [1065, 275] width 51 height 16
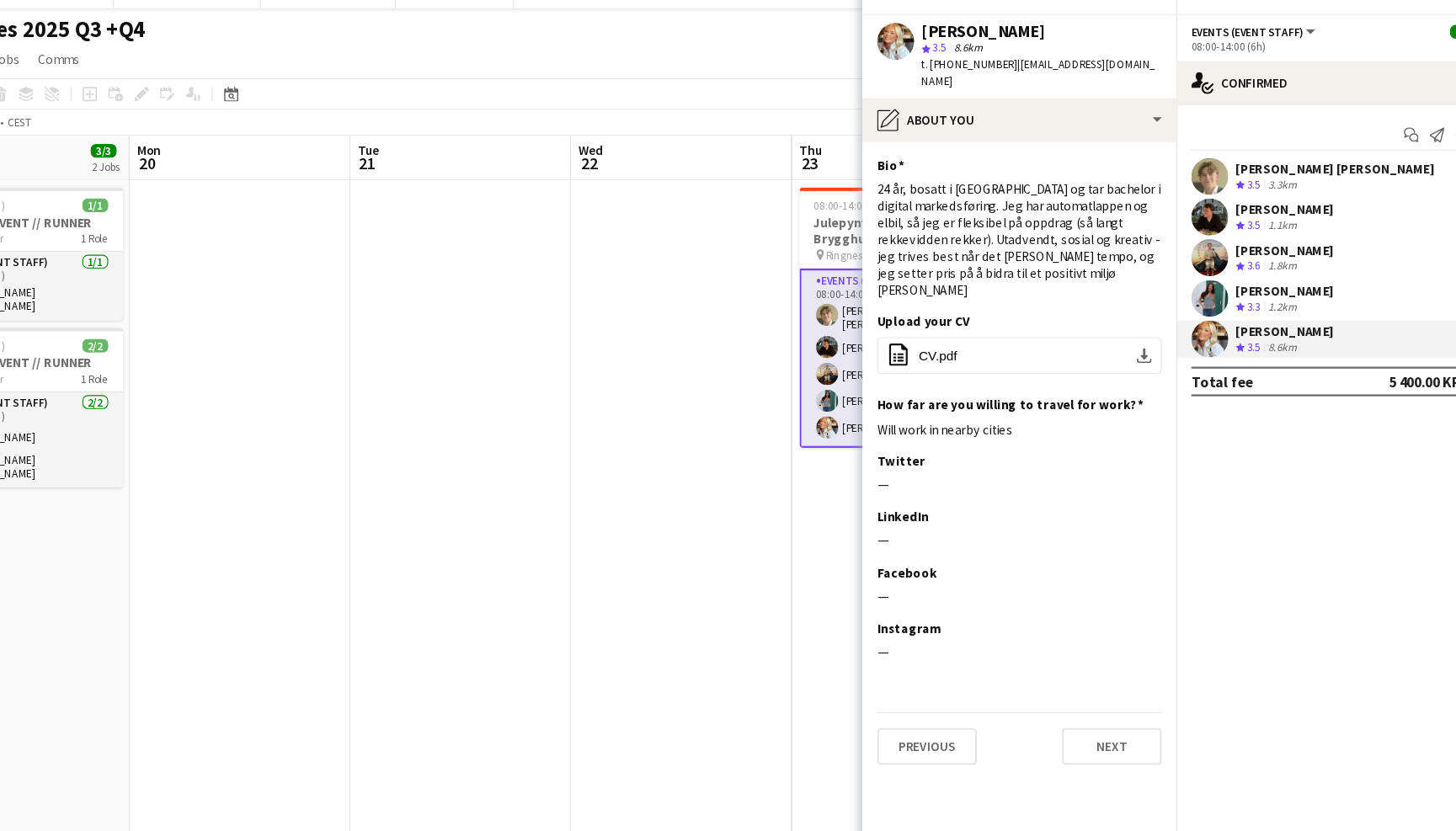
click at [730, 34] on div "RF Ringnes 2025 Q3 +Q4 user" at bounding box center [728, 50] width 1456 height 32
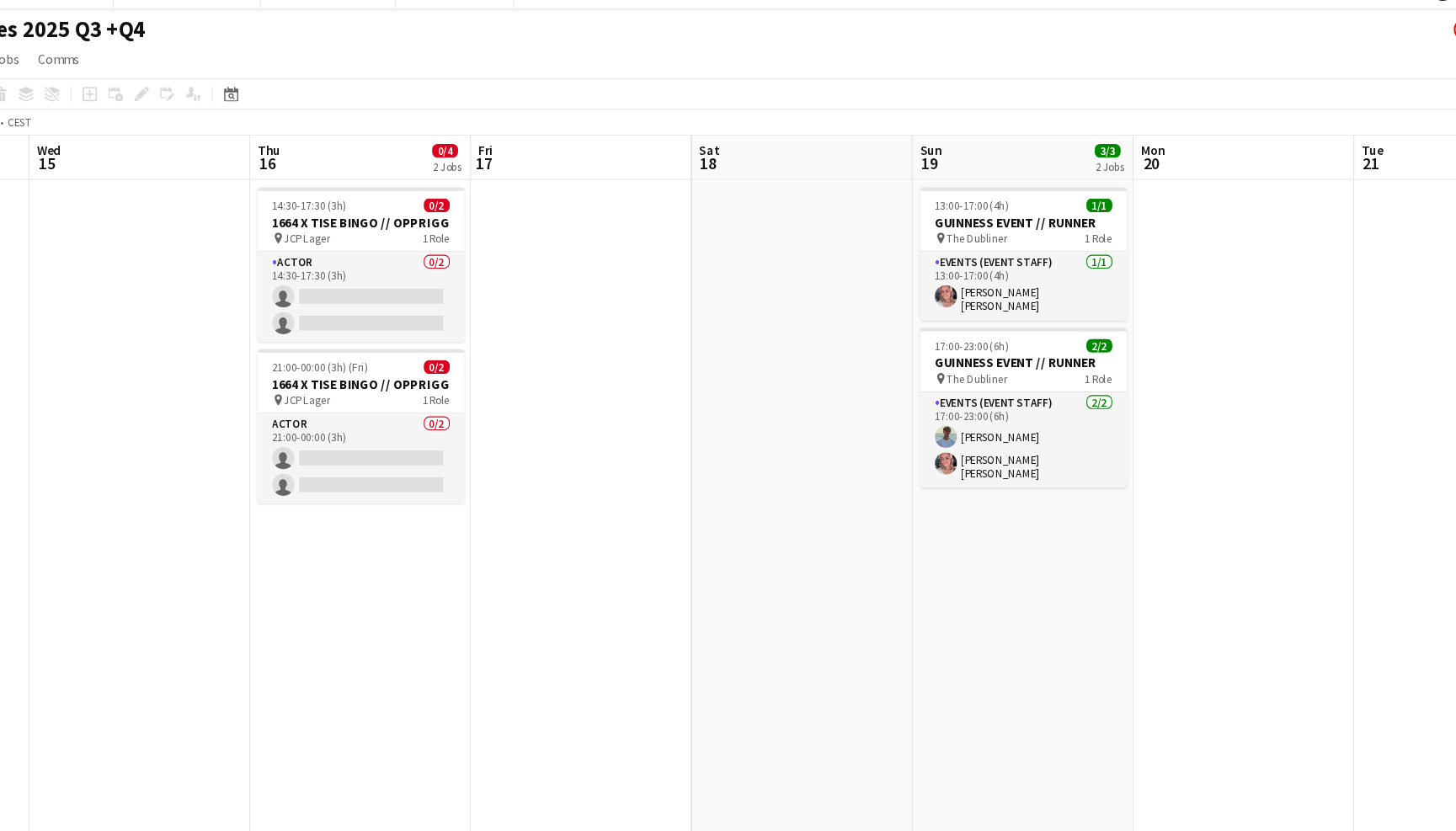
scroll to position [0, 490]
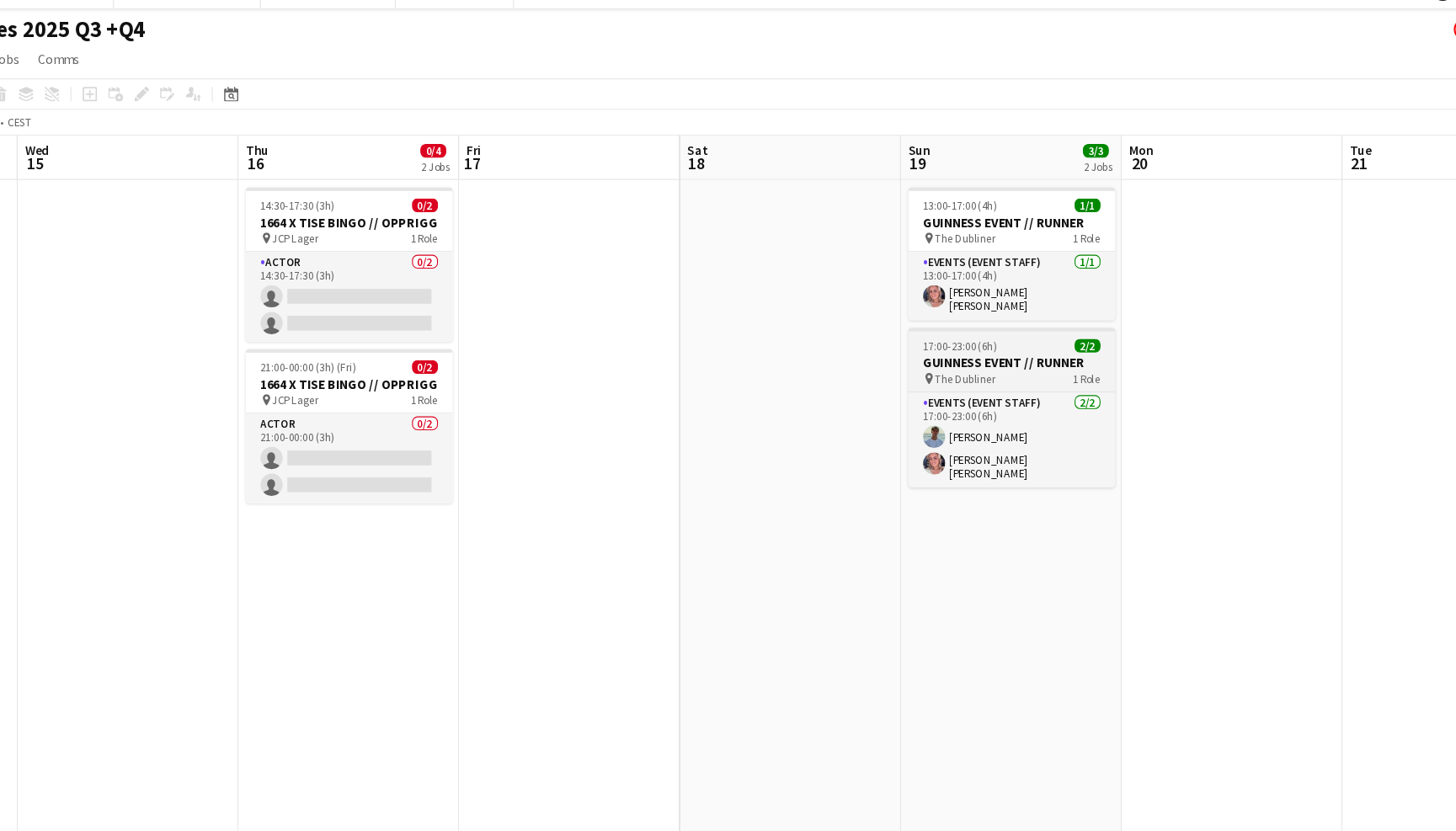
click at [925, 365] on div "pin The Dubliner 1 Role" at bounding box center [1019, 372] width 188 height 14
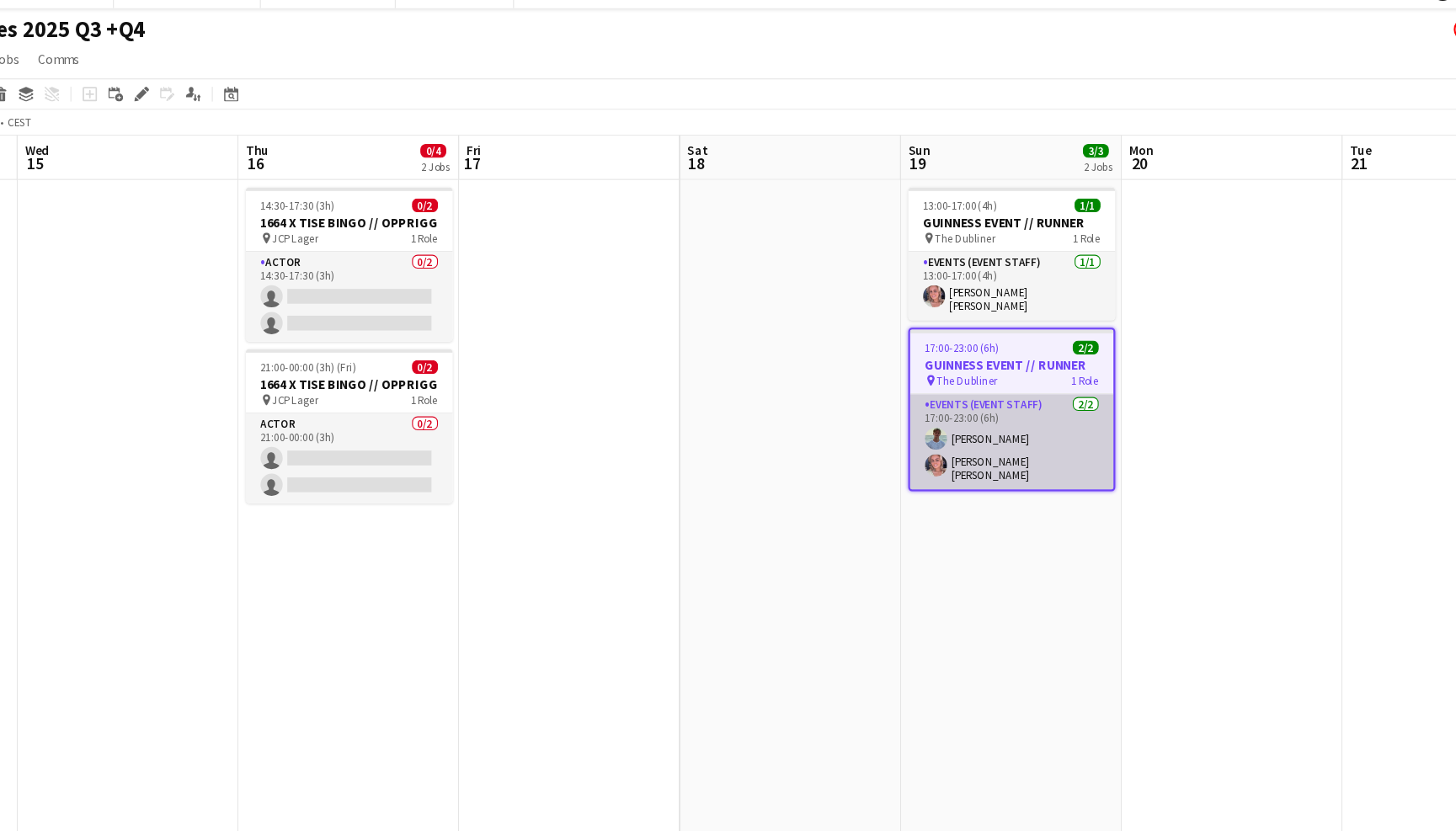
click at [927, 388] on app-card-role "Events (Event Staff) 2/2 17:00-23:00 (6h) Fredrik Bronken Næss Sara Elin Helseth" at bounding box center [1019, 428] width 185 height 86
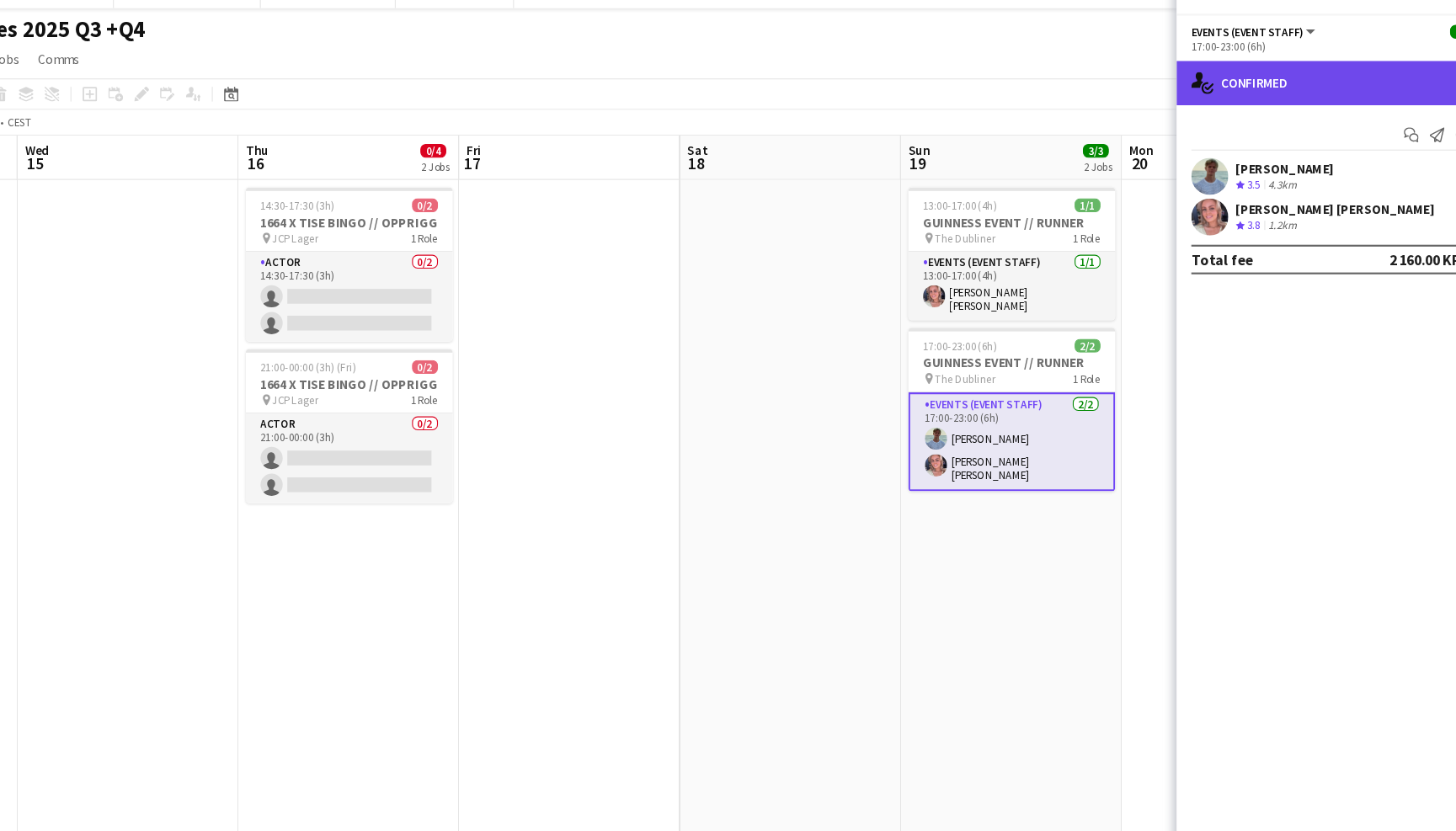
click at [1170, 82] on div "single-neutral-actions-check-2 Confirmed" at bounding box center [1312, 102] width 286 height 41
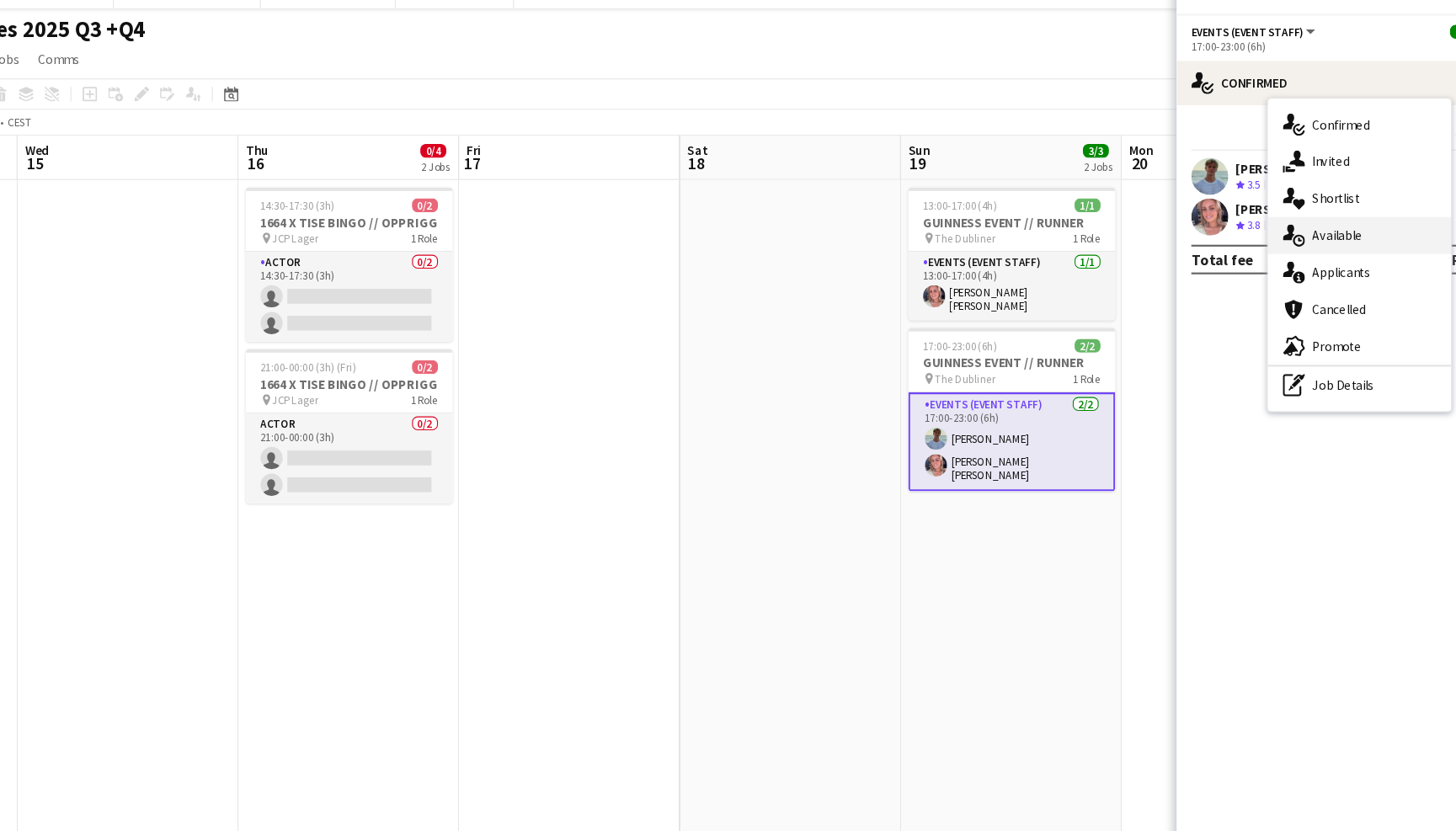
click at [1294, 233] on span "Available" at bounding box center [1316, 241] width 46 height 16
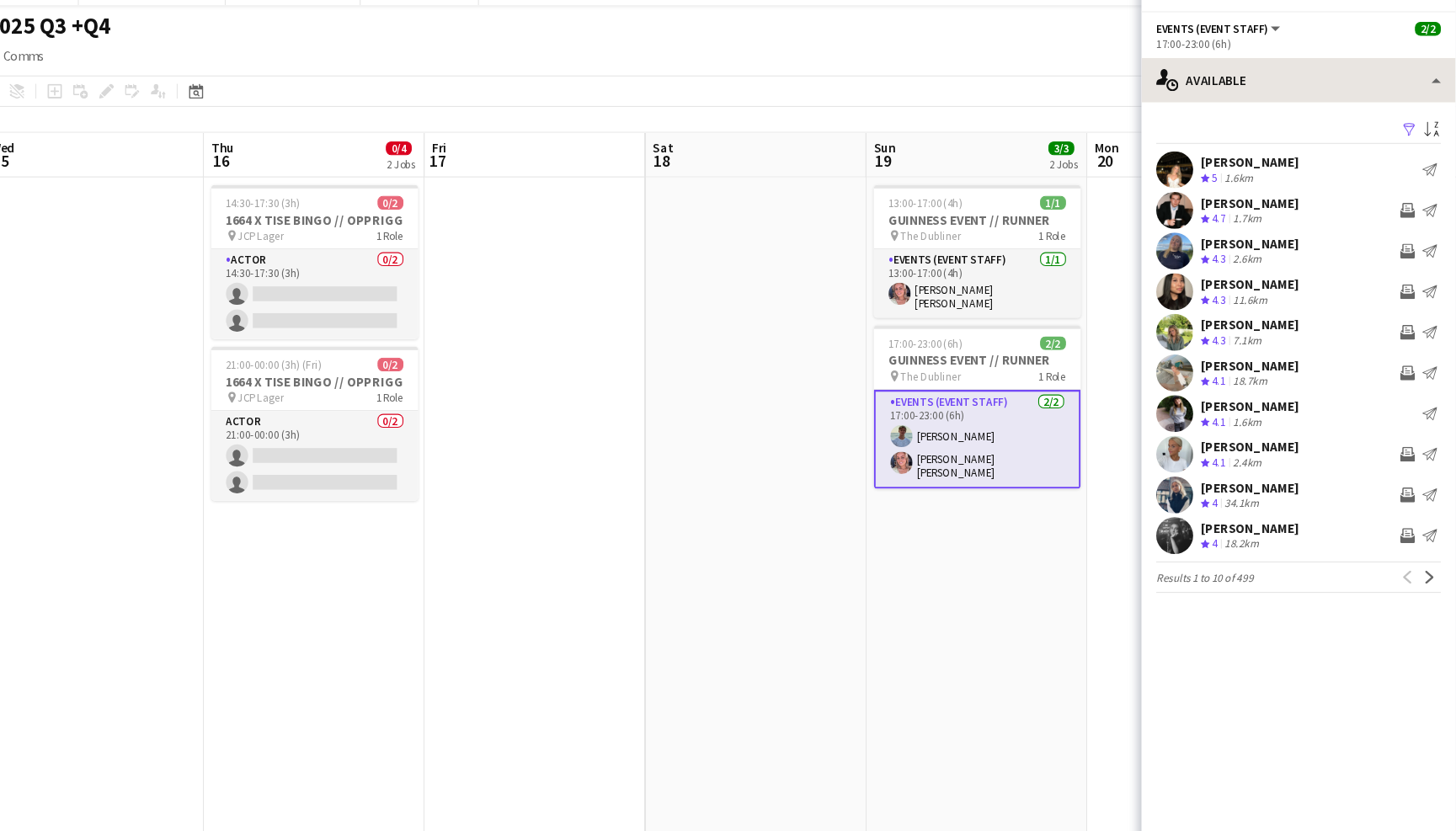
scroll to position [0, 0]
click at [1183, 204] on app-user-avatar at bounding box center [1200, 220] width 34 height 34
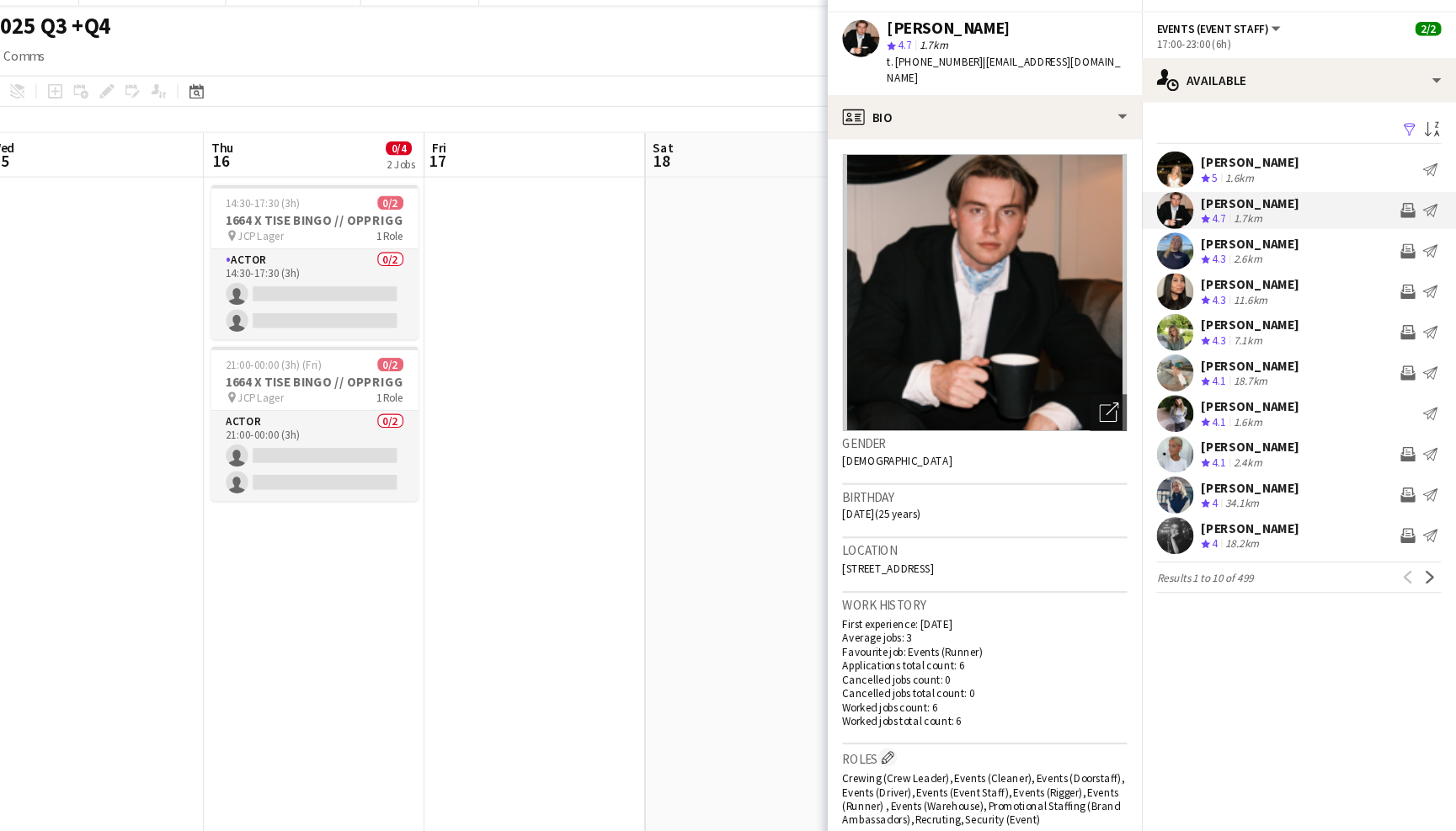
click at [1005, 155] on app-crew-profile-bio "Open photos pop-in Gender Male Birthday 17-11-1999 (25 years) Location 24 Marse…" at bounding box center [1026, 493] width 286 height 676
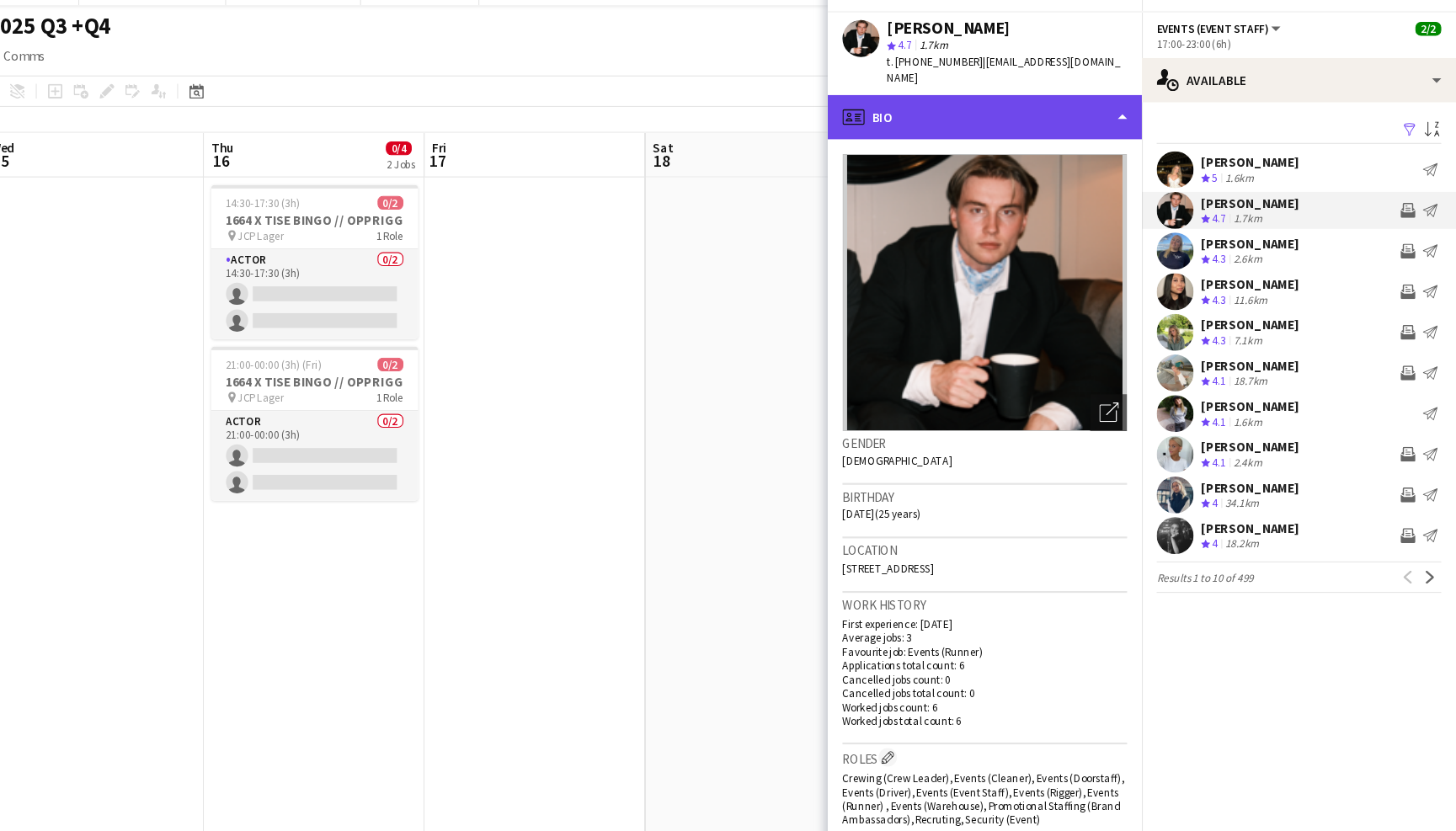
click at [1003, 122] on div "profile Bio" at bounding box center [1026, 136] width 286 height 41
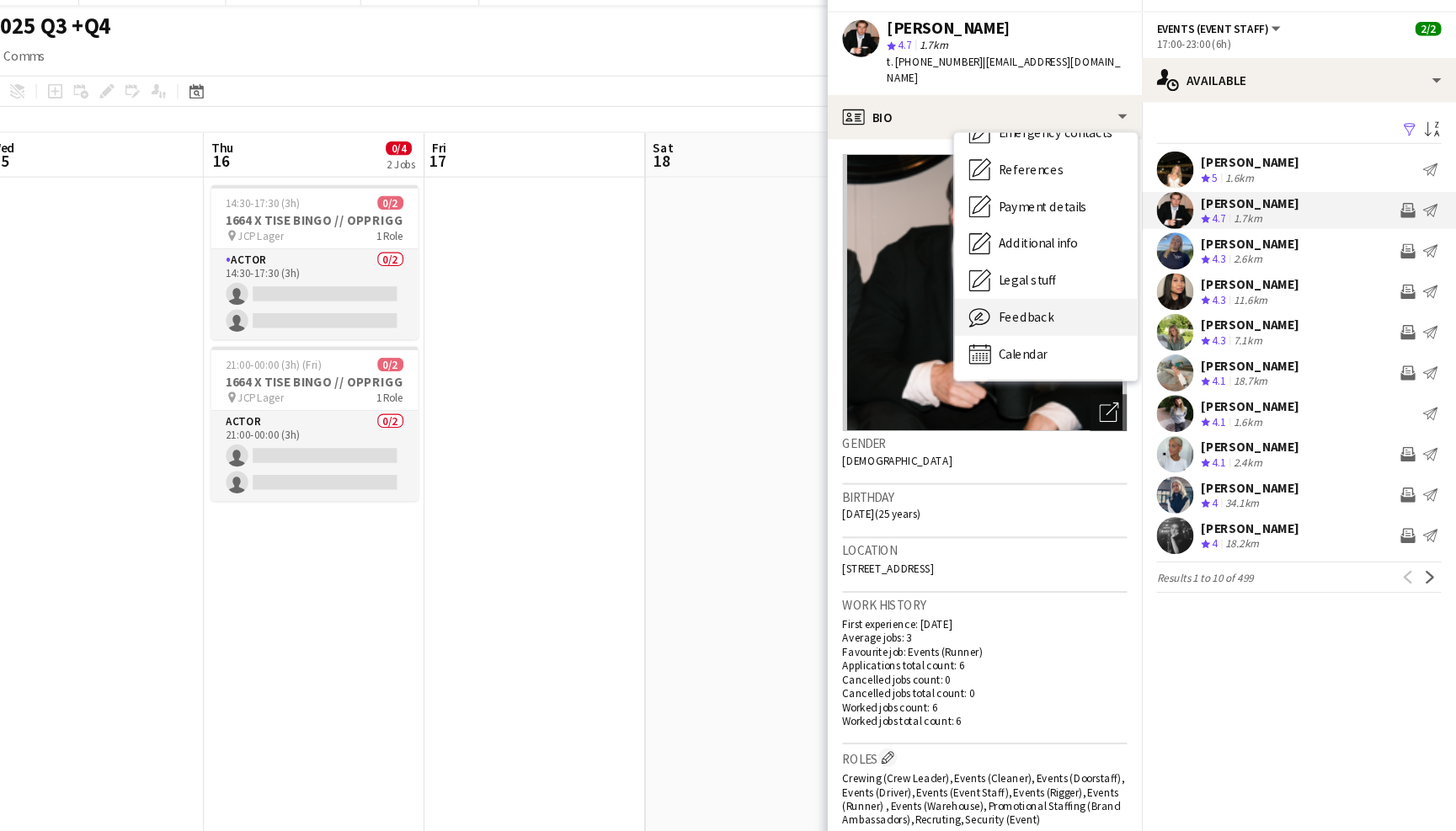
scroll to position [157, 0]
click at [999, 302] on div "Feedback Feedback" at bounding box center [1082, 318] width 167 height 34
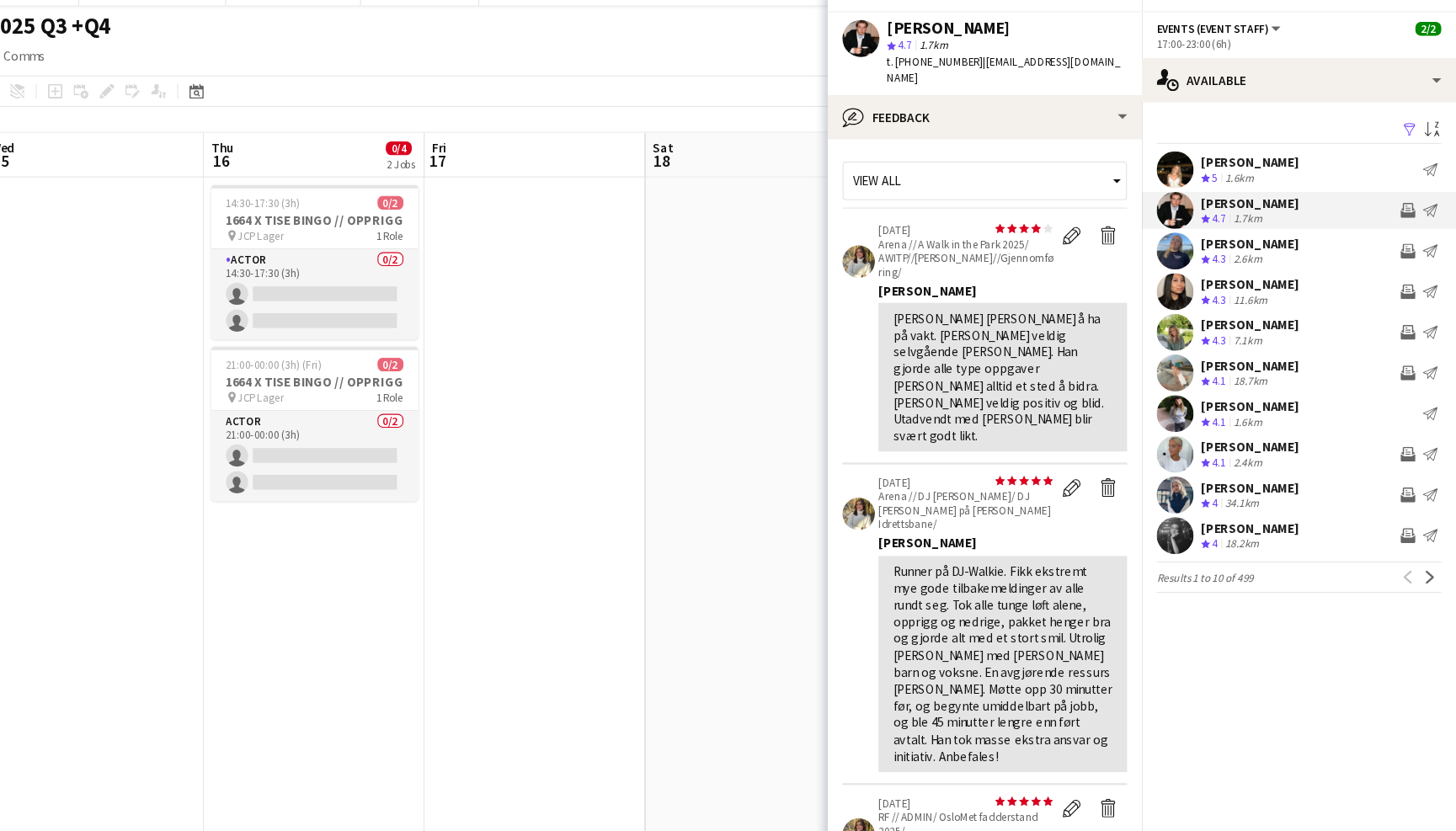
click at [1183, 389] on app-user-avatar at bounding box center [1200, 406] width 34 height 34
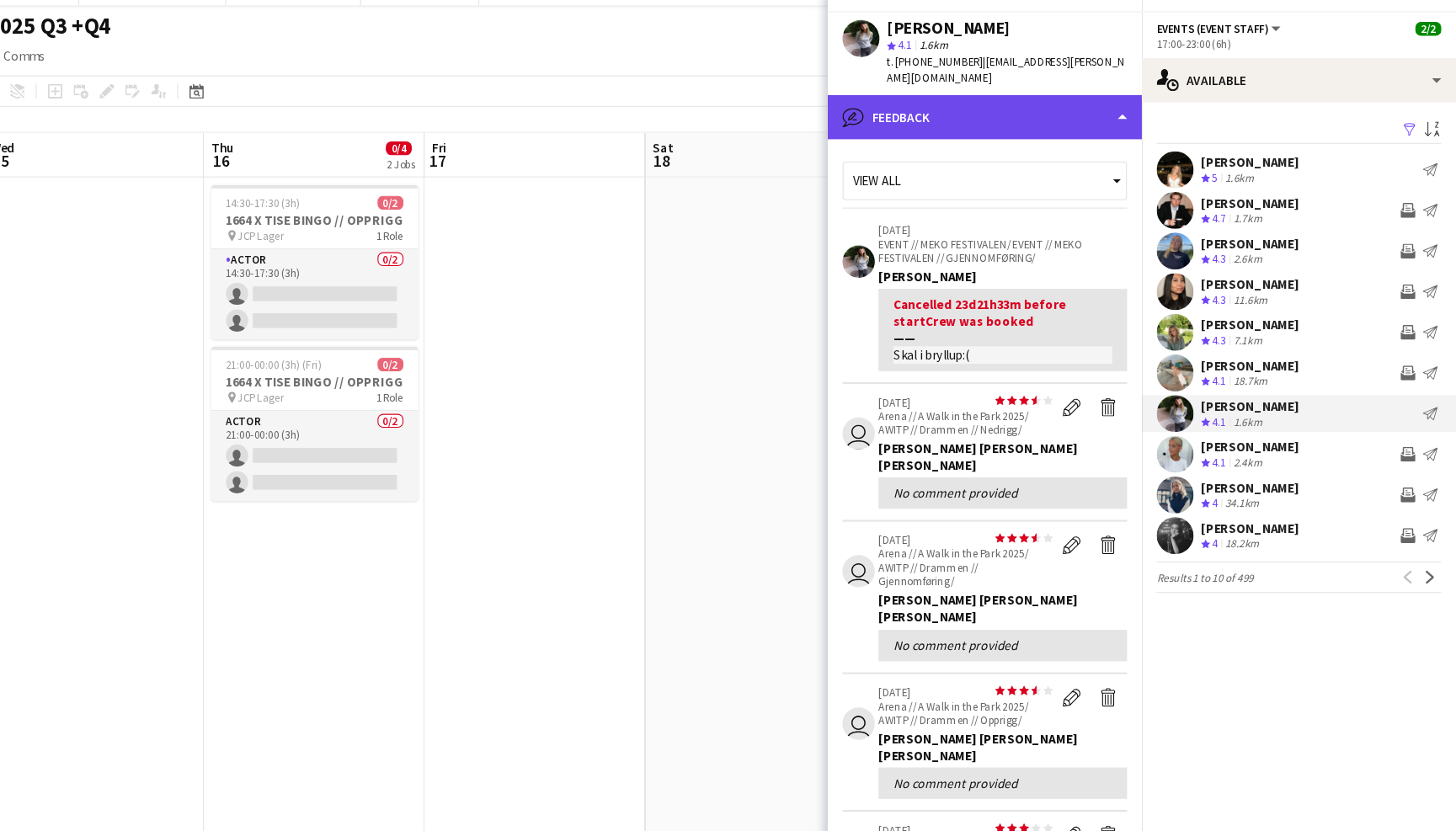
click at [984, 116] on div "bubble-pencil Feedback" at bounding box center [1026, 136] width 286 height 41
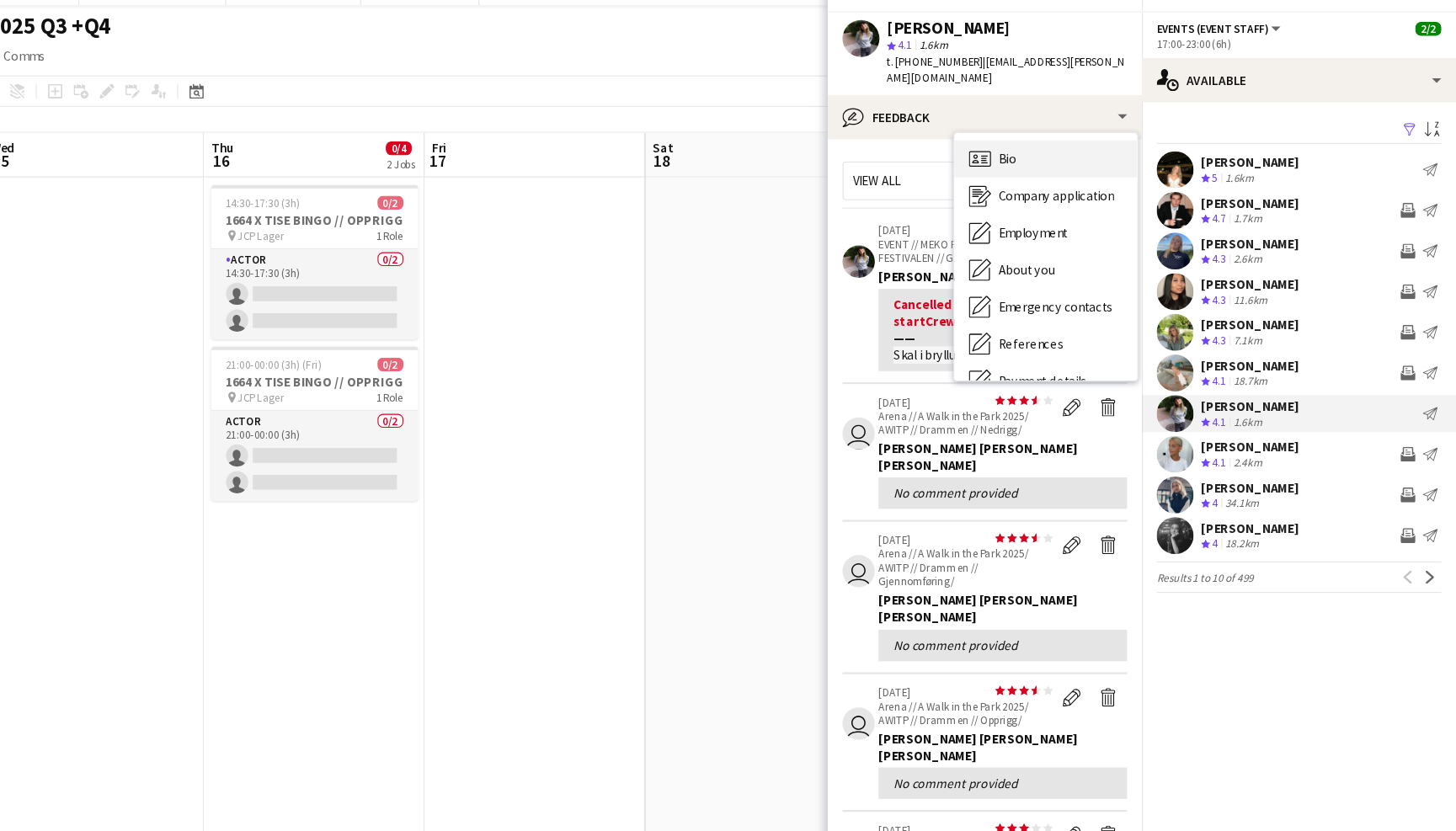
click at [999, 156] on div "Bio Bio" at bounding box center [1082, 173] width 167 height 34
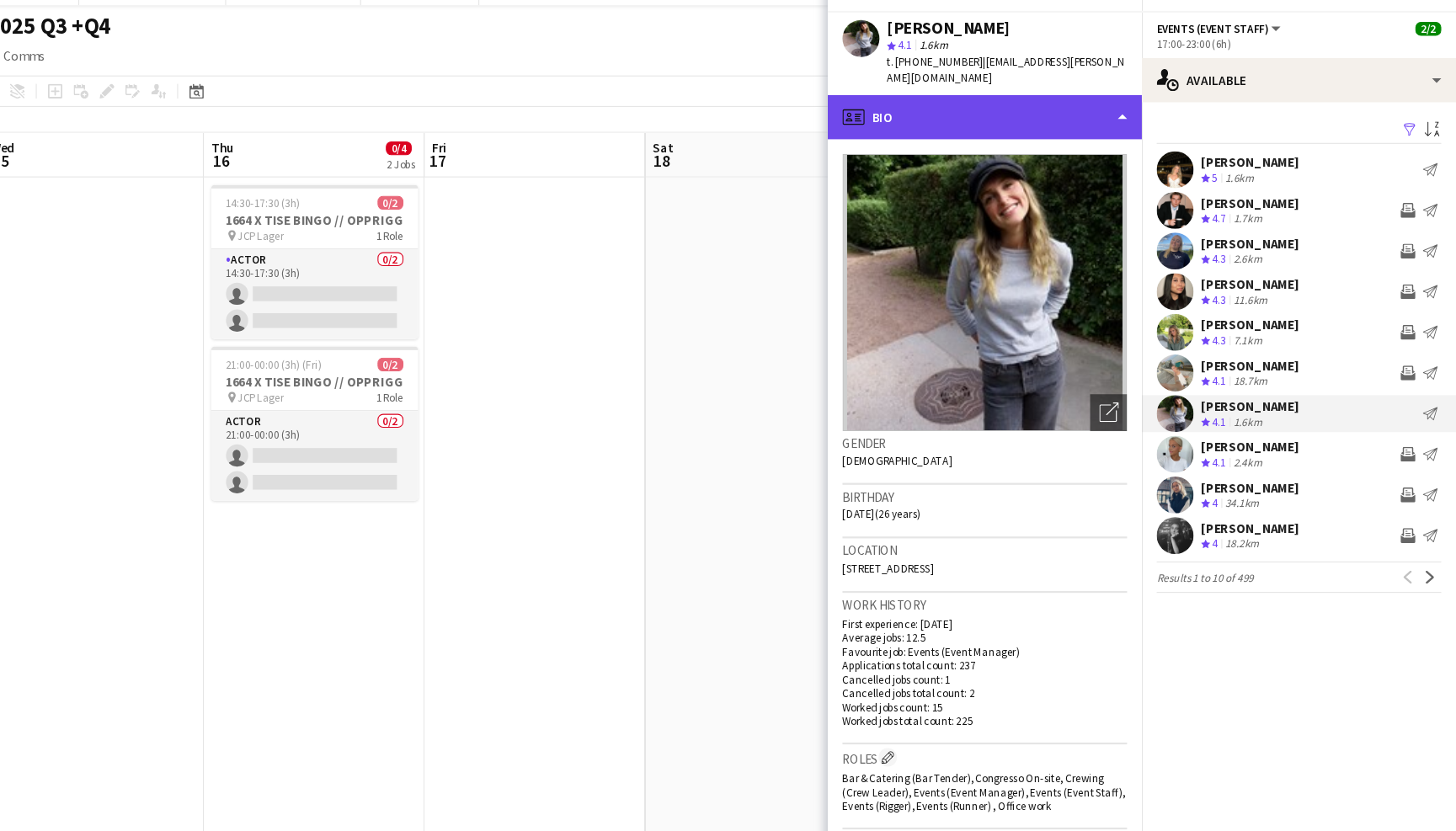
click at [990, 116] on div "profile Bio" at bounding box center [1026, 136] width 286 height 41
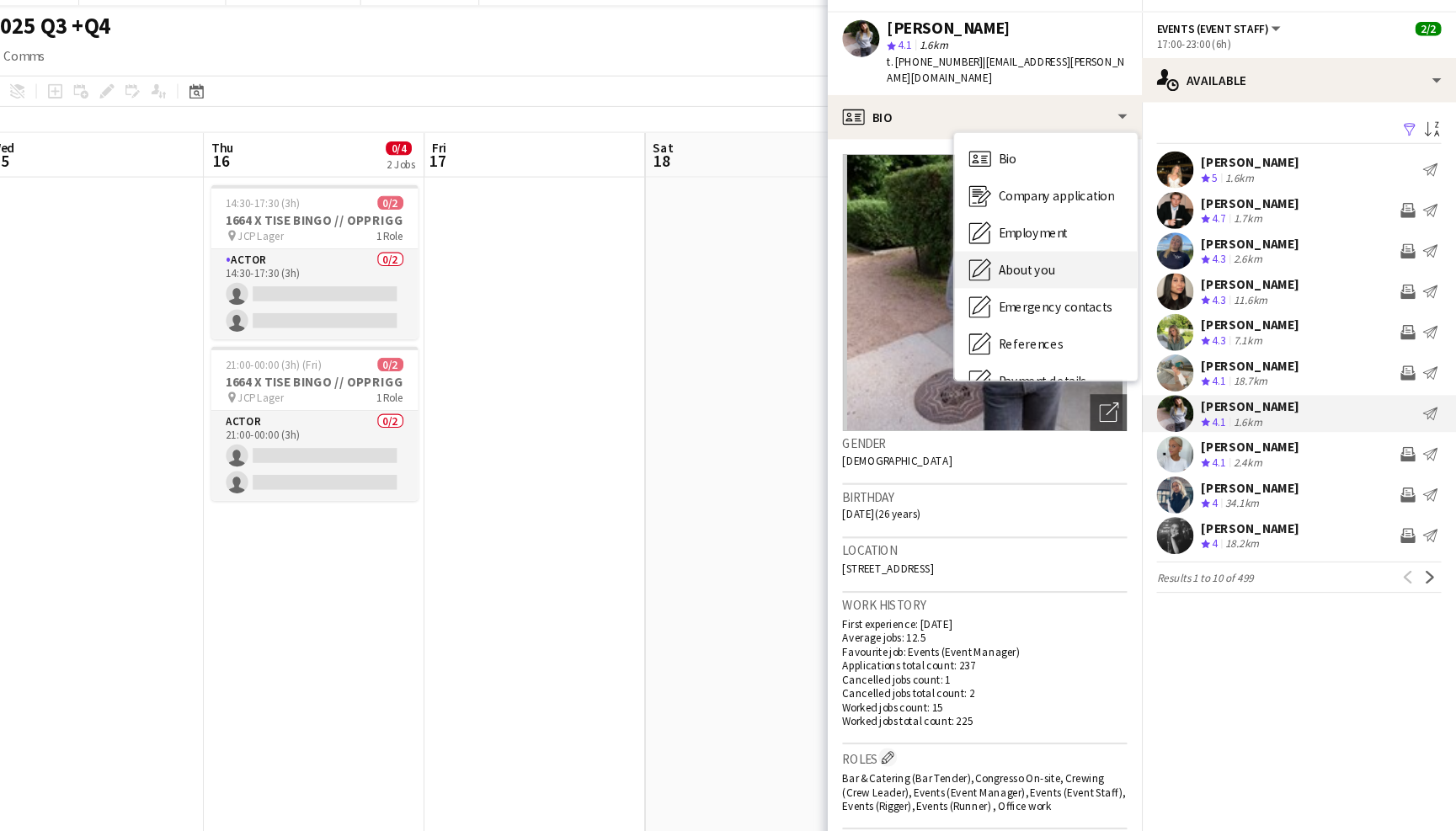
click at [1000, 257] on div "About you About you" at bounding box center [1082, 274] width 167 height 34
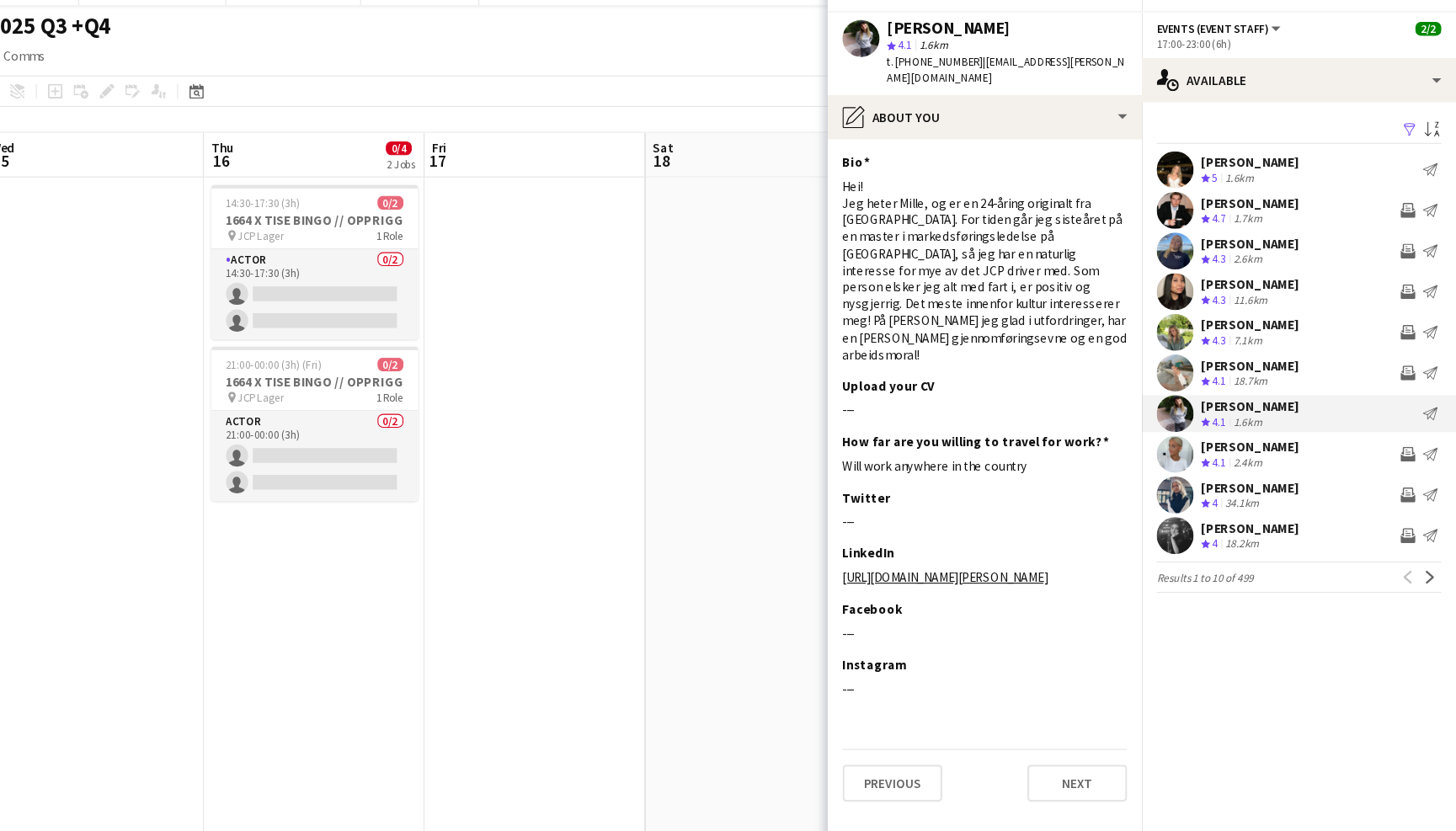
click at [1183, 167] on app-user-avatar at bounding box center [1200, 183] width 34 height 34
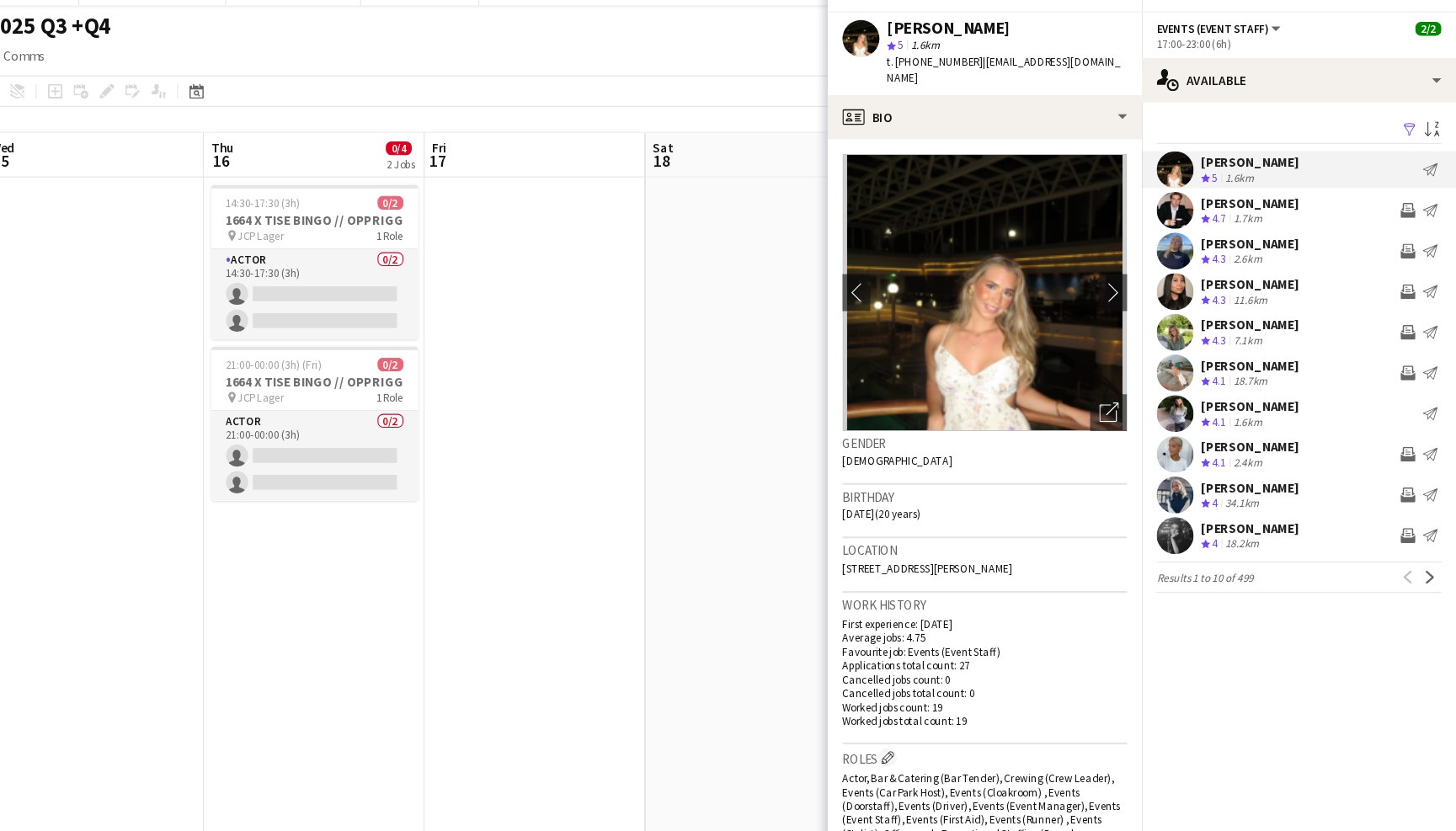
click at [1183, 352] on app-user-avatar at bounding box center [1200, 369] width 34 height 34
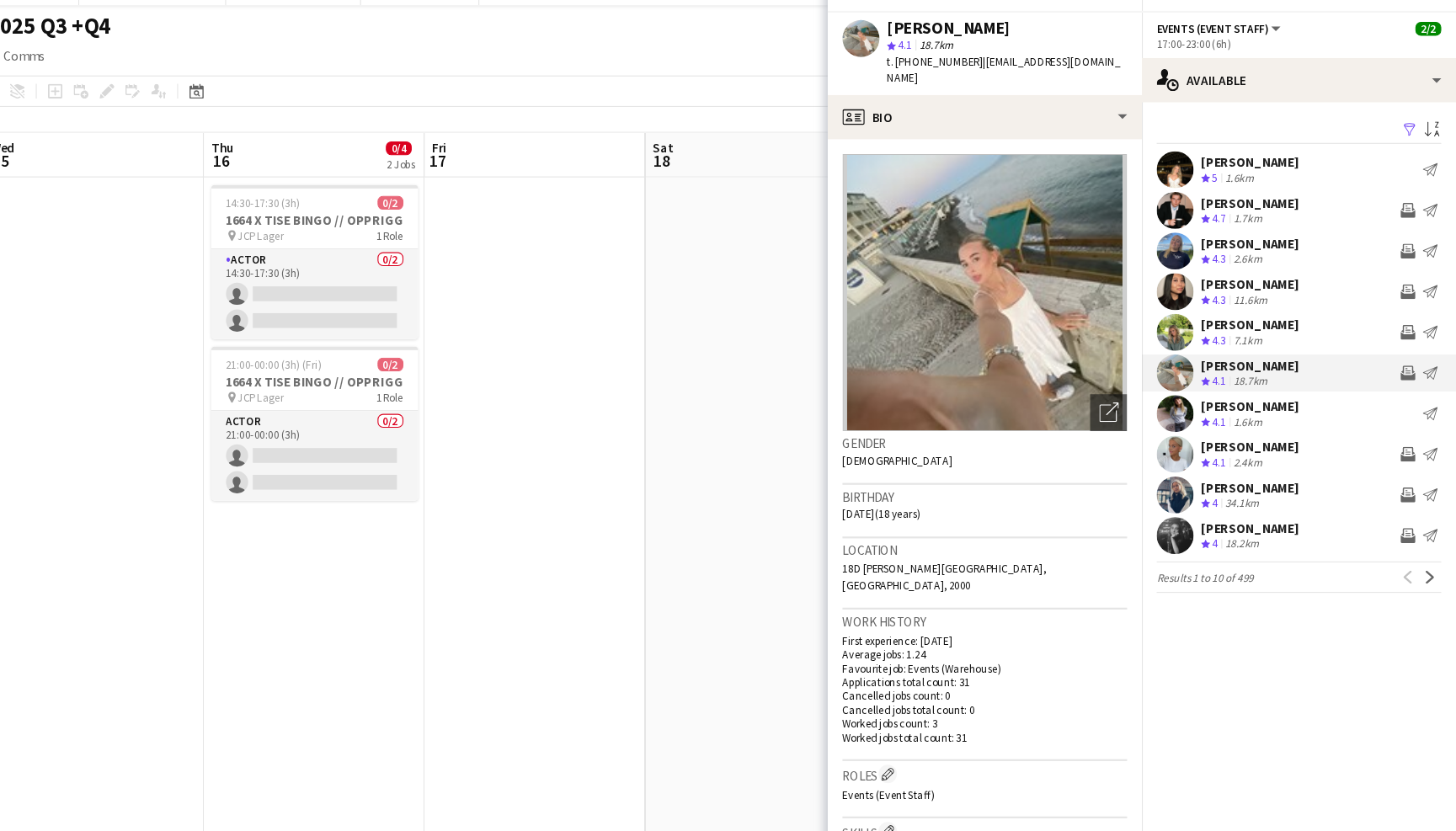
click at [1183, 315] on app-user-avatar at bounding box center [1200, 331] width 34 height 34
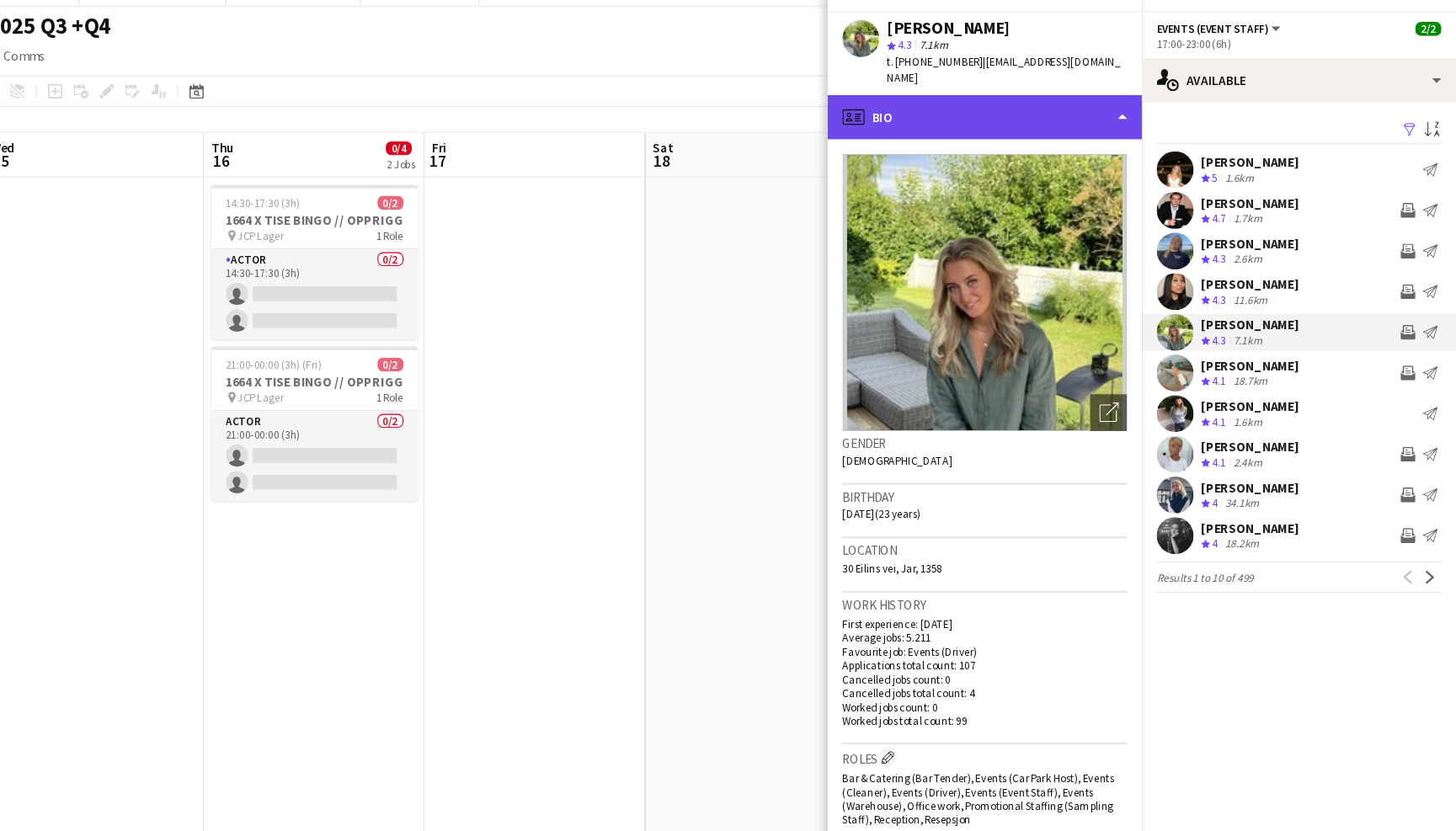
click at [1014, 116] on div "profile Bio" at bounding box center [1026, 136] width 286 height 41
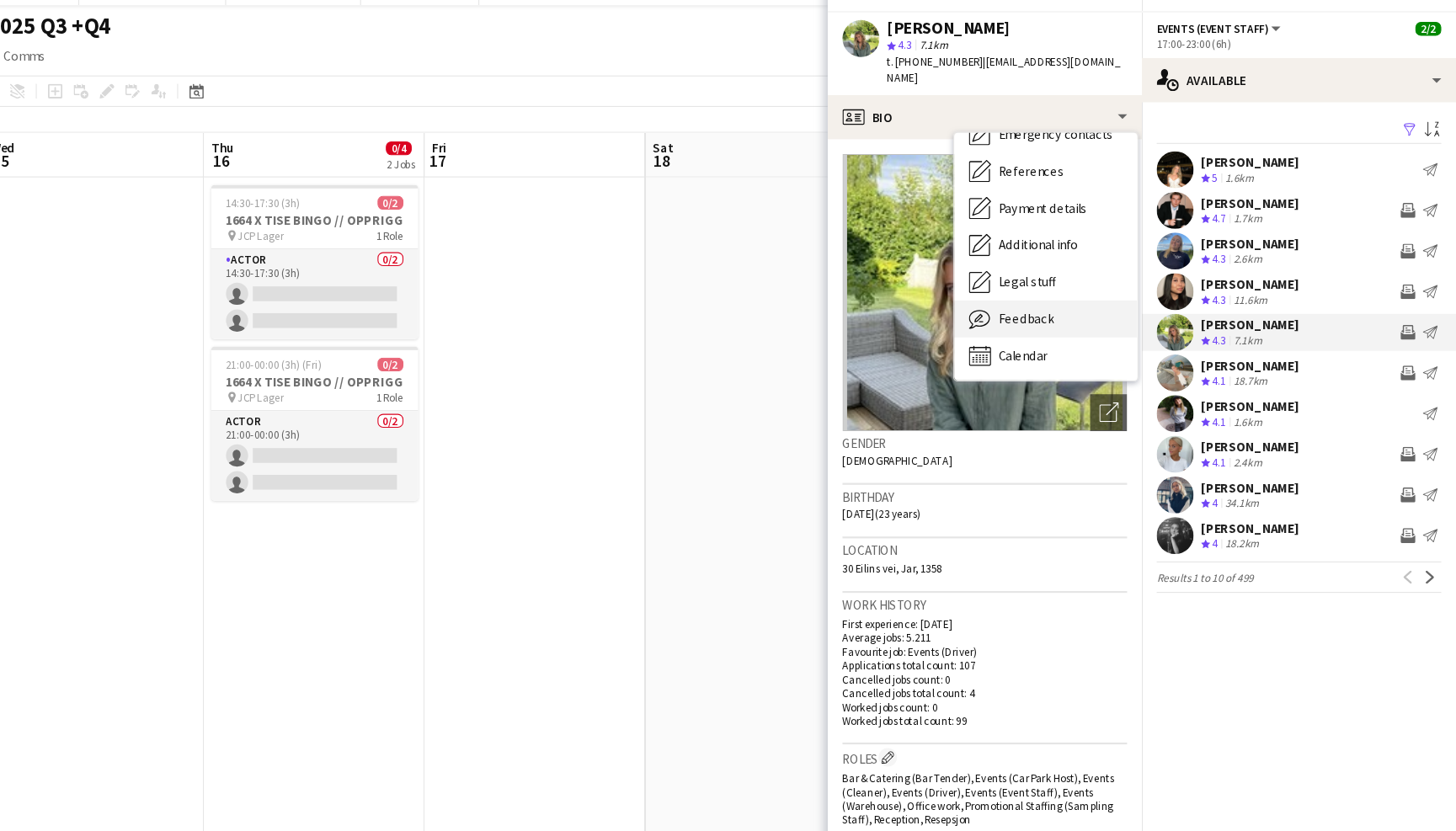
click at [999, 302] on div "Feedback Feedback" at bounding box center [1082, 318] width 167 height 34
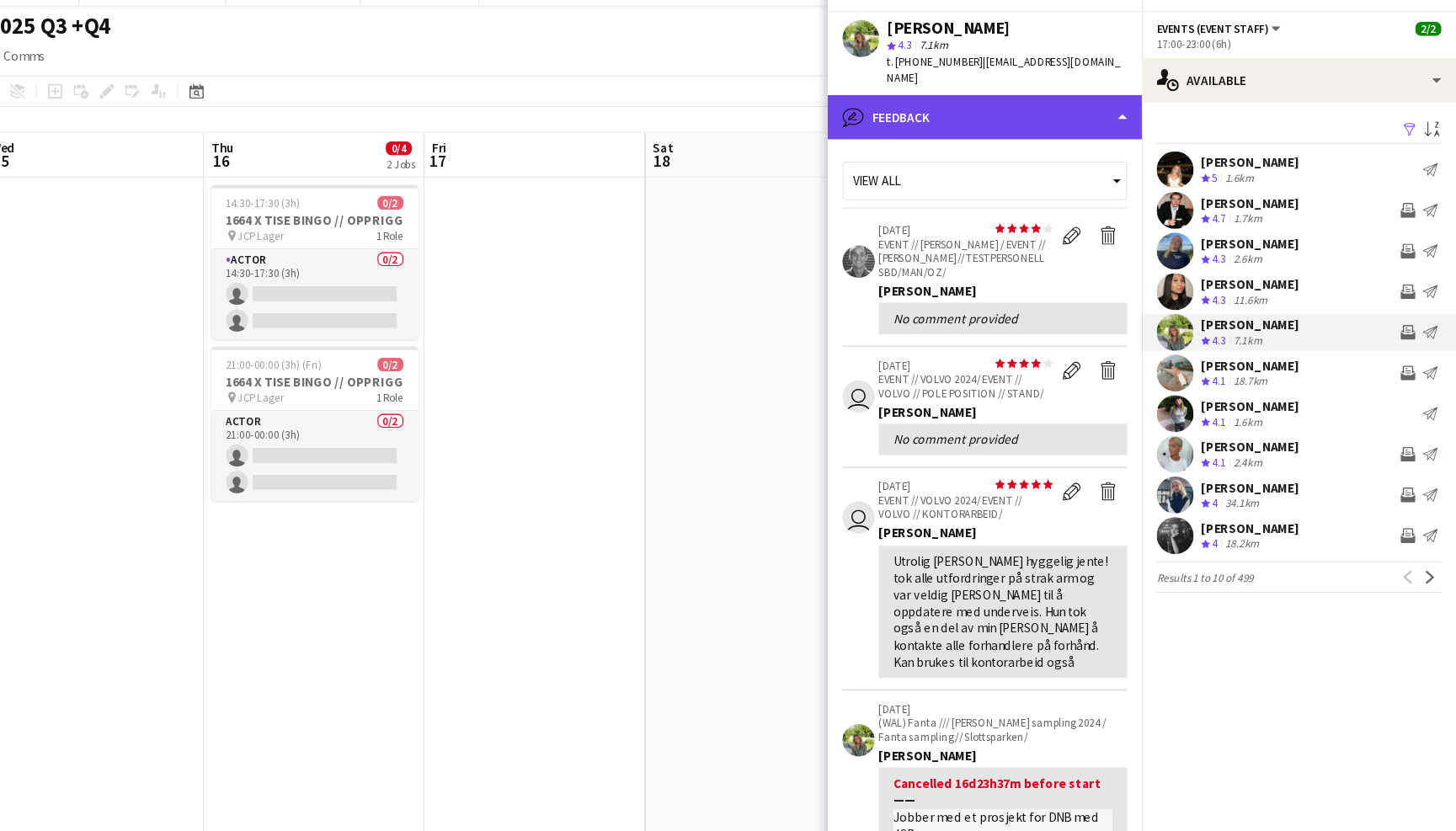
click at [966, 116] on div "bubble-pencil Feedback" at bounding box center [1026, 136] width 286 height 41
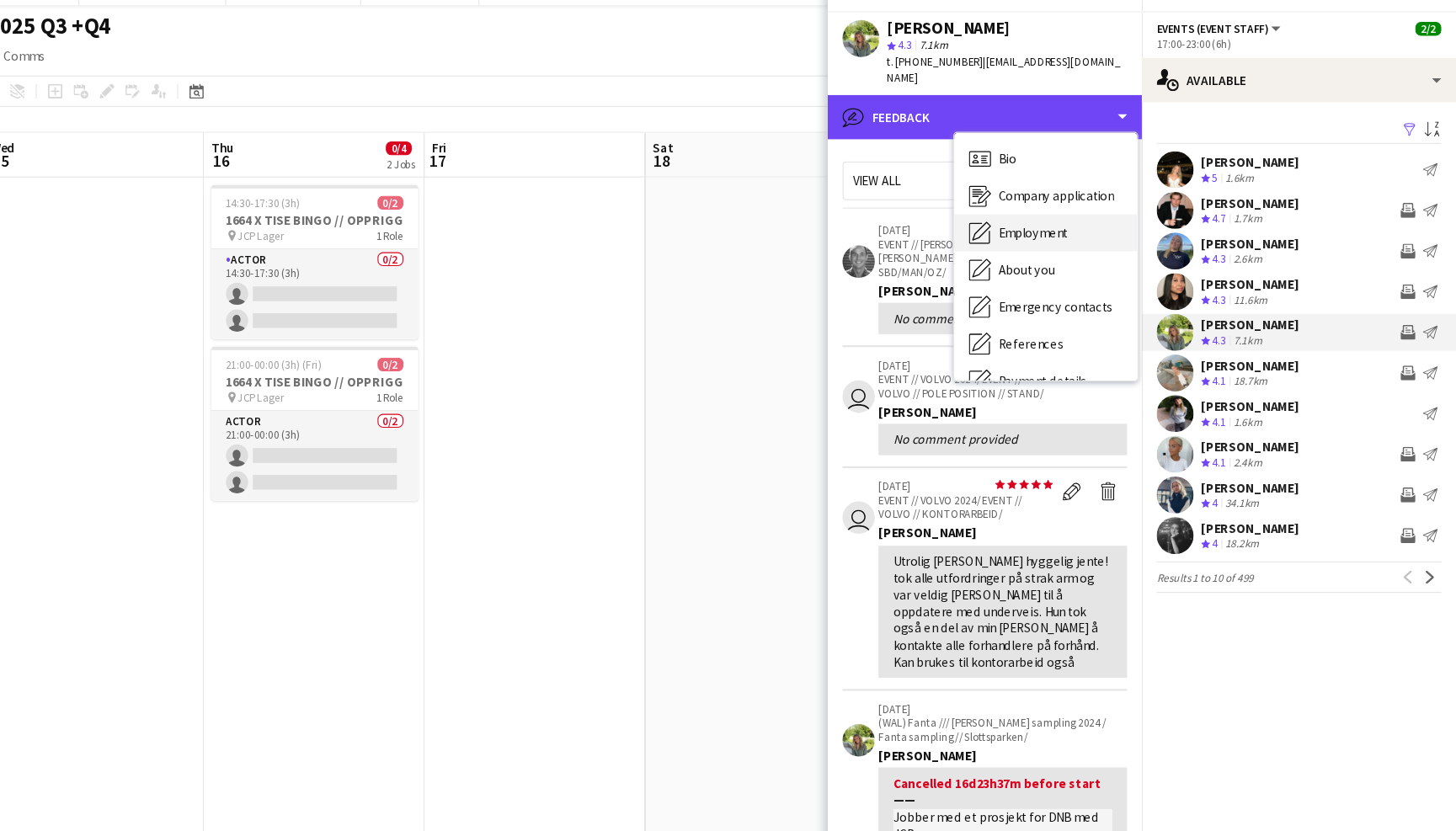
scroll to position [0, 0]
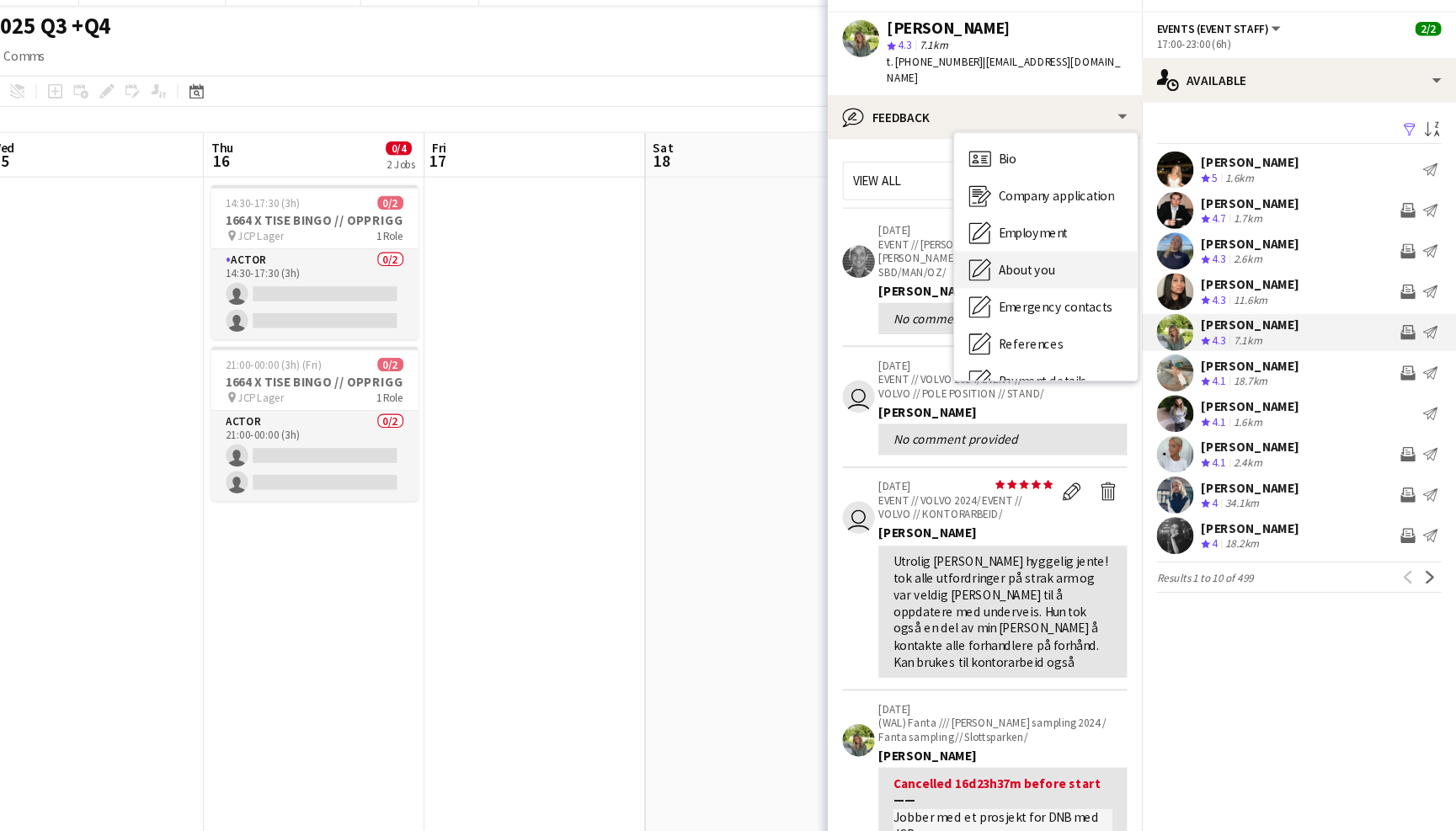
click at [999, 257] on div "About you About you" at bounding box center [1082, 274] width 167 height 34
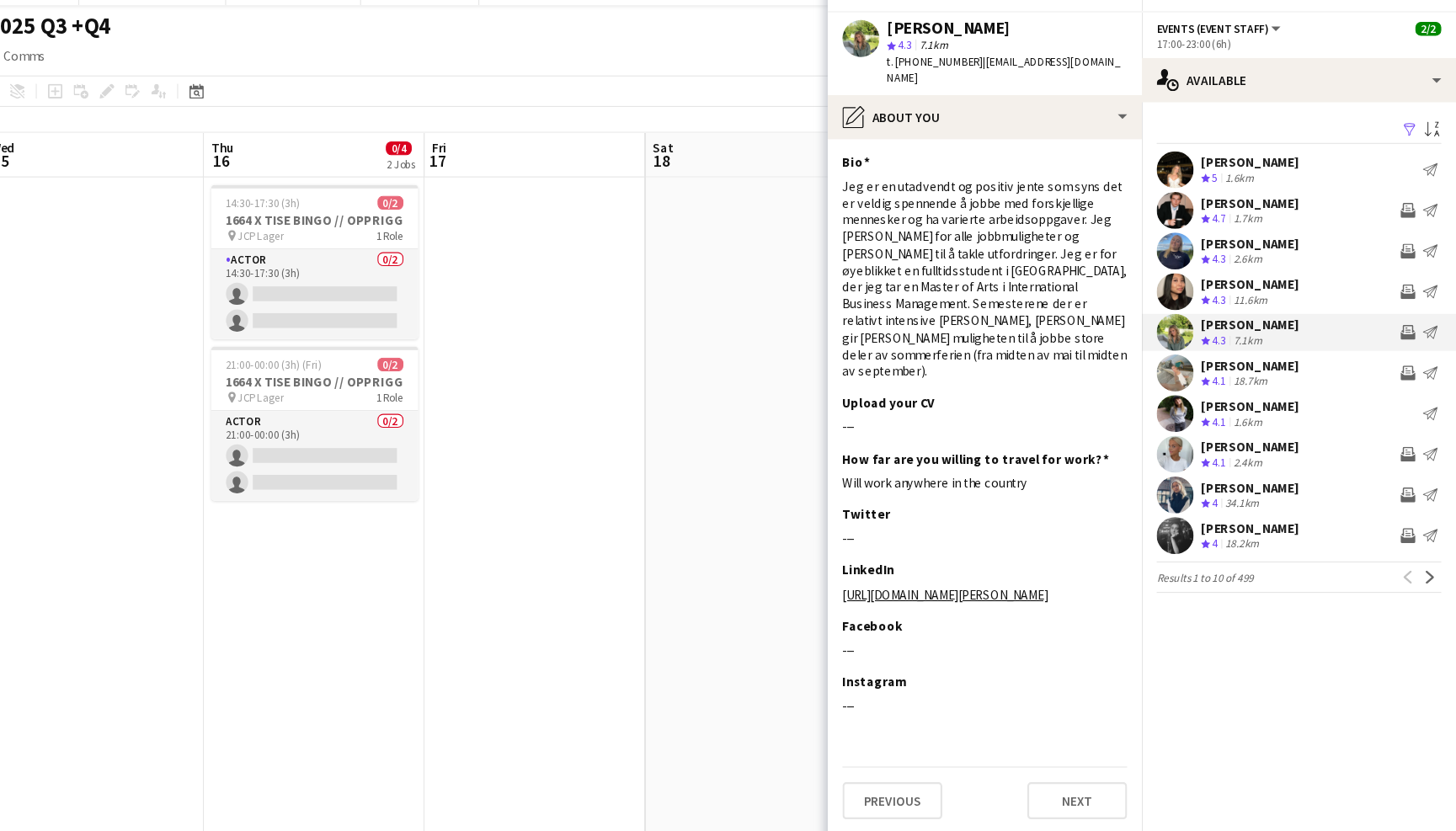
click at [668, 98] on app-toolbar "Copy Paste Paste Command V Paste with crew Command Shift V Paste linked Job Del…" at bounding box center [728, 112] width 1456 height 28
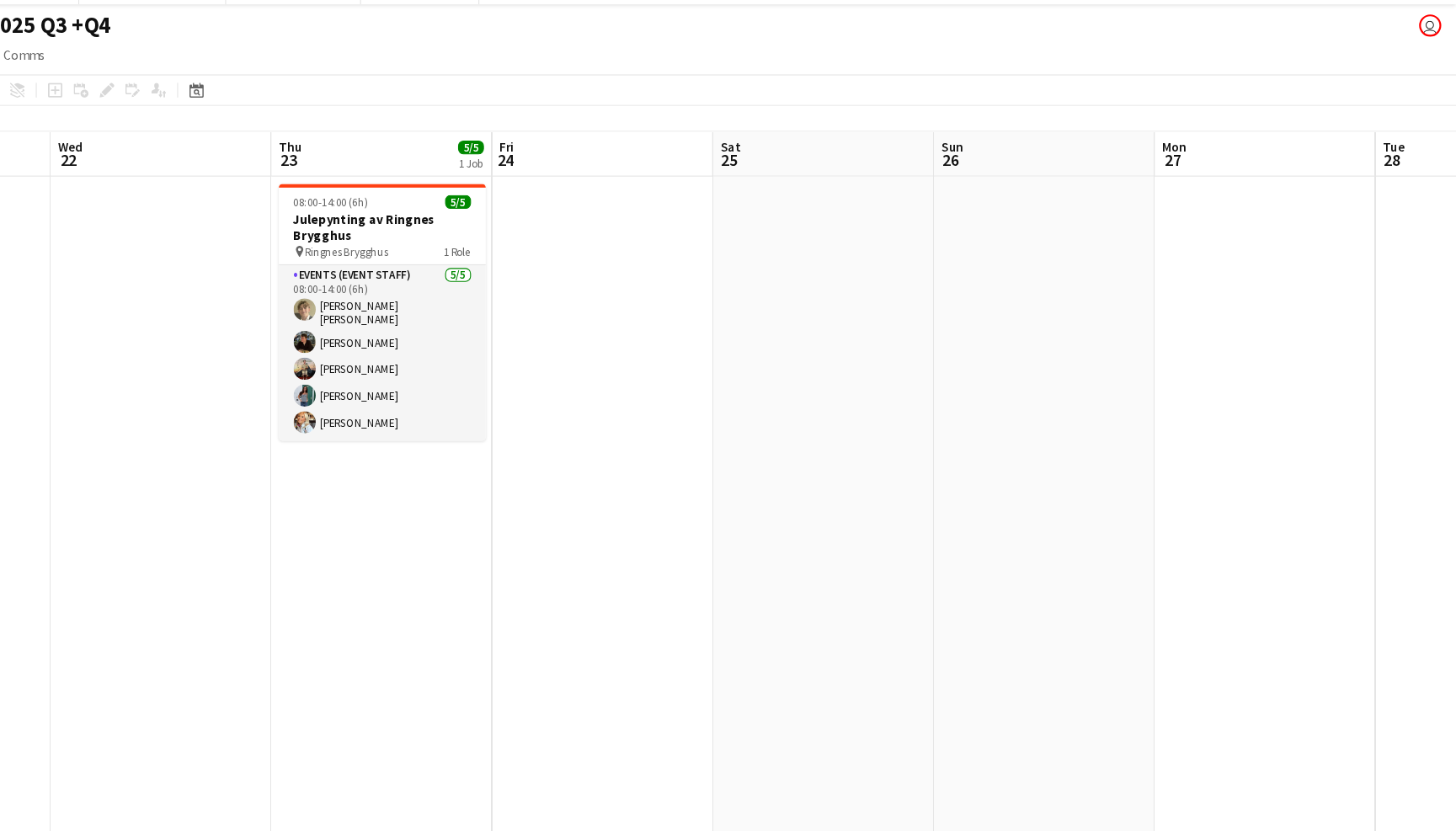
scroll to position [0, 605]
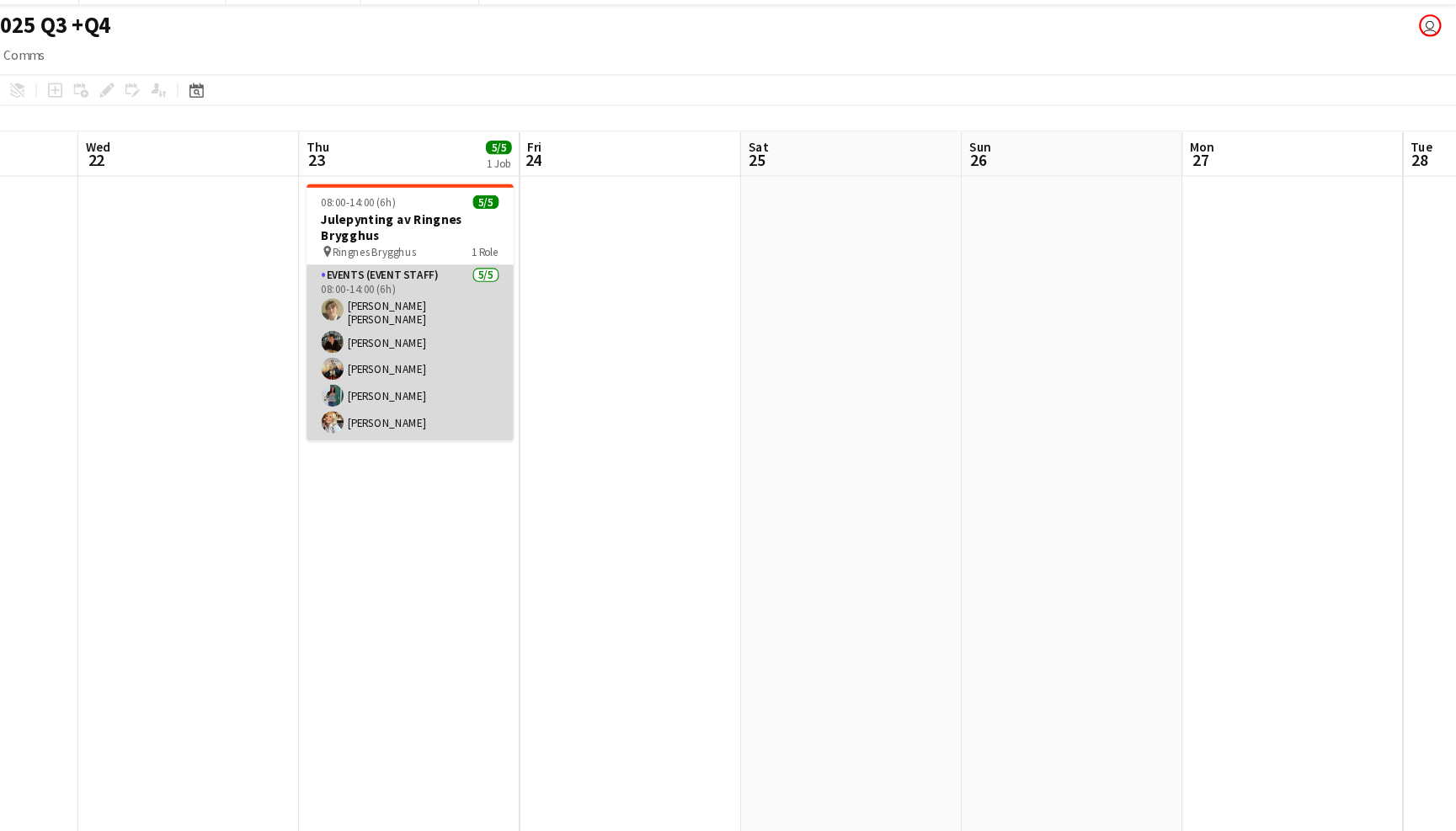
click at [448, 348] on app-card-role "Events (Event Staff) 5/5 08:00-14:00 (6h) Bastian Solem Mathias Holgersen Chris…" at bounding box center [503, 350] width 188 height 160
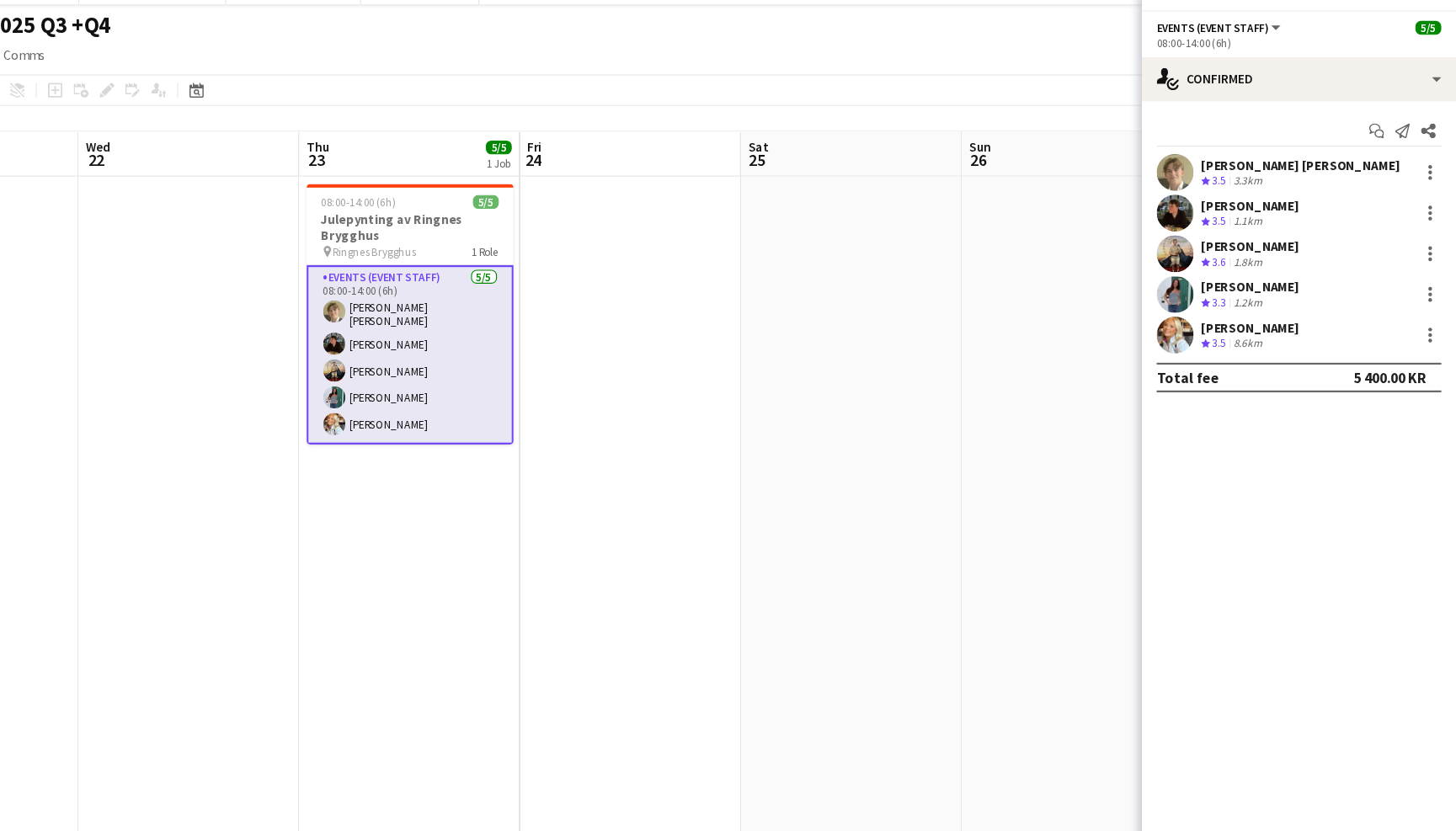
click at [1183, 207] on app-user-avatar at bounding box center [1200, 223] width 34 height 34
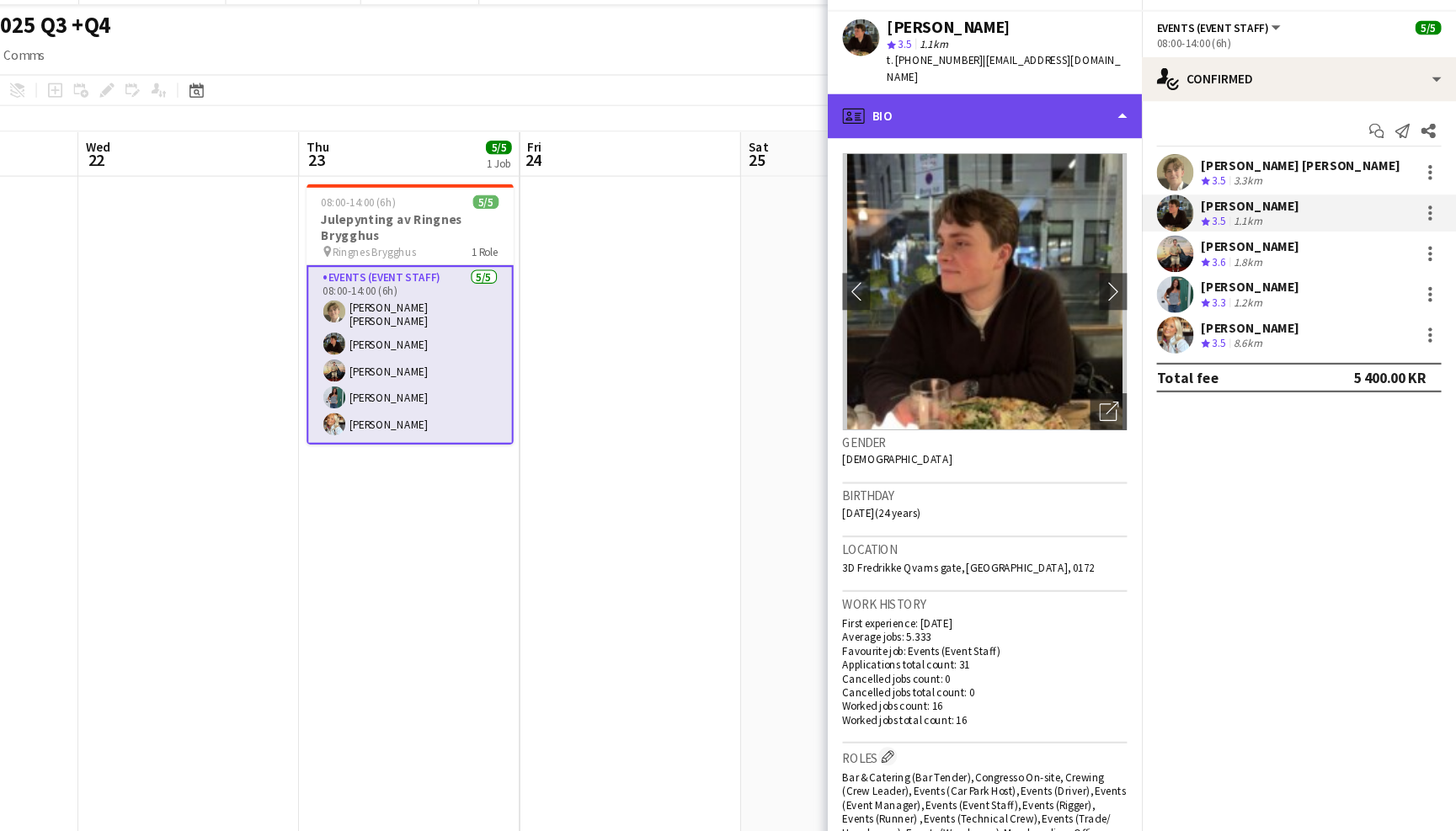
click at [1026, 116] on div "profile Bio" at bounding box center [1026, 136] width 286 height 41
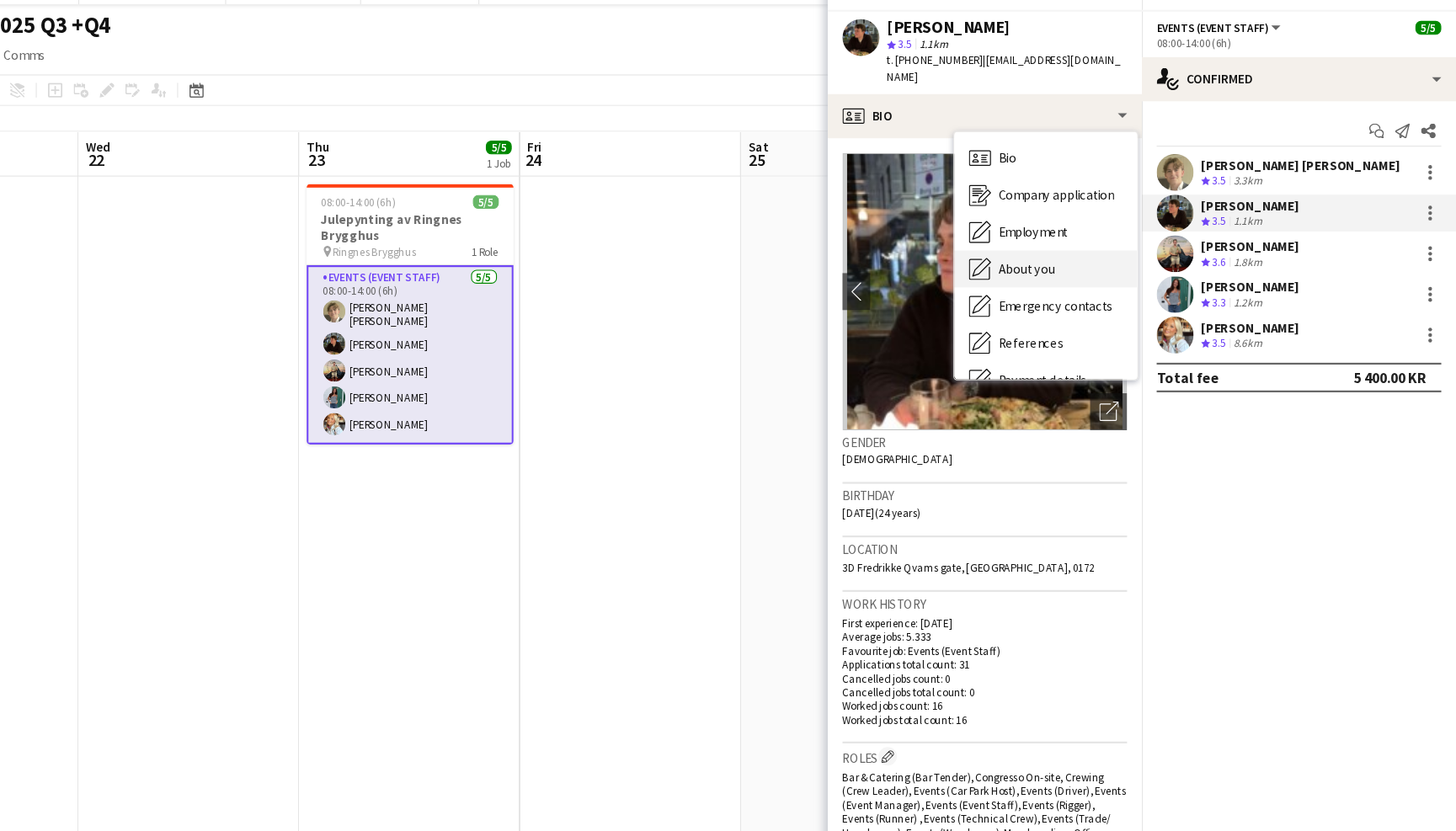
click at [1013, 257] on div "About you About you" at bounding box center [1082, 274] width 167 height 34
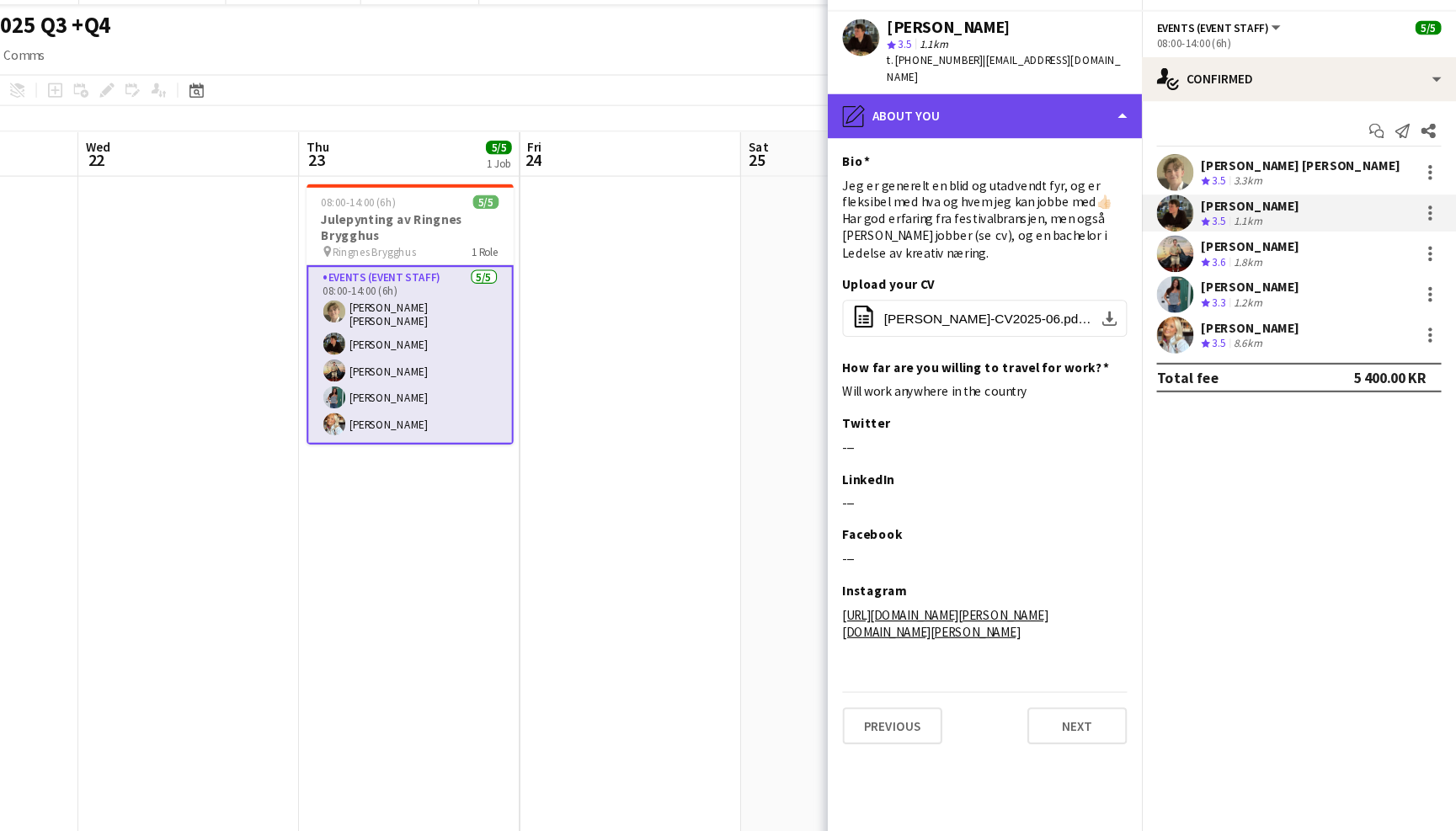
click at [982, 116] on div "pencil4 About you" at bounding box center [1026, 136] width 286 height 41
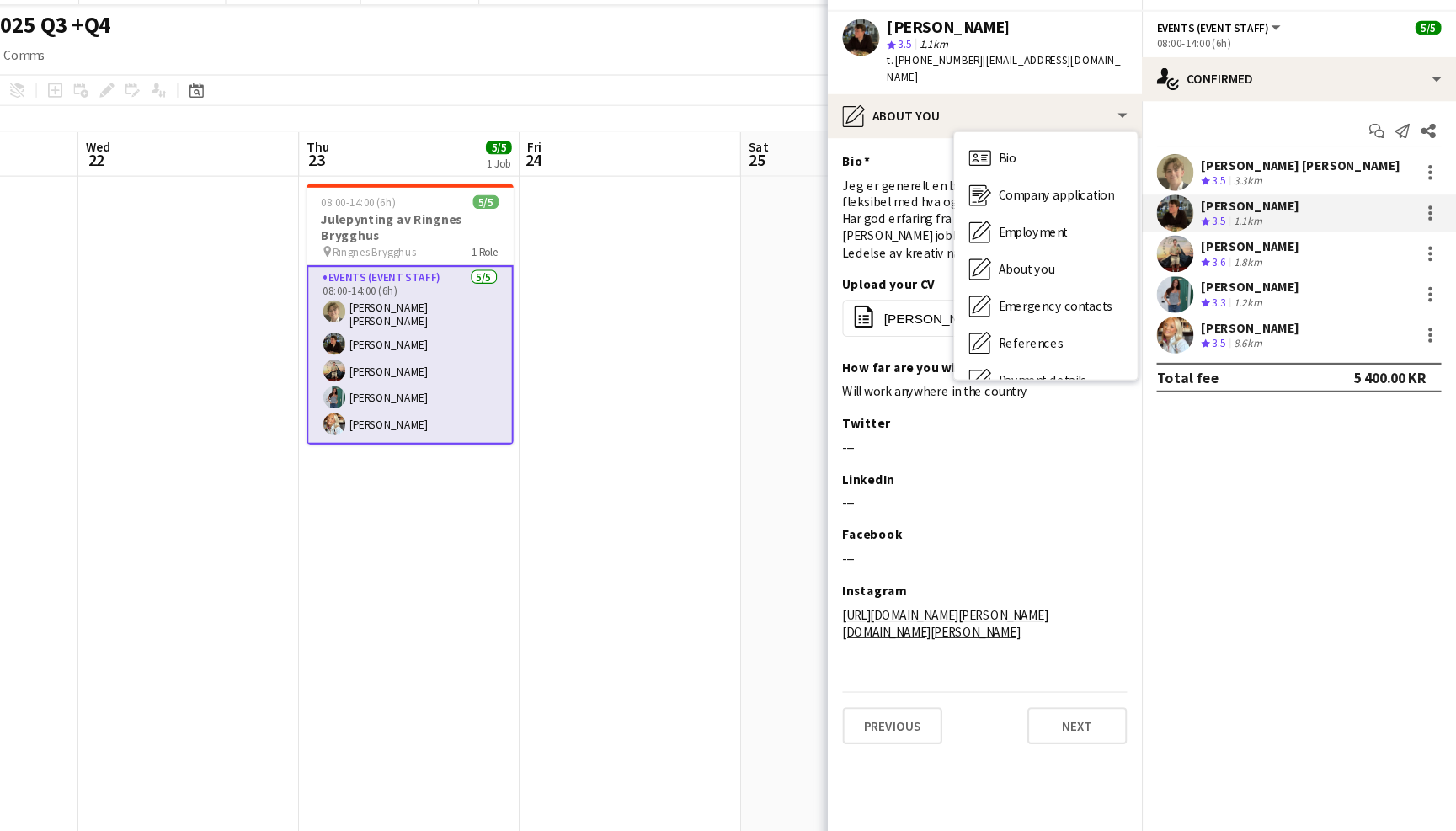
click at [557, 98] on app-toolbar "Copy Paste Paste Command V Paste with crew Command Shift V Paste linked Job Del…" at bounding box center [728, 112] width 1456 height 28
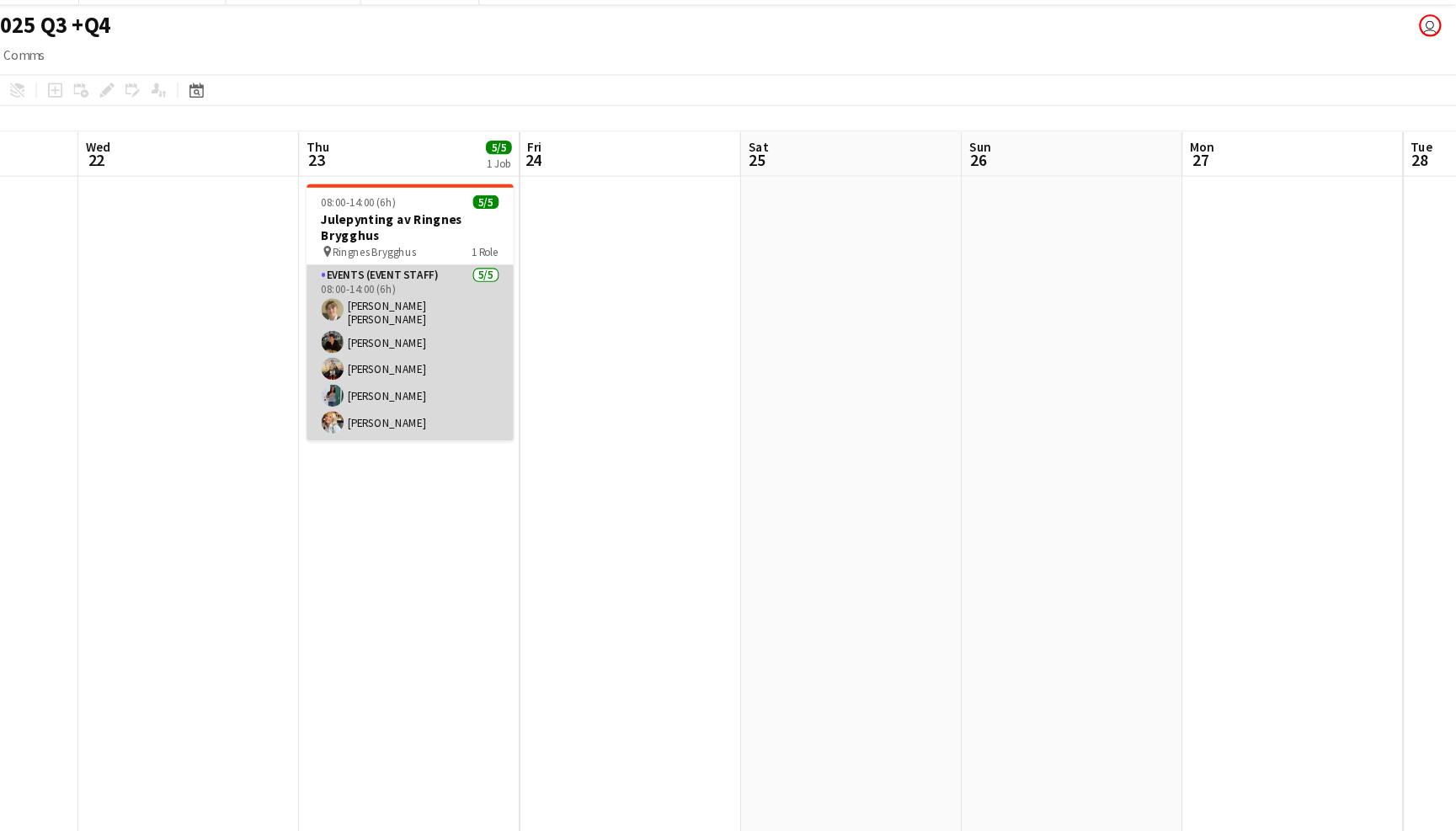
click at [409, 289] on app-card-role "Events (Event Staff) 5/5 08:00-14:00 (6h) Bastian Solem Mathias Holgersen Chris…" at bounding box center [503, 350] width 188 height 160
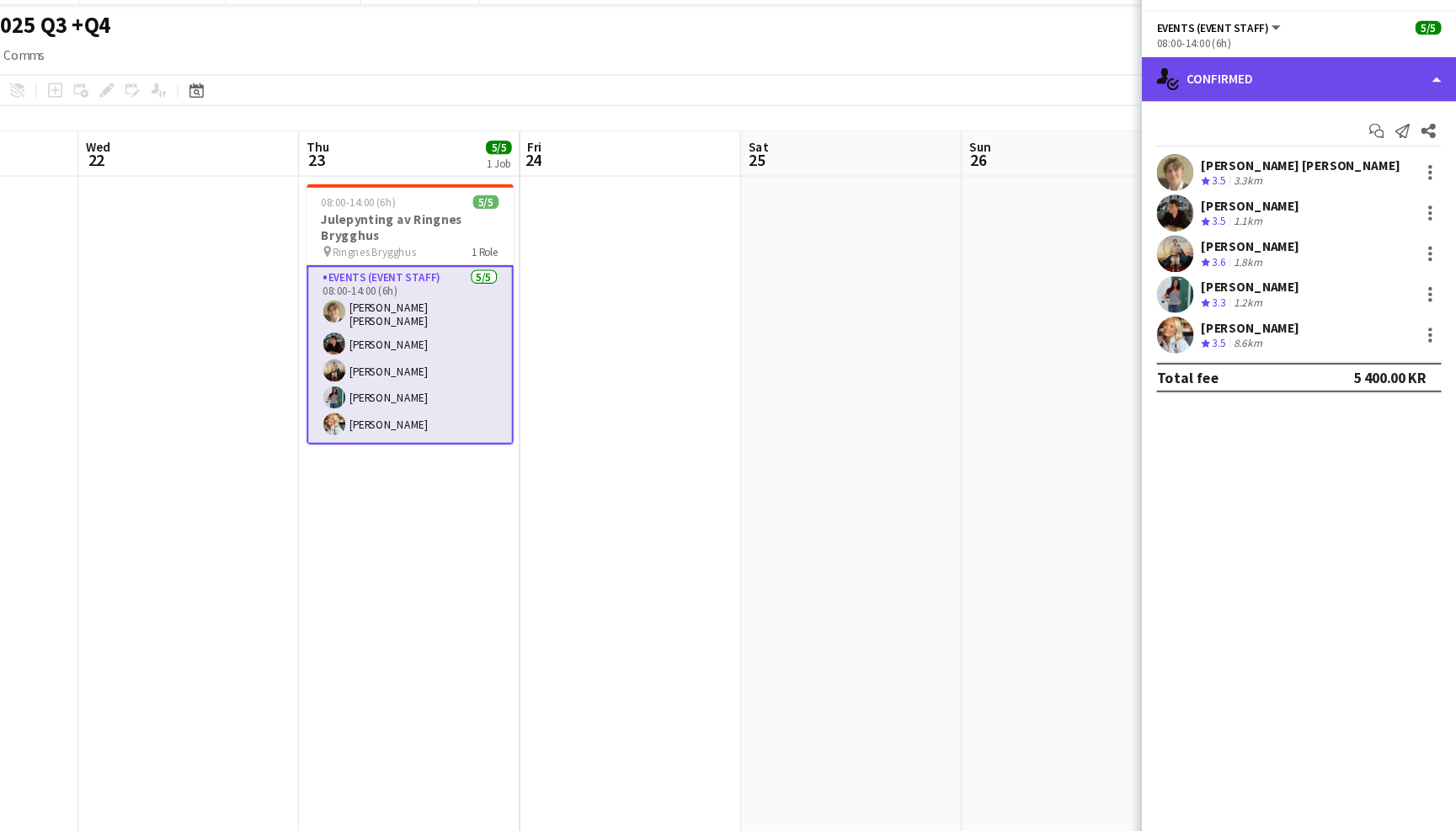
click at [1170, 83] on div "single-neutral-actions-check-2 Confirmed" at bounding box center [1312, 102] width 286 height 41
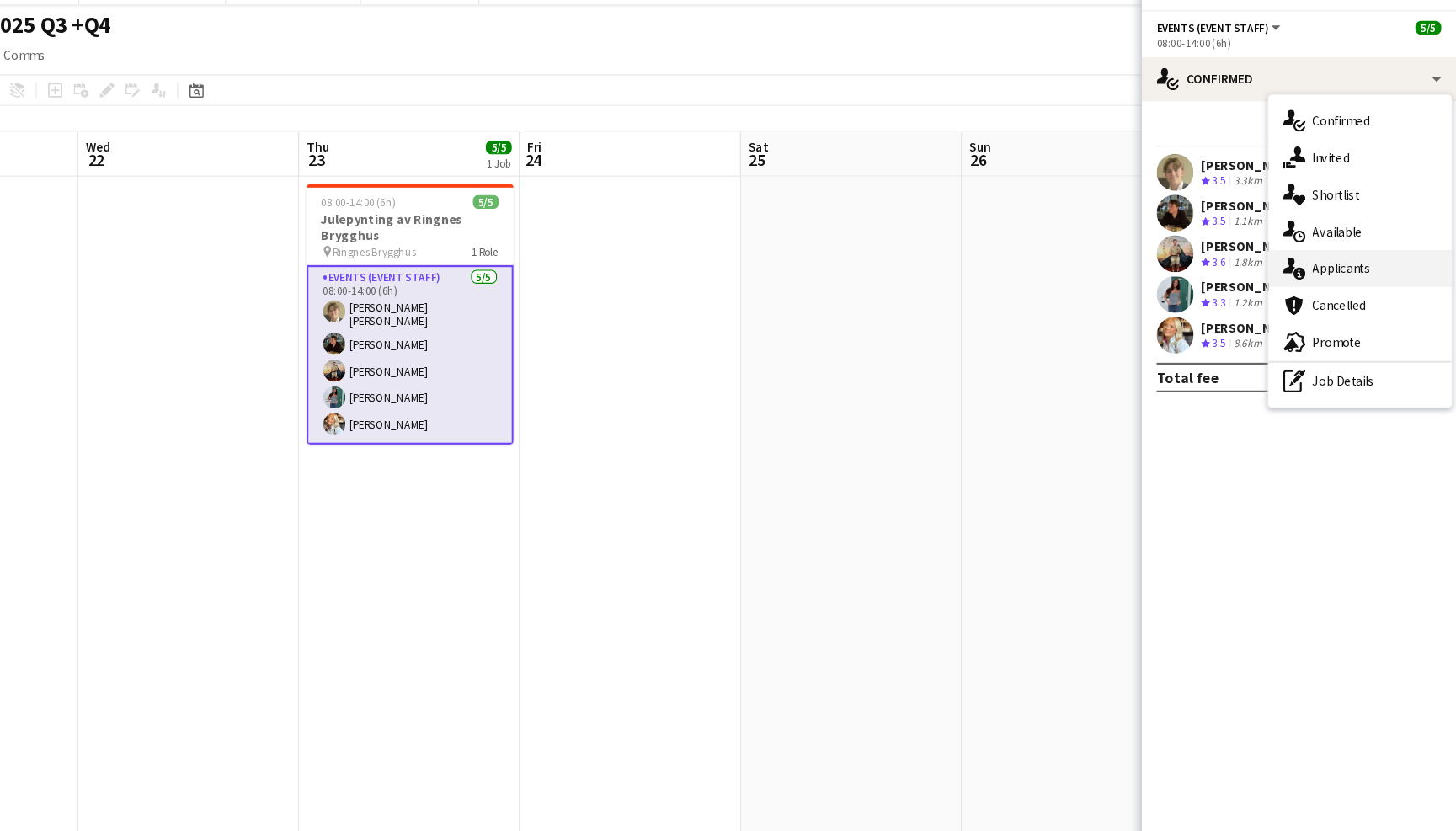
click at [1285, 257] on div "single-neutral-actions-information Applicants" at bounding box center [1369, 274] width 167 height 34
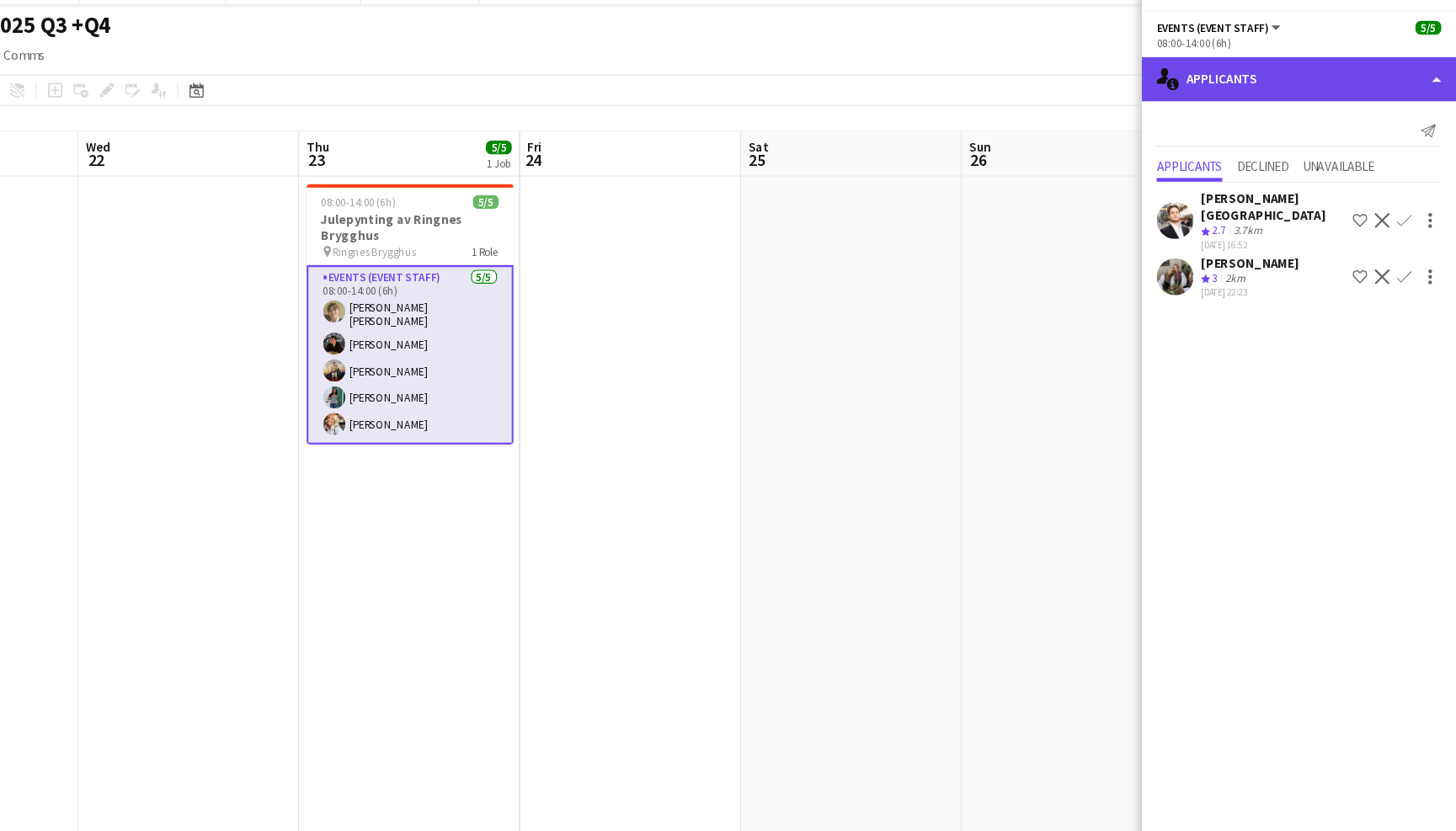
click at [1170, 82] on div "single-neutral-actions-information Applicants" at bounding box center [1312, 102] width 286 height 41
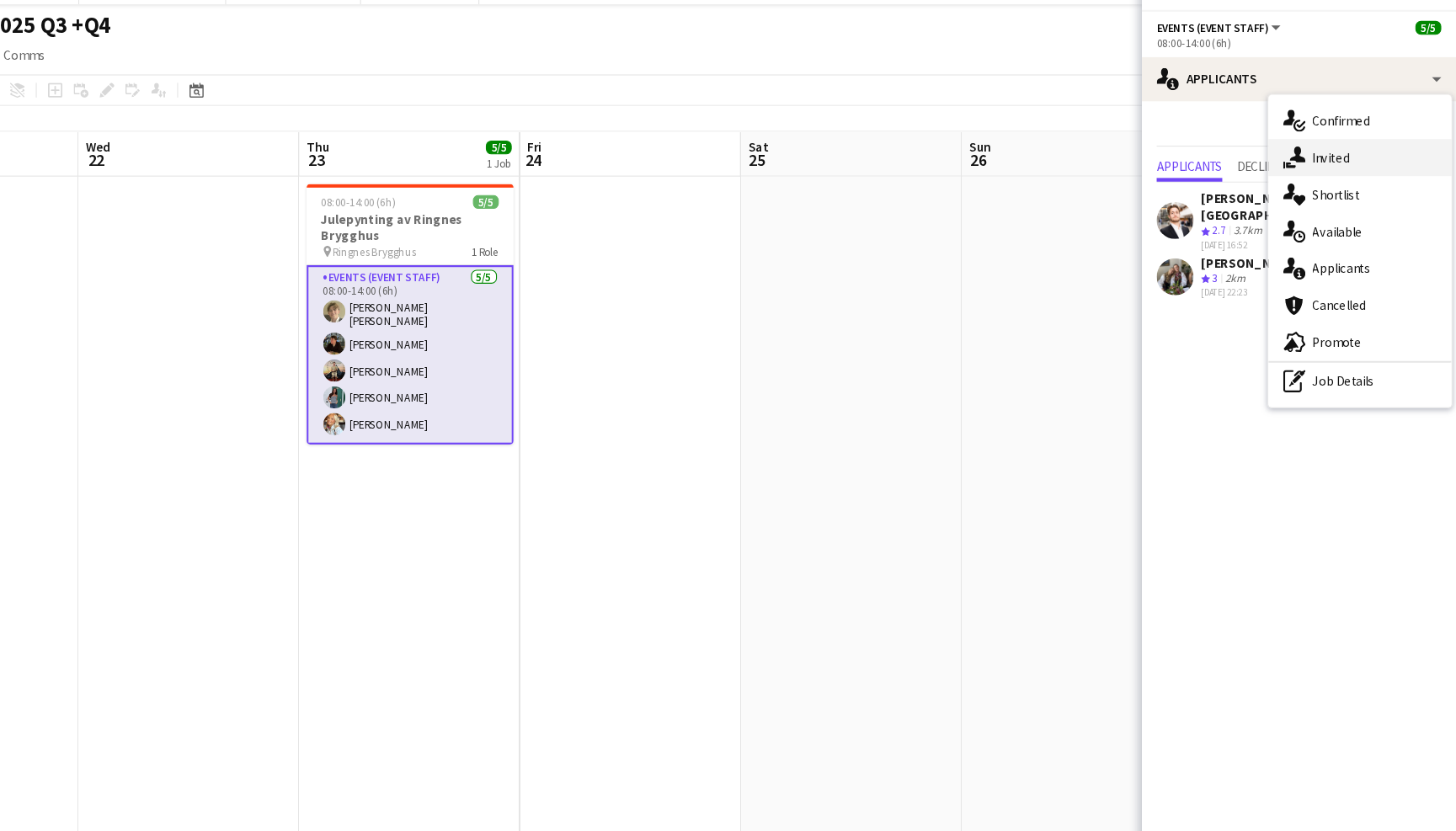
click at [1285, 156] on div "single-neutral-actions-share-1 Invited" at bounding box center [1369, 173] width 167 height 34
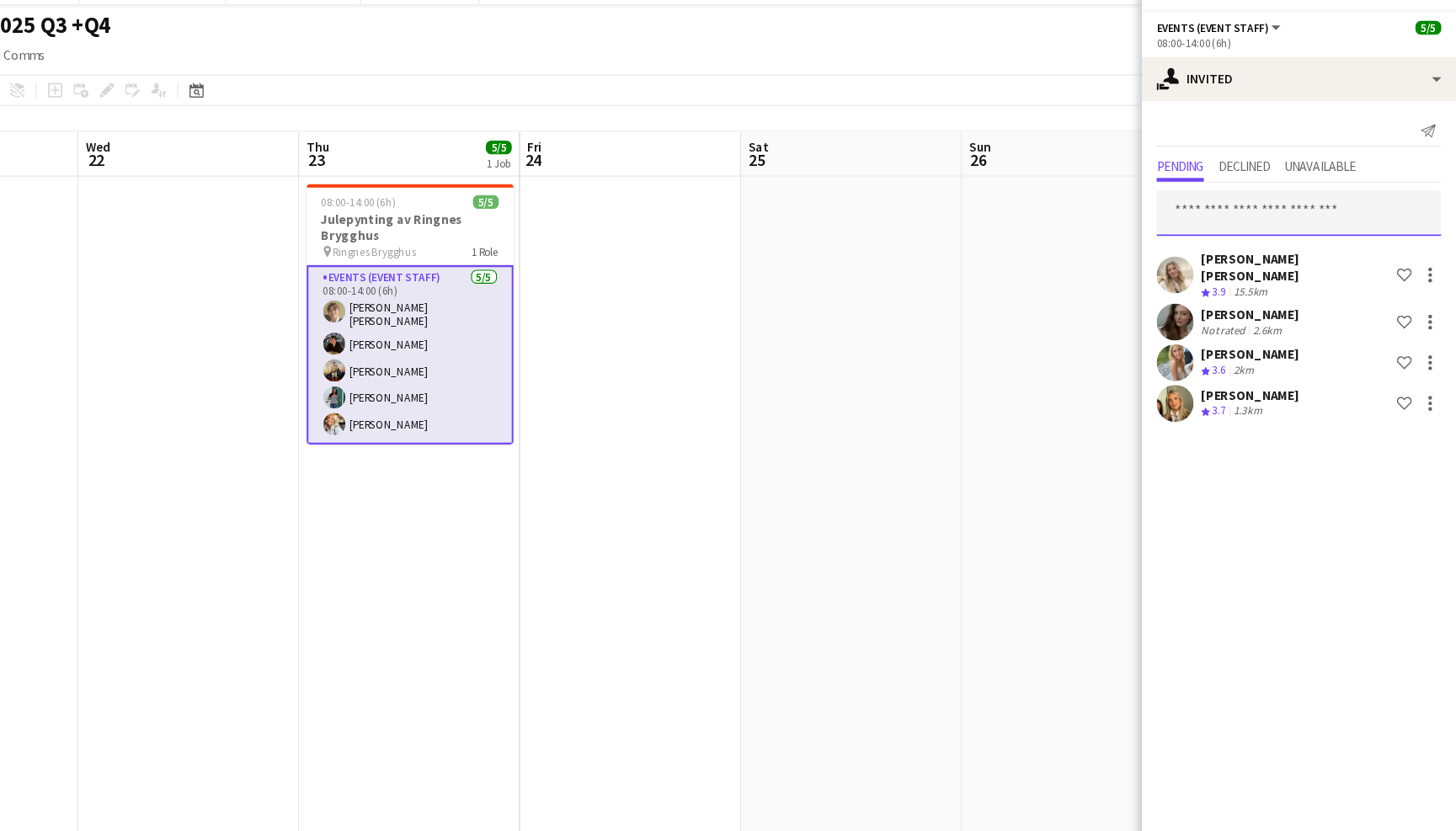
click at [1183, 203] on input "text" at bounding box center [1312, 223] width 259 height 42
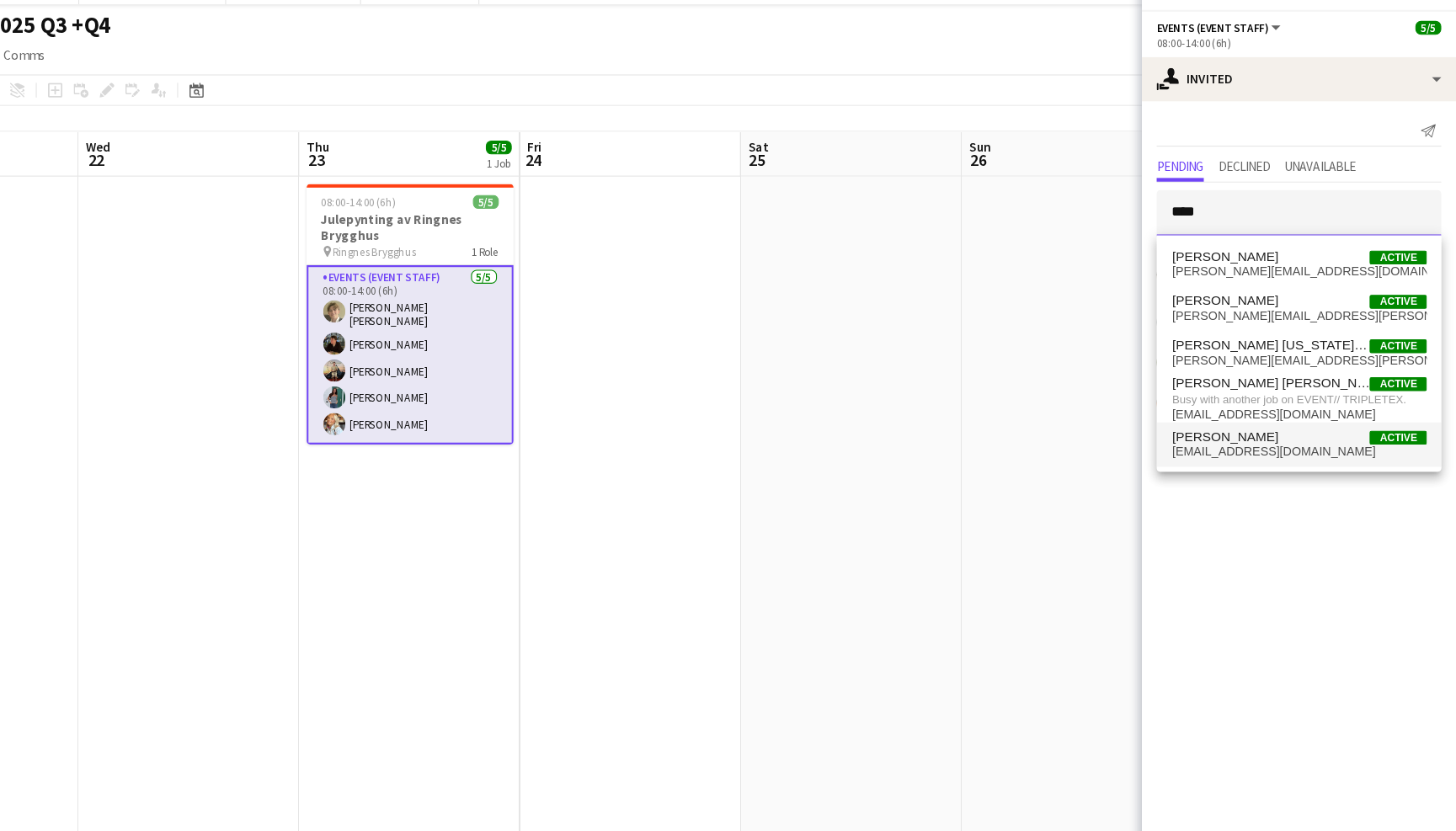
type input "****"
click at [1197, 421] on span "Erik Kjensli Moe Active" at bounding box center [1312, 428] width 232 height 15
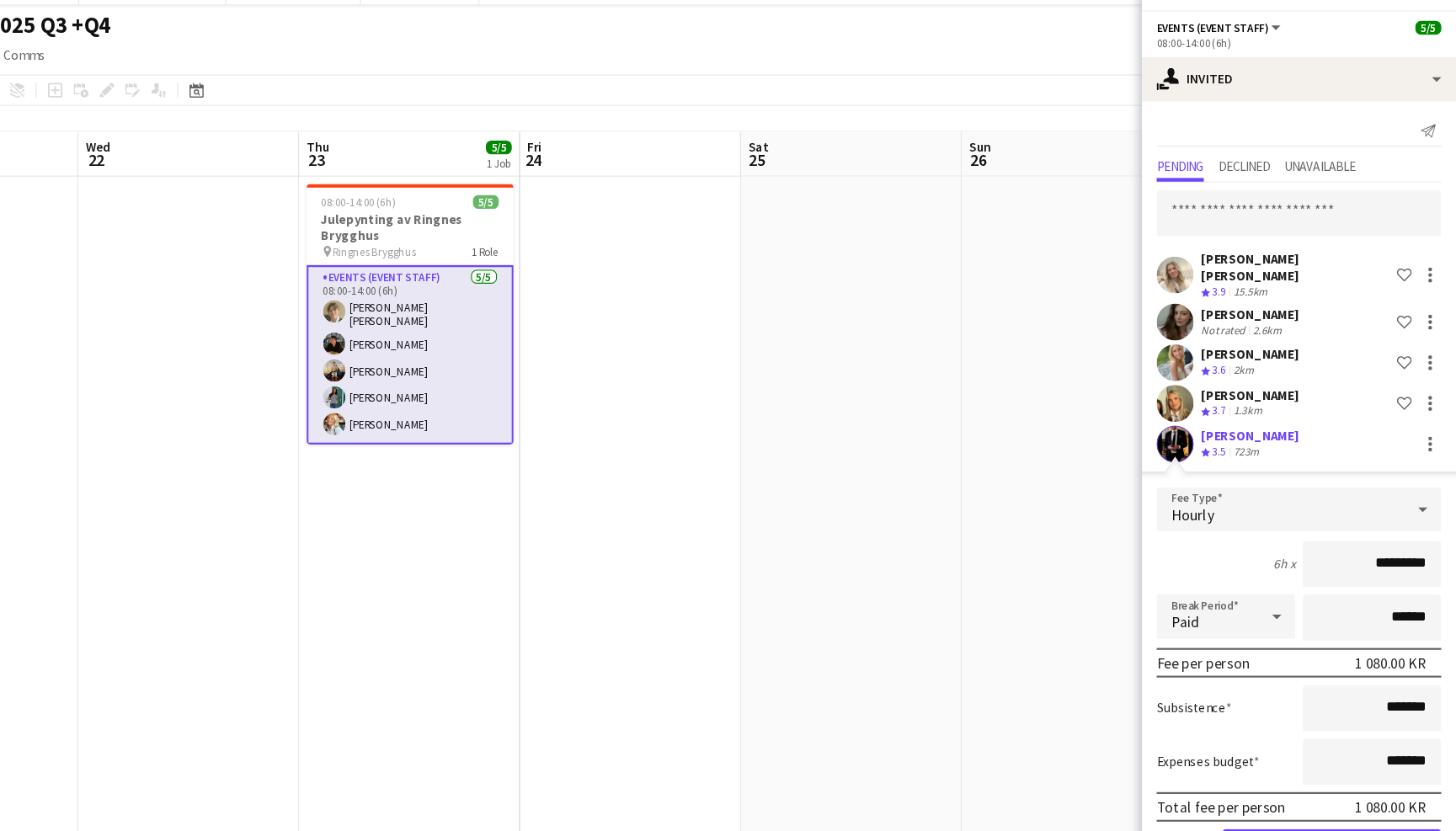
click at [1183, 417] on app-user-avatar at bounding box center [1200, 434] width 34 height 34
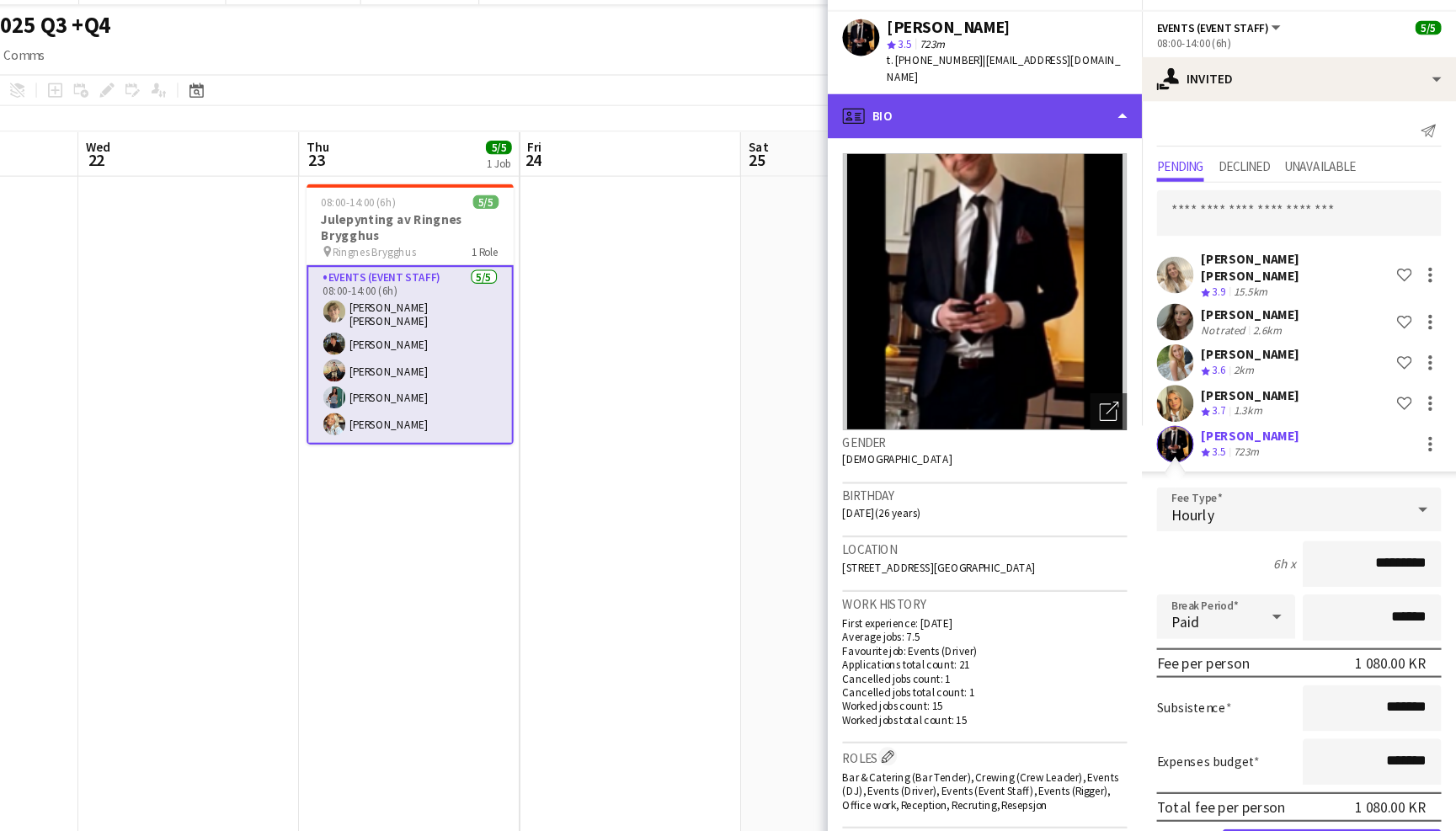
click at [963, 116] on div "profile Bio" at bounding box center [1026, 136] width 286 height 41
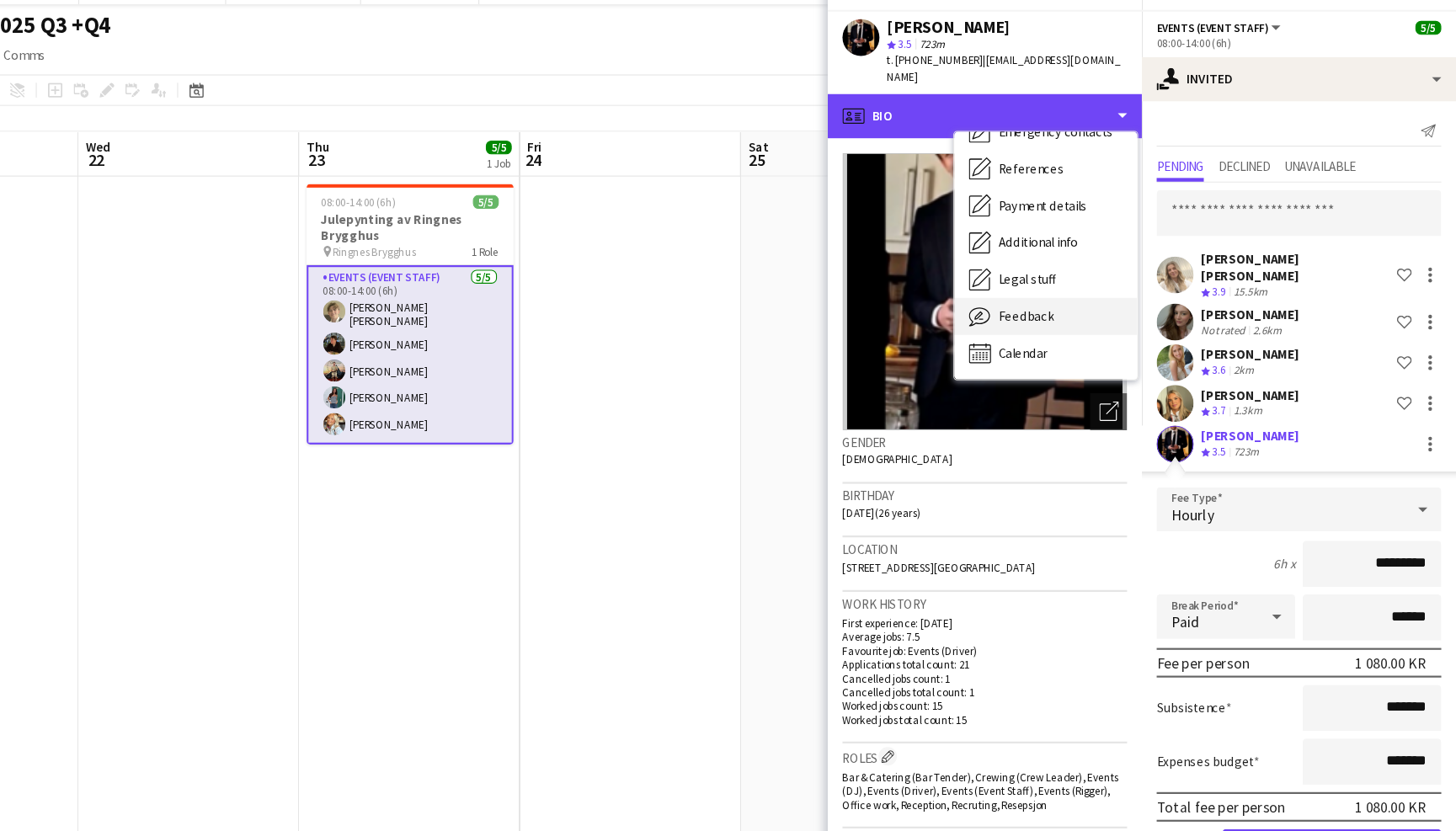
scroll to position [157, 0]
click at [999, 302] on div "Feedback Feedback" at bounding box center [1082, 318] width 167 height 34
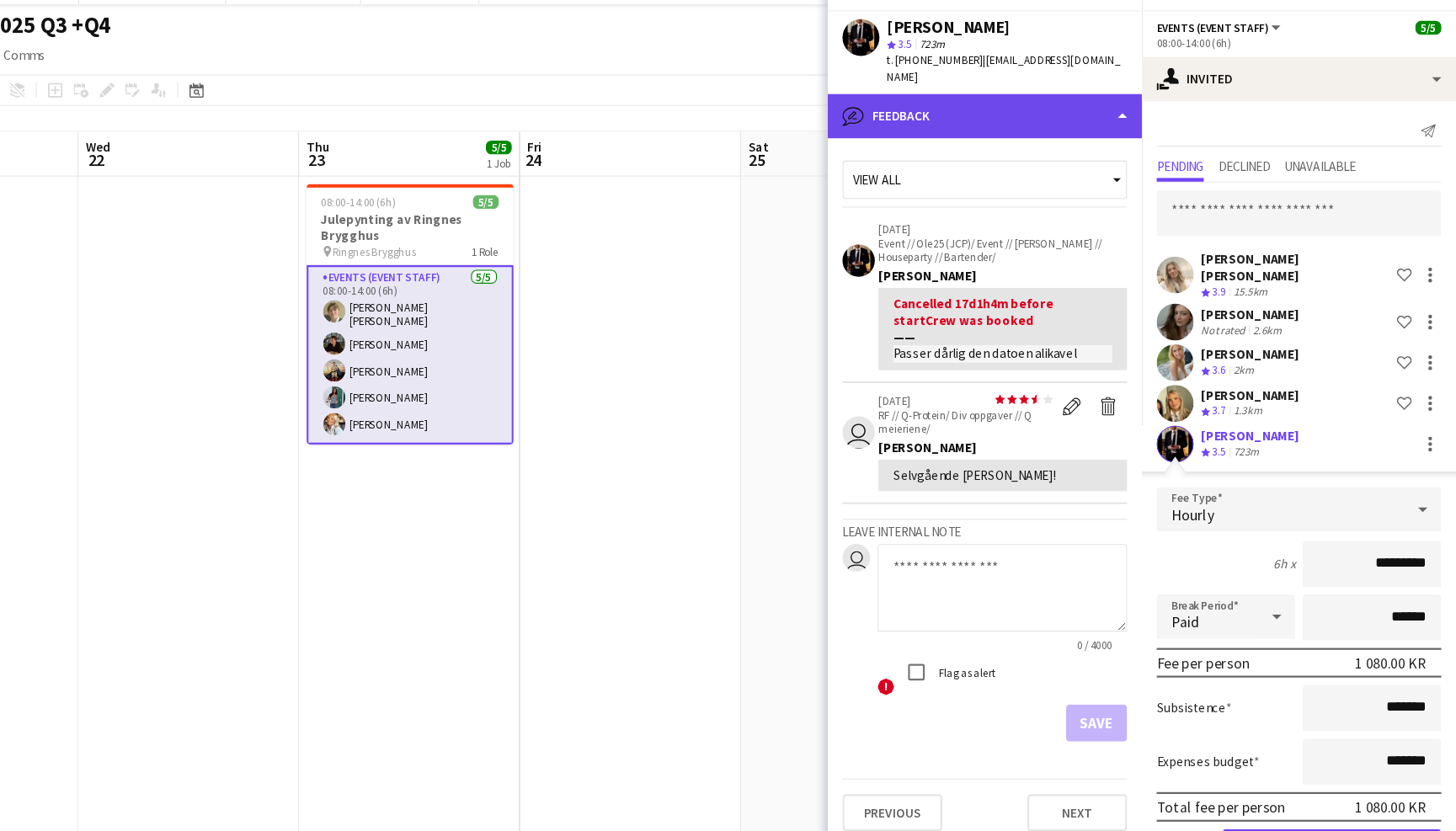
click at [925, 116] on div "bubble-pencil Feedback" at bounding box center [1026, 136] width 286 height 41
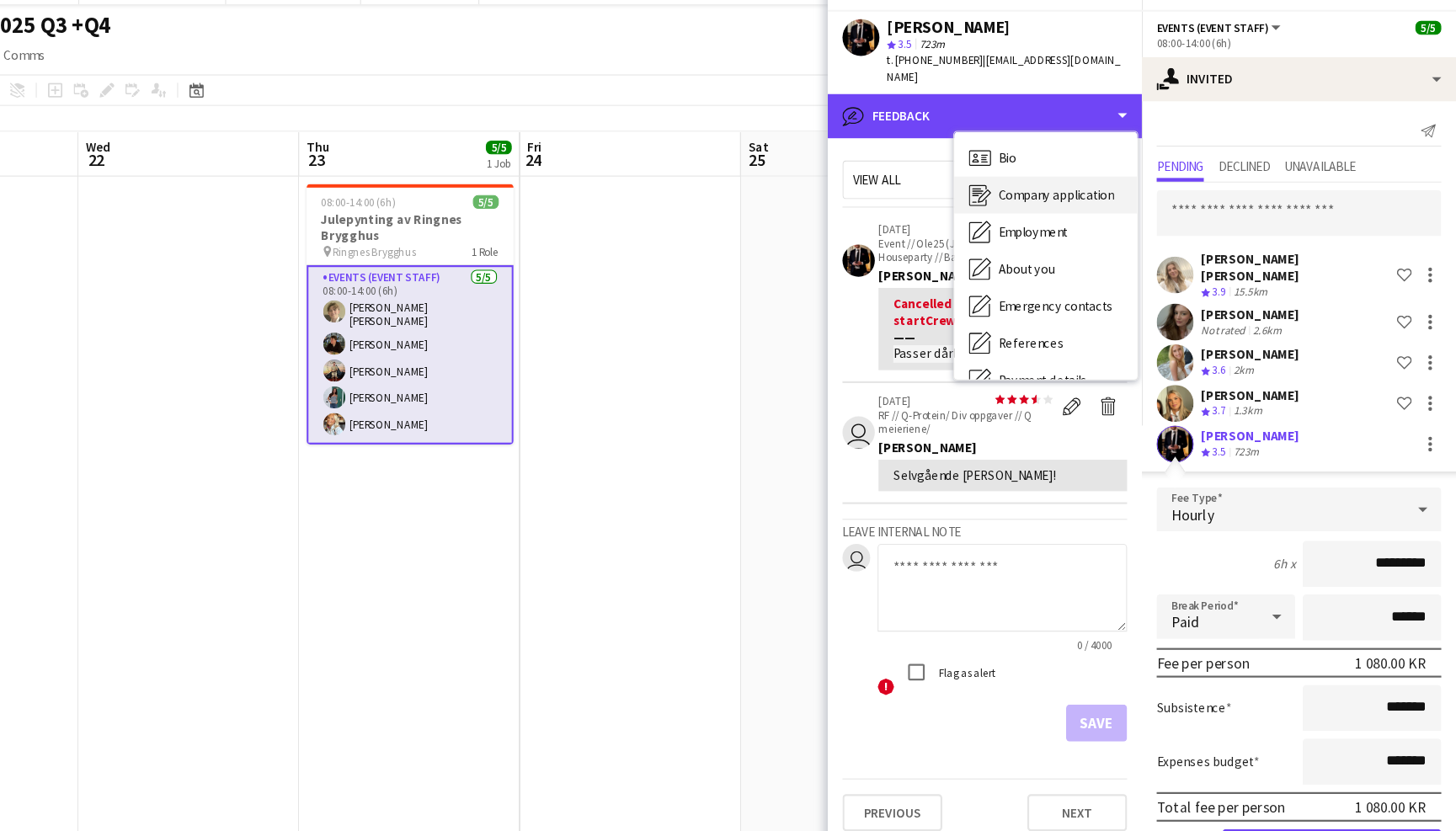
scroll to position [0, 0]
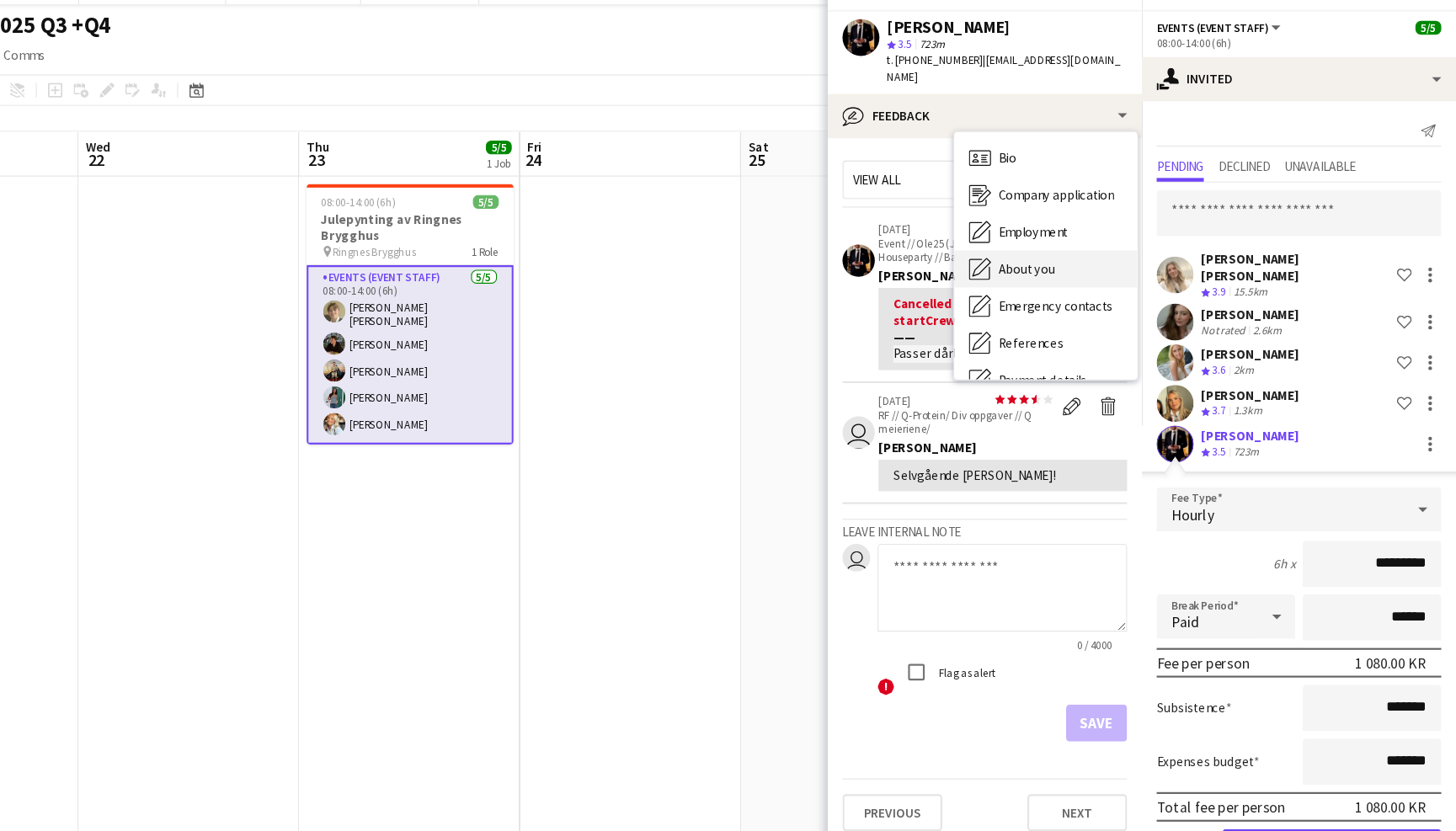
click at [1040, 267] on span "About you" at bounding box center [1065, 275] width 51 height 16
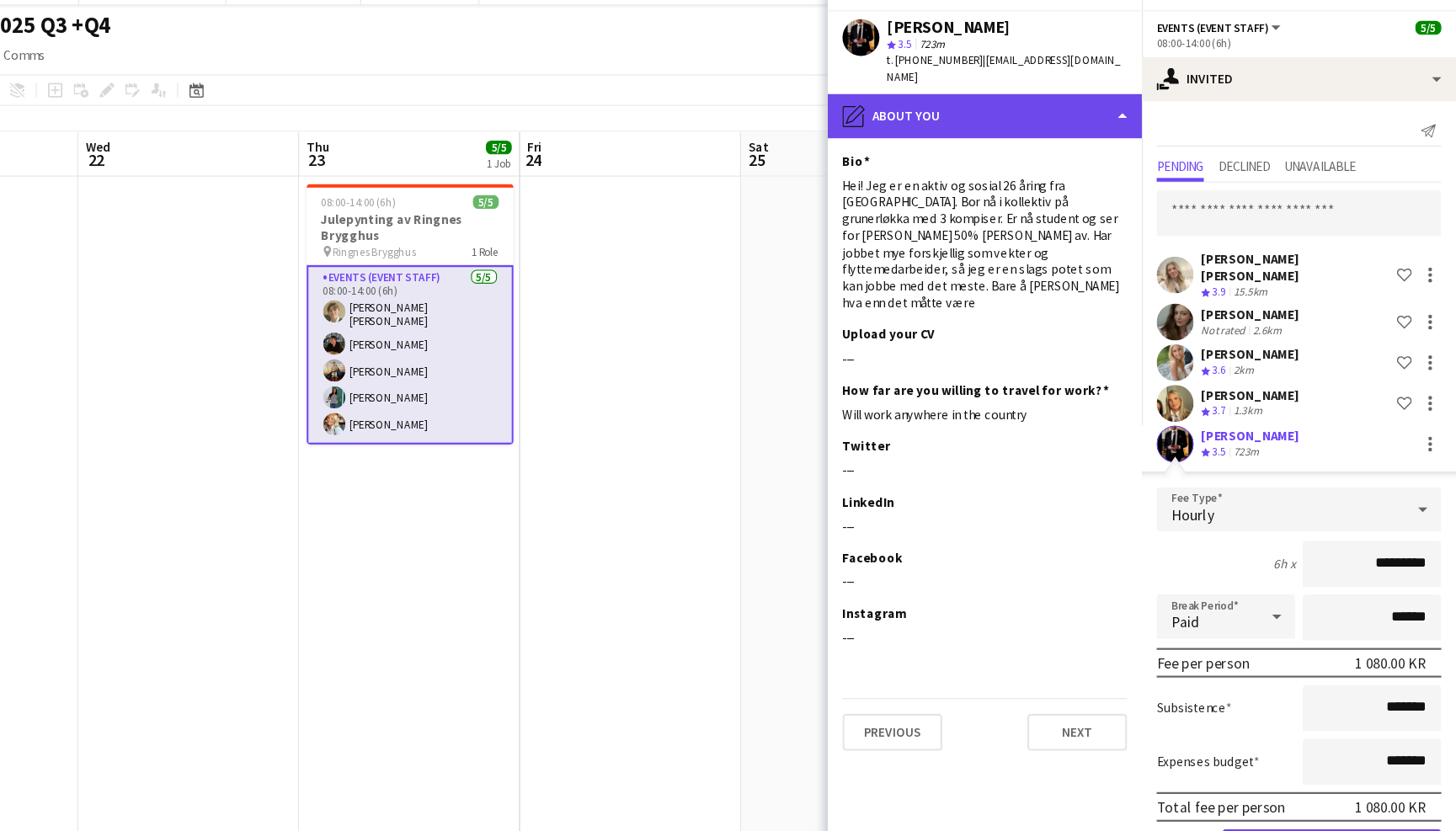
click at [955, 116] on div "pencil4 About you" at bounding box center [1026, 136] width 286 height 41
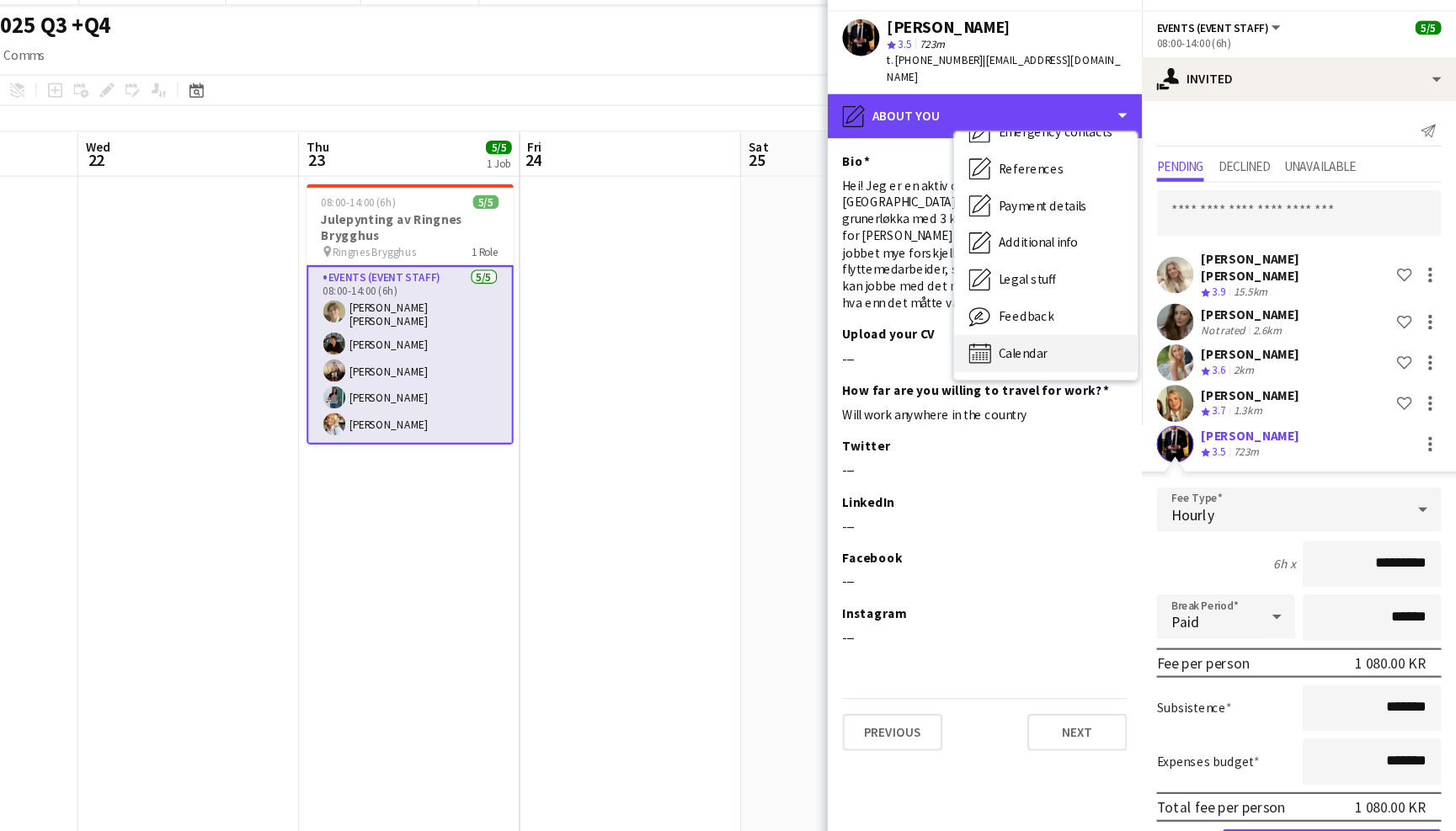
scroll to position [158, 0]
click at [999, 335] on div "Calendar Calendar" at bounding box center [1082, 351] width 167 height 34
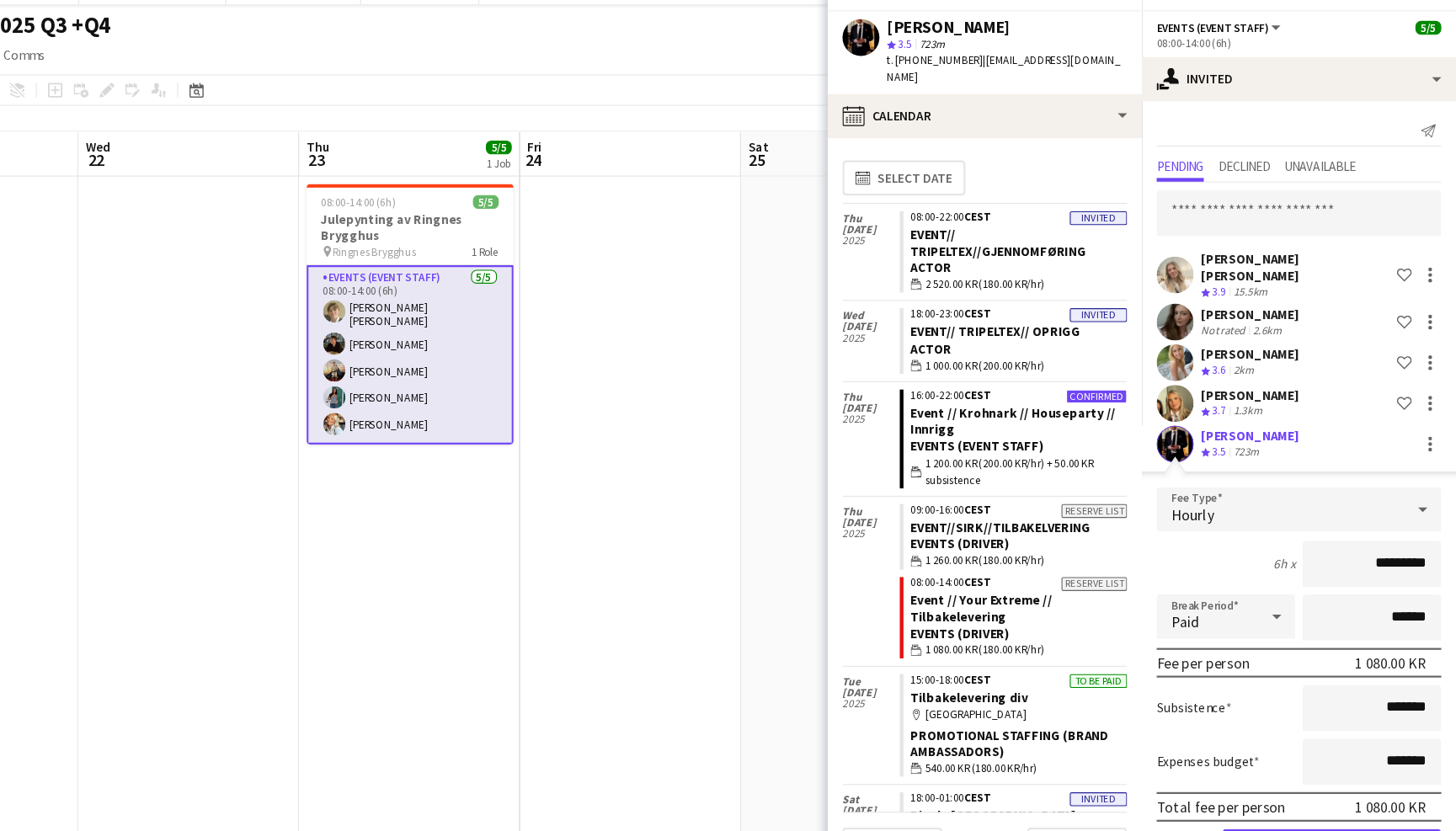
scroll to position [0, 0]
click at [1183, 344] on app-user-avatar at bounding box center [1200, 360] width 34 height 34
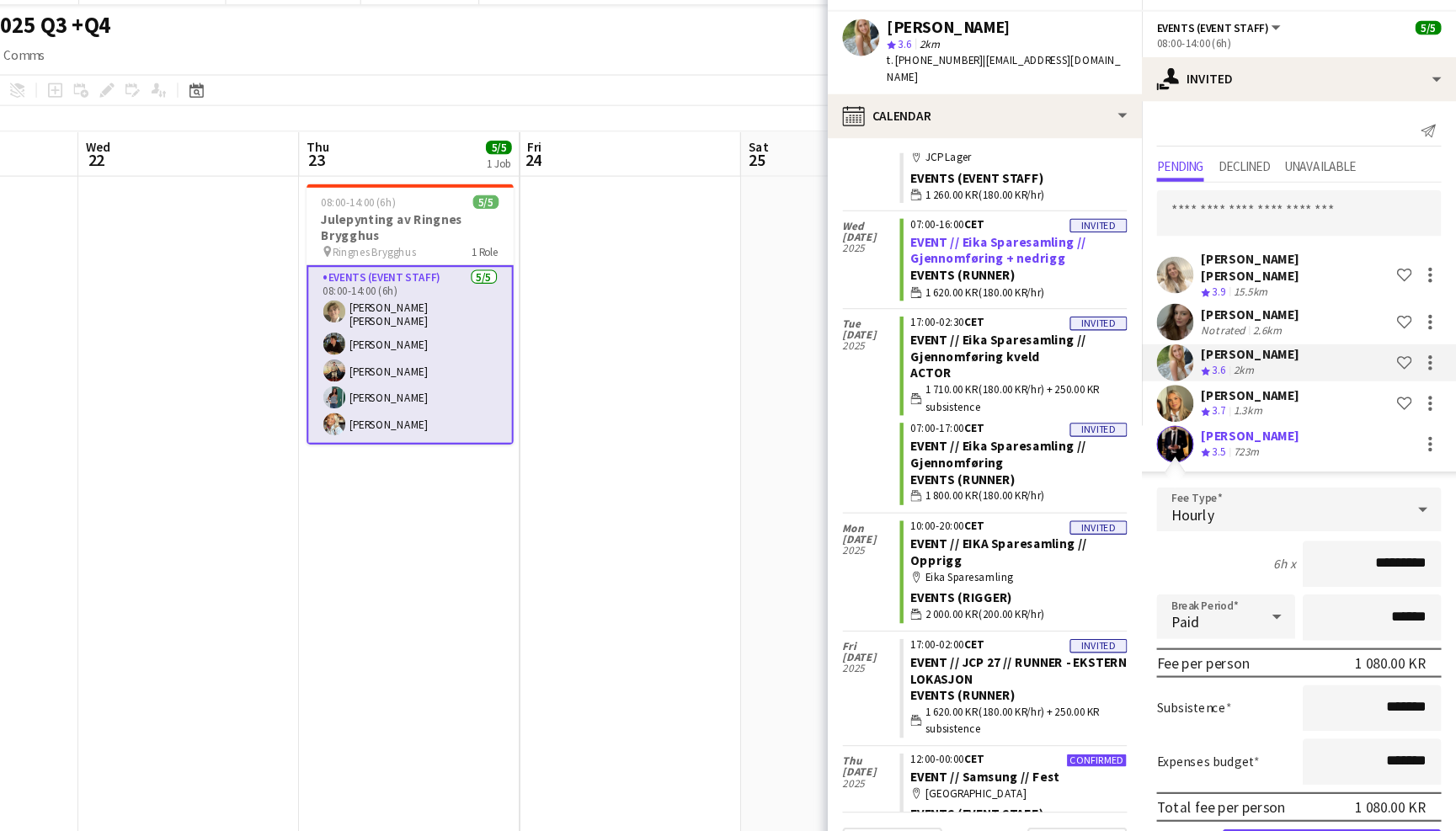
scroll to position [736, 0]
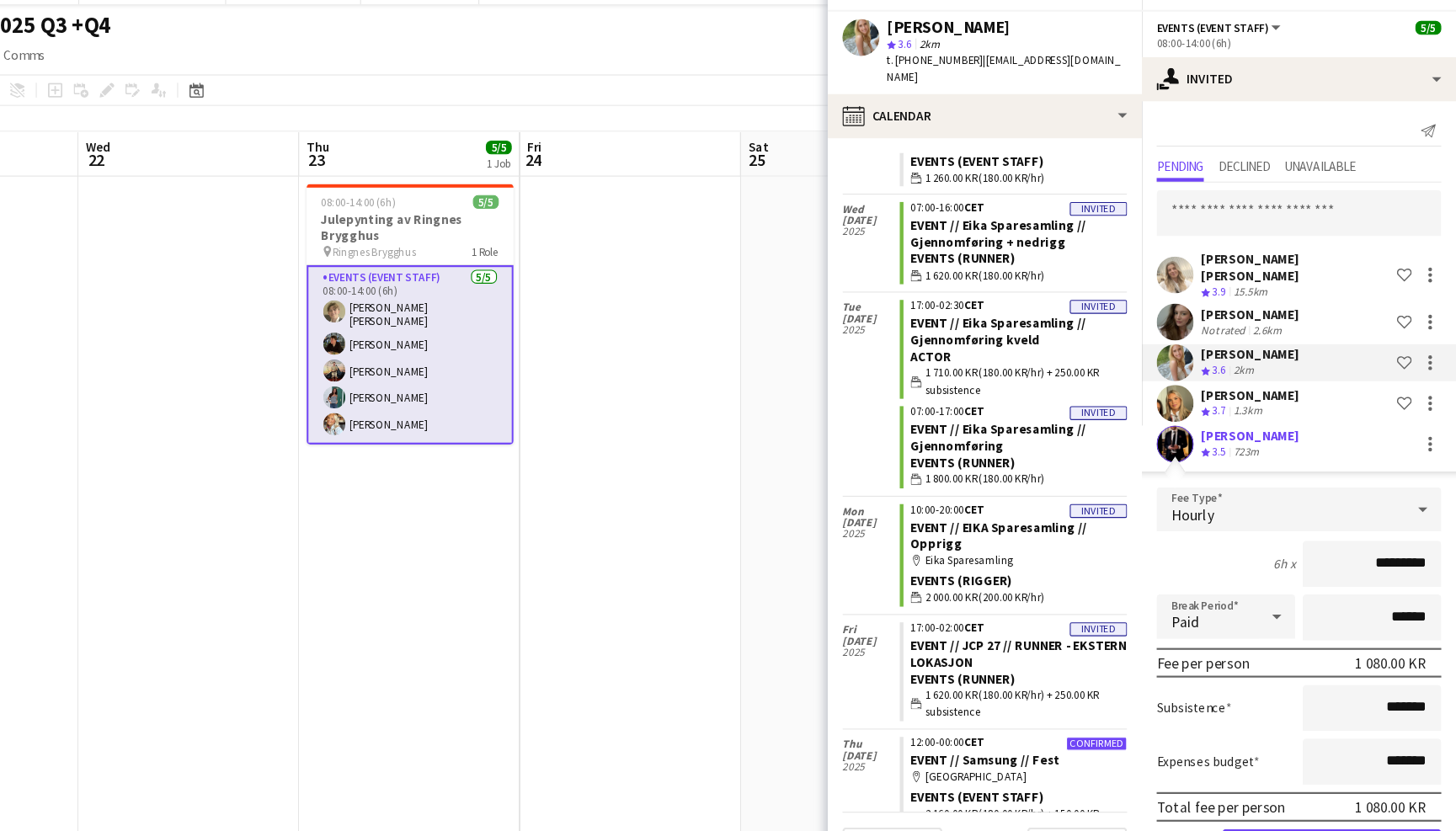
click at [1183, 381] on app-user-avatar at bounding box center [1200, 397] width 34 height 34
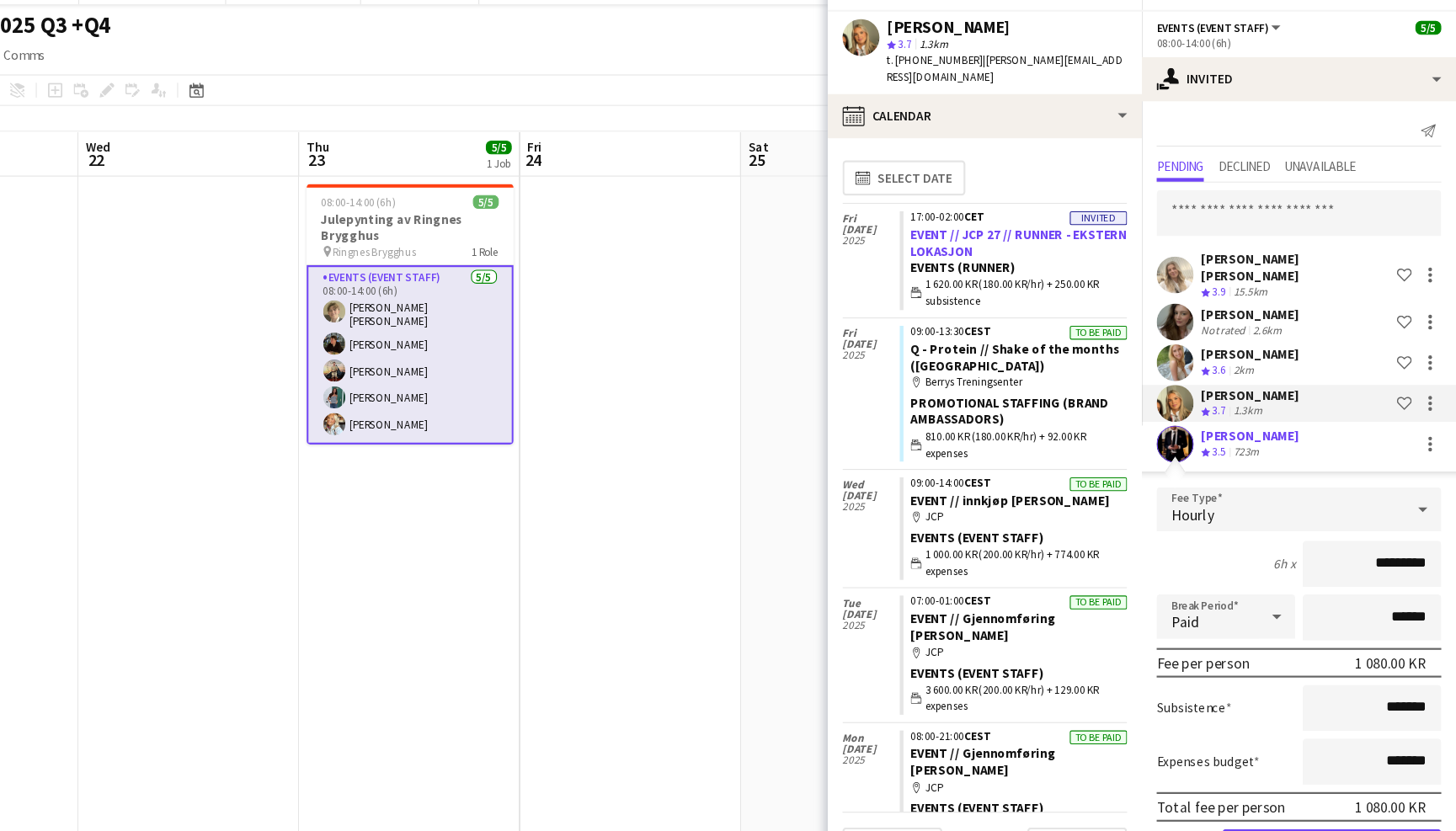
click at [993, 236] on link "EVENT // JCP 27 // RUNNER - EKSTERN LOKASJON" at bounding box center [1057, 250] width 197 height 30
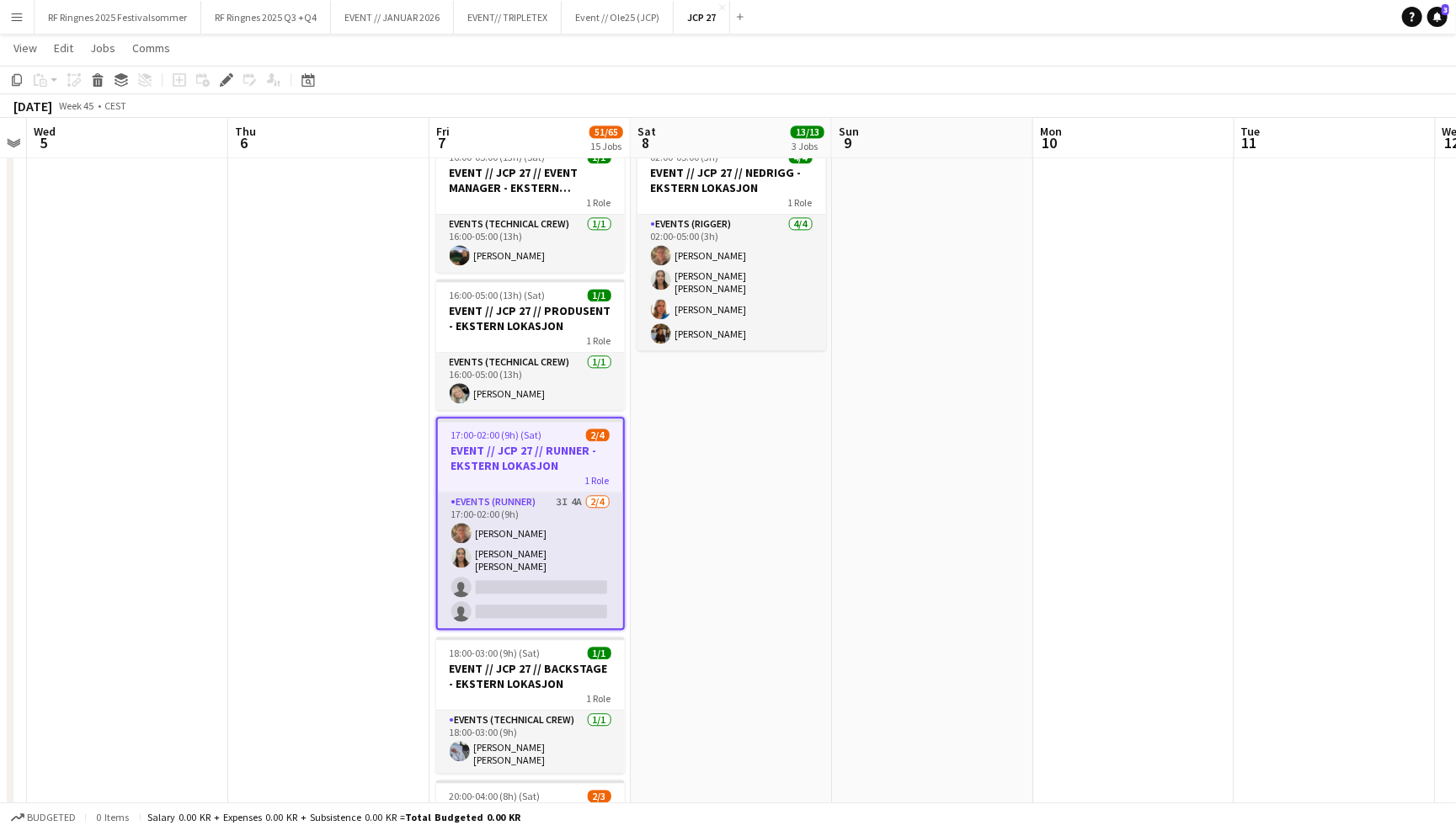
scroll to position [0, 576]
click at [691, 582] on app-date-cell "02:00-05:00 (3h) 4/4 EVENT // JCP 27 // NEDRIGG - EKSTERN LOKASJON 1 Role Event…" at bounding box center [732, 688] width 201 height 1110
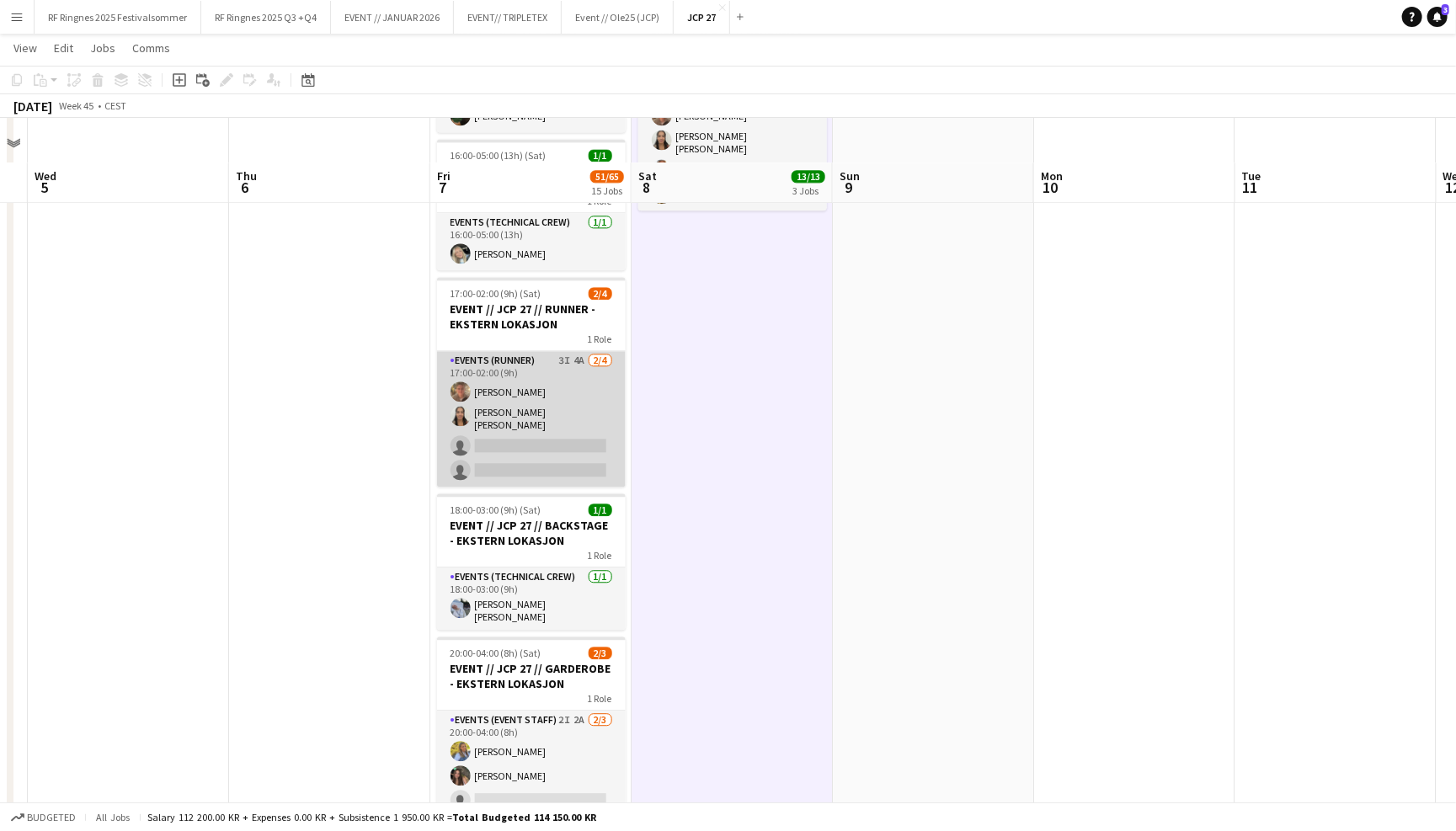
scroll to position [2173, 0]
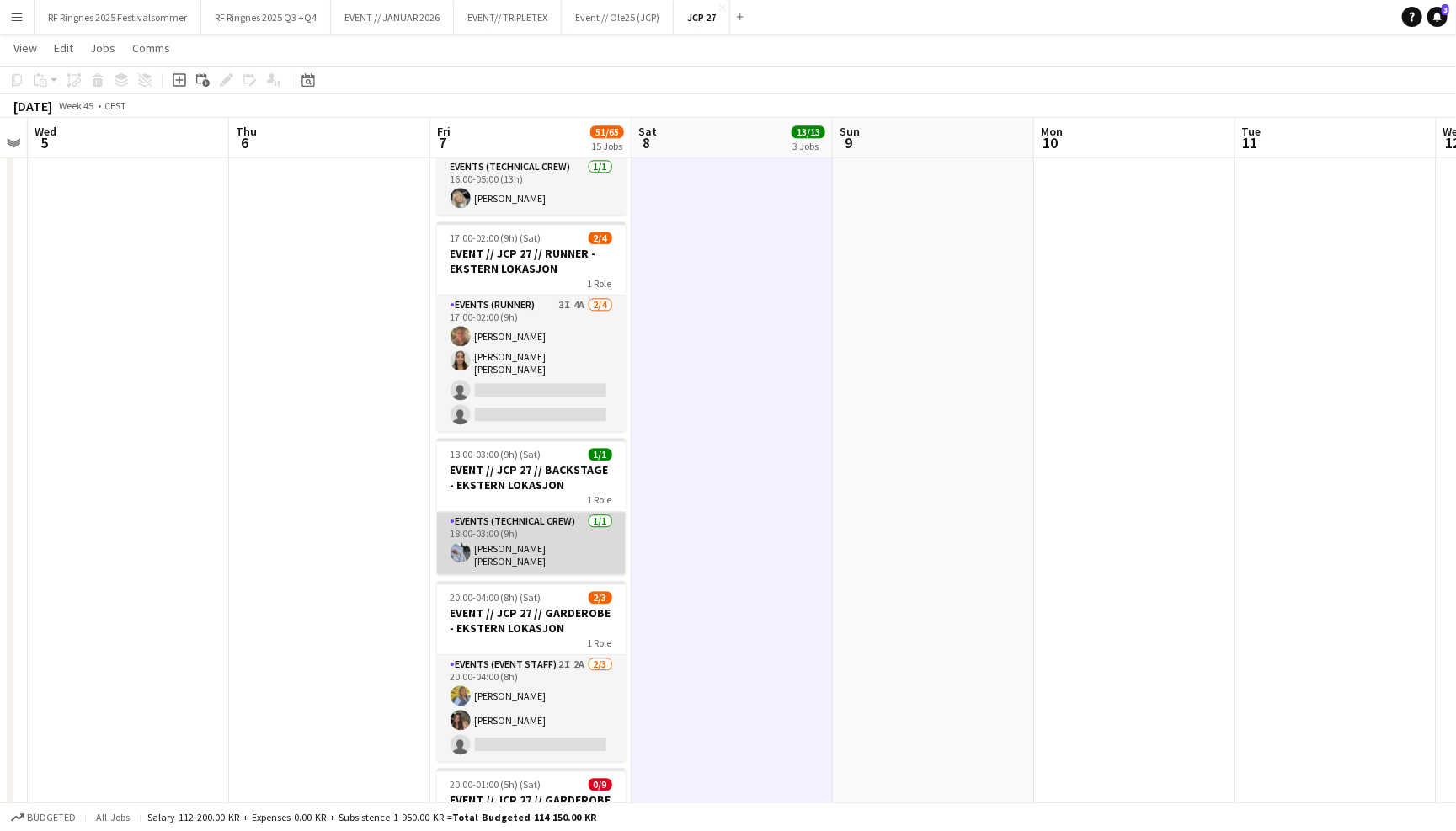
click at [588, 548] on app-card-role "Events (Technical Crew) 1/1 18:00-03:00 (9h) Marte Sofie Rossavik" at bounding box center [531, 543] width 188 height 62
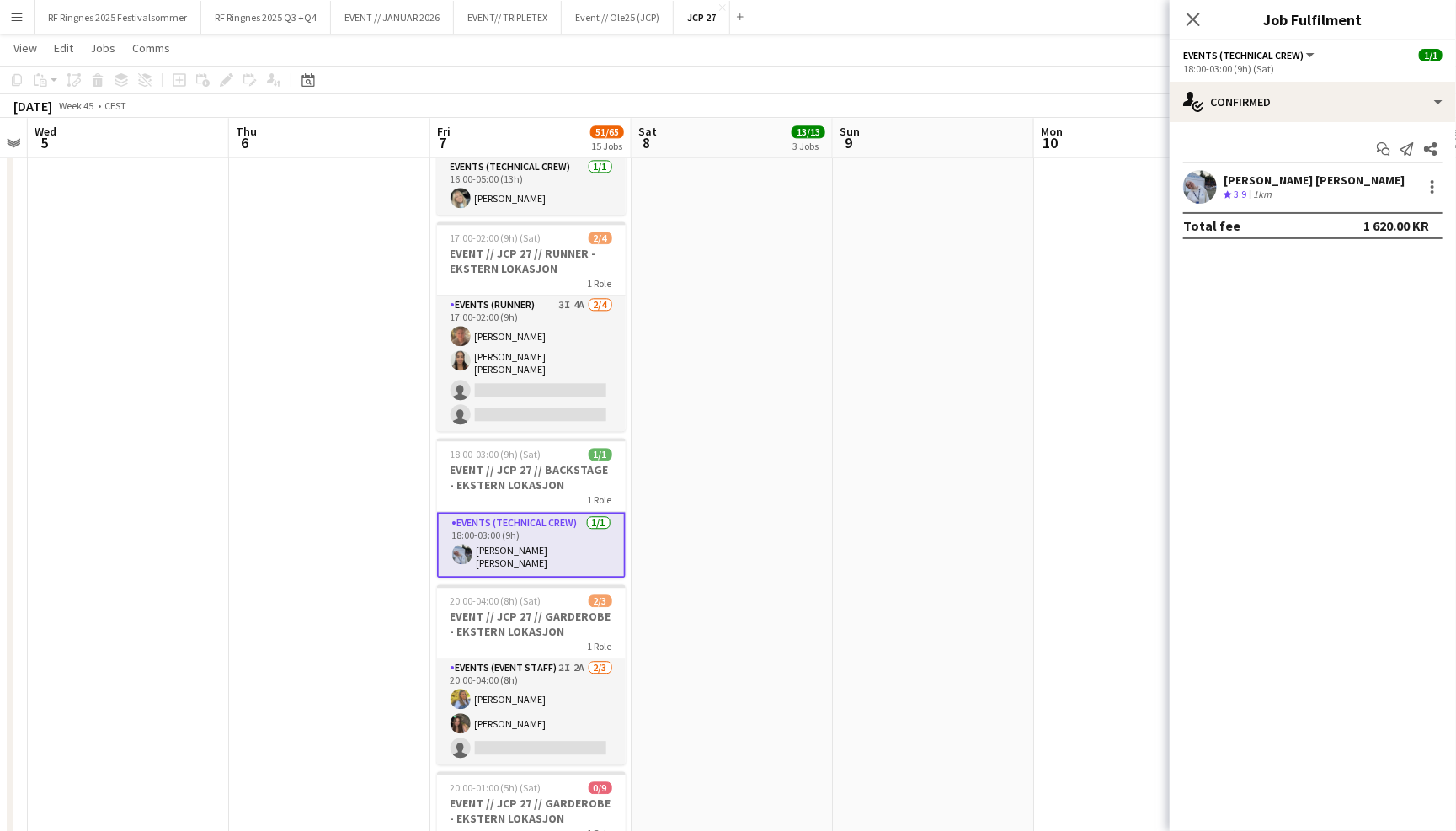
click at [1188, 197] on app-user-avatar at bounding box center [1200, 186] width 34 height 34
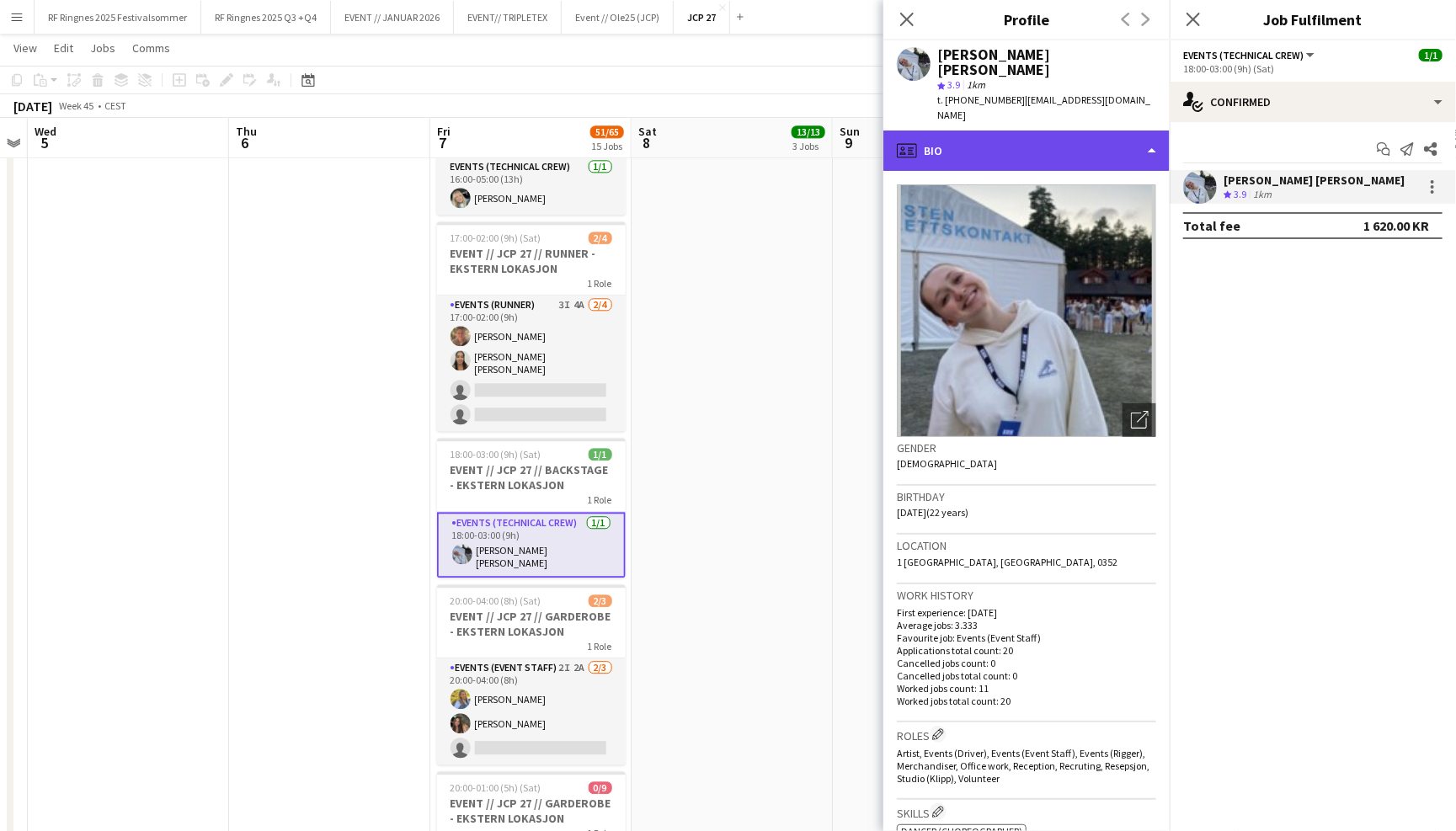
click at [1119, 132] on div "profile Bio" at bounding box center [1026, 150] width 286 height 41
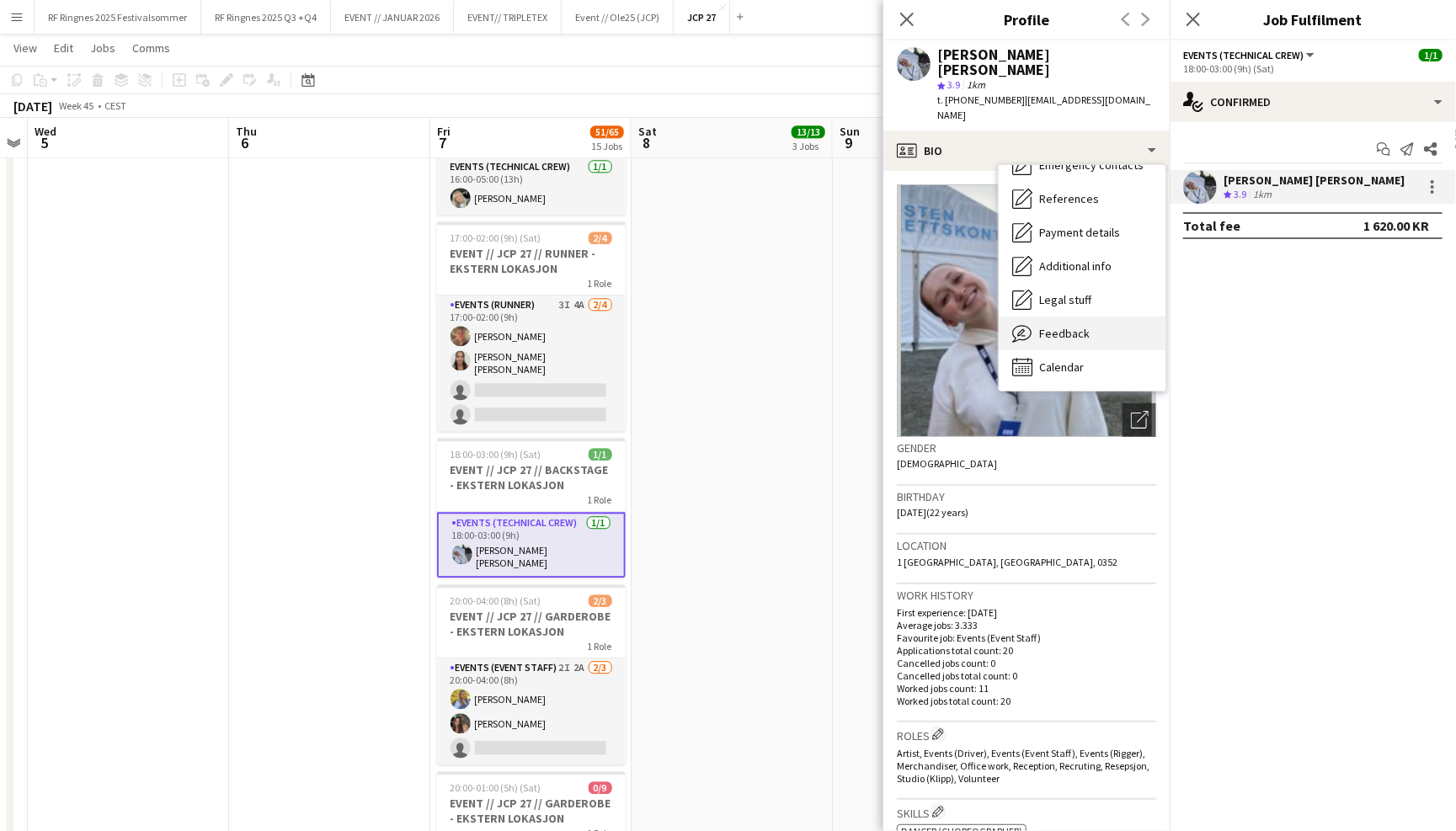
scroll to position [157, 0]
click at [1109, 317] on div "Feedback Feedback" at bounding box center [1082, 334] width 167 height 34
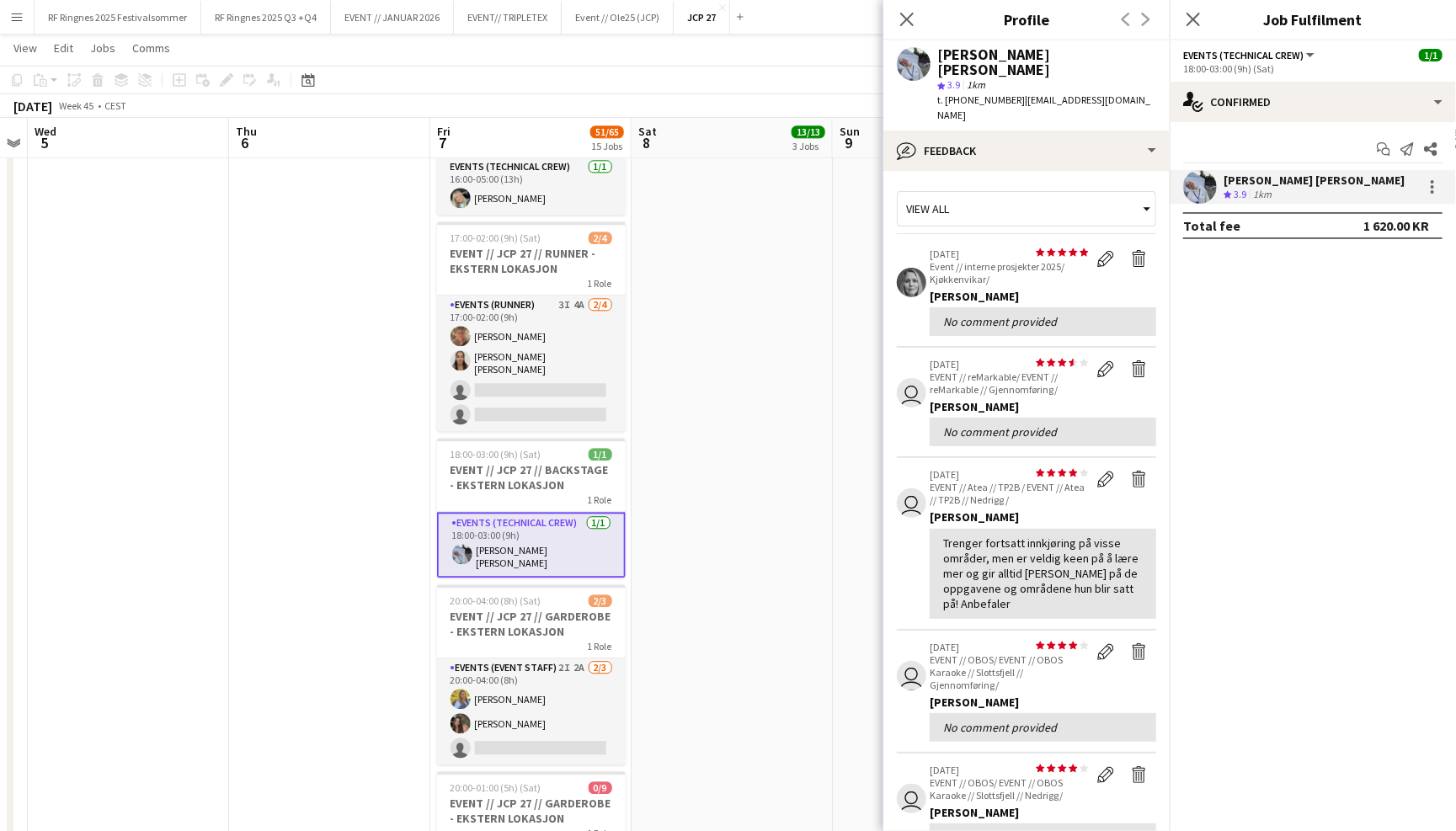
scroll to position [-2, 0]
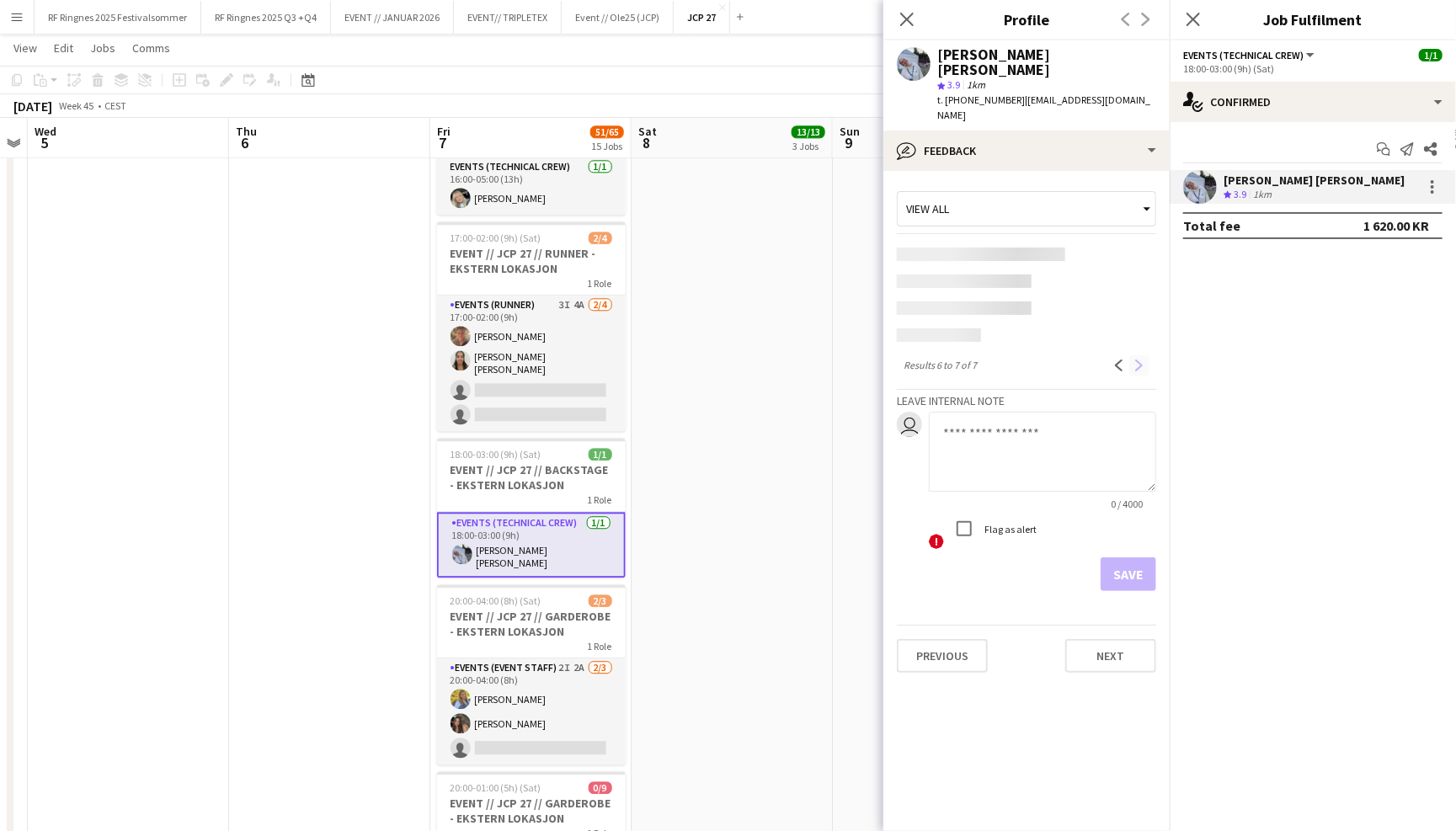
scroll to position [0, 0]
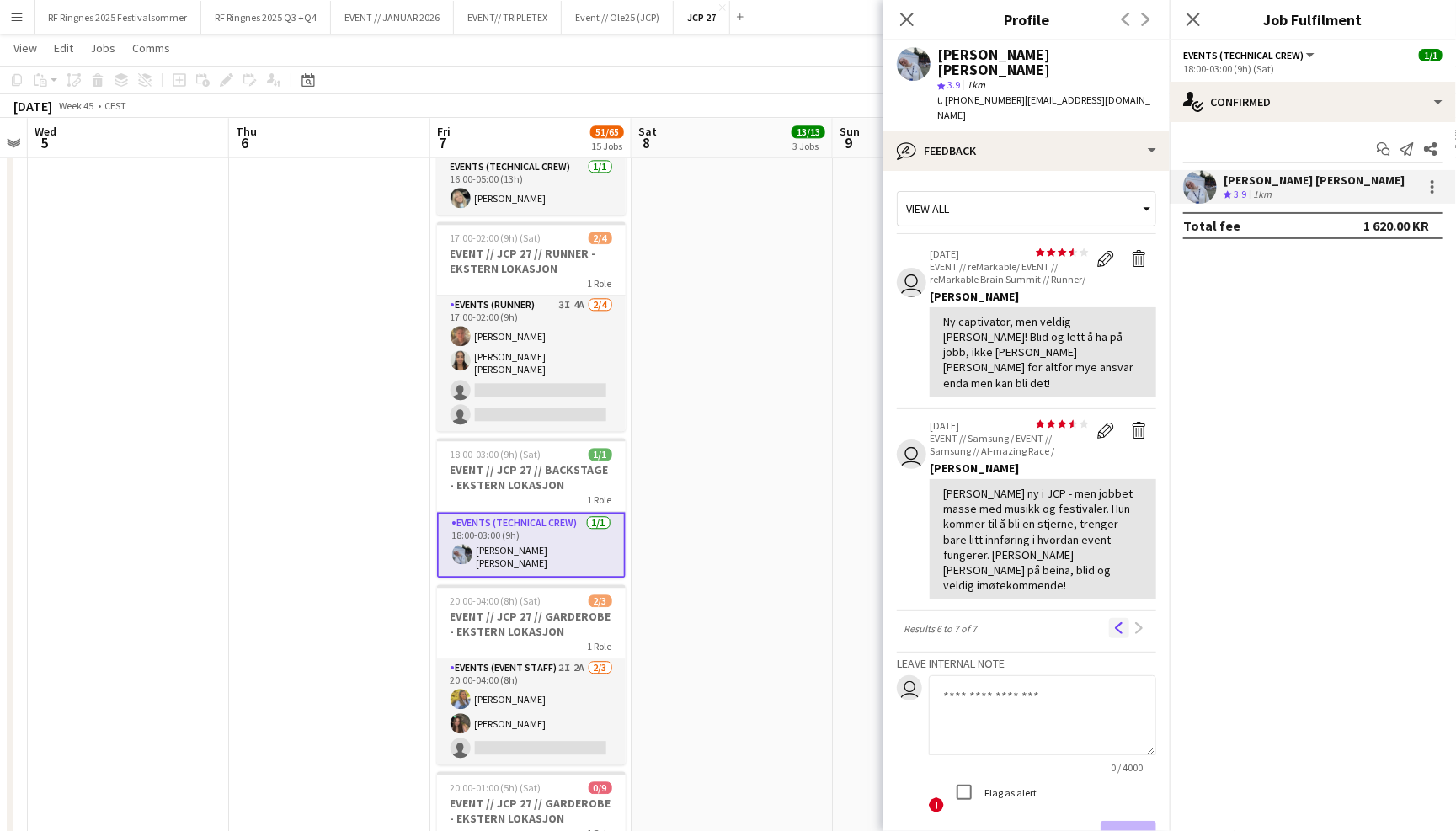
click at [1128, 618] on button "Previous" at bounding box center [1119, 628] width 20 height 20
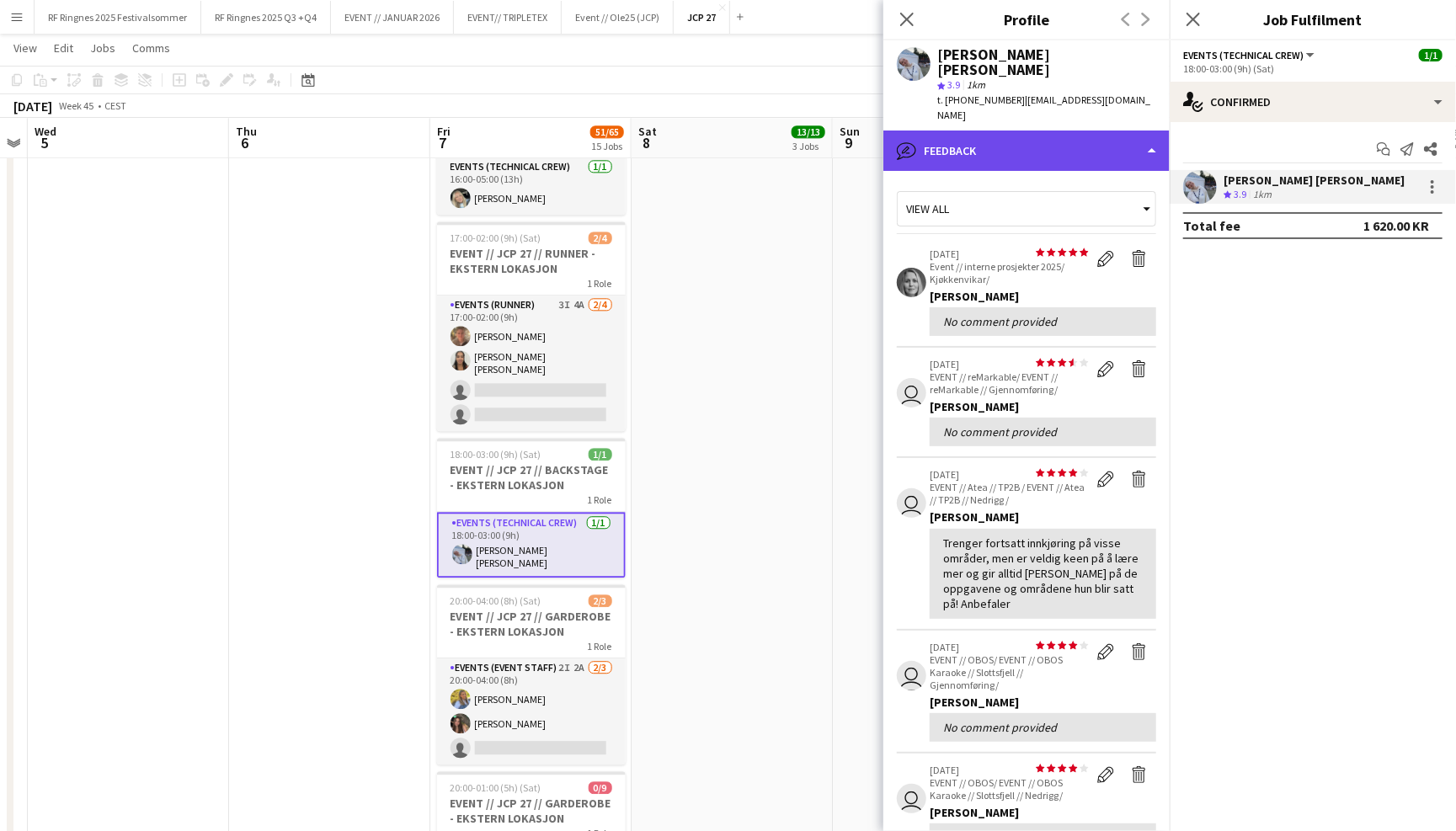
click at [1112, 130] on div "bubble-pencil Feedback" at bounding box center [1026, 150] width 286 height 41
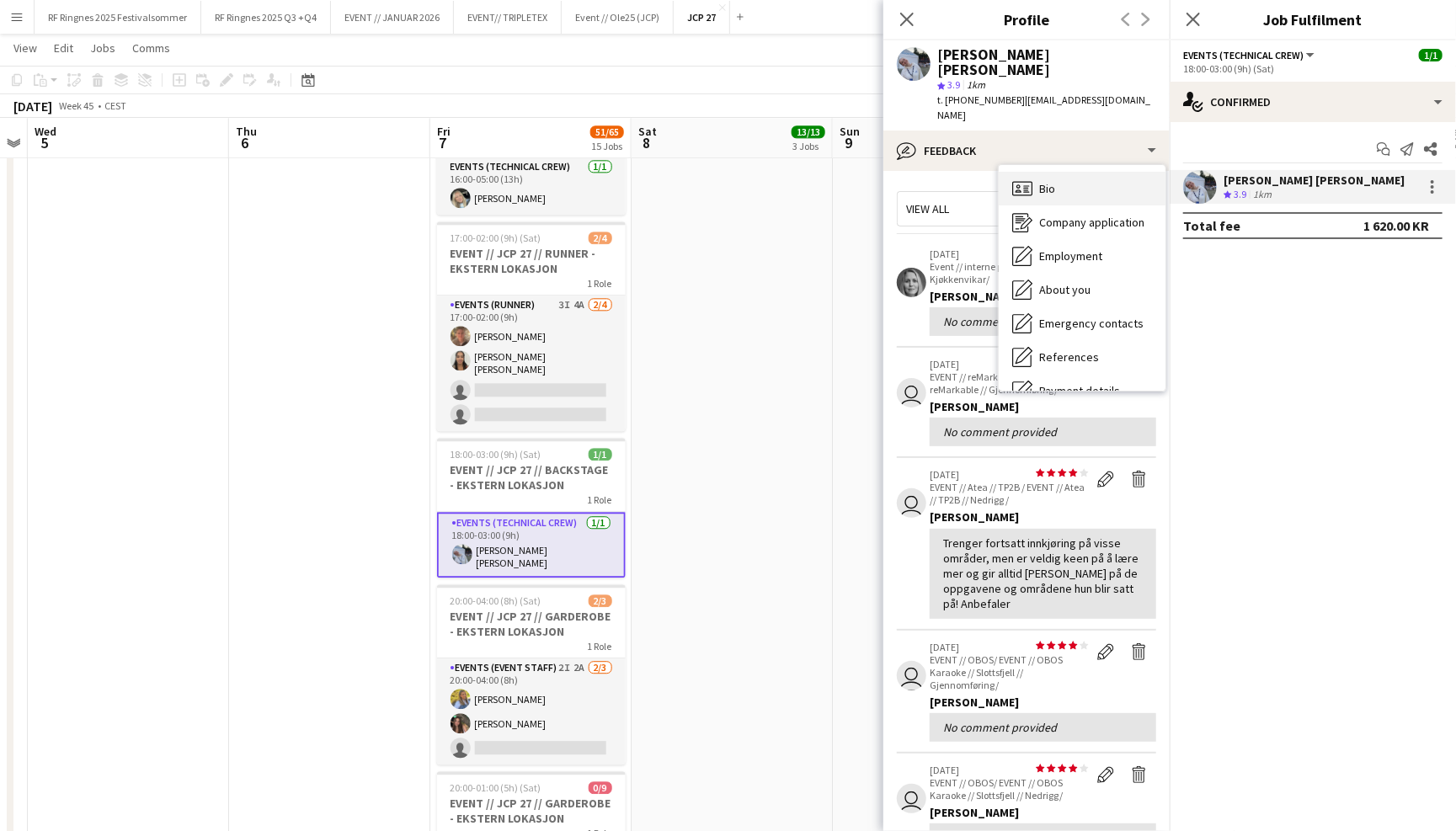
click at [1110, 172] on div "Bio Bio" at bounding box center [1082, 188] width 167 height 34
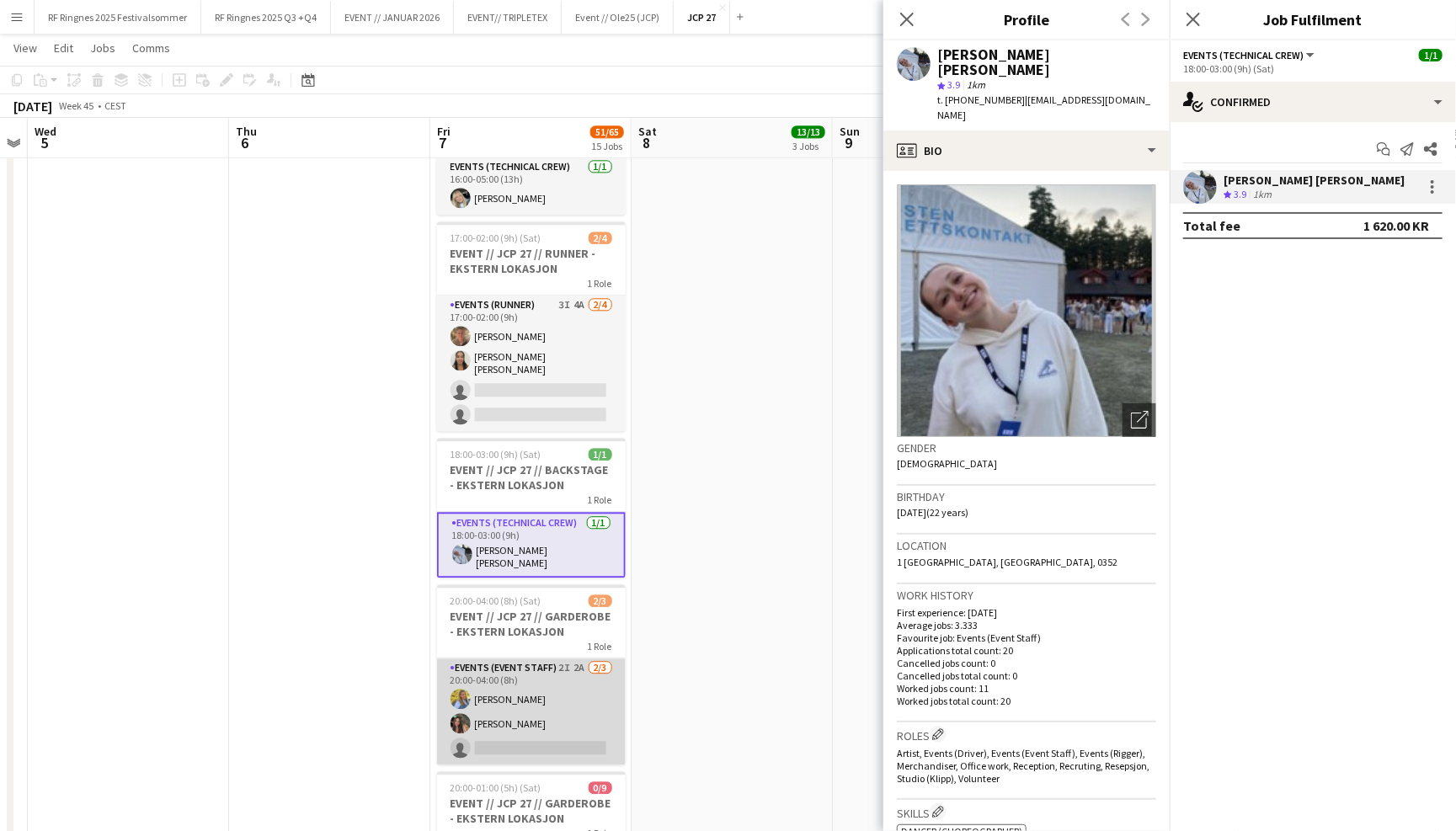
click at [568, 687] on app-card-role "Events (Event Staff) 2I 2A 2/3 20:00-04:00 (8h) Sigrid Bolstad-Aagesen Rafaela …" at bounding box center [531, 711] width 188 height 106
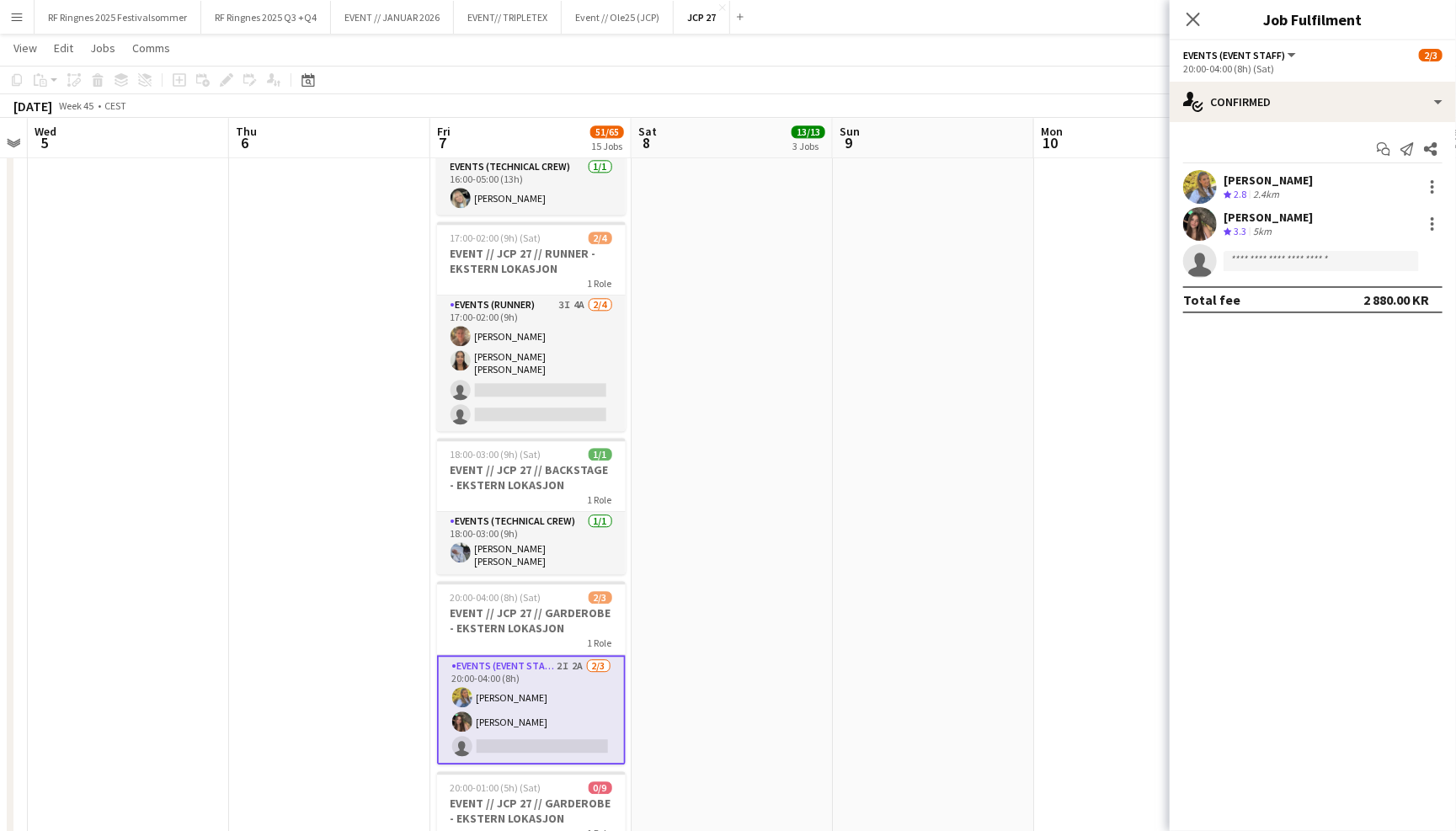
click at [1193, 191] on app-user-avatar at bounding box center [1200, 186] width 34 height 34
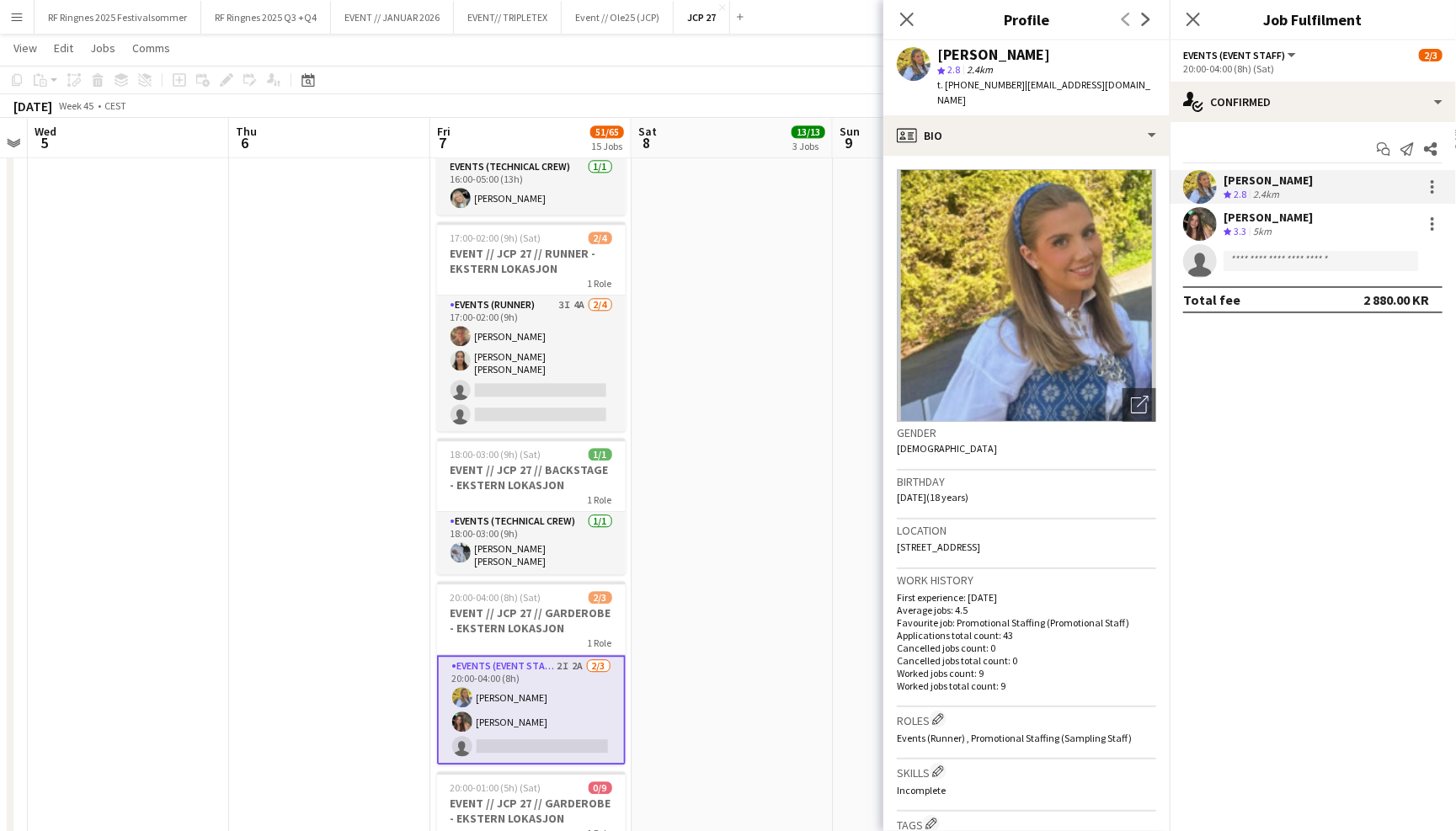
click at [1187, 216] on app-user-avatar at bounding box center [1200, 223] width 34 height 34
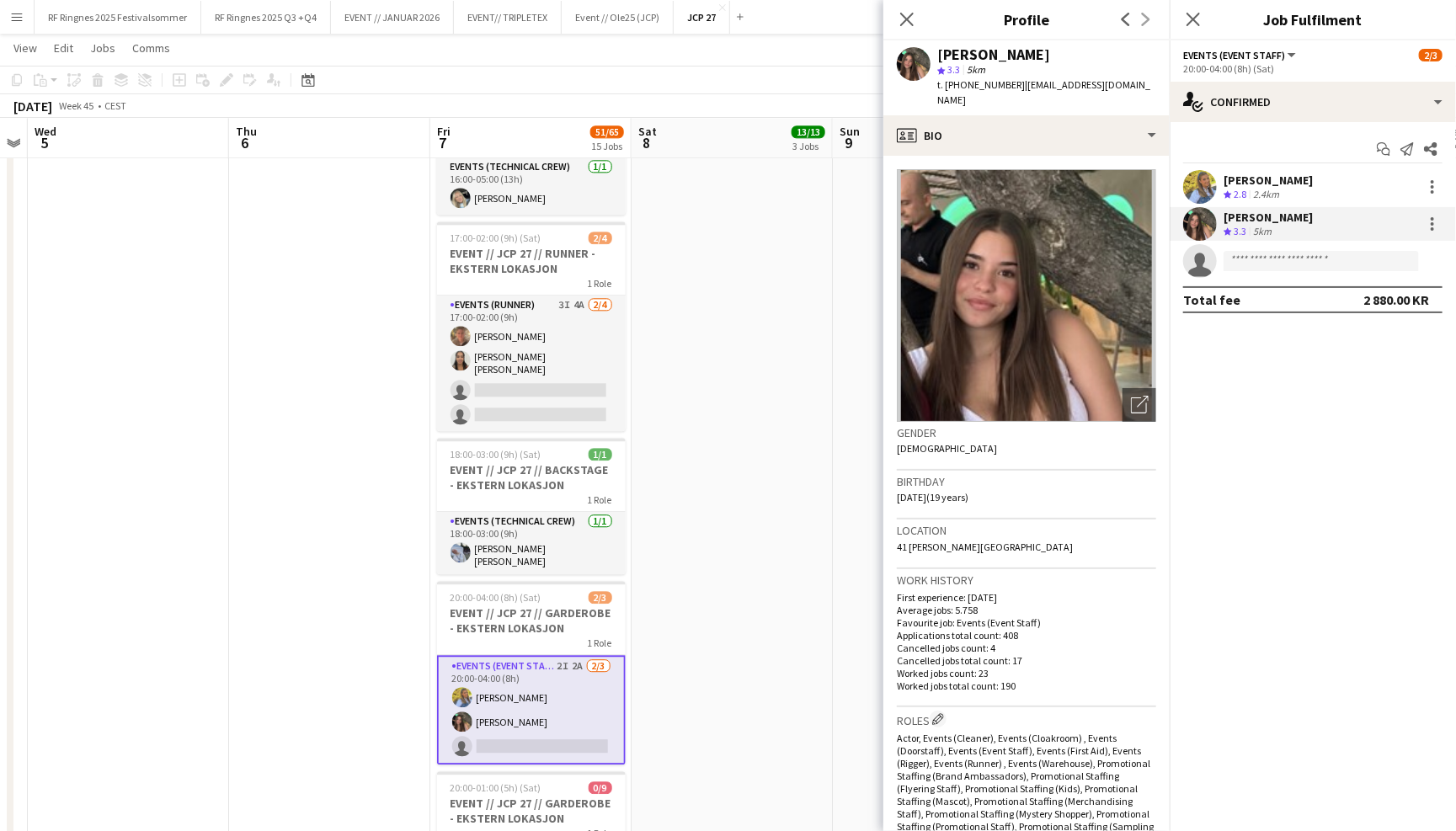
click at [811, 62] on app-page-menu "View Day view expanded Day view collapsed Month view Date picker Jump to today …" at bounding box center [728, 50] width 1456 height 32
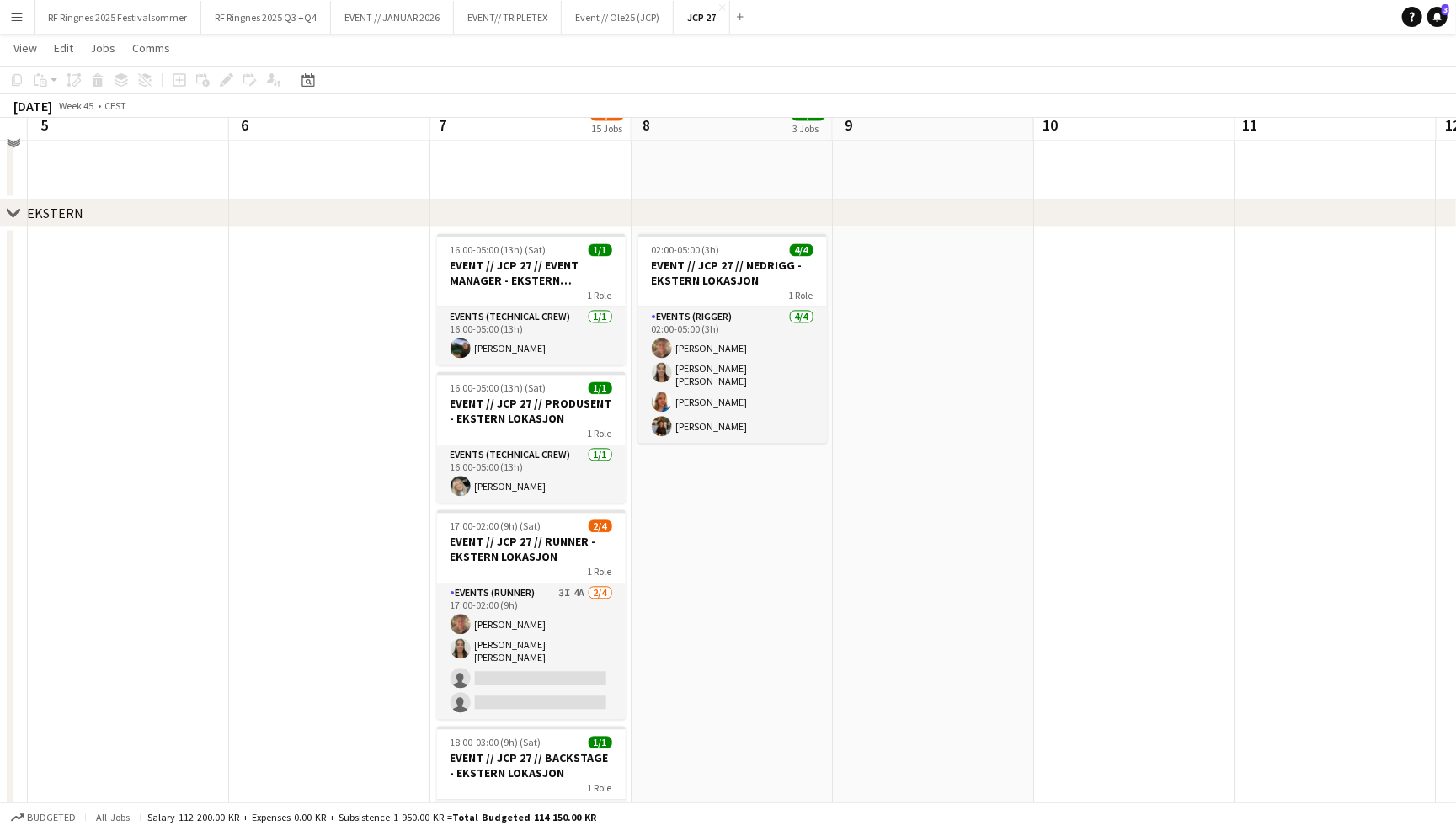
scroll to position [1860, 0]
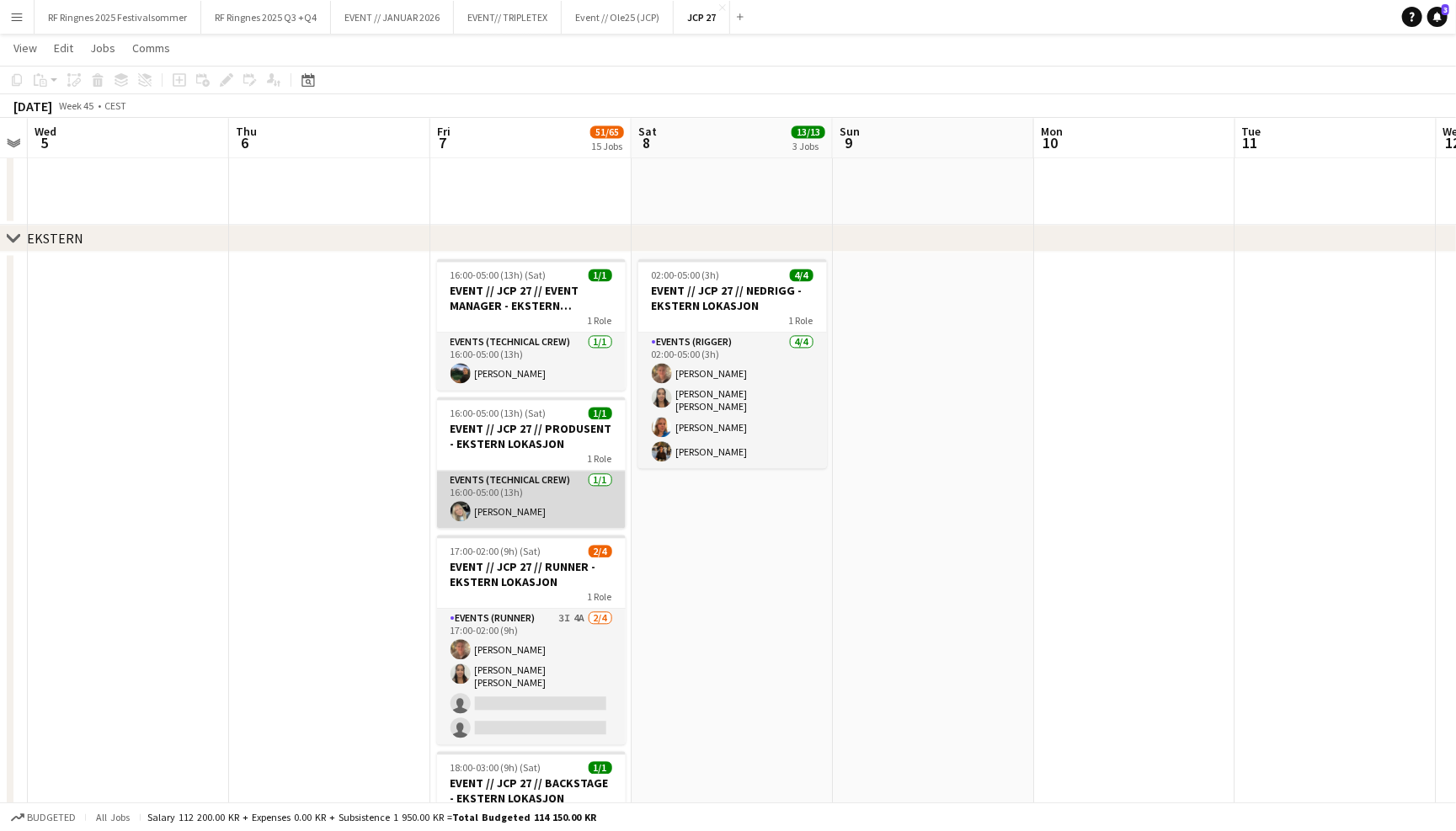
click at [570, 503] on app-card-role "Events (Technical Crew) 1/1 16:00-05:00 (13h) Oda Hansson" at bounding box center [531, 499] width 188 height 57
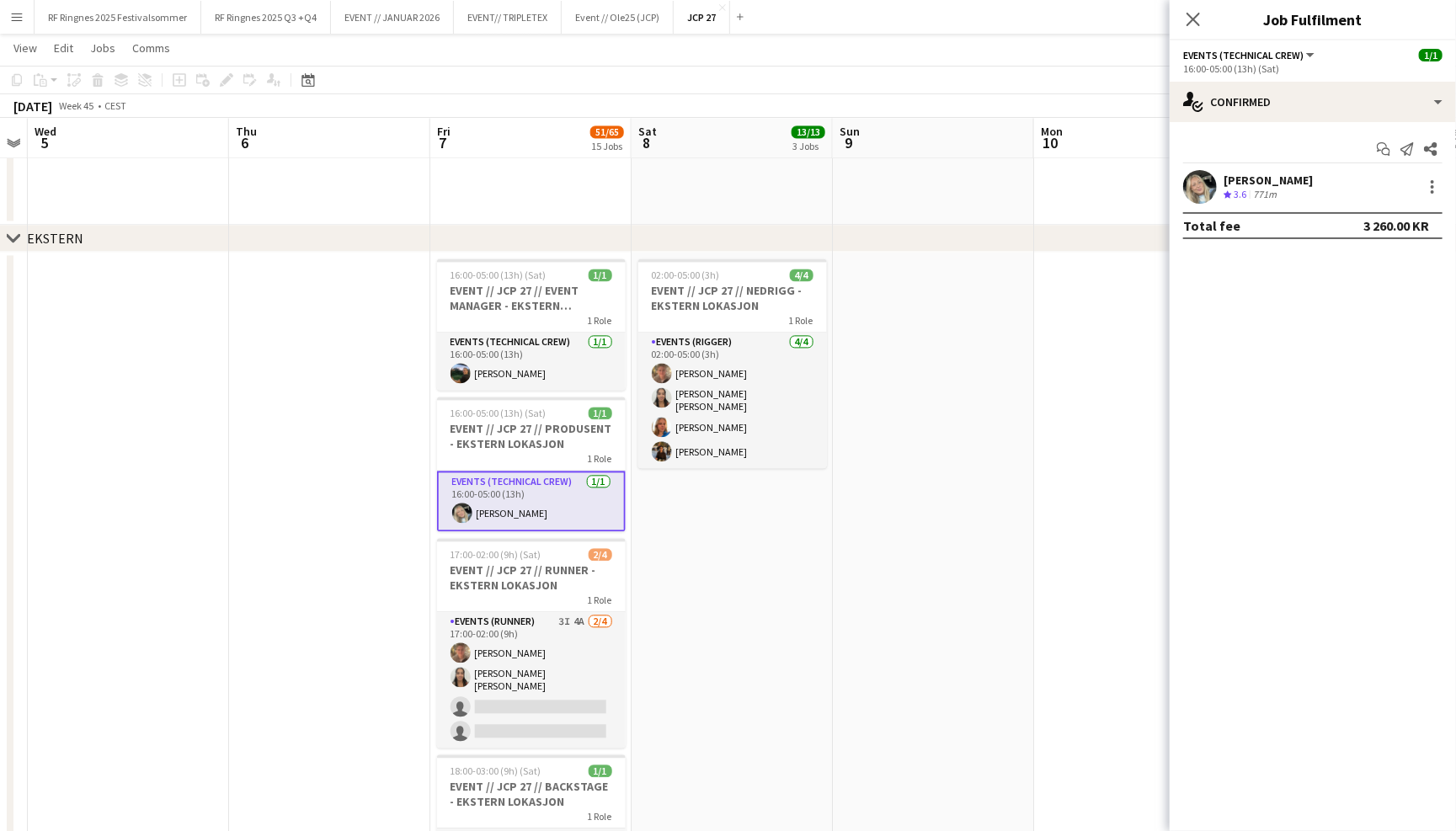
click at [1062, 228] on div "chevron-right EKSTERN" at bounding box center [728, 239] width 1456 height 27
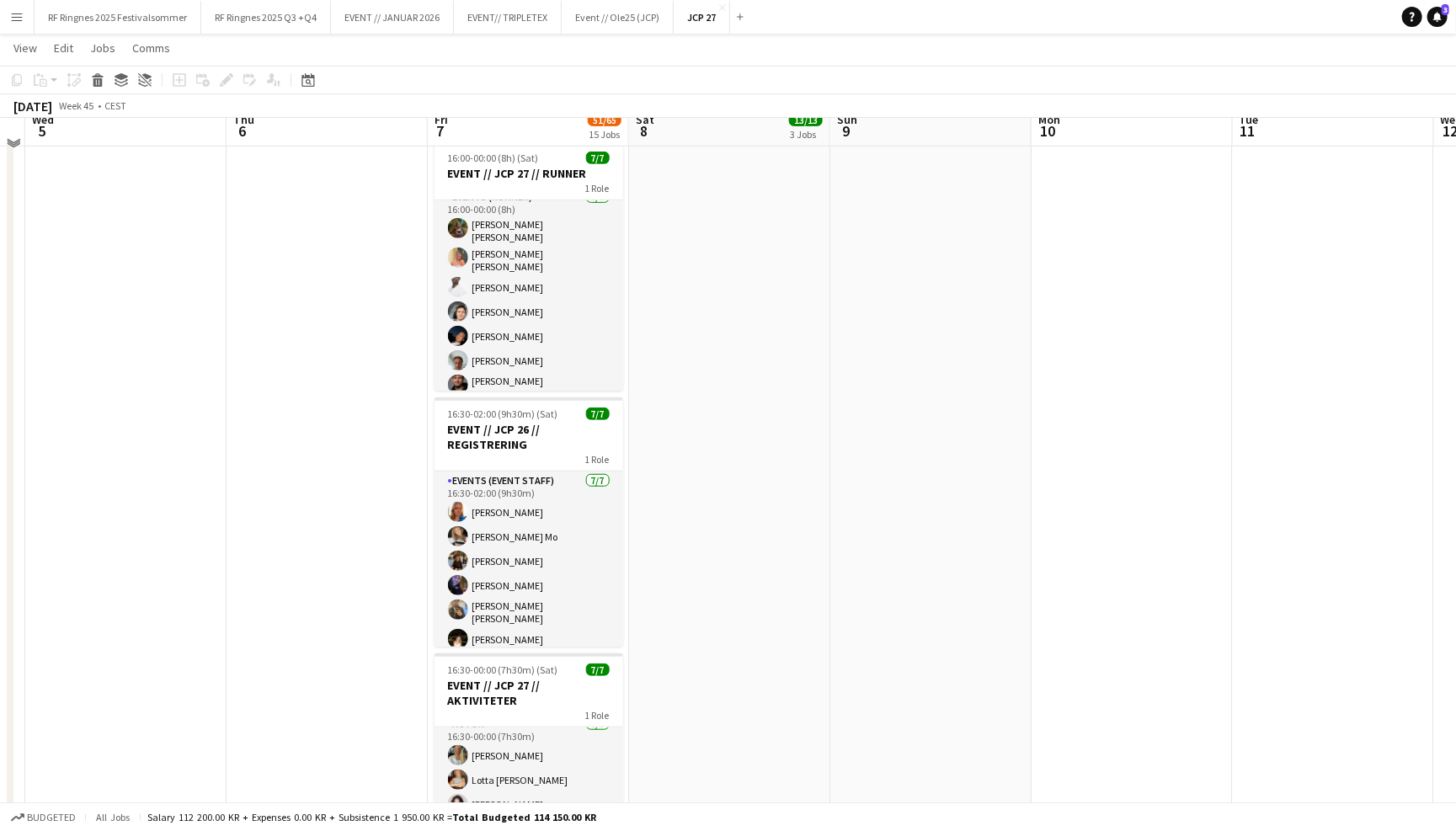
scroll to position [0, 0]
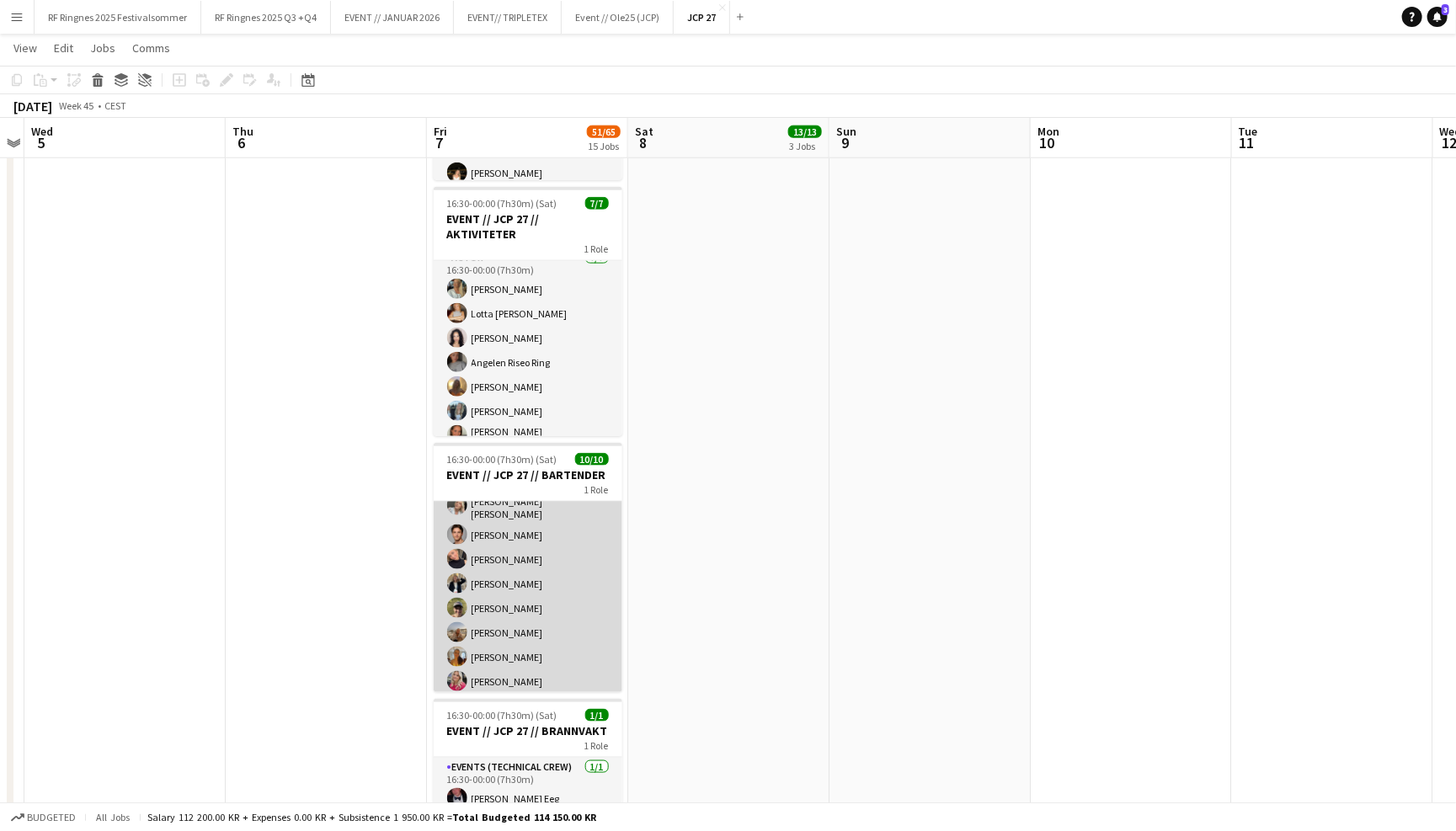
click at [569, 633] on app-card-role "Bar & Catering (Bar Tender) 10/10 16:30-00:00 (7h30m) Jesper Roth Vilde Bakke M…" at bounding box center [528, 557] width 188 height 283
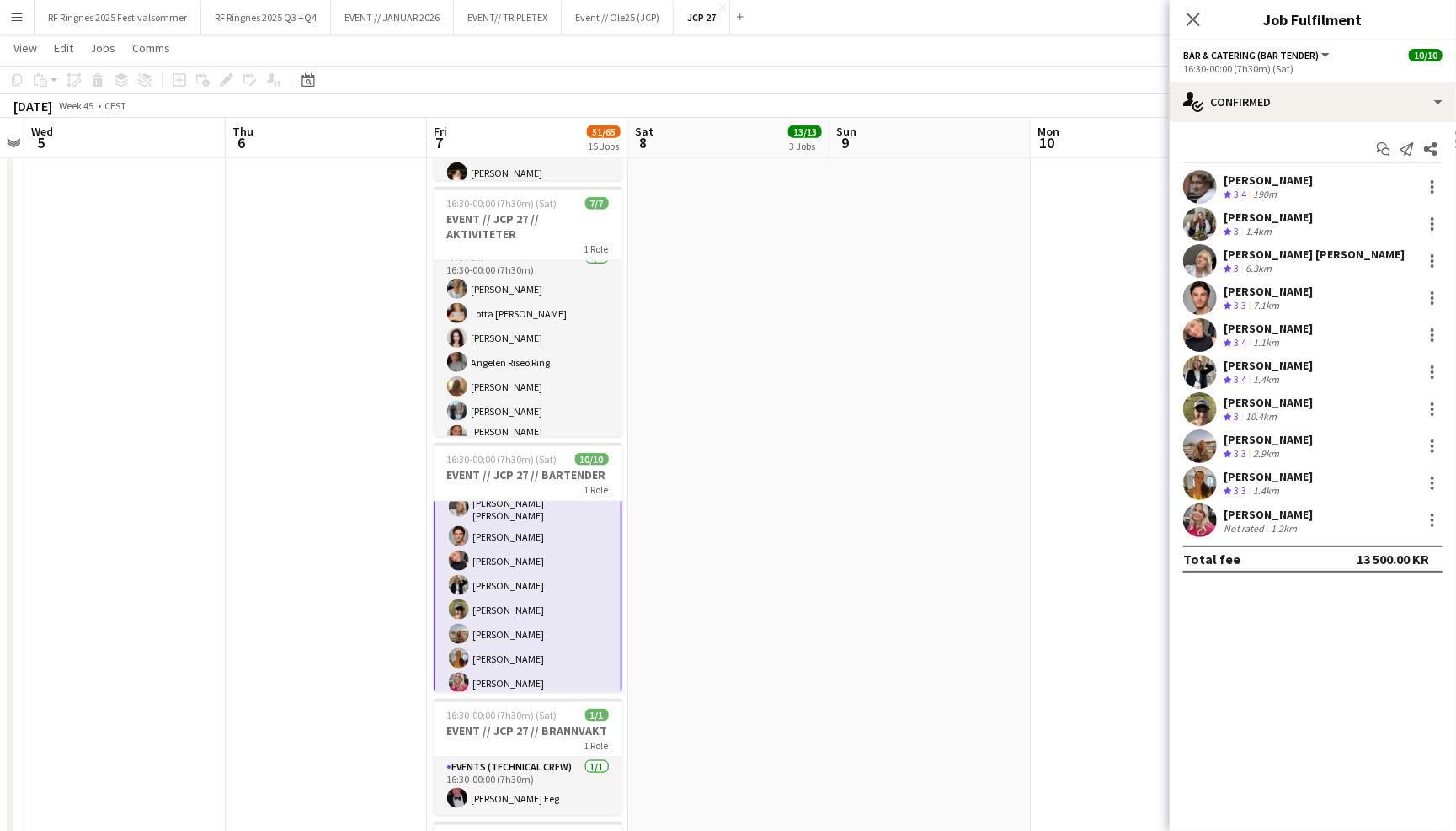
click at [1199, 523] on app-user-avatar at bounding box center [1200, 520] width 34 height 34
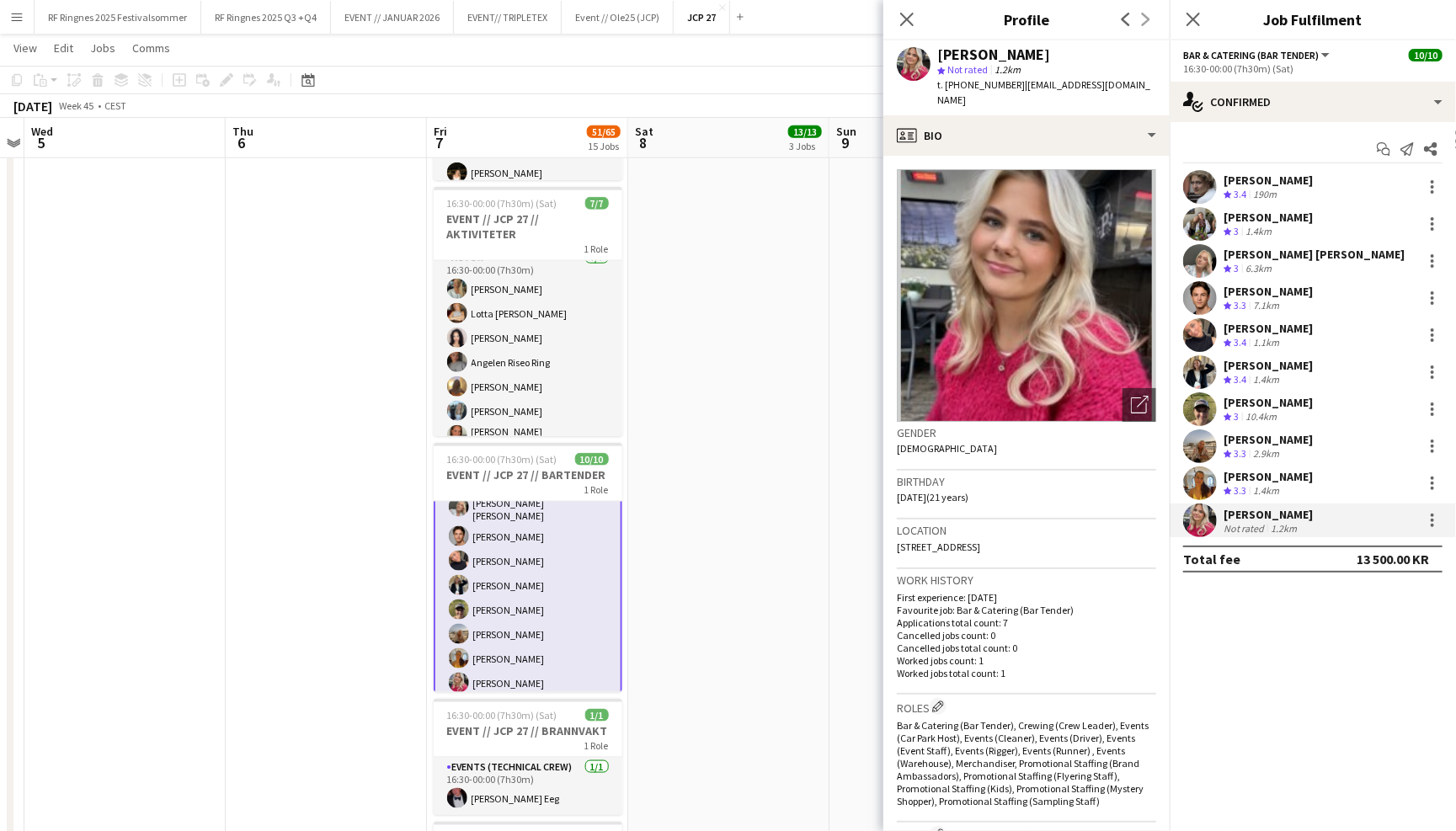
click at [1199, 474] on app-user-avatar at bounding box center [1200, 483] width 34 height 34
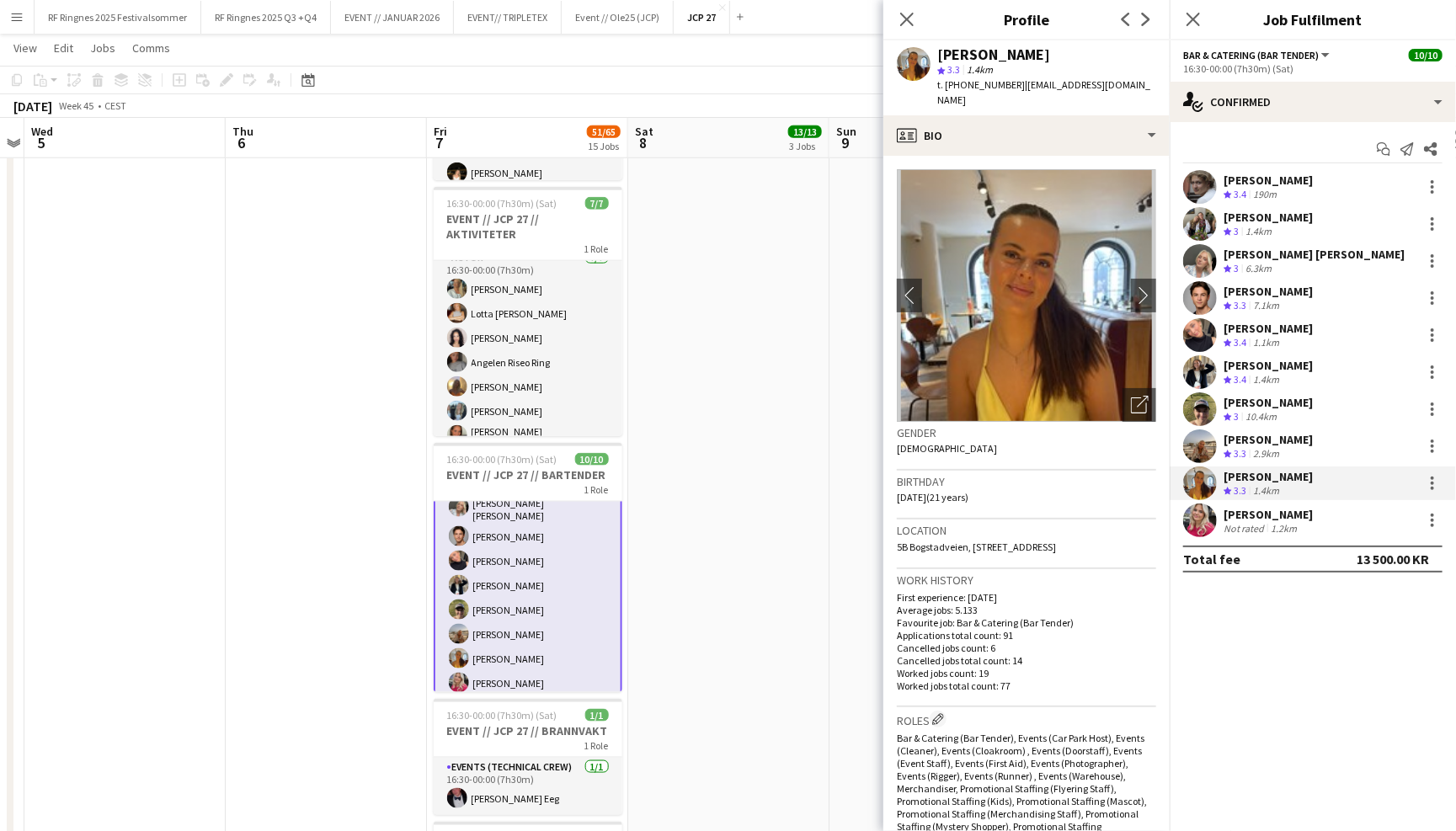
click at [1203, 433] on app-user-avatar at bounding box center [1200, 446] width 34 height 34
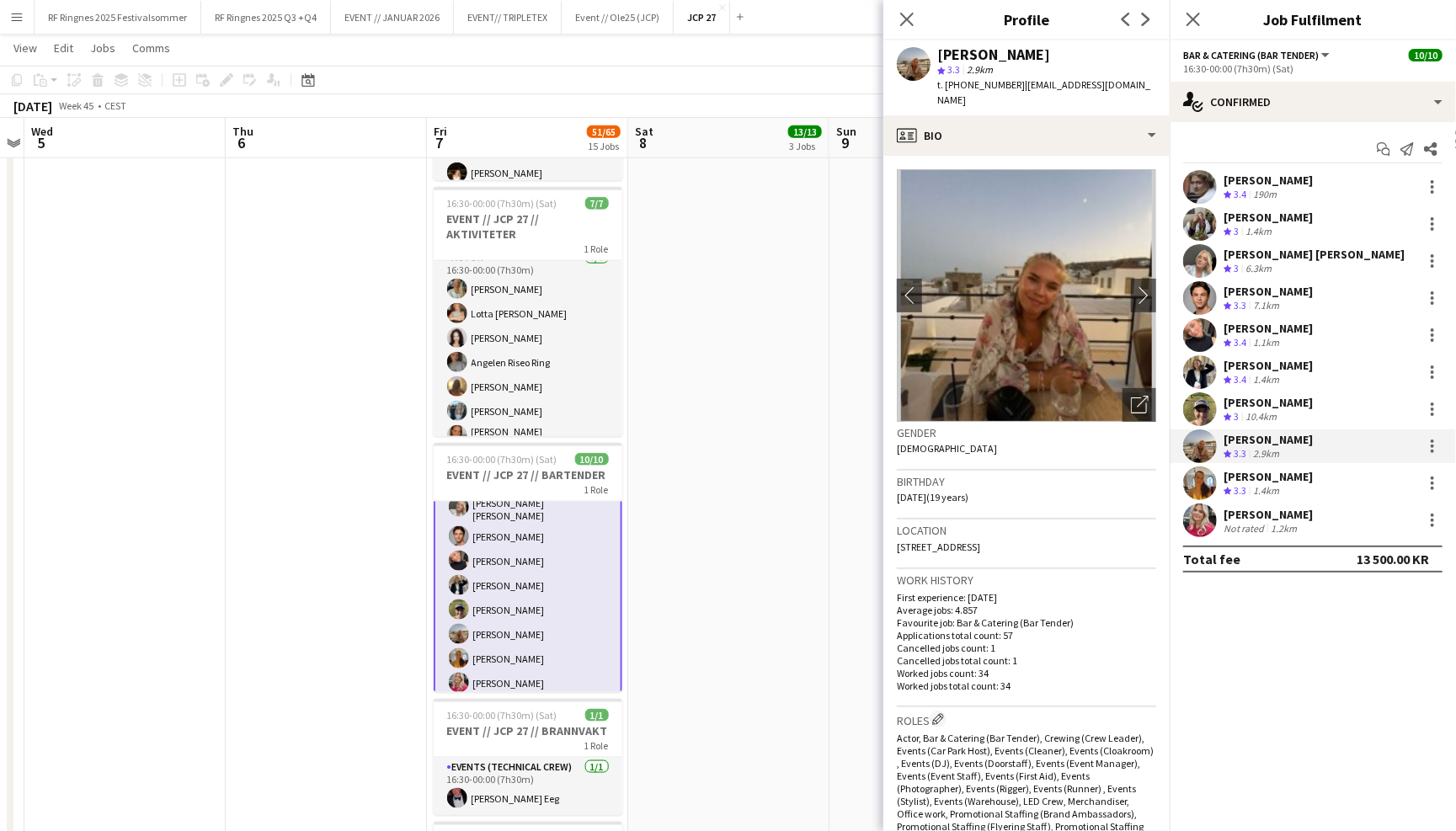
click at [1205, 397] on app-user-avatar at bounding box center [1200, 409] width 34 height 34
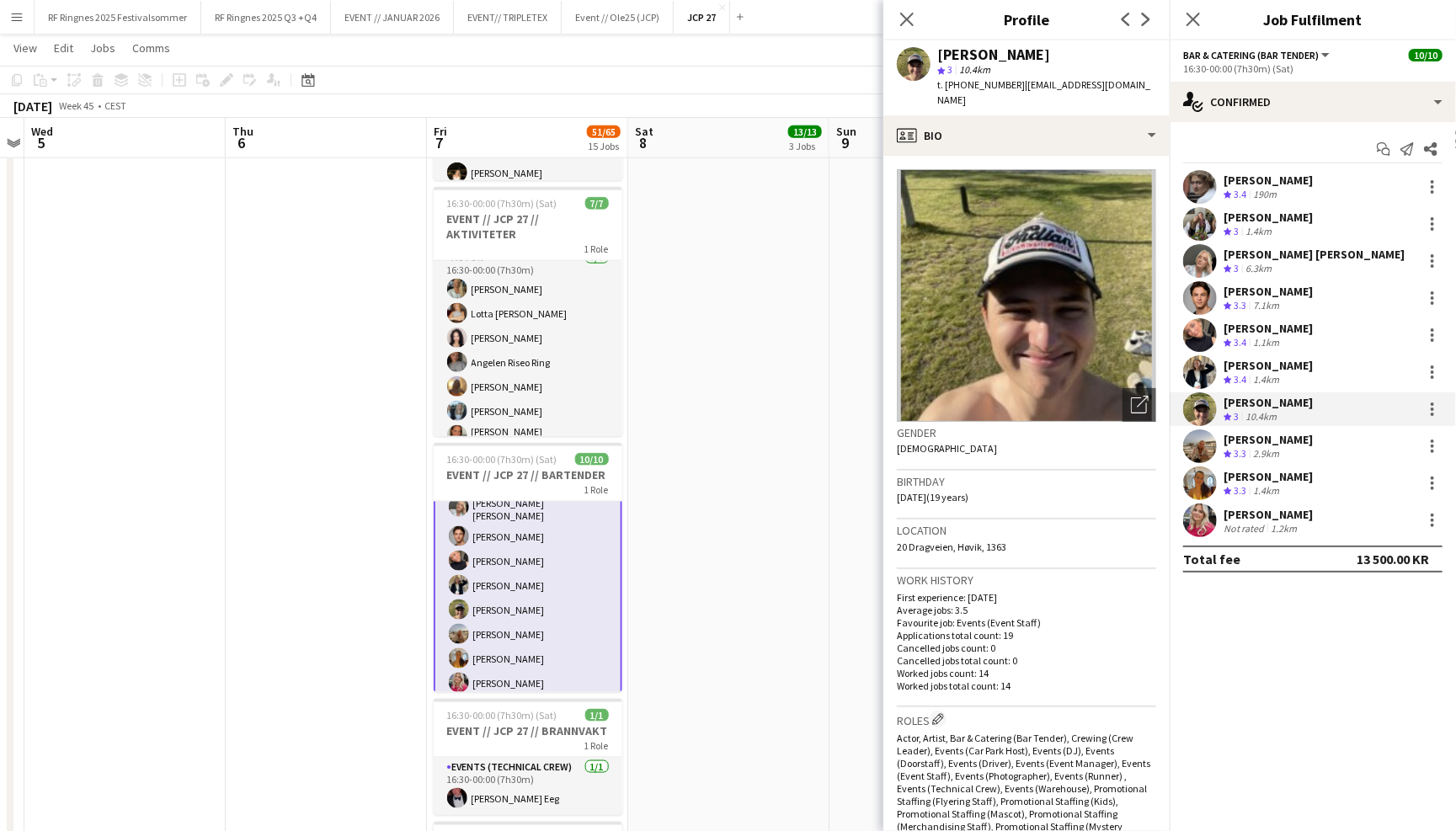
click at [1205, 373] on app-user-avatar at bounding box center [1200, 372] width 34 height 34
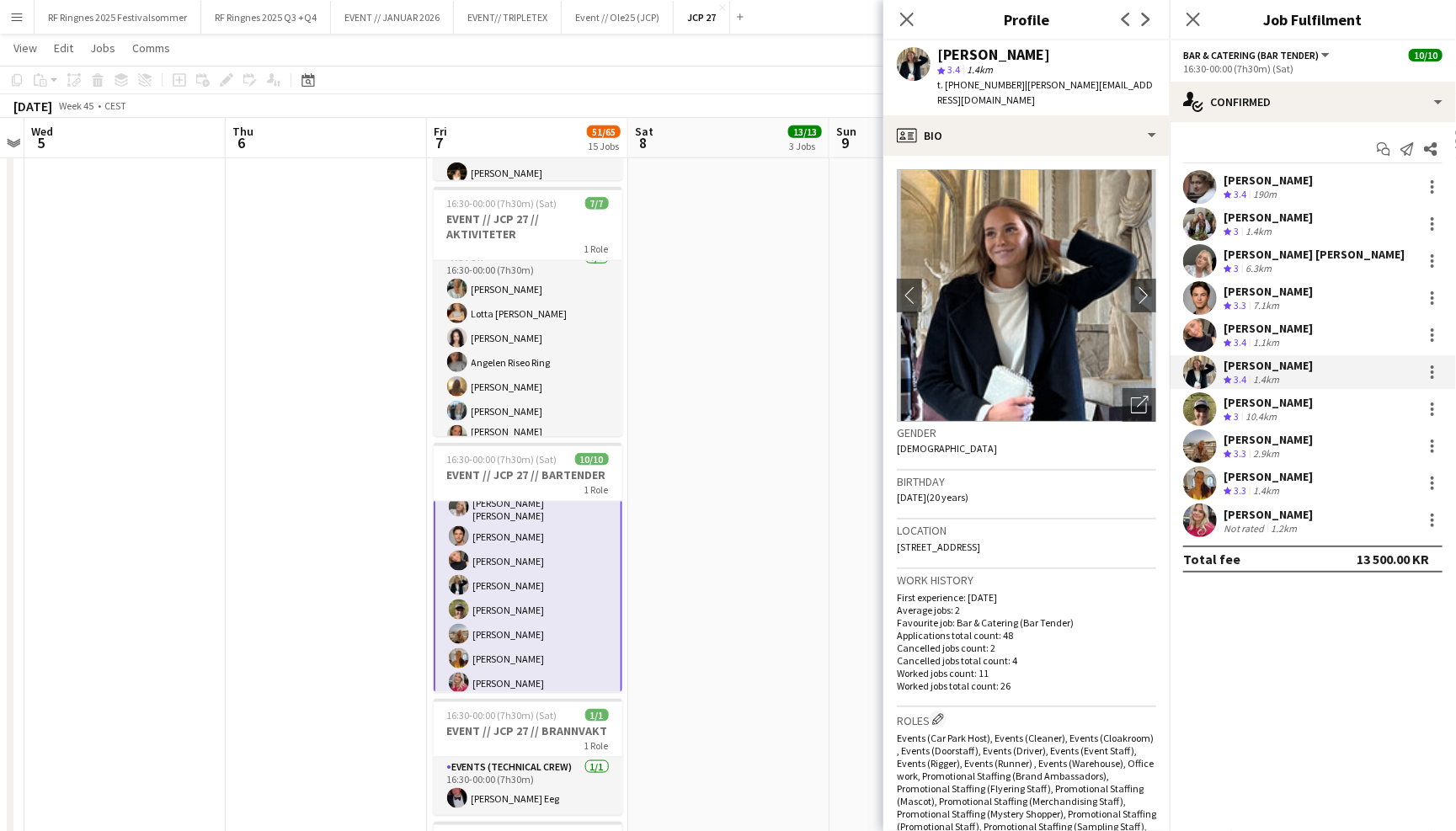
click at [1205, 339] on app-user-avatar at bounding box center [1200, 335] width 34 height 34
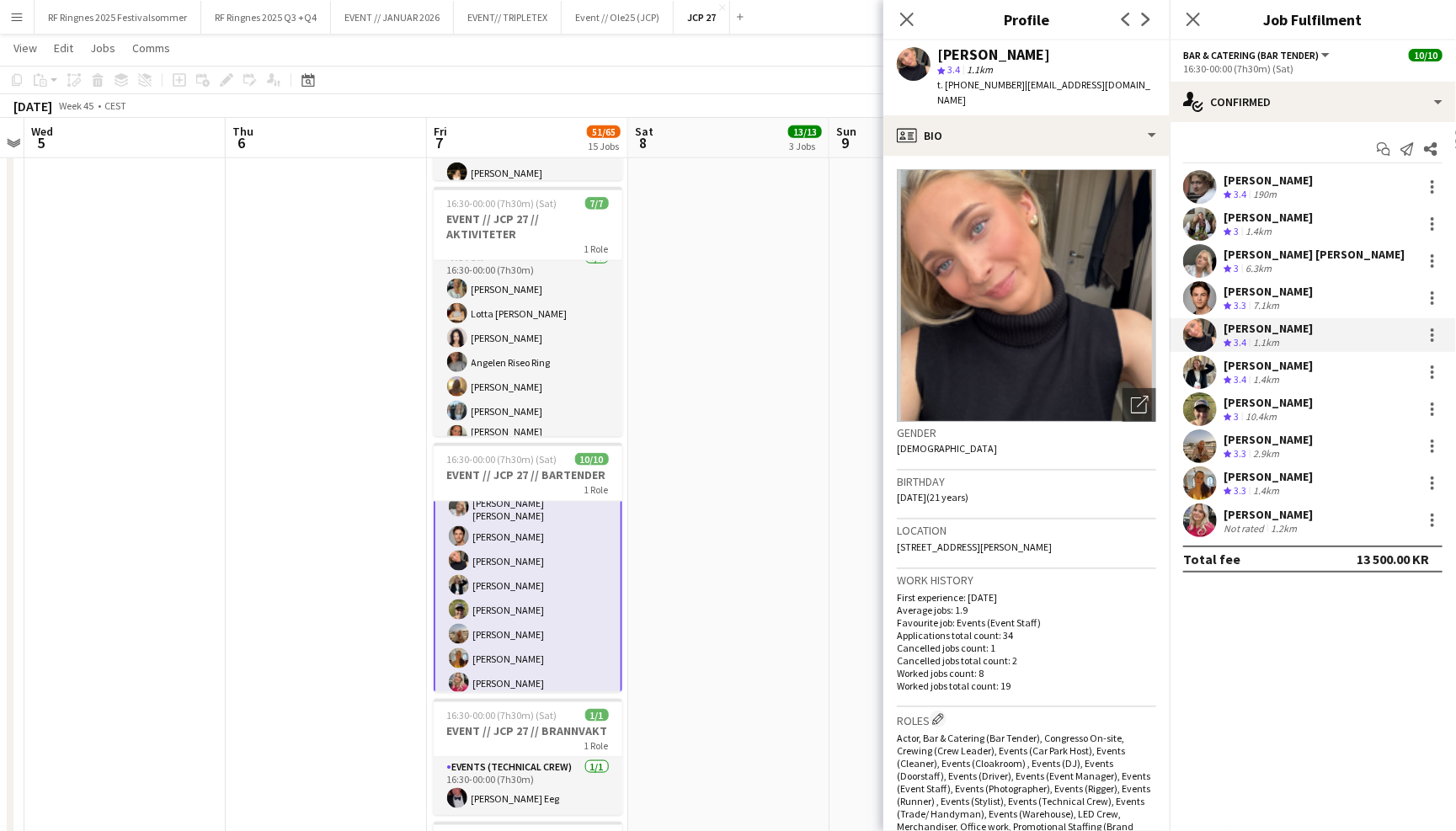
click at [1204, 307] on app-user-avatar at bounding box center [1200, 298] width 34 height 34
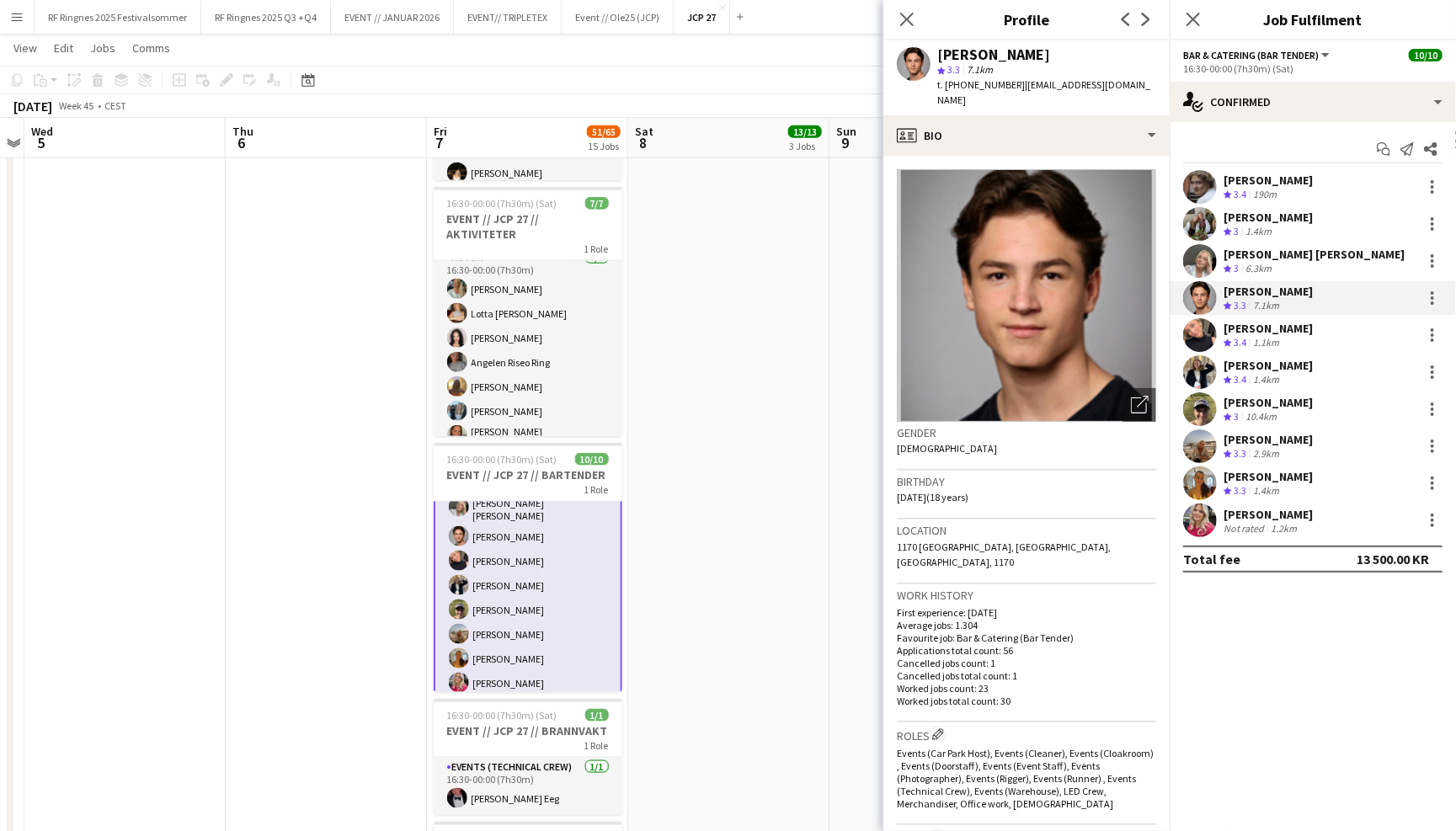
click at [1206, 267] on app-user-avatar at bounding box center [1200, 261] width 34 height 34
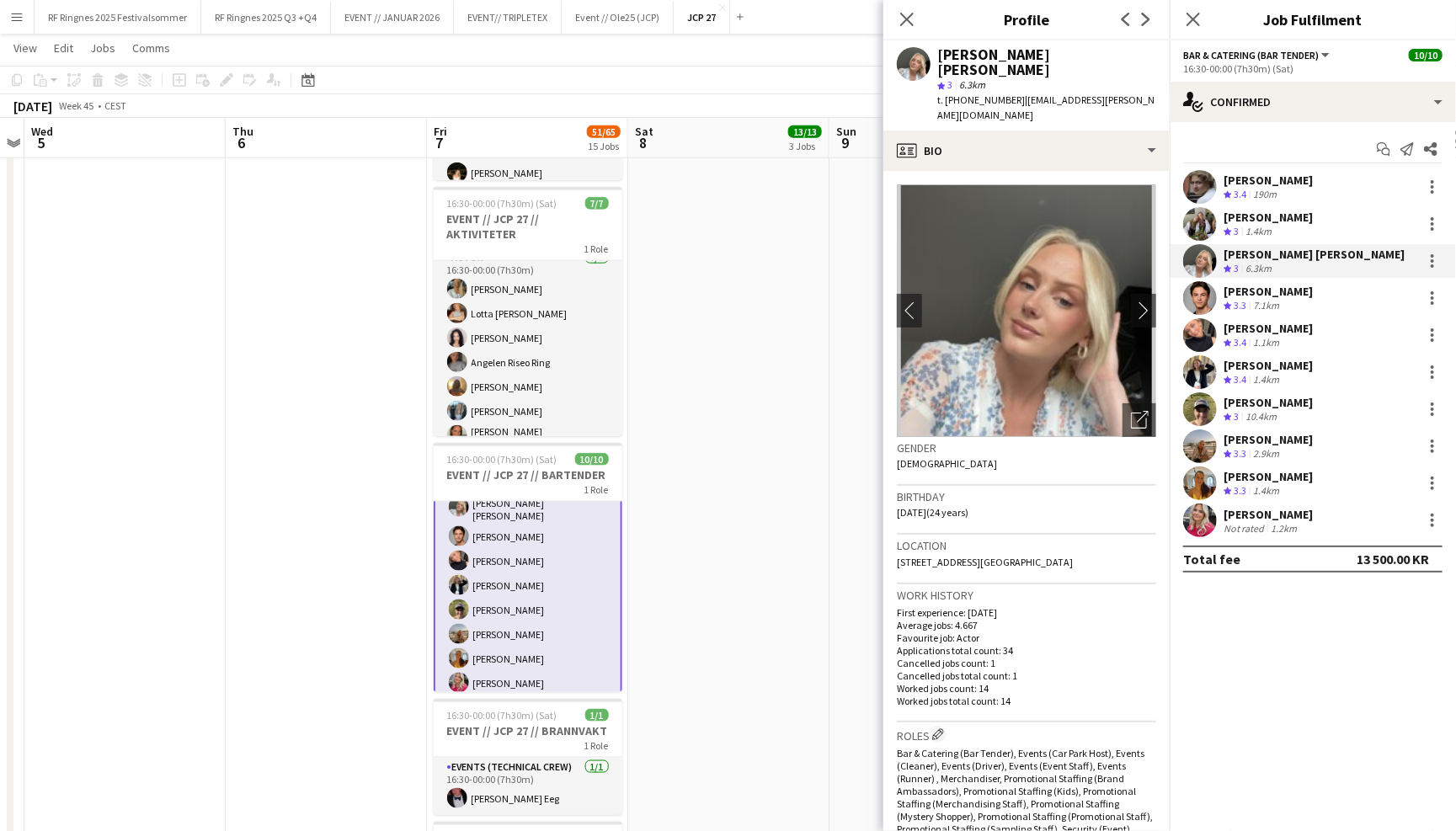
click at [1205, 227] on app-user-avatar at bounding box center [1200, 223] width 34 height 34
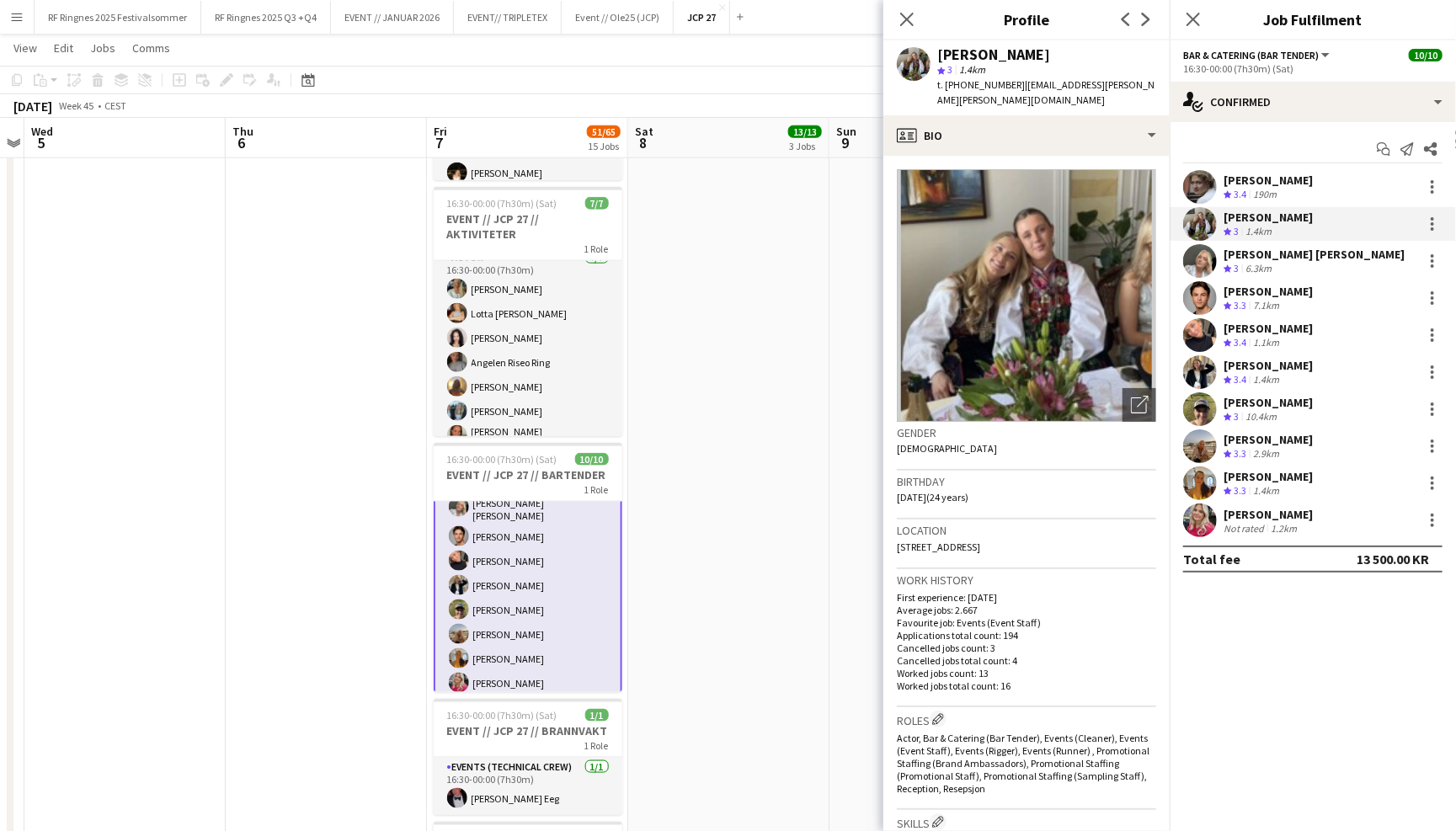
click at [1205, 187] on app-user-avatar at bounding box center [1200, 186] width 34 height 34
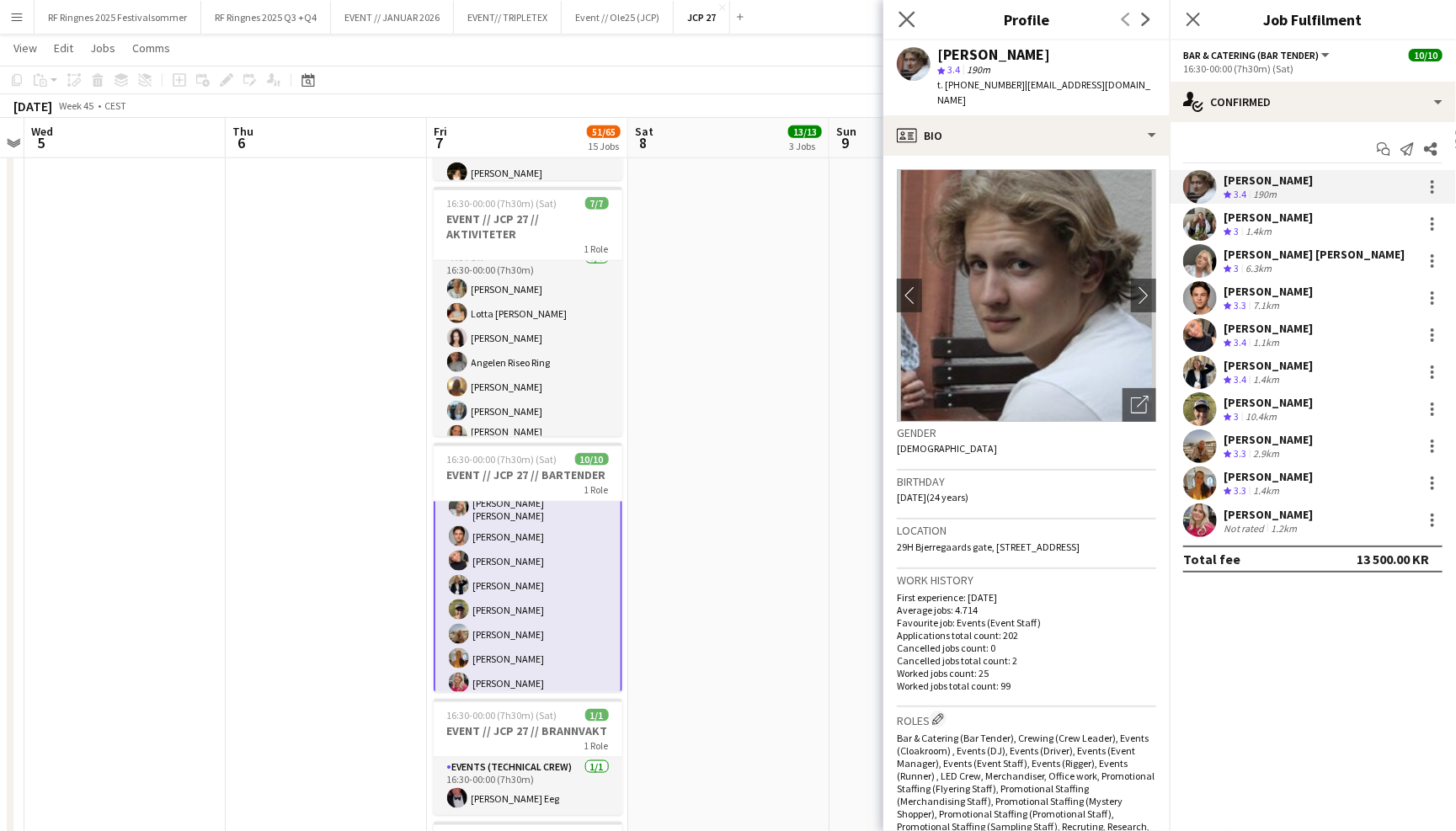
click at [913, 20] on icon "Close pop-in" at bounding box center [907, 18] width 16 height 16
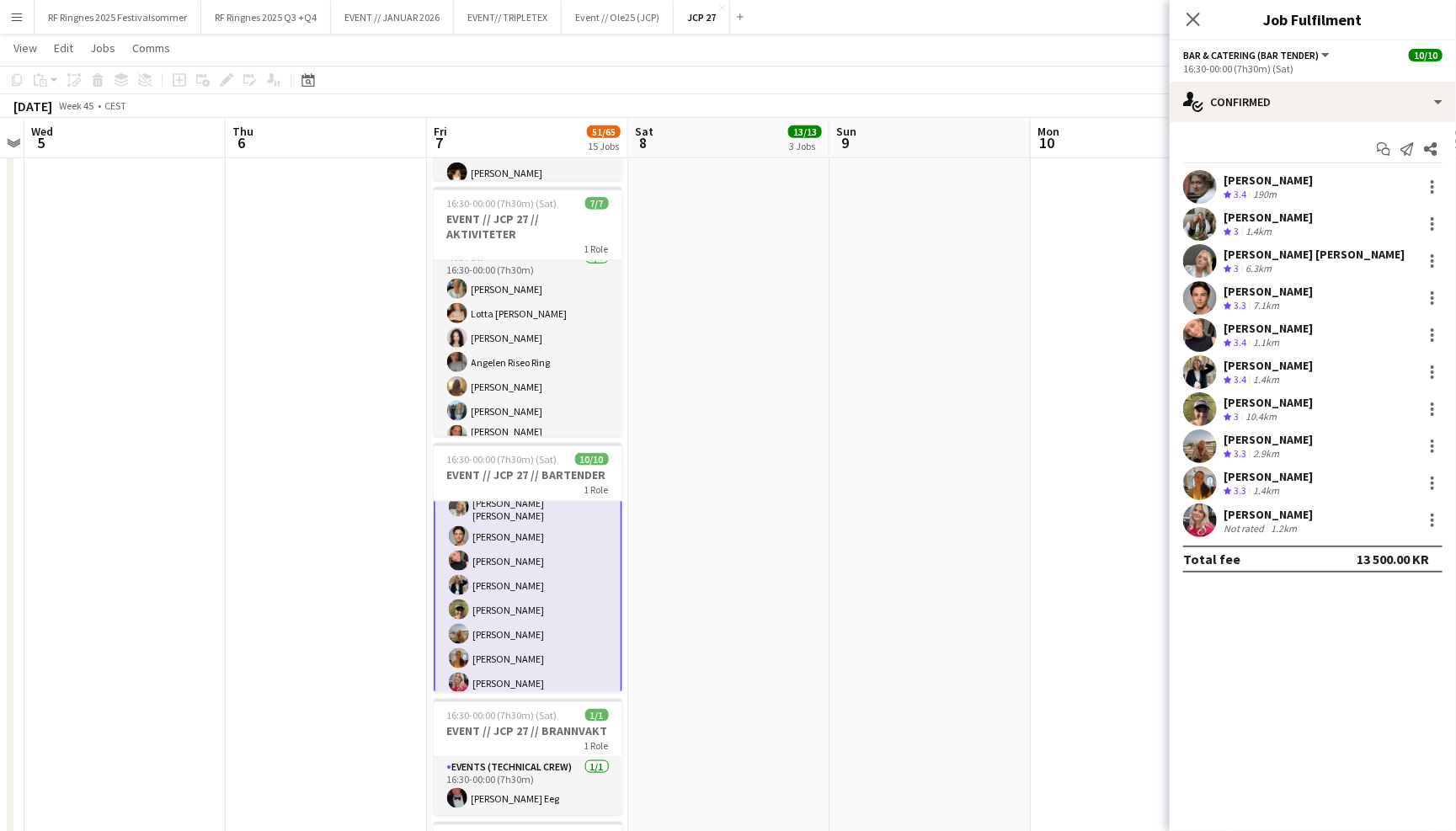
click at [913, 56] on app-page-menu "View Day view expanded Day view collapsed Month view Date picker Jump to today …" at bounding box center [728, 50] width 1456 height 32
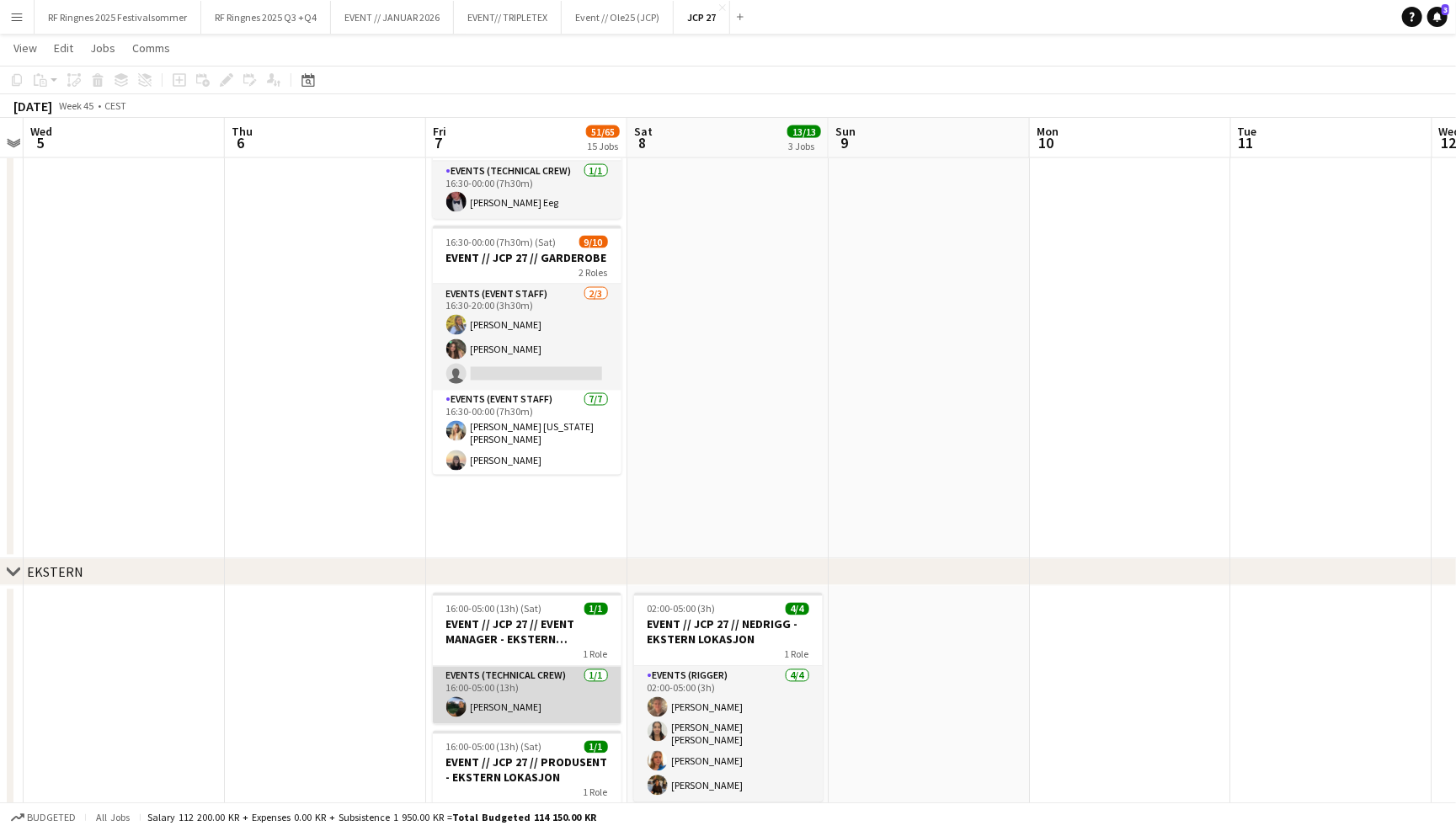
click at [549, 704] on app-card-role "Events (Technical Crew) 1/1 16:00-05:00 (13h) Christian Smelhus" at bounding box center [527, 695] width 188 height 57
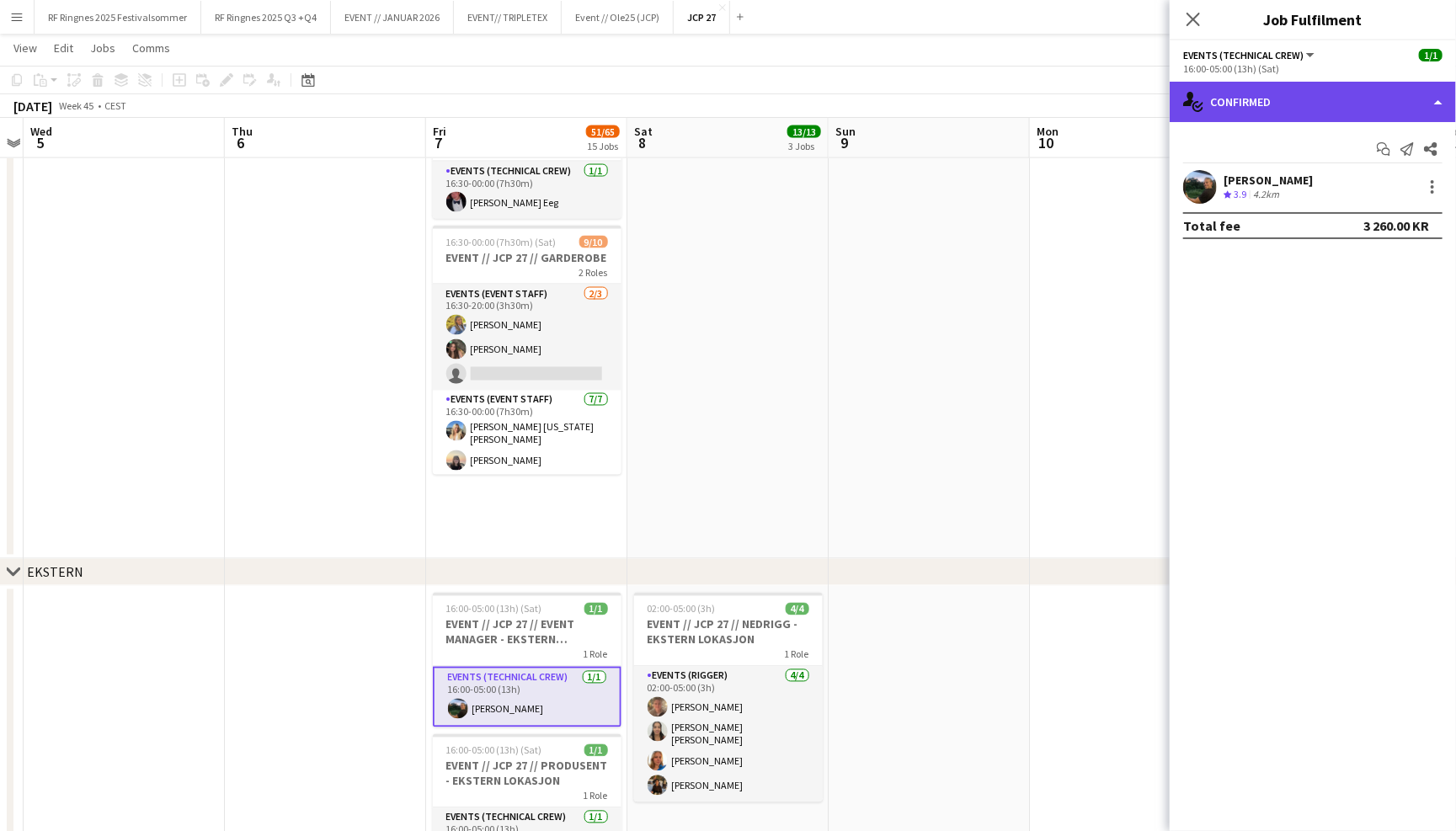
click at [1255, 99] on div "single-neutral-actions-check-2 Confirmed" at bounding box center [1312, 102] width 286 height 41
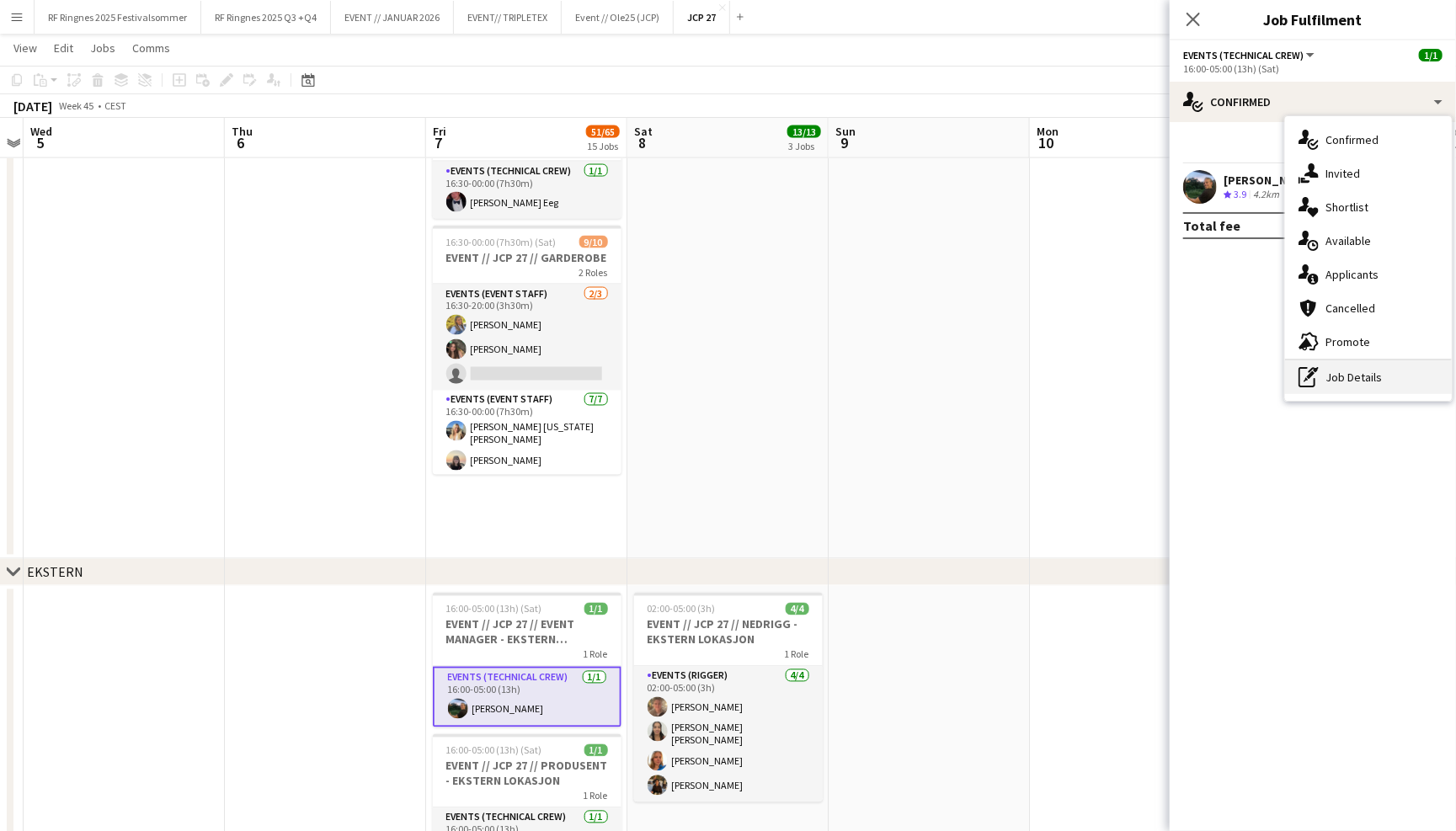
click at [1356, 379] on div "pen-write Job Details" at bounding box center [1369, 377] width 167 height 34
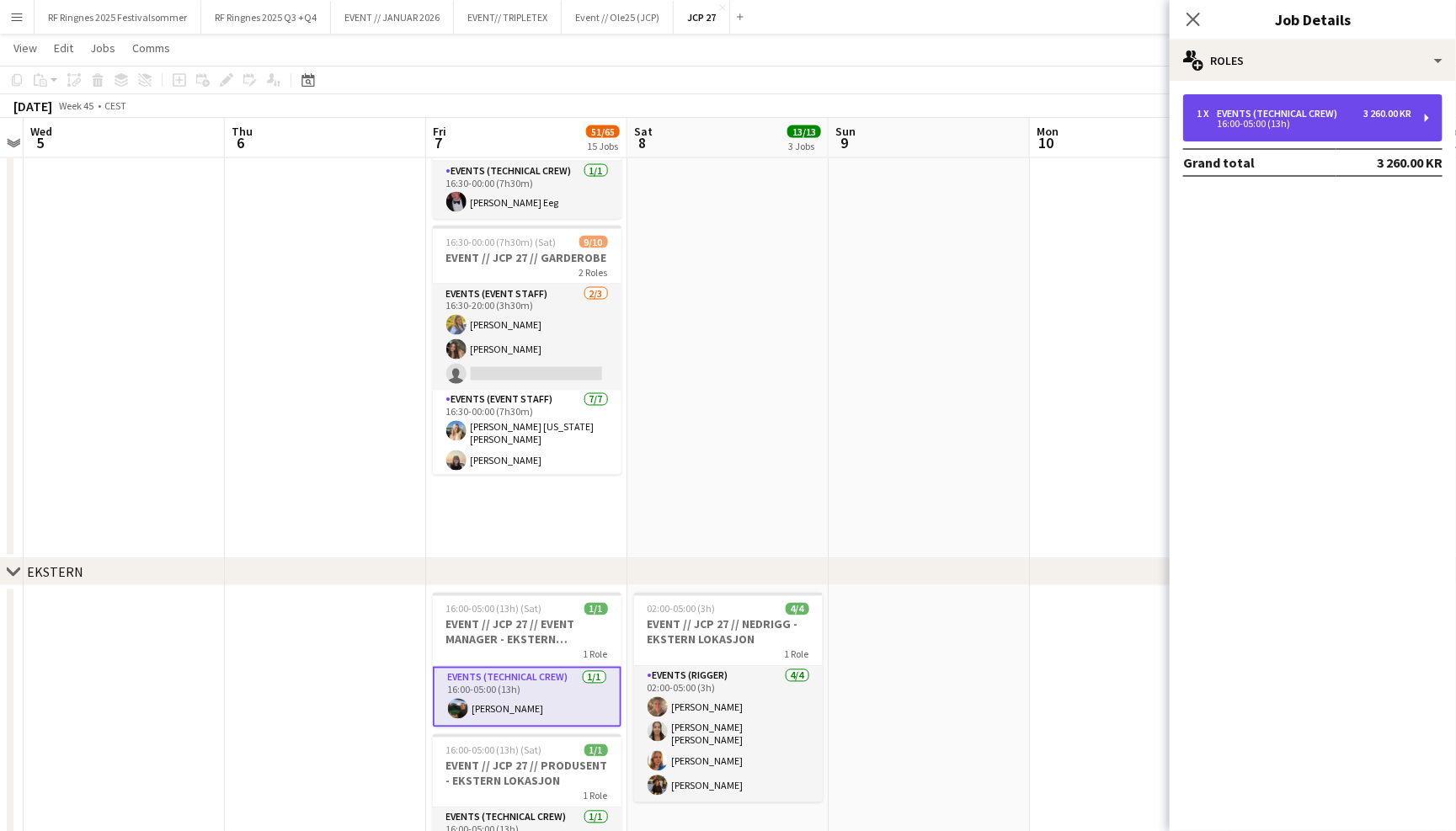
click at [1306, 126] on div "16:00-05:00 (13h)" at bounding box center [1304, 123] width 215 height 9
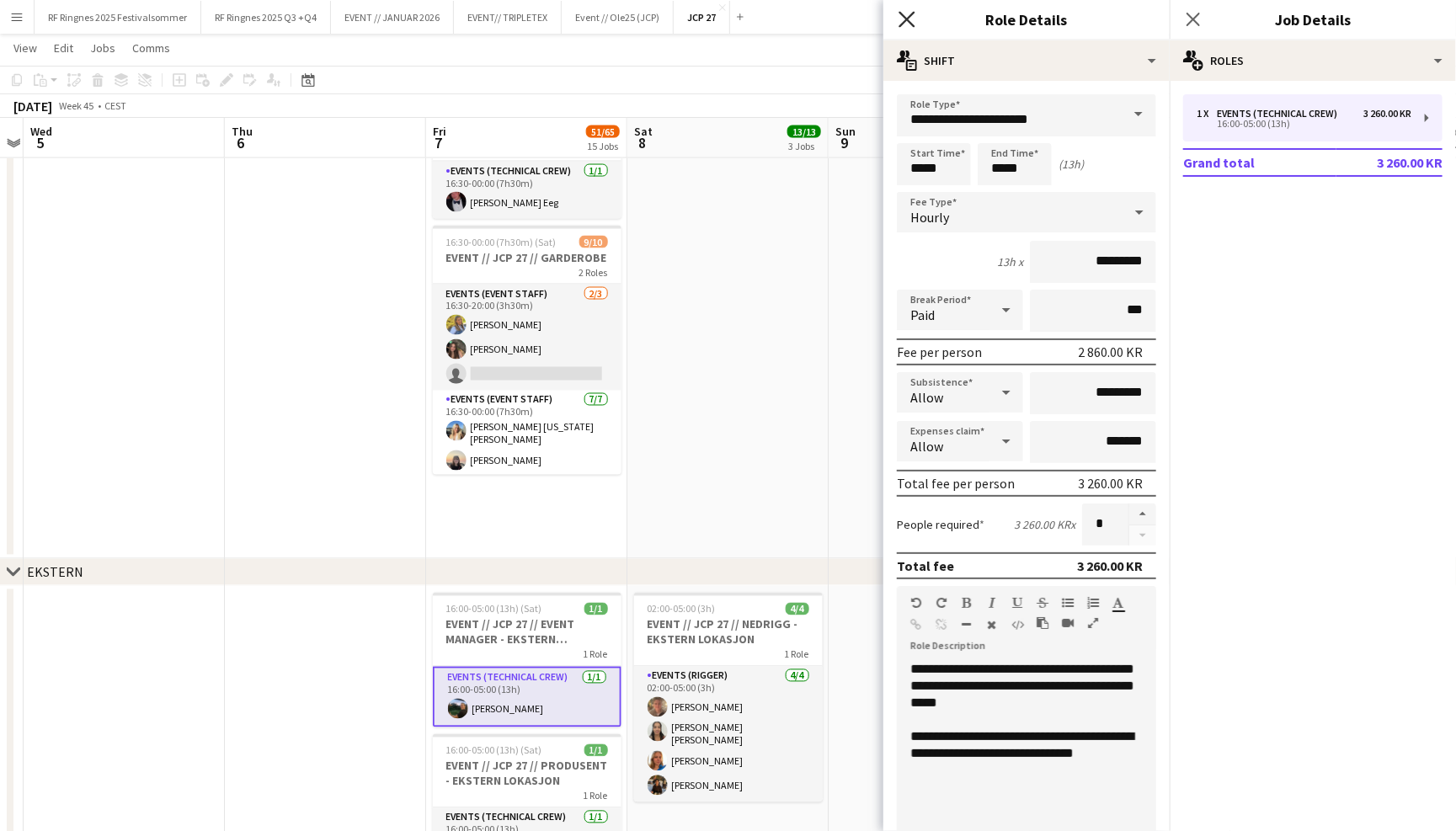
click at [912, 20] on icon "Close pop-in" at bounding box center [907, 18] width 16 height 16
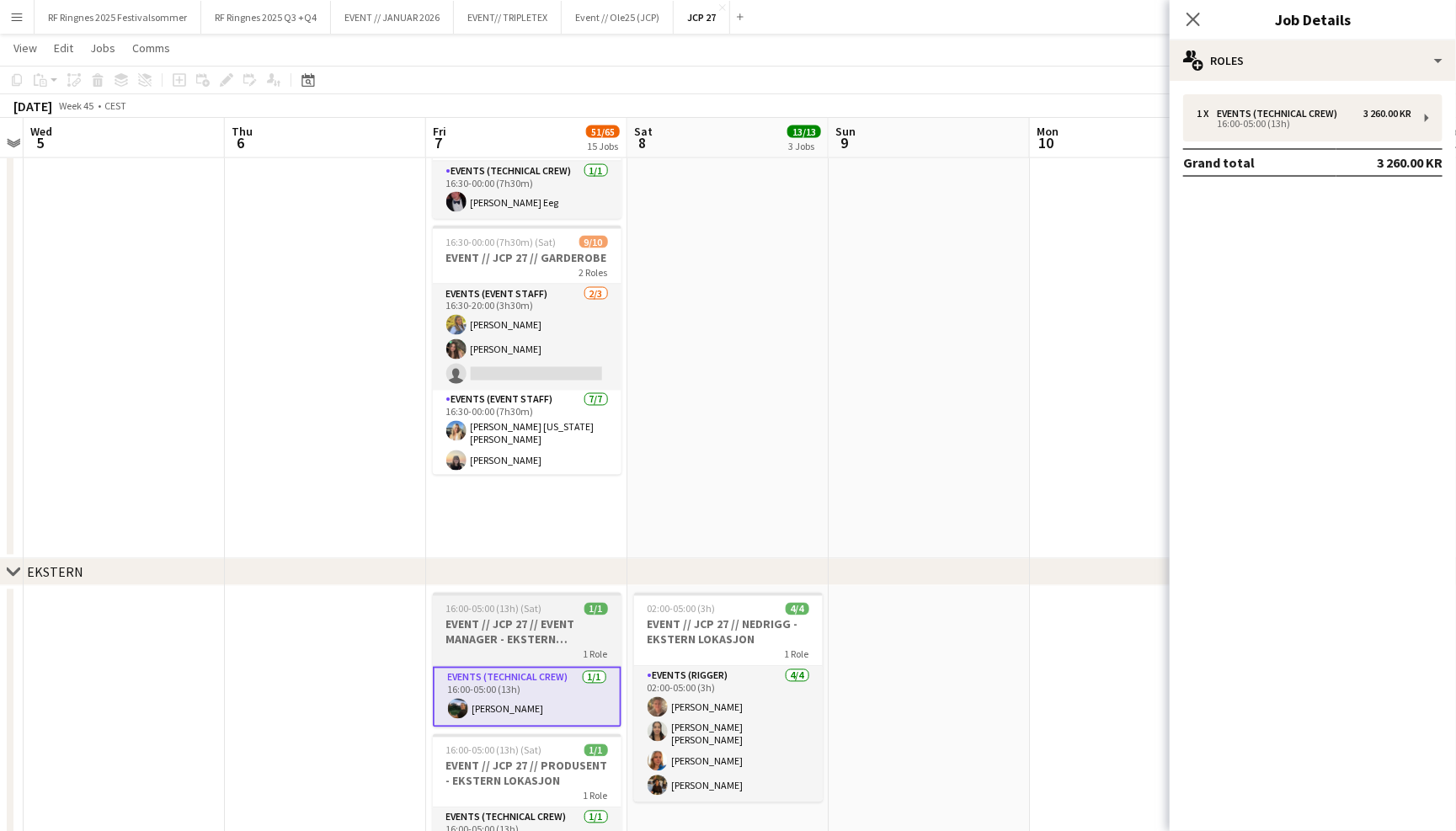
click at [534, 632] on h3 "EVENT // JCP 27 // EVENT MANAGER - EKSTERN LOKASJON" at bounding box center [527, 632] width 188 height 30
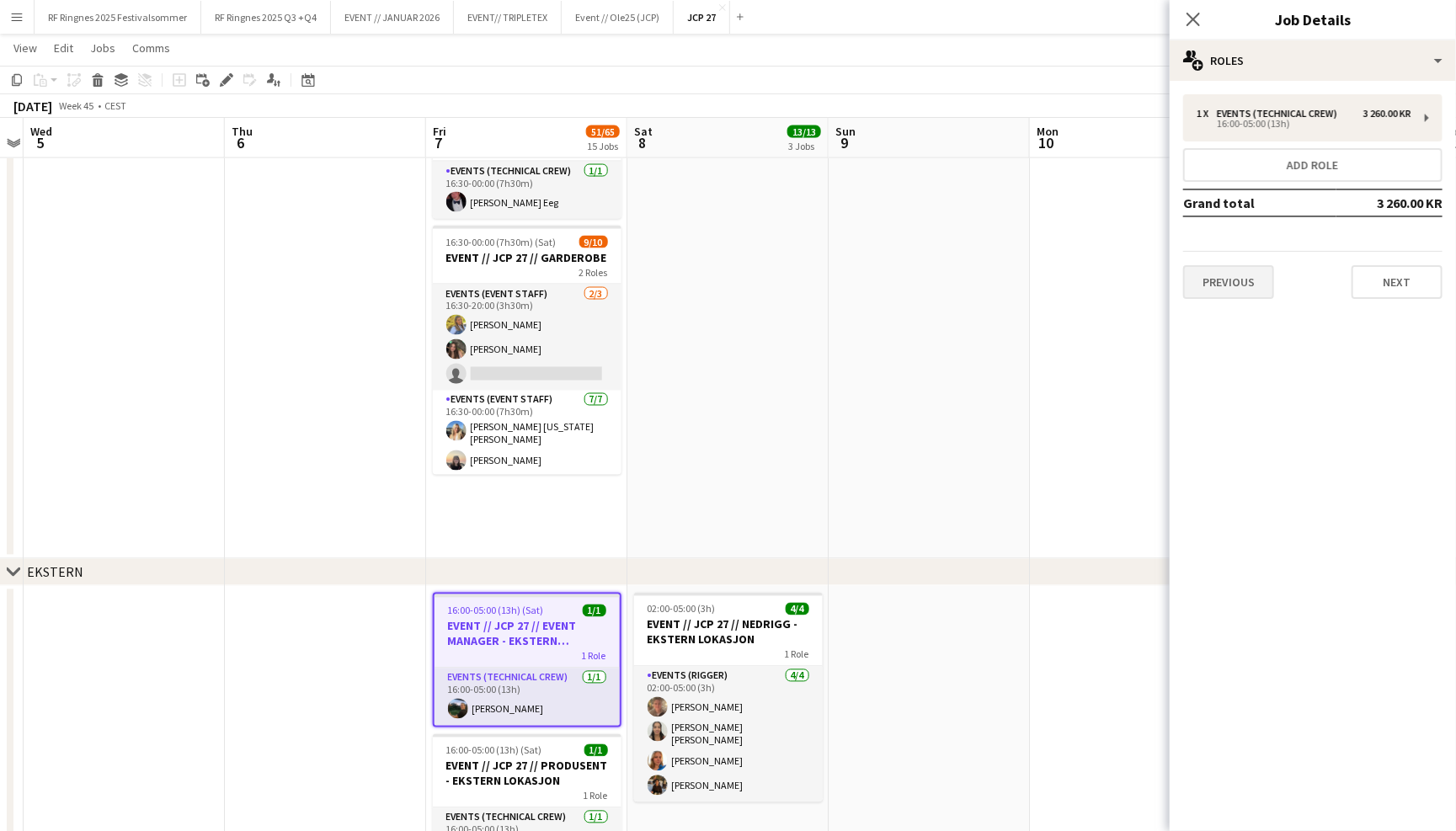
click at [1259, 287] on button "Previous" at bounding box center [1229, 282] width 91 height 34
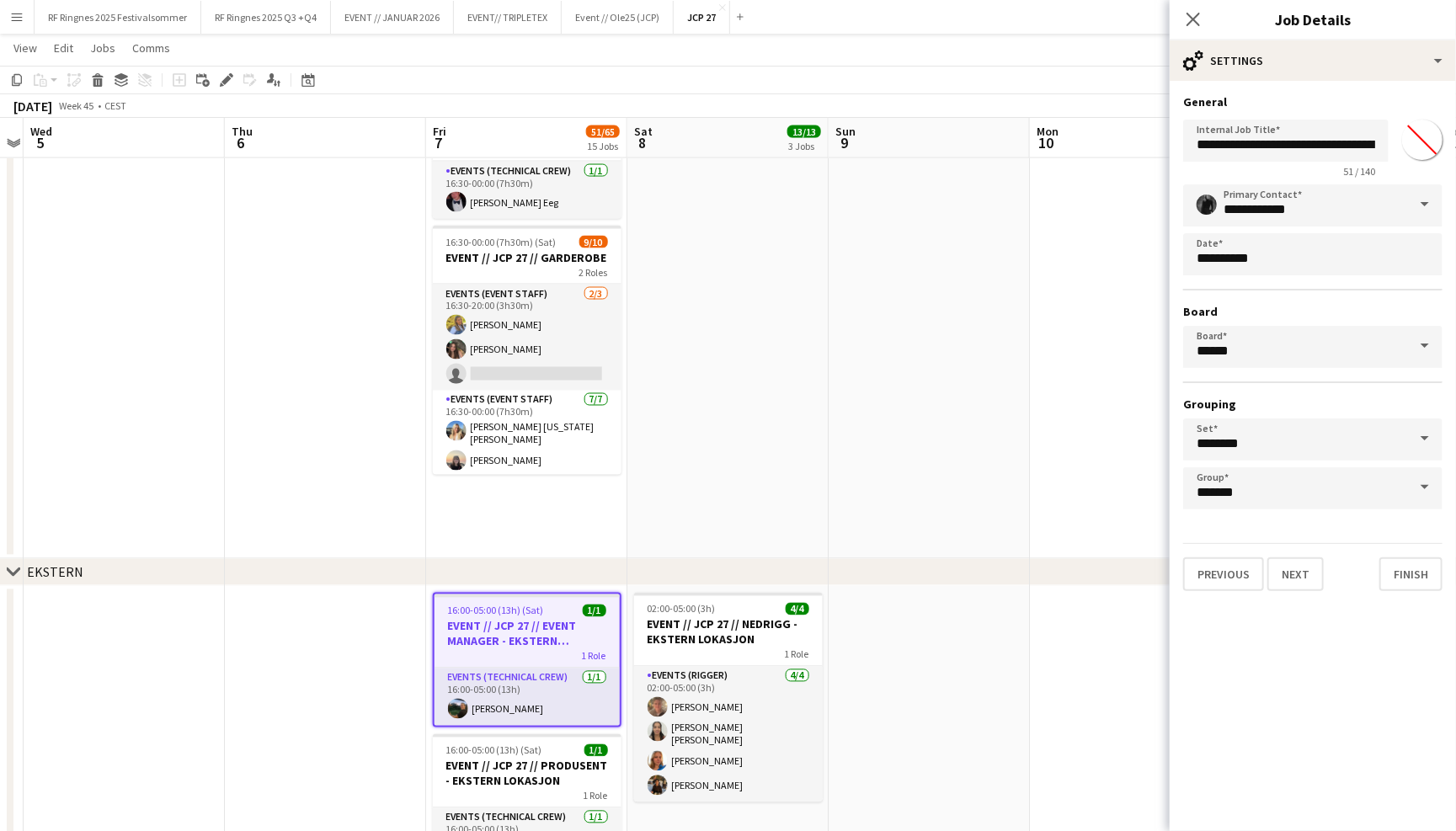
click at [1115, 43] on app-page-menu "View Day view expanded Day view collapsed Month view Date picker Jump to today …" at bounding box center [728, 50] width 1456 height 32
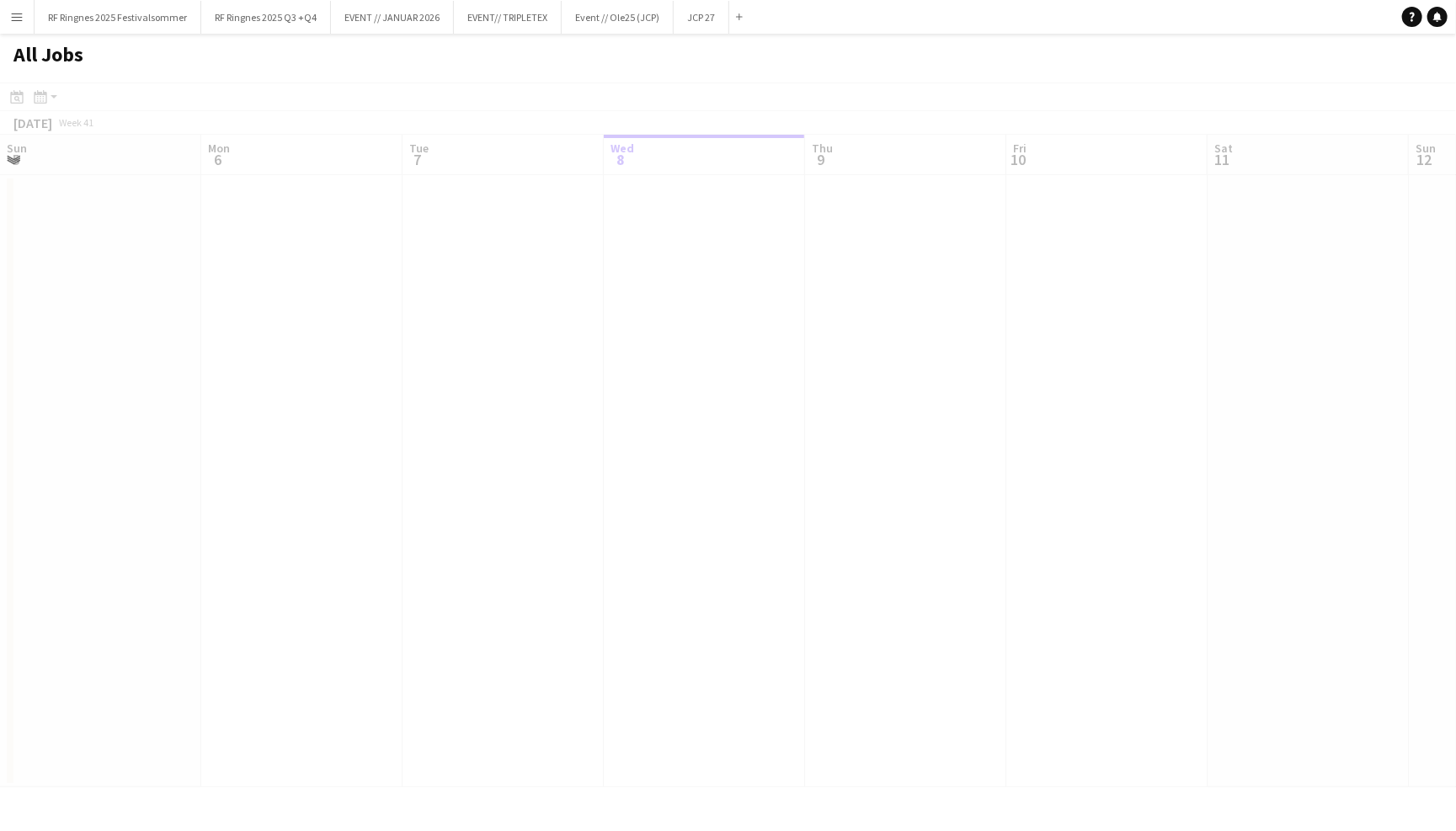
scroll to position [0, 402]
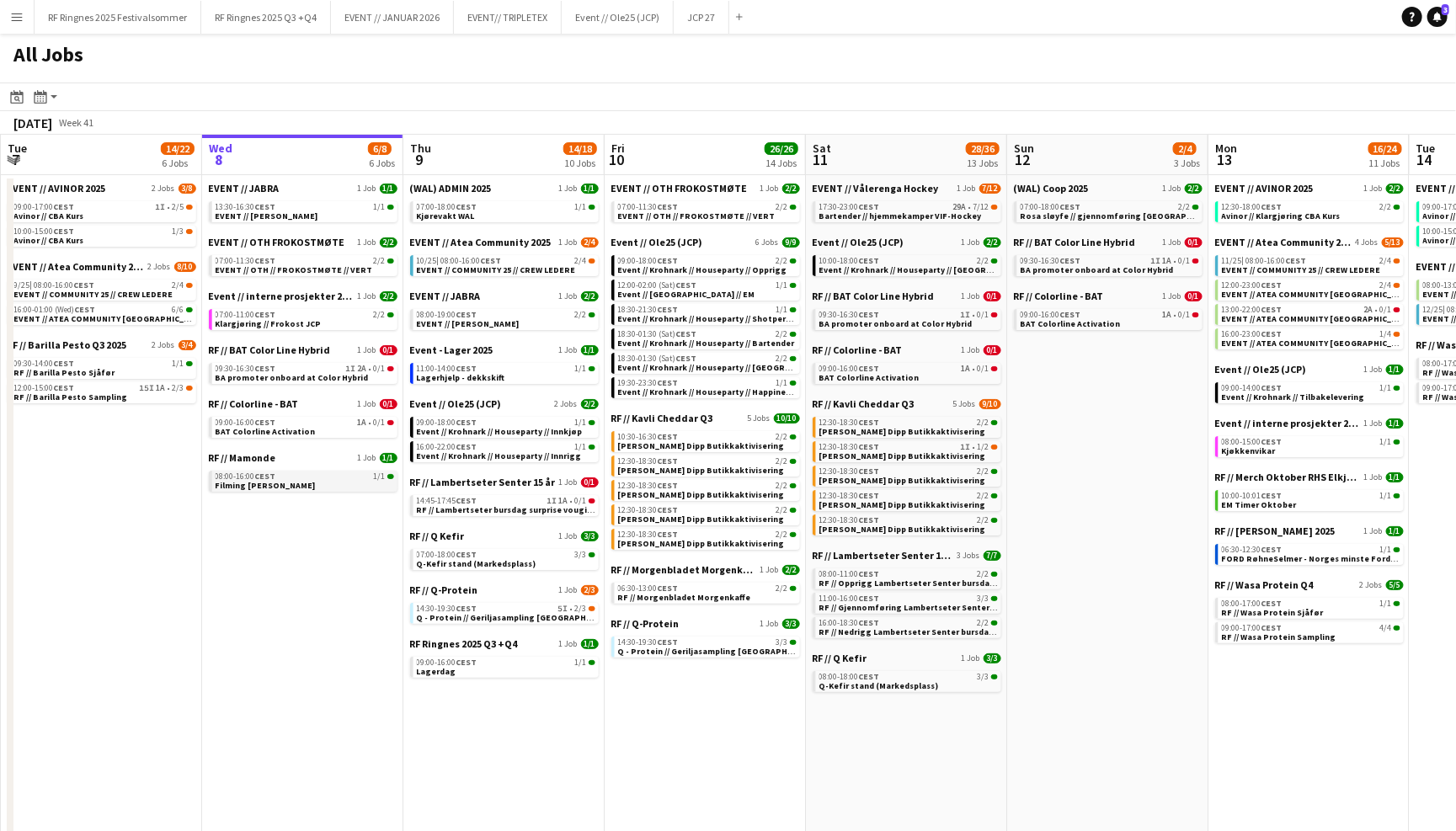
click at [665, 211] on span "EVENT // OTH // FROKOSTMØTE // VERT" at bounding box center [697, 216] width 157 height 11
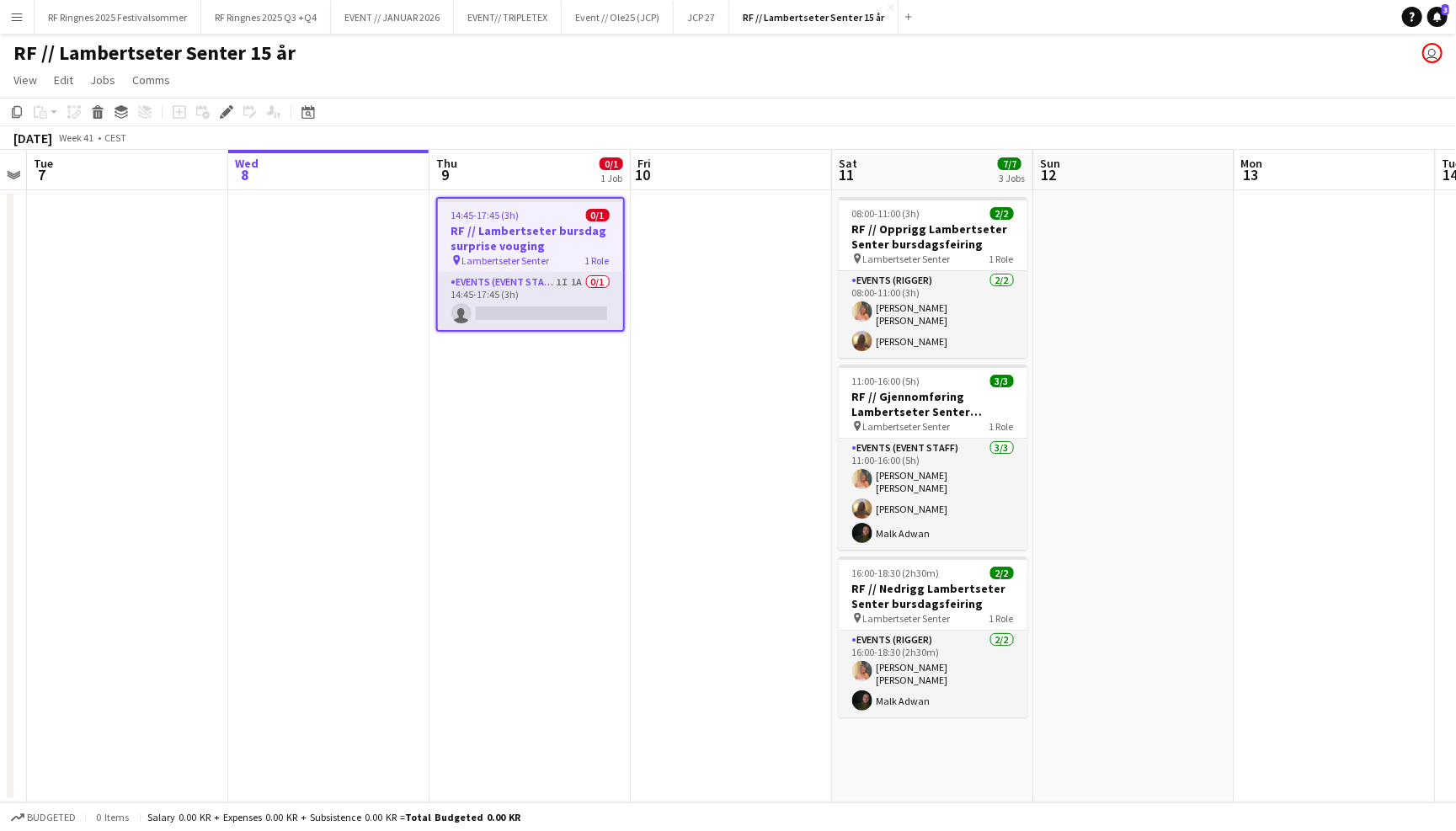
click at [1231, 56] on div "RF // Lambertseter [PERSON_NAME] 15 år user" at bounding box center [728, 50] width 1456 height 32
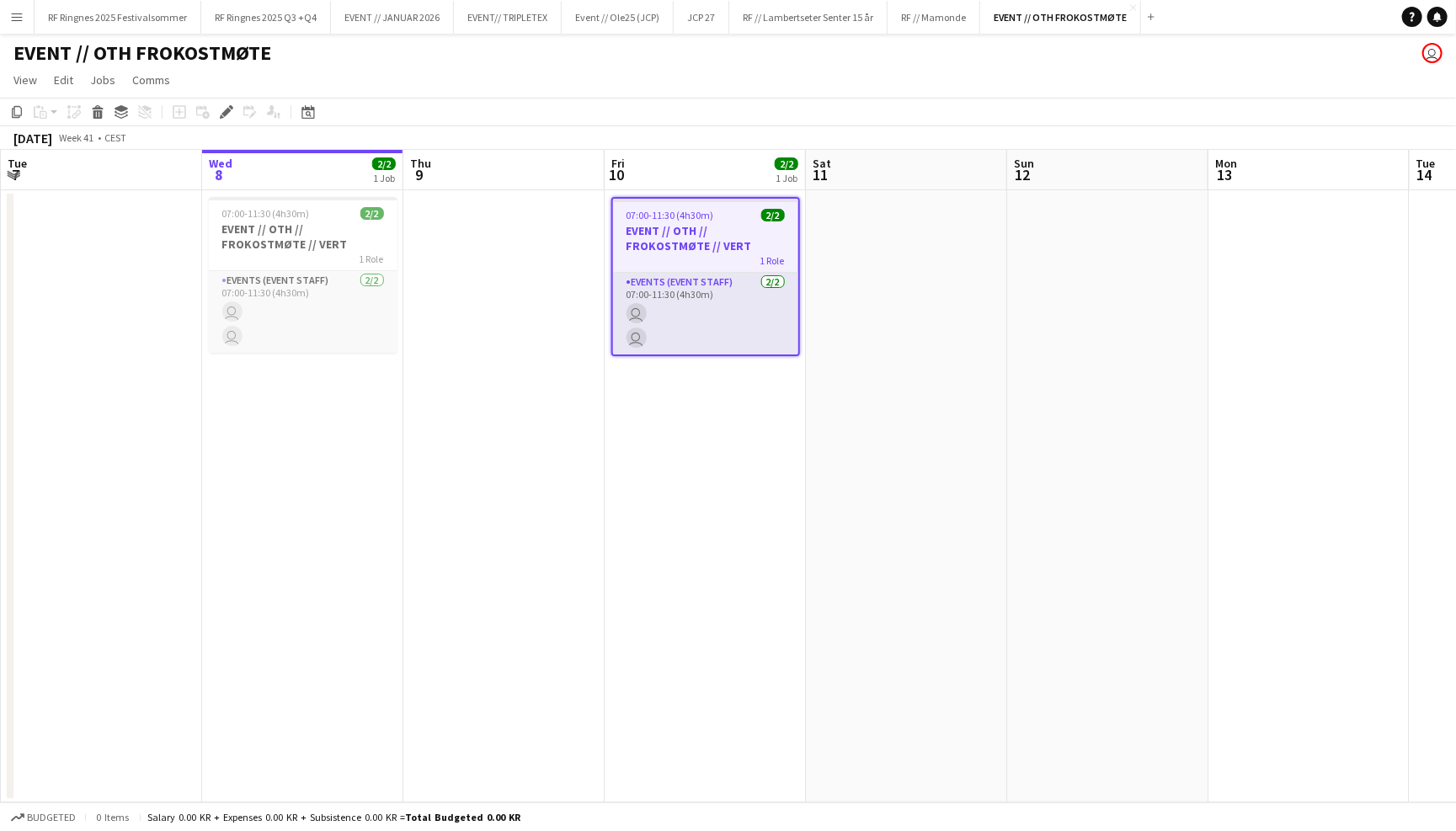
scroll to position [0, 577]
